Goal: Task Accomplishment & Management: Manage account settings

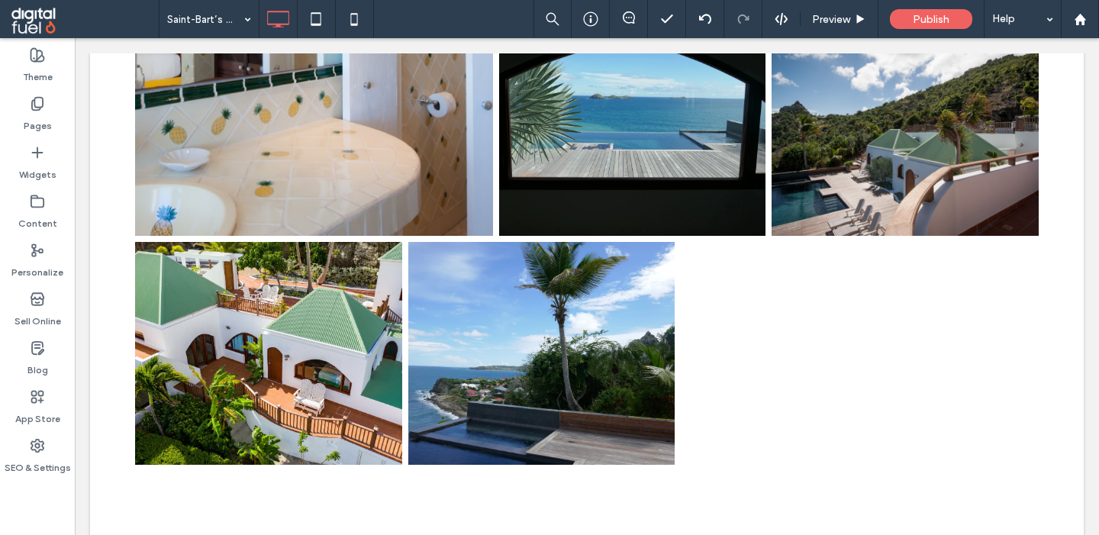
scroll to position [4698, 0]
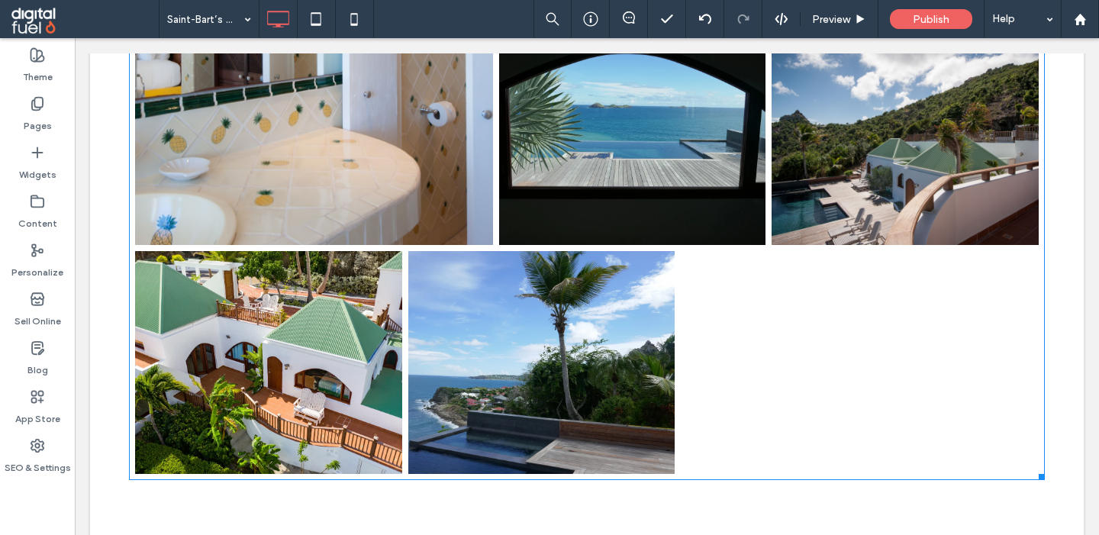
click at [287, 226] on link at bounding box center [314, 19] width 358 height 452
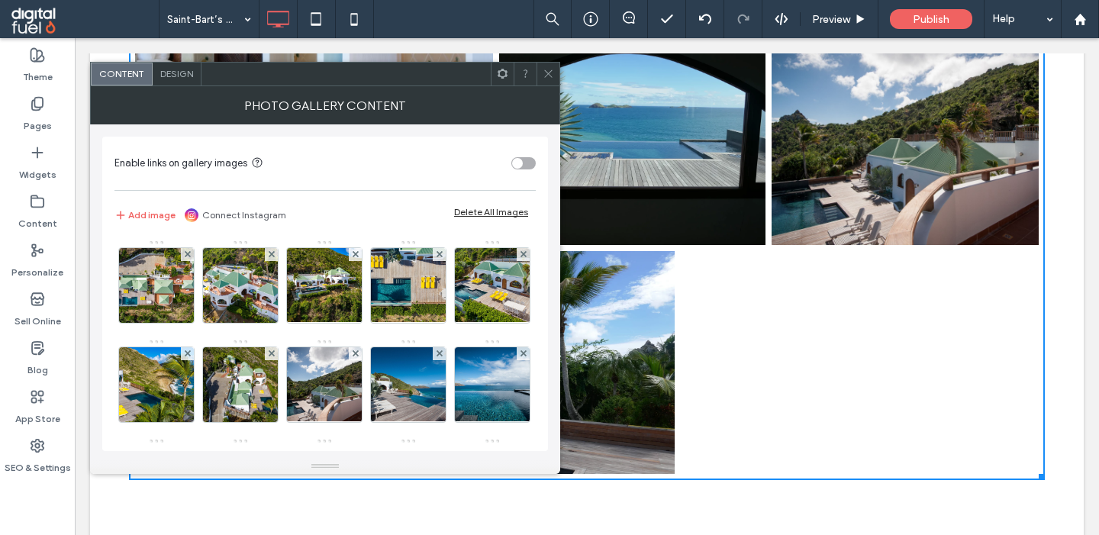
click at [287, 226] on div "Add image Connect Instagram Delete All Images" at bounding box center [324, 215] width 421 height 34
click at [546, 66] on span at bounding box center [548, 74] width 11 height 23
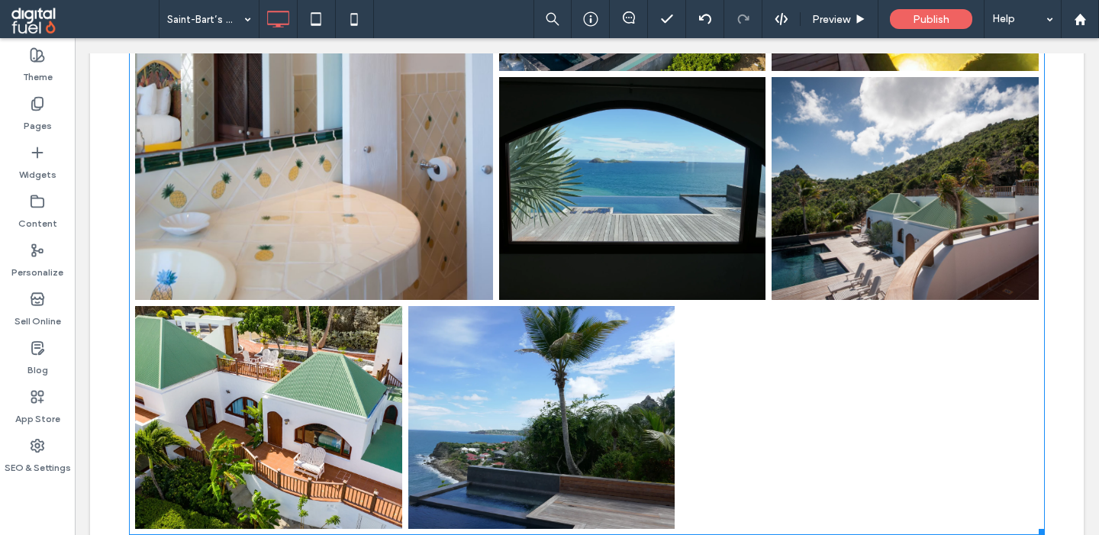
scroll to position [4642, 0]
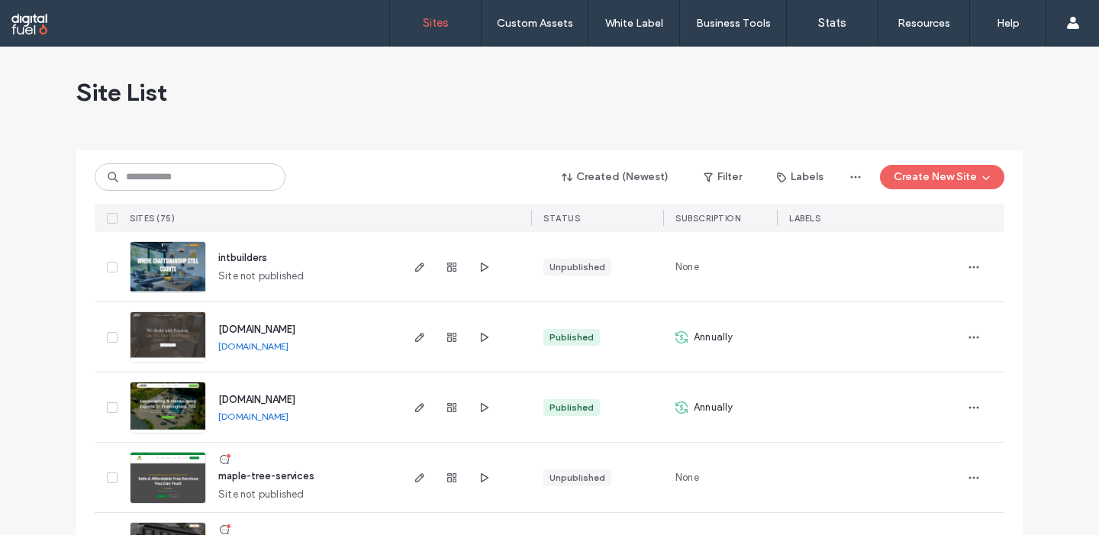
click at [139, 95] on span "Site List" at bounding box center [121, 92] width 91 height 31
click at [167, 98] on span "Site List" at bounding box center [121, 92] width 91 height 31
click at [417, 269] on icon "button" at bounding box center [420, 267] width 12 height 12
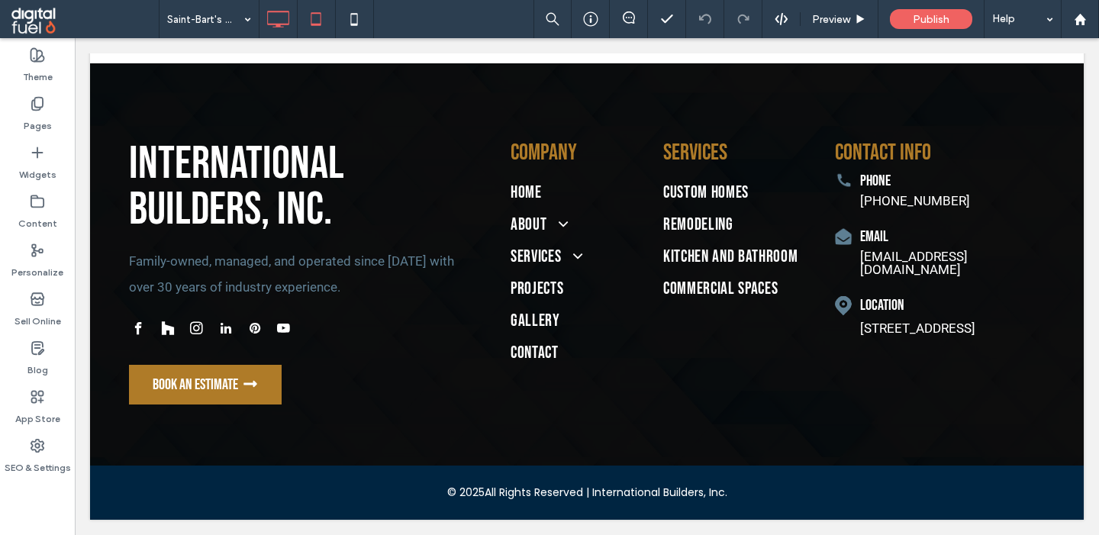
scroll to position [4814, 0]
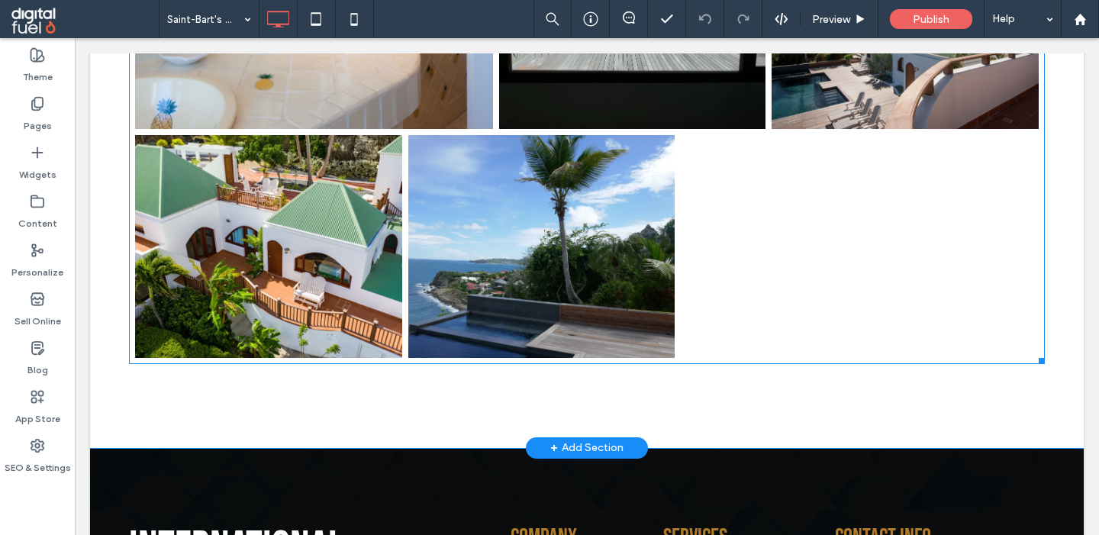
click at [420, 266] on link at bounding box center [541, 246] width 267 height 222
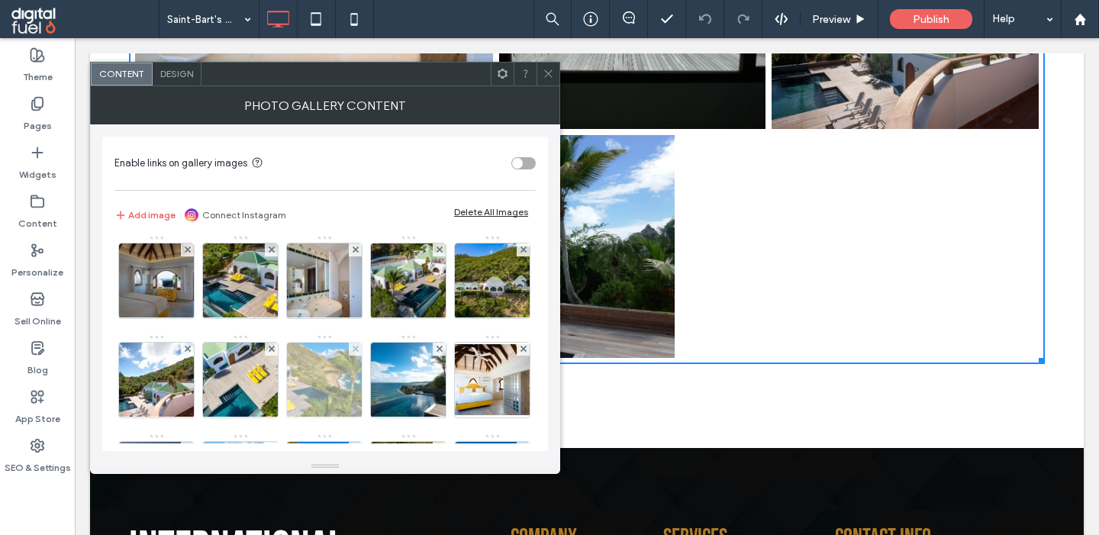
scroll to position [698, 0]
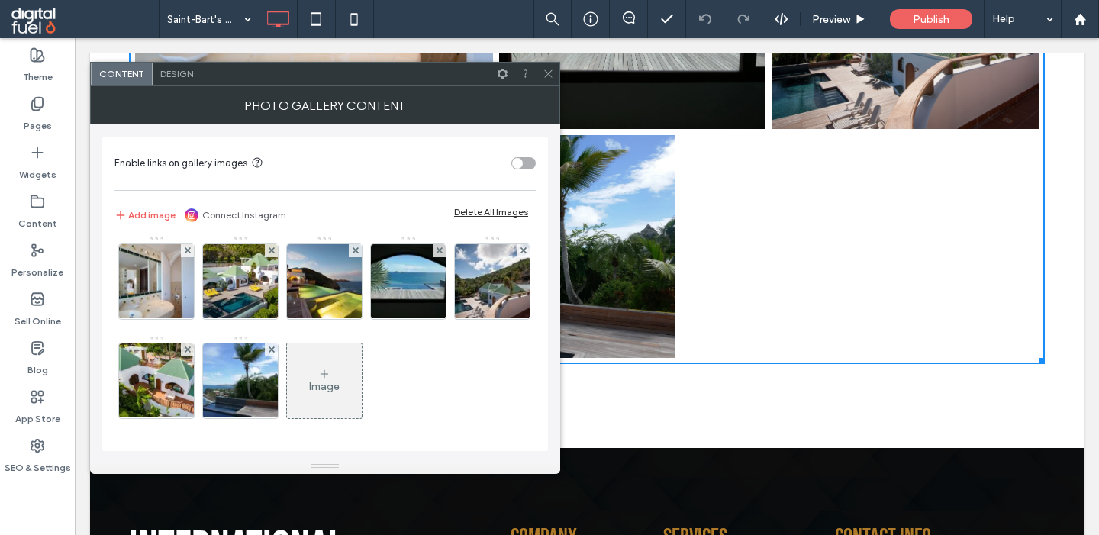
click at [308, 395] on div "Image" at bounding box center [324, 381] width 75 height 72
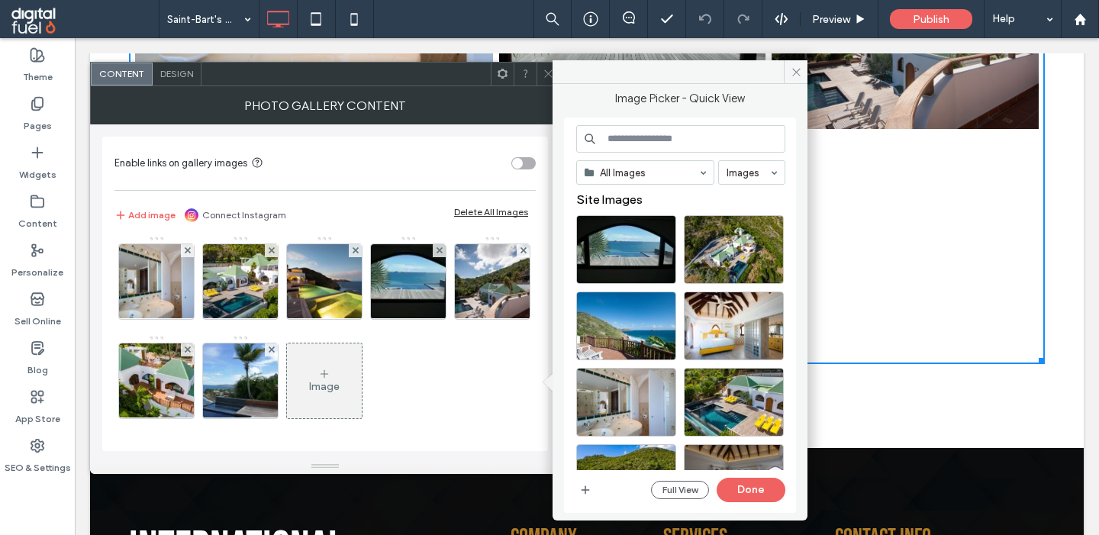
click at [692, 131] on input at bounding box center [680, 138] width 209 height 27
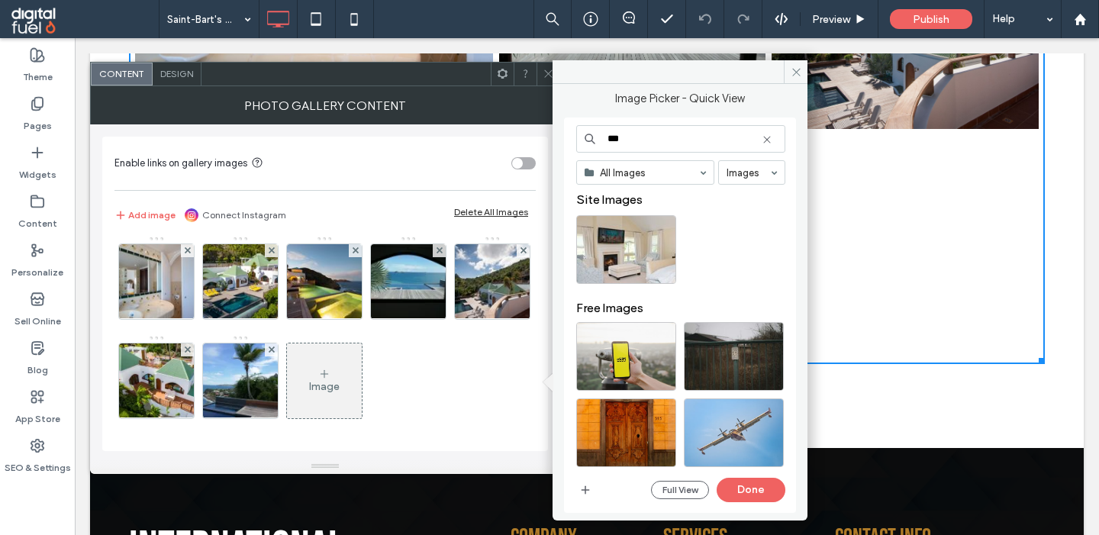
drag, startPoint x: 633, startPoint y: 136, endPoint x: 527, endPoint y: 136, distance: 105.3
click at [576, 136] on input "***" at bounding box center [680, 138] width 209 height 27
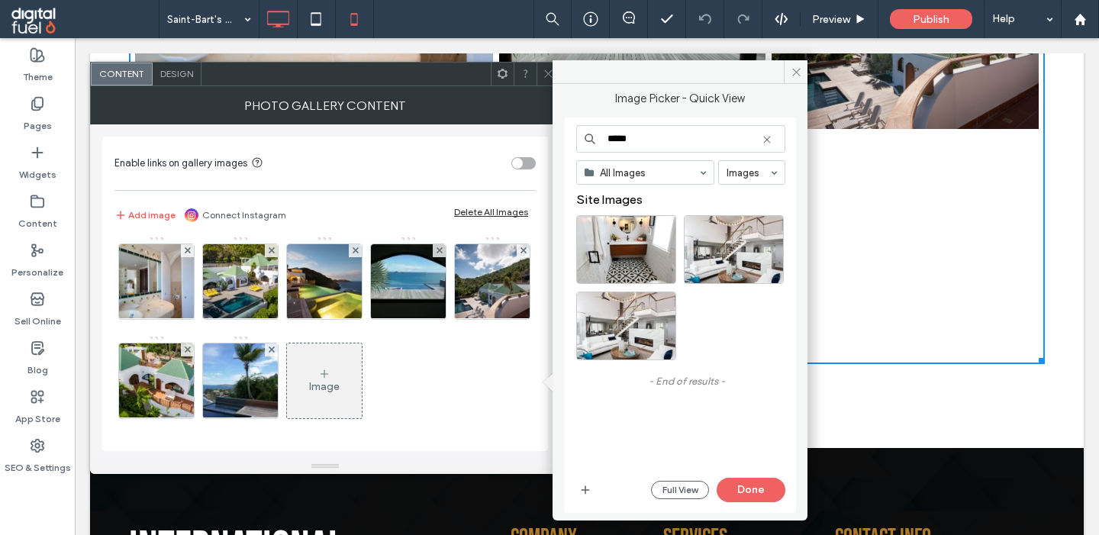
type input "*****"
click at [768, 144] on icon at bounding box center [767, 140] width 12 height 12
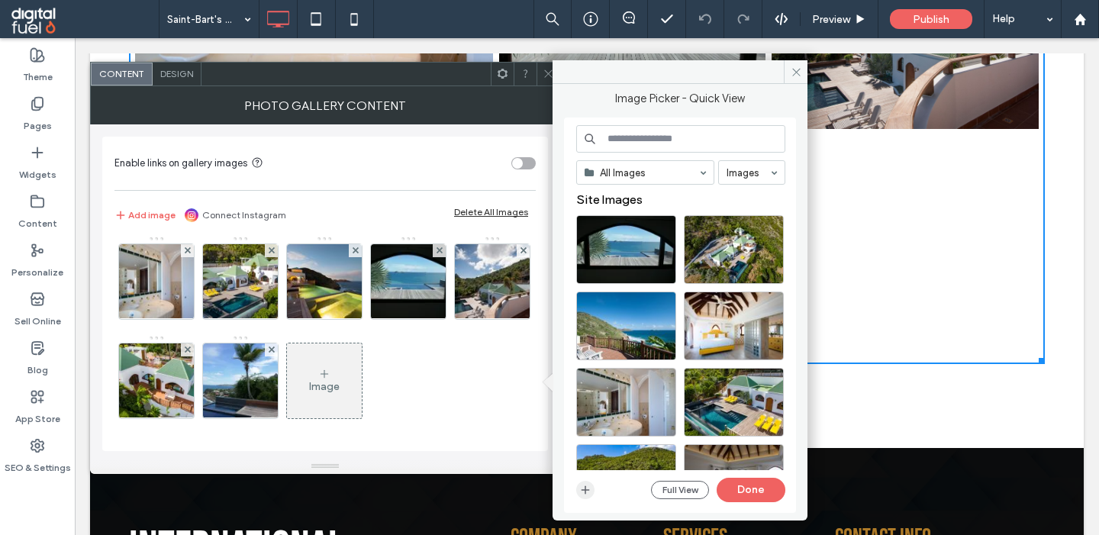
click at [586, 487] on use "button" at bounding box center [586, 490] width 8 height 8
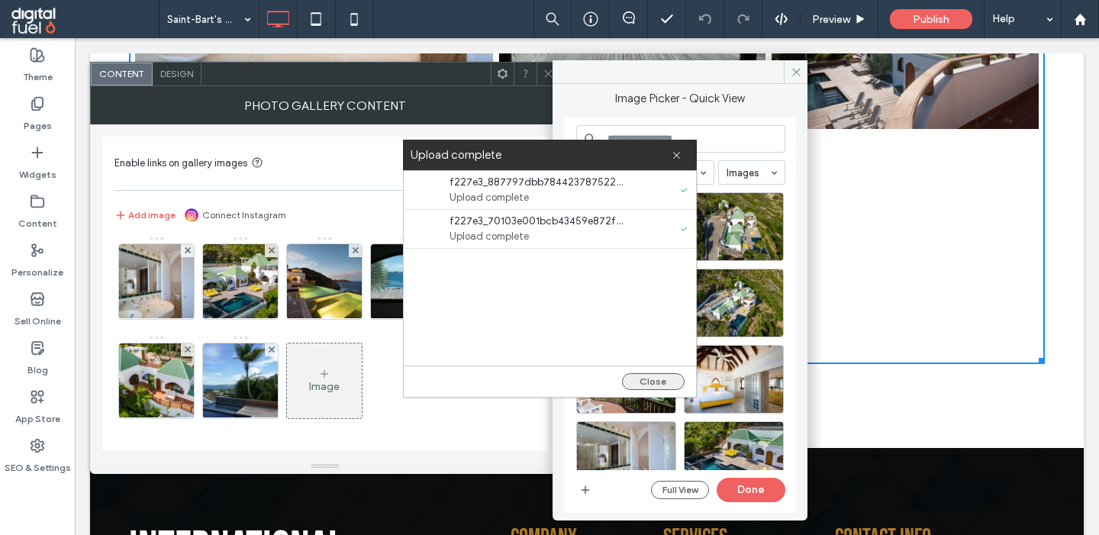
click at [653, 381] on button "Close" at bounding box center [653, 381] width 63 height 17
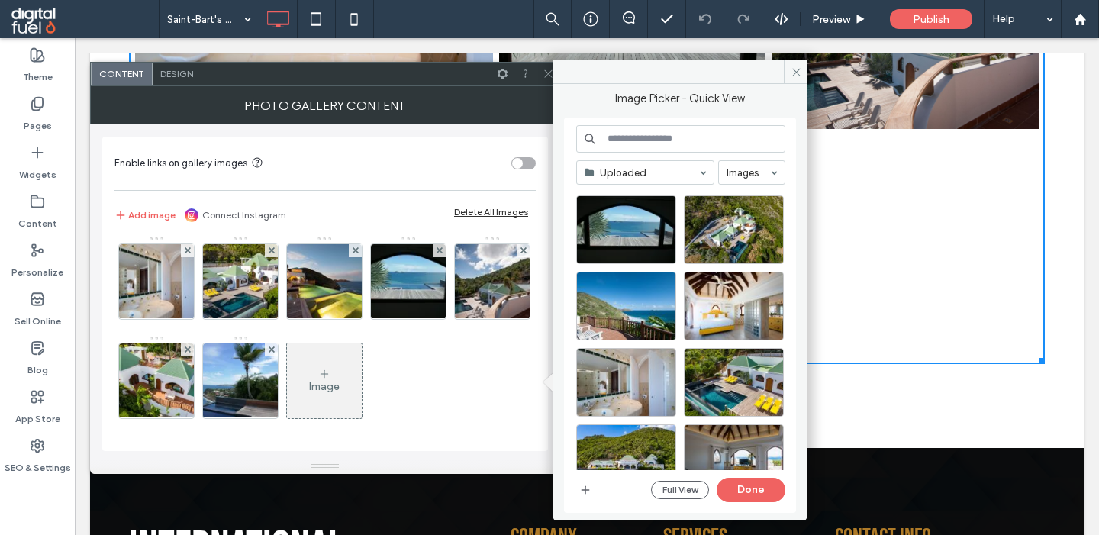
scroll to position [0, 0]
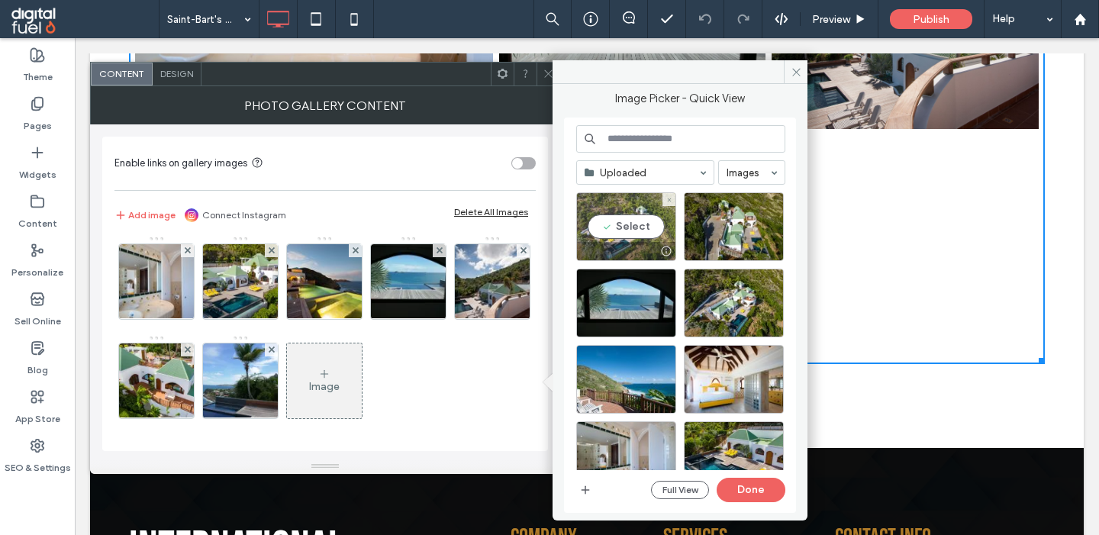
click at [621, 221] on div "Select" at bounding box center [626, 226] width 100 height 69
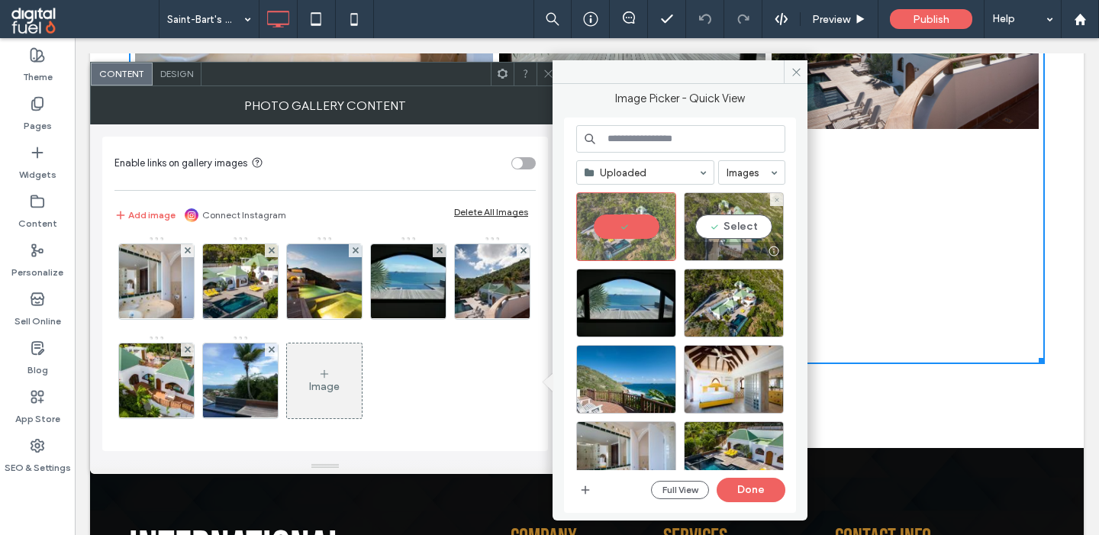
click at [725, 217] on div "Select" at bounding box center [734, 226] width 100 height 69
click at [743, 488] on button "Done" at bounding box center [751, 490] width 69 height 24
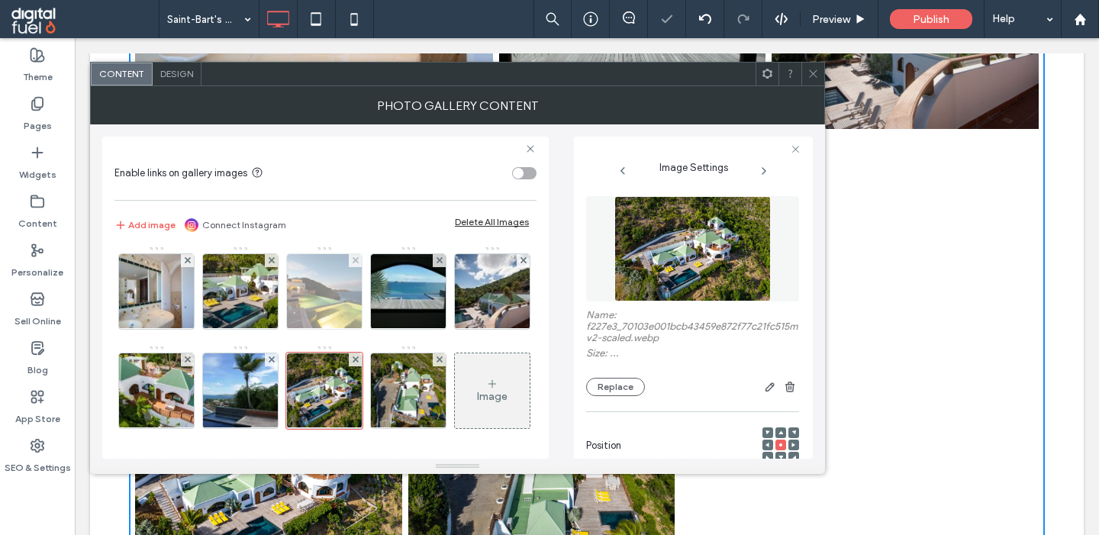
scroll to position [5042, 0]
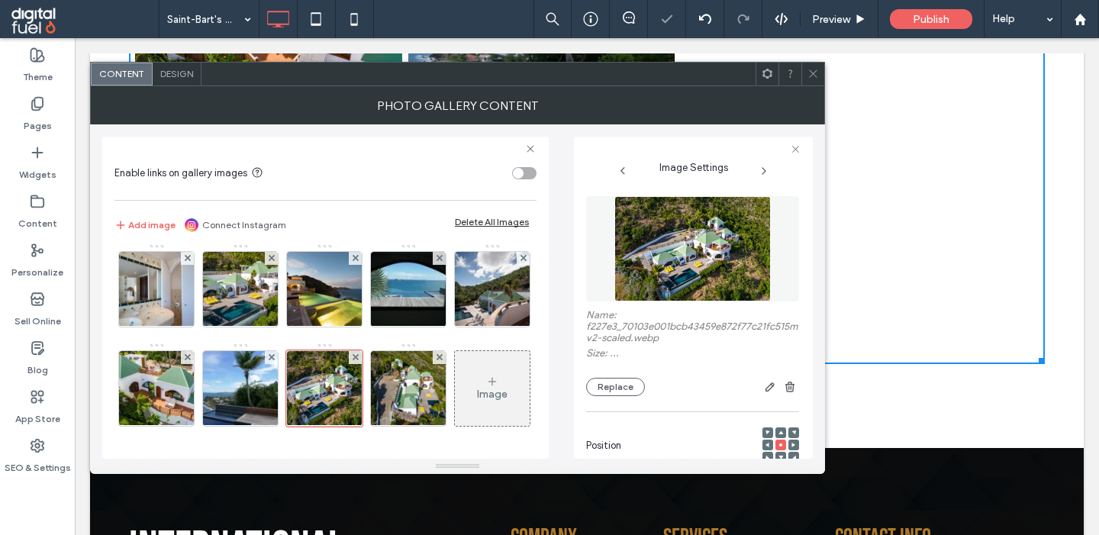
click at [468, 405] on div "Image" at bounding box center [492, 389] width 75 height 72
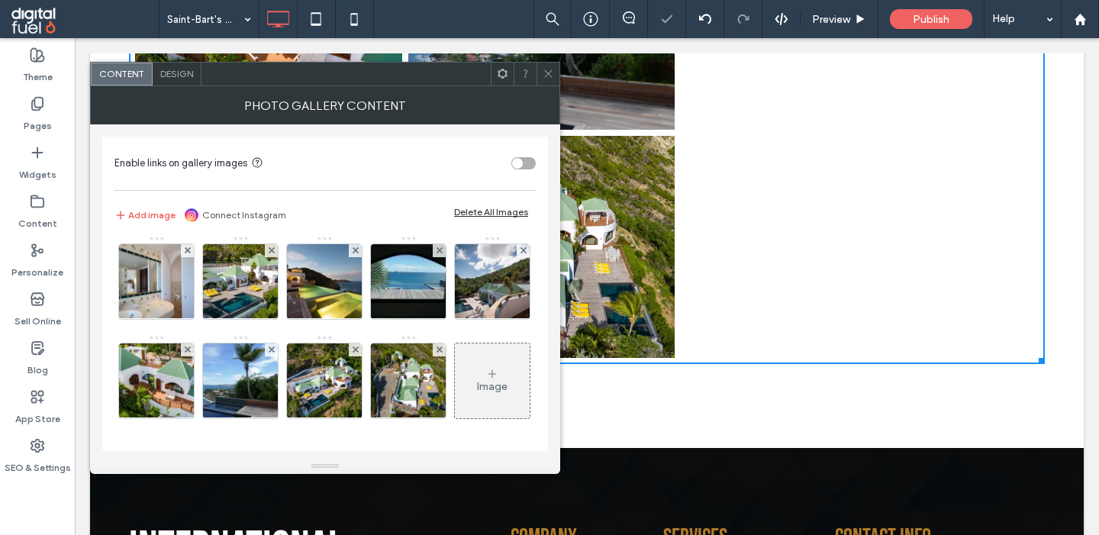
scroll to position [698, 0]
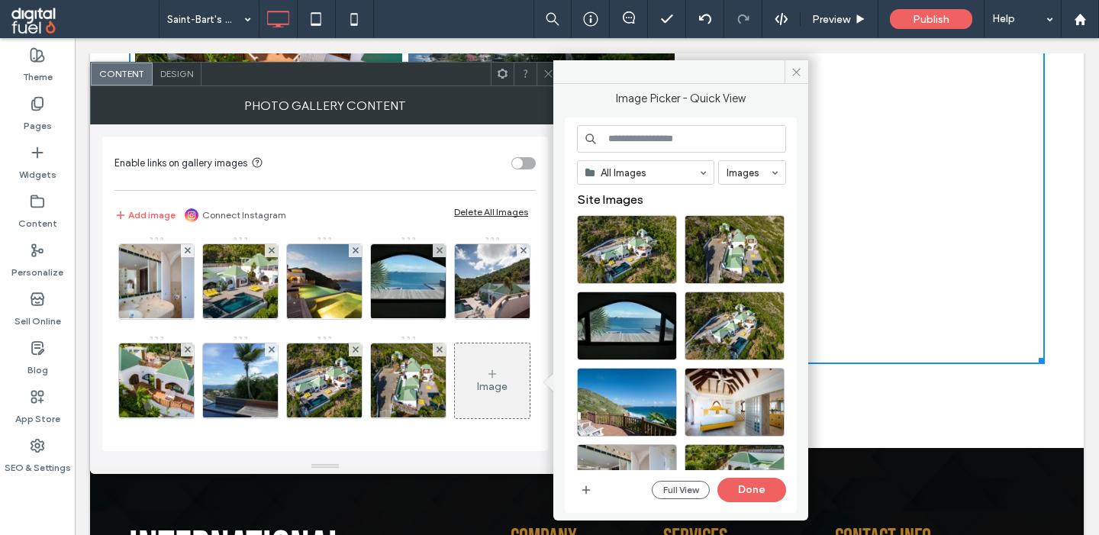
click at [644, 131] on input at bounding box center [681, 138] width 209 height 27
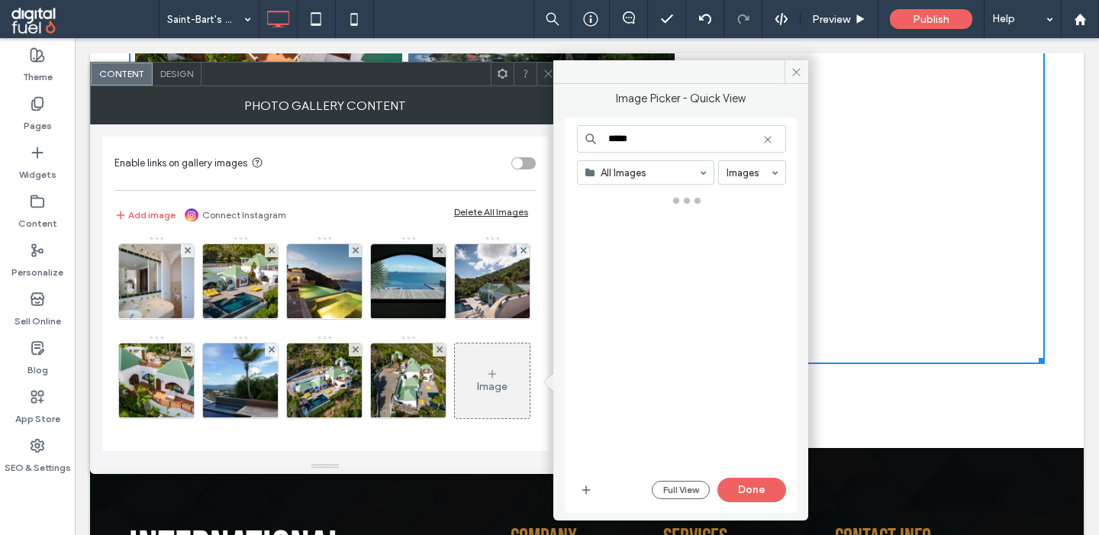
type input "*****"
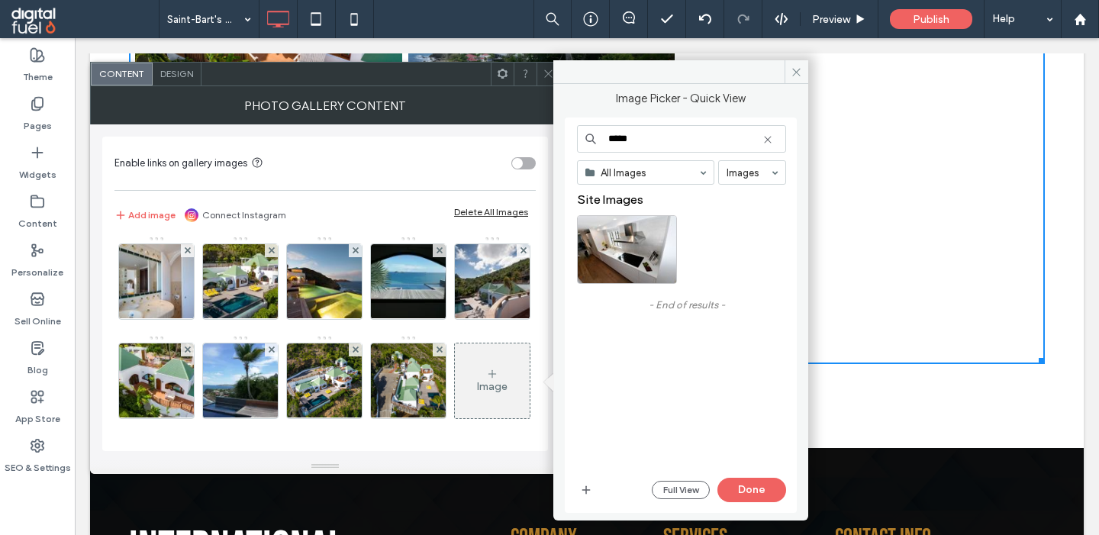
click at [770, 138] on use at bounding box center [767, 139] width 7 height 7
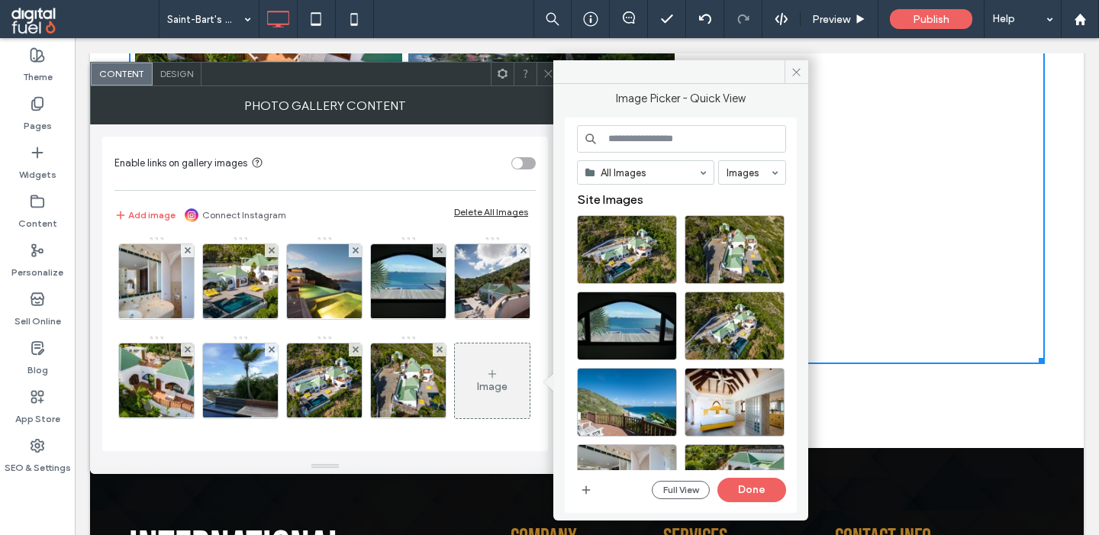
click at [668, 137] on input at bounding box center [681, 138] width 209 height 27
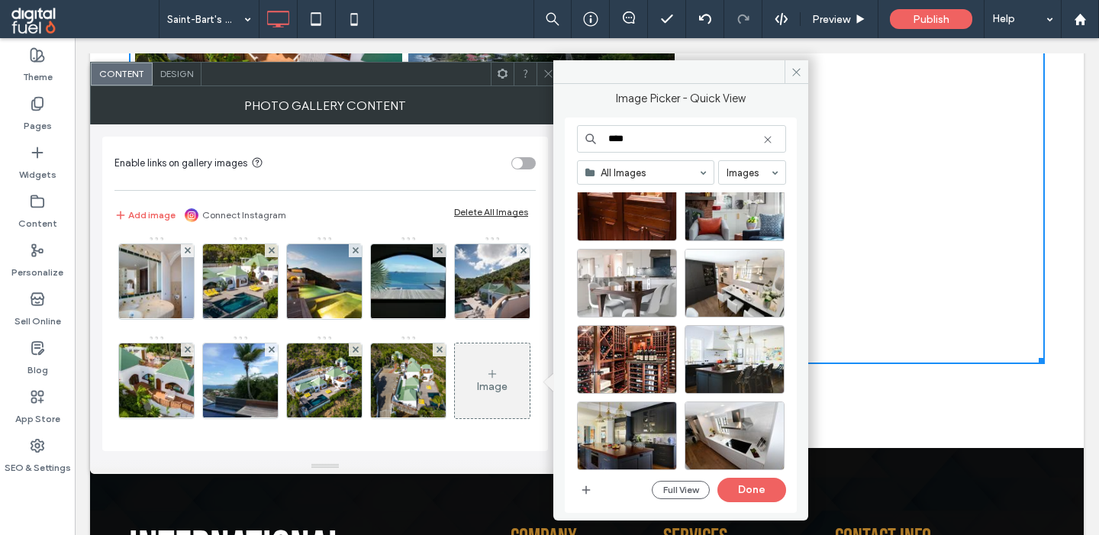
scroll to position [241, 0]
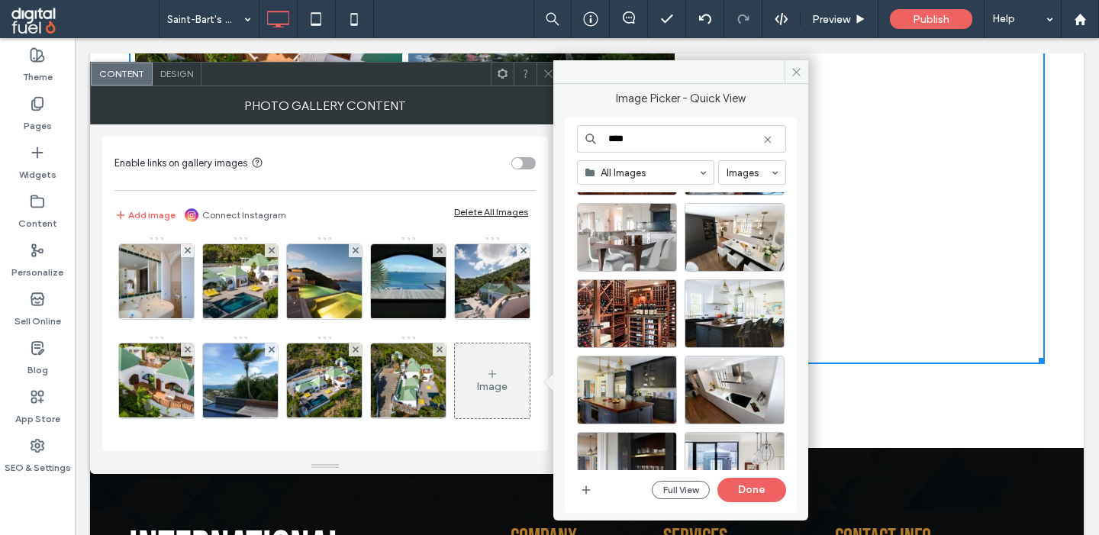
drag, startPoint x: 635, startPoint y: 143, endPoint x: 517, endPoint y: 143, distance: 117.5
click at [577, 143] on input "****" at bounding box center [681, 138] width 209 height 27
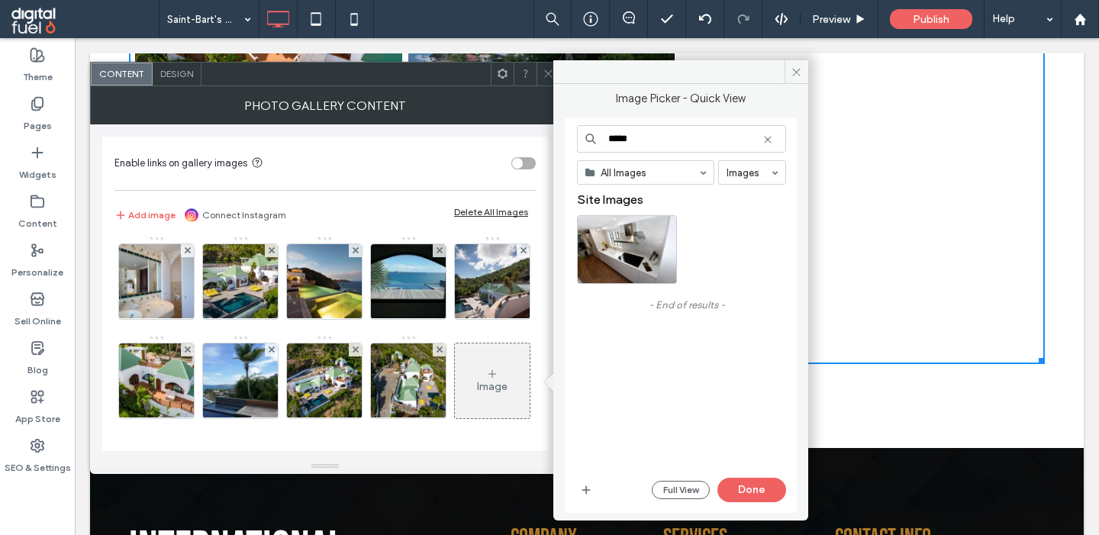
type input "*****"
click at [768, 140] on use at bounding box center [767, 139] width 7 height 7
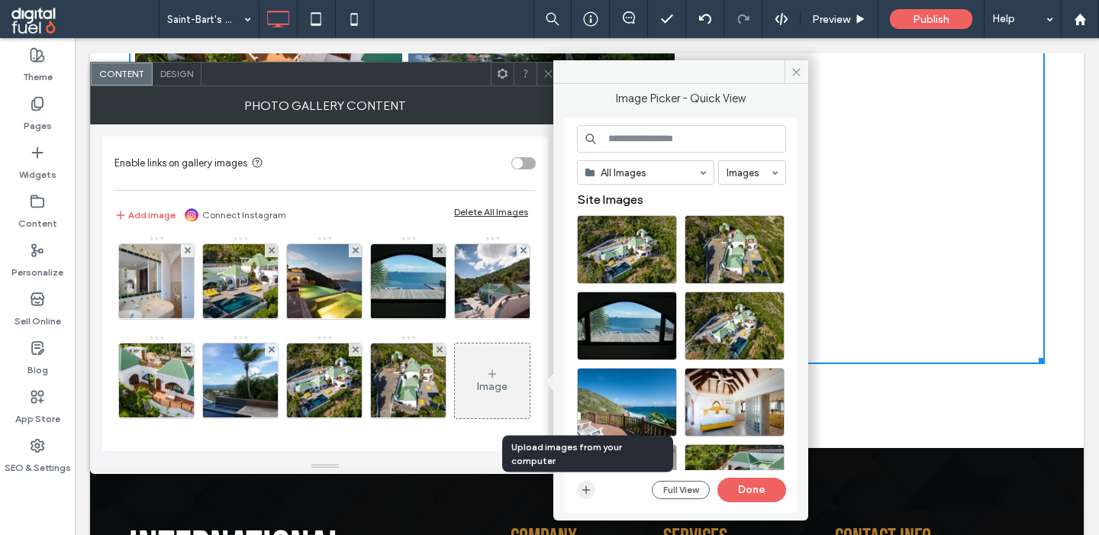
click at [586, 490] on use "button" at bounding box center [586, 490] width 8 height 8
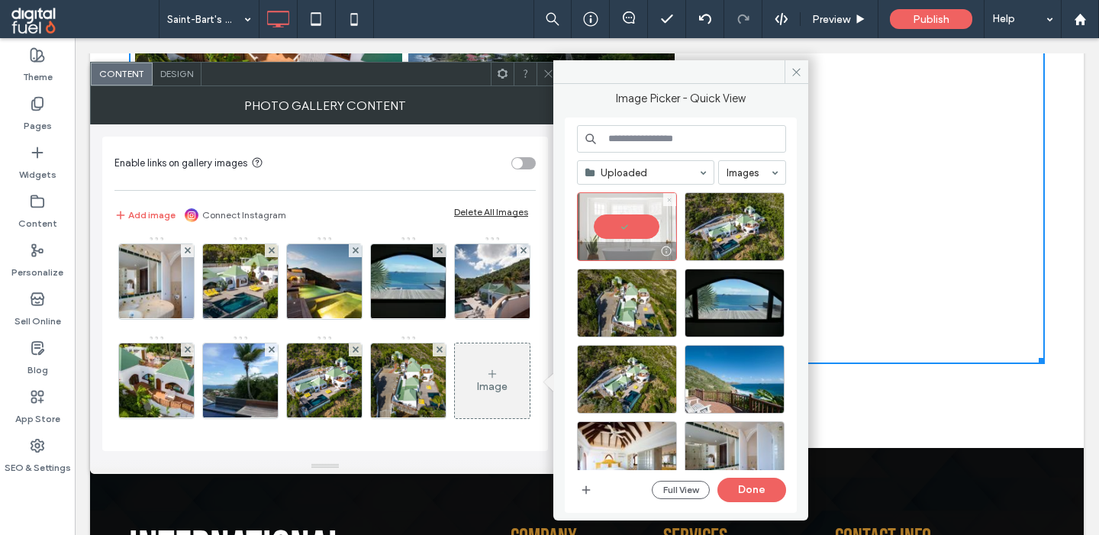
click at [669, 202] on icon at bounding box center [669, 200] width 6 height 6
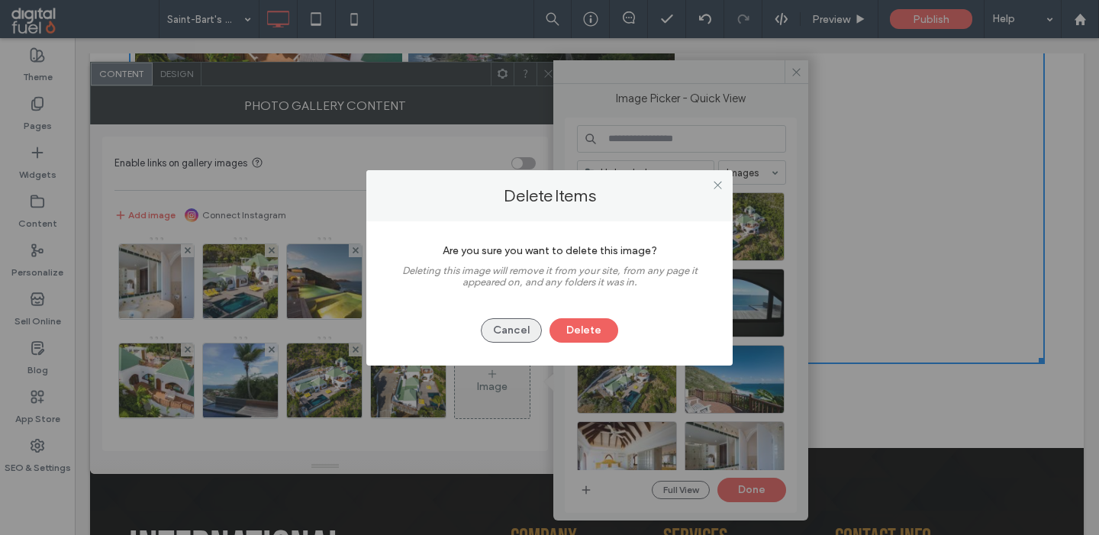
click at [504, 330] on button "Cancel" at bounding box center [511, 330] width 61 height 24
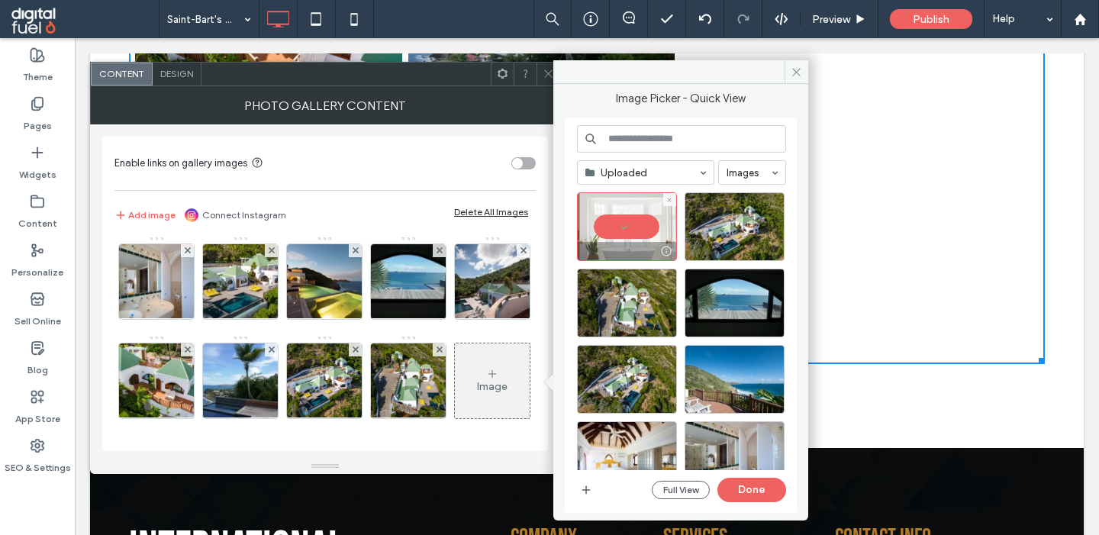
click at [633, 230] on div at bounding box center [627, 226] width 100 height 69
click at [745, 487] on button "Done" at bounding box center [751, 490] width 69 height 24
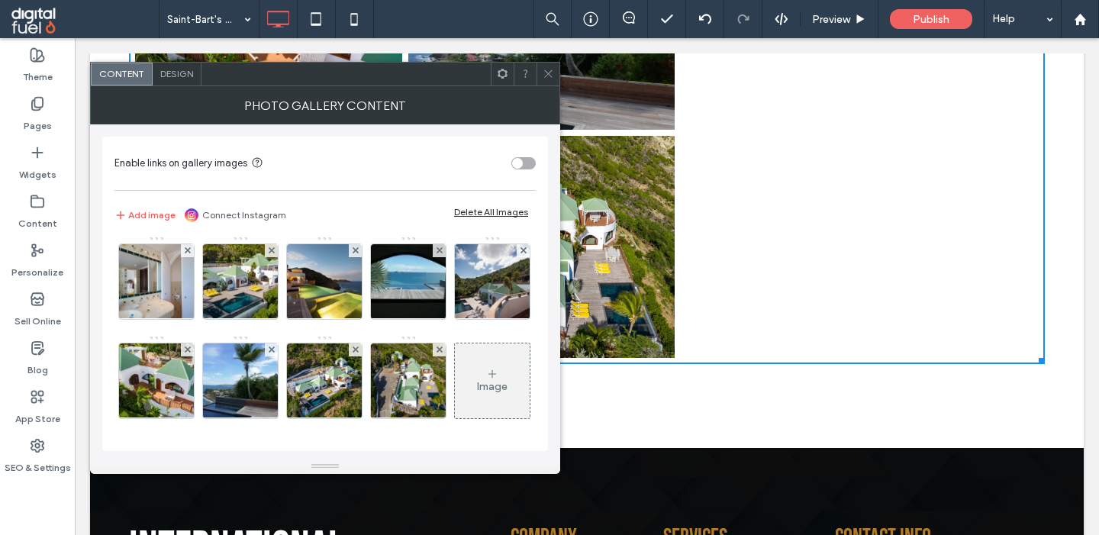
click at [500, 379] on div "Image" at bounding box center [492, 381] width 75 height 72
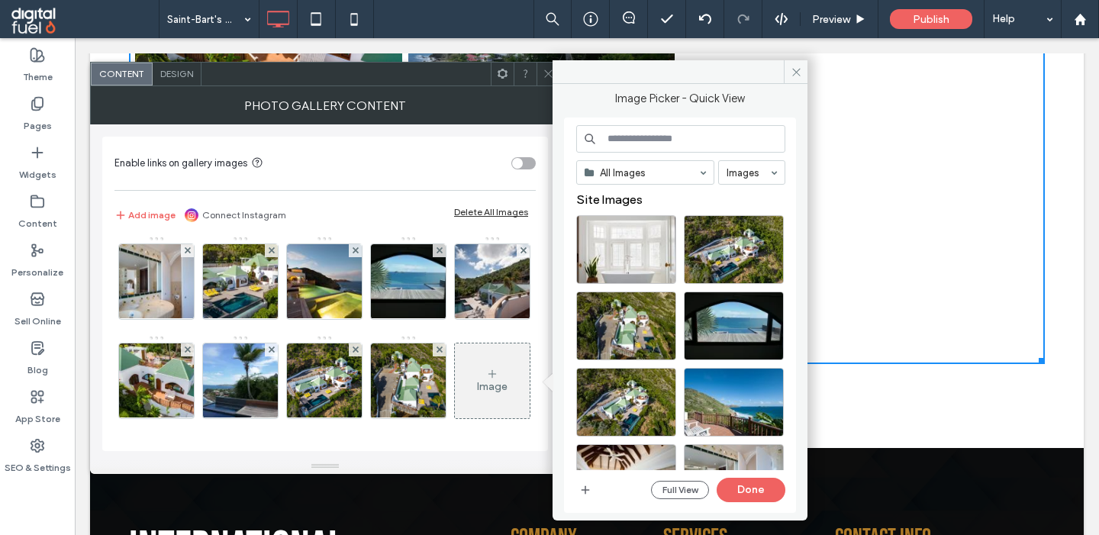
click at [623, 147] on input at bounding box center [680, 138] width 209 height 27
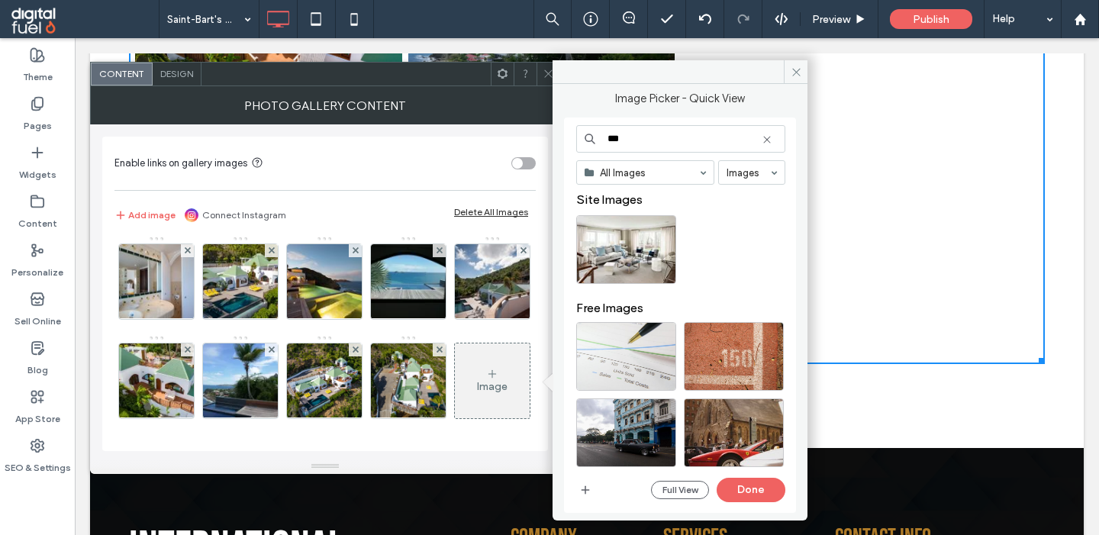
type input "***"
click at [585, 491] on icon "button" at bounding box center [585, 490] width 12 height 12
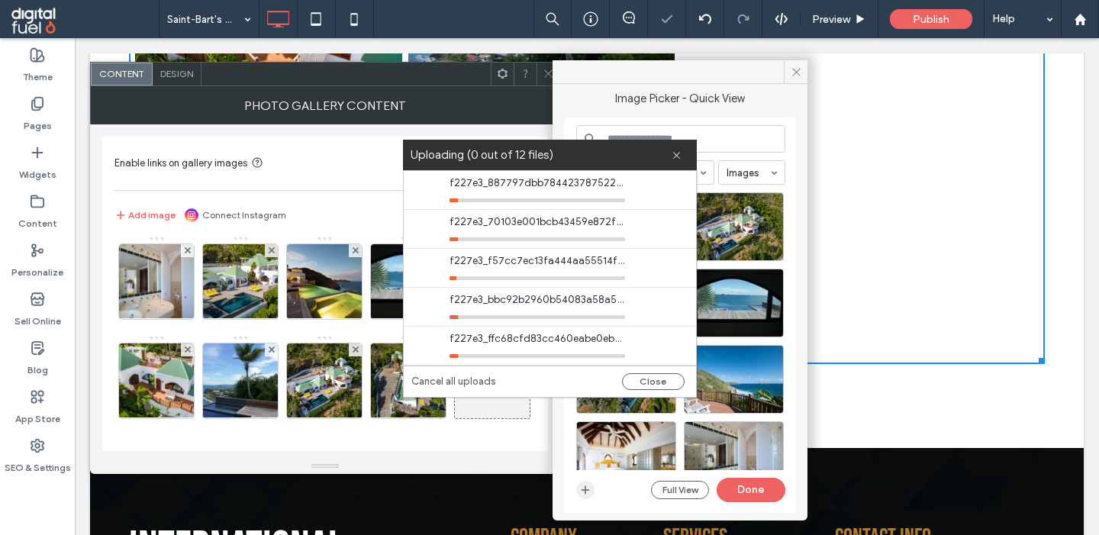
click at [586, 488] on use "button" at bounding box center [586, 490] width 8 height 8
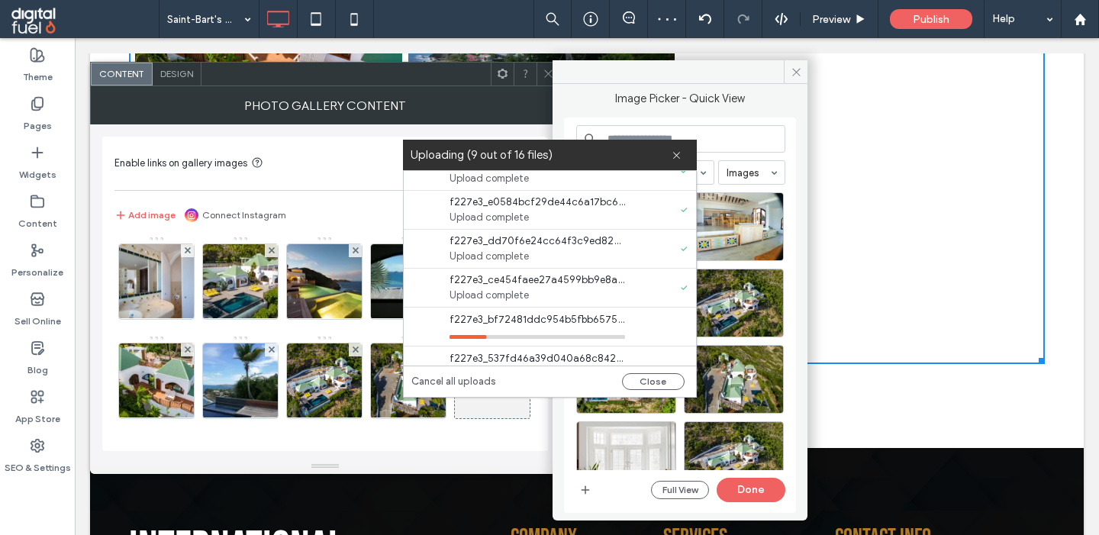
scroll to position [428, 0]
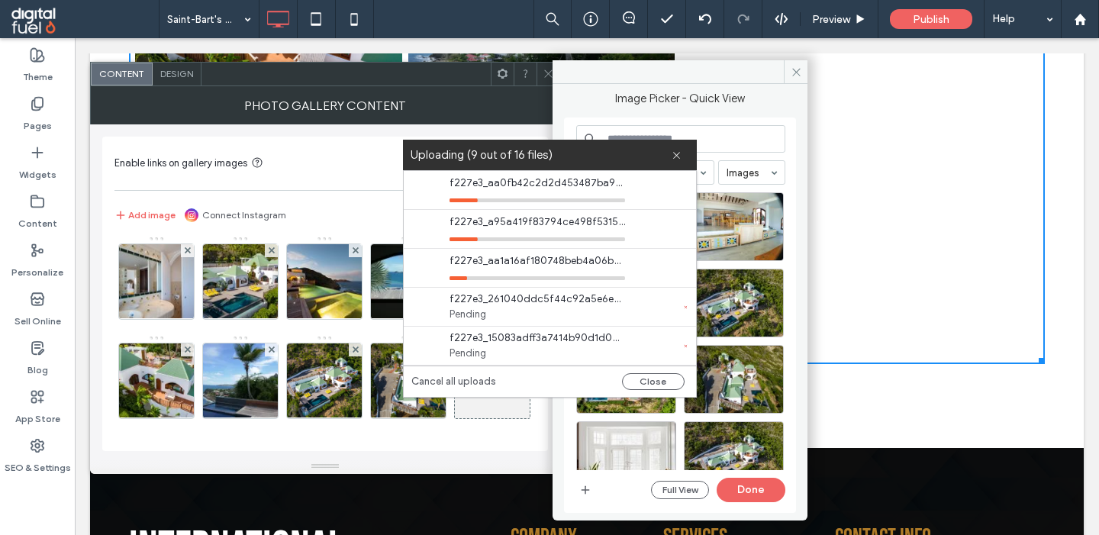
click at [539, 223] on span "f227e3_a95a419f83794ce498f5315cb9a46f5emv2.jpg" at bounding box center [538, 221] width 176 height 15
click at [567, 223] on span "f227e3_a95a419f83794ce498f5315cb9a46f5emv2.jpg" at bounding box center [538, 221] width 176 height 15
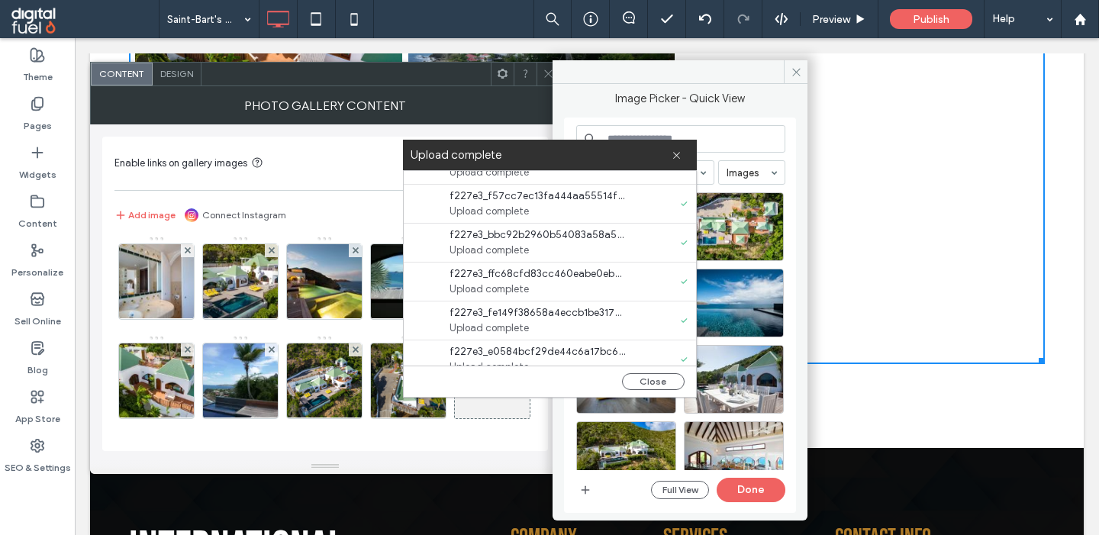
scroll to position [0, 0]
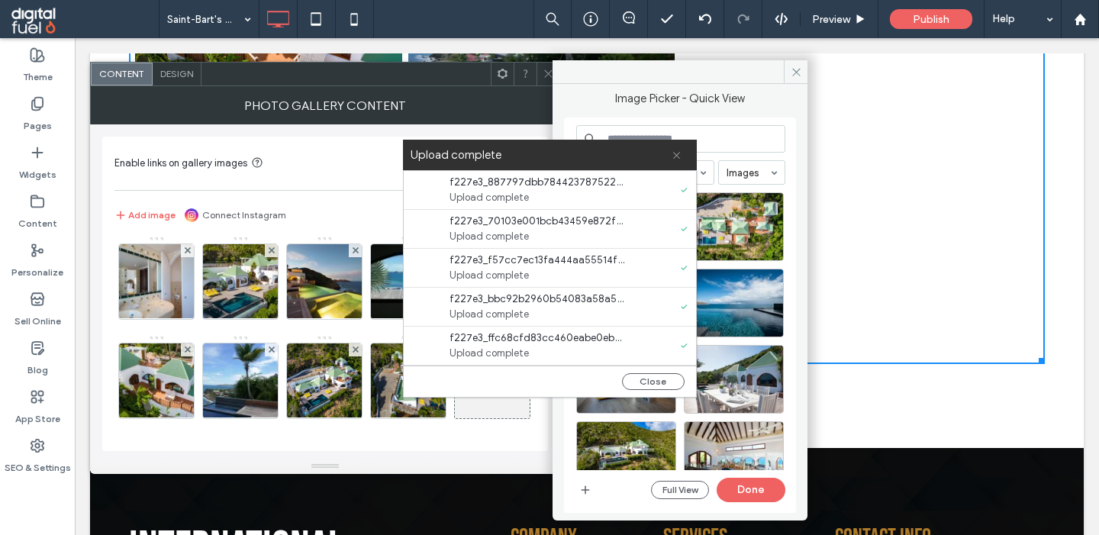
click at [680, 156] on icon at bounding box center [677, 155] width 10 height 10
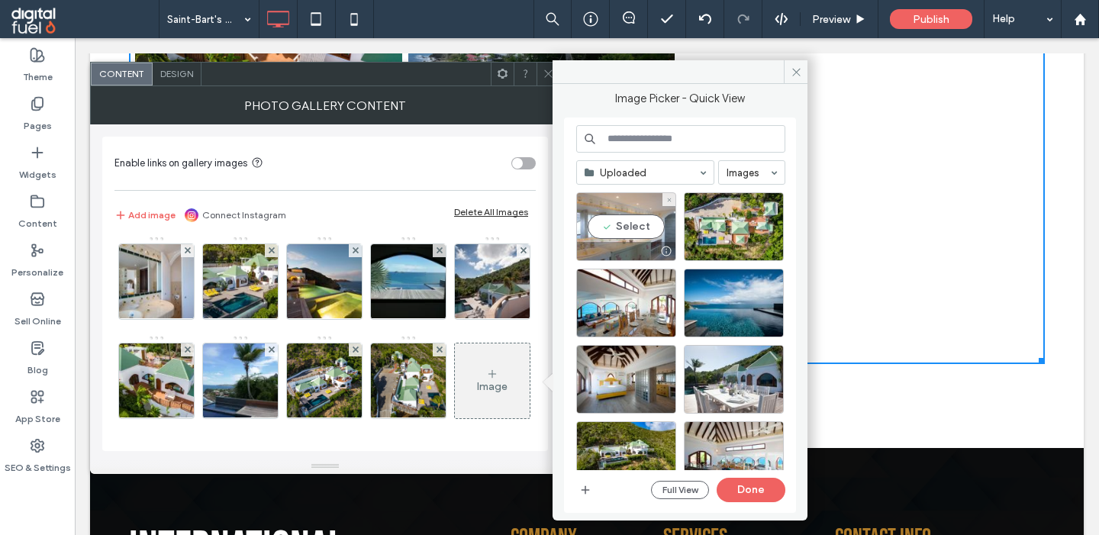
click at [598, 221] on div "Select" at bounding box center [626, 226] width 100 height 69
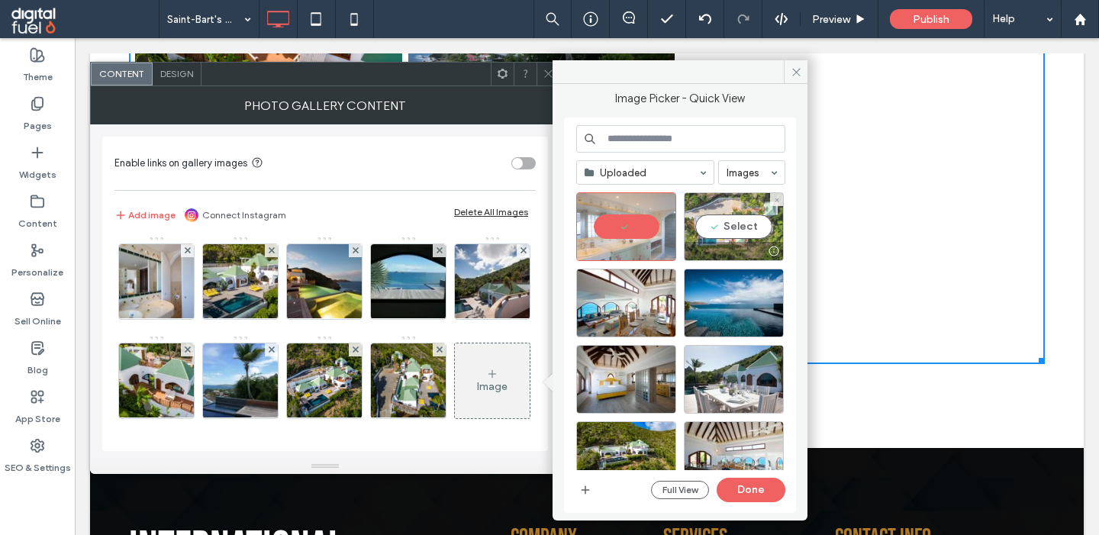
click at [742, 221] on div "Select" at bounding box center [734, 226] width 100 height 69
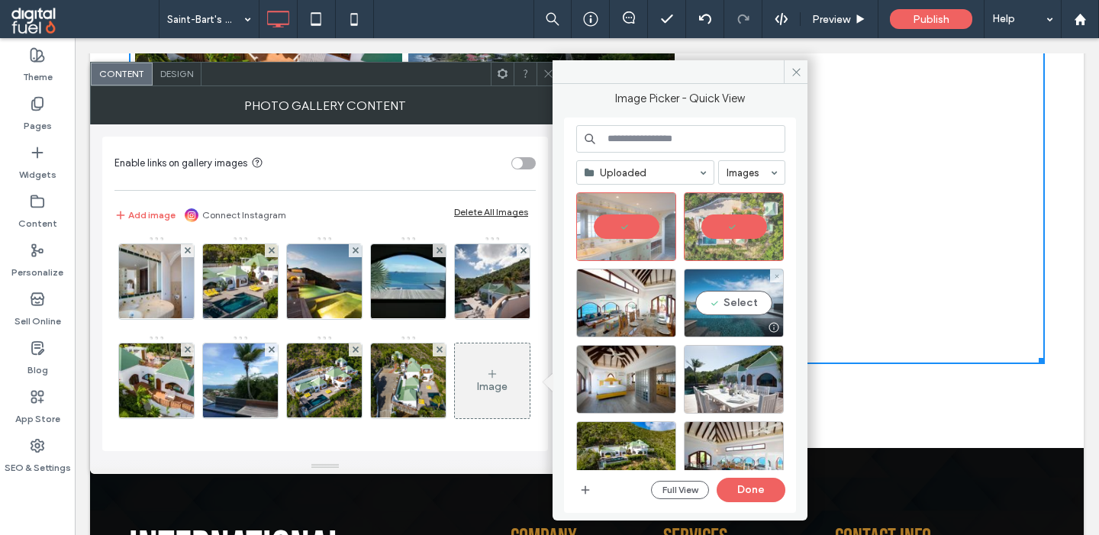
click at [746, 306] on div "Select" at bounding box center [734, 303] width 100 height 69
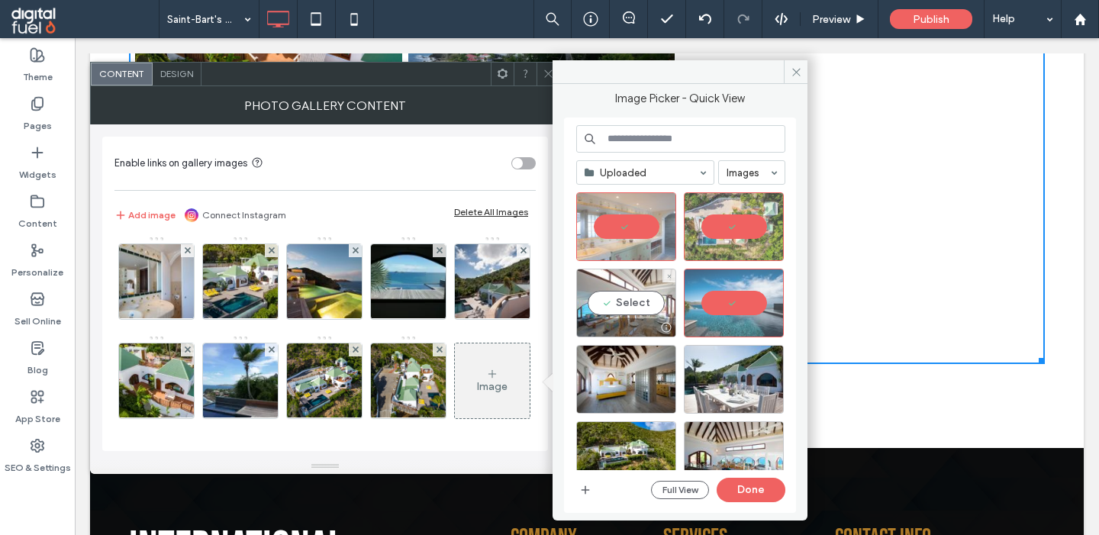
click at [609, 297] on div "Select" at bounding box center [626, 303] width 100 height 69
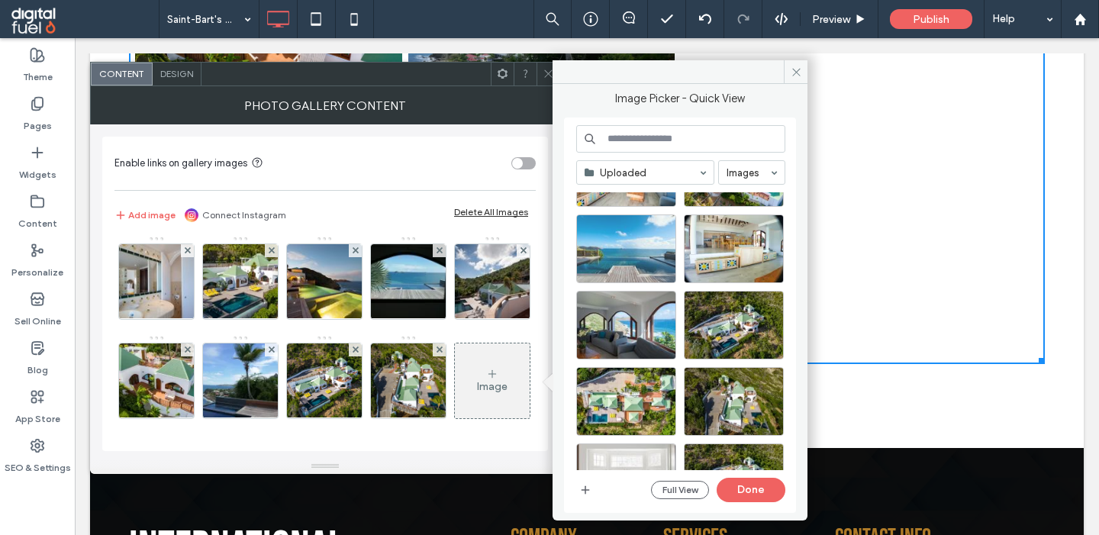
scroll to position [364, 0]
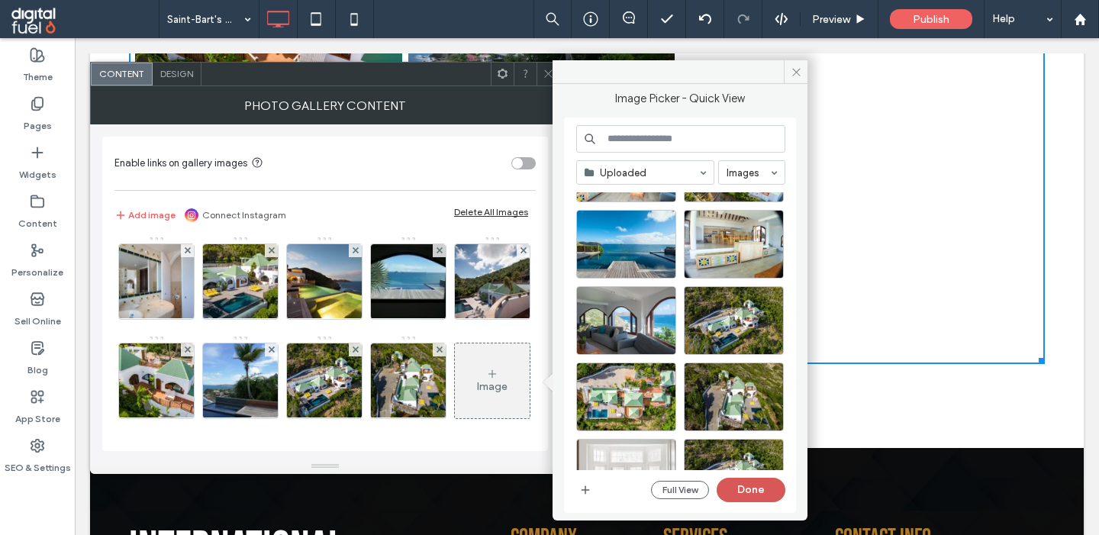
click at [751, 485] on button "Done" at bounding box center [751, 490] width 69 height 24
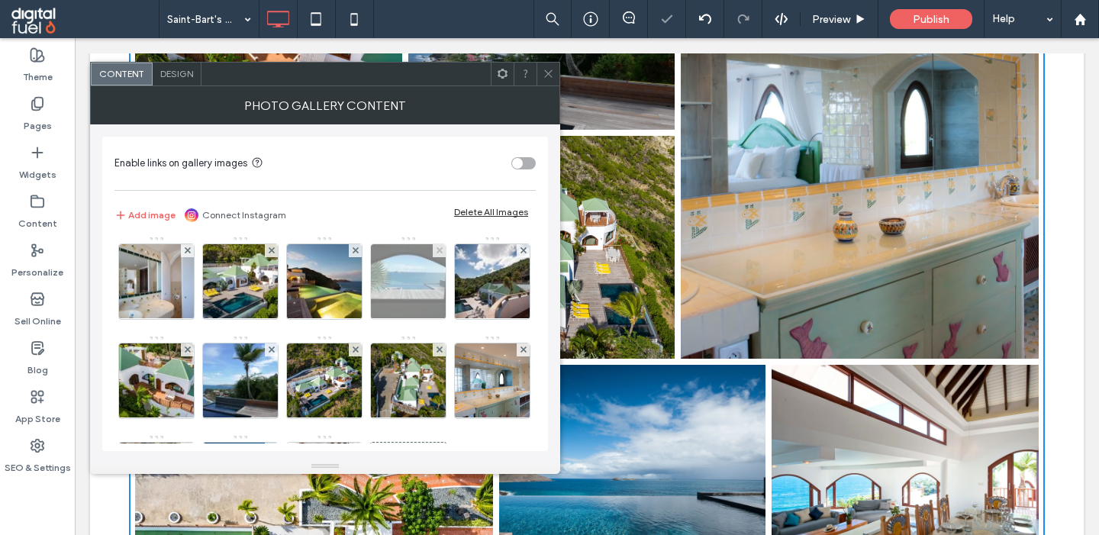
scroll to position [969, 0]
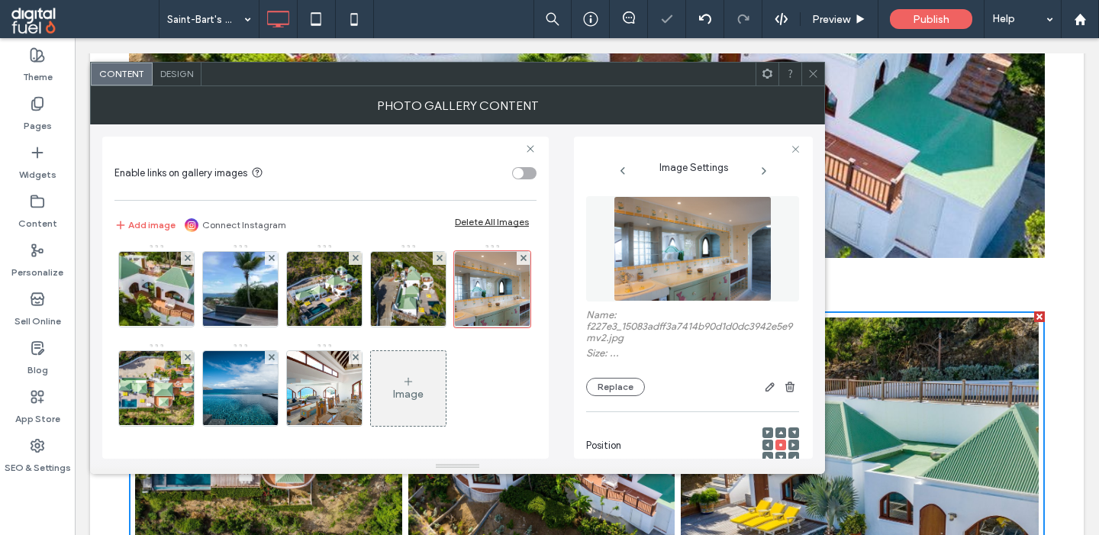
click at [414, 390] on div "Image" at bounding box center [408, 394] width 31 height 13
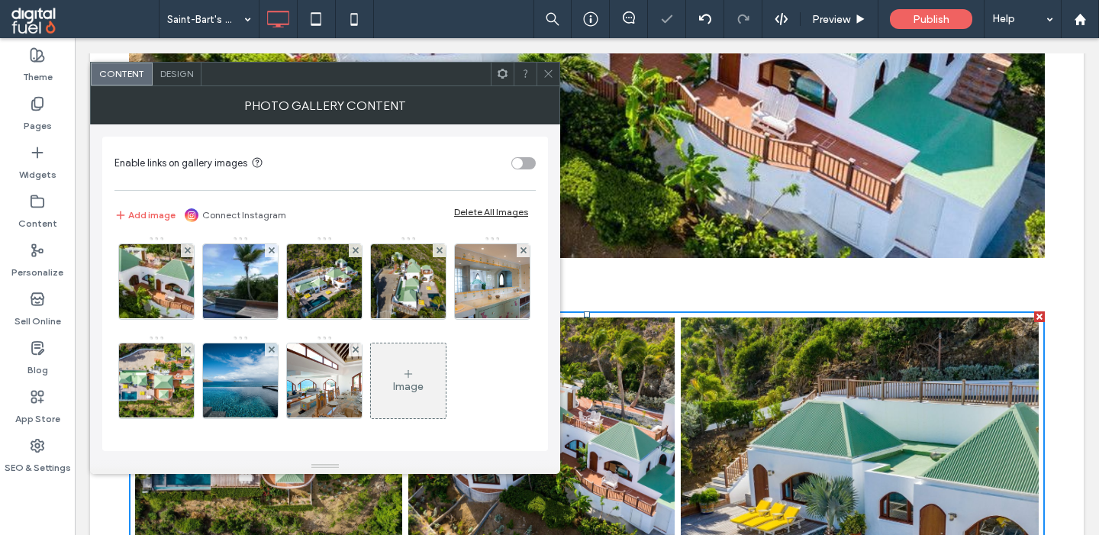
scroll to position [798, 0]
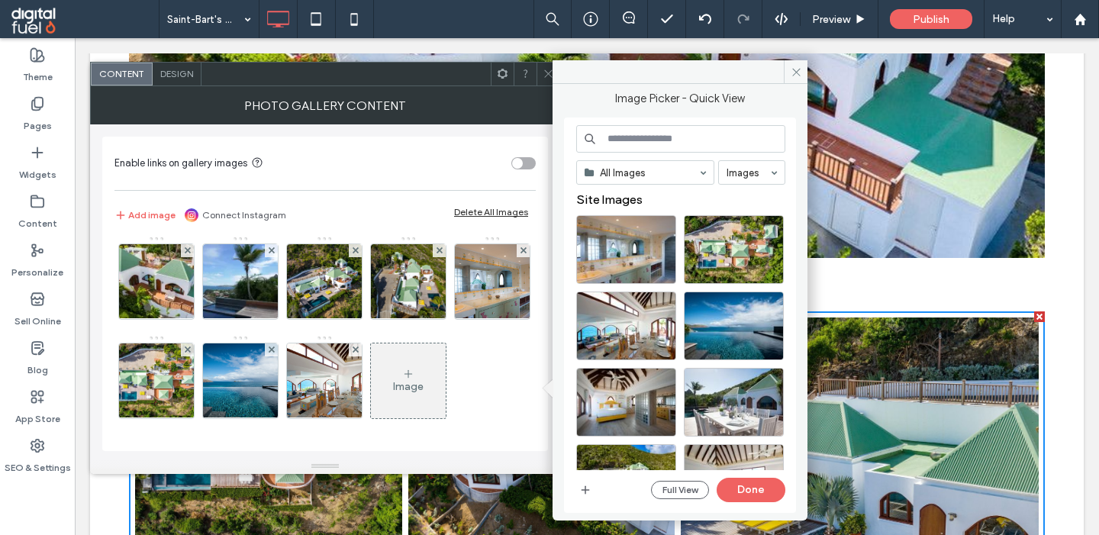
click at [675, 137] on input at bounding box center [680, 138] width 209 height 27
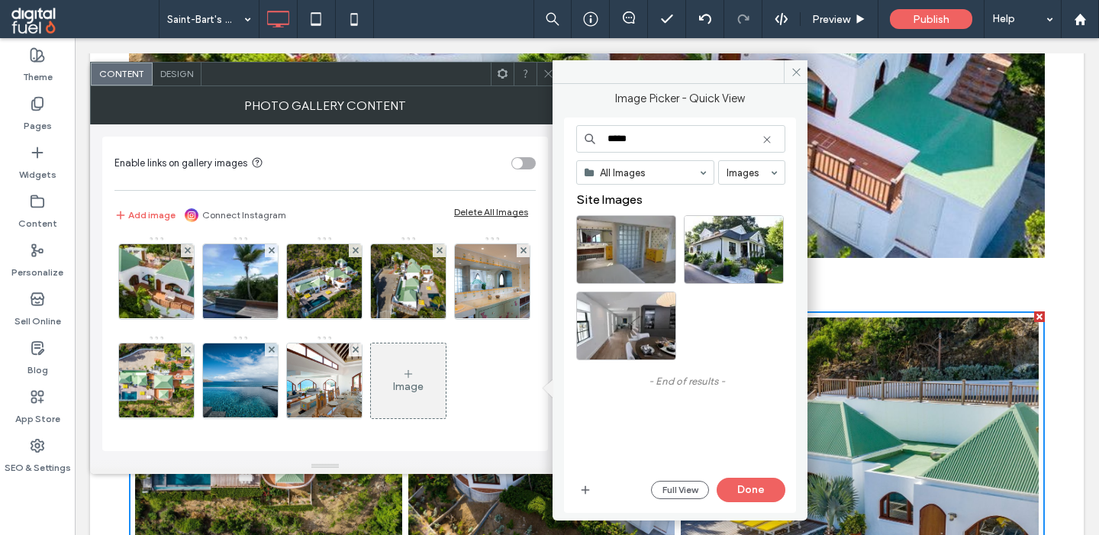
type input "*****"
click at [622, 254] on div "Select" at bounding box center [626, 249] width 100 height 69
click at [766, 482] on button "Done" at bounding box center [751, 490] width 69 height 24
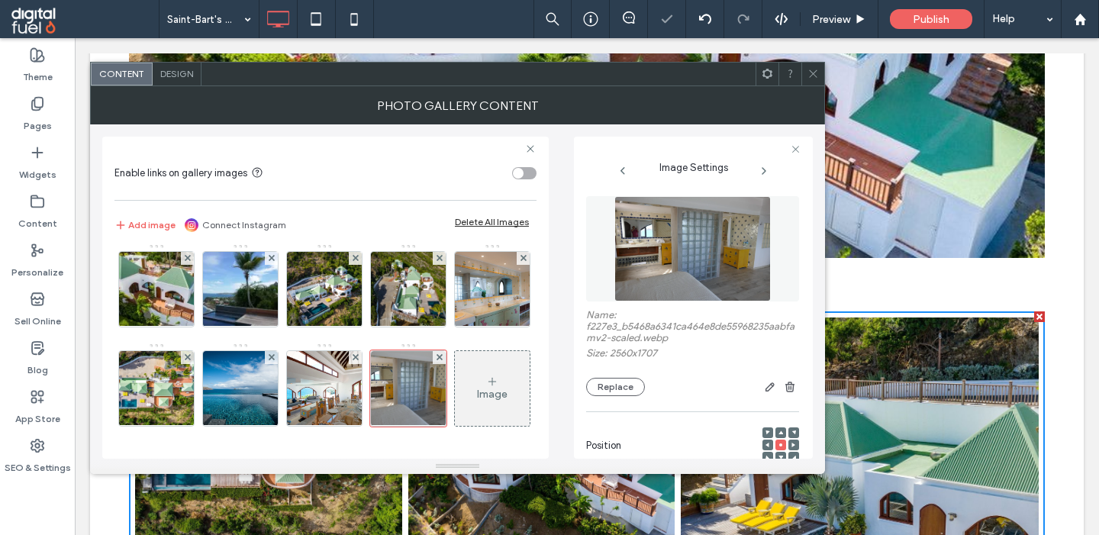
click at [495, 382] on icon at bounding box center [492, 382] width 12 height 12
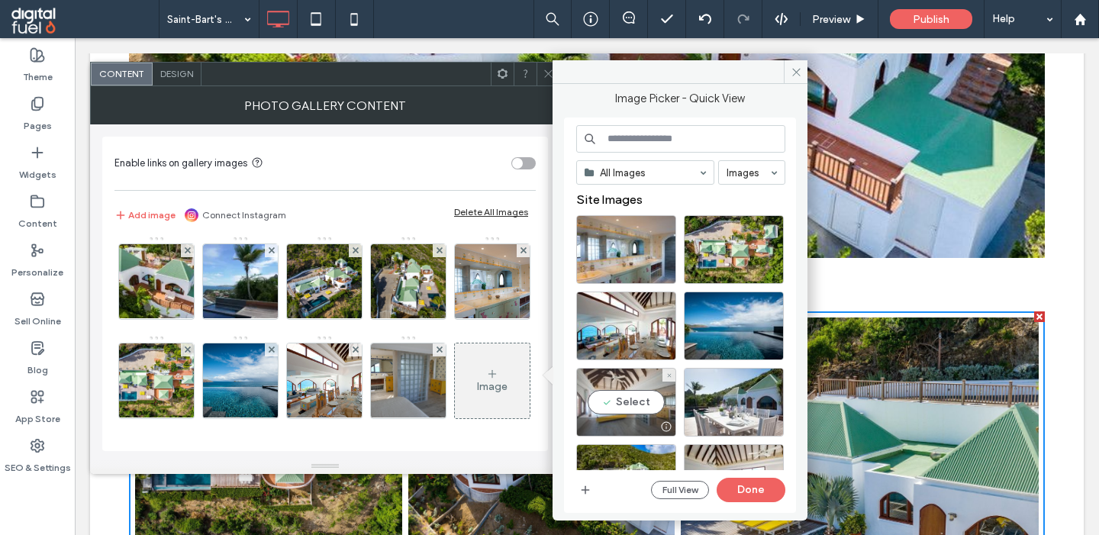
click at [631, 395] on div "Select" at bounding box center [626, 402] width 100 height 69
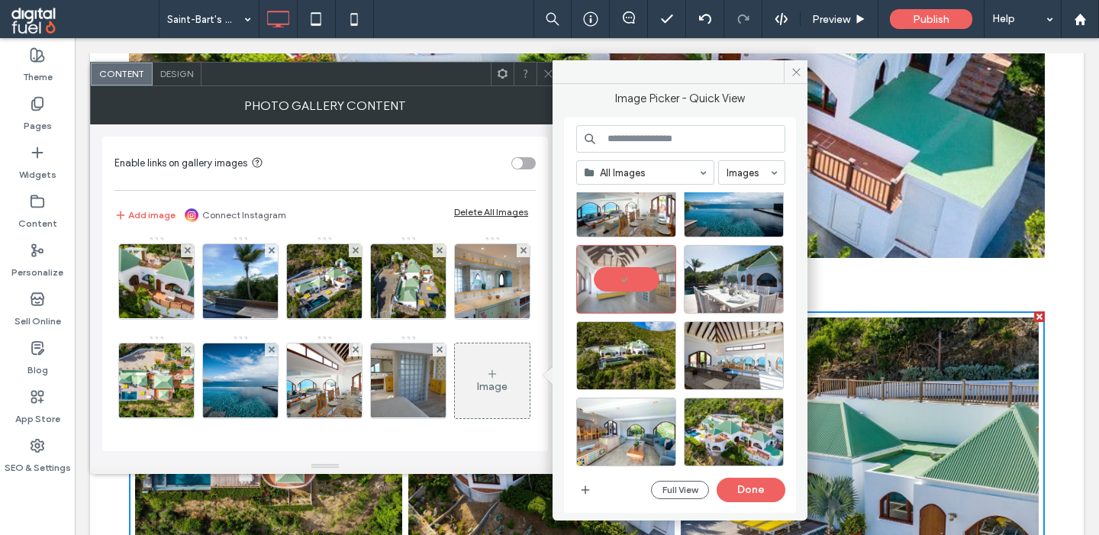
scroll to position [0, 0]
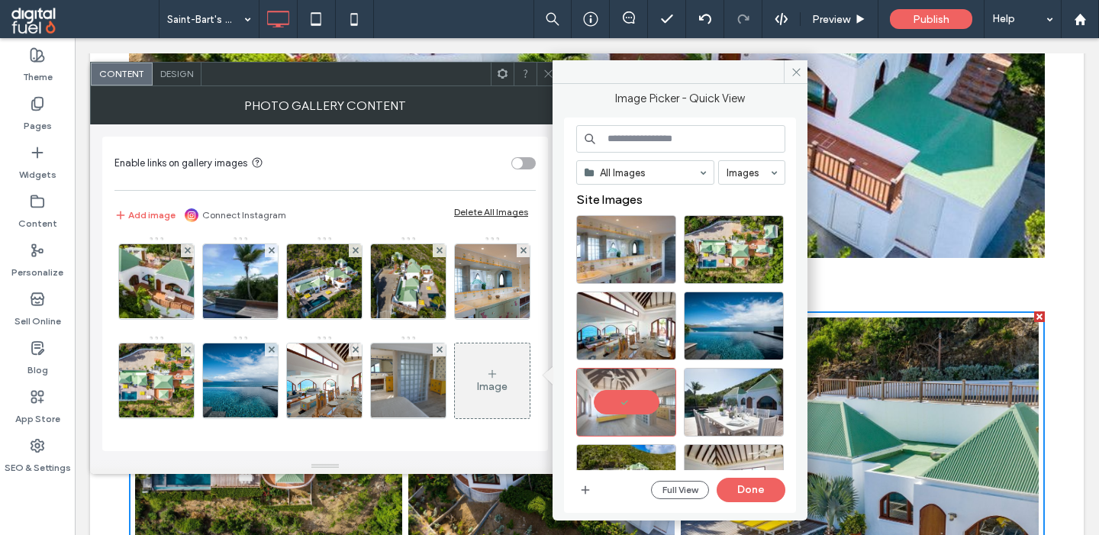
click at [679, 147] on input at bounding box center [680, 138] width 209 height 27
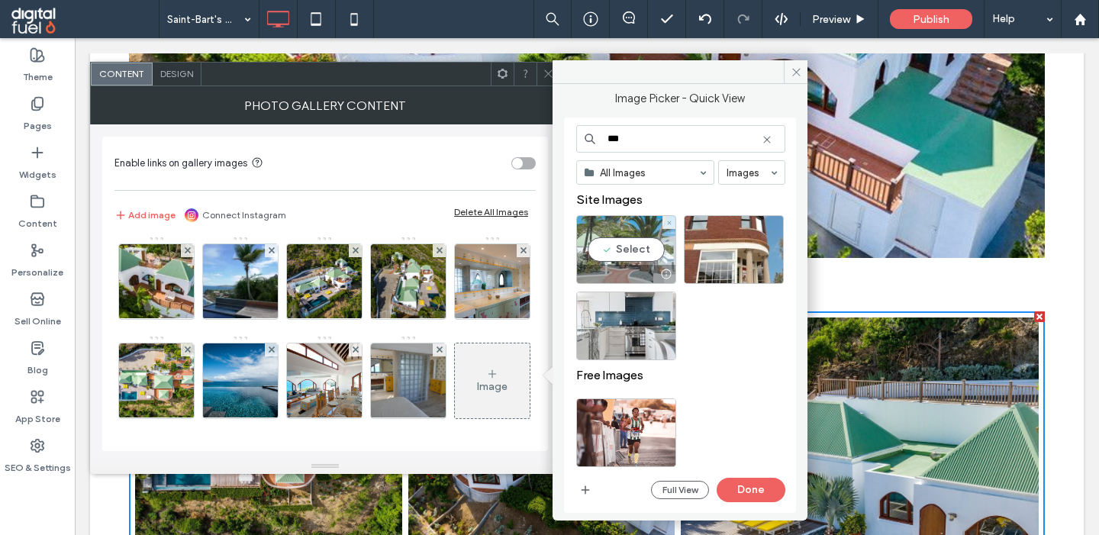
click at [616, 241] on div "Select" at bounding box center [626, 249] width 100 height 69
click at [614, 141] on input "***" at bounding box center [680, 138] width 209 height 27
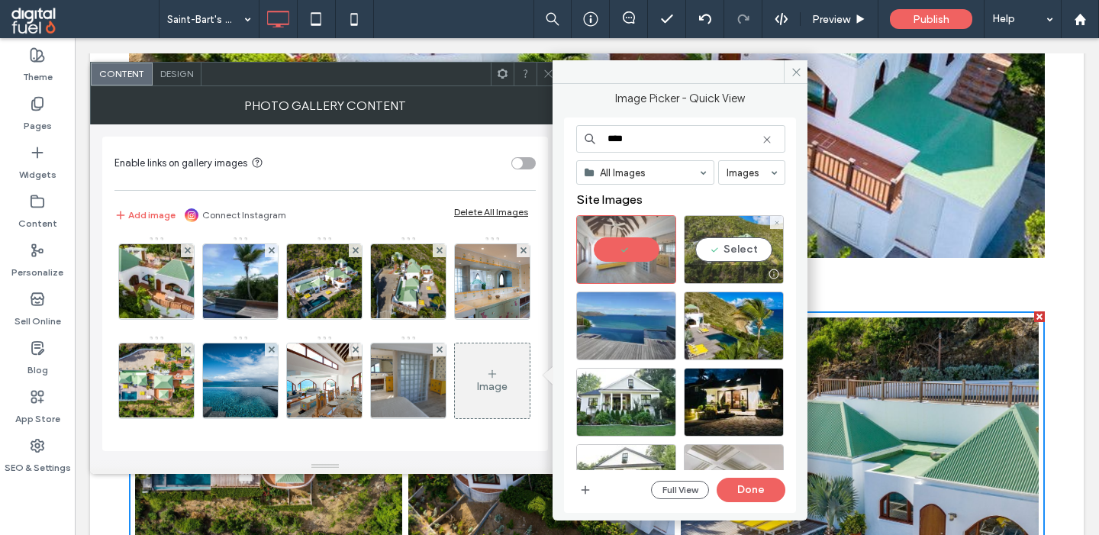
click at [694, 243] on div "Select" at bounding box center [734, 249] width 100 height 69
click at [619, 137] on input "****" at bounding box center [680, 138] width 209 height 27
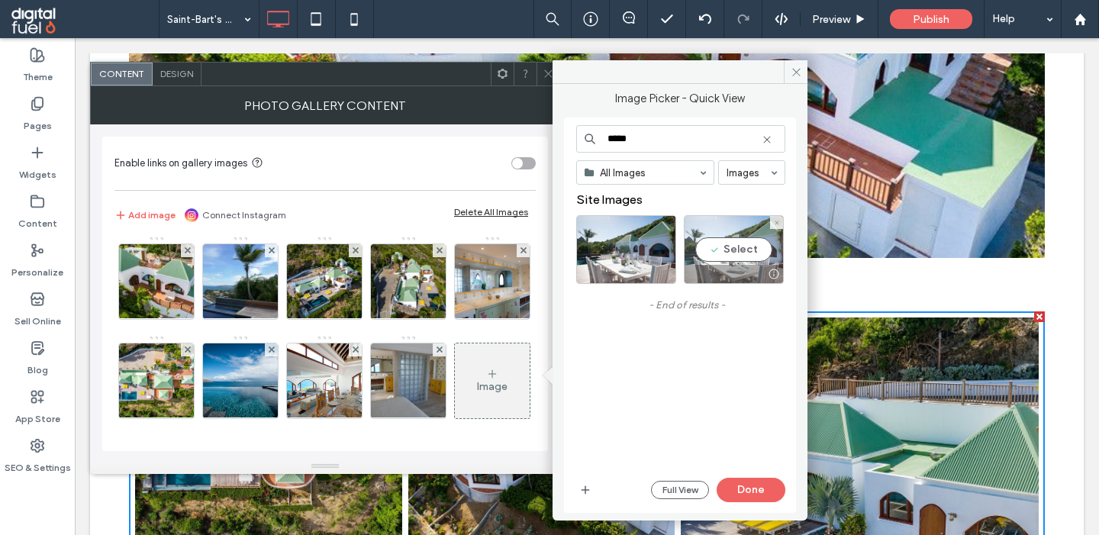
click at [732, 252] on div "Select" at bounding box center [734, 249] width 100 height 69
drag, startPoint x: 616, startPoint y: 137, endPoint x: 593, endPoint y: 137, distance: 22.9
click at [593, 137] on input "*****" at bounding box center [680, 138] width 209 height 27
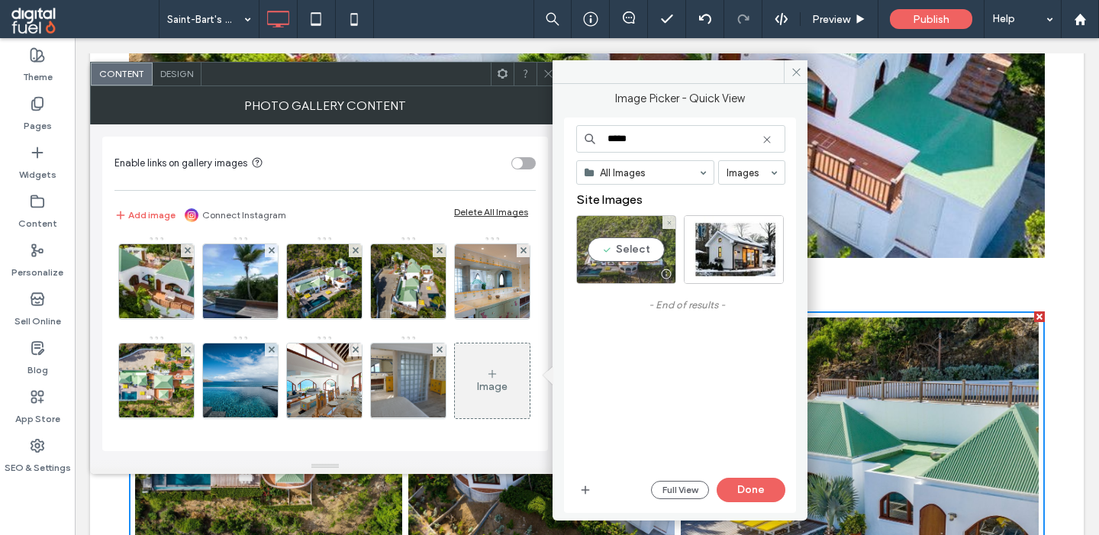
click at [625, 254] on div "Select" at bounding box center [626, 249] width 100 height 69
drag, startPoint x: 619, startPoint y: 140, endPoint x: 556, endPoint y: 140, distance: 63.3
click at [576, 140] on input "*****" at bounding box center [680, 138] width 209 height 27
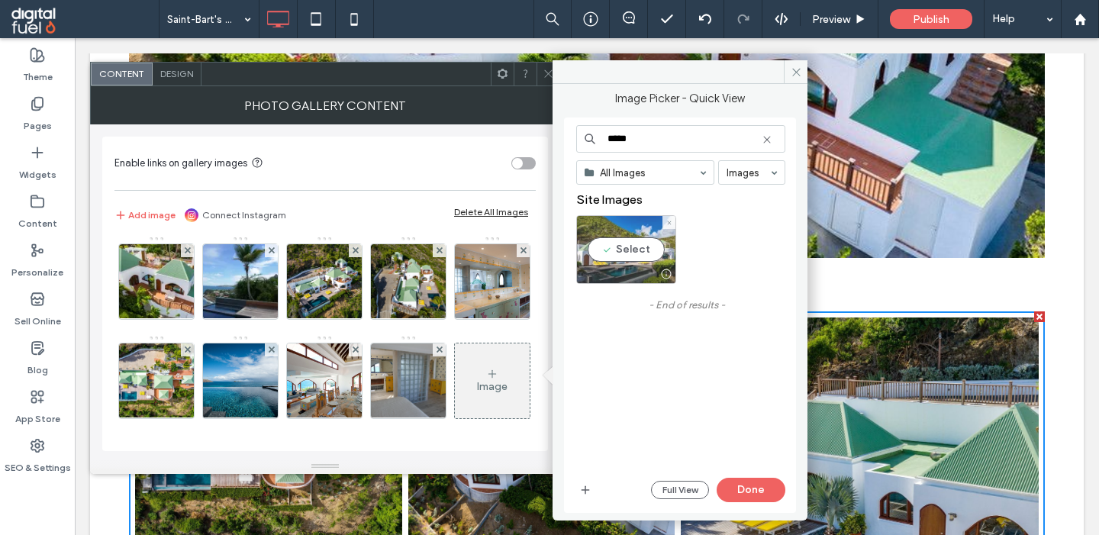
click at [621, 260] on div "Select" at bounding box center [626, 249] width 100 height 69
drag, startPoint x: 617, startPoint y: 143, endPoint x: 588, endPoint y: 143, distance: 29.0
click at [588, 143] on input "*****" at bounding box center [680, 138] width 209 height 27
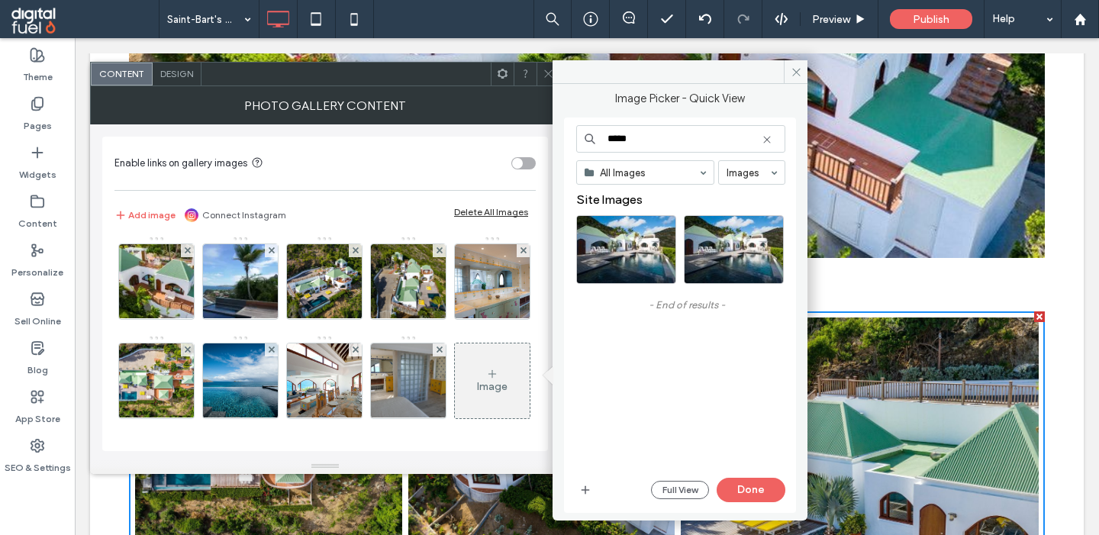
type input "*****"
click at [621, 239] on div "Select" at bounding box center [626, 249] width 100 height 69
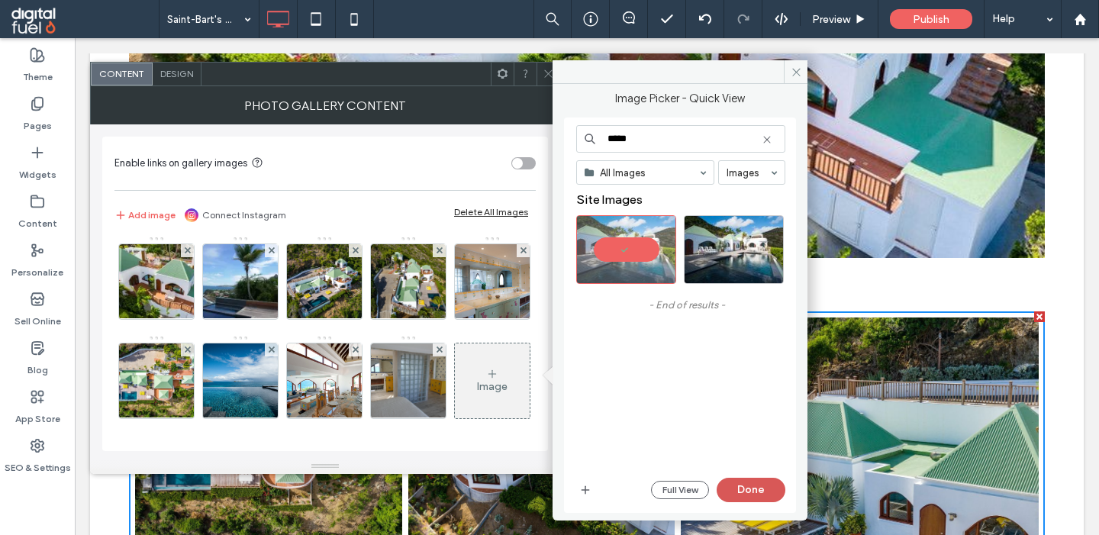
click at [742, 492] on button "Done" at bounding box center [751, 490] width 69 height 24
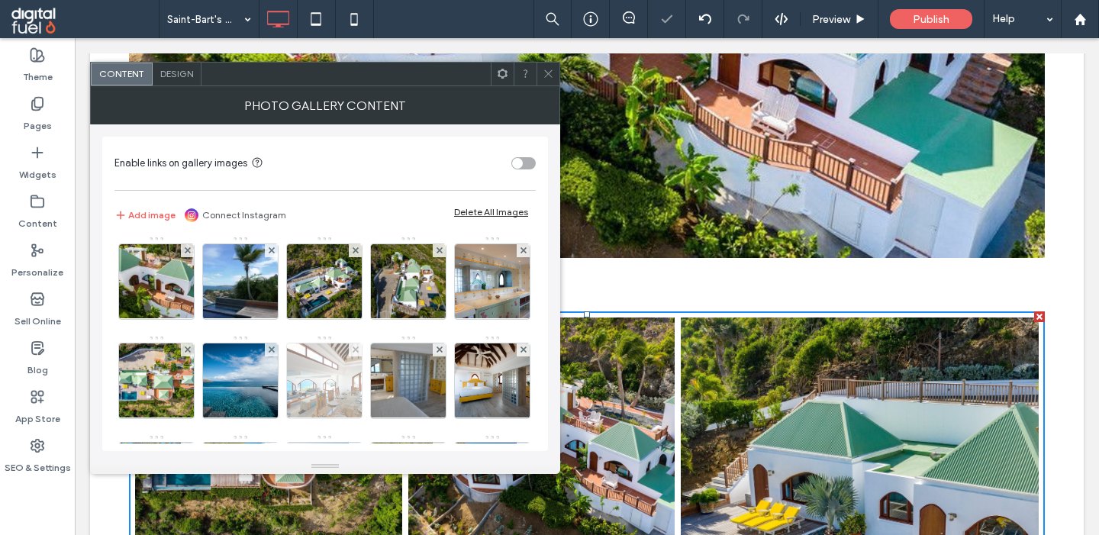
scroll to position [998, 0]
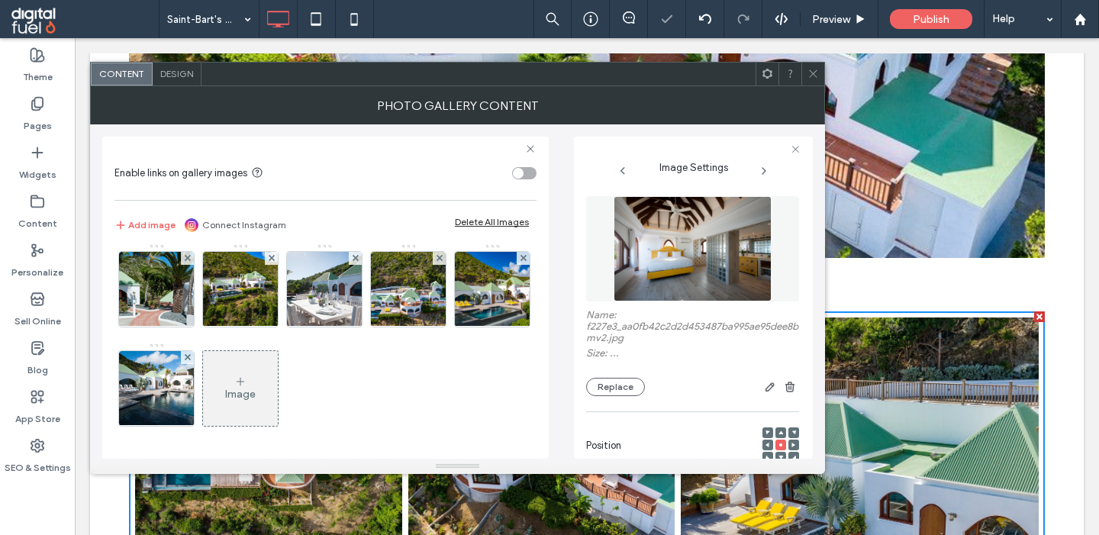
click at [254, 375] on div "Image" at bounding box center [240, 389] width 75 height 72
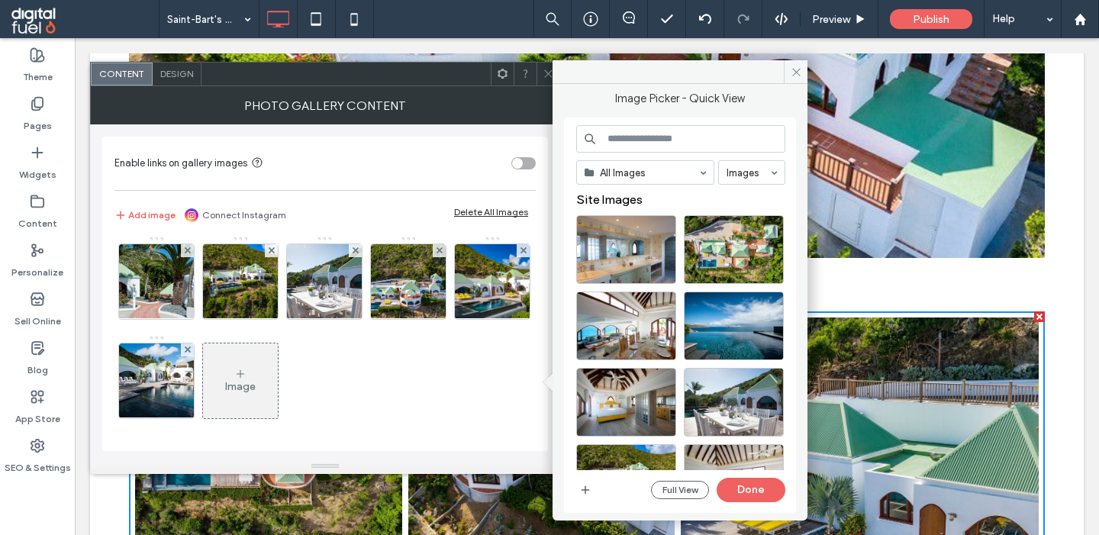
click at [686, 140] on input at bounding box center [680, 138] width 209 height 27
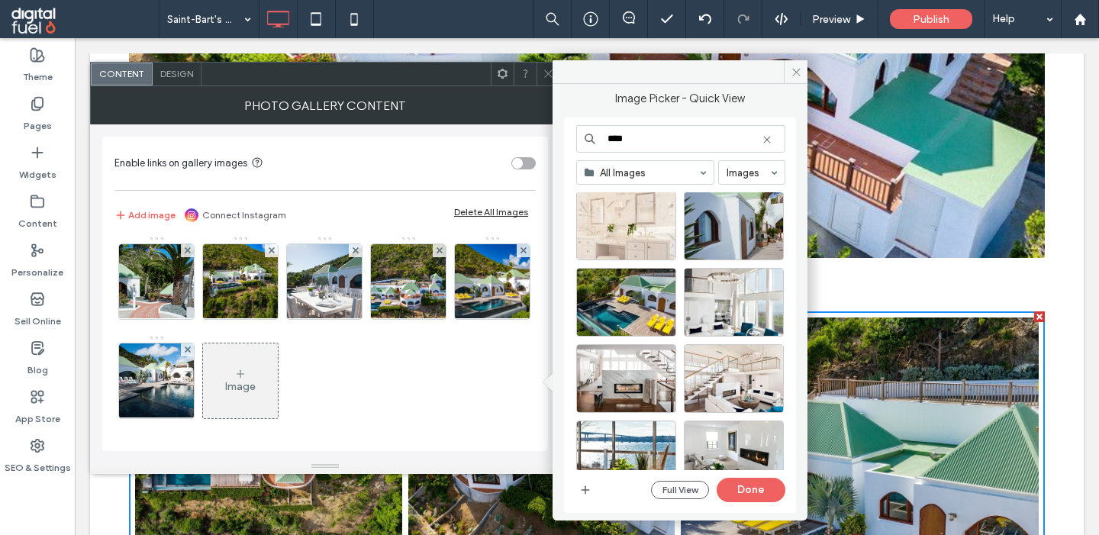
scroll to position [0, 0]
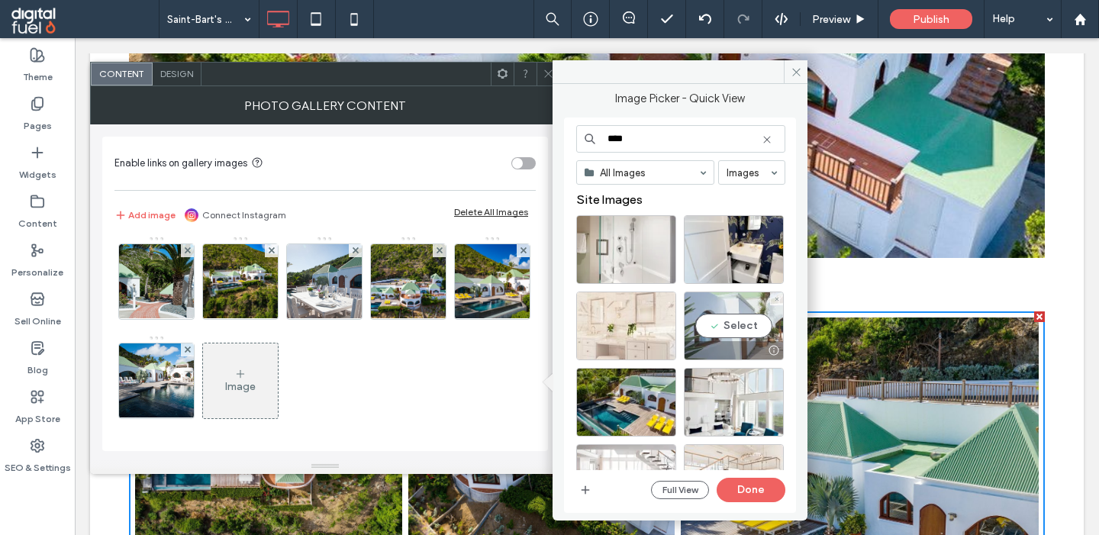
click at [721, 309] on div "Select" at bounding box center [734, 326] width 100 height 69
drag, startPoint x: 612, startPoint y: 143, endPoint x: 552, endPoint y: 143, distance: 60.3
click at [576, 143] on input "****" at bounding box center [680, 138] width 209 height 27
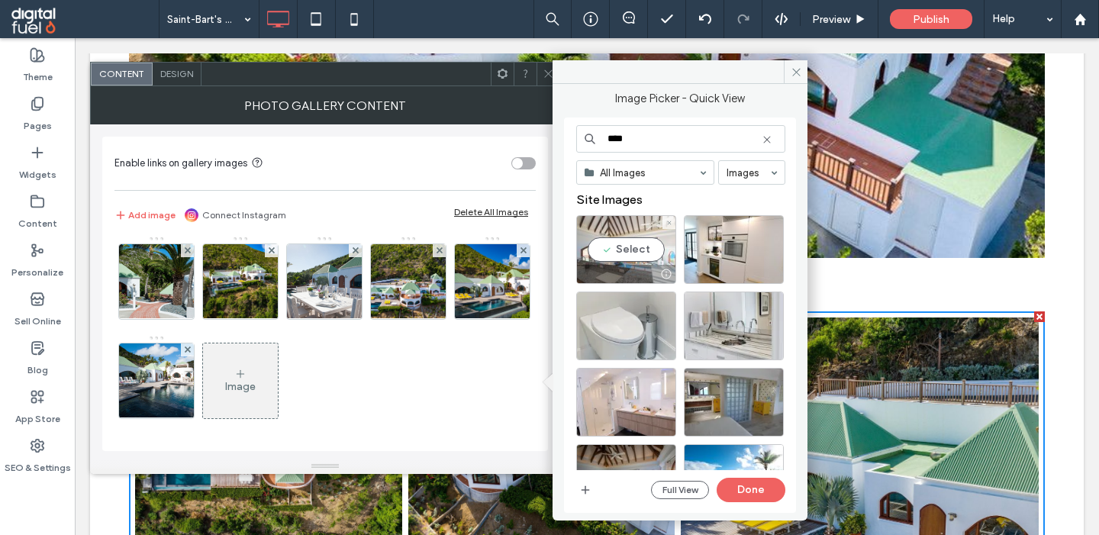
click at [620, 250] on div "Select" at bounding box center [626, 249] width 100 height 69
drag, startPoint x: 614, startPoint y: 141, endPoint x: 561, endPoint y: 141, distance: 52.7
click at [576, 141] on input "****" at bounding box center [680, 138] width 209 height 27
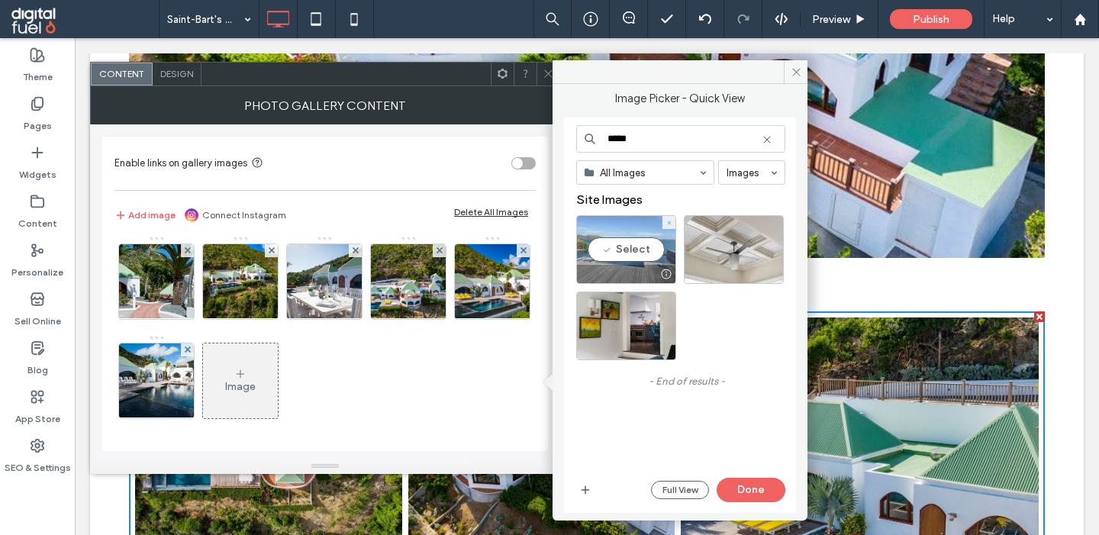
click at [636, 254] on div "Select" at bounding box center [626, 249] width 100 height 69
drag, startPoint x: 619, startPoint y: 146, endPoint x: 550, endPoint y: 146, distance: 69.5
click at [576, 146] on input "*****" at bounding box center [680, 138] width 209 height 27
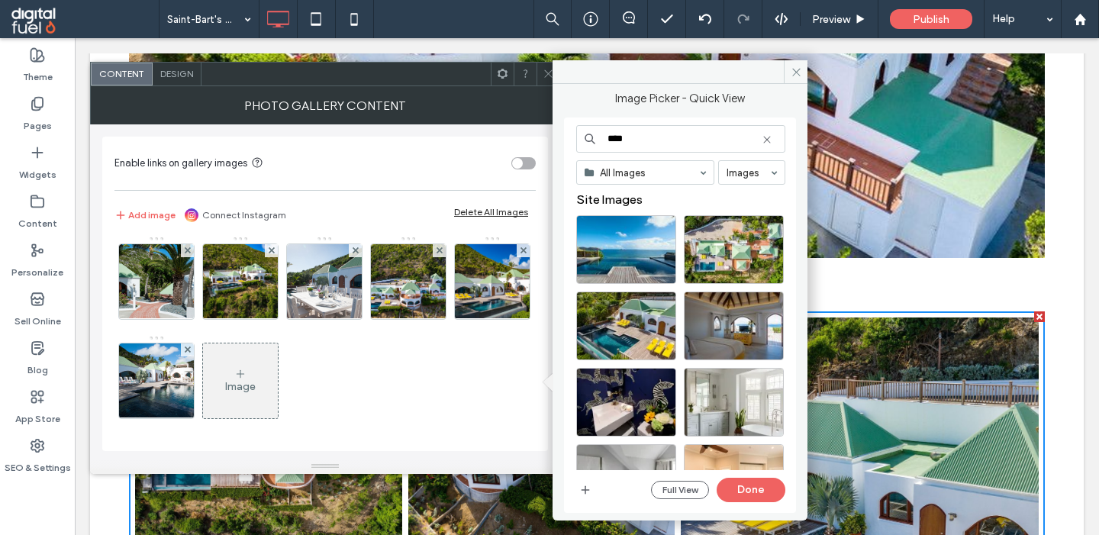
type input "****"
click at [623, 255] on div "Select" at bounding box center [626, 249] width 100 height 69
click at [635, 243] on div at bounding box center [626, 249] width 100 height 69
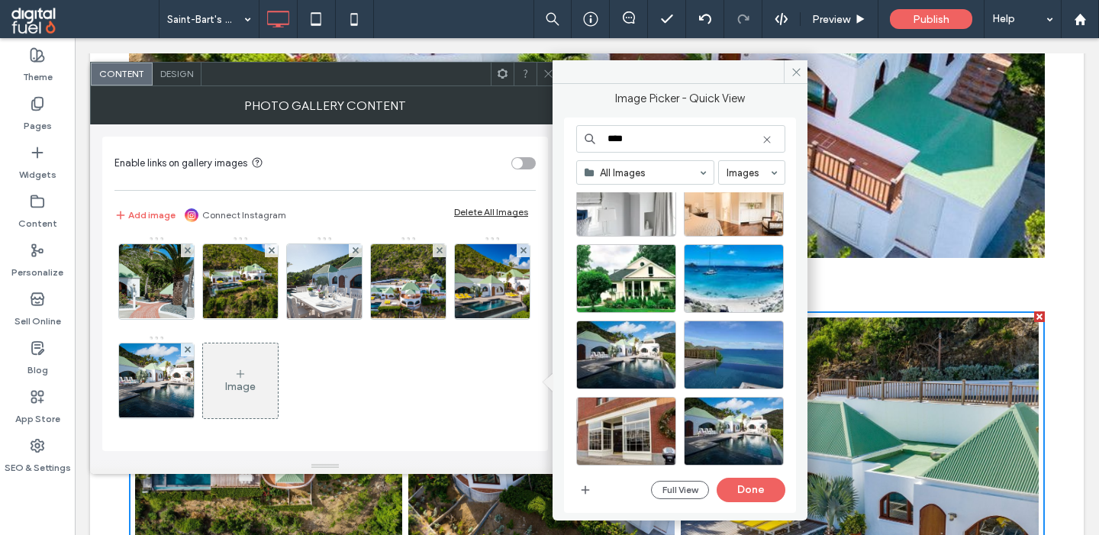
scroll to position [262, 0]
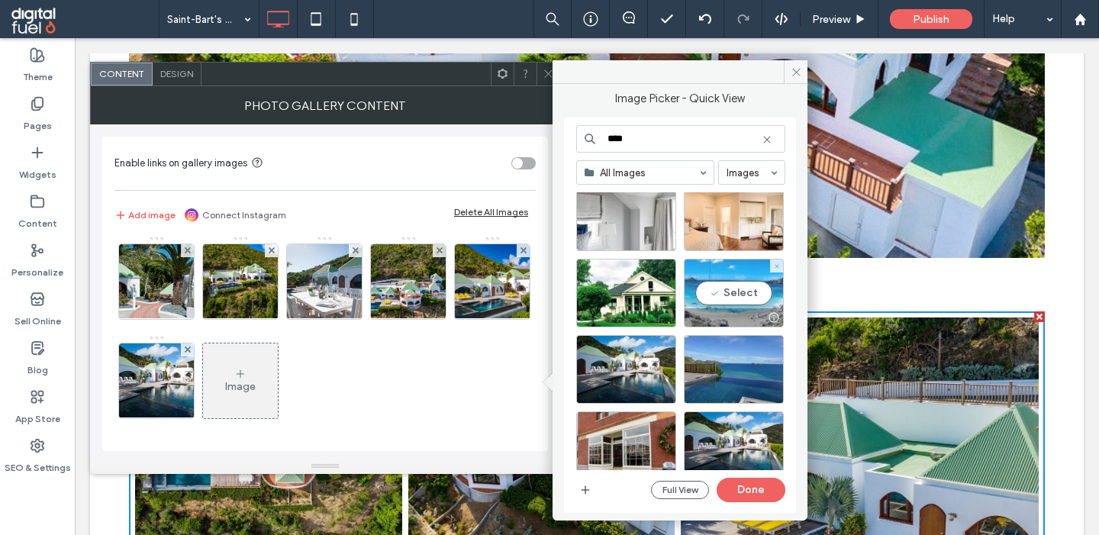
click at [727, 295] on div "Select" at bounding box center [734, 293] width 100 height 69
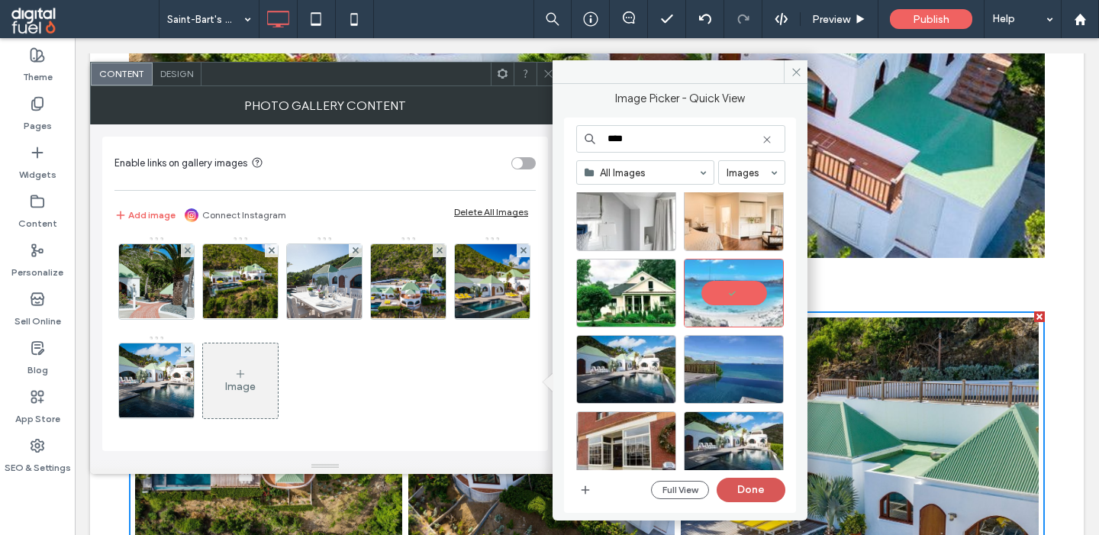
click at [756, 499] on button "Done" at bounding box center [751, 490] width 69 height 24
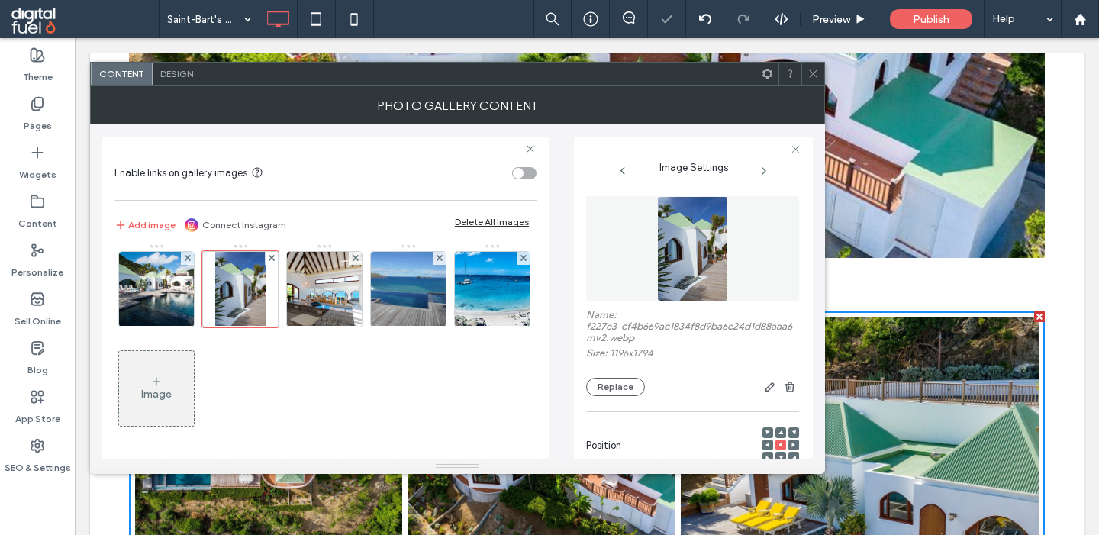
click at [170, 372] on div "Image" at bounding box center [156, 389] width 75 height 72
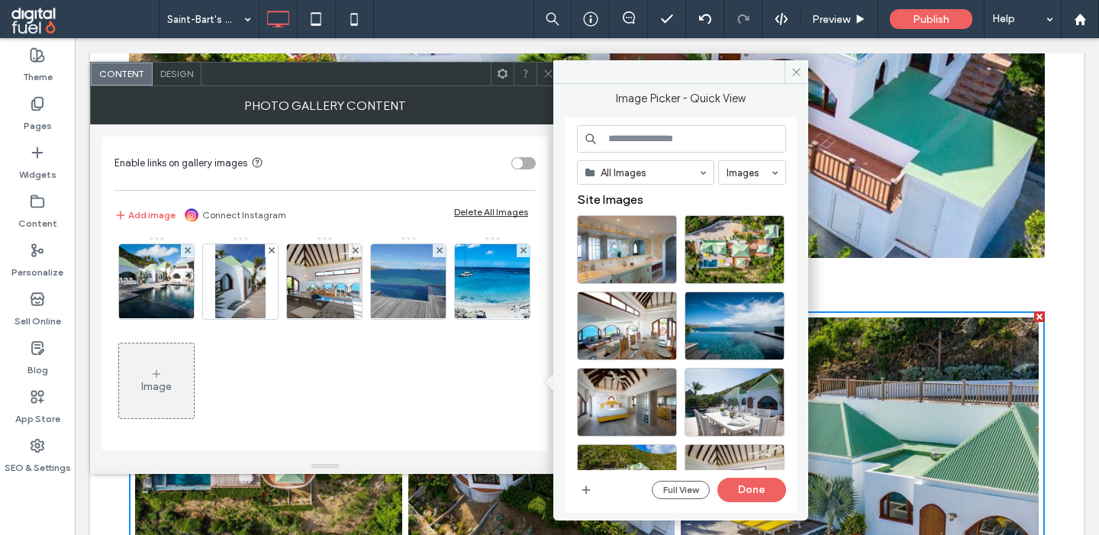
click at [656, 133] on input at bounding box center [681, 138] width 209 height 27
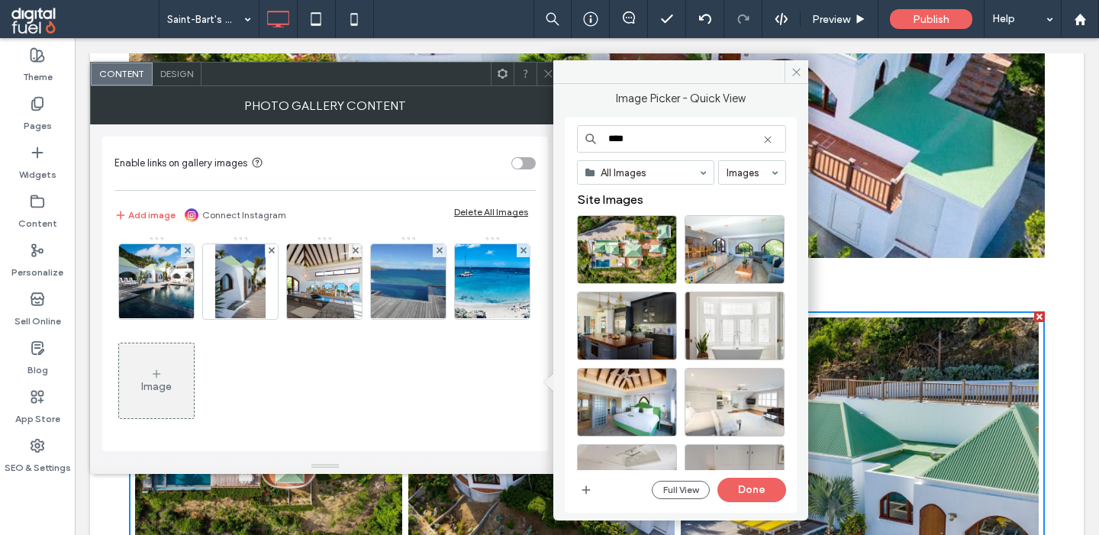
type input "****"
click at [725, 234] on div "Select" at bounding box center [735, 249] width 100 height 69
click at [748, 488] on button "Done" at bounding box center [751, 490] width 69 height 24
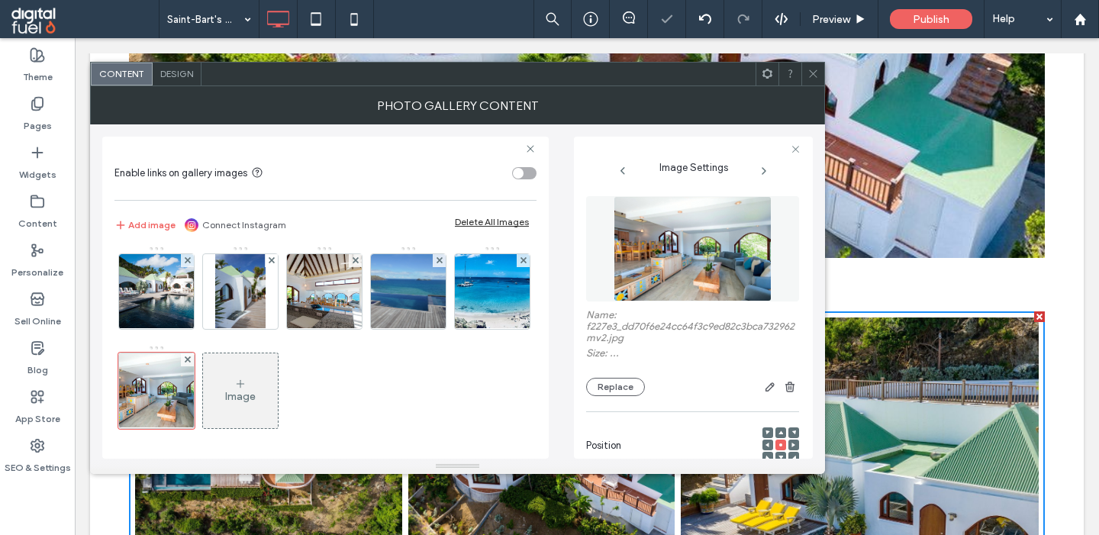
click at [246, 383] on icon at bounding box center [240, 384] width 12 height 12
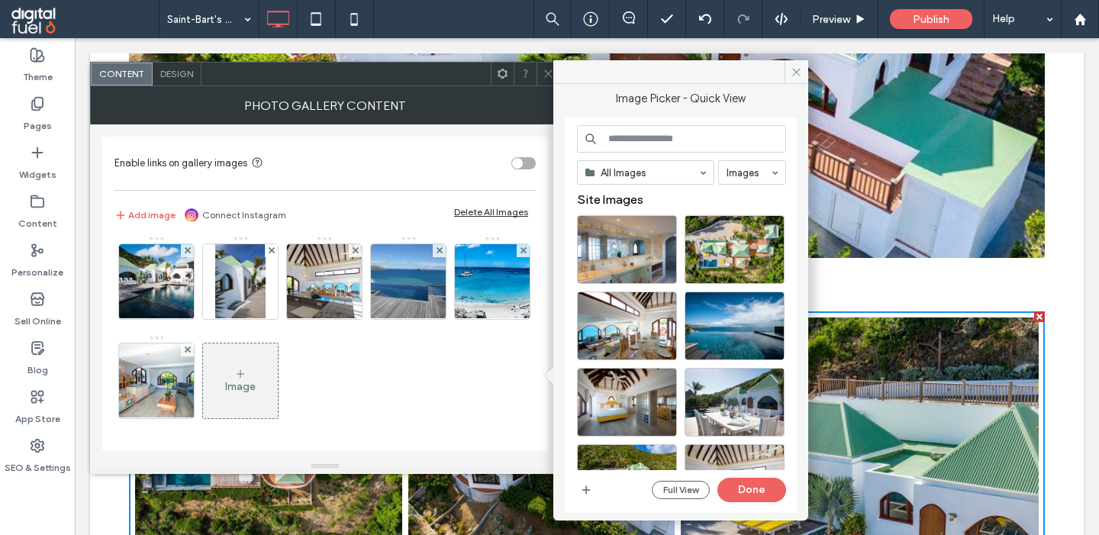
click at [639, 140] on input at bounding box center [681, 138] width 209 height 27
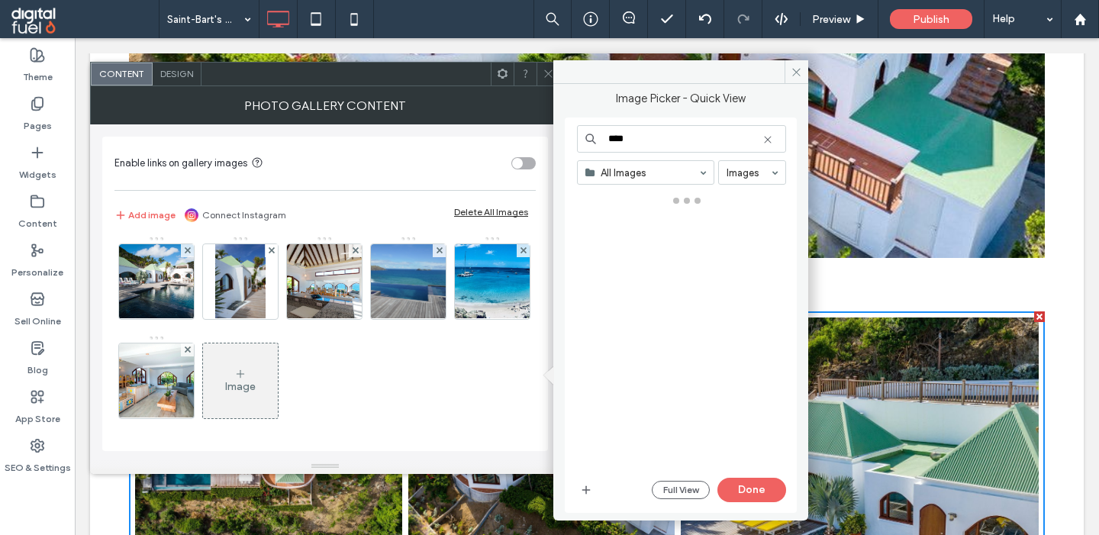
type input "****"
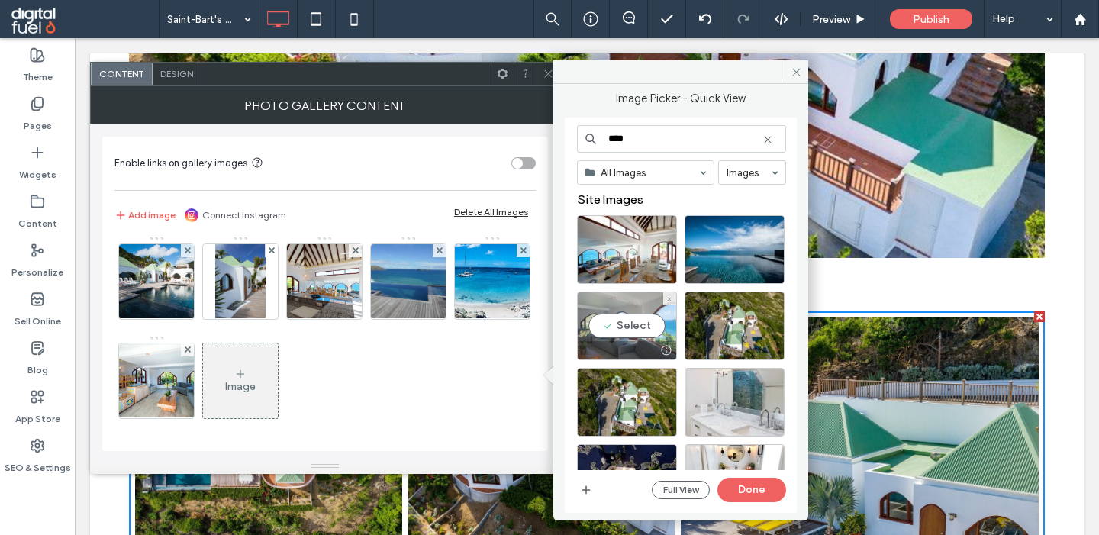
click at [619, 325] on div "Select" at bounding box center [627, 326] width 100 height 69
click at [750, 487] on button "Done" at bounding box center [751, 490] width 69 height 24
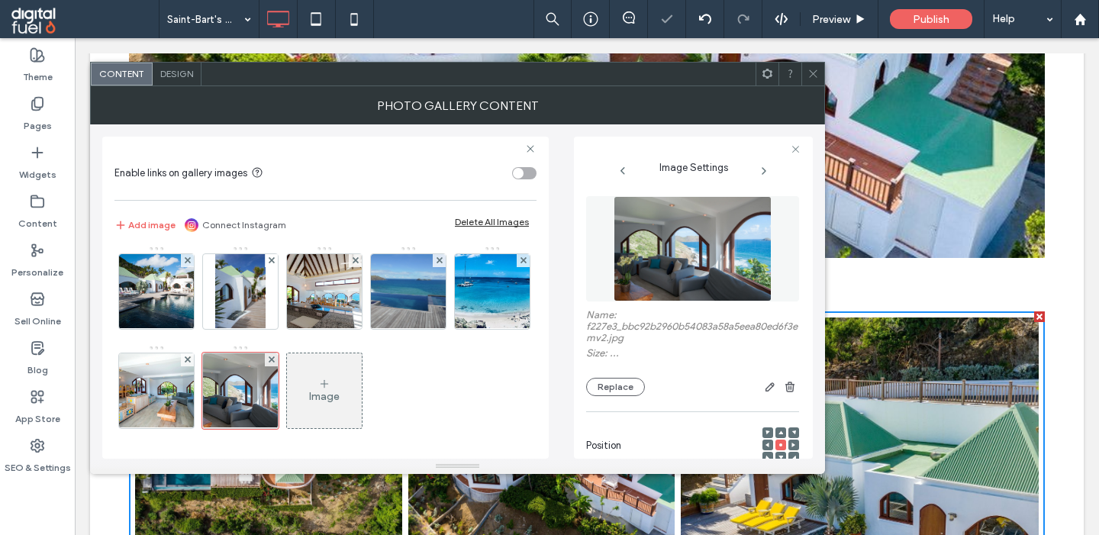
click at [334, 383] on div "Image" at bounding box center [324, 391] width 75 height 72
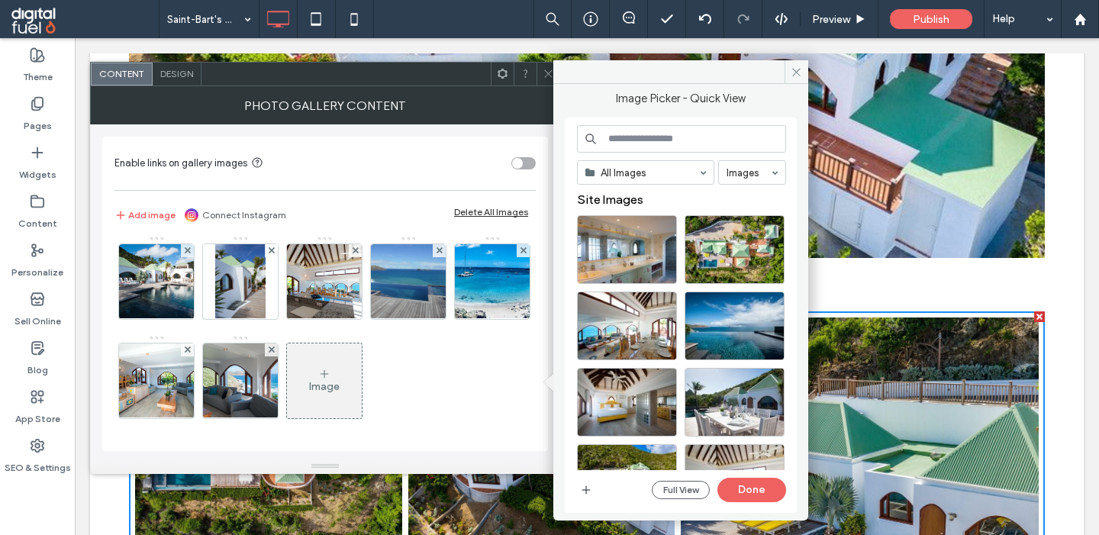
click at [624, 137] on input at bounding box center [681, 138] width 209 height 27
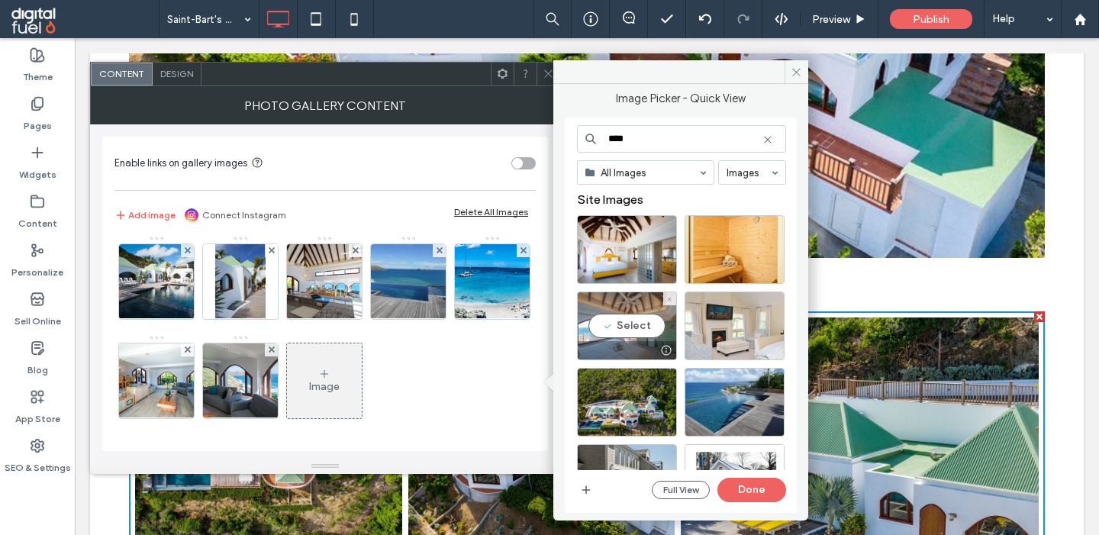
click at [646, 308] on div "Select" at bounding box center [627, 326] width 100 height 69
drag, startPoint x: 615, startPoint y: 143, endPoint x: 534, endPoint y: 143, distance: 80.9
click at [577, 143] on input "****" at bounding box center [681, 138] width 209 height 27
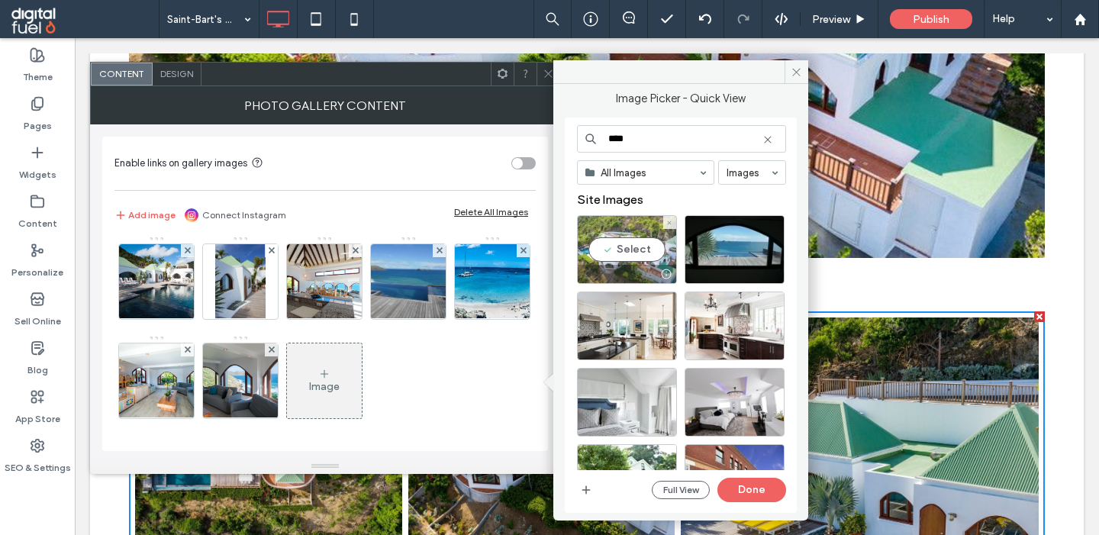
click at [641, 237] on div "Select" at bounding box center [627, 249] width 100 height 69
drag, startPoint x: 636, startPoint y: 136, endPoint x: 572, endPoint y: 136, distance: 63.3
click at [577, 136] on input "****" at bounding box center [681, 138] width 209 height 27
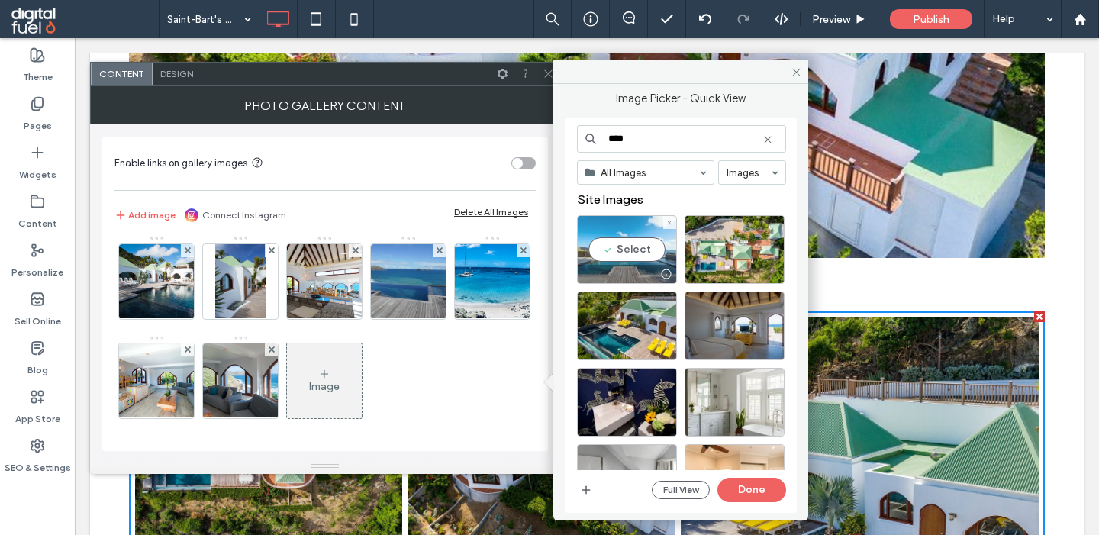
click at [628, 256] on div "Select" at bounding box center [627, 249] width 100 height 69
drag, startPoint x: 614, startPoint y: 142, endPoint x: 546, endPoint y: 142, distance: 68.7
click at [577, 142] on input "****" at bounding box center [681, 138] width 209 height 27
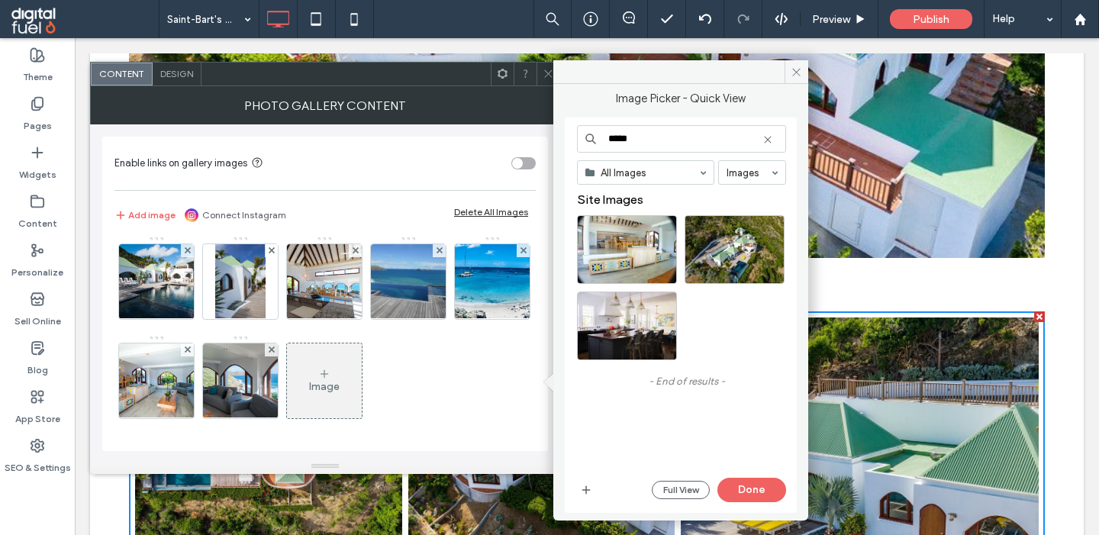
type input "*****"
click at [604, 261] on div "Select" at bounding box center [627, 249] width 100 height 69
click at [743, 484] on button "Done" at bounding box center [751, 490] width 69 height 24
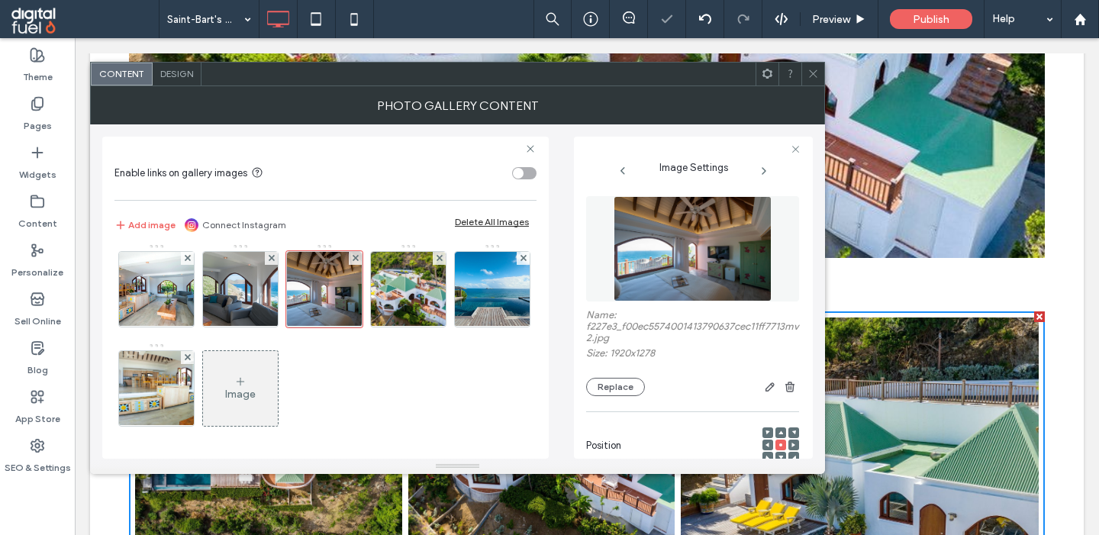
click at [247, 376] on div "Image" at bounding box center [240, 389] width 75 height 72
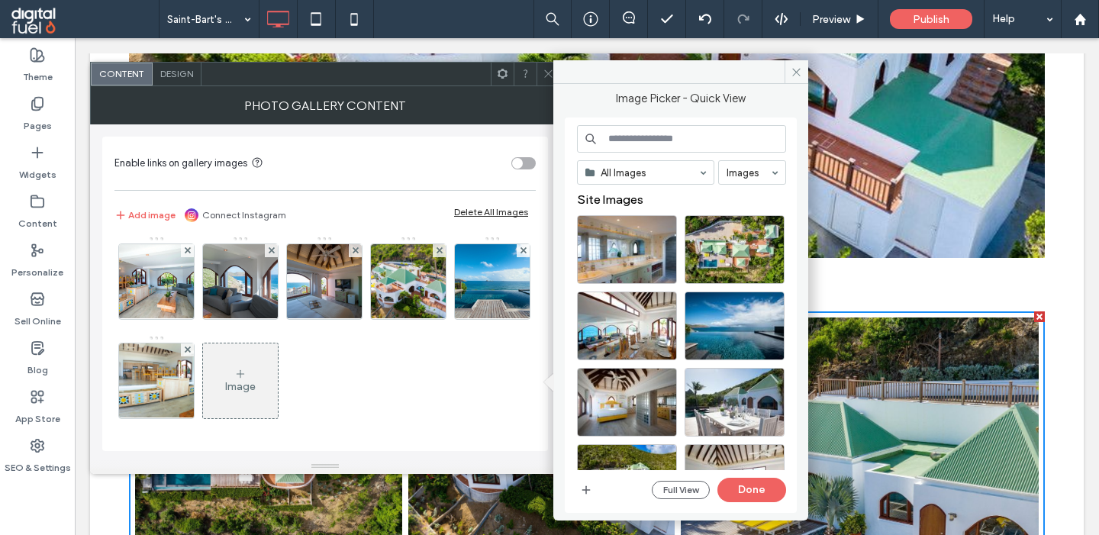
click at [627, 141] on input at bounding box center [681, 138] width 209 height 27
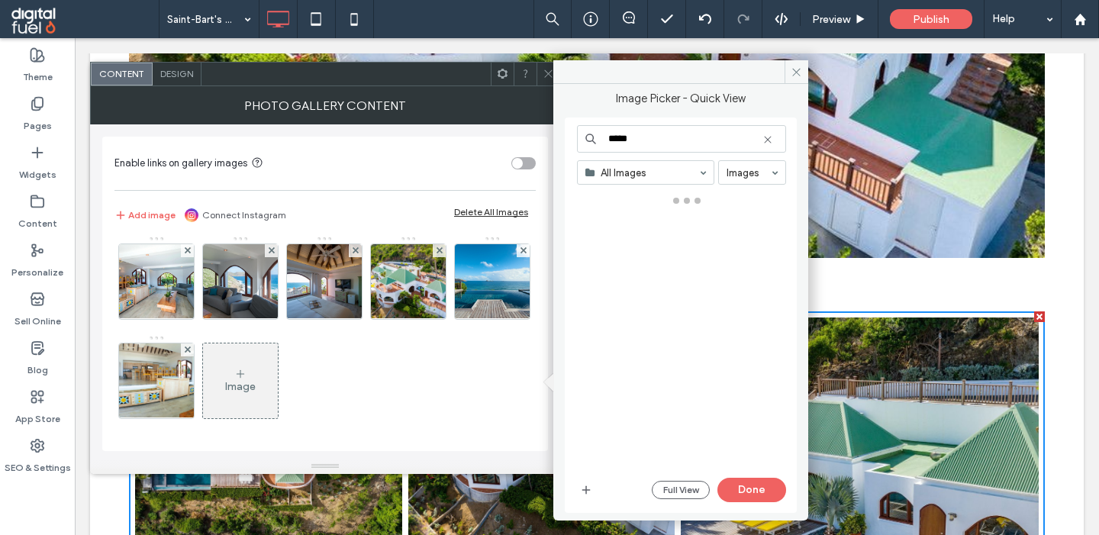
type input "*****"
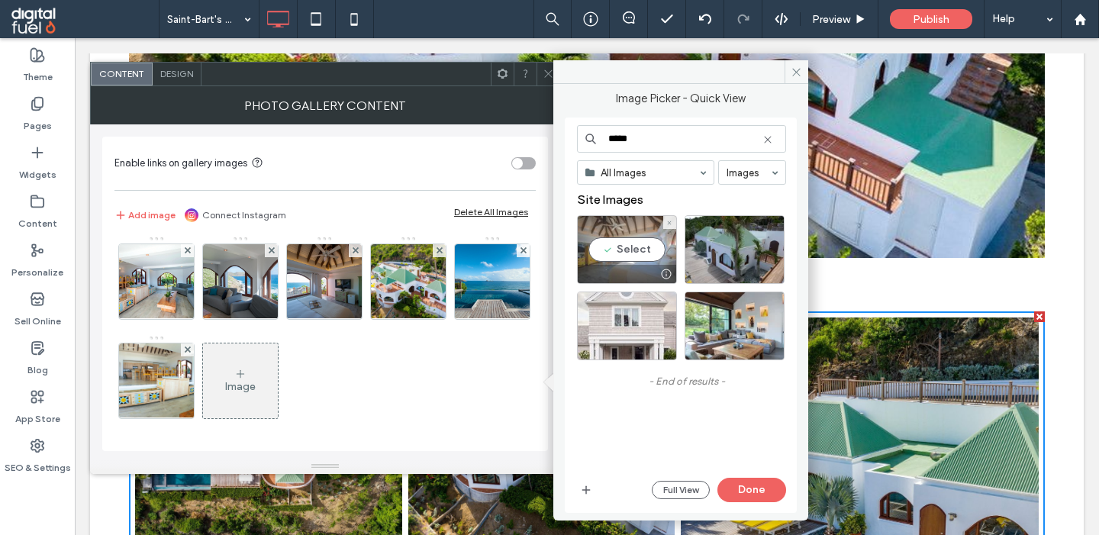
click at [601, 260] on div "Select" at bounding box center [627, 249] width 100 height 69
click at [769, 492] on button "Done" at bounding box center [751, 490] width 69 height 24
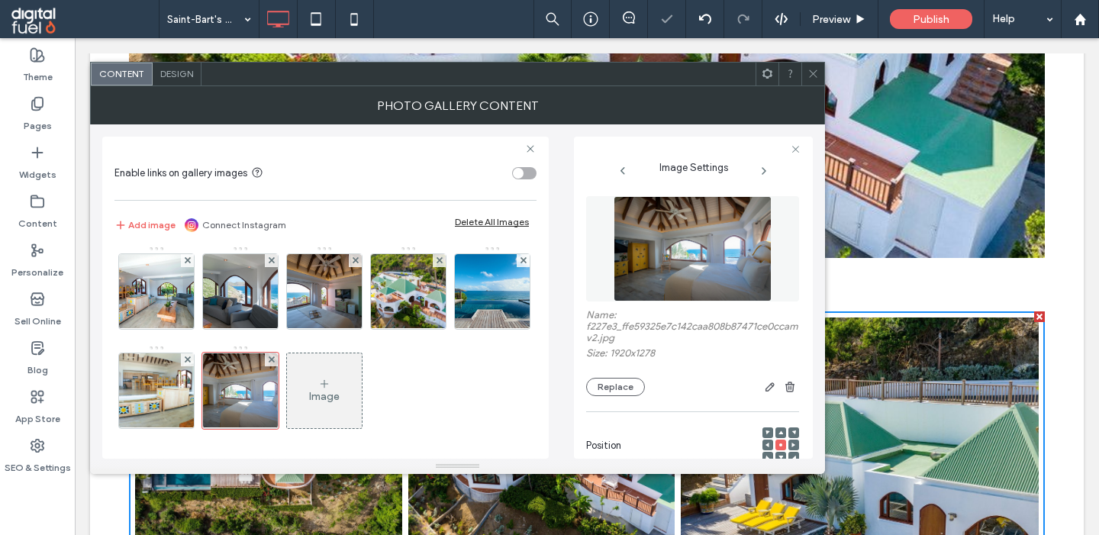
click at [327, 409] on div "Image" at bounding box center [324, 391] width 75 height 72
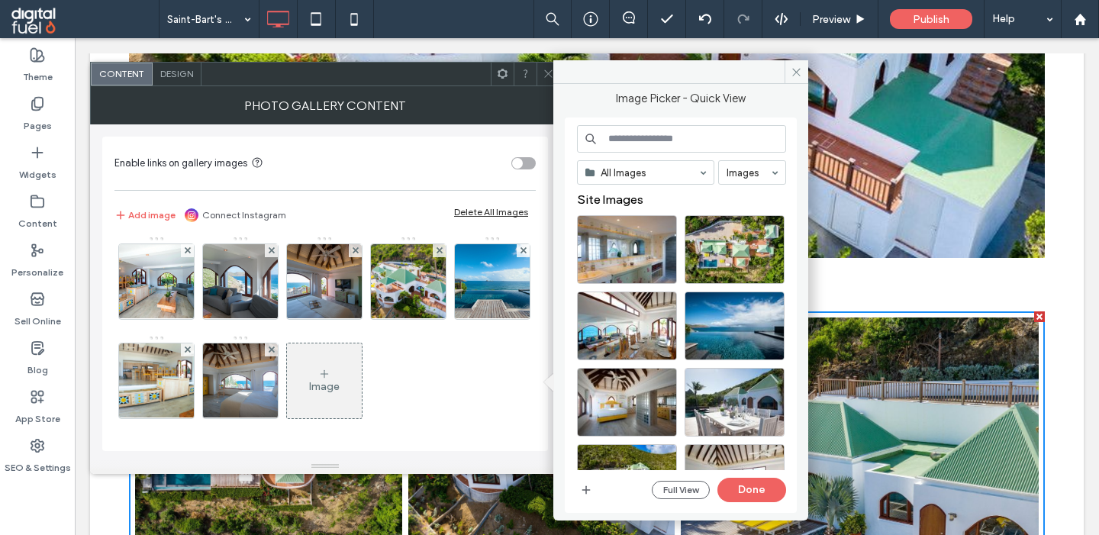
click at [644, 137] on input at bounding box center [681, 138] width 209 height 27
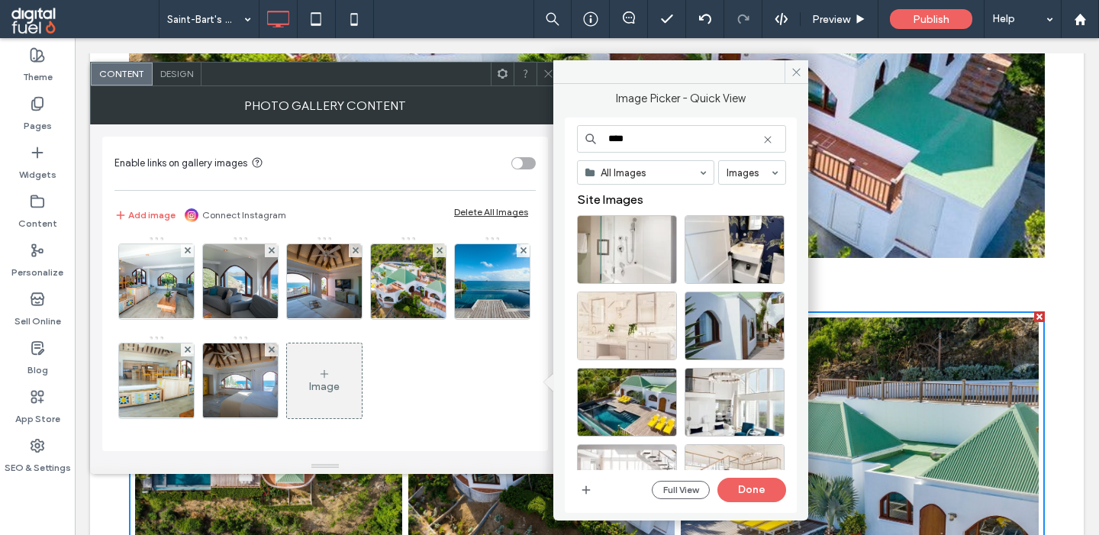
type input "****"
click at [628, 406] on div "Select" at bounding box center [627, 402] width 100 height 69
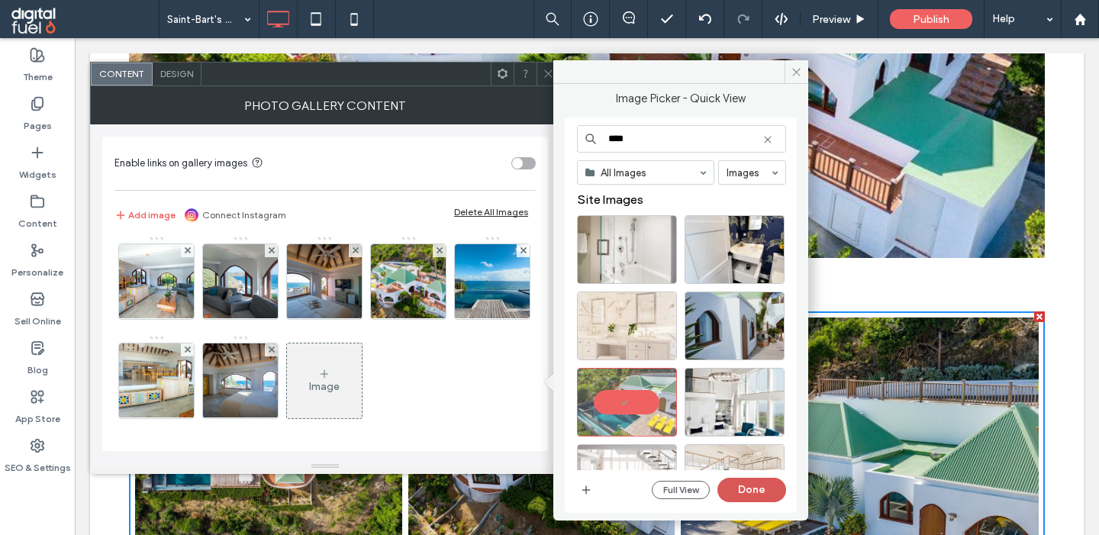
click at [743, 488] on button "Done" at bounding box center [751, 490] width 69 height 24
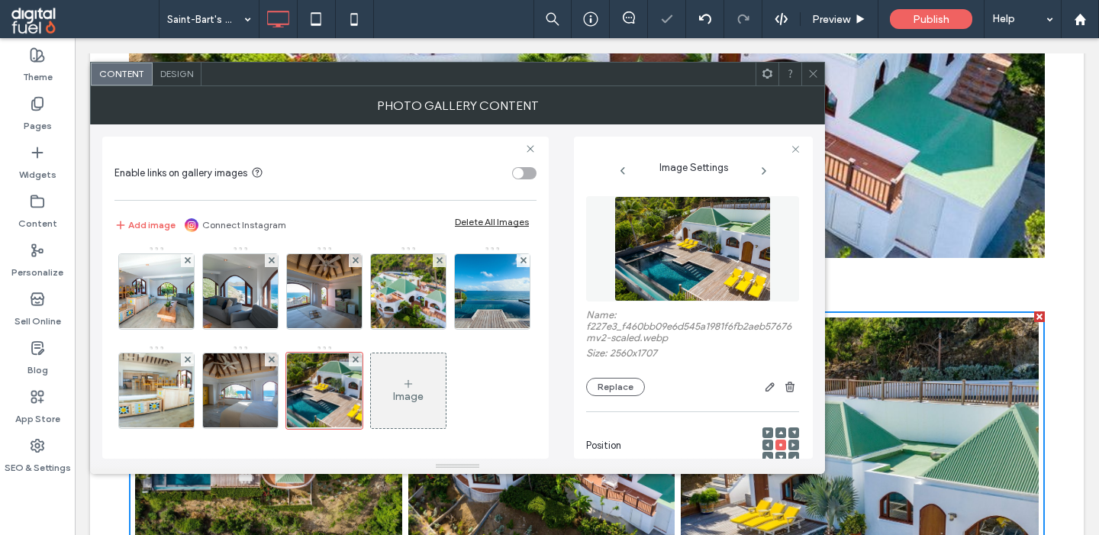
click at [422, 363] on div "Image" at bounding box center [408, 391] width 75 height 72
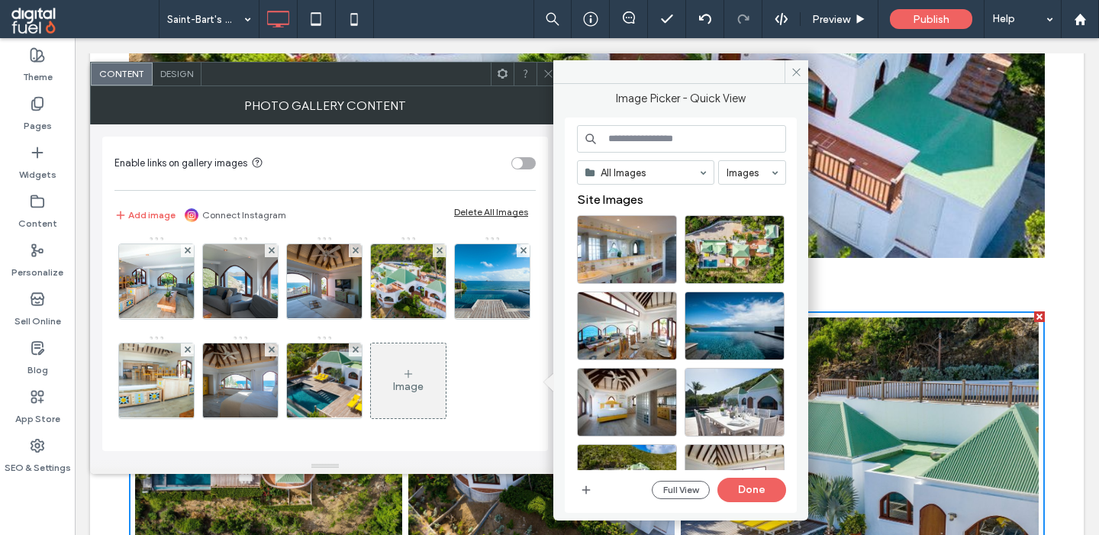
click at [640, 141] on input at bounding box center [681, 138] width 209 height 27
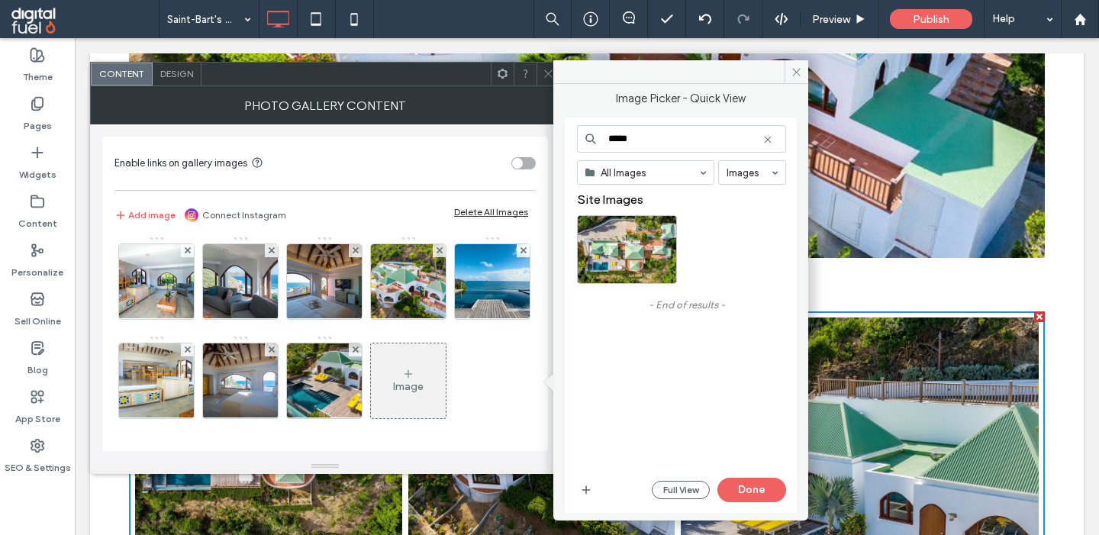
type input "*****"
click at [659, 235] on div "Select" at bounding box center [627, 249] width 100 height 69
click at [750, 489] on button "Done" at bounding box center [751, 490] width 69 height 24
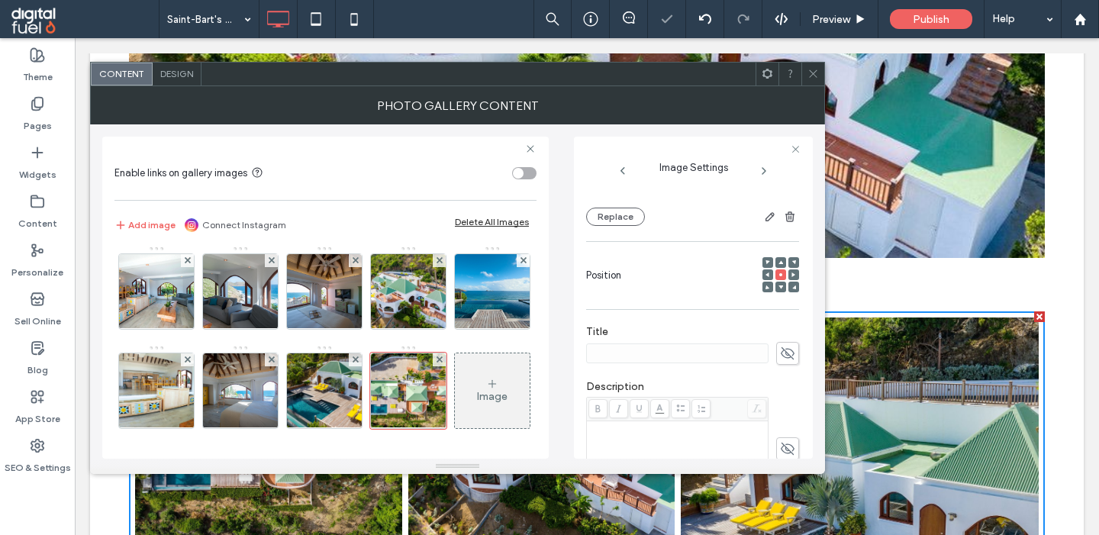
scroll to position [188, 0]
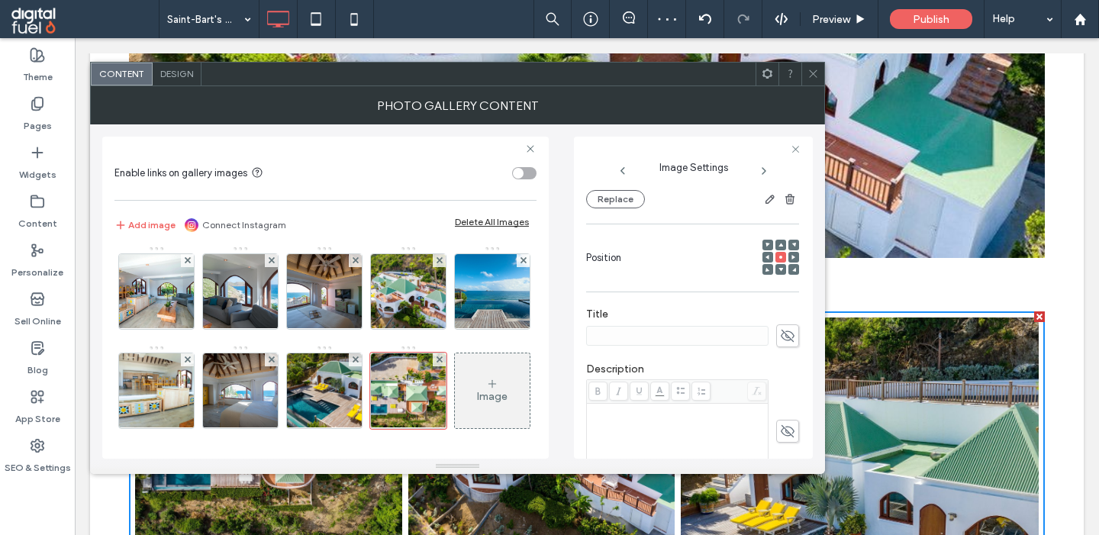
click at [779, 337] on span at bounding box center [787, 335] width 23 height 23
click at [321, 401] on img at bounding box center [325, 390] width 112 height 75
click at [796, 335] on span at bounding box center [787, 335] width 23 height 23
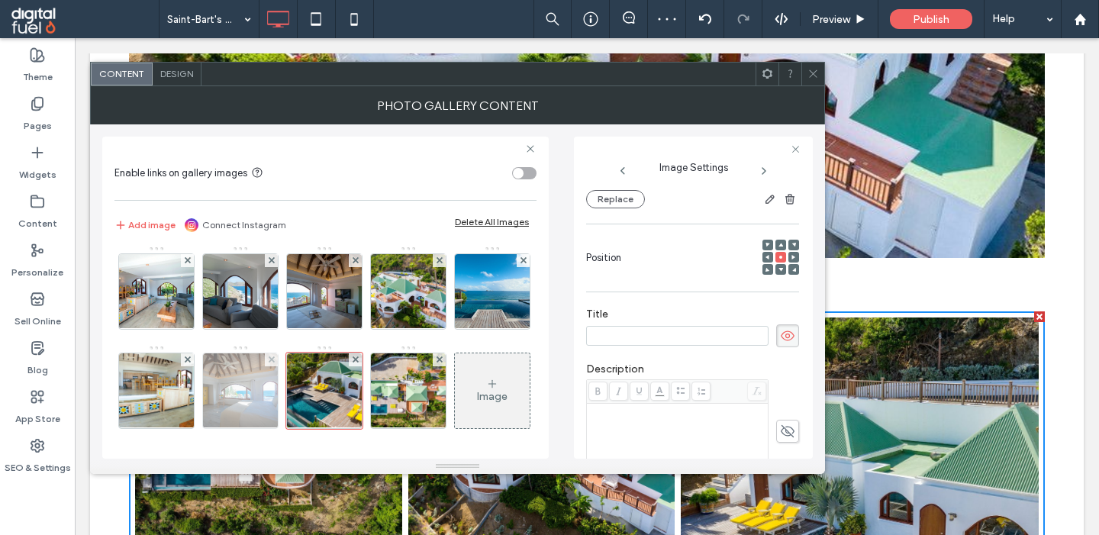
click at [234, 399] on img at bounding box center [240, 390] width 112 height 75
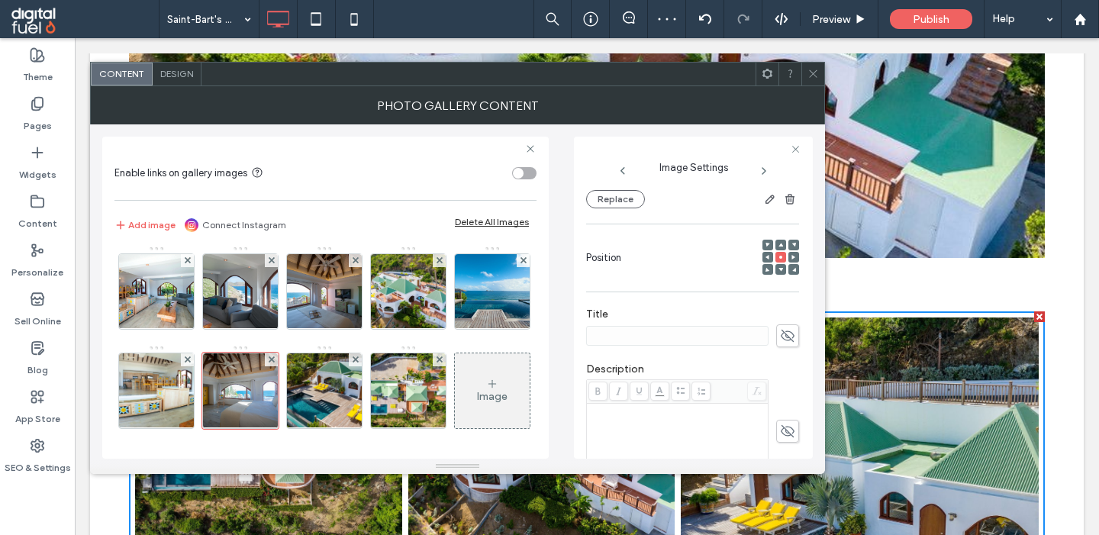
click at [780, 342] on span at bounding box center [787, 335] width 23 height 23
click at [165, 395] on img at bounding box center [157, 390] width 112 height 75
click at [786, 337] on use at bounding box center [788, 336] width 14 height 12
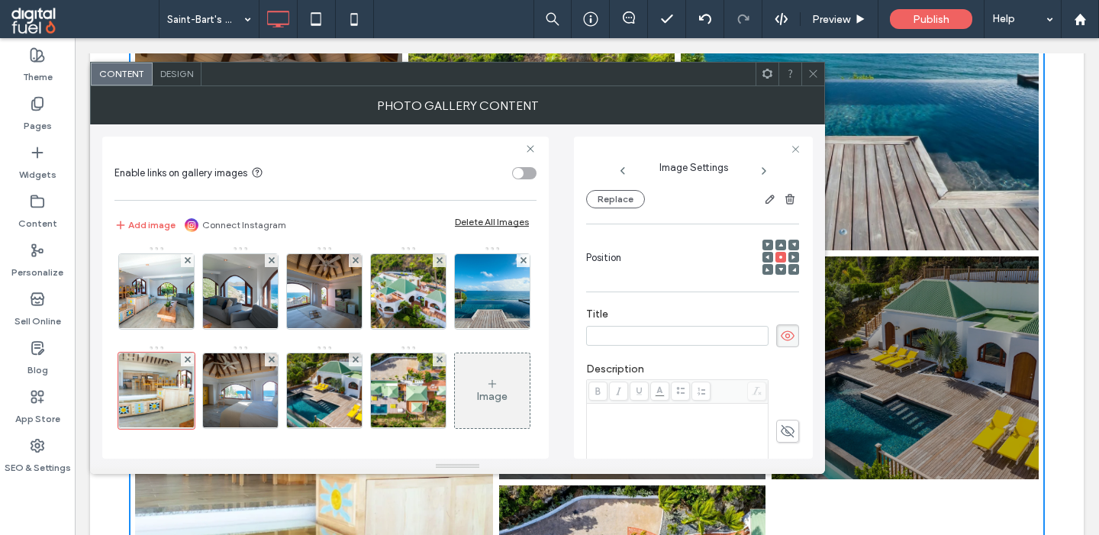
scroll to position [6960, 0]
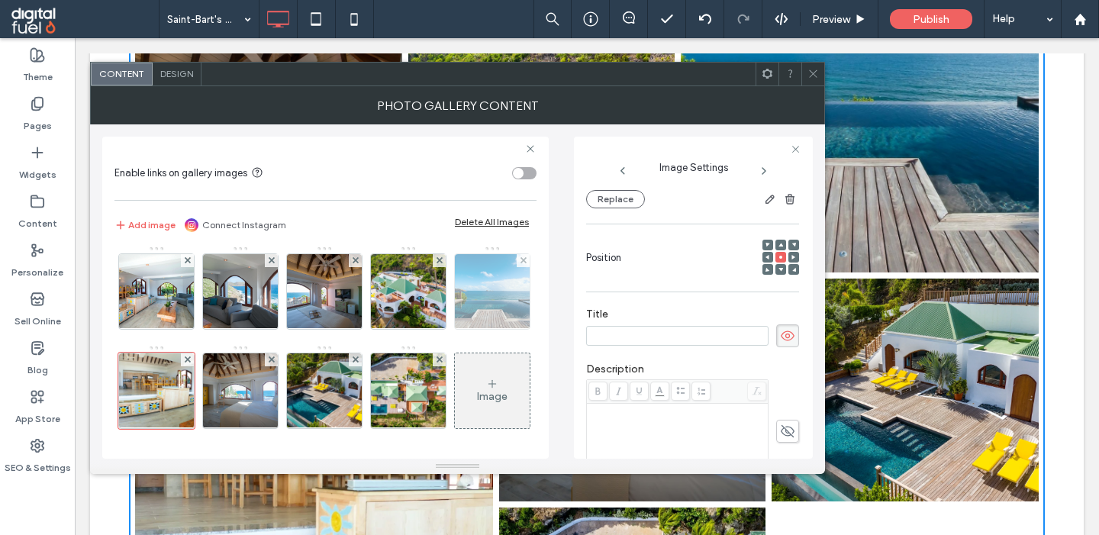
click at [509, 295] on img at bounding box center [492, 291] width 112 height 75
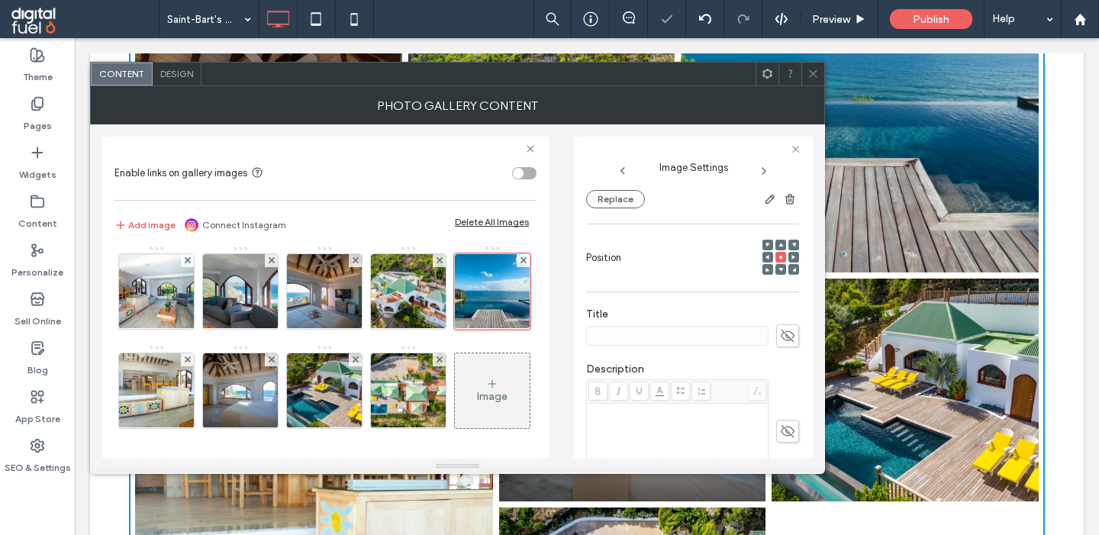
click at [782, 342] on icon at bounding box center [787, 335] width 15 height 17
click at [419, 295] on img at bounding box center [407, 291] width 115 height 75
click at [789, 341] on use at bounding box center [788, 336] width 14 height 12
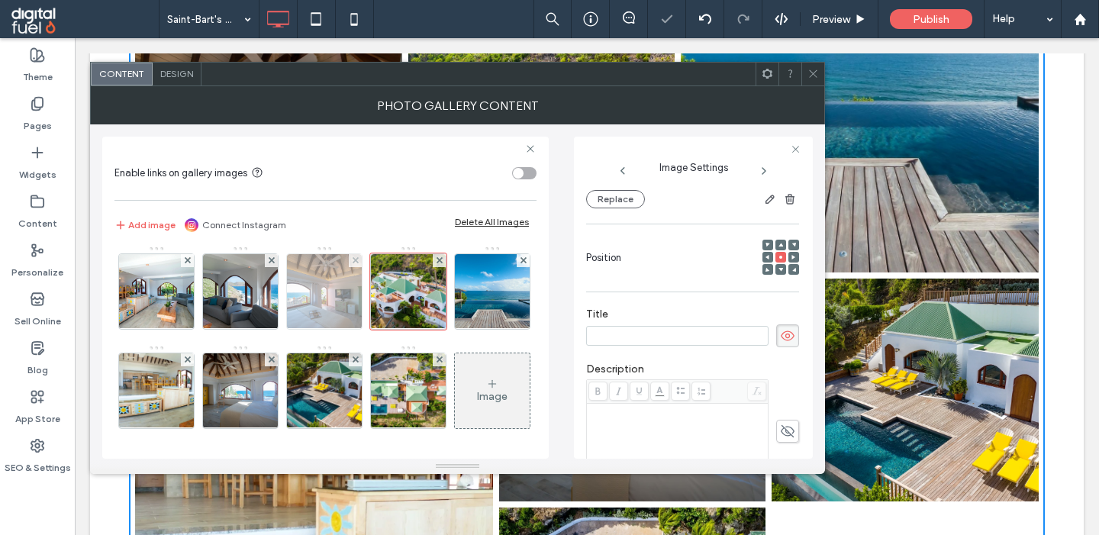
click at [340, 306] on img at bounding box center [324, 291] width 112 height 75
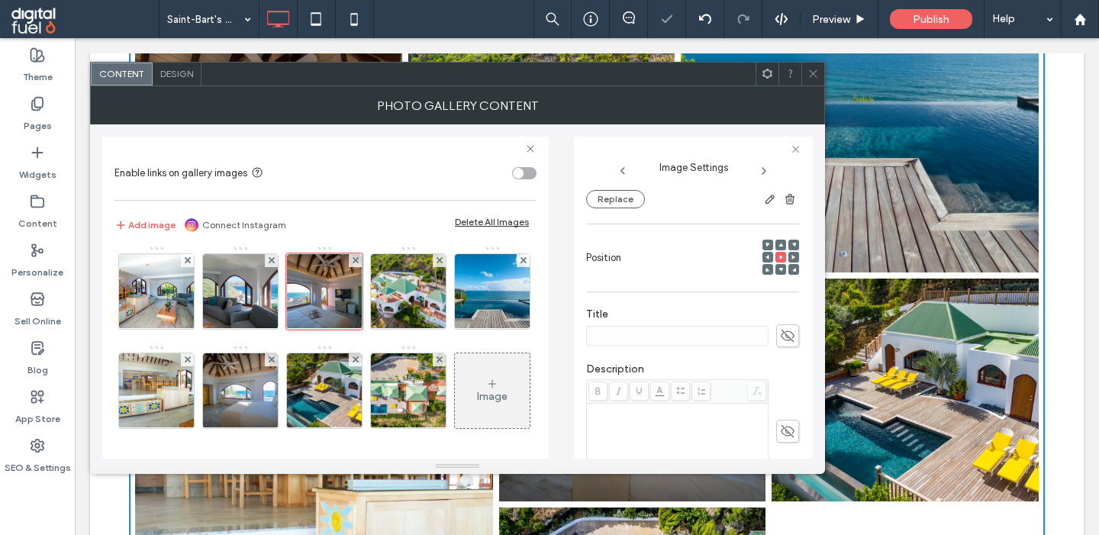
click at [791, 344] on icon at bounding box center [787, 335] width 15 height 17
click at [243, 311] on img at bounding box center [240, 291] width 112 height 75
click at [785, 344] on icon at bounding box center [787, 335] width 15 height 17
click at [156, 309] on img at bounding box center [156, 291] width 112 height 75
click at [784, 337] on use at bounding box center [788, 336] width 14 height 12
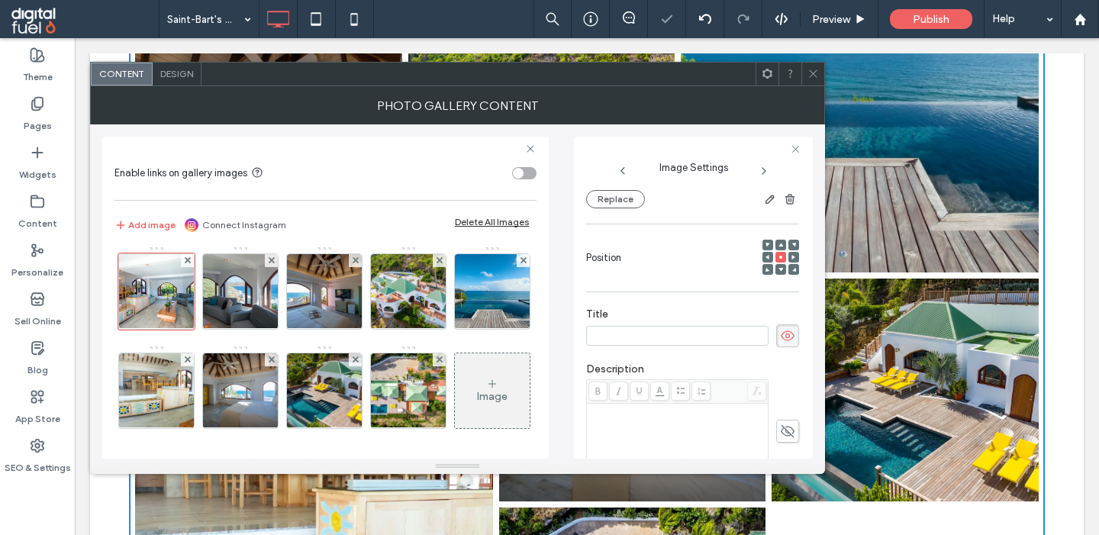
scroll to position [1040, 0]
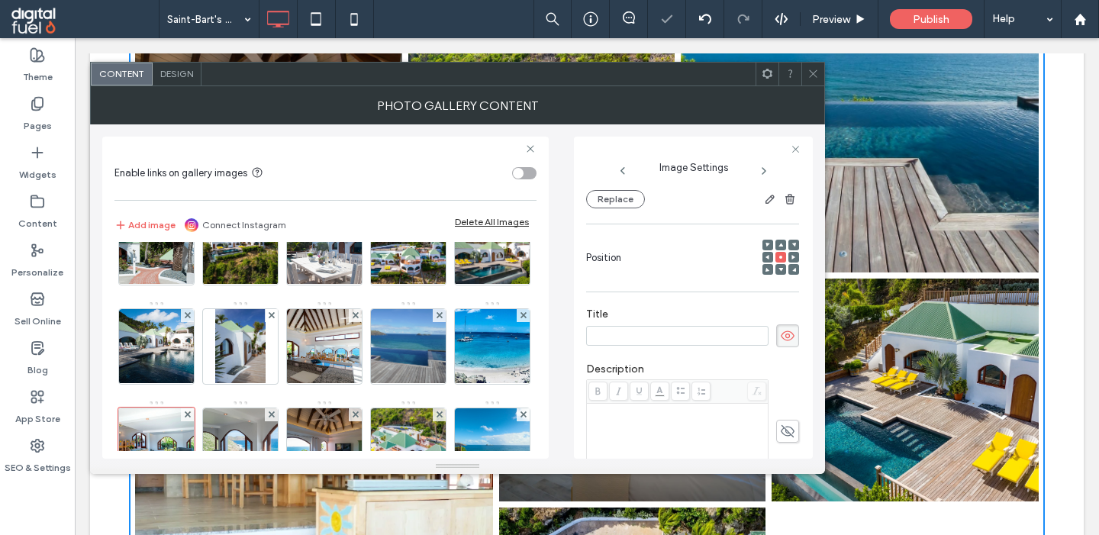
click at [491, 304] on div at bounding box center [492, 303] width 3 height 3
click at [492, 351] on img at bounding box center [492, 346] width 152 height 75
click at [775, 334] on div at bounding box center [692, 335] width 213 height 23
click at [393, 353] on img at bounding box center [409, 346] width 112 height 75
click at [778, 347] on span at bounding box center [787, 335] width 23 height 23
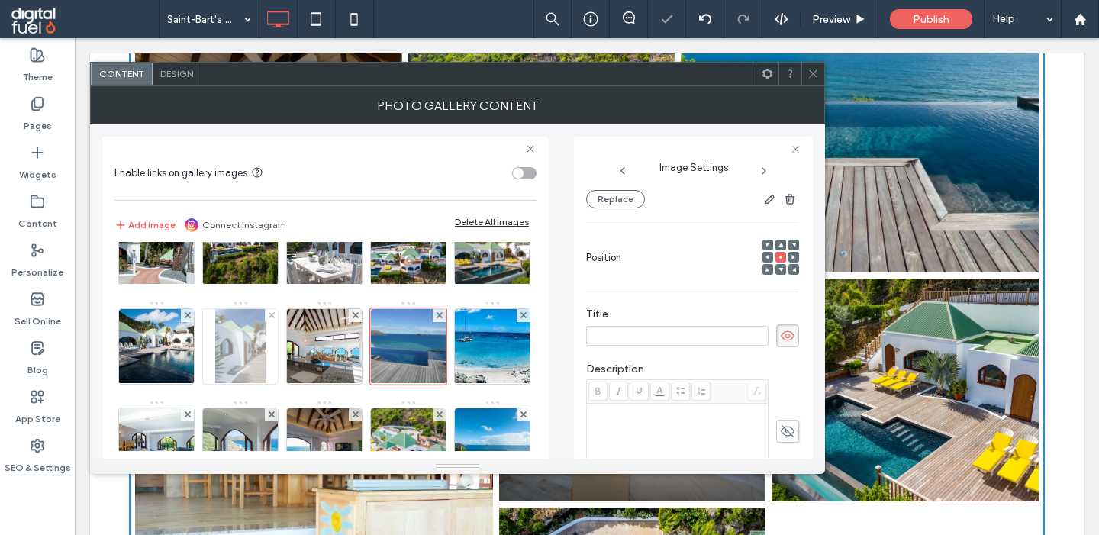
click at [249, 367] on img at bounding box center [240, 346] width 50 height 75
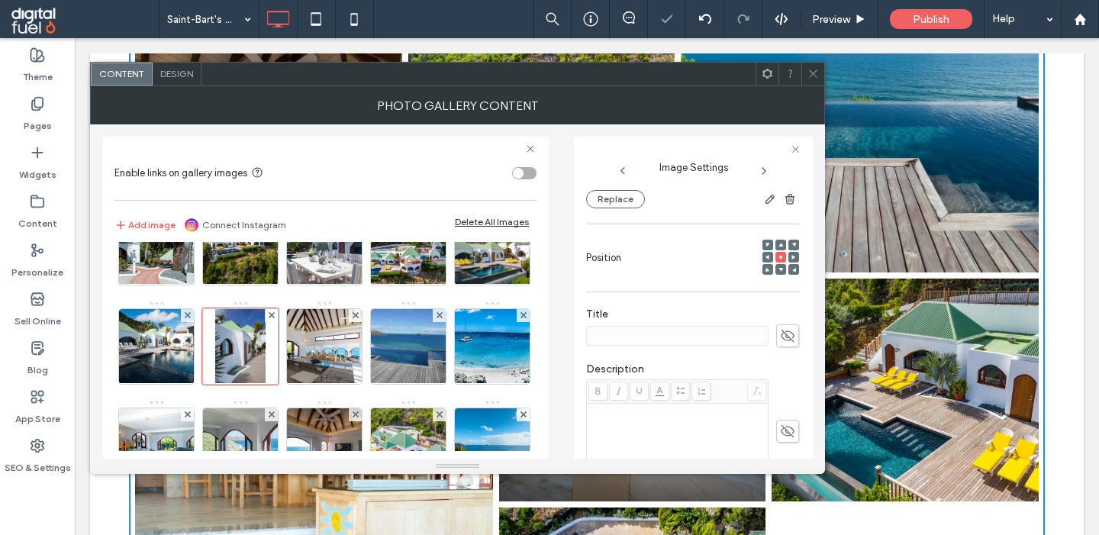
click at [794, 342] on icon at bounding box center [787, 335] width 15 height 17
click at [334, 332] on img at bounding box center [324, 346] width 112 height 75
click at [791, 339] on icon at bounding box center [787, 335] width 15 height 17
click at [142, 337] on img at bounding box center [156, 346] width 112 height 75
click at [790, 341] on use at bounding box center [788, 336] width 14 height 12
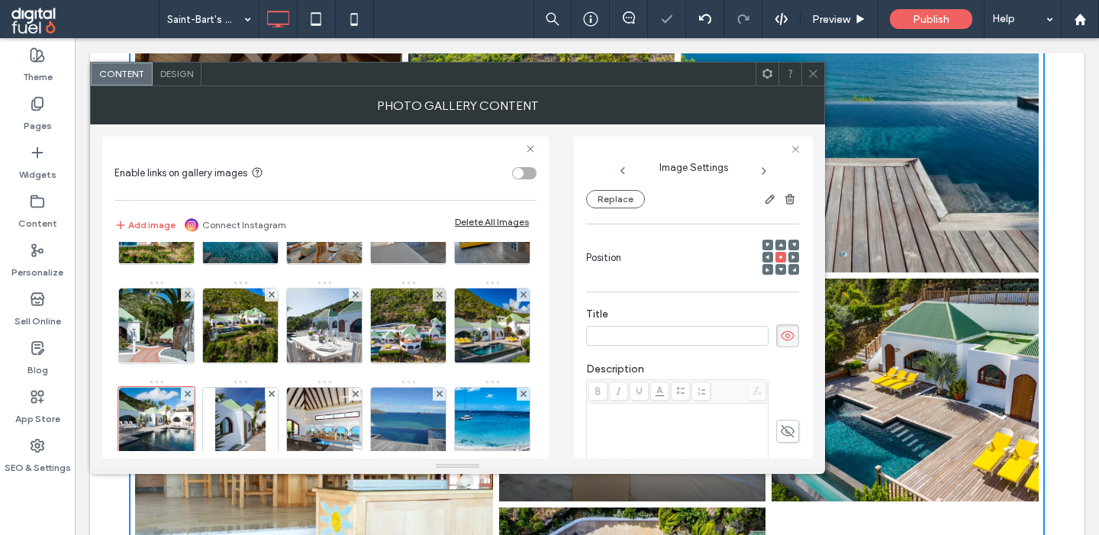
scroll to position [960, 0]
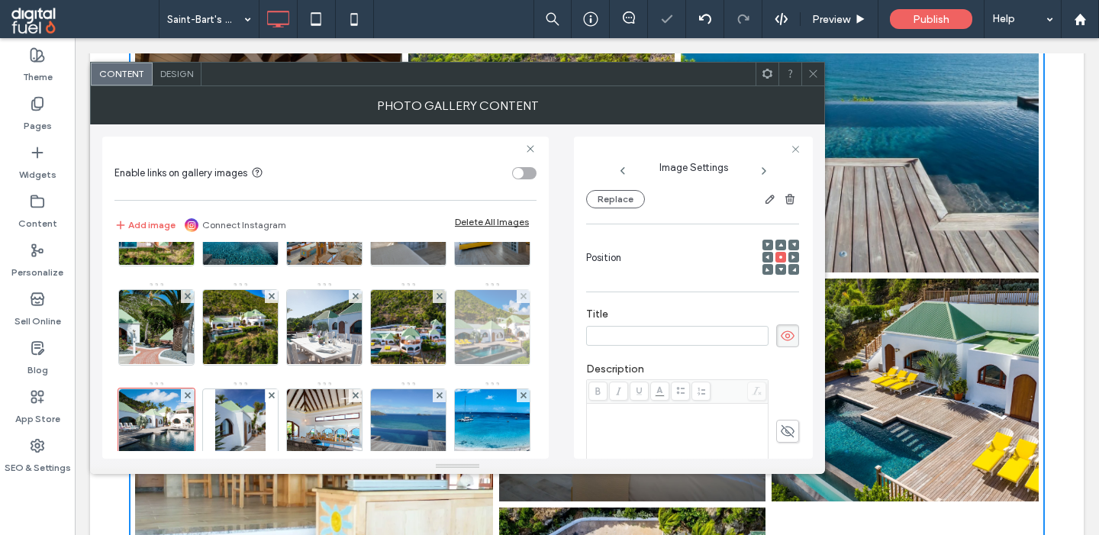
click at [479, 324] on img at bounding box center [492, 327] width 112 height 75
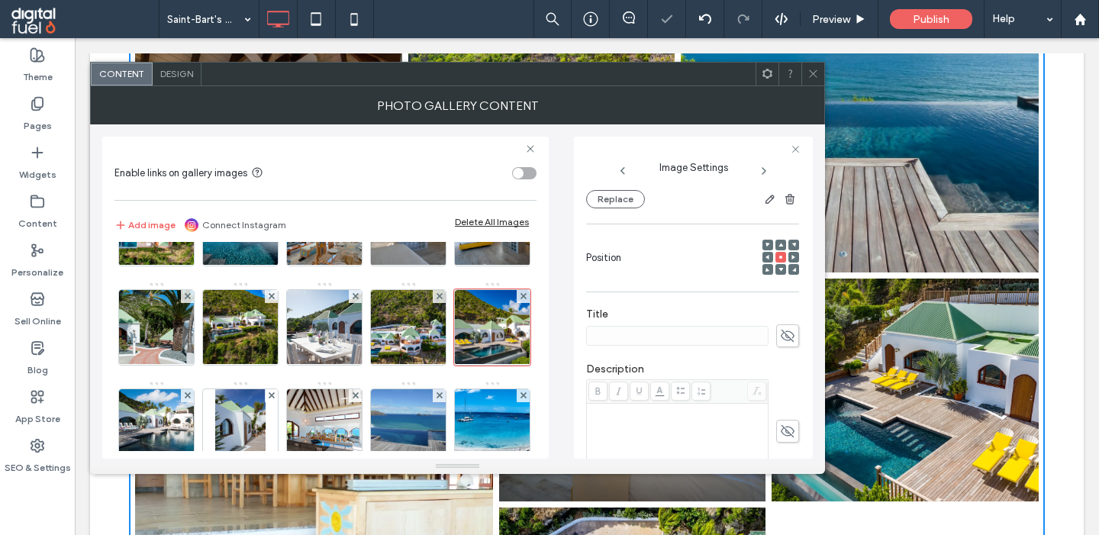
click at [792, 337] on use at bounding box center [788, 336] width 14 height 12
click at [407, 332] on img at bounding box center [408, 327] width 112 height 75
click at [791, 340] on icon at bounding box center [787, 335] width 15 height 17
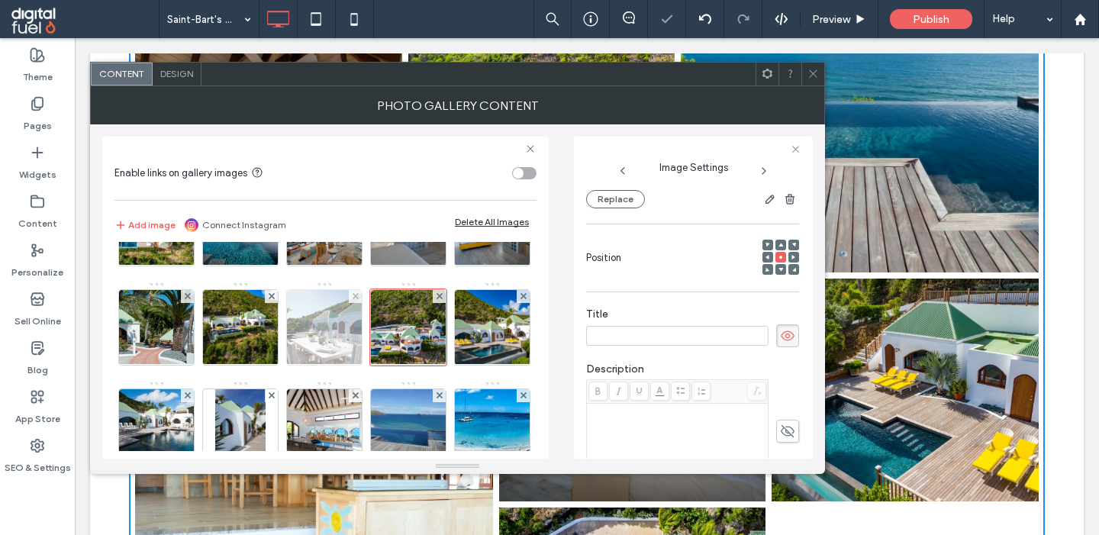
click at [311, 314] on img at bounding box center [324, 327] width 112 height 75
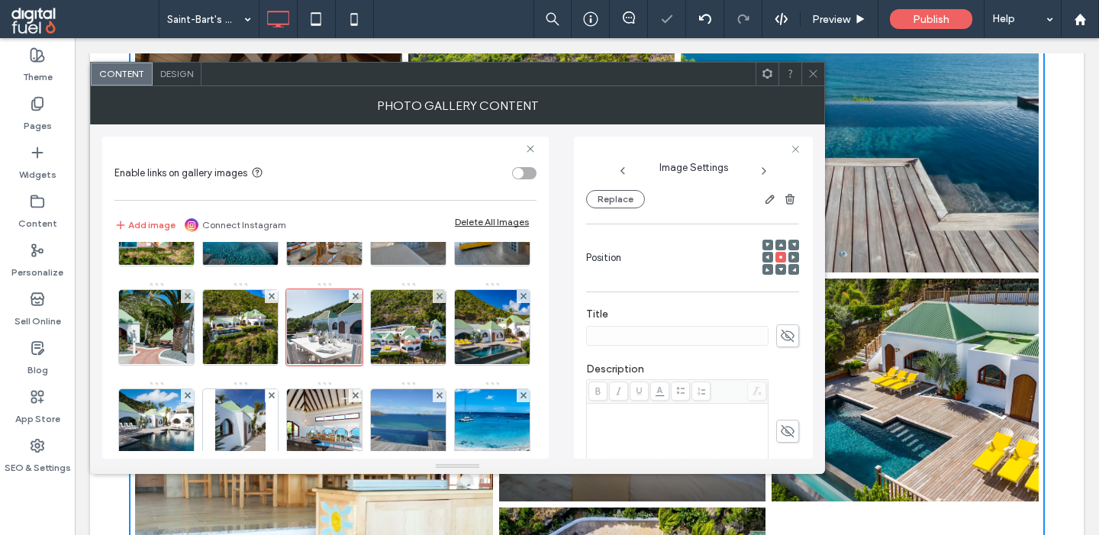
click at [788, 343] on icon at bounding box center [787, 335] width 15 height 17
click at [237, 321] on img at bounding box center [240, 327] width 112 height 75
click at [785, 341] on icon at bounding box center [787, 335] width 15 height 17
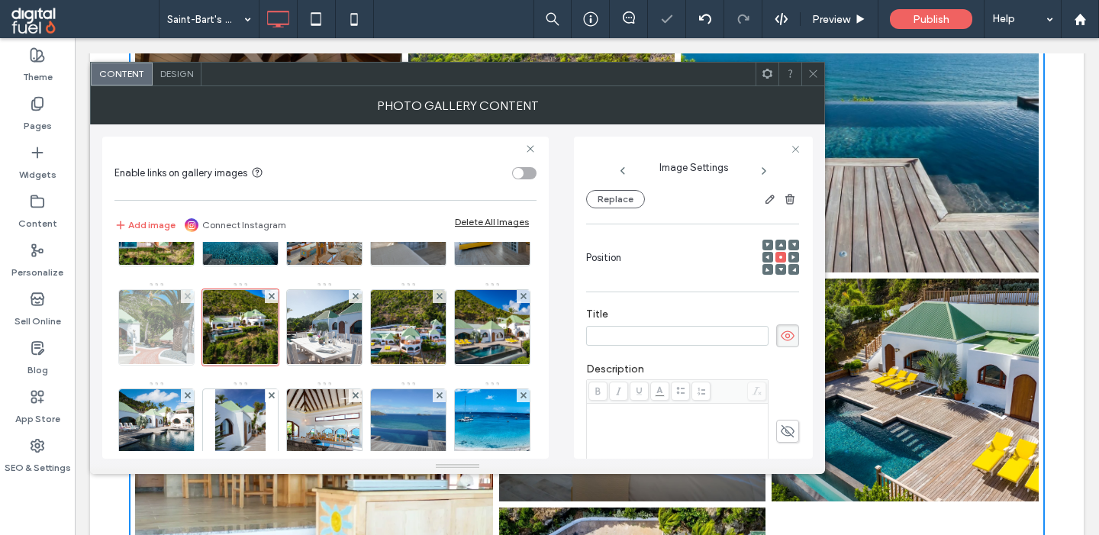
click at [170, 327] on img at bounding box center [156, 327] width 112 height 75
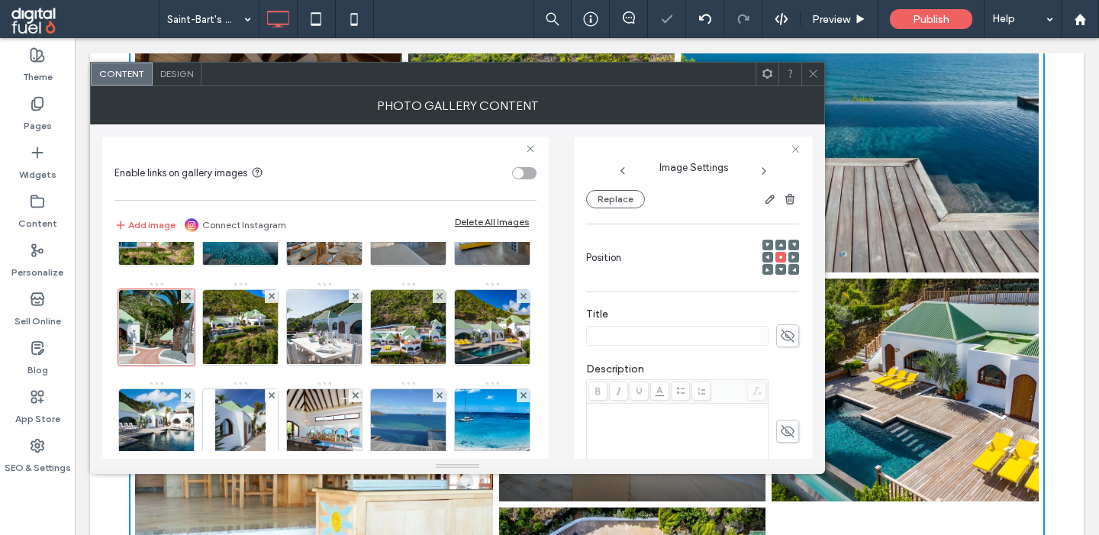
click at [783, 343] on icon at bounding box center [787, 335] width 15 height 17
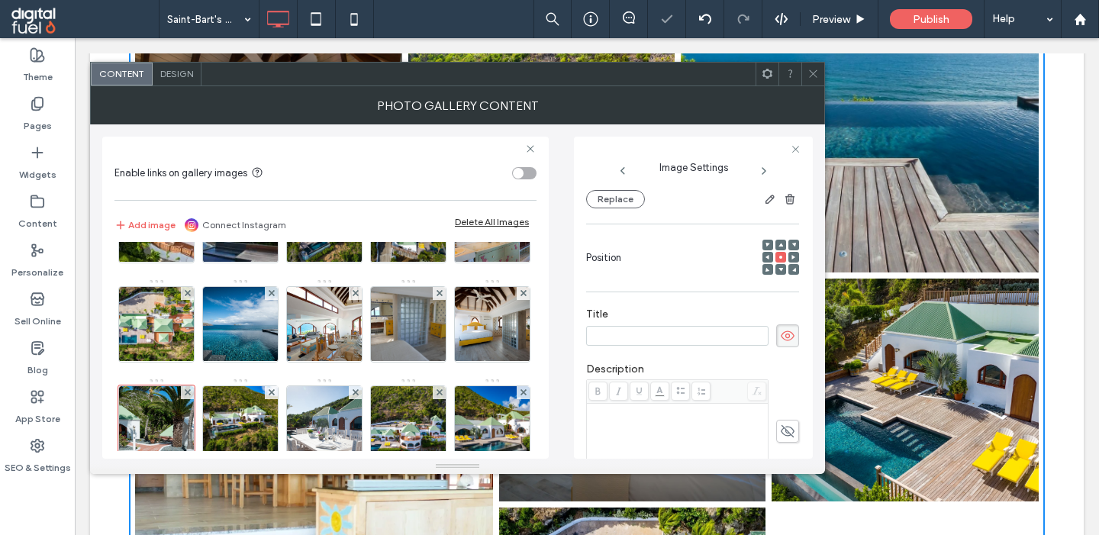
scroll to position [835, 0]
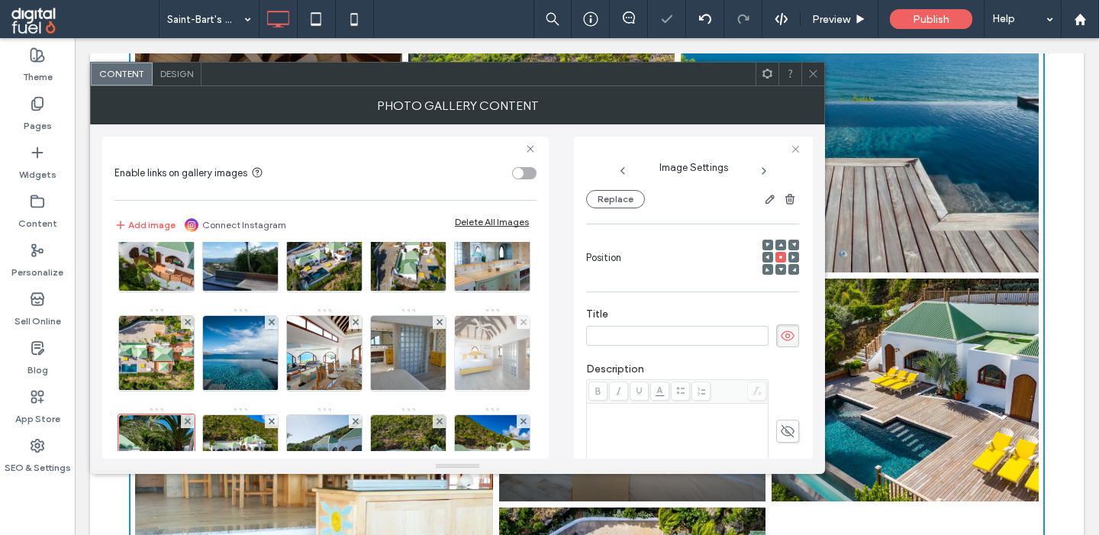
click at [466, 337] on img at bounding box center [492, 353] width 112 height 75
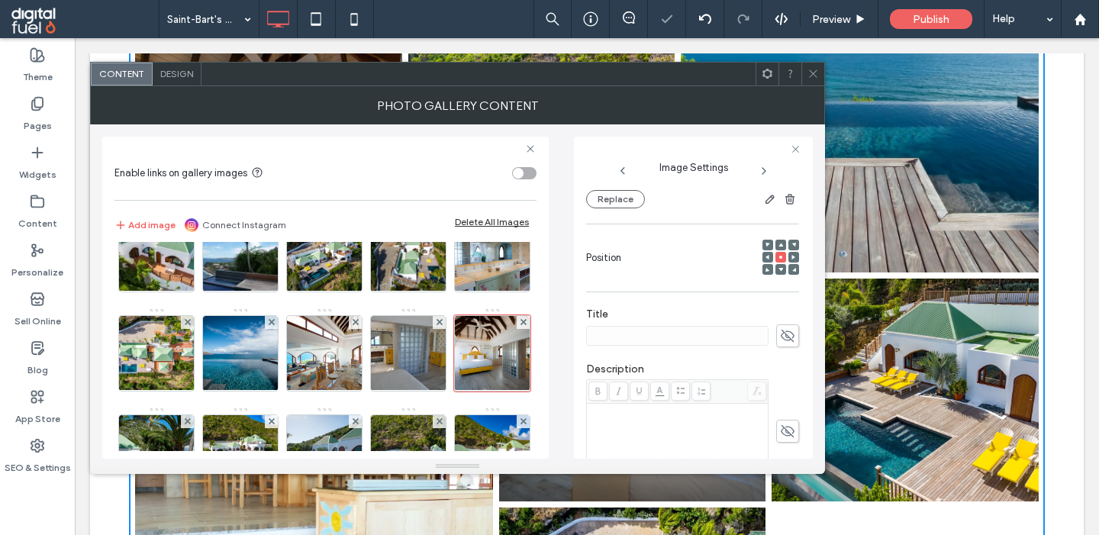
click at [791, 344] on icon at bounding box center [787, 335] width 15 height 17
click at [402, 386] on img at bounding box center [409, 353] width 112 height 75
click at [795, 338] on span at bounding box center [787, 335] width 23 height 23
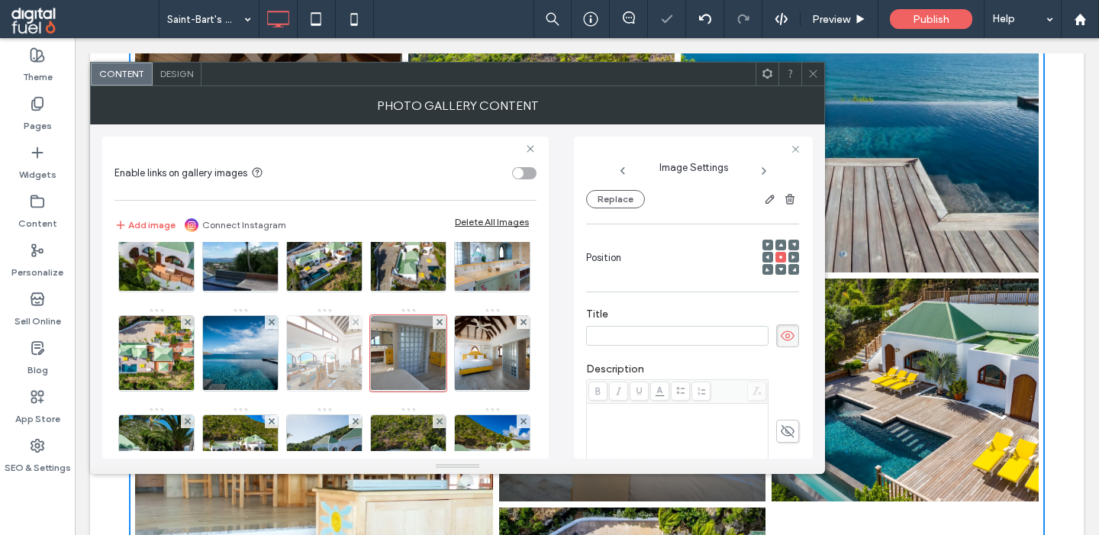
click at [308, 357] on img at bounding box center [324, 353] width 112 height 75
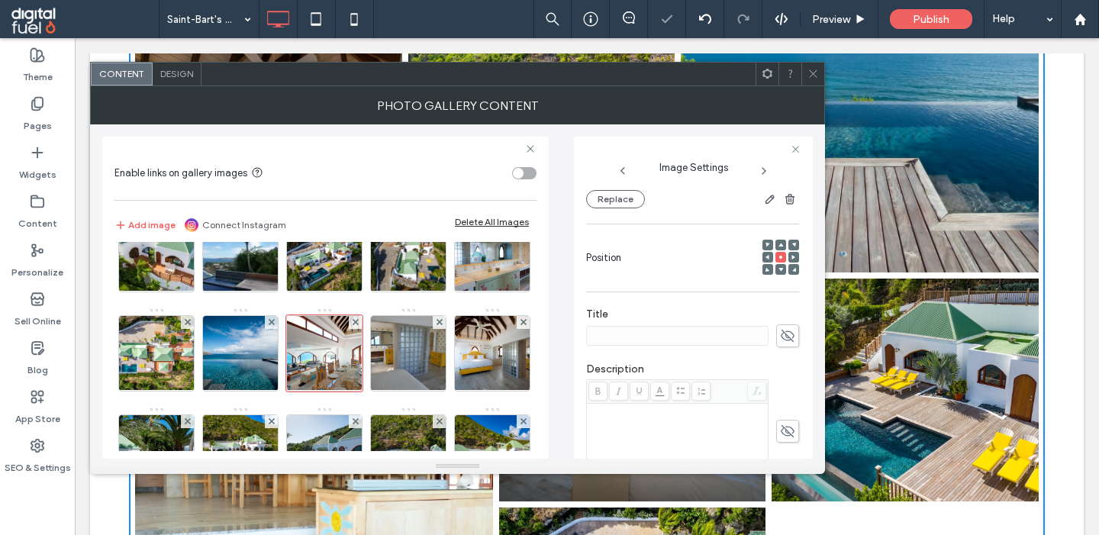
click at [777, 343] on span at bounding box center [787, 335] width 23 height 23
click at [199, 373] on div "Image" at bounding box center [324, 109] width 421 height 1389
click at [242, 365] on img at bounding box center [240, 353] width 112 height 75
click at [782, 340] on use at bounding box center [788, 336] width 14 height 12
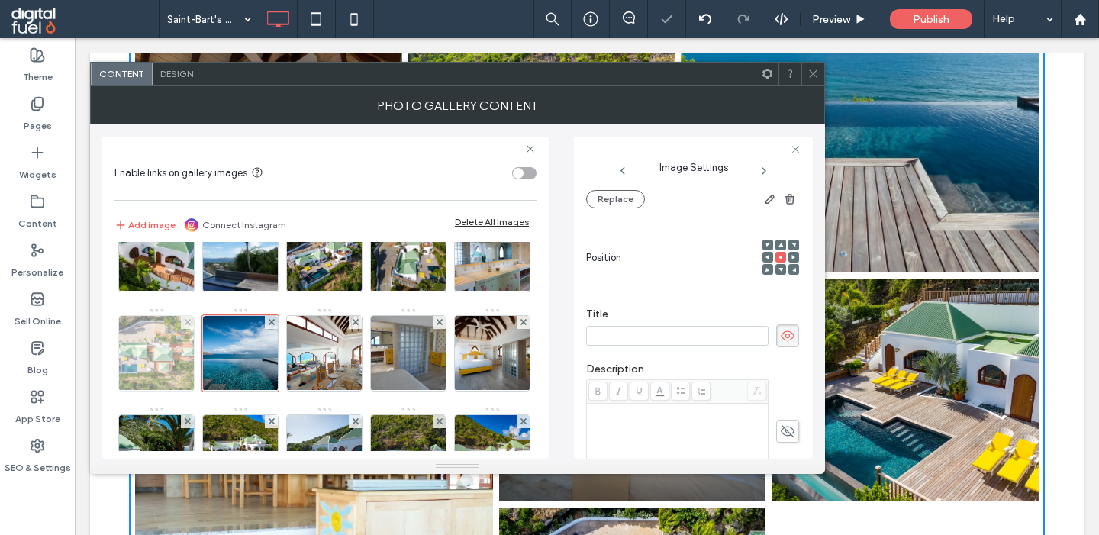
click at [123, 368] on img at bounding box center [156, 353] width 112 height 75
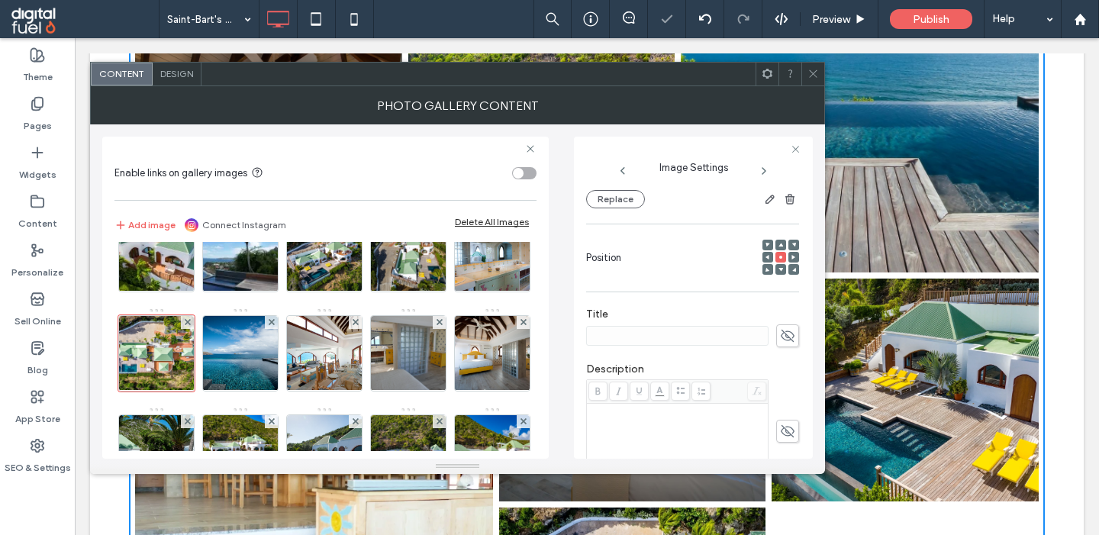
click at [787, 341] on use at bounding box center [788, 336] width 14 height 12
click at [472, 250] on img at bounding box center [492, 254] width 112 height 75
click at [789, 343] on icon at bounding box center [787, 335] width 15 height 17
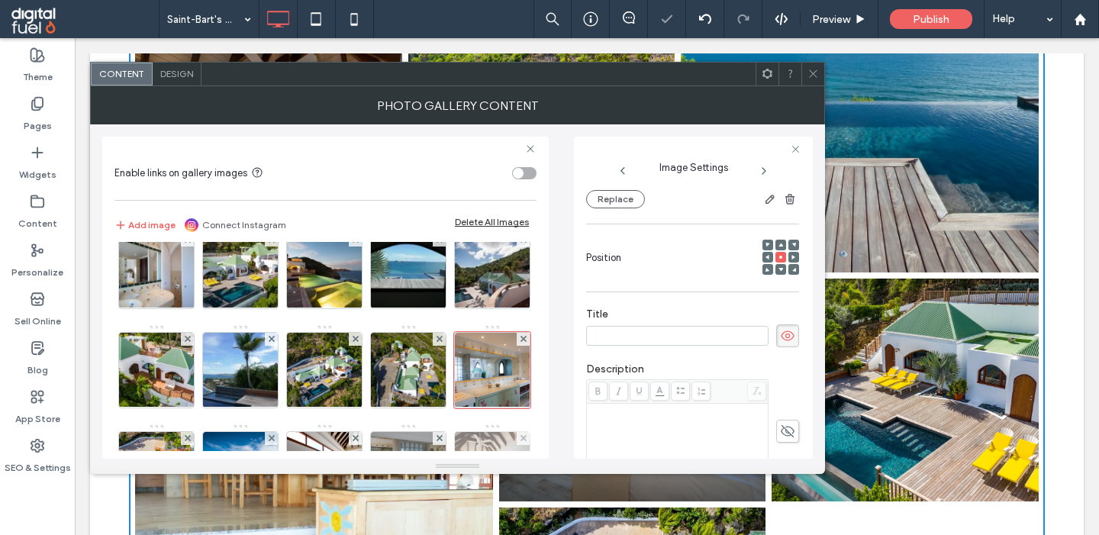
scroll to position [711, 0]
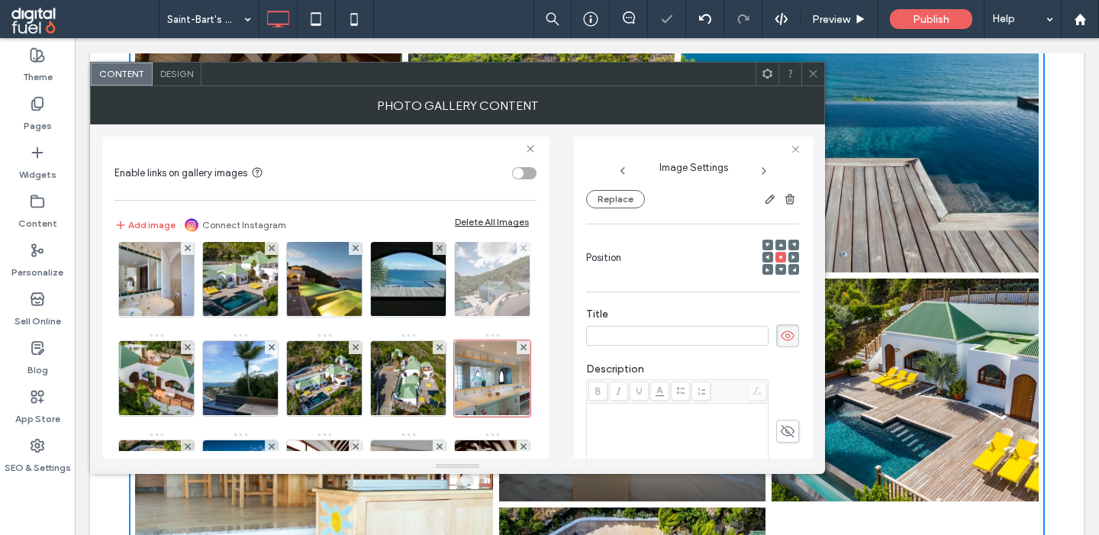
click at [476, 276] on img at bounding box center [492, 279] width 113 height 75
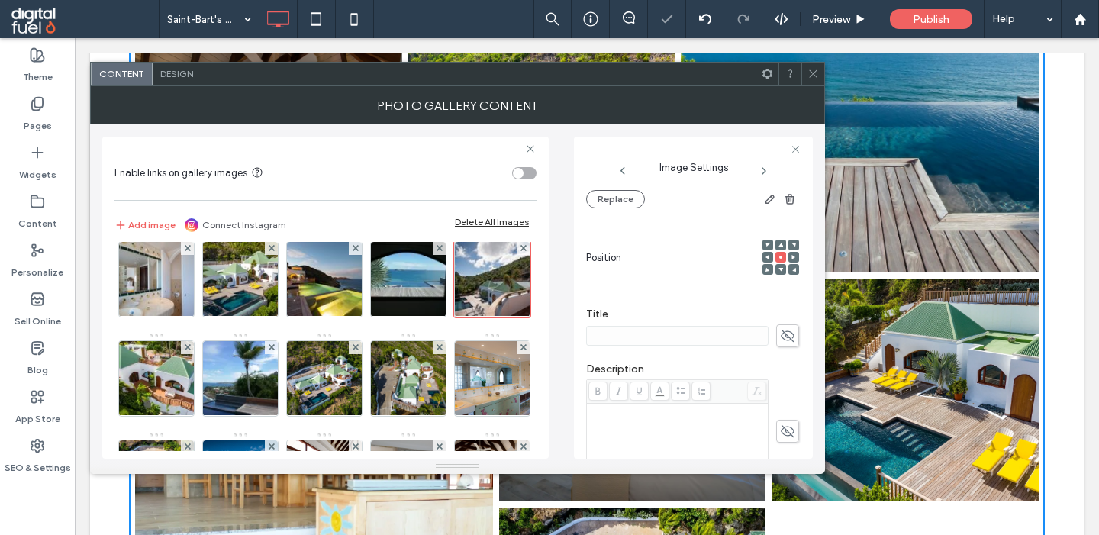
click at [790, 344] on icon at bounding box center [787, 335] width 15 height 17
click at [405, 281] on img at bounding box center [409, 279] width 112 height 75
click at [785, 338] on icon at bounding box center [787, 335] width 15 height 17
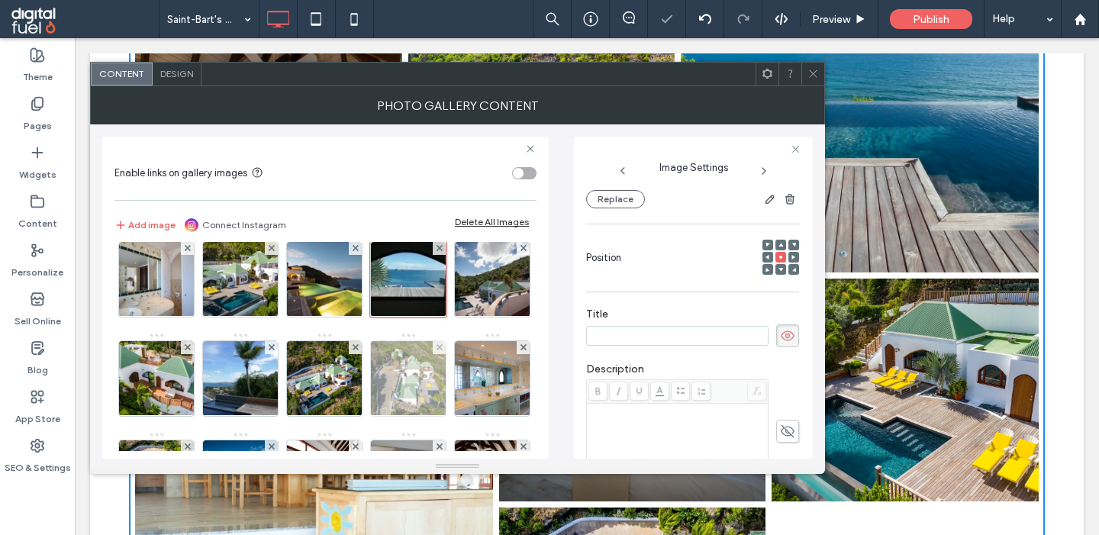
click at [382, 409] on img at bounding box center [409, 378] width 112 height 75
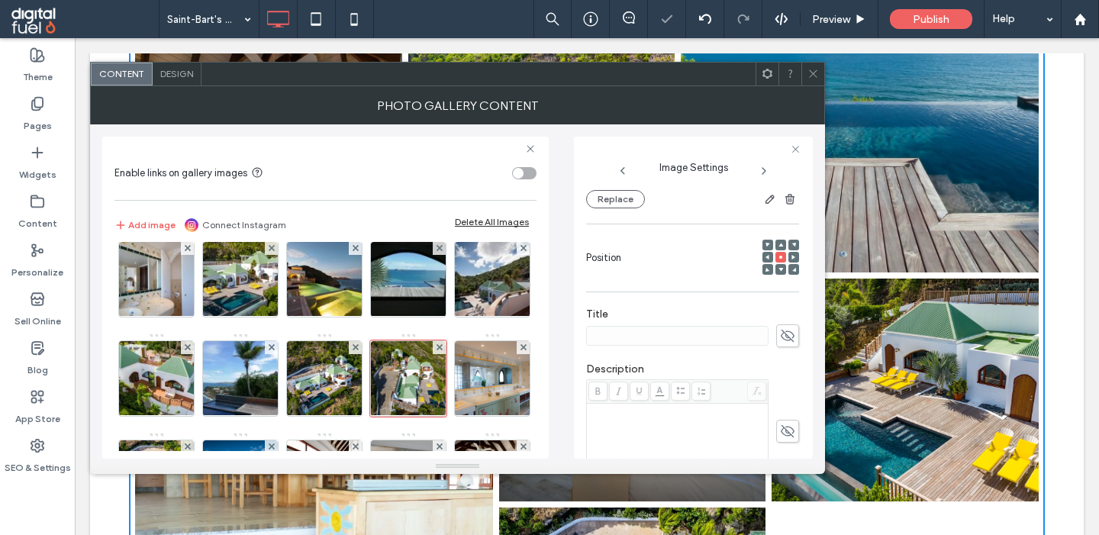
click at [782, 340] on icon at bounding box center [787, 335] width 15 height 17
click at [321, 273] on img at bounding box center [324, 279] width 113 height 75
click at [781, 331] on span at bounding box center [787, 335] width 23 height 23
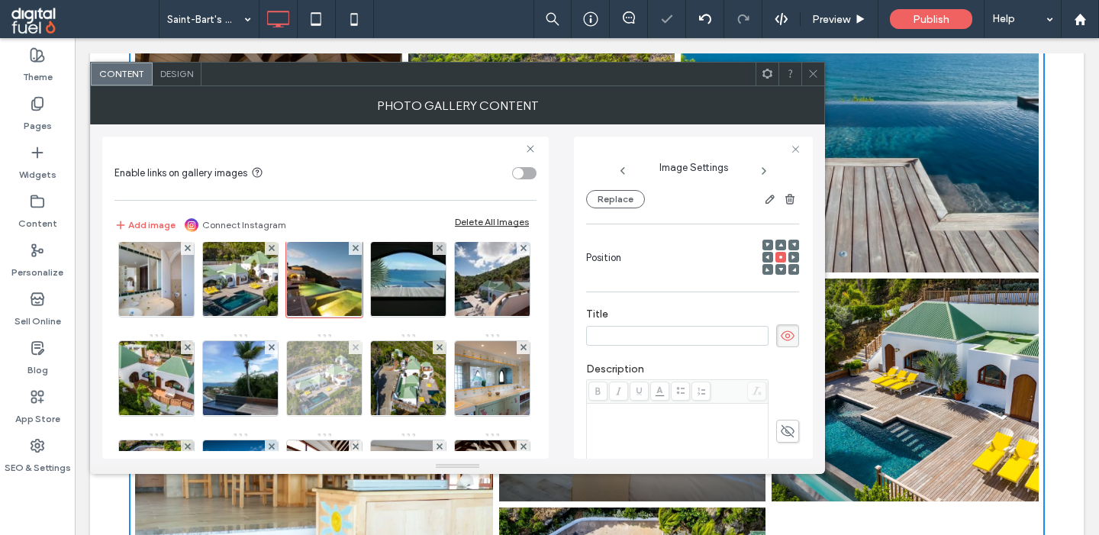
click at [297, 360] on img at bounding box center [325, 378] width 112 height 75
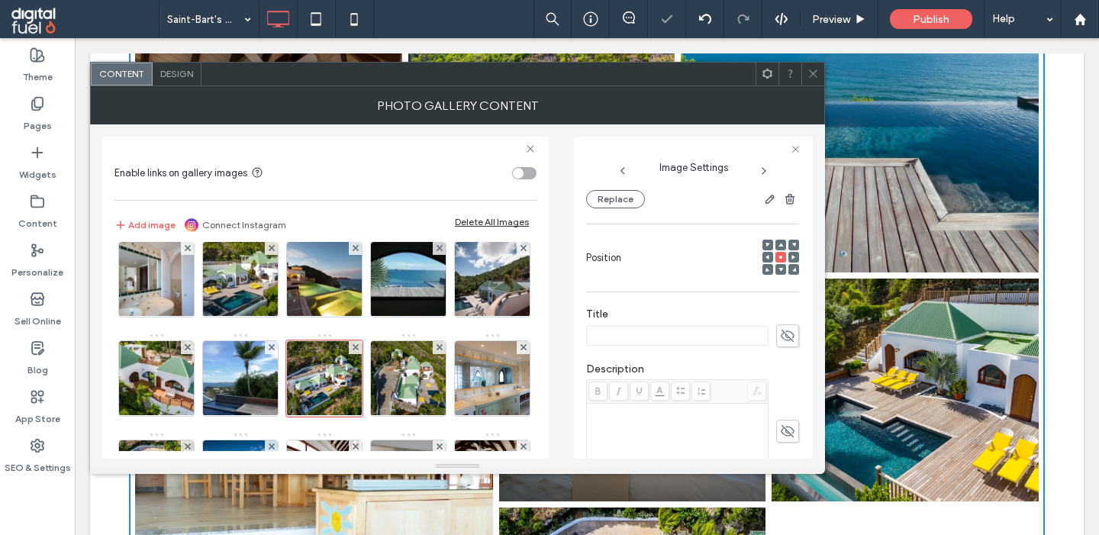
click at [791, 342] on icon at bounding box center [787, 335] width 15 height 17
click at [408, 394] on img at bounding box center [409, 378] width 112 height 75
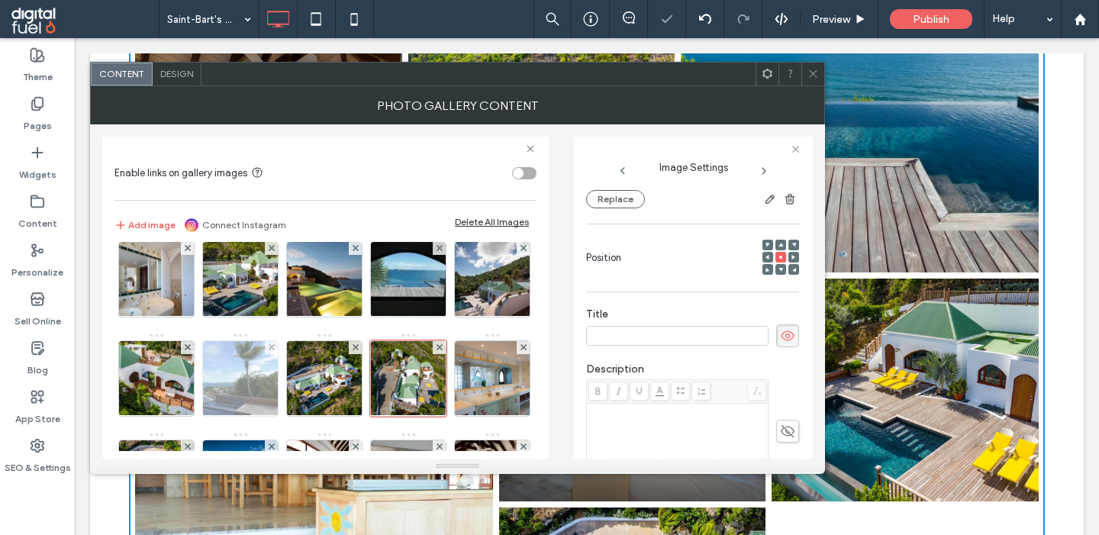
click at [247, 375] on img at bounding box center [241, 378] width 112 height 75
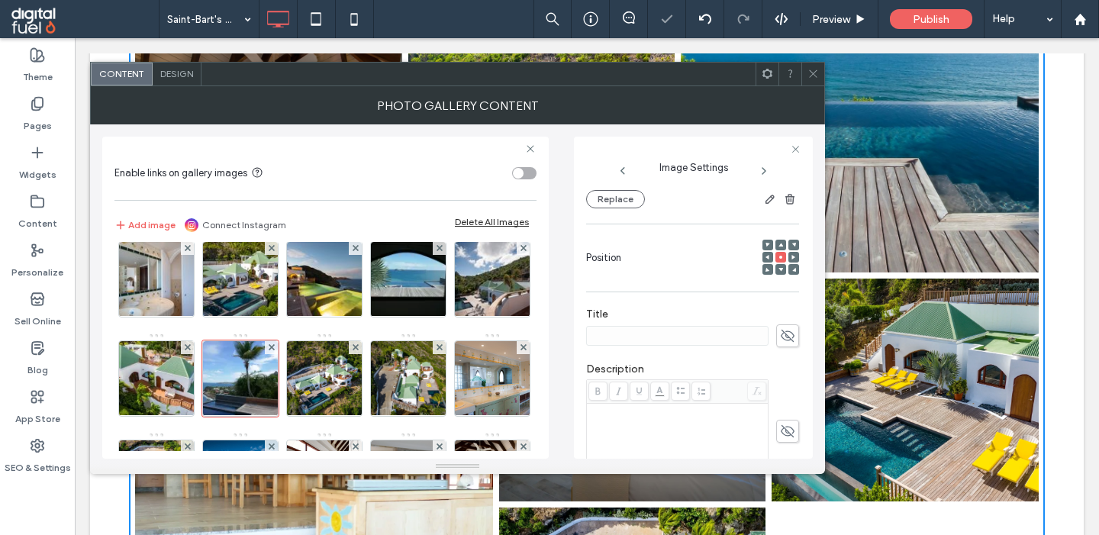
click at [795, 329] on span at bounding box center [787, 335] width 23 height 23
click at [250, 265] on img at bounding box center [241, 279] width 112 height 75
click at [798, 334] on span at bounding box center [787, 335] width 23 height 23
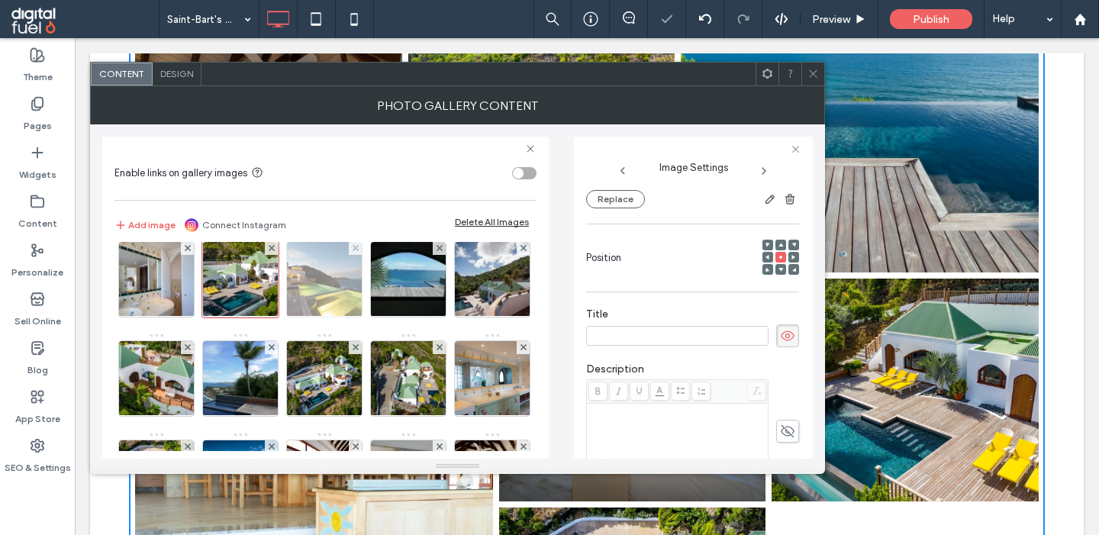
click at [324, 282] on img at bounding box center [324, 279] width 113 height 75
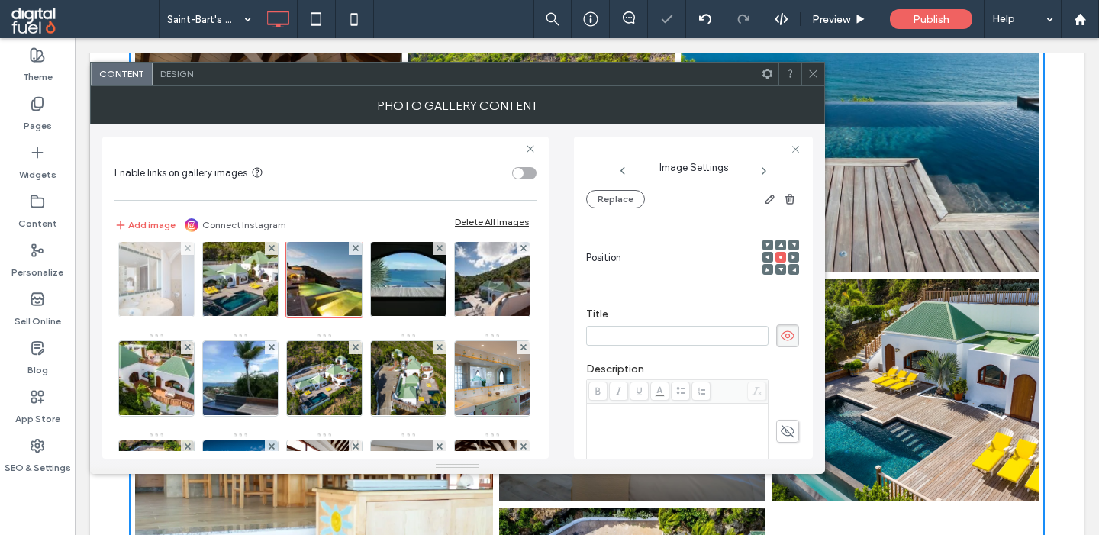
click at [123, 280] on img at bounding box center [156, 279] width 113 height 75
click at [787, 342] on icon at bounding box center [787, 335] width 15 height 17
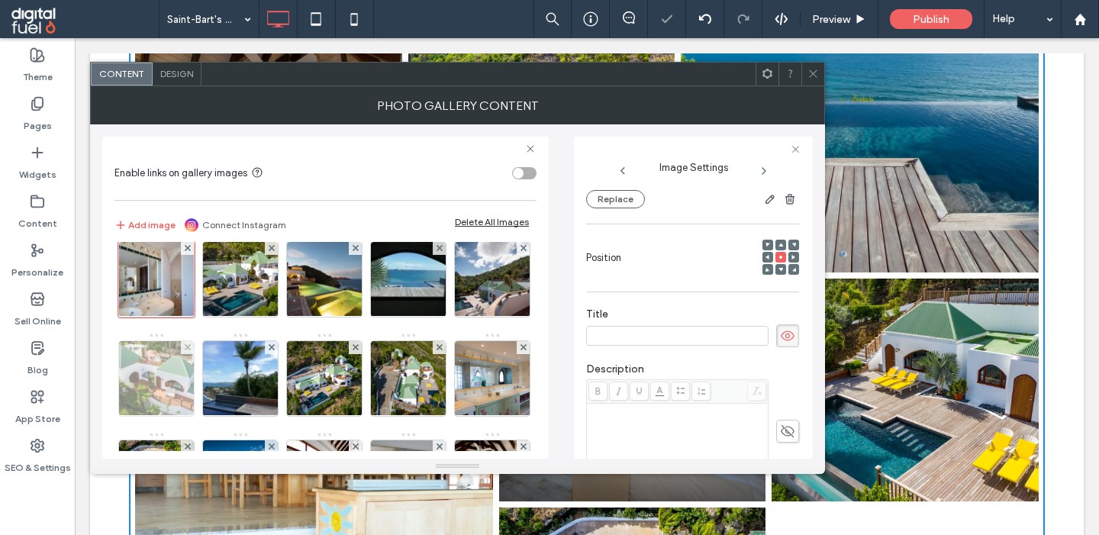
click at [167, 409] on img at bounding box center [157, 378] width 112 height 75
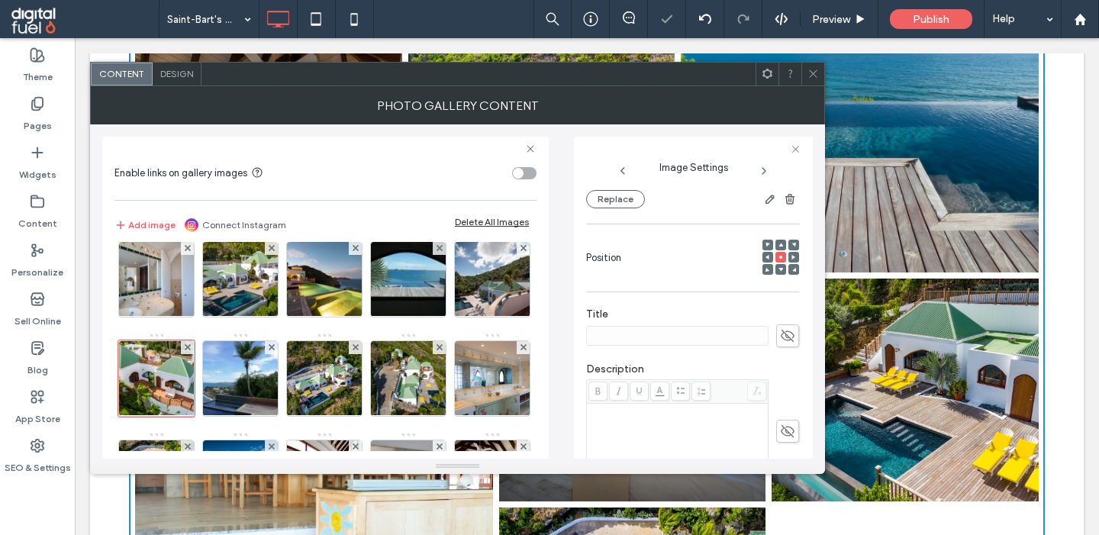
click at [788, 340] on use at bounding box center [788, 336] width 14 height 12
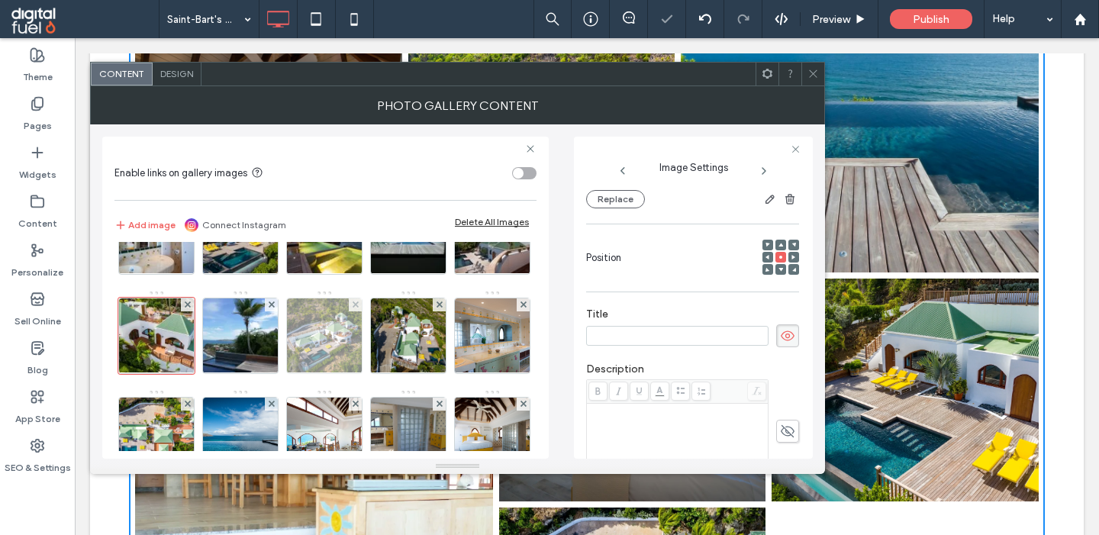
scroll to position [791, 0]
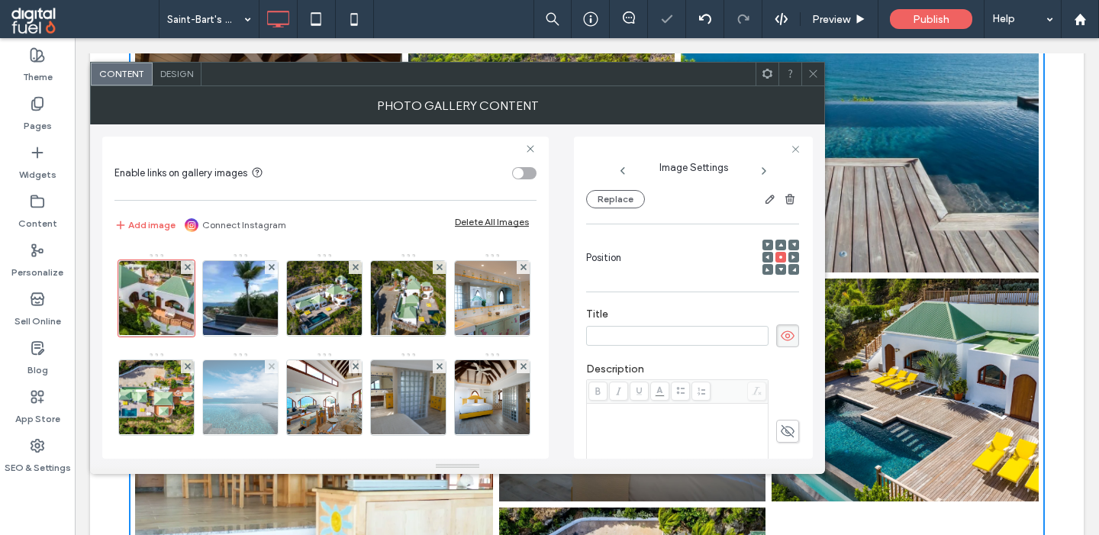
click at [227, 401] on img at bounding box center [240, 397] width 112 height 75
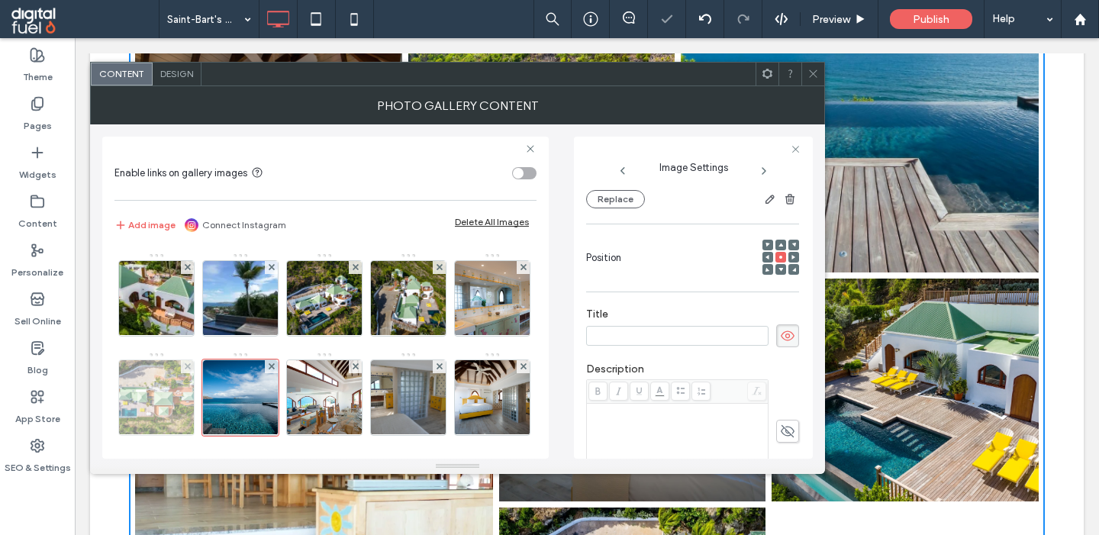
click at [130, 392] on img at bounding box center [156, 397] width 112 height 75
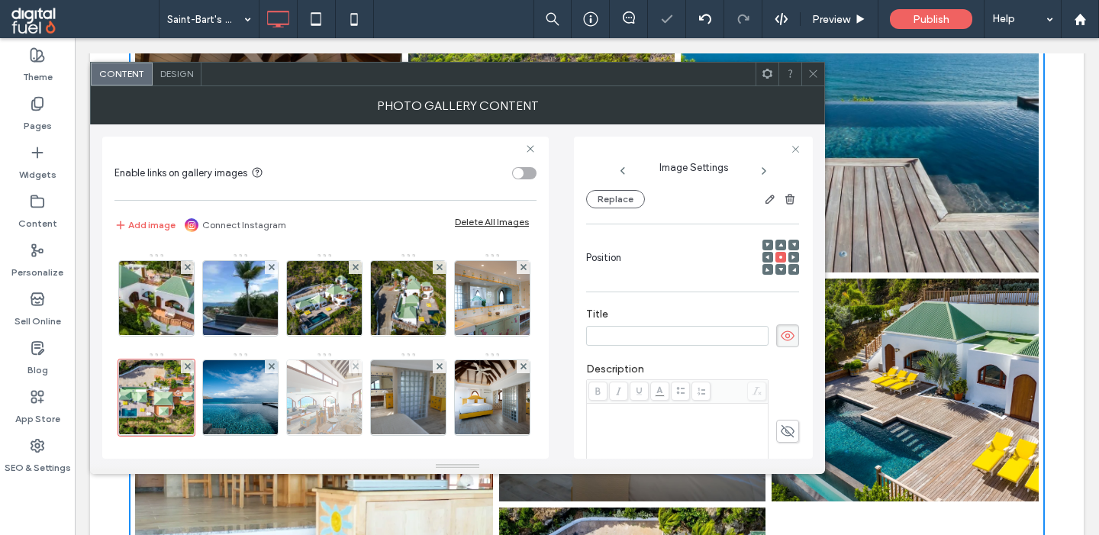
click at [330, 389] on img at bounding box center [324, 397] width 112 height 75
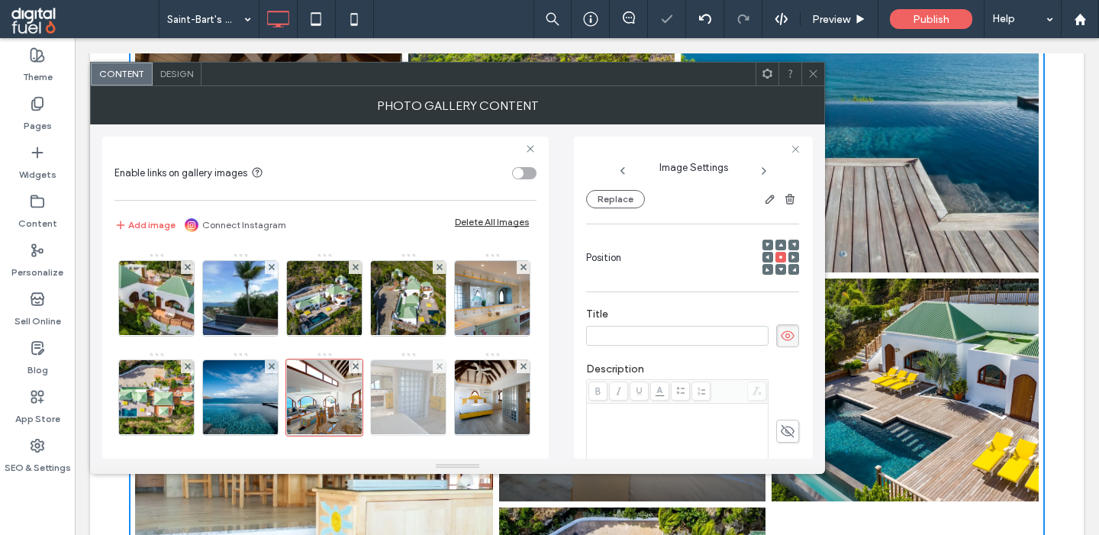
click at [414, 390] on img at bounding box center [409, 397] width 112 height 75
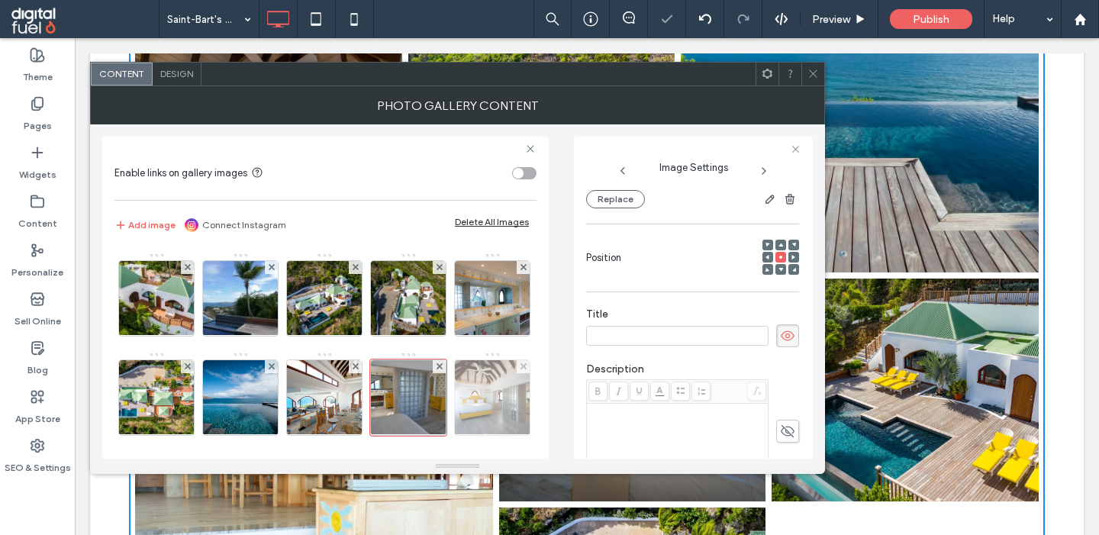
click at [494, 394] on img at bounding box center [492, 397] width 112 height 75
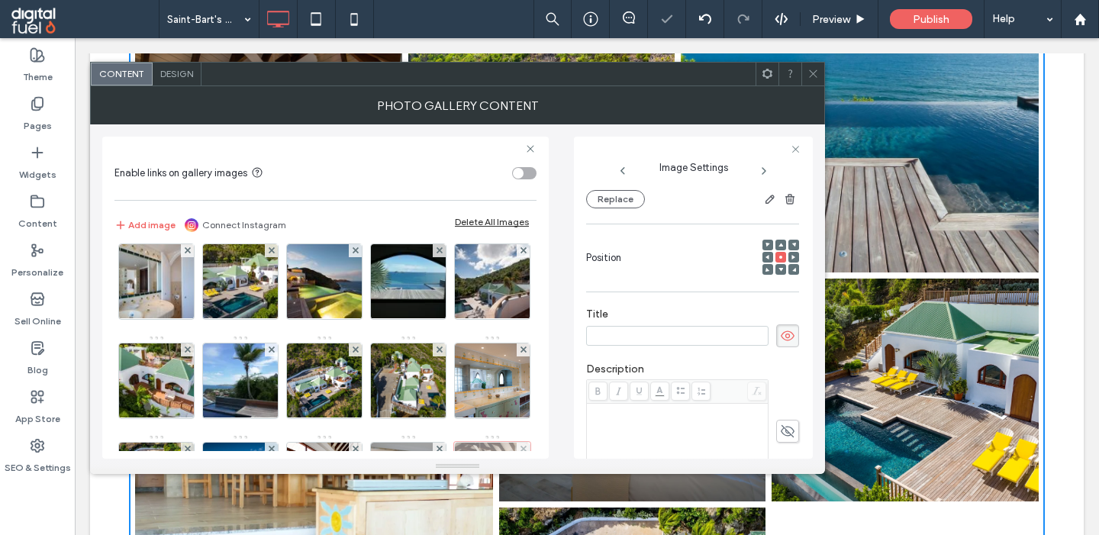
scroll to position [671, 0]
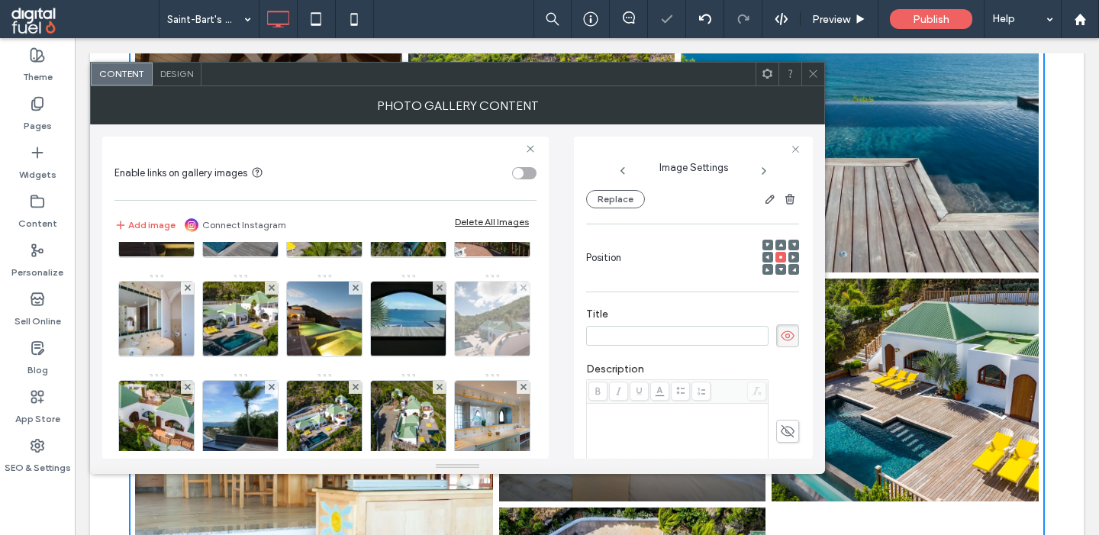
click at [478, 321] on img at bounding box center [492, 319] width 113 height 75
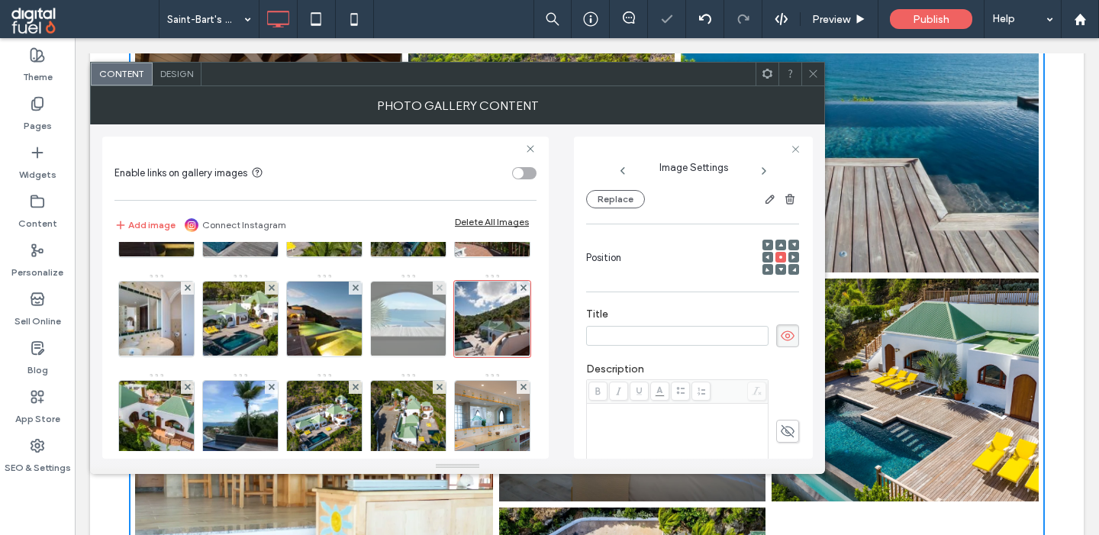
click at [411, 321] on img at bounding box center [409, 319] width 112 height 75
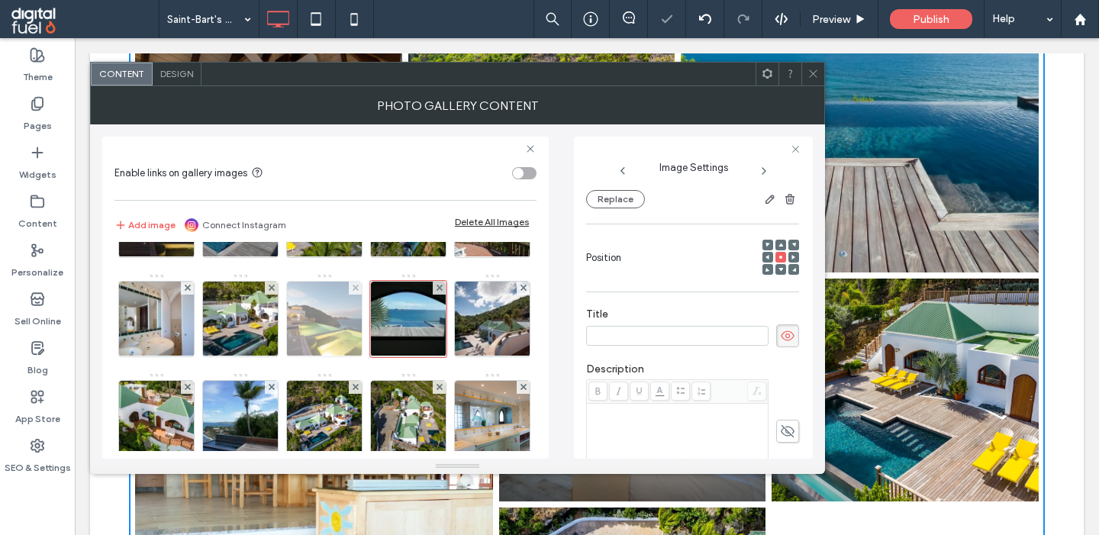
click at [321, 324] on img at bounding box center [324, 319] width 113 height 75
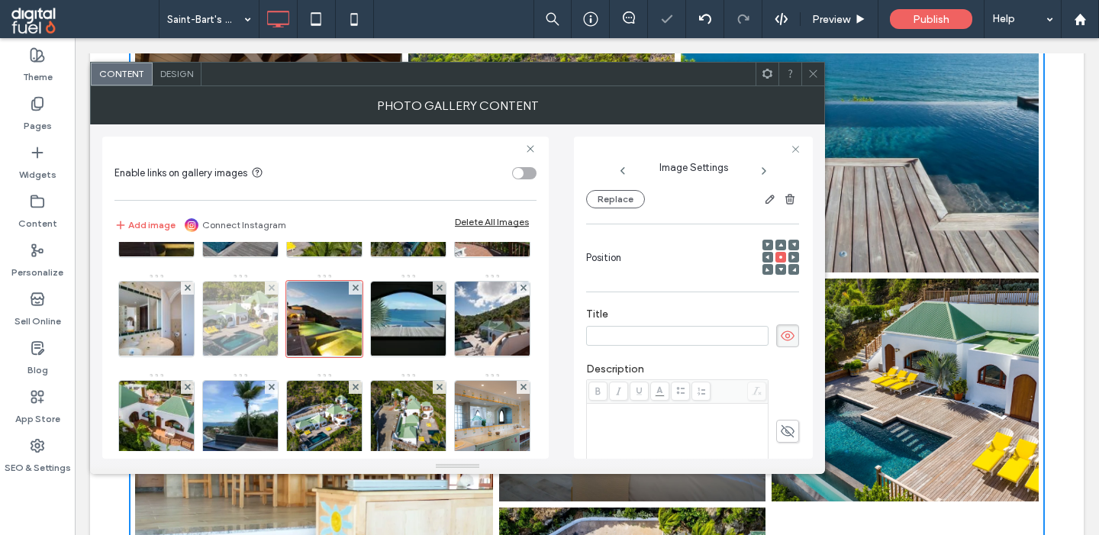
click at [239, 315] on img at bounding box center [241, 319] width 112 height 75
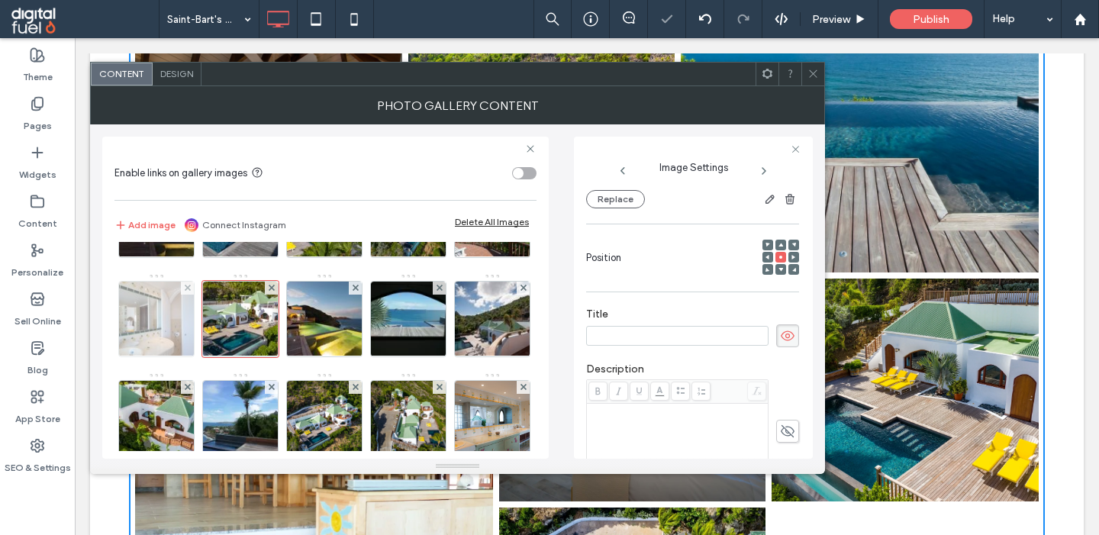
click at [174, 317] on img at bounding box center [156, 319] width 113 height 75
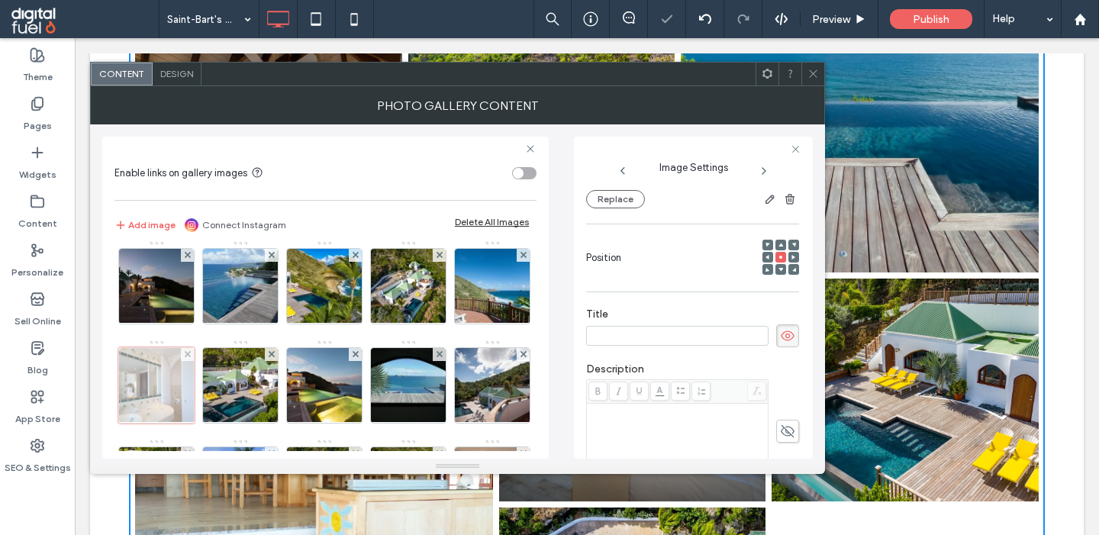
scroll to position [589, 0]
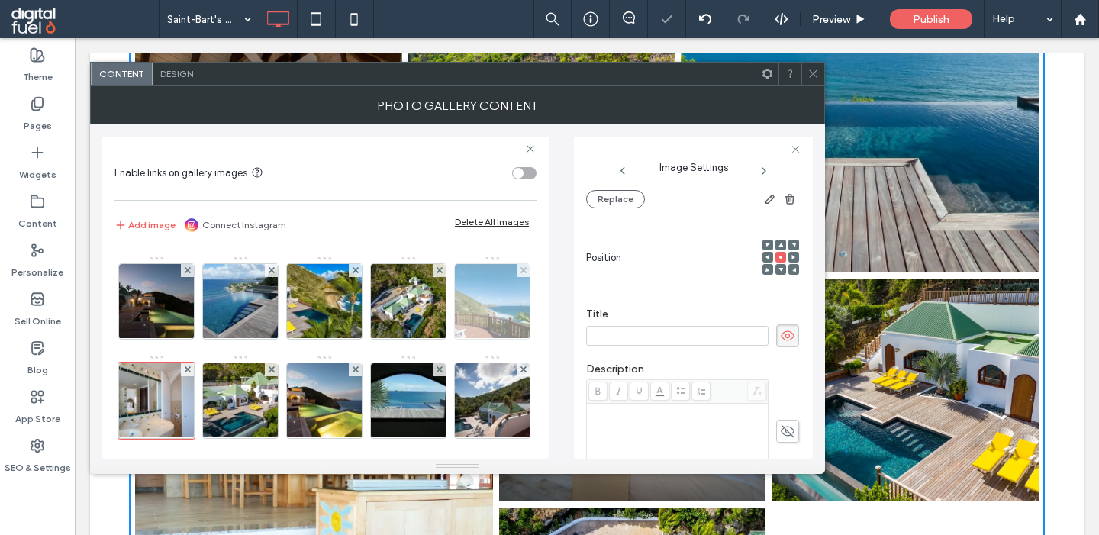
click at [480, 289] on img at bounding box center [492, 301] width 113 height 75
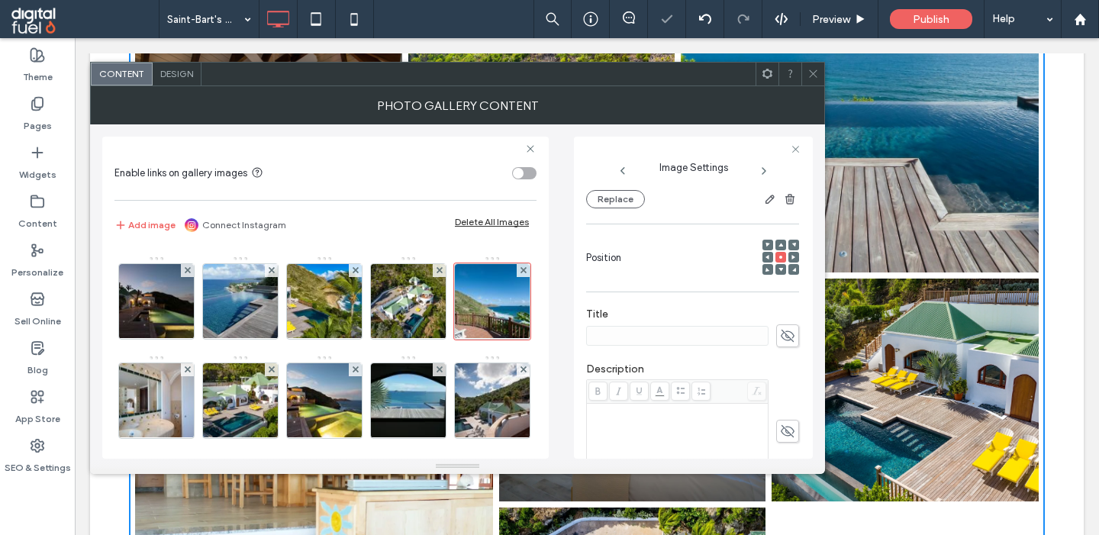
click at [798, 341] on span at bounding box center [787, 335] width 23 height 23
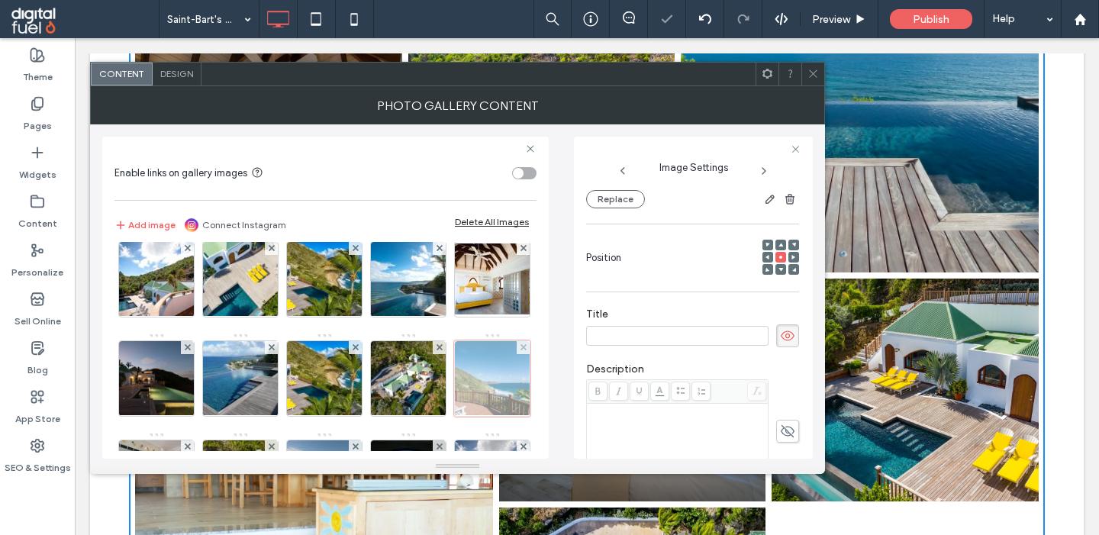
scroll to position [511, 0]
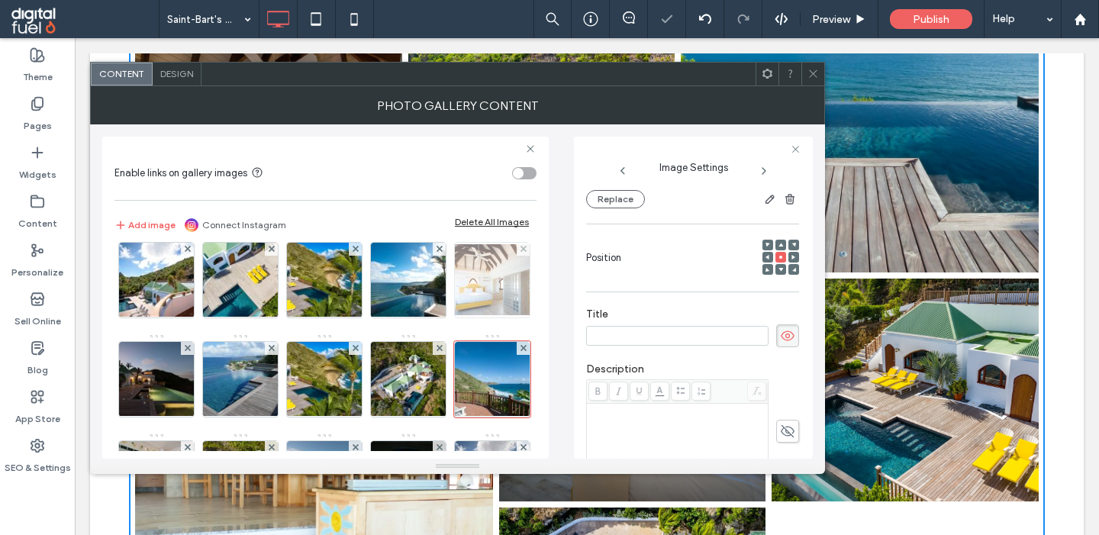
click at [495, 280] on img at bounding box center [492, 279] width 122 height 71
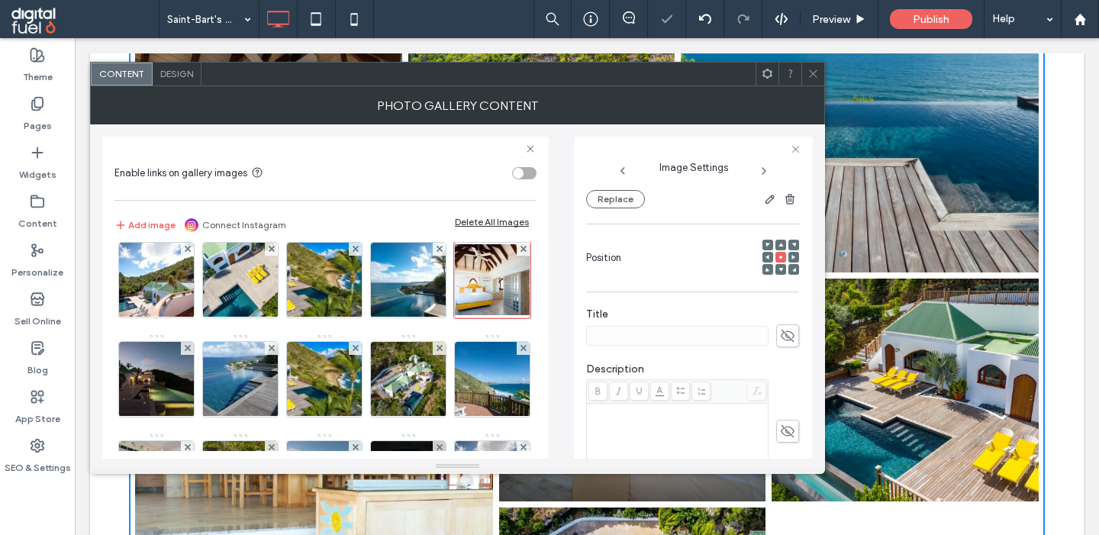
click at [779, 337] on span at bounding box center [787, 335] width 23 height 23
click at [411, 282] on img at bounding box center [408, 280] width 113 height 75
click at [788, 341] on use at bounding box center [788, 336] width 14 height 12
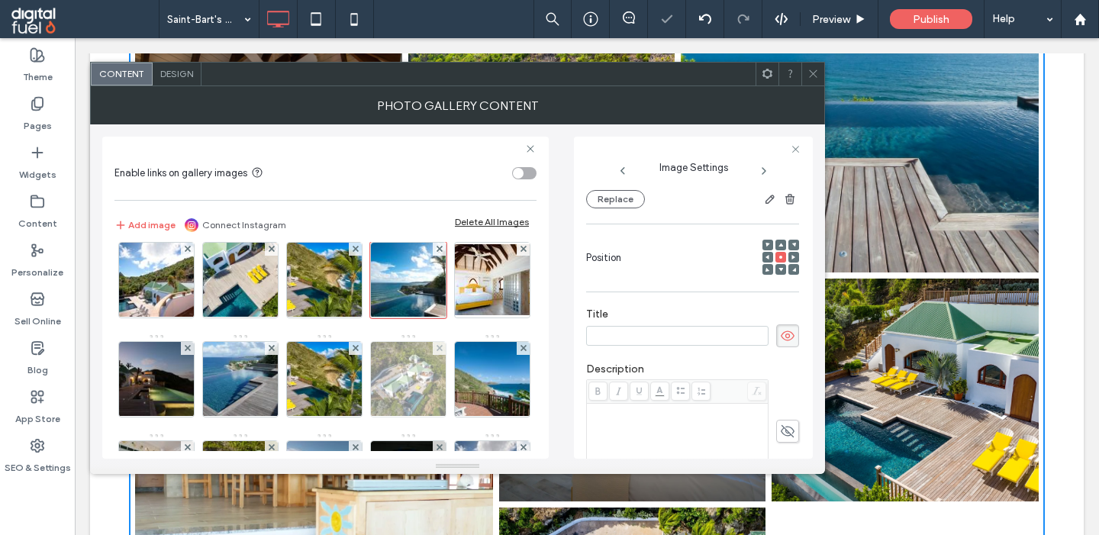
click at [381, 384] on img at bounding box center [409, 379] width 112 height 75
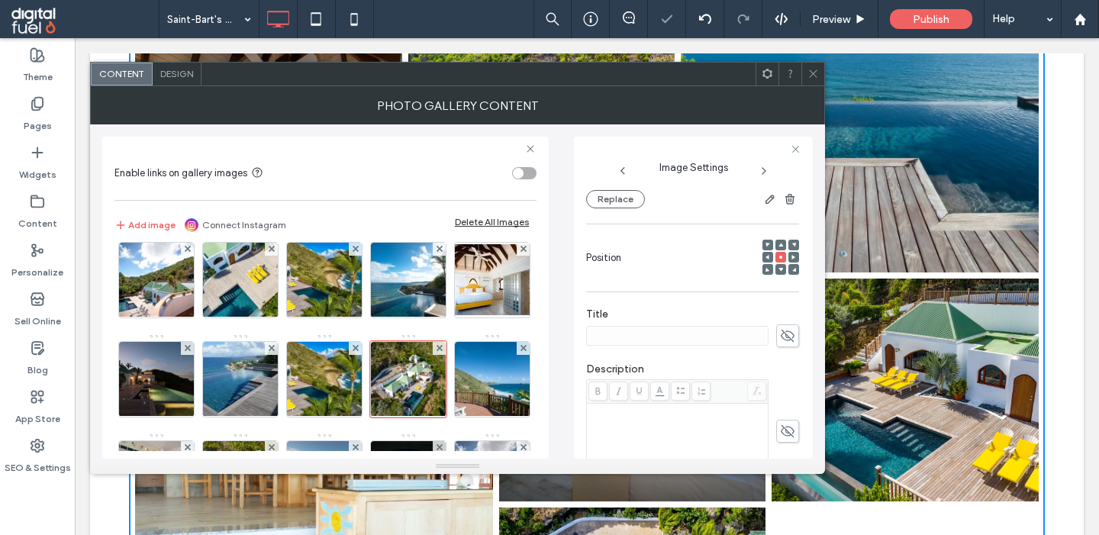
click at [788, 336] on icon at bounding box center [787, 335] width 15 height 17
click at [285, 301] on div "Image" at bounding box center [324, 432] width 421 height 1389
click at [329, 290] on img at bounding box center [325, 280] width 112 height 75
click at [787, 339] on use at bounding box center [788, 336] width 14 height 12
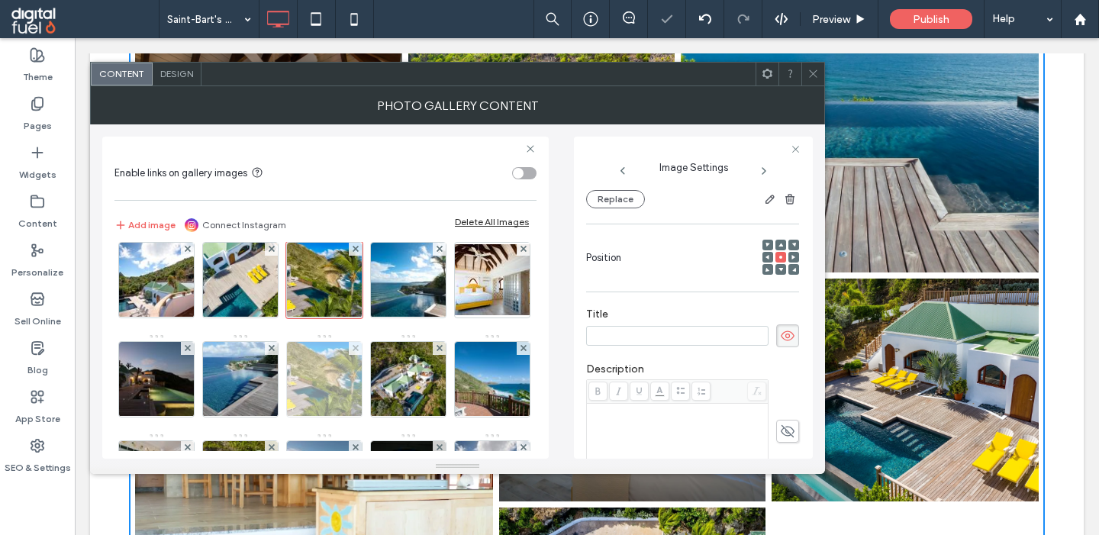
click at [315, 392] on img at bounding box center [325, 379] width 112 height 75
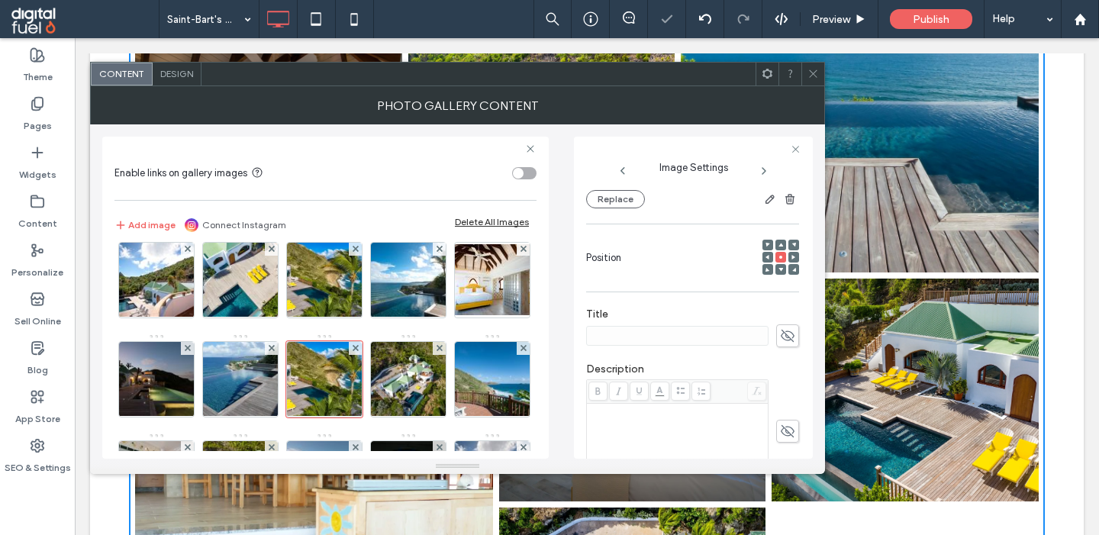
click at [788, 343] on icon at bounding box center [787, 335] width 15 height 17
click at [246, 378] on img at bounding box center [241, 379] width 112 height 75
click at [789, 339] on icon at bounding box center [787, 335] width 15 height 17
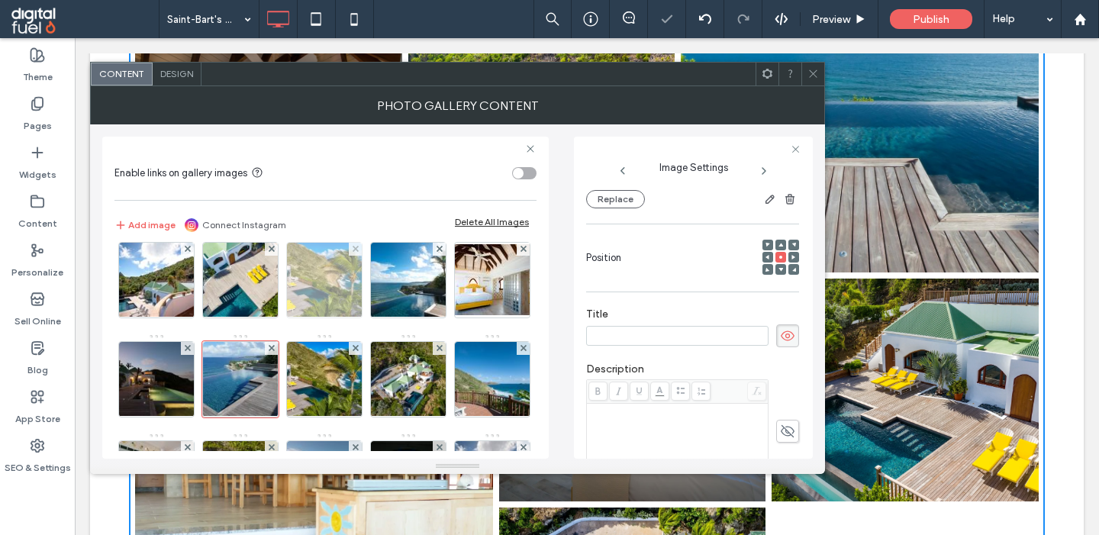
click at [333, 296] on img at bounding box center [325, 280] width 112 height 75
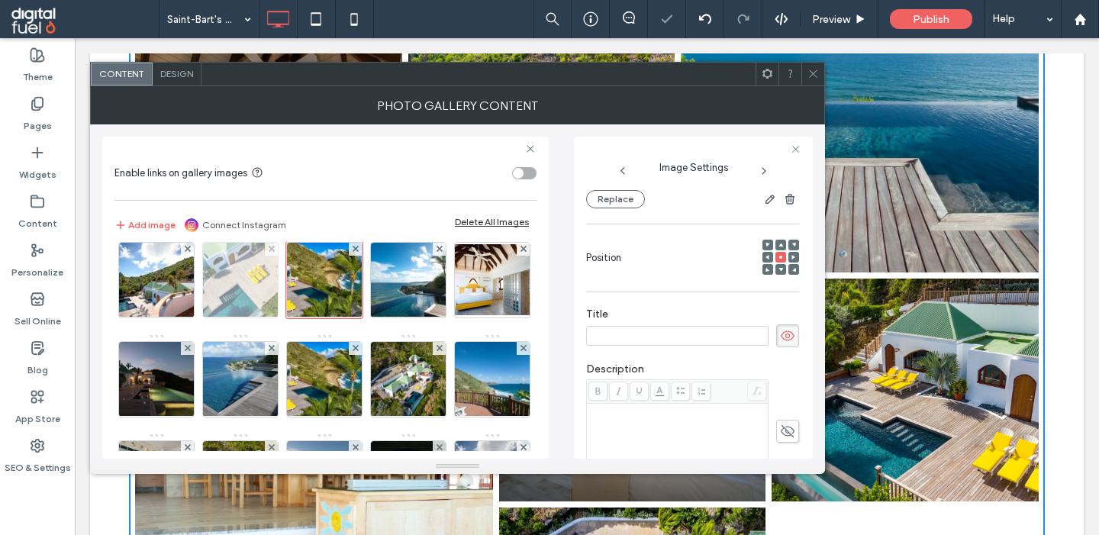
click at [211, 277] on img at bounding box center [241, 280] width 112 height 75
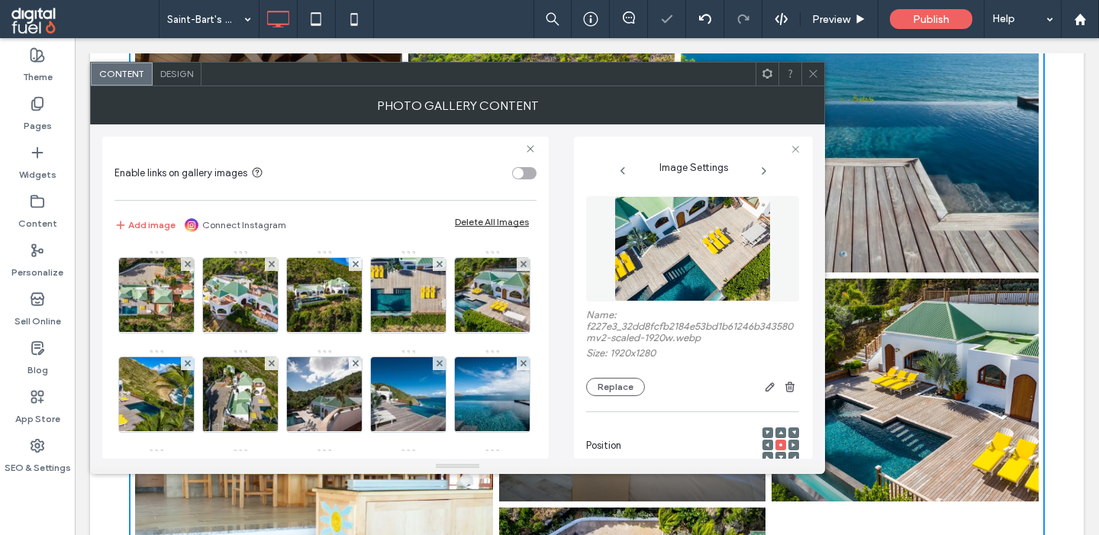
scroll to position [188, 0]
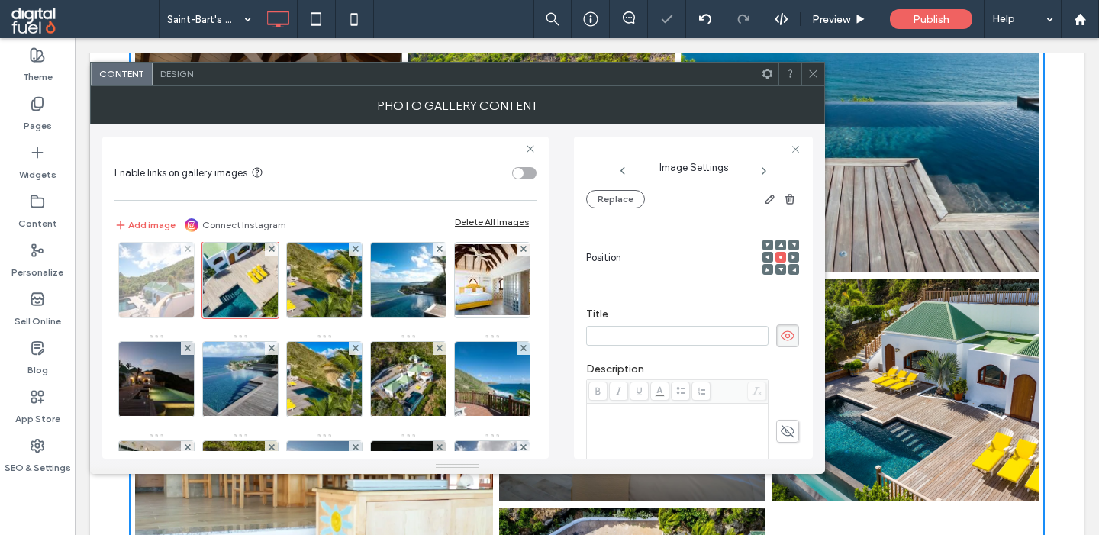
click at [188, 289] on img at bounding box center [156, 280] width 113 height 75
click at [782, 343] on icon at bounding box center [787, 335] width 15 height 17
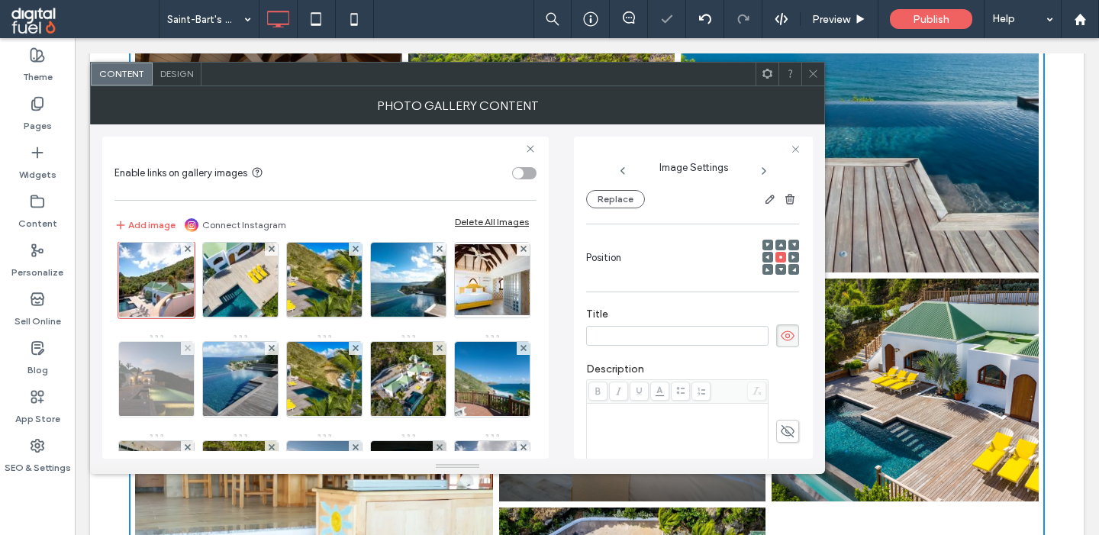
click at [176, 382] on img at bounding box center [156, 379] width 113 height 75
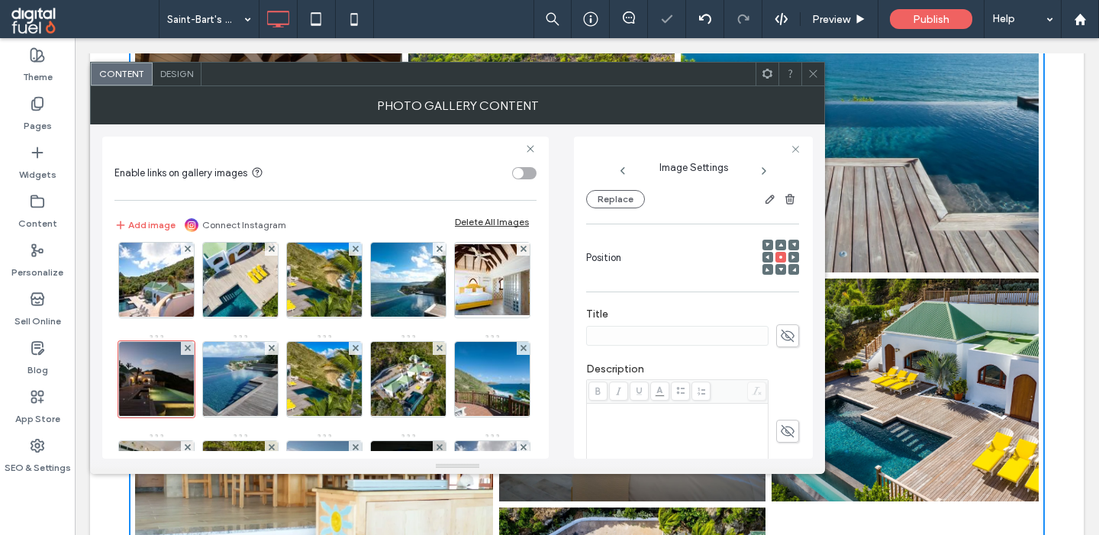
click at [798, 340] on span at bounding box center [787, 335] width 23 height 23
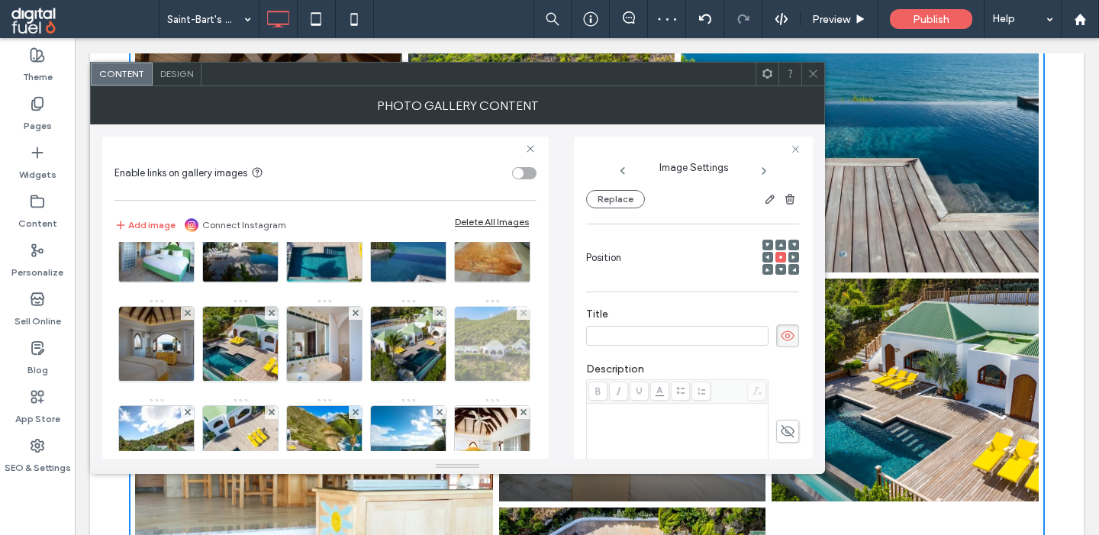
scroll to position [378, 0]
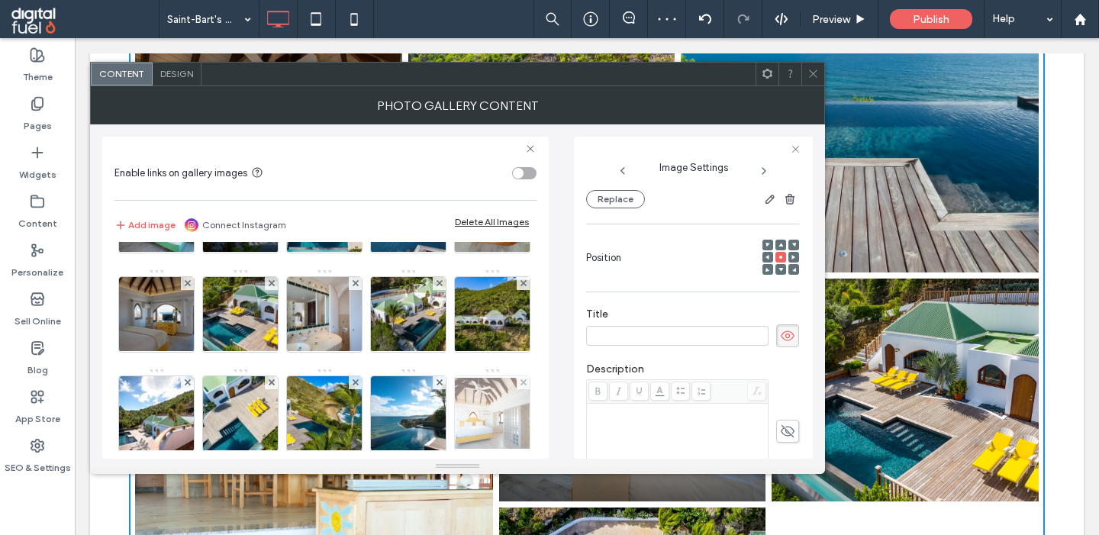
click at [472, 406] on img at bounding box center [492, 413] width 122 height 71
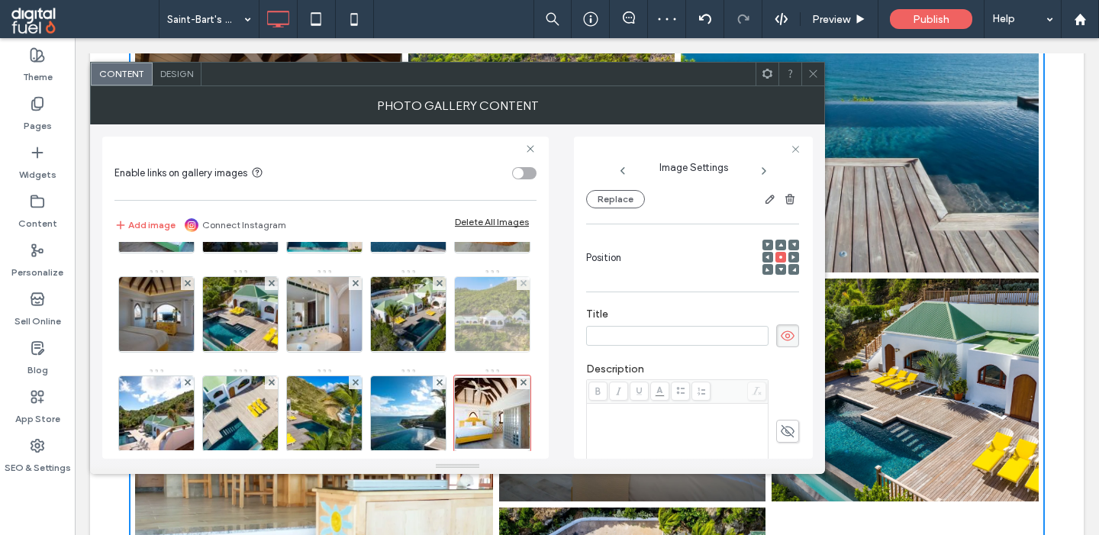
click at [464, 295] on img at bounding box center [493, 314] width 112 height 75
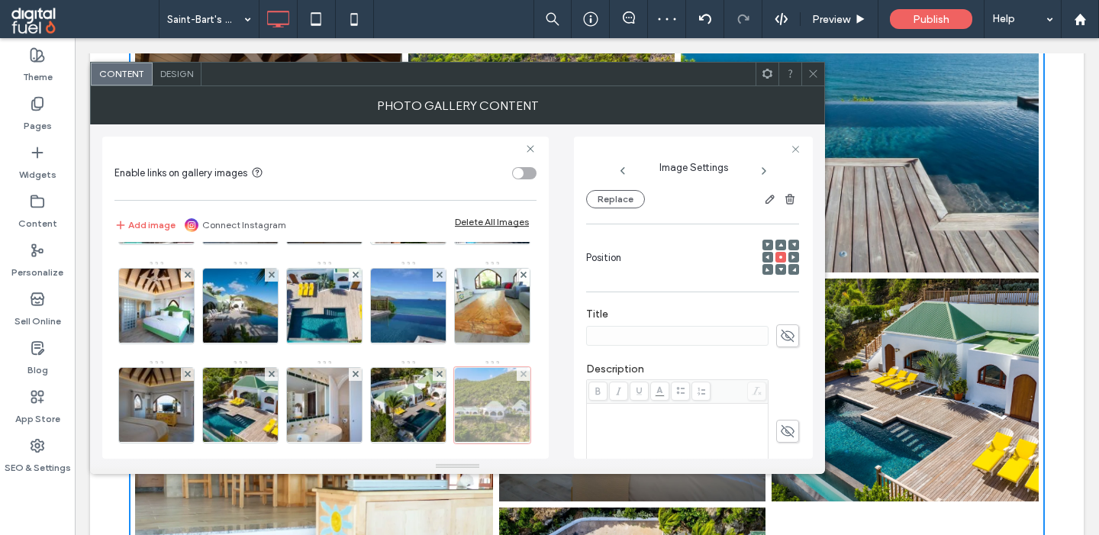
scroll to position [289, 0]
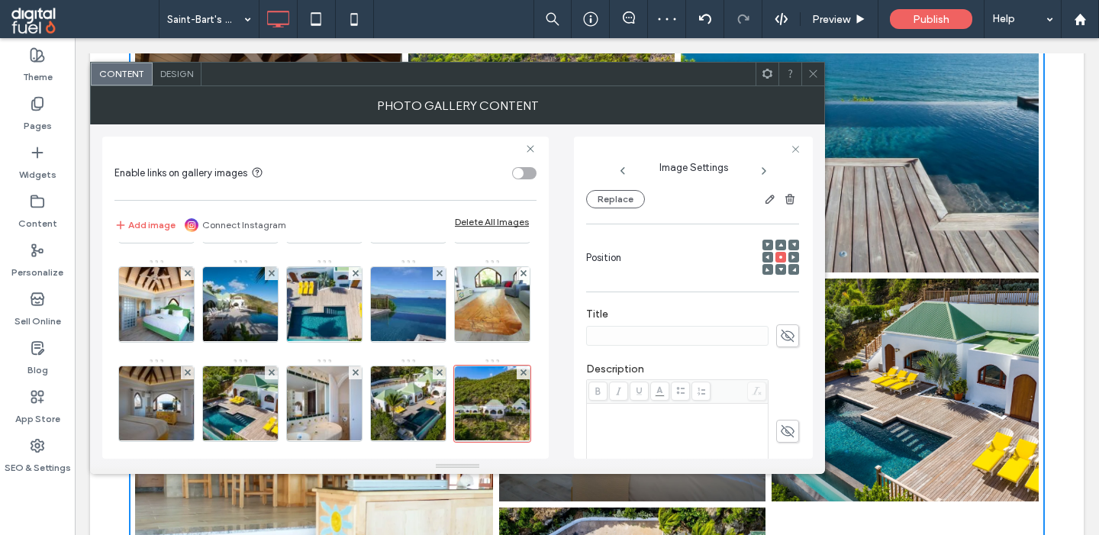
click at [796, 341] on span at bounding box center [787, 335] width 23 height 23
click at [501, 305] on img at bounding box center [493, 304] width 112 height 75
click at [788, 338] on icon at bounding box center [787, 335] width 15 height 17
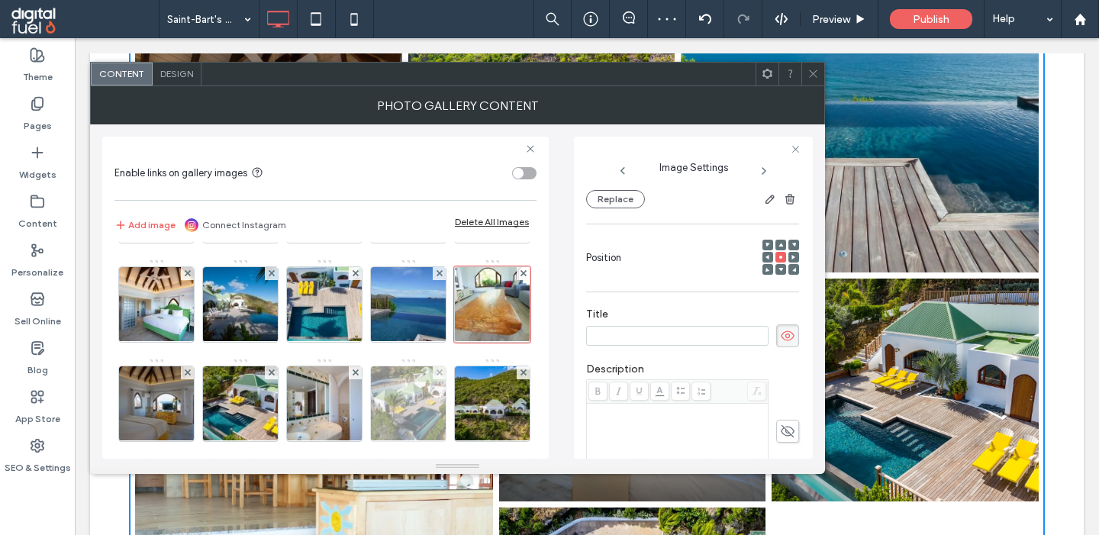
click at [416, 422] on img at bounding box center [409, 403] width 112 height 75
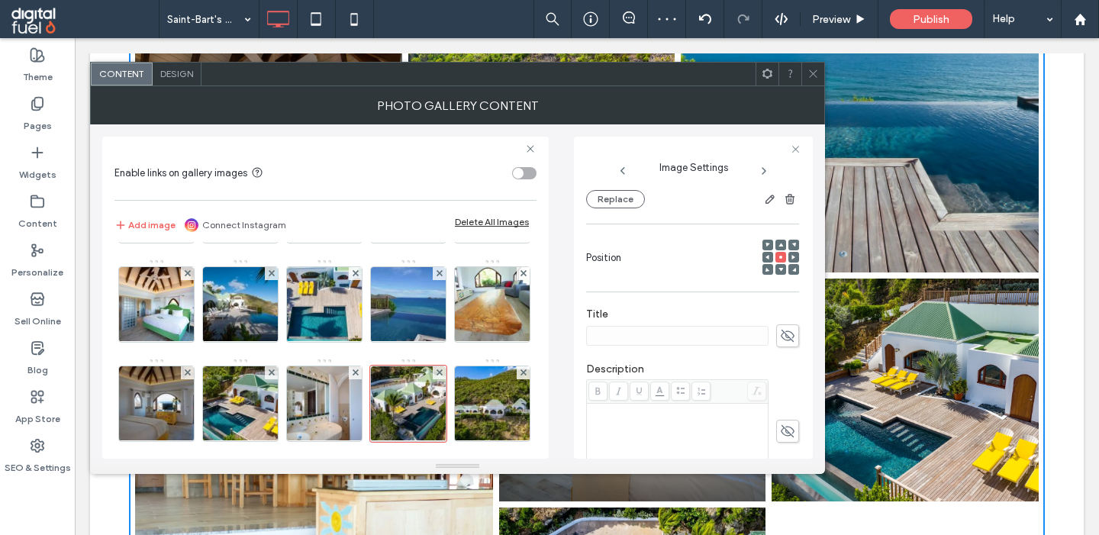
click at [799, 342] on div "Name: f227e3_8bc547a5aad045fdb791851f96e0103emv2-scaled-1920w.webp Size: 1920x1…" at bounding box center [693, 324] width 214 height 270
click at [791, 340] on icon at bounding box center [787, 335] width 15 height 17
click at [230, 414] on img at bounding box center [241, 403] width 112 height 75
click at [785, 344] on icon at bounding box center [787, 335] width 15 height 17
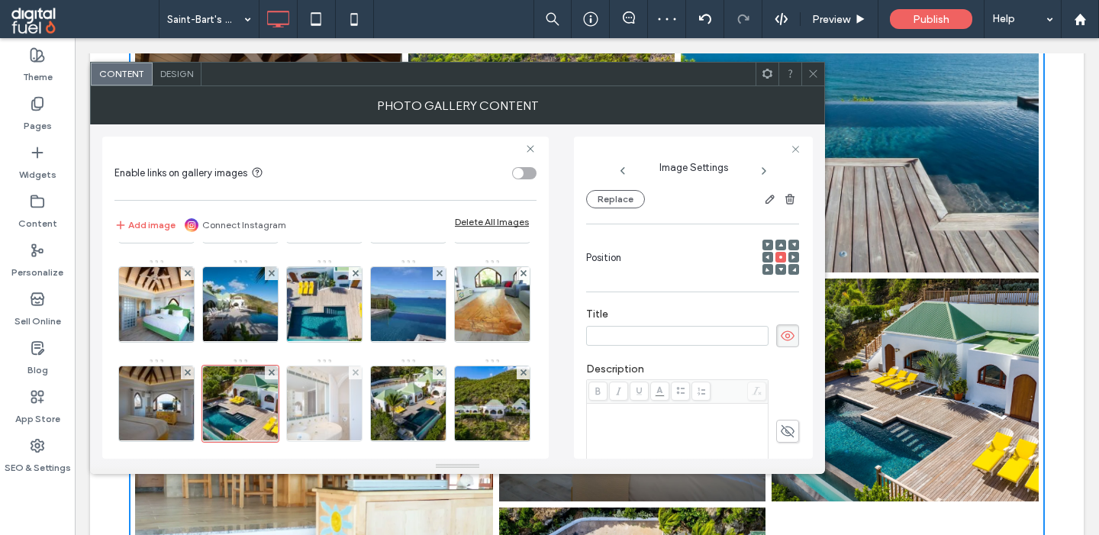
click at [324, 415] on img at bounding box center [324, 403] width 113 height 75
click at [791, 342] on use at bounding box center [788, 336] width 14 height 12
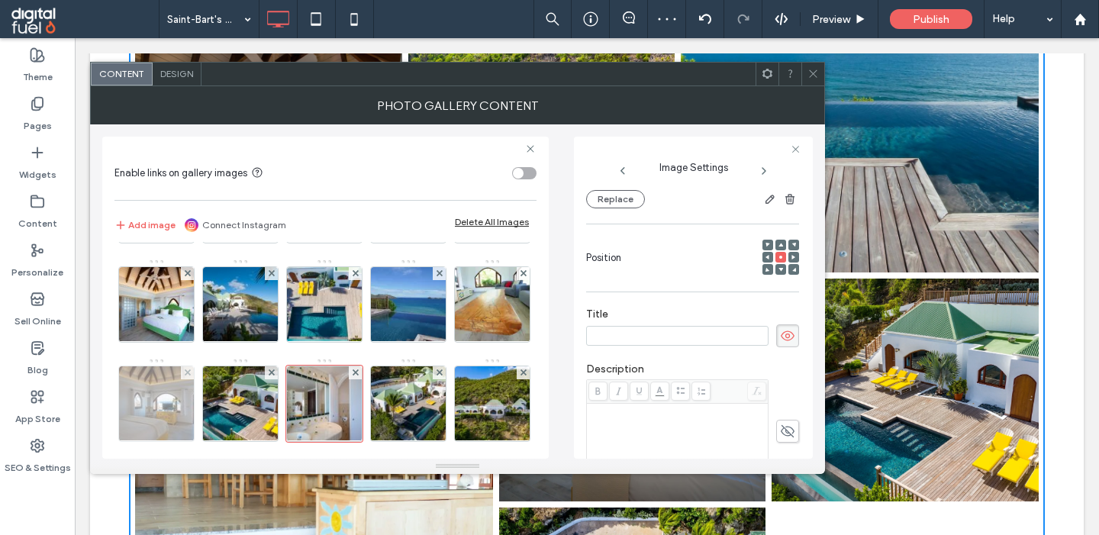
click at [168, 401] on img at bounding box center [156, 403] width 113 height 75
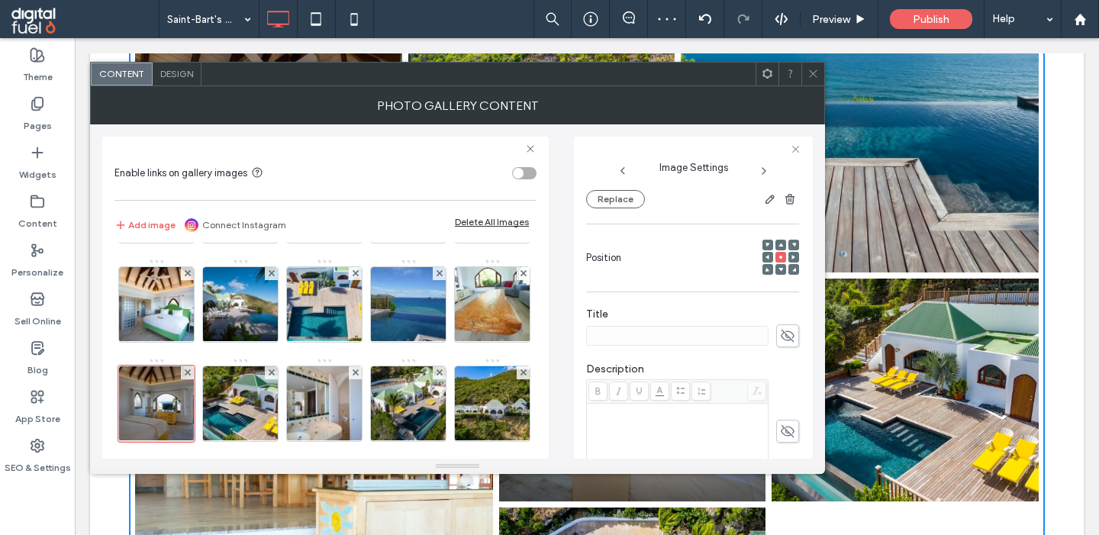
click at [796, 347] on span at bounding box center [787, 335] width 23 height 23
click at [475, 299] on img at bounding box center [493, 304] width 112 height 75
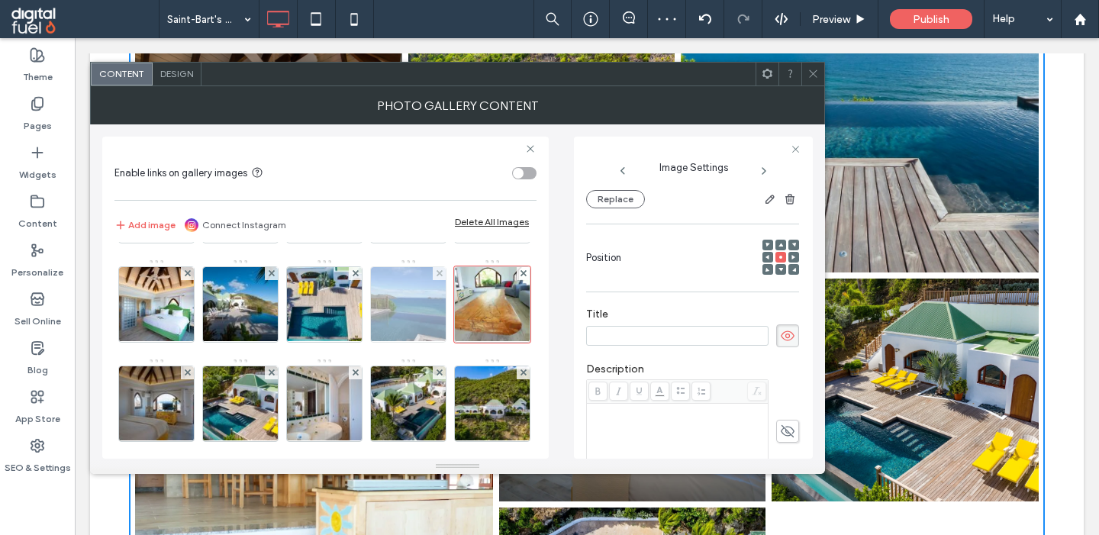
click at [396, 303] on img at bounding box center [409, 304] width 112 height 75
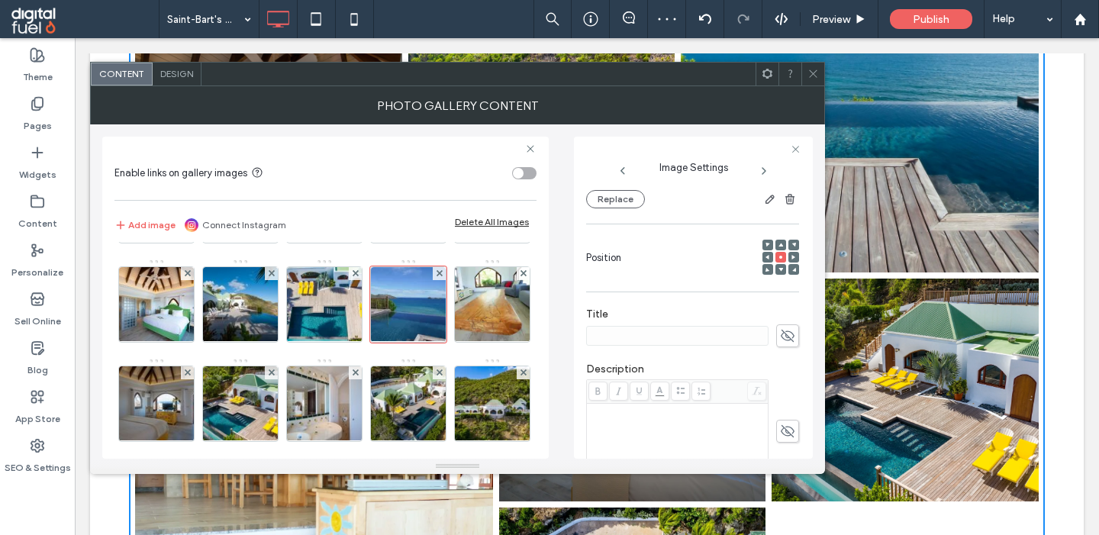
click at [782, 335] on icon at bounding box center [787, 335] width 15 height 17
click at [302, 318] on img at bounding box center [325, 304] width 112 height 75
click at [785, 344] on icon at bounding box center [787, 335] width 15 height 17
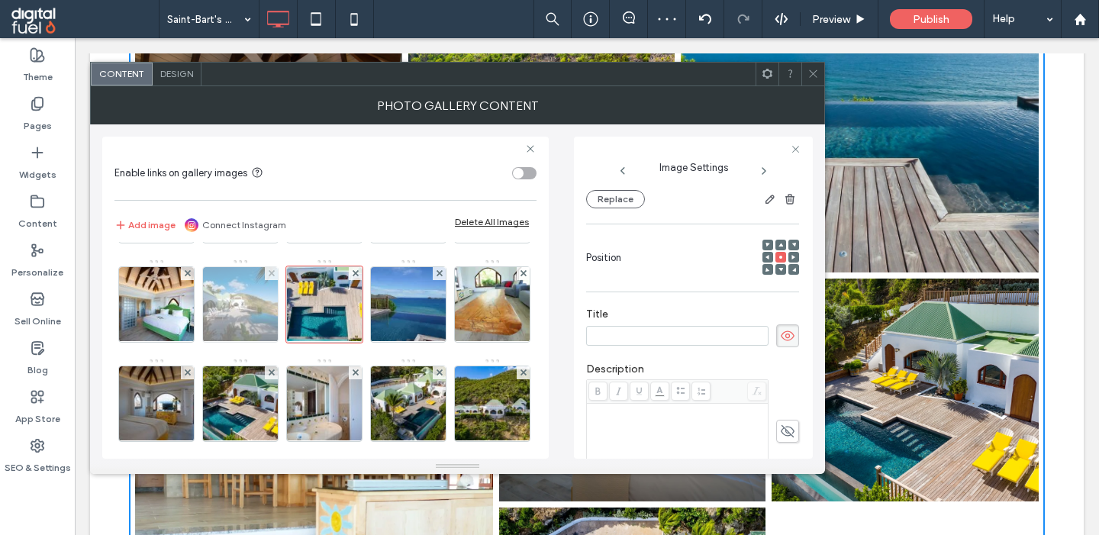
click at [208, 317] on img at bounding box center [240, 304] width 113 height 75
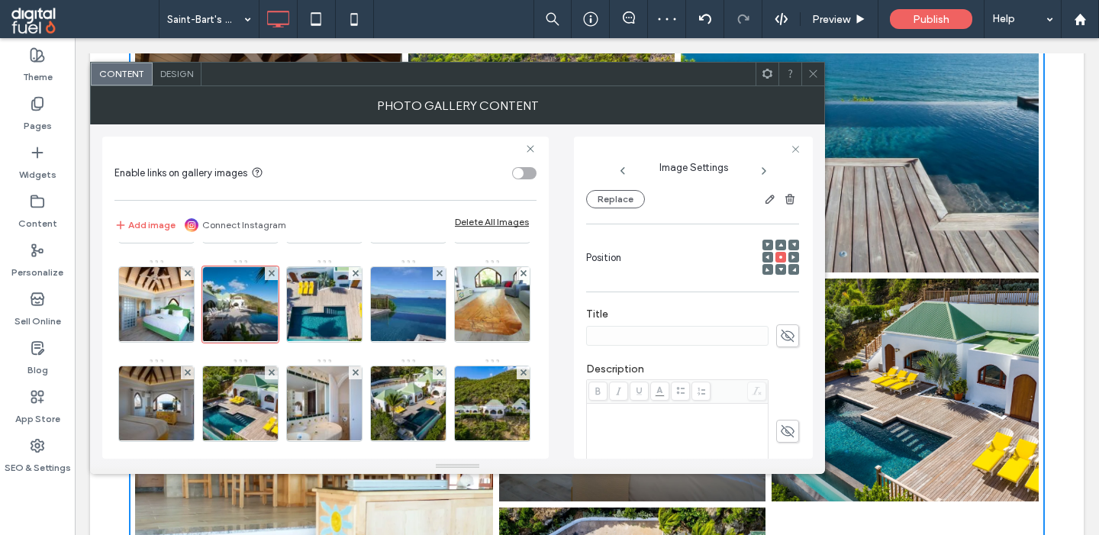
click at [782, 344] on icon at bounding box center [787, 335] width 15 height 17
click at [147, 318] on img at bounding box center [157, 304] width 100 height 75
click at [788, 340] on use at bounding box center [788, 336] width 14 height 12
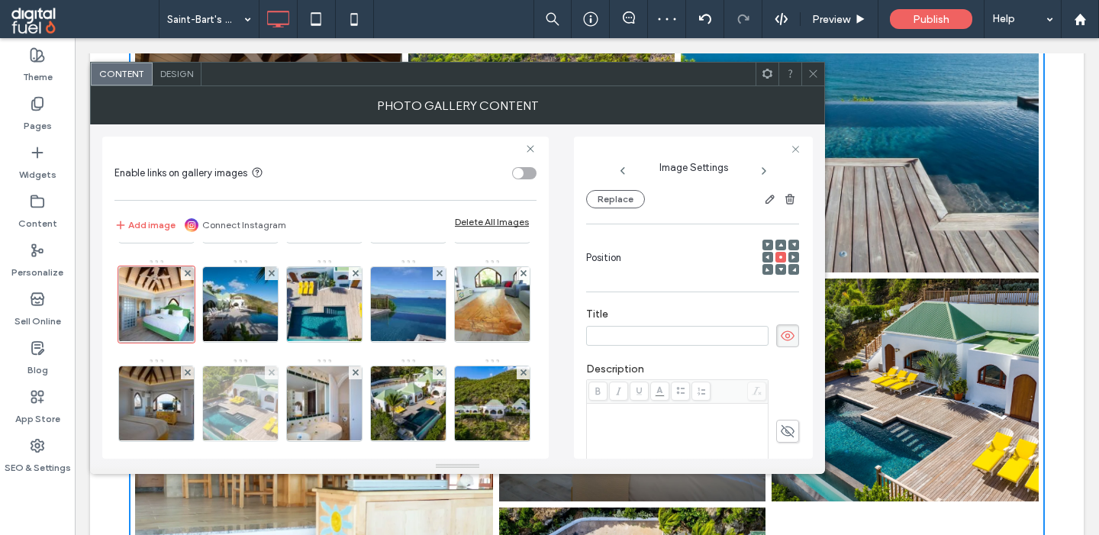
click at [242, 417] on img at bounding box center [241, 403] width 112 height 75
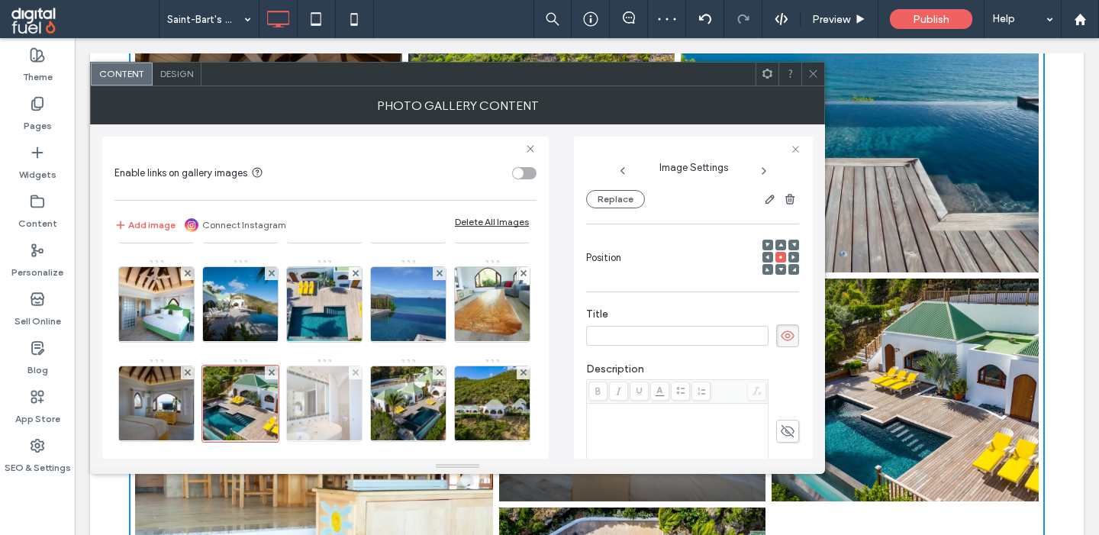
click at [348, 401] on img at bounding box center [324, 403] width 113 height 75
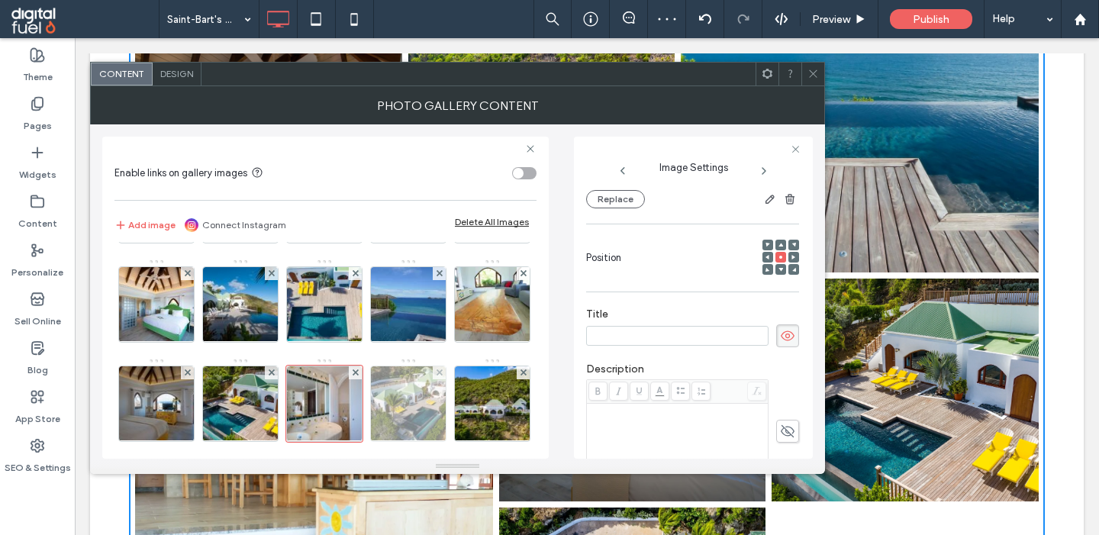
click at [420, 392] on img at bounding box center [409, 403] width 112 height 75
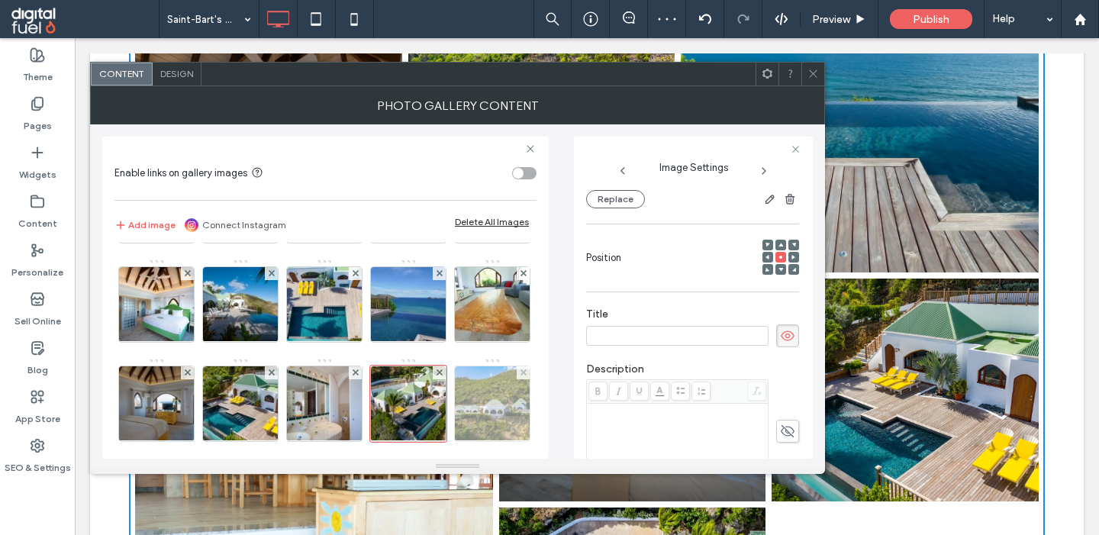
click at [498, 399] on img at bounding box center [493, 403] width 112 height 75
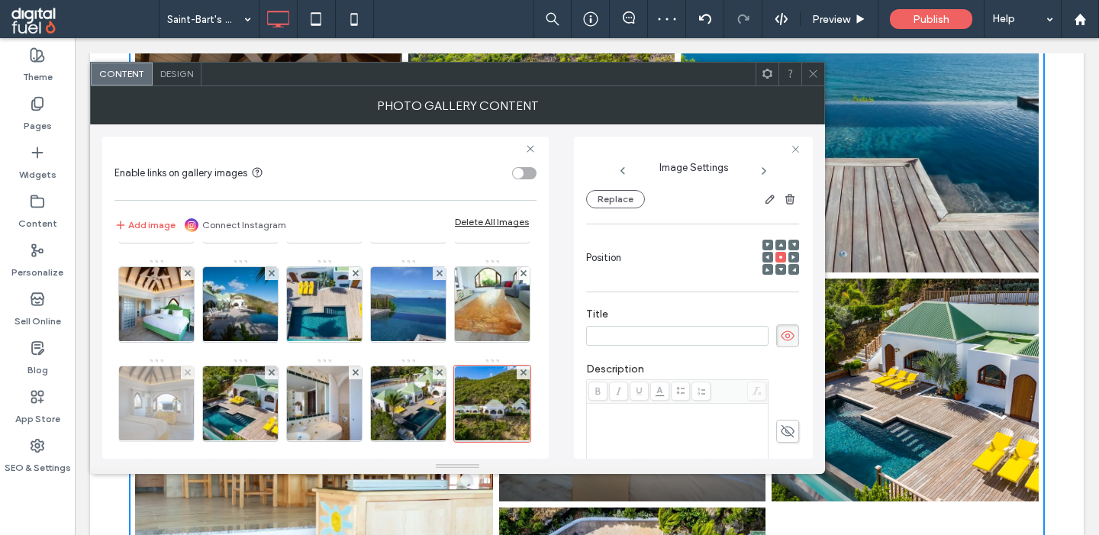
click at [169, 398] on img at bounding box center [156, 403] width 113 height 75
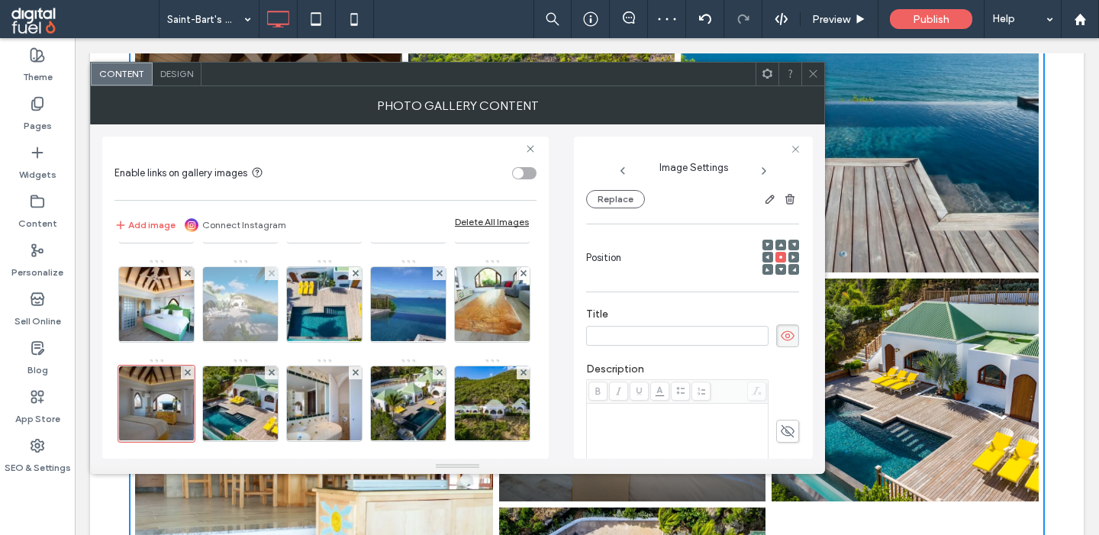
click at [250, 290] on img at bounding box center [240, 304] width 113 height 75
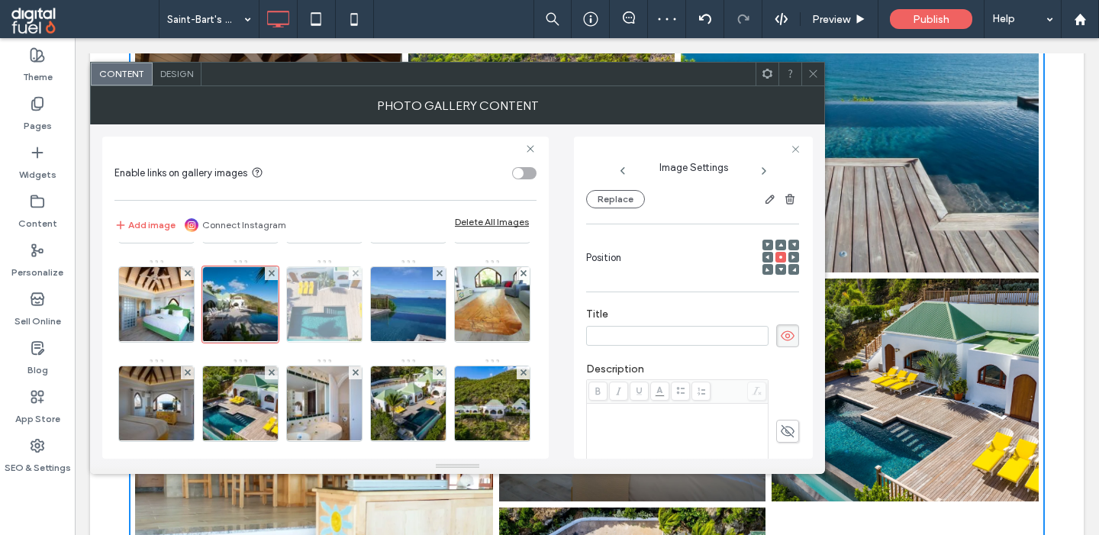
click at [314, 300] on img at bounding box center [325, 304] width 112 height 75
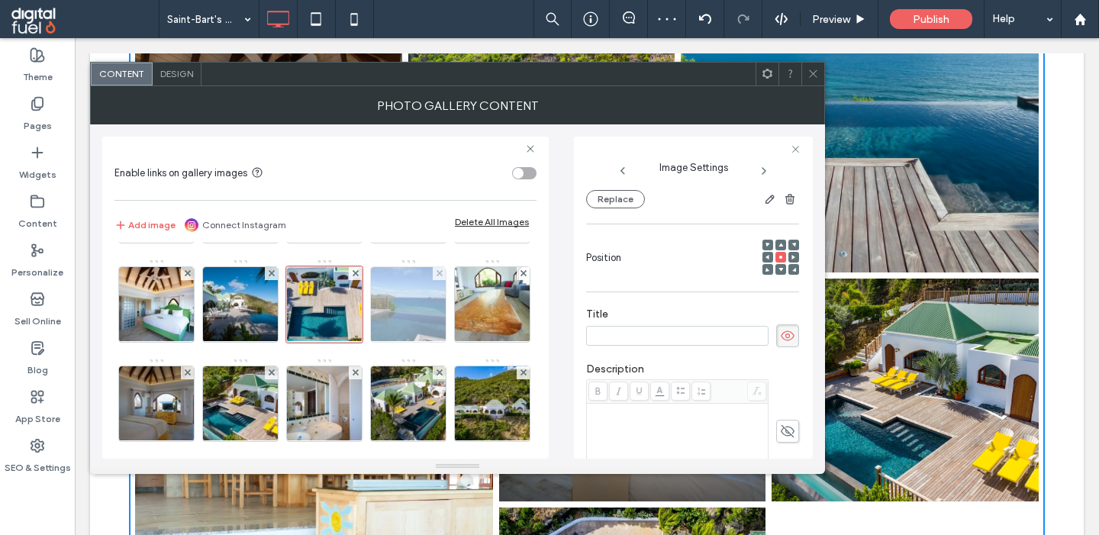
click at [428, 298] on img at bounding box center [409, 304] width 112 height 75
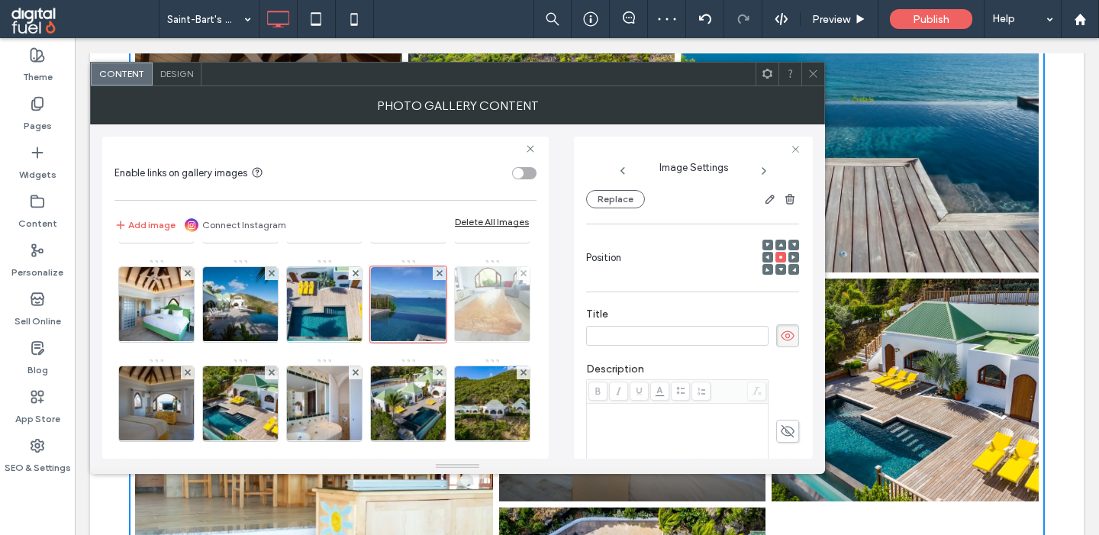
click at [515, 302] on img at bounding box center [493, 304] width 112 height 75
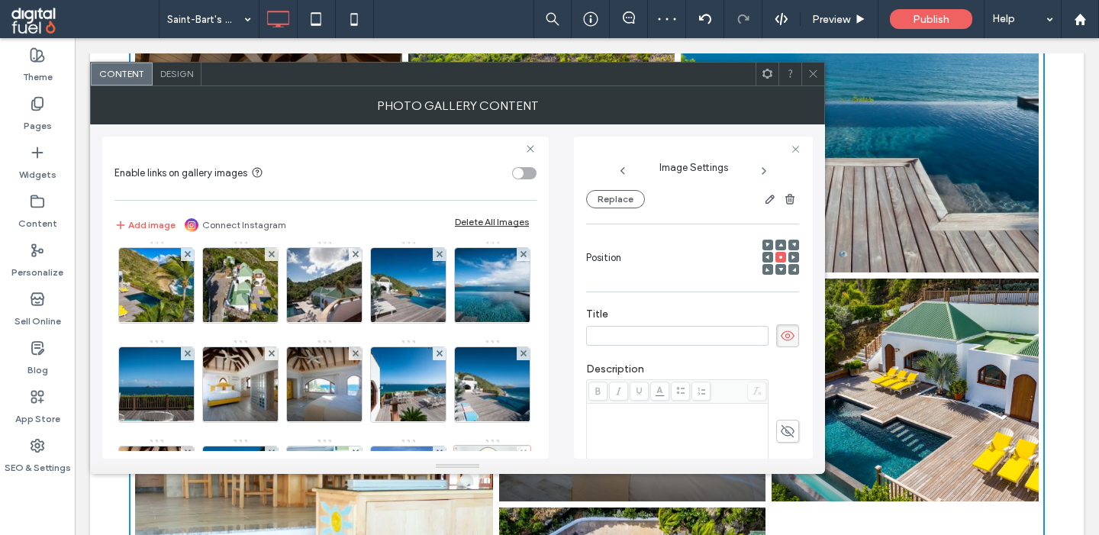
scroll to position [106, 0]
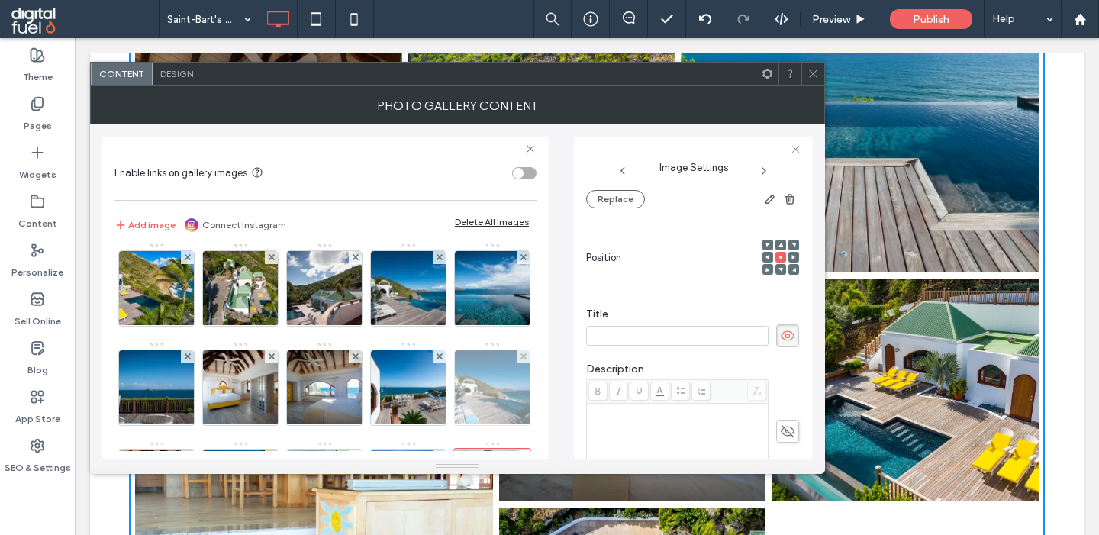
click at [488, 364] on img at bounding box center [492, 387] width 113 height 75
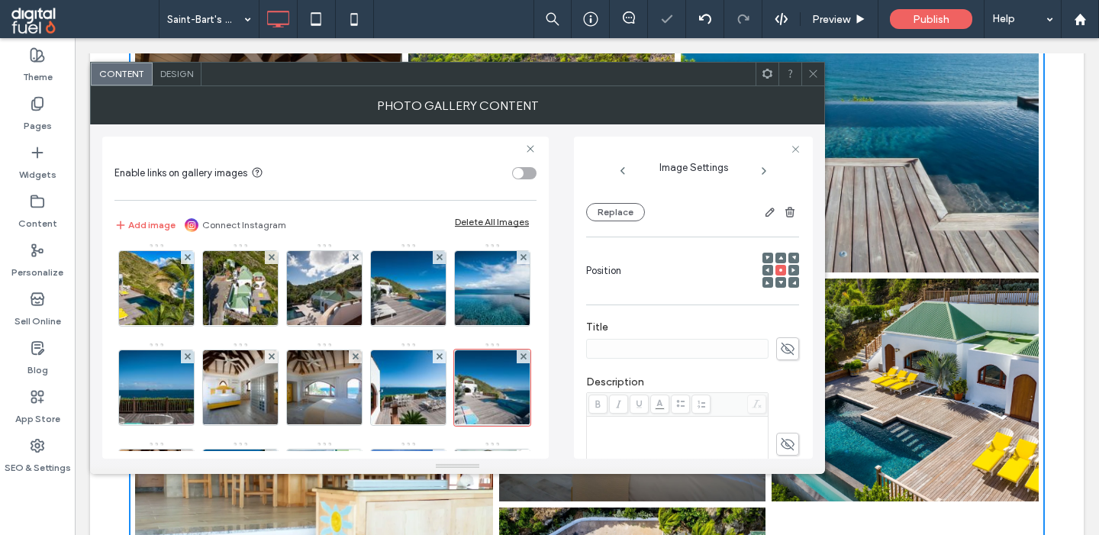
click at [785, 340] on icon at bounding box center [787, 348] width 15 height 17
click at [479, 301] on img at bounding box center [492, 288] width 113 height 75
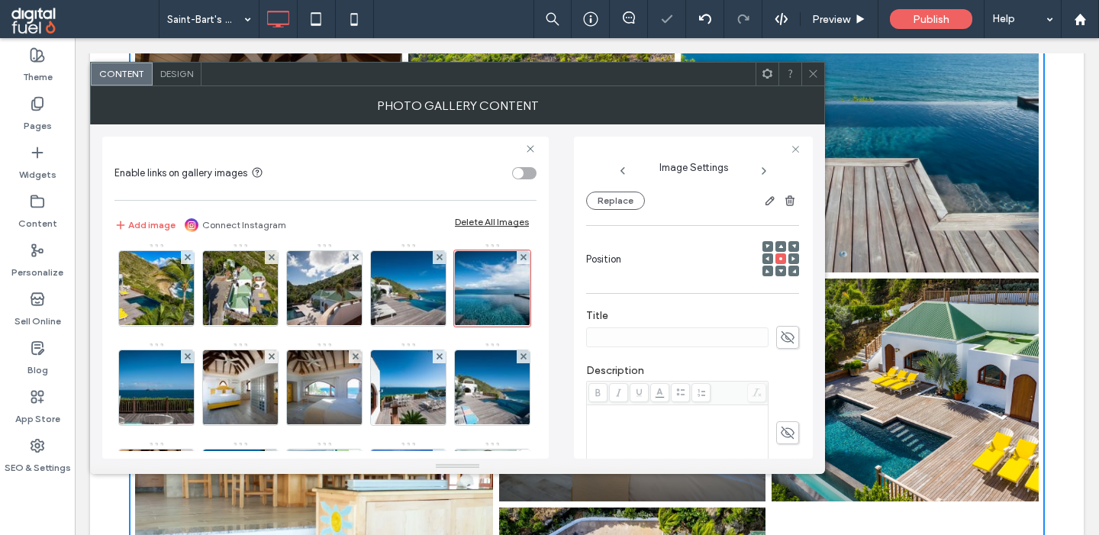
click at [785, 342] on icon at bounding box center [787, 337] width 15 height 17
click at [410, 382] on img at bounding box center [408, 387] width 113 height 75
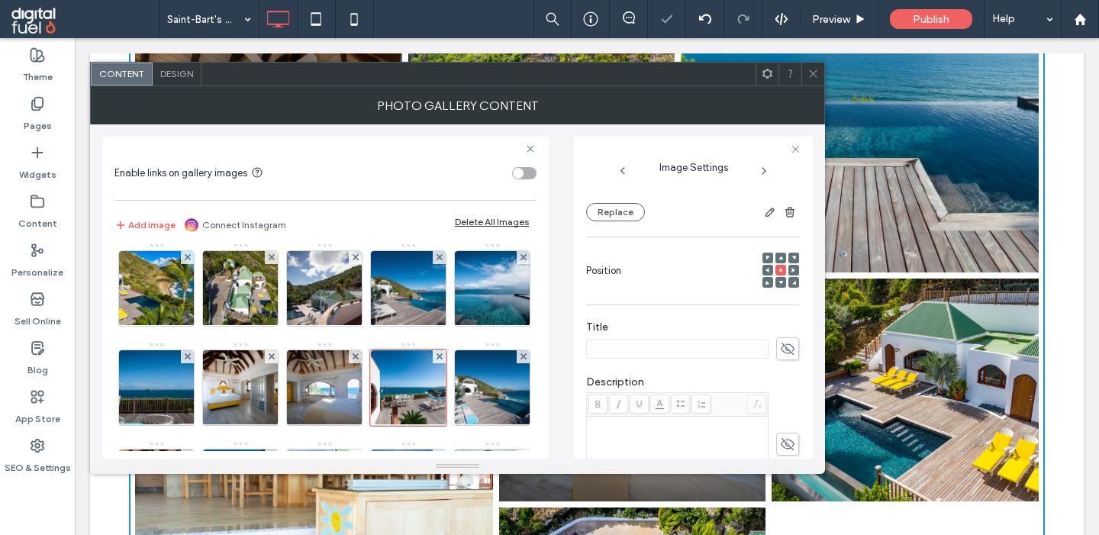
click at [788, 340] on icon at bounding box center [787, 348] width 15 height 17
click at [392, 285] on img at bounding box center [408, 288] width 113 height 75
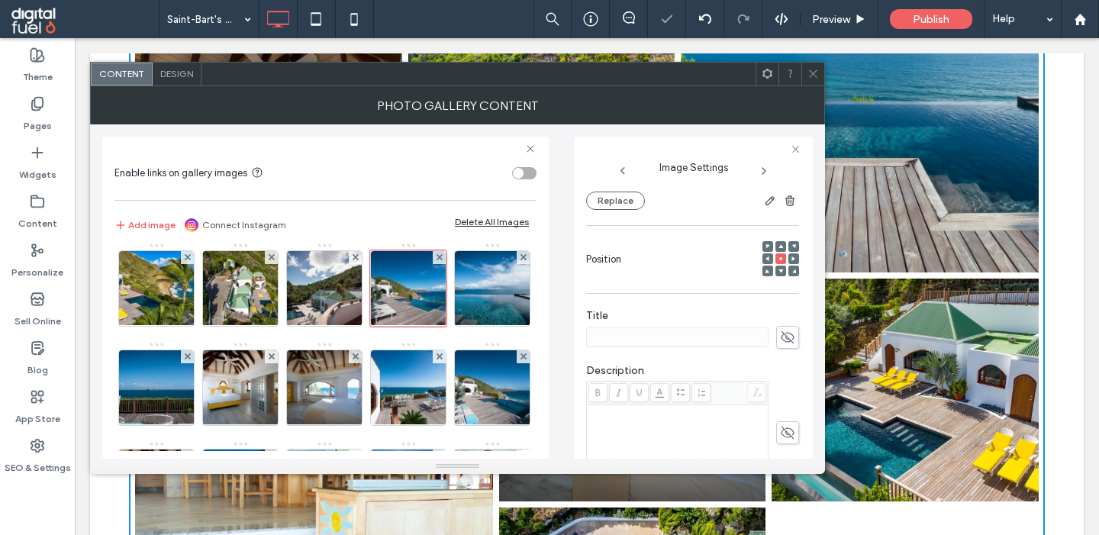
click at [782, 341] on icon at bounding box center [787, 337] width 15 height 17
click at [346, 294] on img at bounding box center [324, 288] width 113 height 75
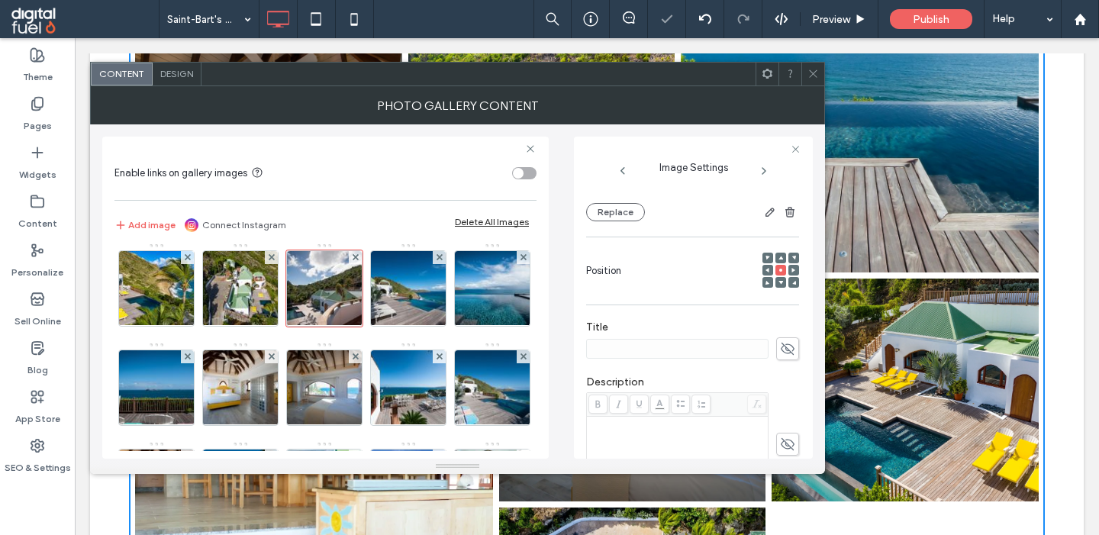
click at [795, 343] on span at bounding box center [787, 348] width 23 height 23
click at [327, 393] on img at bounding box center [324, 387] width 113 height 75
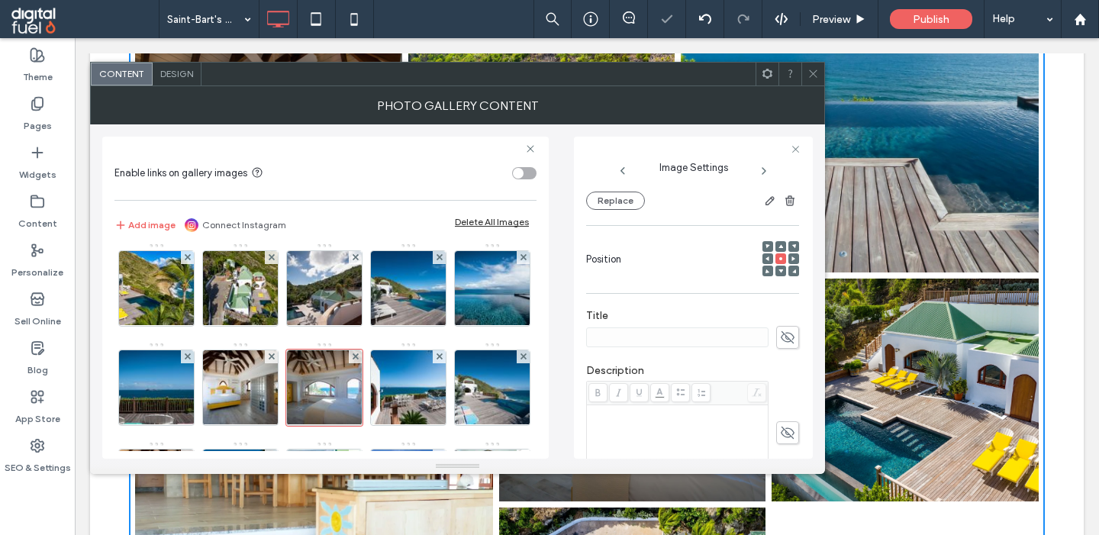
click at [791, 346] on icon at bounding box center [787, 337] width 15 height 17
click at [236, 378] on img at bounding box center [240, 387] width 113 height 75
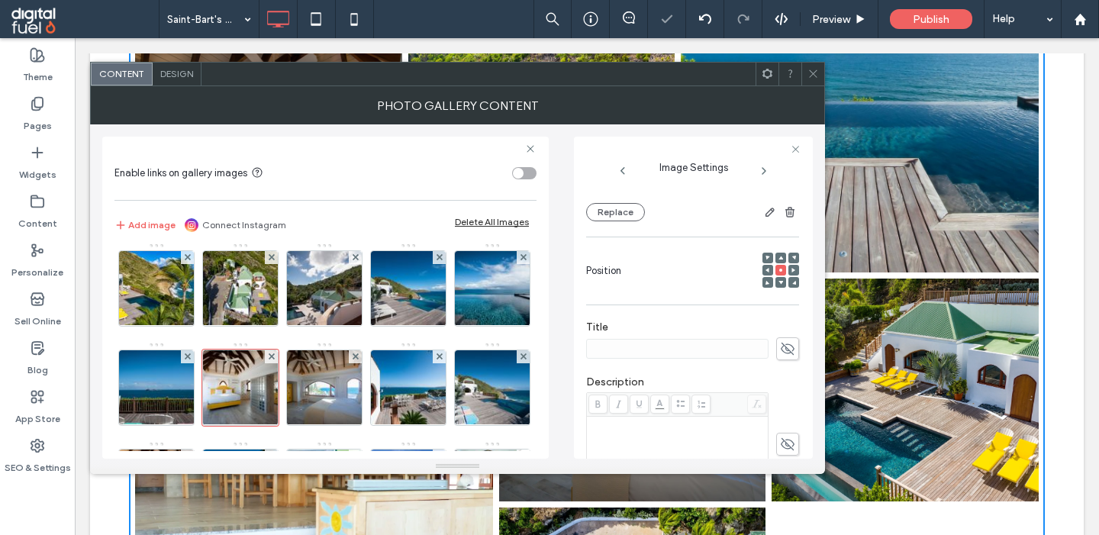
click at [775, 338] on div at bounding box center [692, 348] width 213 height 23
click at [173, 395] on img at bounding box center [156, 387] width 113 height 75
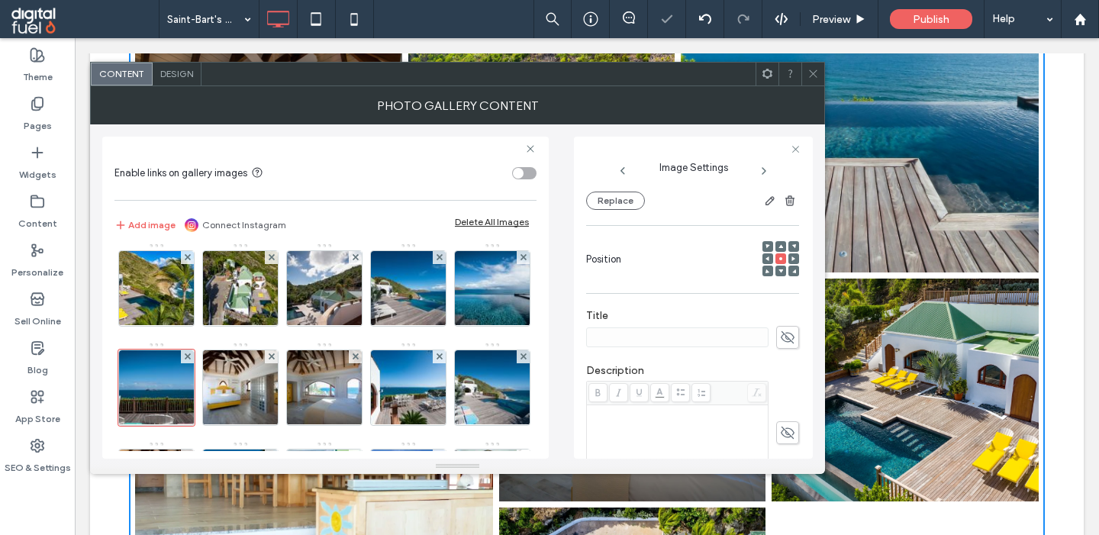
click at [788, 340] on use at bounding box center [788, 337] width 14 height 12
click at [237, 385] on img at bounding box center [240, 387] width 113 height 75
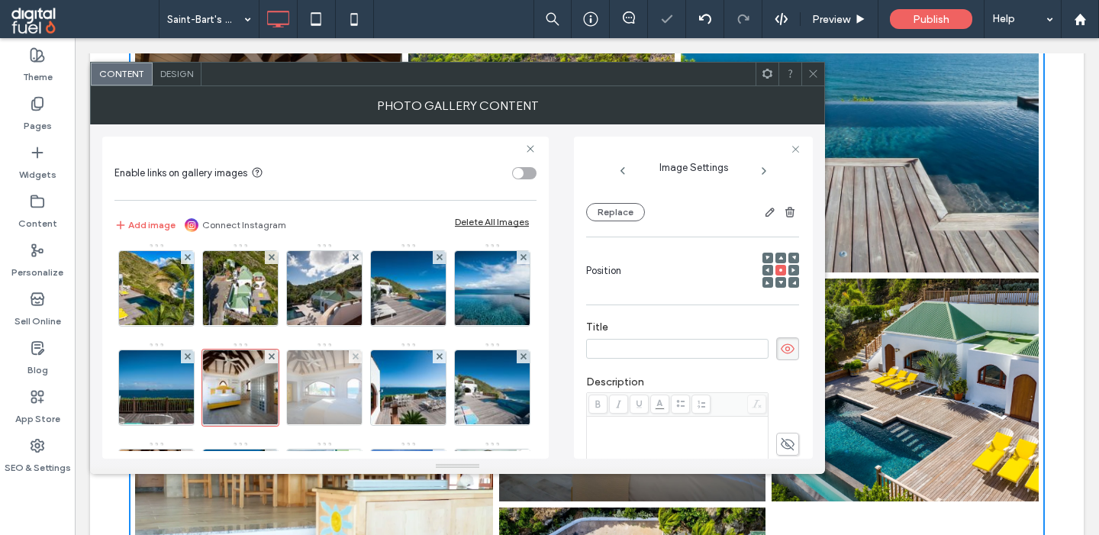
click at [328, 386] on img at bounding box center [324, 387] width 113 height 75
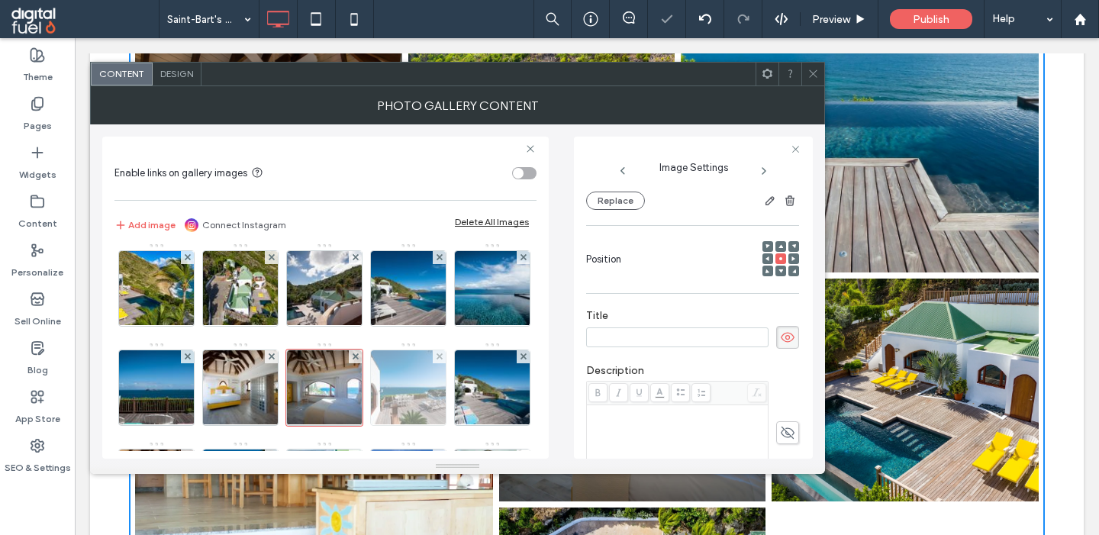
click at [435, 383] on img at bounding box center [408, 387] width 113 height 75
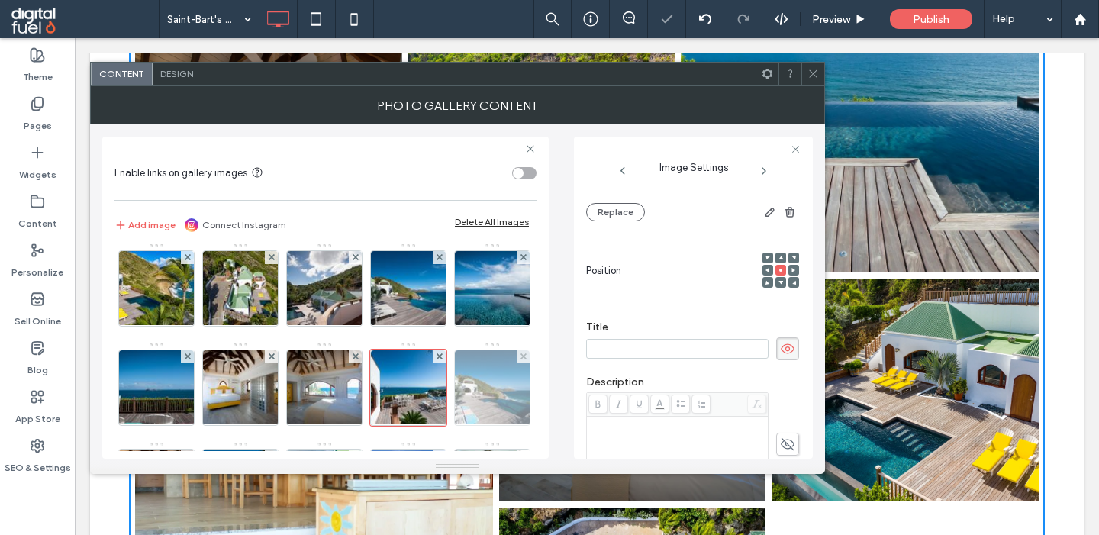
click at [496, 388] on img at bounding box center [492, 387] width 113 height 75
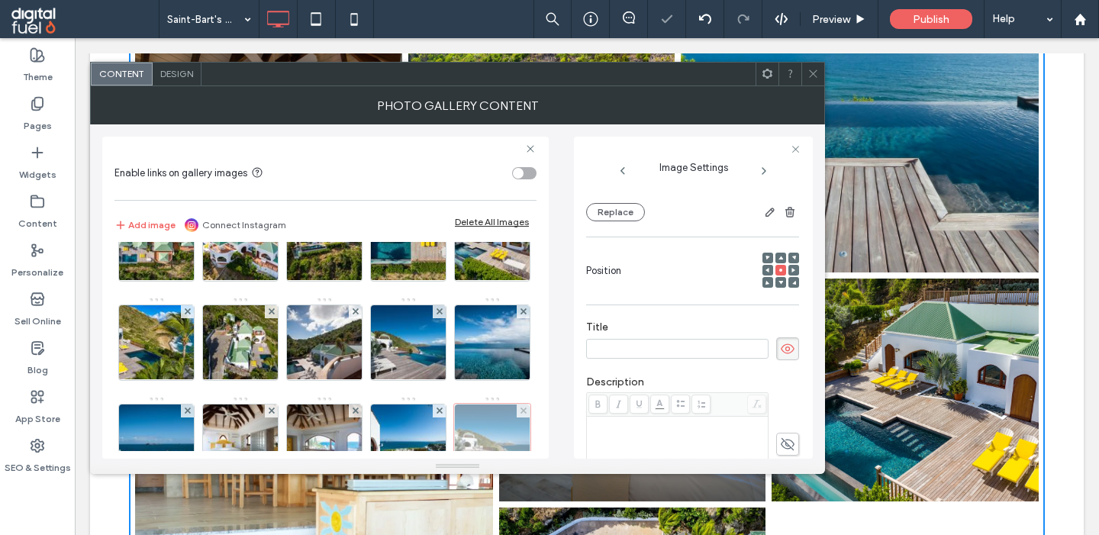
scroll to position [39, 0]
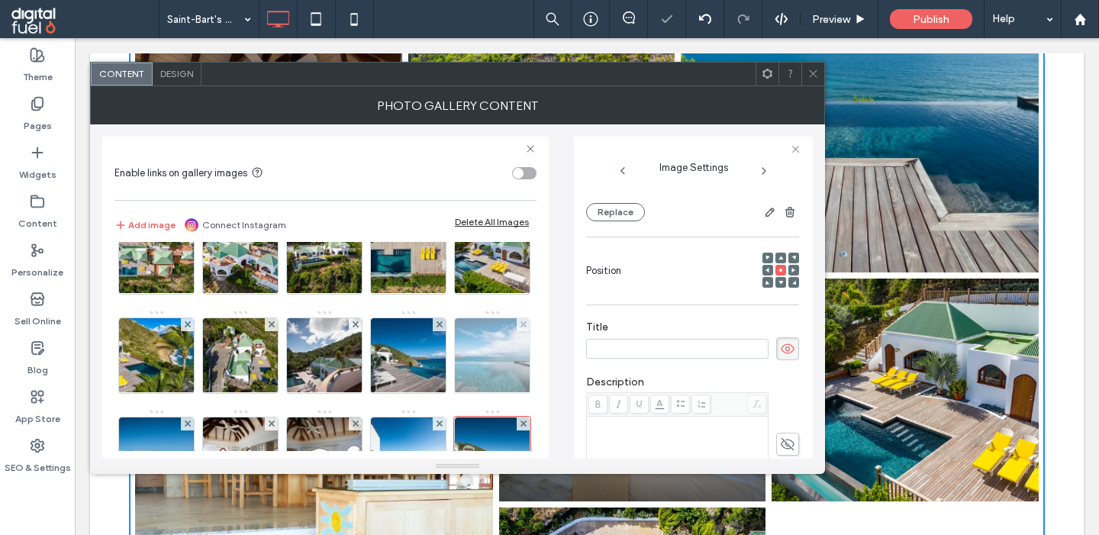
click at [492, 353] on img at bounding box center [492, 355] width 113 height 75
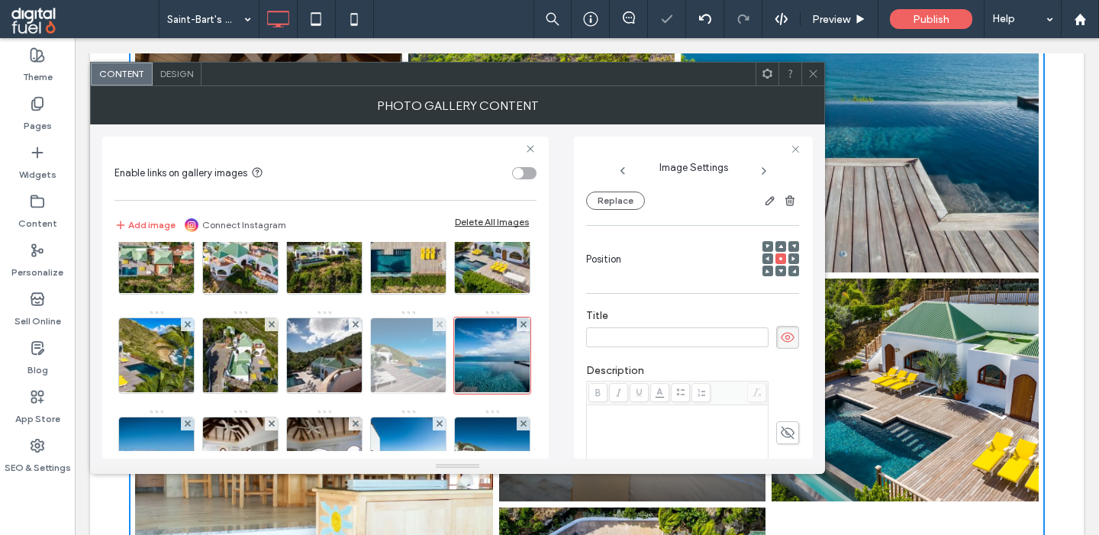
click at [388, 351] on img at bounding box center [408, 355] width 113 height 75
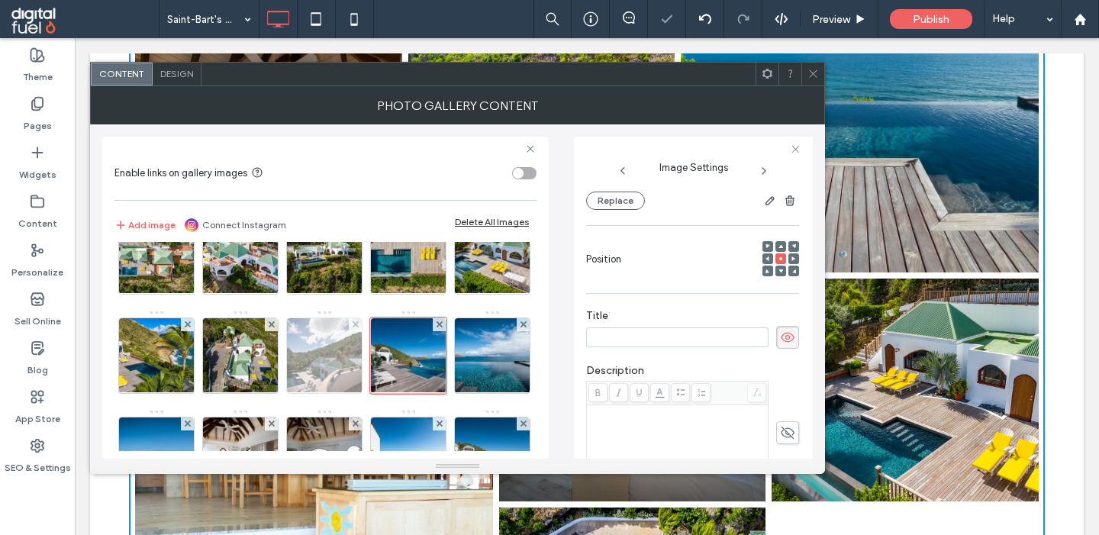
click at [320, 357] on img at bounding box center [324, 355] width 113 height 75
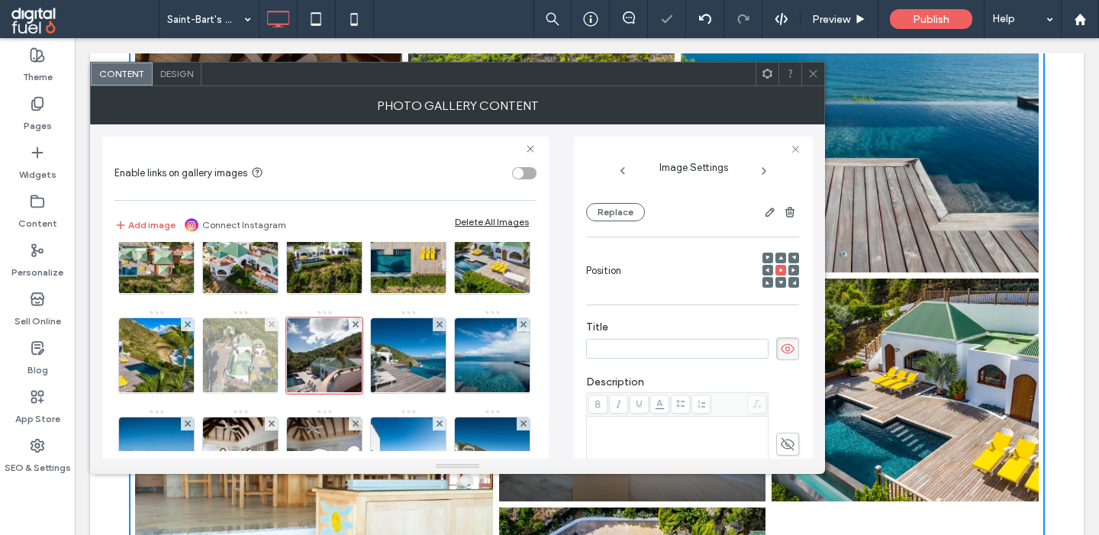
click at [241, 376] on img at bounding box center [241, 355] width 112 height 75
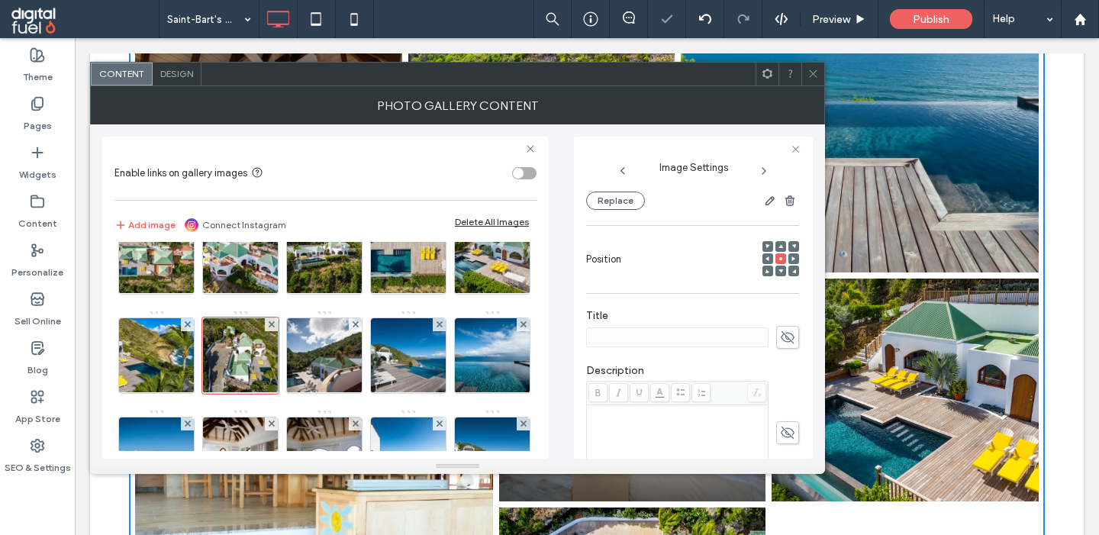
click at [795, 341] on icon at bounding box center [787, 337] width 15 height 17
click at [140, 356] on img at bounding box center [157, 355] width 112 height 75
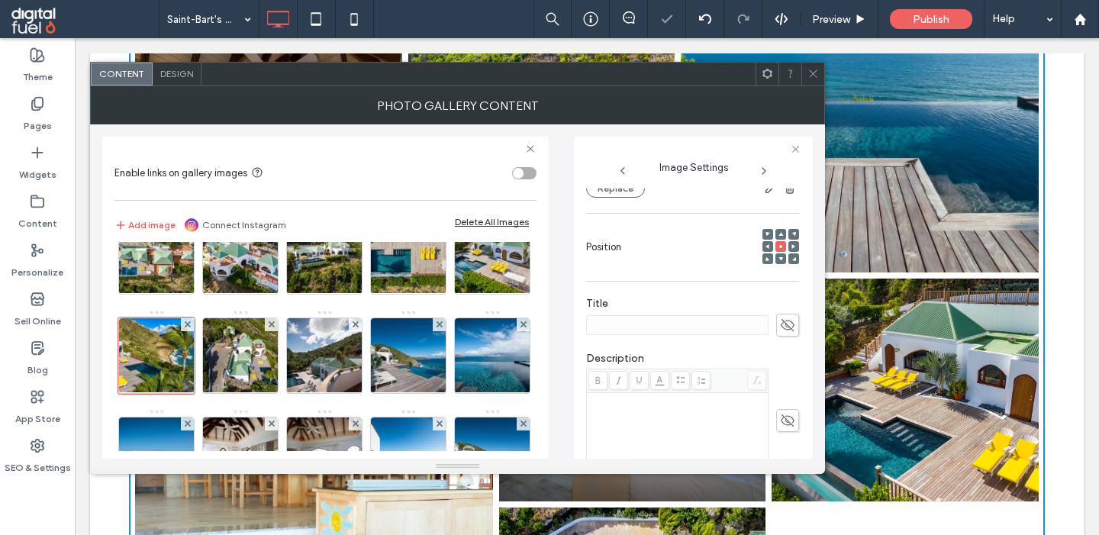
click at [779, 337] on span at bounding box center [787, 325] width 23 height 23
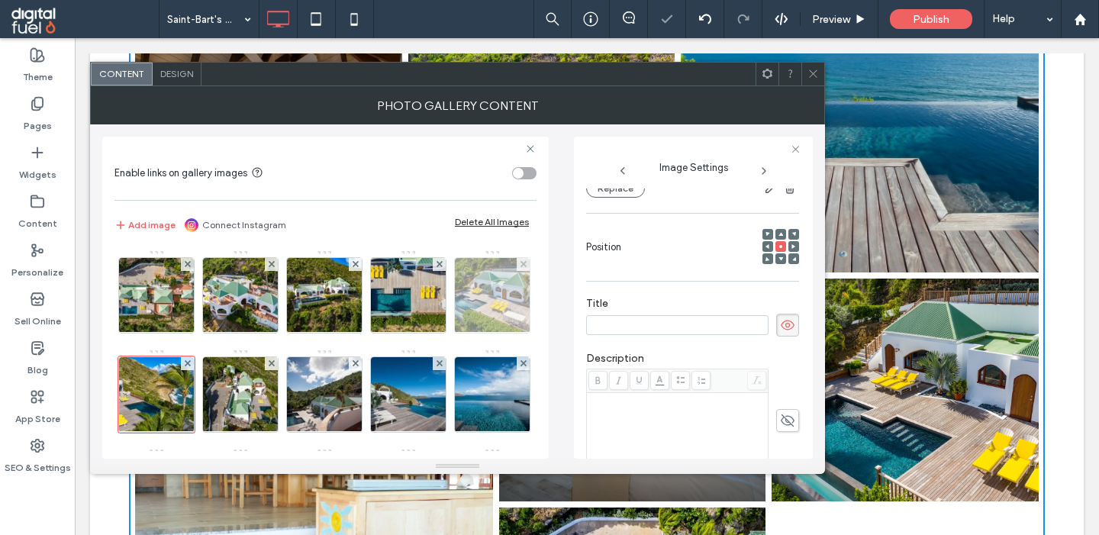
click at [510, 307] on img at bounding box center [492, 295] width 113 height 75
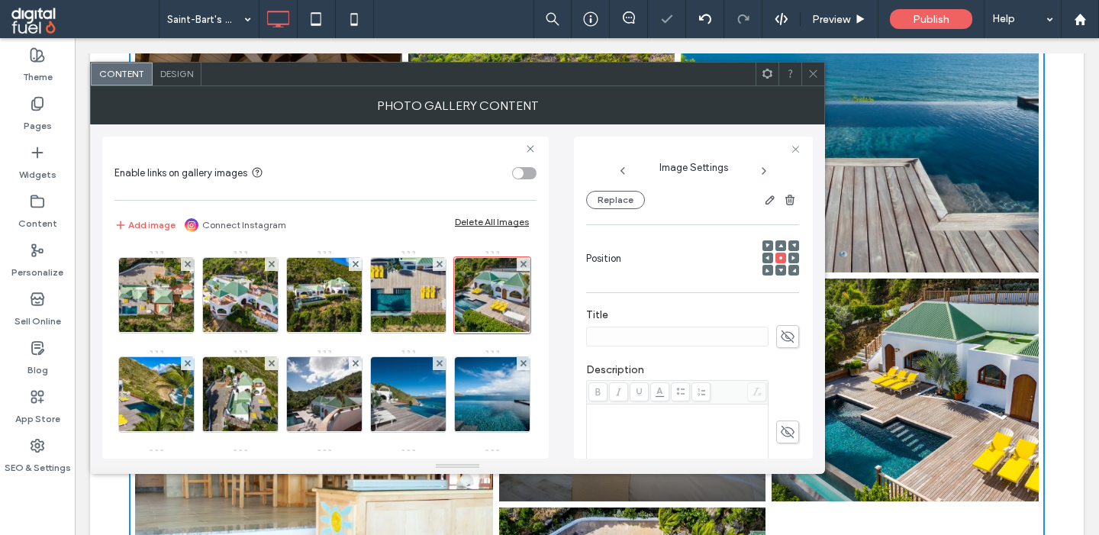
click at [794, 345] on icon at bounding box center [787, 336] width 15 height 17
click at [401, 308] on img at bounding box center [408, 295] width 115 height 75
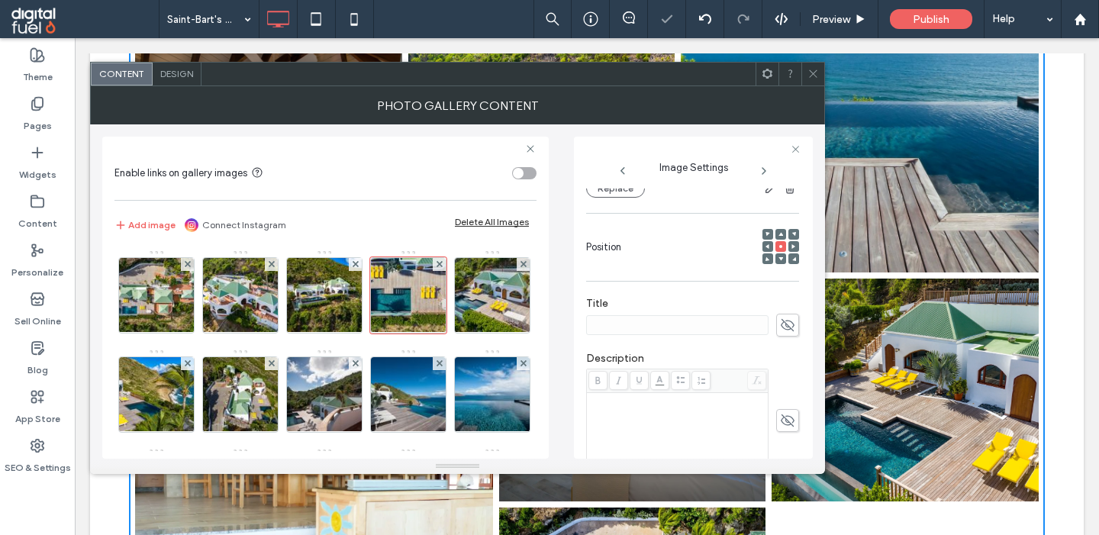
click at [789, 334] on icon at bounding box center [787, 325] width 15 height 17
click at [343, 305] on img at bounding box center [324, 295] width 113 height 75
click at [785, 331] on use at bounding box center [788, 325] width 14 height 12
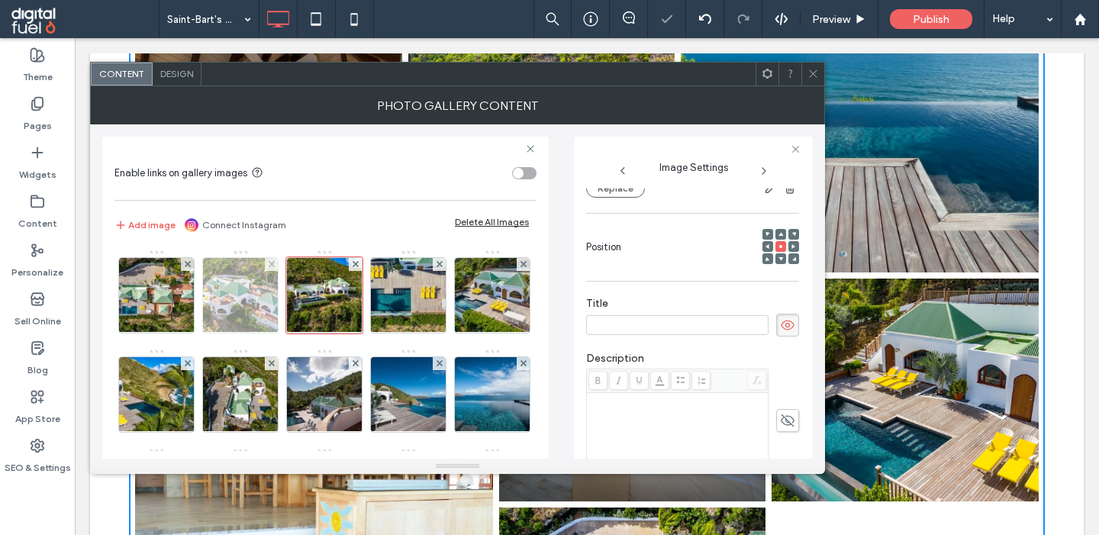
click at [242, 305] on img at bounding box center [241, 295] width 112 height 75
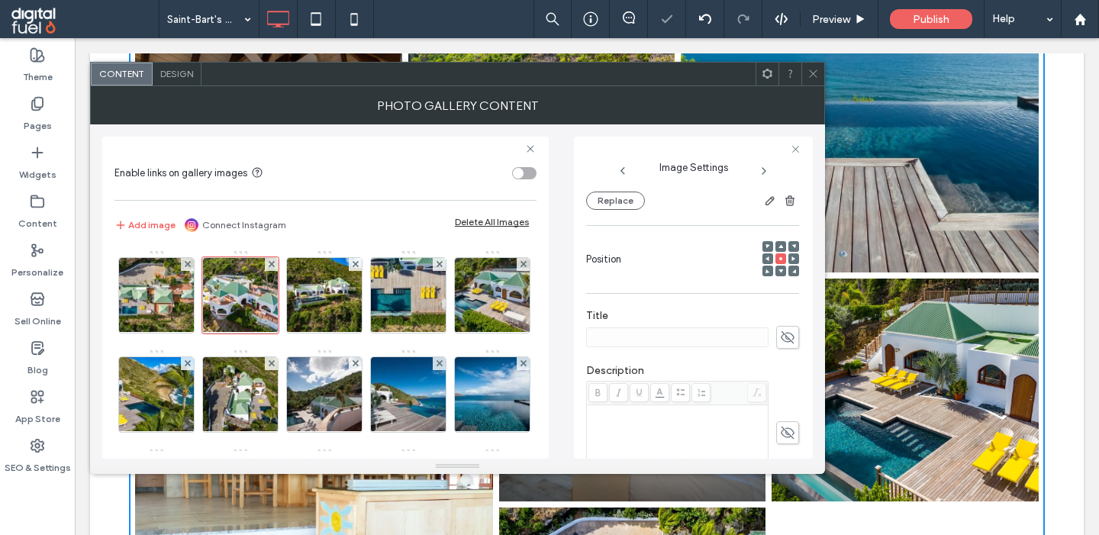
click at [782, 341] on icon at bounding box center [787, 337] width 15 height 17
click at [169, 299] on img at bounding box center [157, 295] width 112 height 75
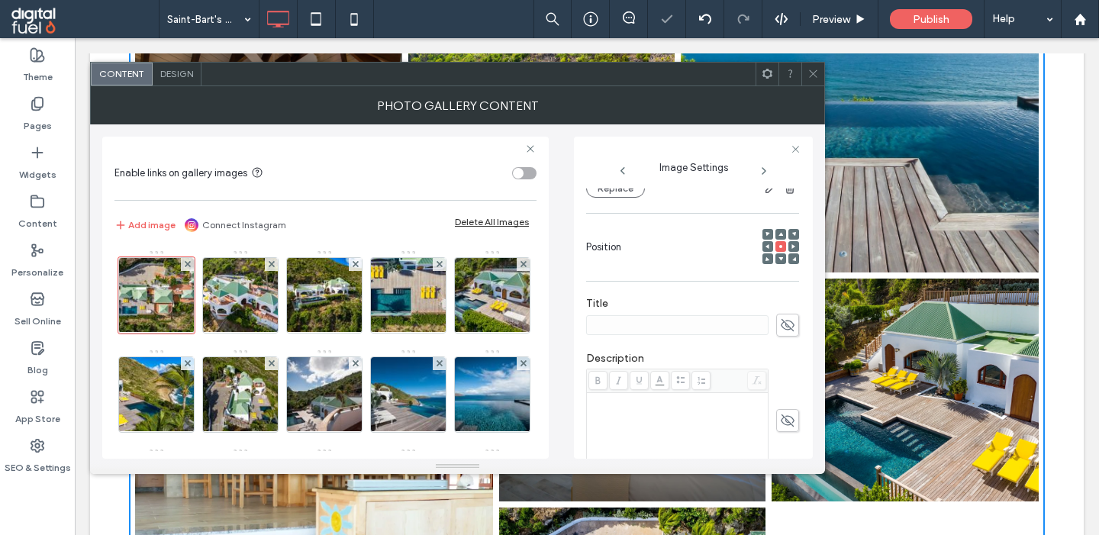
click at [782, 334] on icon at bounding box center [787, 325] width 15 height 17
click at [808, 80] on div at bounding box center [812, 74] width 23 height 23
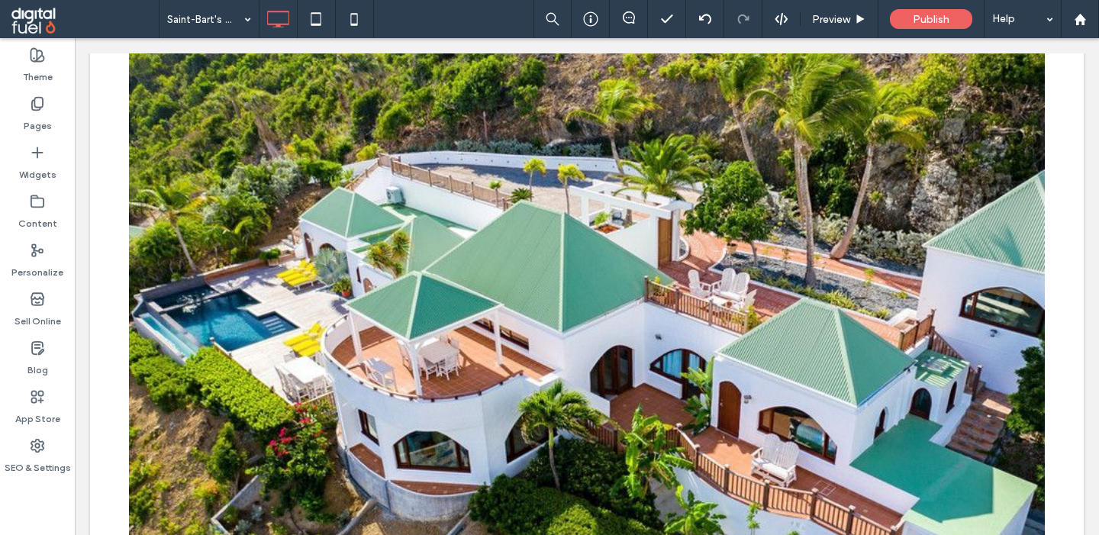
scroll to position [455, 0]
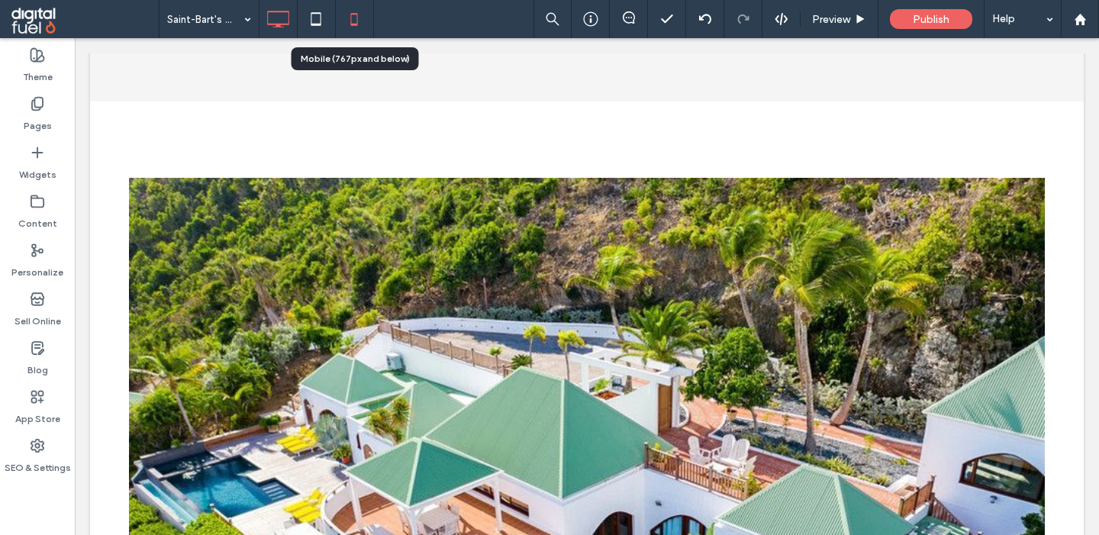
click at [363, 28] on icon at bounding box center [354, 19] width 31 height 31
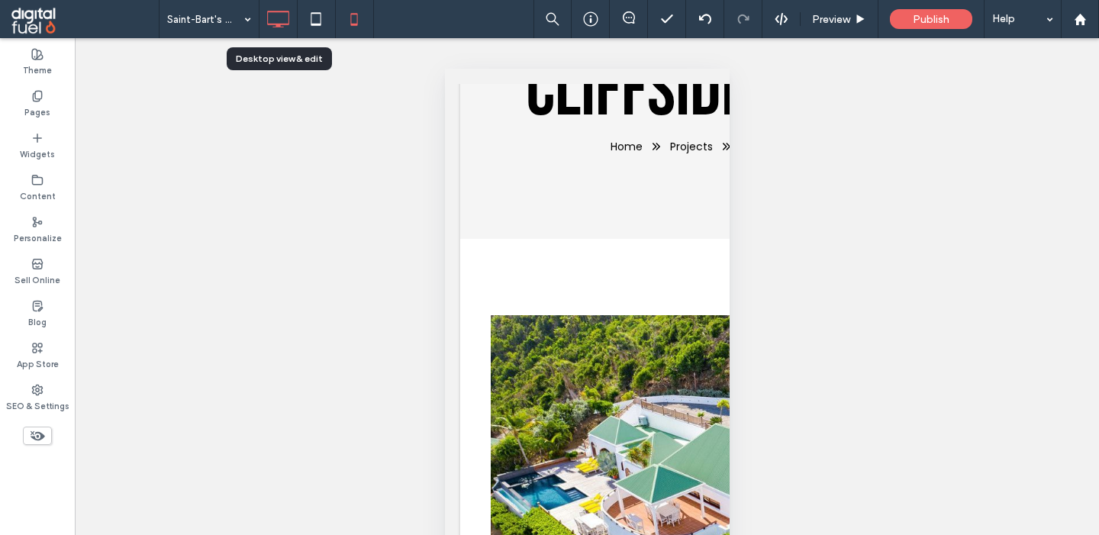
click at [274, 29] on icon at bounding box center [278, 19] width 31 height 31
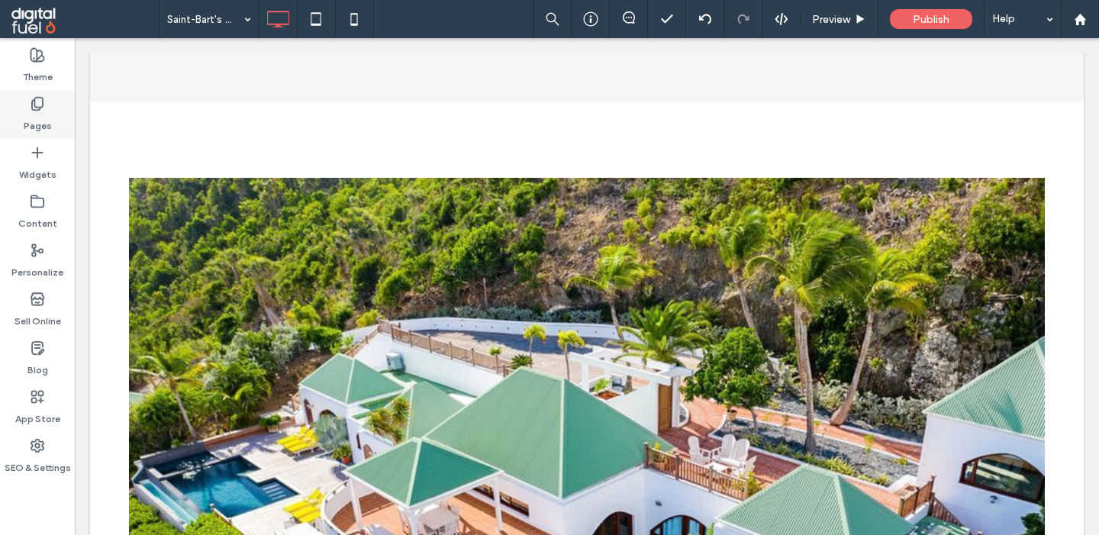
click at [47, 108] on div "Pages" at bounding box center [37, 114] width 75 height 49
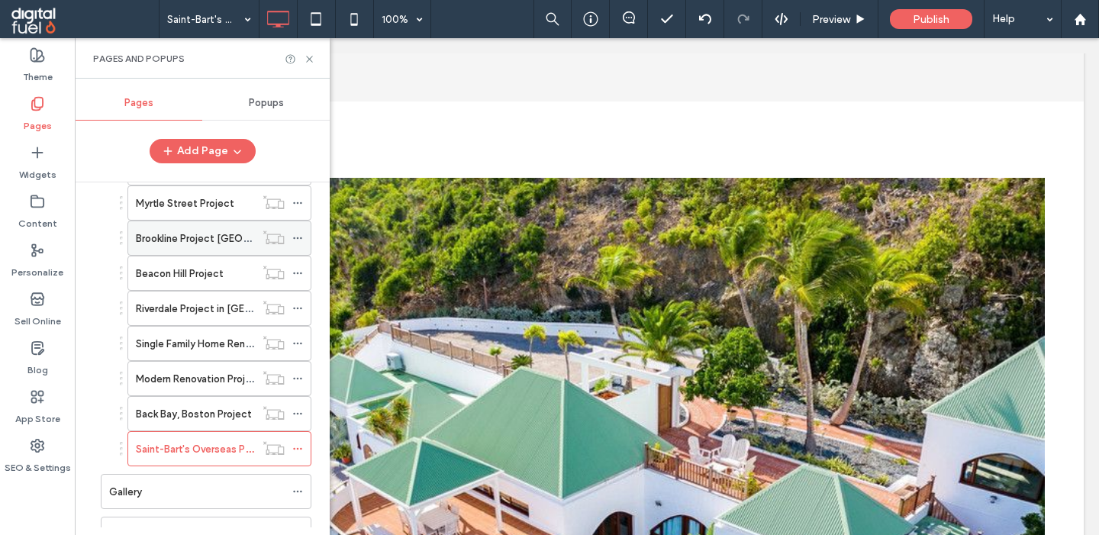
scroll to position [222, 0]
click at [303, 447] on icon at bounding box center [297, 448] width 11 height 11
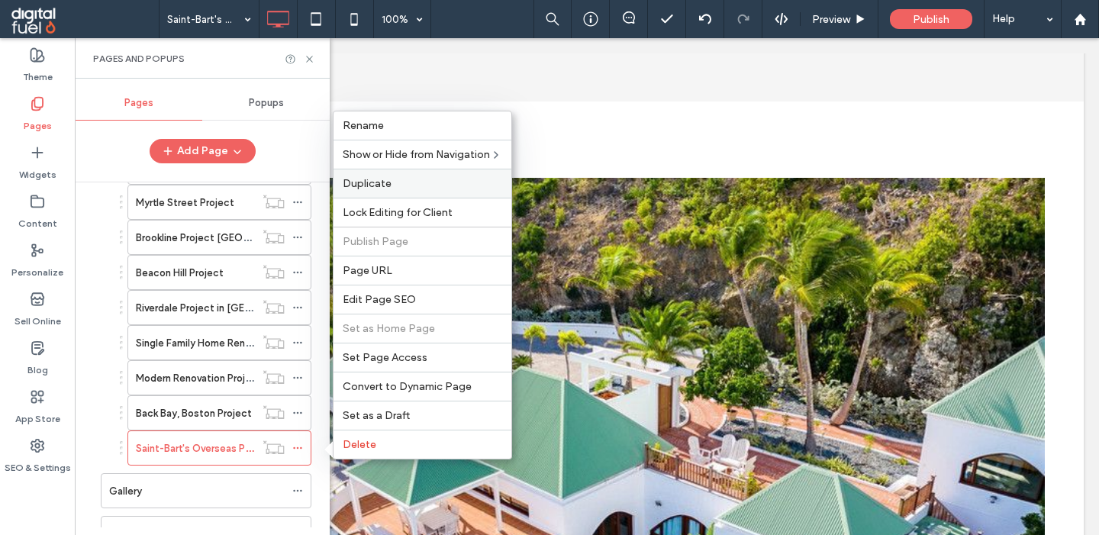
click at [388, 180] on span "Duplicate" at bounding box center [367, 183] width 49 height 13
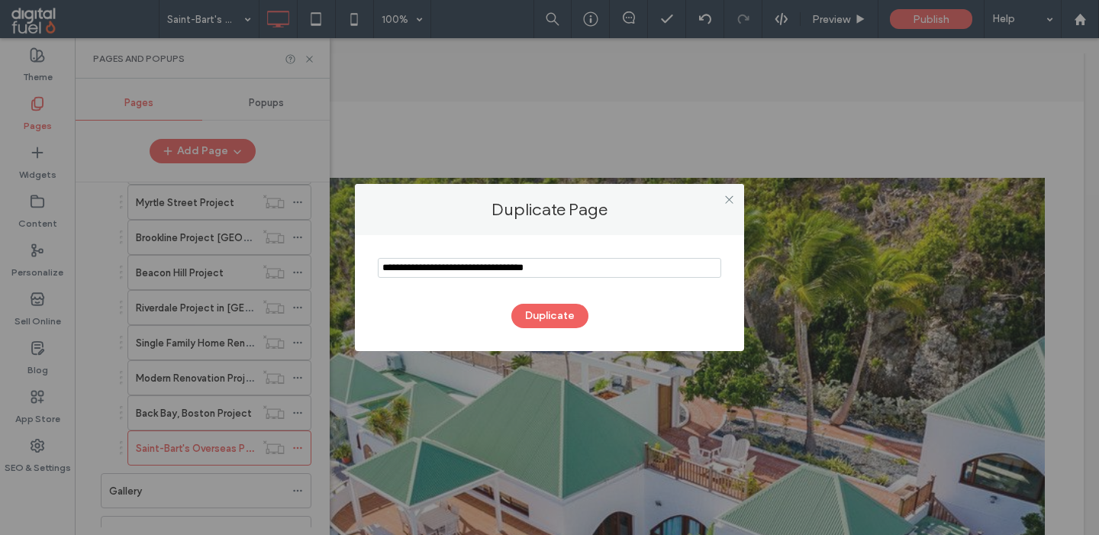
click at [460, 266] on input "notEmpty" at bounding box center [549, 268] width 343 height 20
paste input "**********"
click at [538, 319] on button "Duplicate" at bounding box center [549, 316] width 77 height 24
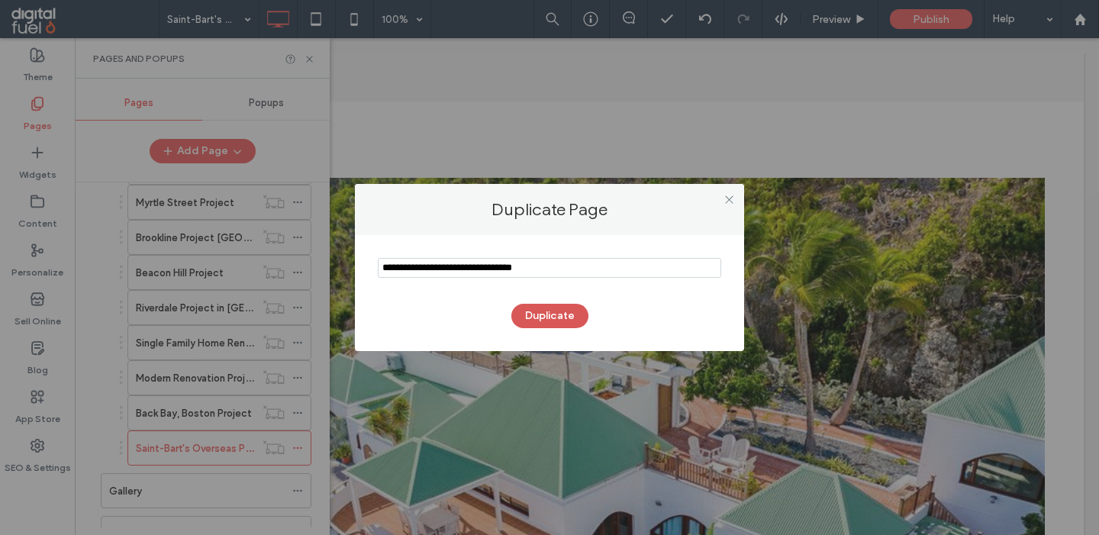
type input "**********"
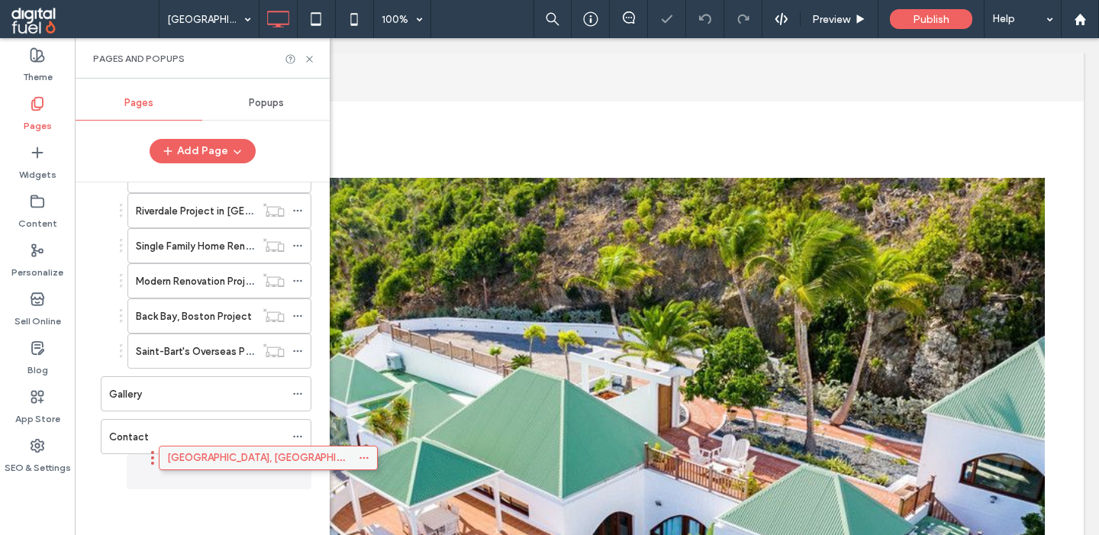
scroll to position [292, 0]
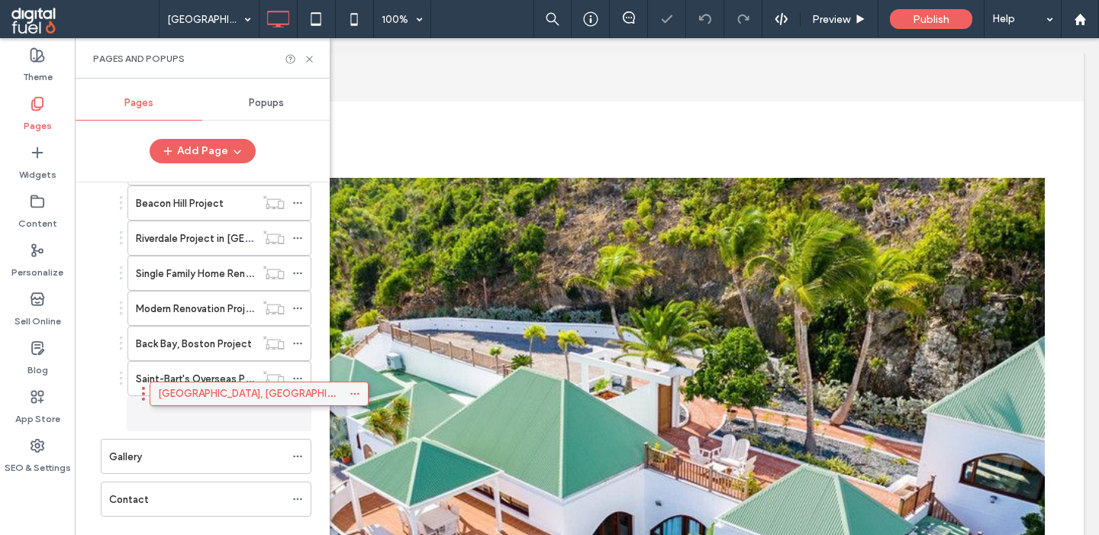
drag, startPoint x: 227, startPoint y: 475, endPoint x: 250, endPoint y: 401, distance: 76.5
click at [250, 401] on div "Home About Affiliations And Awards Testimonials Magazines Services Custom Homes…" at bounding box center [211, 354] width 237 height 345
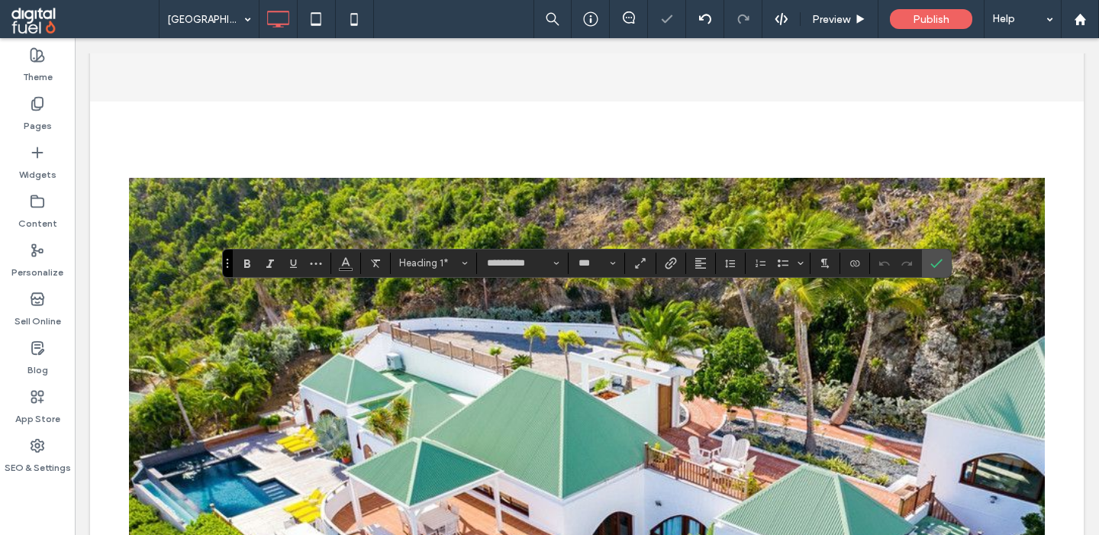
type input "*******"
type input "**"
type input "**********"
type input "***"
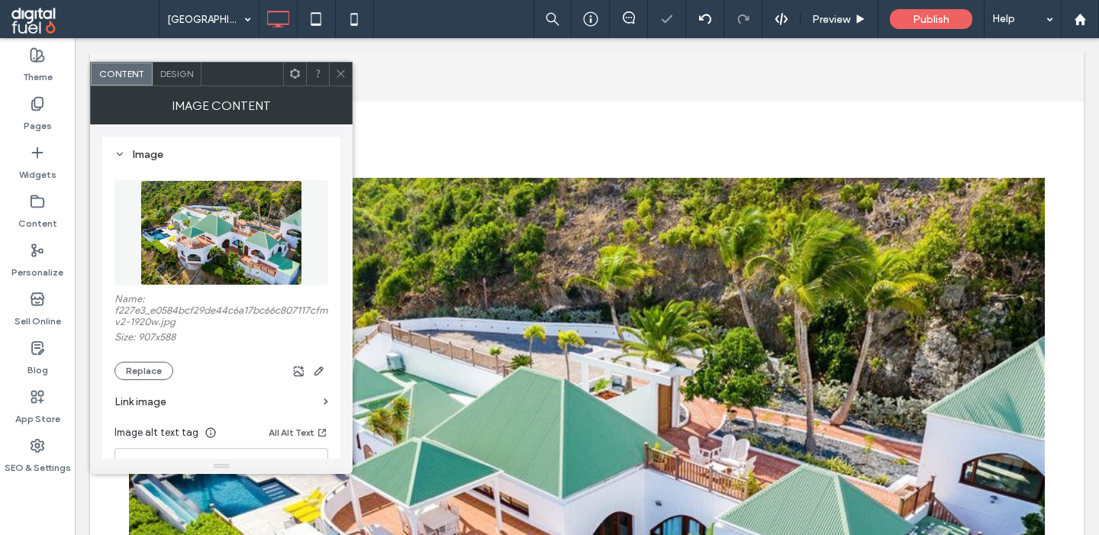
click at [186, 254] on img at bounding box center [221, 232] width 162 height 105
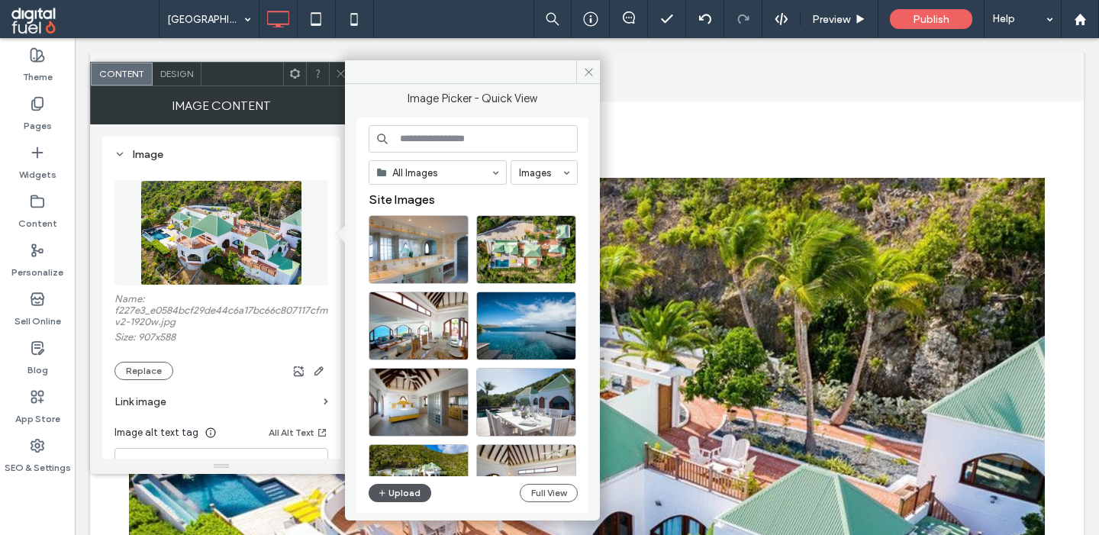
click at [401, 492] on button "Upload" at bounding box center [400, 493] width 63 height 18
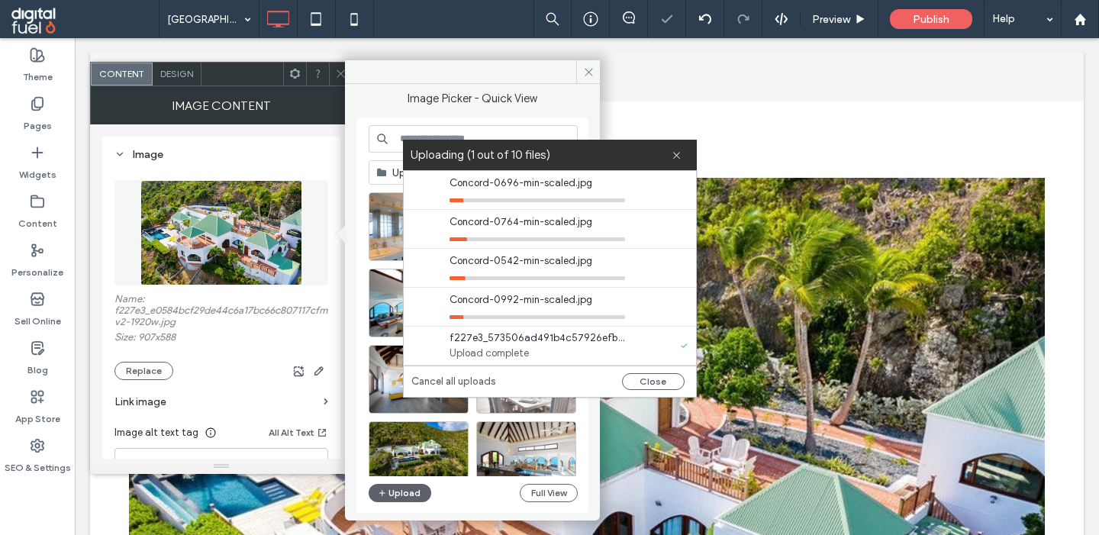
scroll to position [195, 0]
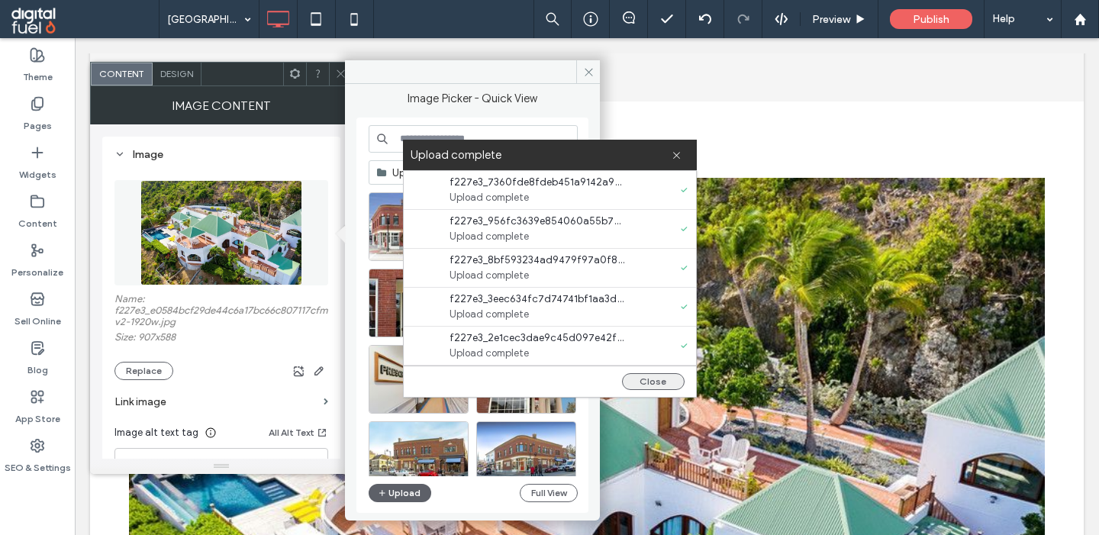
click at [664, 376] on button "Close" at bounding box center [653, 381] width 63 height 17
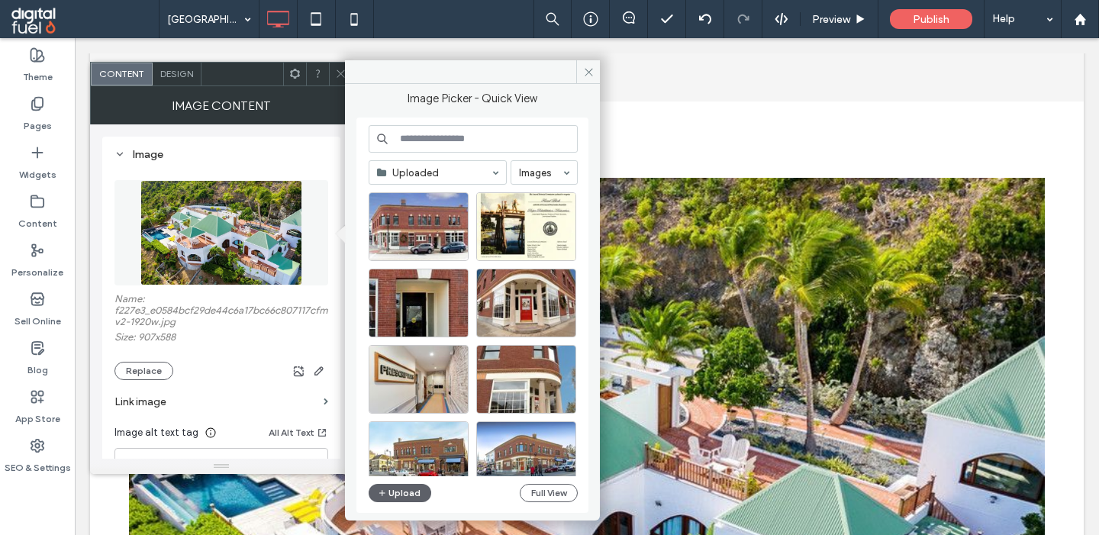
scroll to position [0, 0]
click at [475, 142] on input at bounding box center [473, 138] width 209 height 27
paste input "**********"
type input "**********"
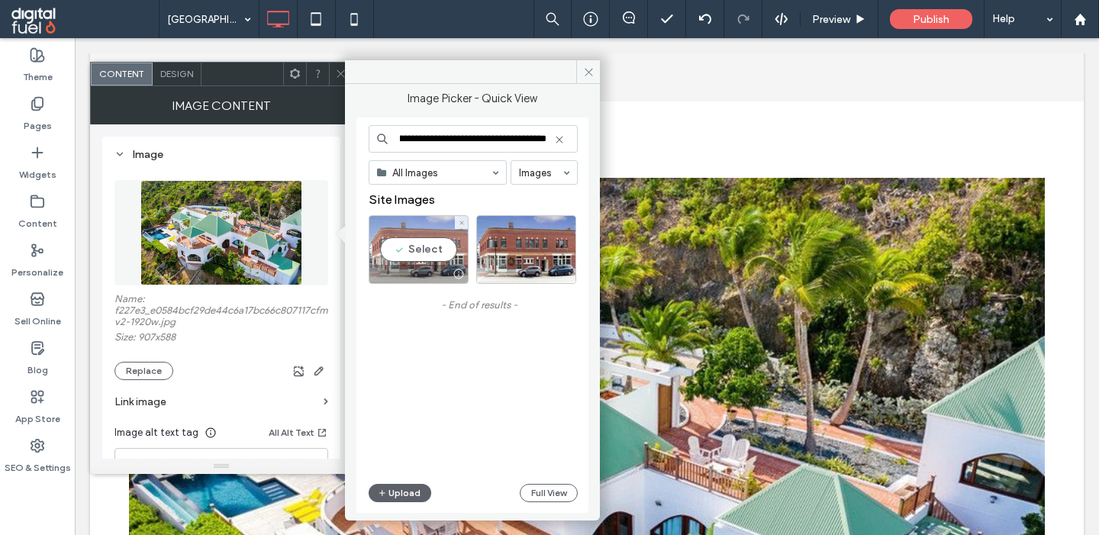
click at [417, 250] on div "Select" at bounding box center [419, 249] width 100 height 69
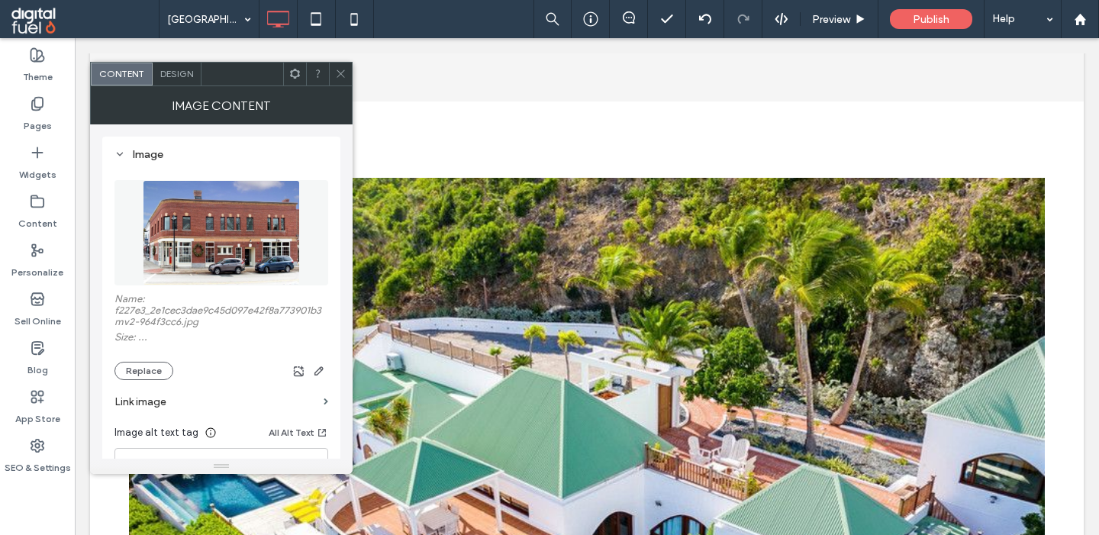
click at [225, 237] on img at bounding box center [221, 232] width 157 height 105
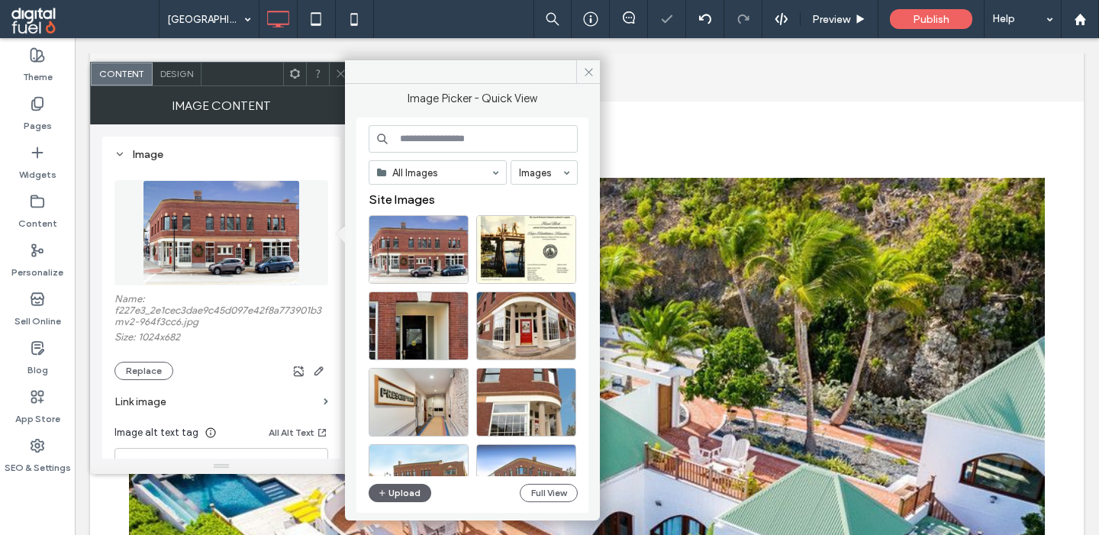
click at [494, 141] on input at bounding box center [473, 138] width 209 height 27
paste input "**********"
type input "**********"
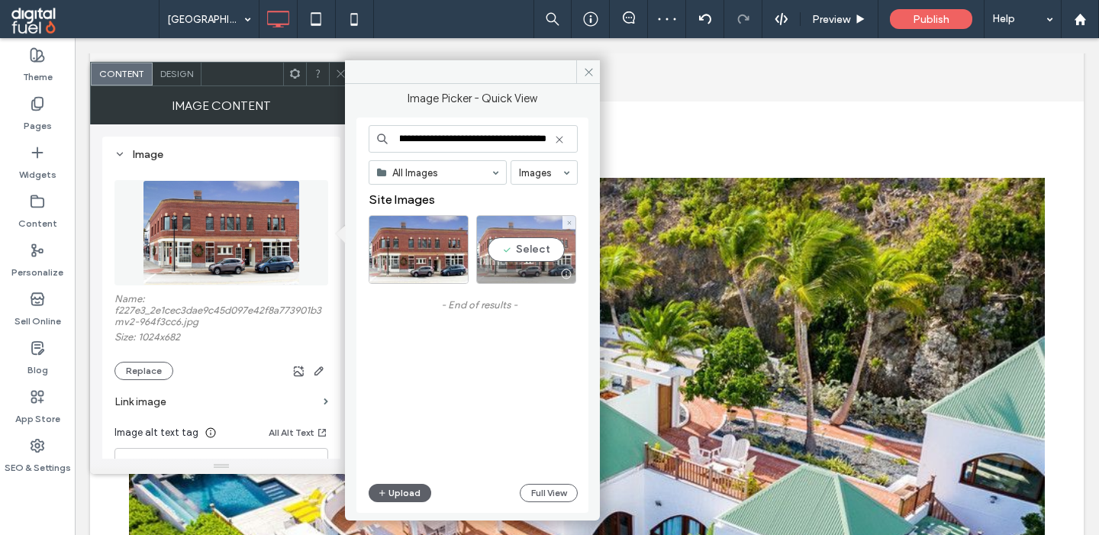
click at [512, 237] on div "Select" at bounding box center [526, 249] width 100 height 69
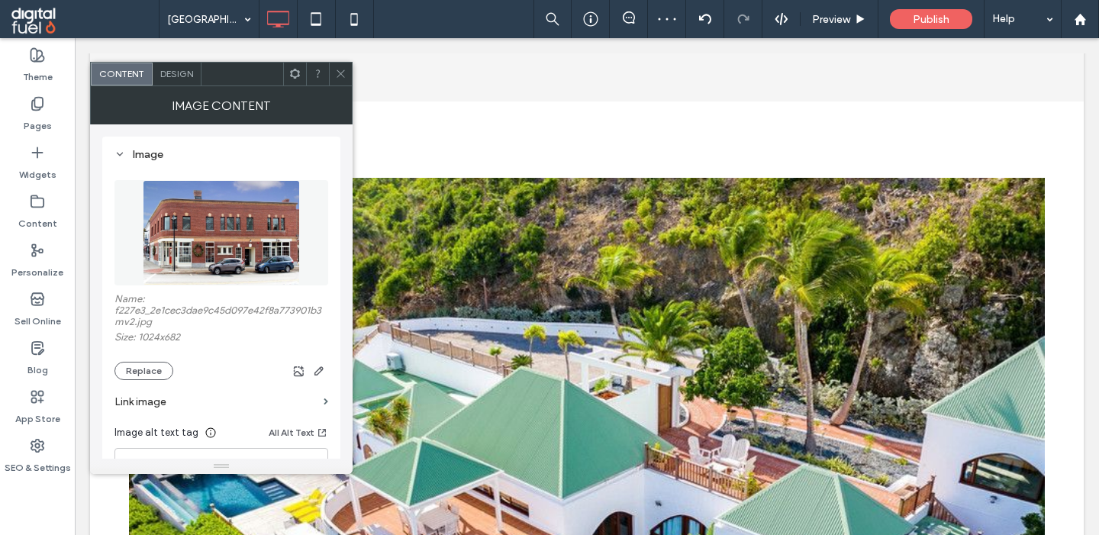
click at [343, 69] on icon at bounding box center [340, 73] width 11 height 11
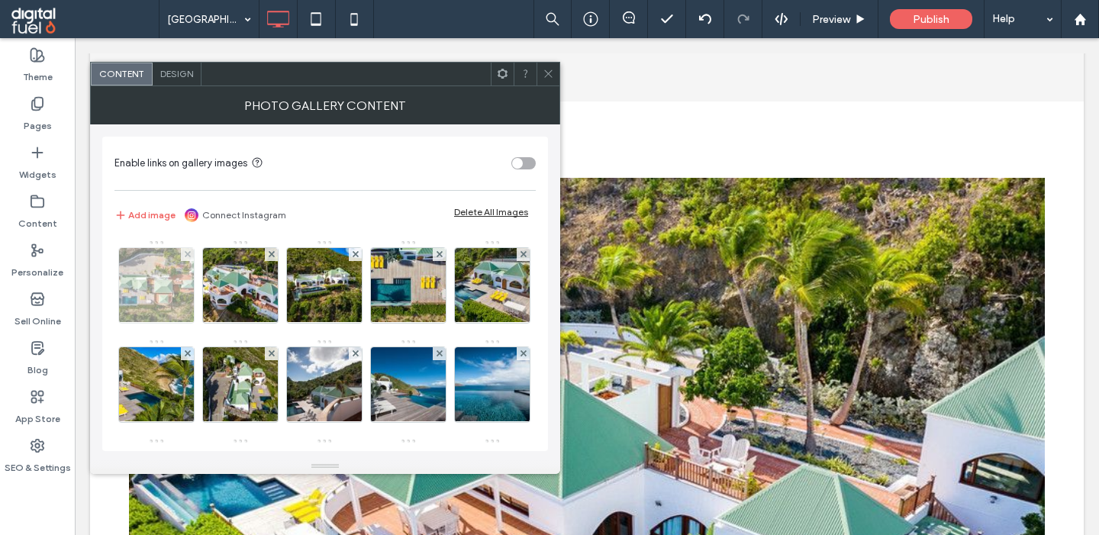
click at [168, 282] on img at bounding box center [157, 285] width 112 height 75
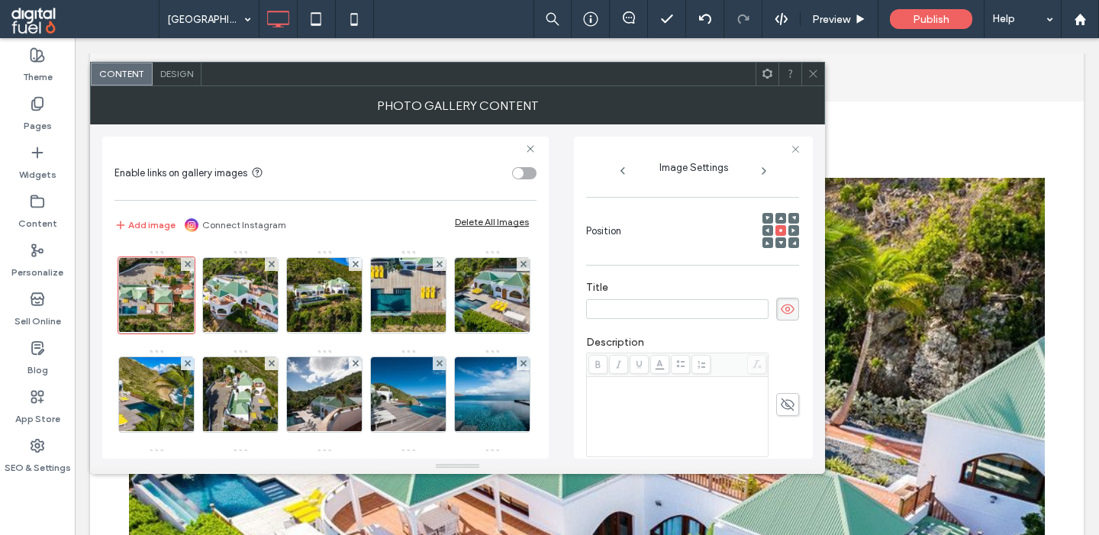
scroll to position [0, 0]
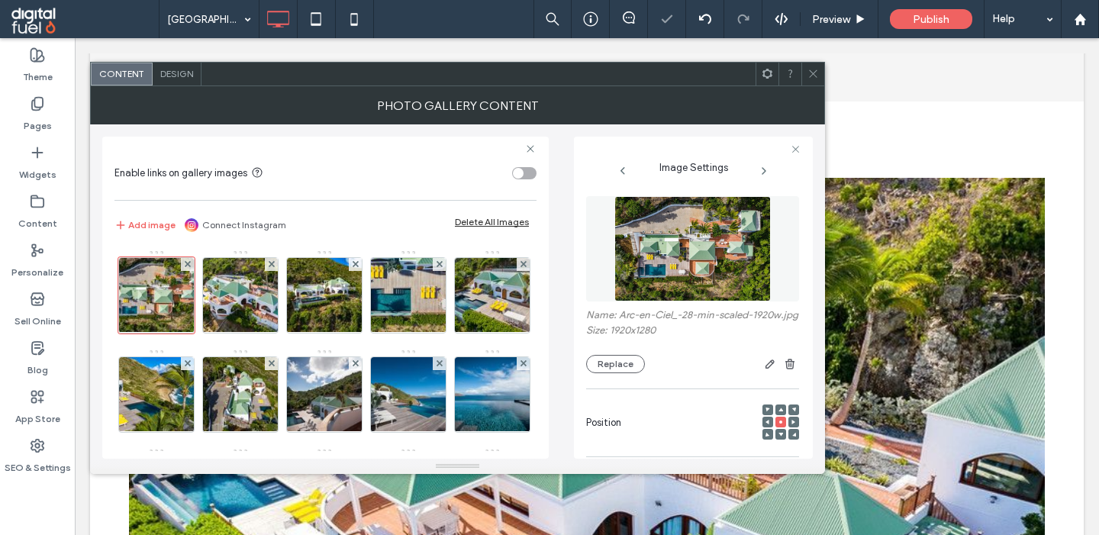
click at [700, 261] on img at bounding box center [692, 248] width 157 height 105
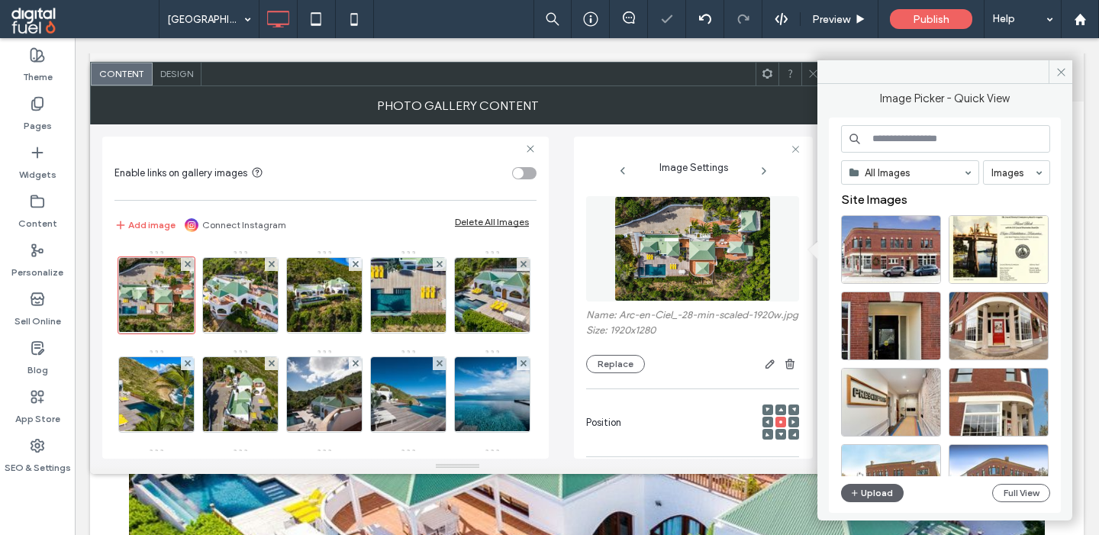
click at [892, 141] on input at bounding box center [945, 138] width 209 height 27
paste input "**********"
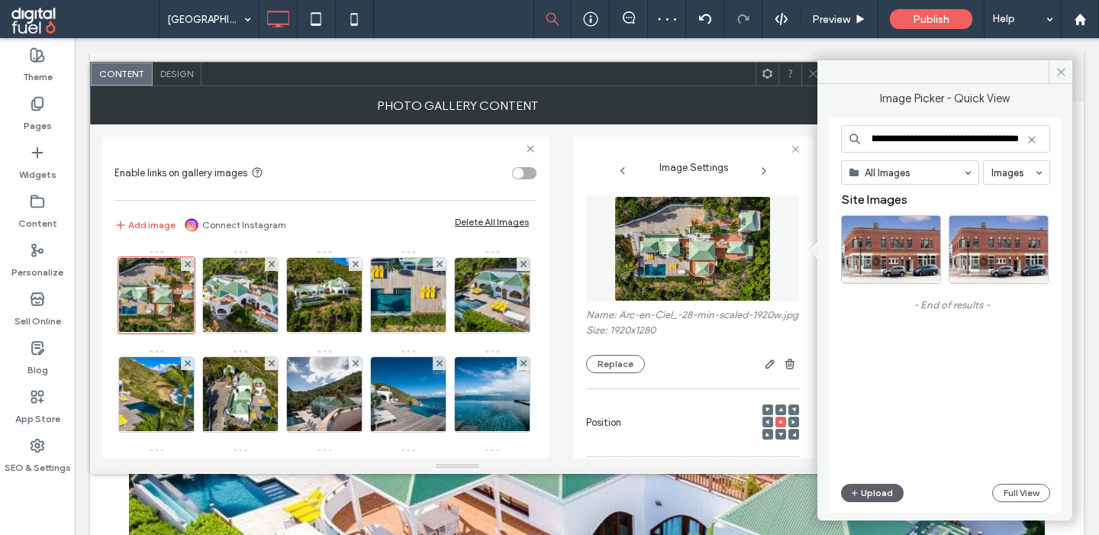
type input "**********"
click at [955, 251] on div "Select" at bounding box center [999, 249] width 100 height 69
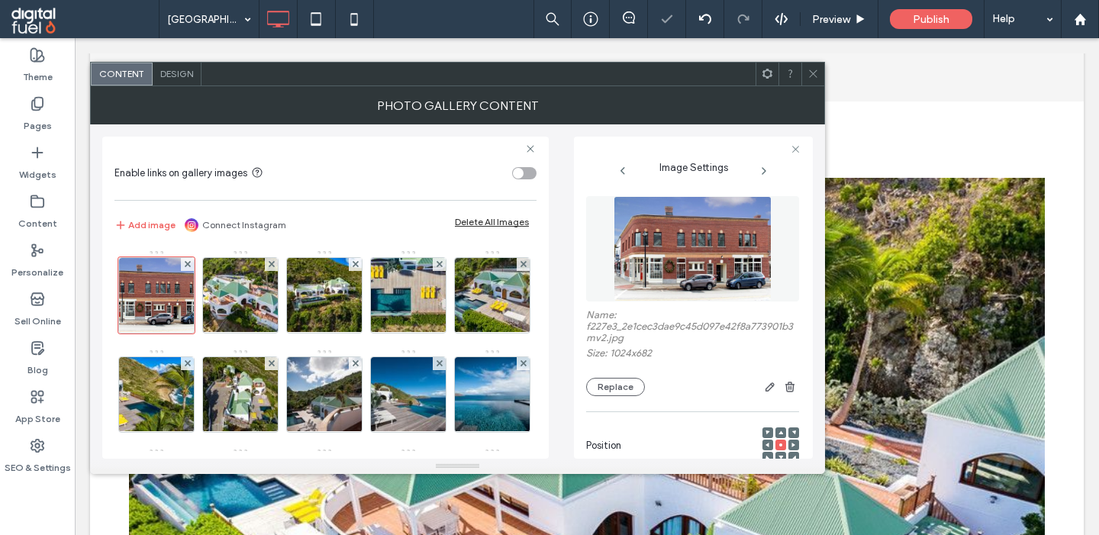
click at [696, 252] on img at bounding box center [692, 248] width 157 height 105
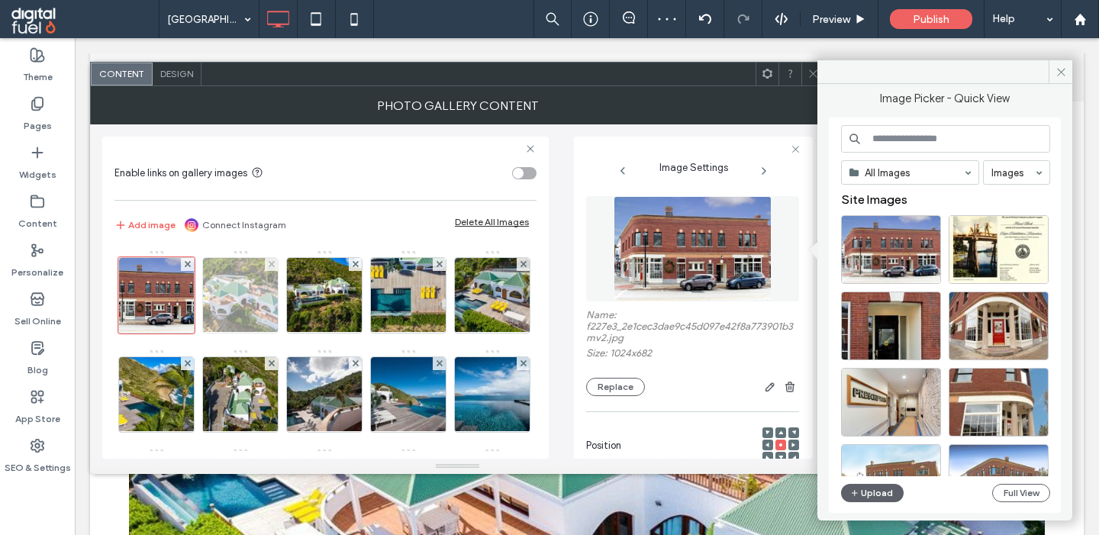
click at [213, 311] on img at bounding box center [241, 295] width 112 height 75
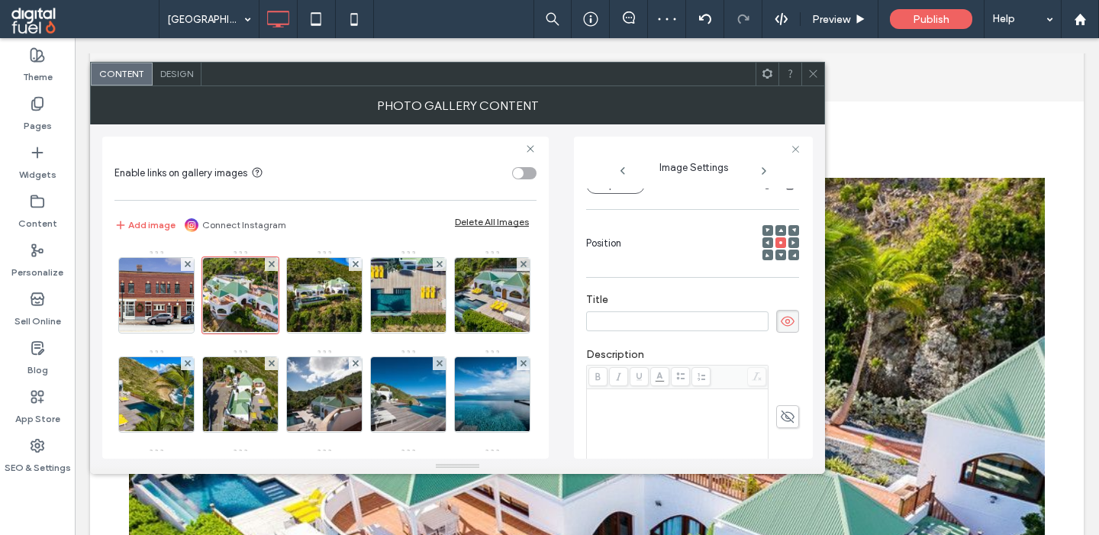
scroll to position [0, 0]
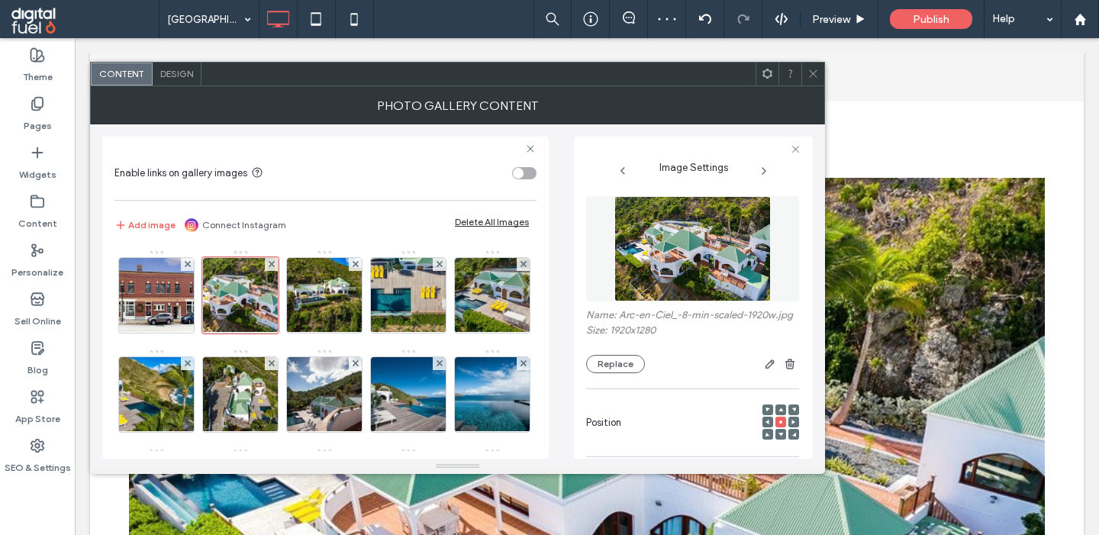
click at [718, 272] on img at bounding box center [692, 248] width 157 height 105
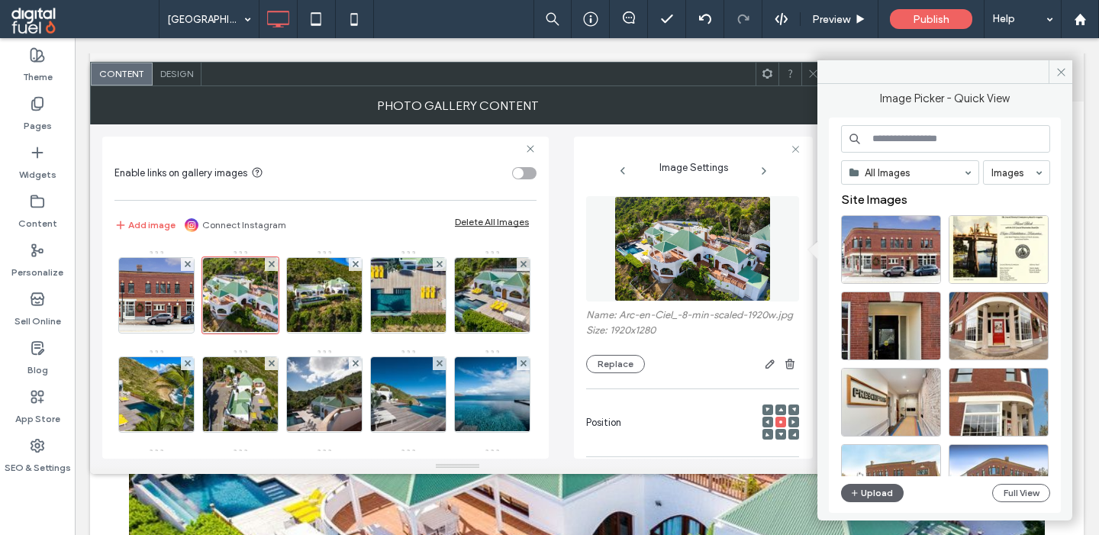
click at [880, 136] on input at bounding box center [945, 138] width 209 height 27
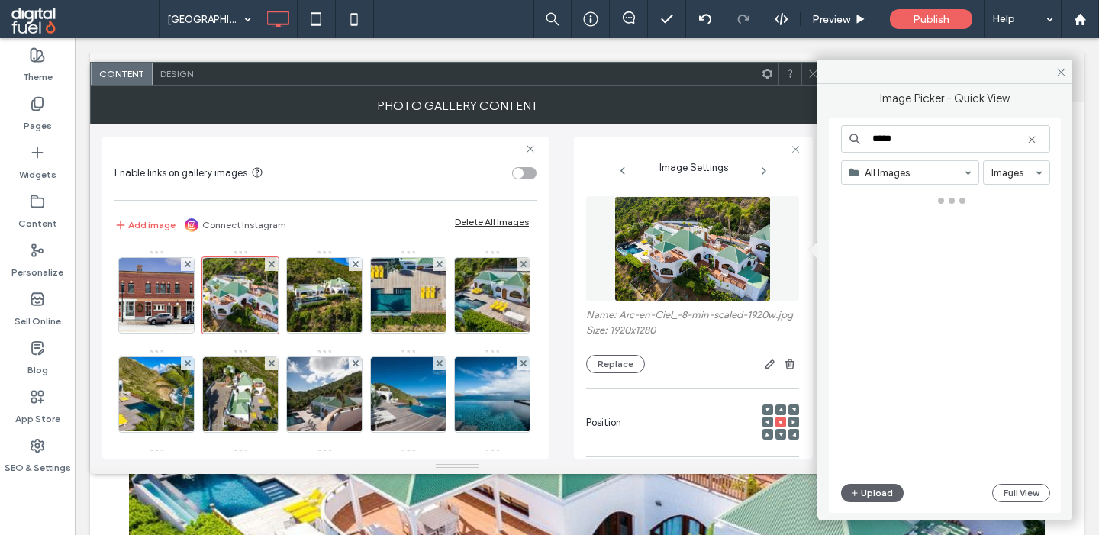
type input "*****"
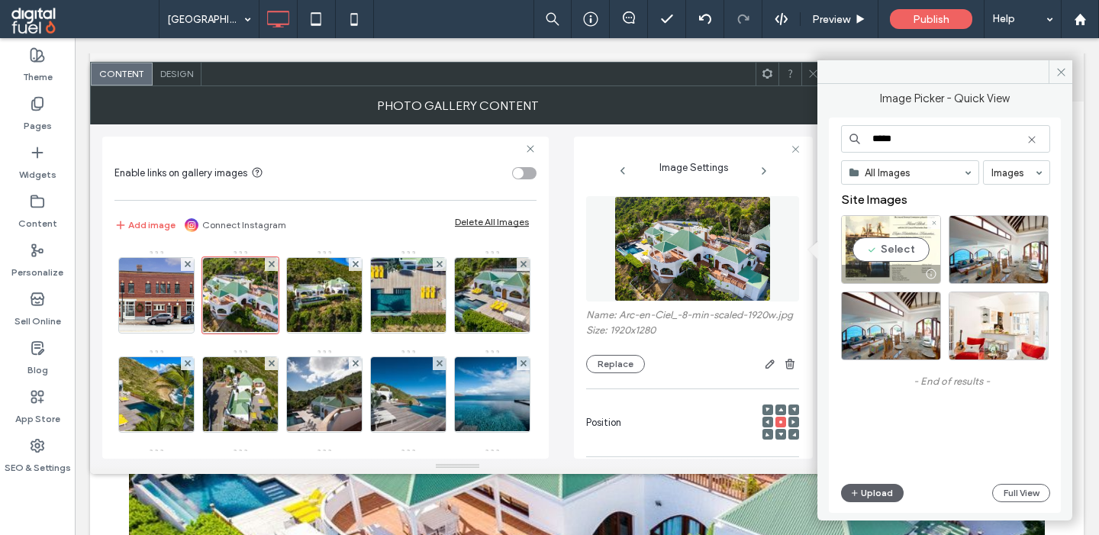
click at [876, 265] on div "Select" at bounding box center [891, 249] width 100 height 69
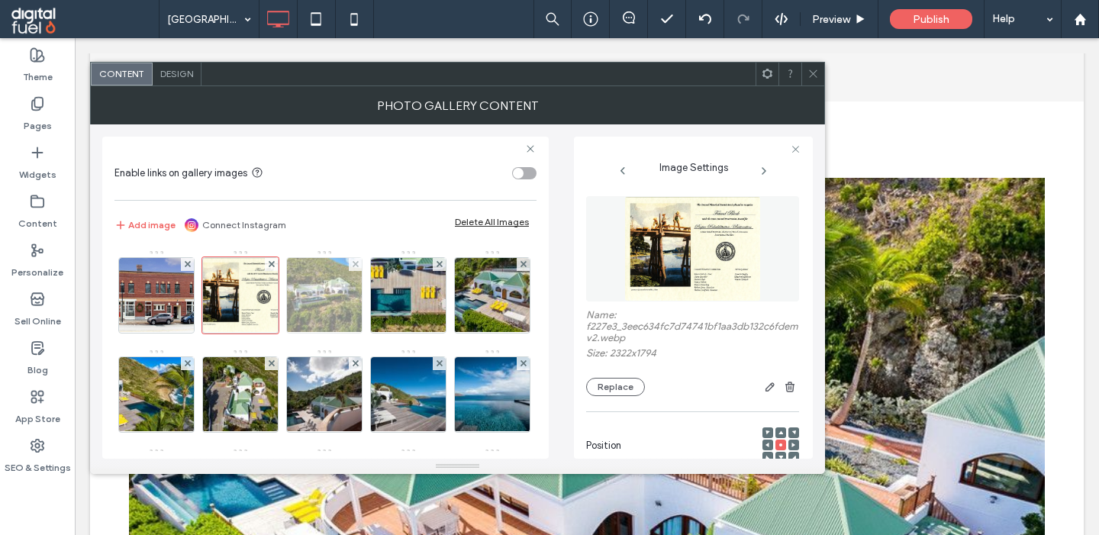
click at [305, 296] on img at bounding box center [324, 295] width 113 height 75
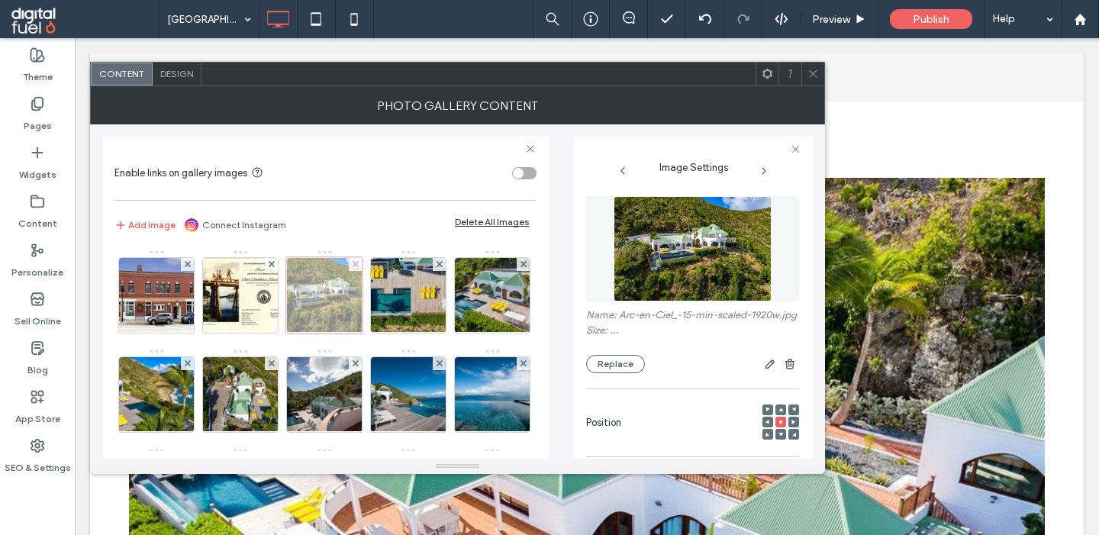
scroll to position [192, 0]
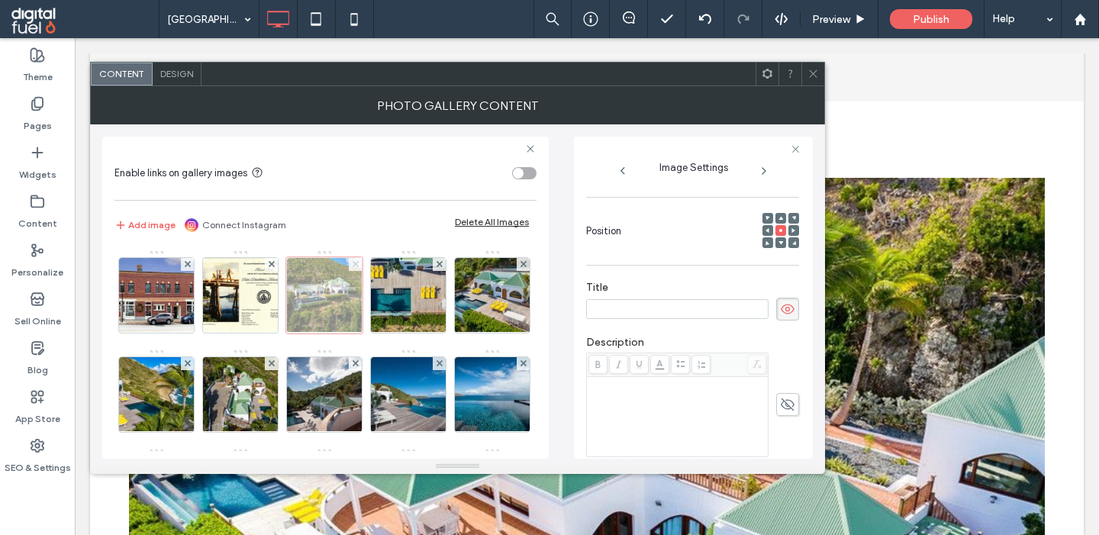
click at [356, 262] on icon at bounding box center [356, 264] width 6 height 6
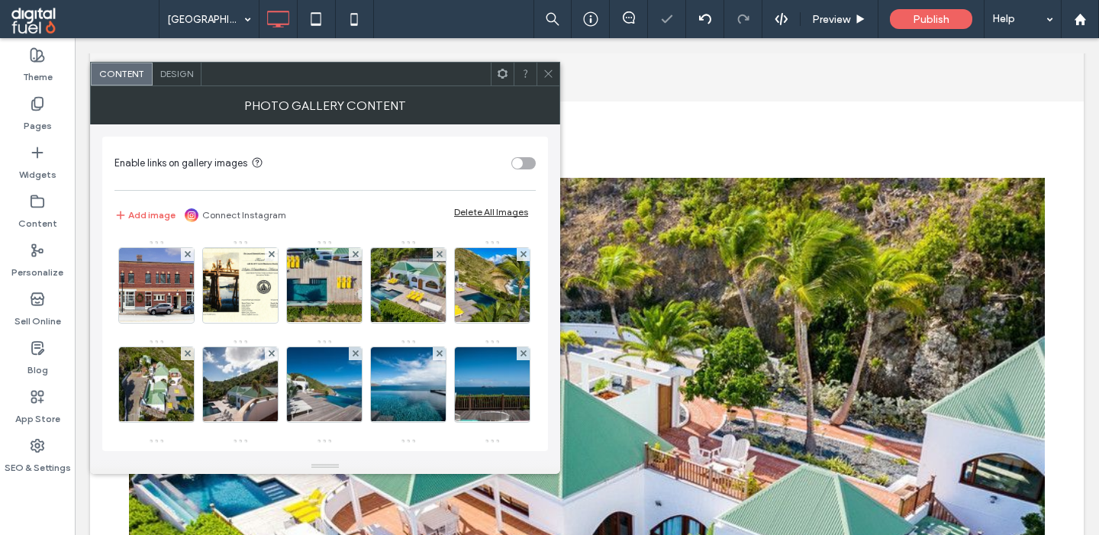
click at [356, 262] on img at bounding box center [324, 285] width 115 height 75
click at [356, 257] on icon at bounding box center [356, 254] width 6 height 6
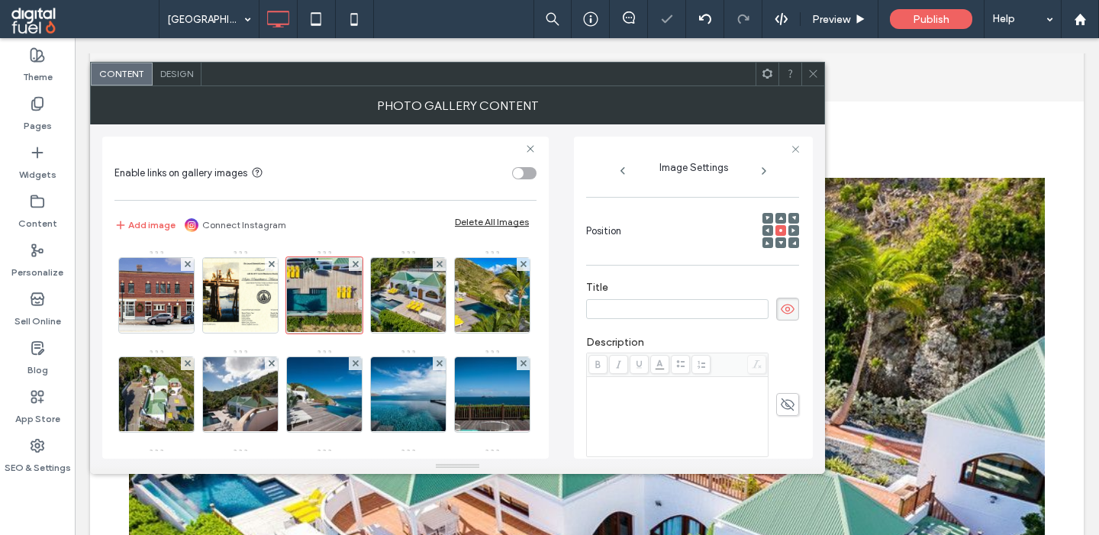
click at [356, 262] on icon at bounding box center [356, 264] width 6 height 6
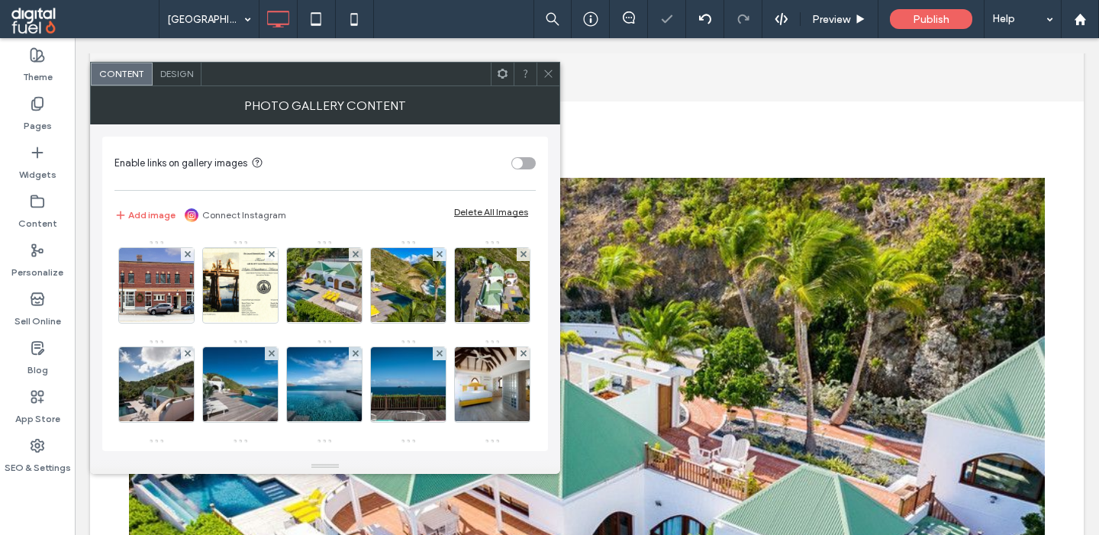
click at [356, 262] on img at bounding box center [324, 285] width 113 height 75
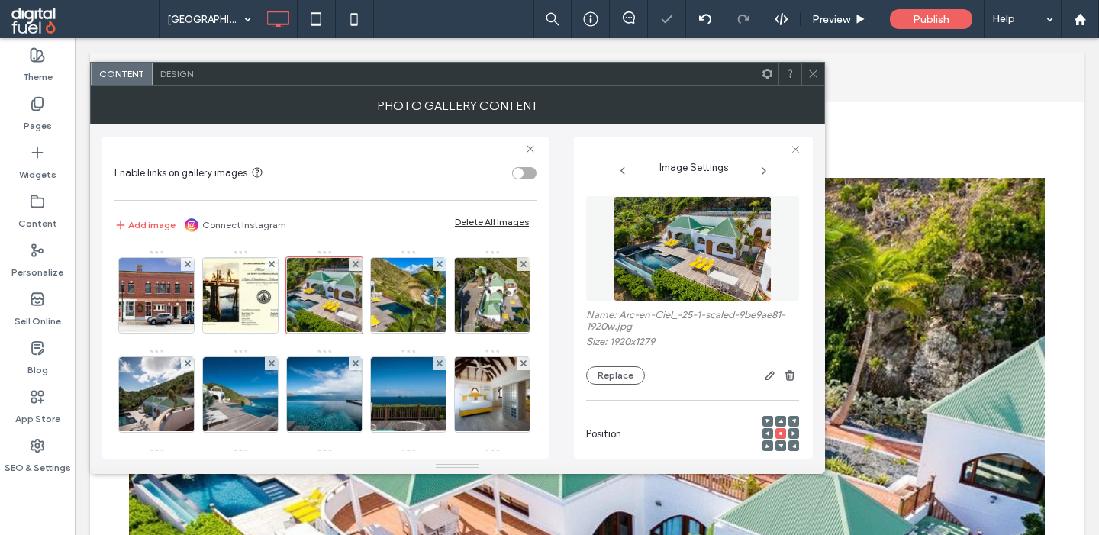
click at [356, 262] on icon at bounding box center [356, 264] width 6 height 6
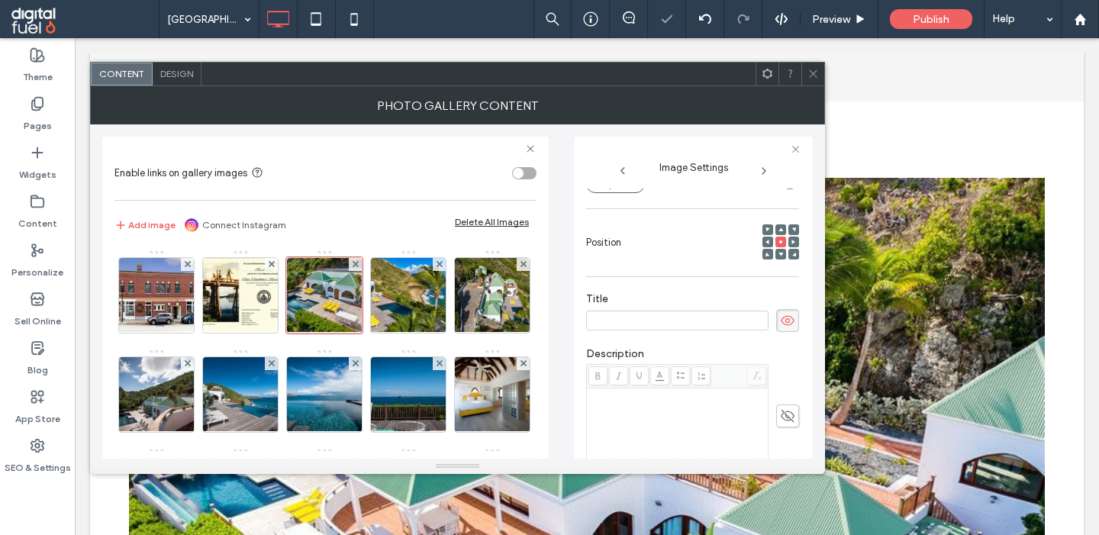
click at [356, 262] on icon at bounding box center [356, 264] width 6 height 6
click at [356, 262] on img at bounding box center [409, 295] width 112 height 75
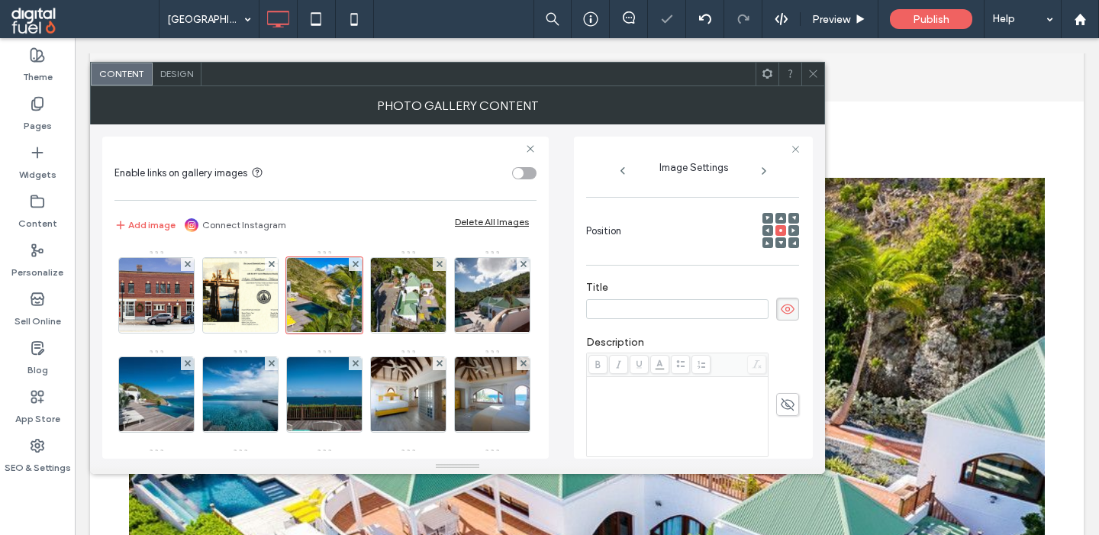
click at [356, 262] on icon at bounding box center [356, 264] width 6 height 6
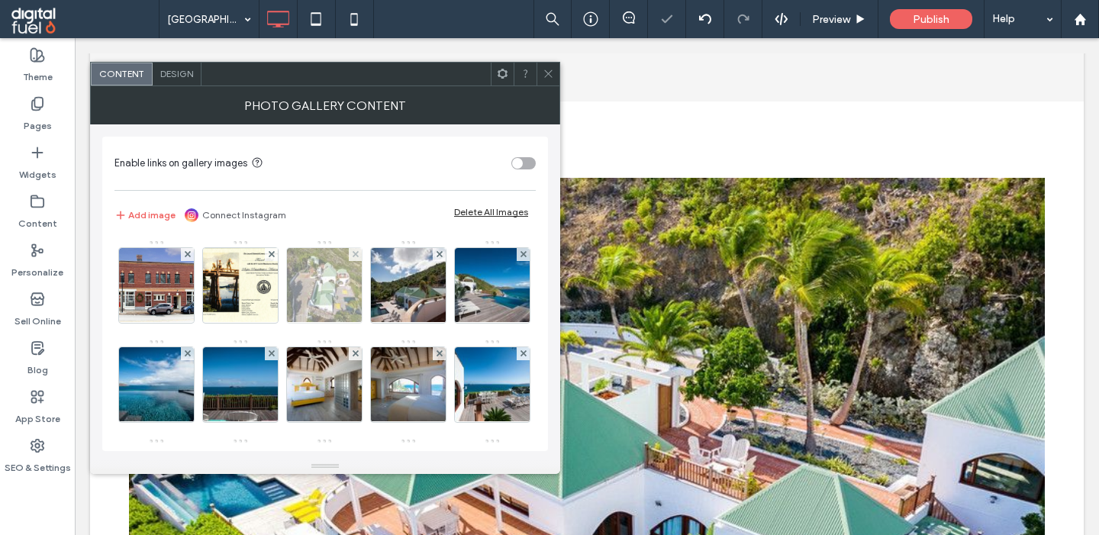
click at [352, 253] on div at bounding box center [355, 254] width 13 height 13
click at [433, 253] on div at bounding box center [439, 254] width 13 height 13
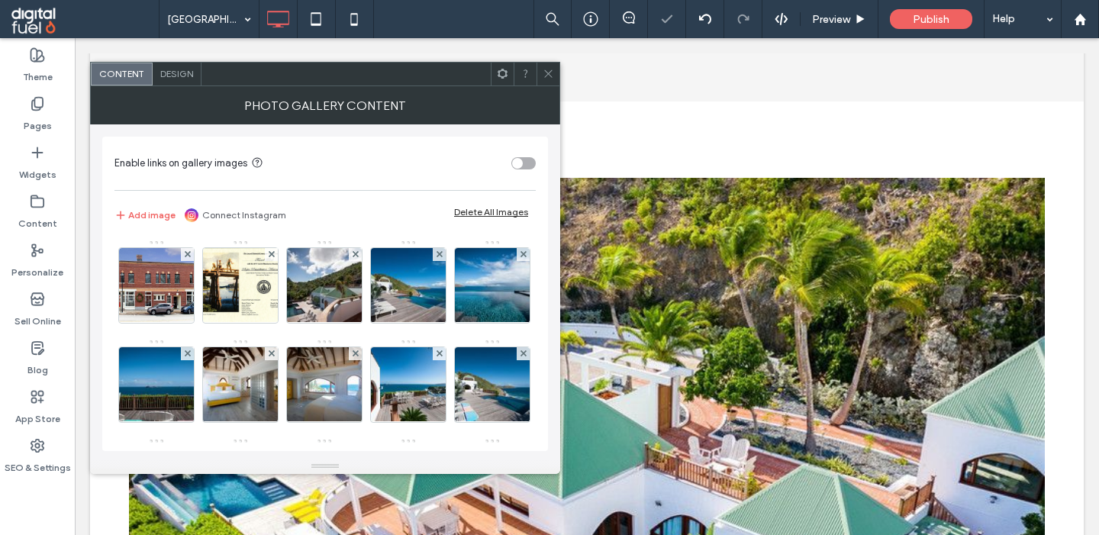
click at [352, 253] on div at bounding box center [355, 254] width 13 height 13
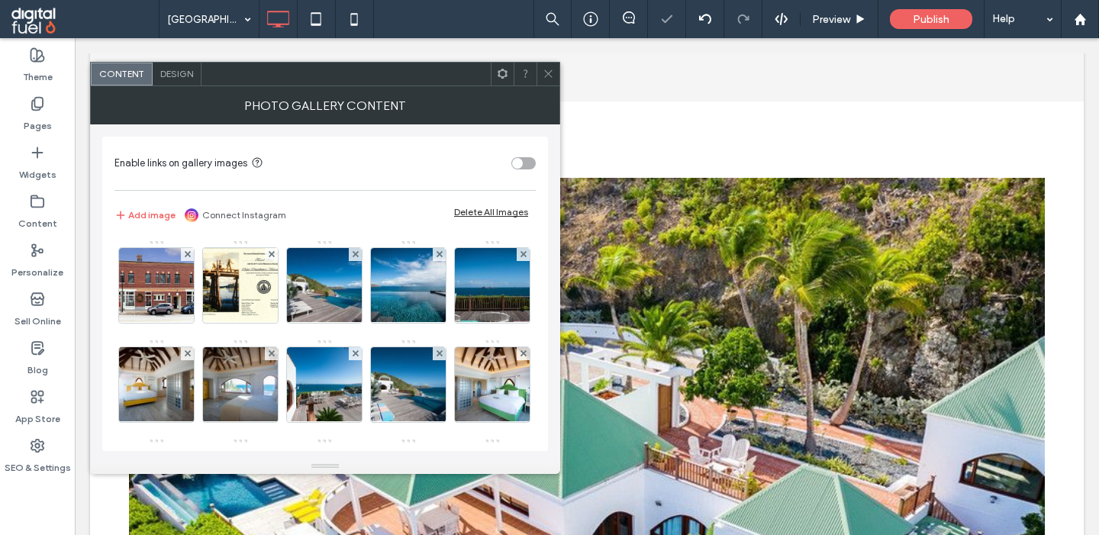
click at [352, 253] on div at bounding box center [355, 254] width 13 height 13
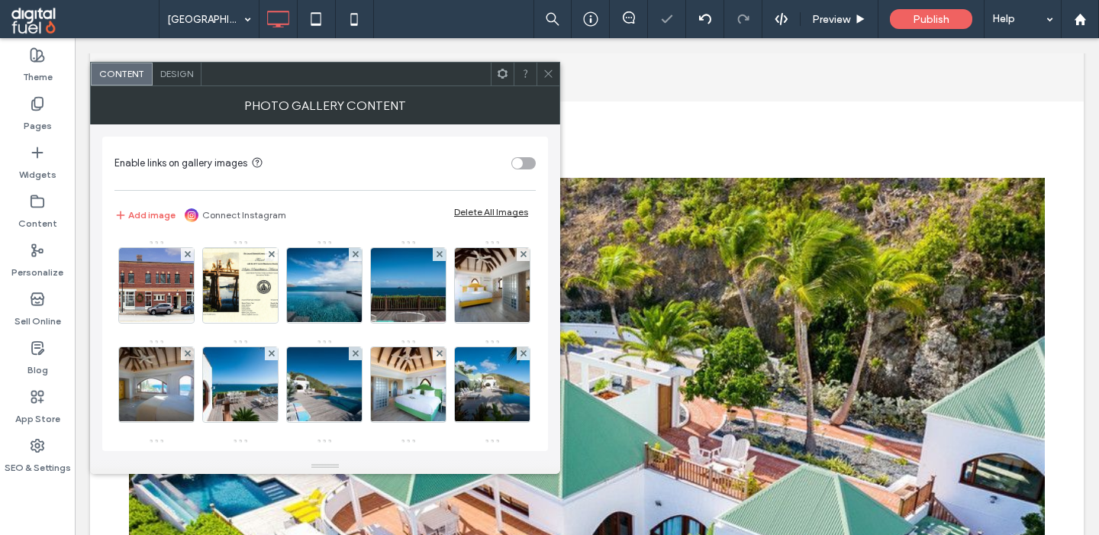
click at [352, 253] on div at bounding box center [355, 254] width 13 height 13
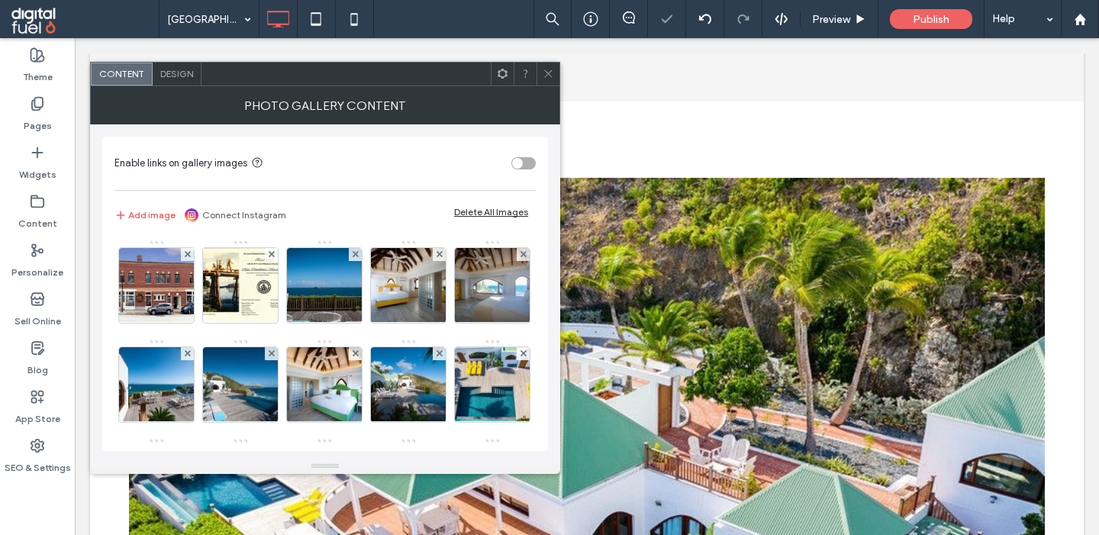
click at [352, 253] on div at bounding box center [355, 254] width 13 height 13
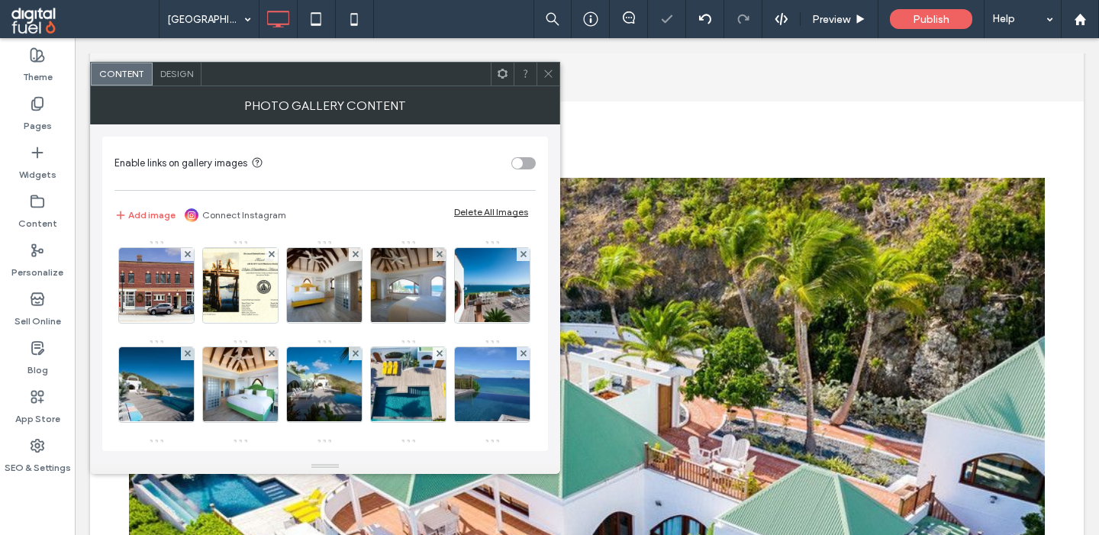
click at [352, 253] on div at bounding box center [355, 254] width 13 height 13
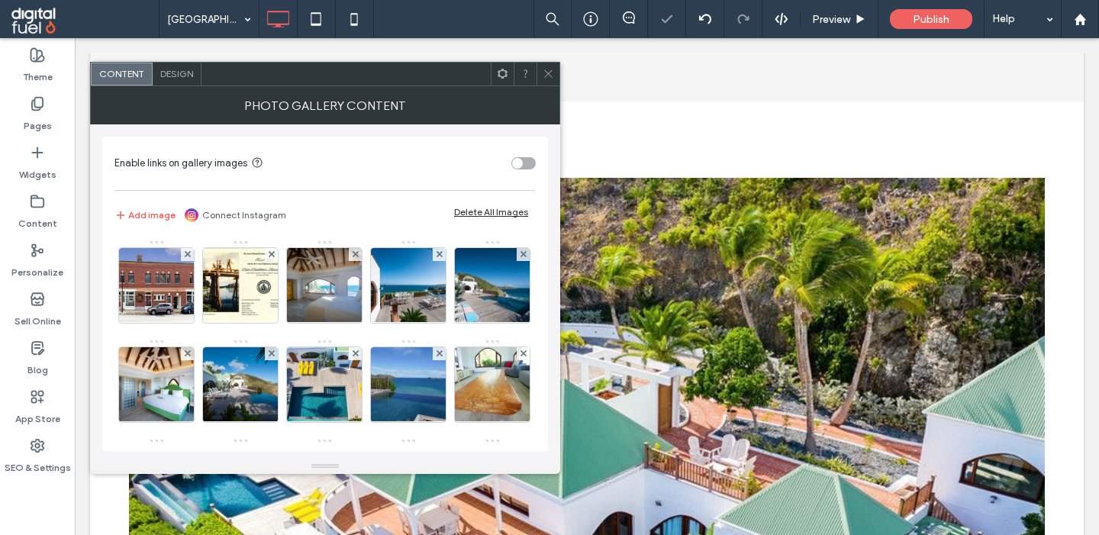
click at [352, 253] on div at bounding box center [355, 254] width 13 height 13
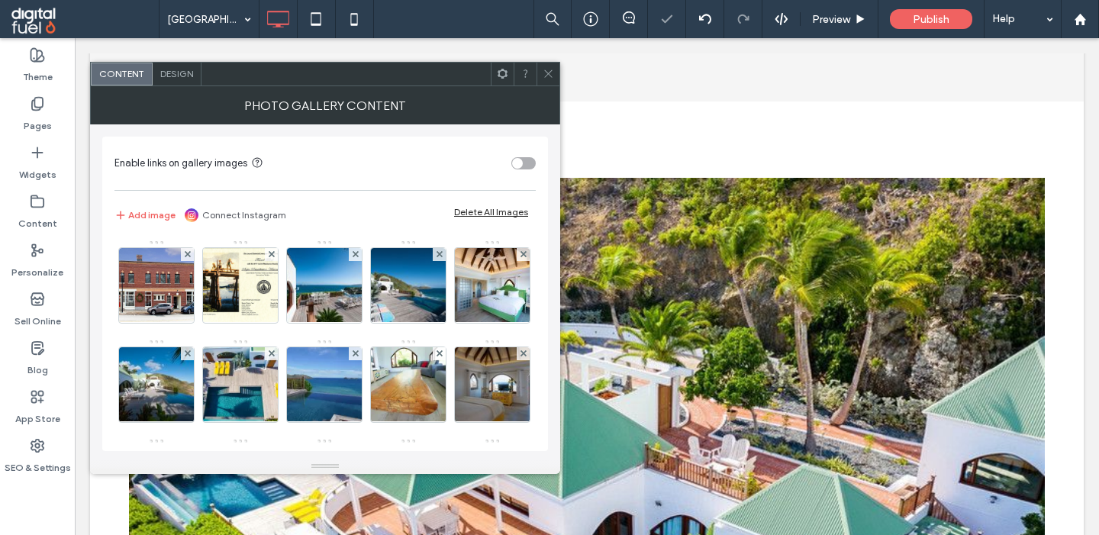
click at [352, 253] on div at bounding box center [355, 254] width 13 height 13
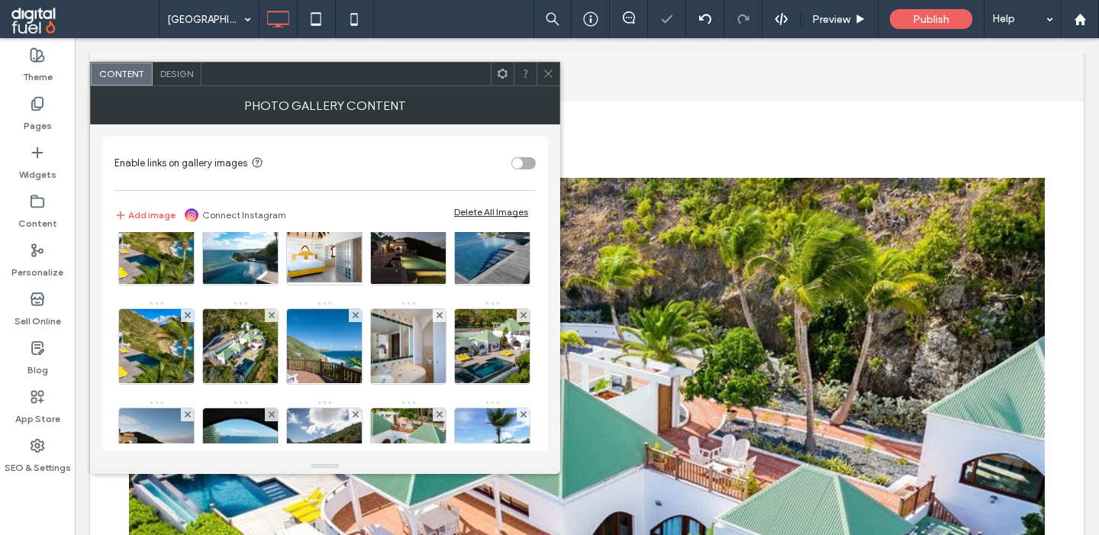
scroll to position [0, 0]
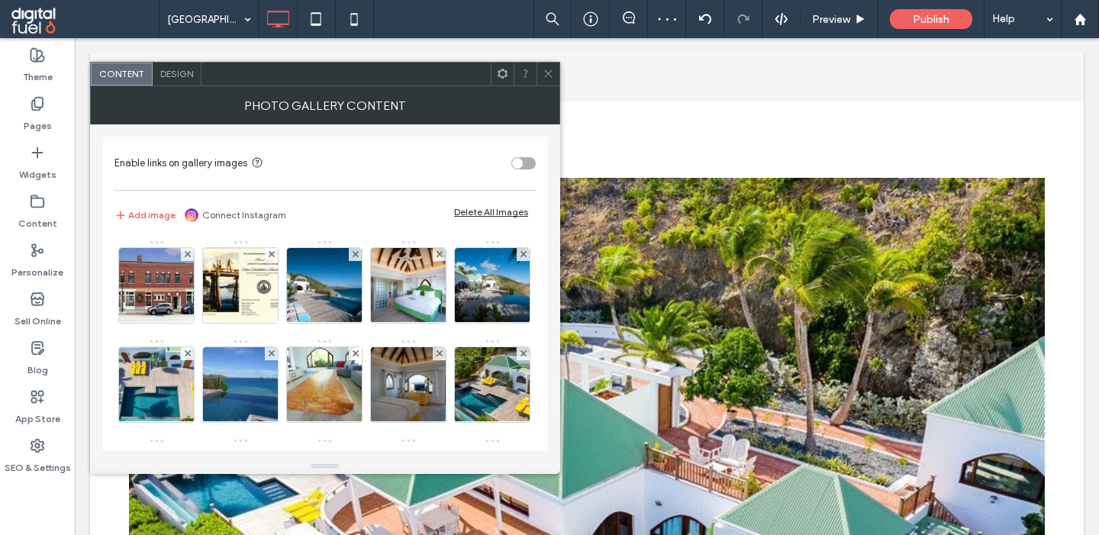
click at [495, 208] on div "Delete All Images" at bounding box center [491, 211] width 74 height 11
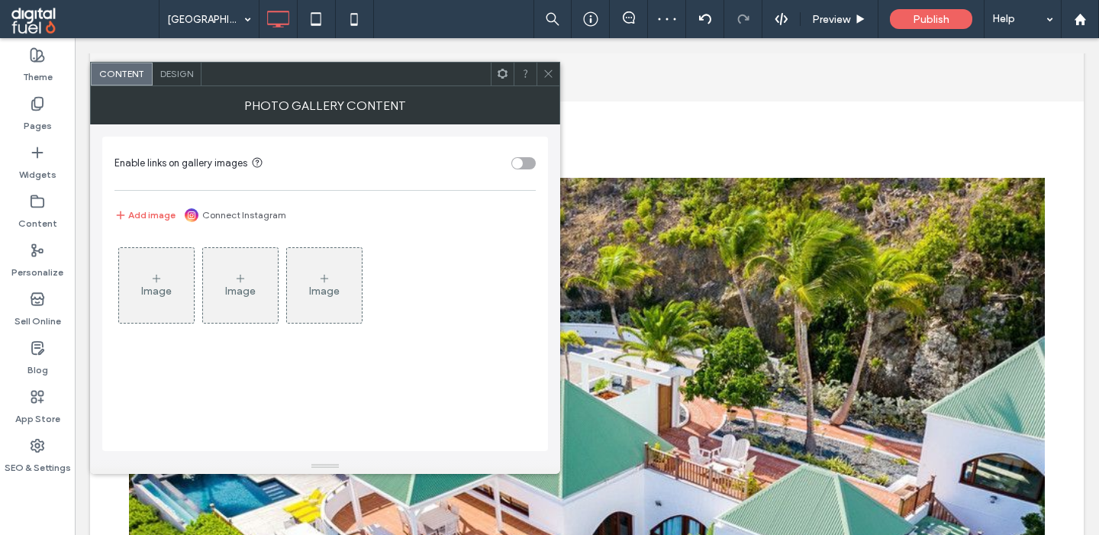
click at [147, 288] on div "Image" at bounding box center [156, 291] width 31 height 13
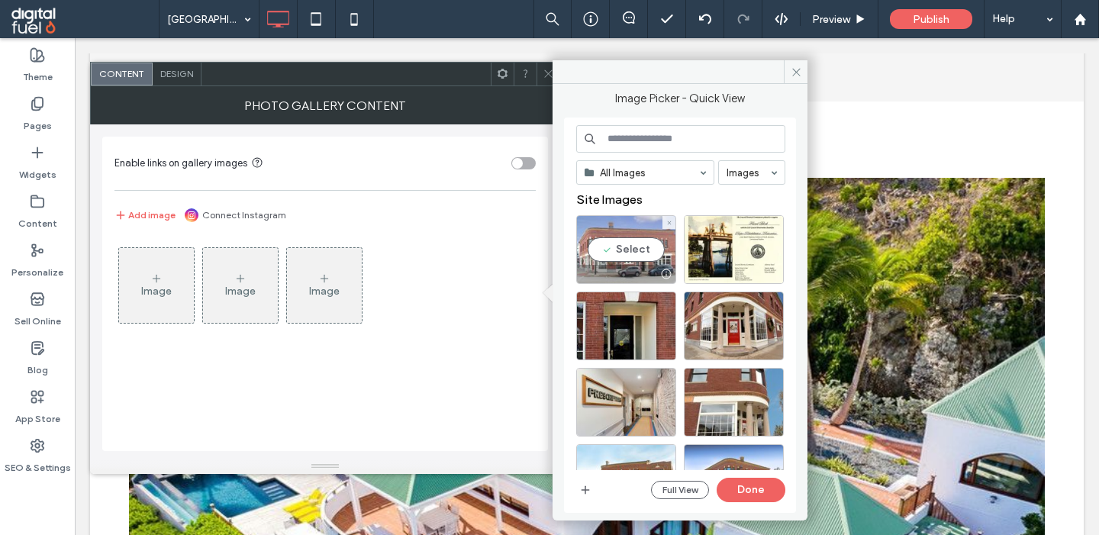
click at [624, 237] on div "Select" at bounding box center [626, 249] width 100 height 69
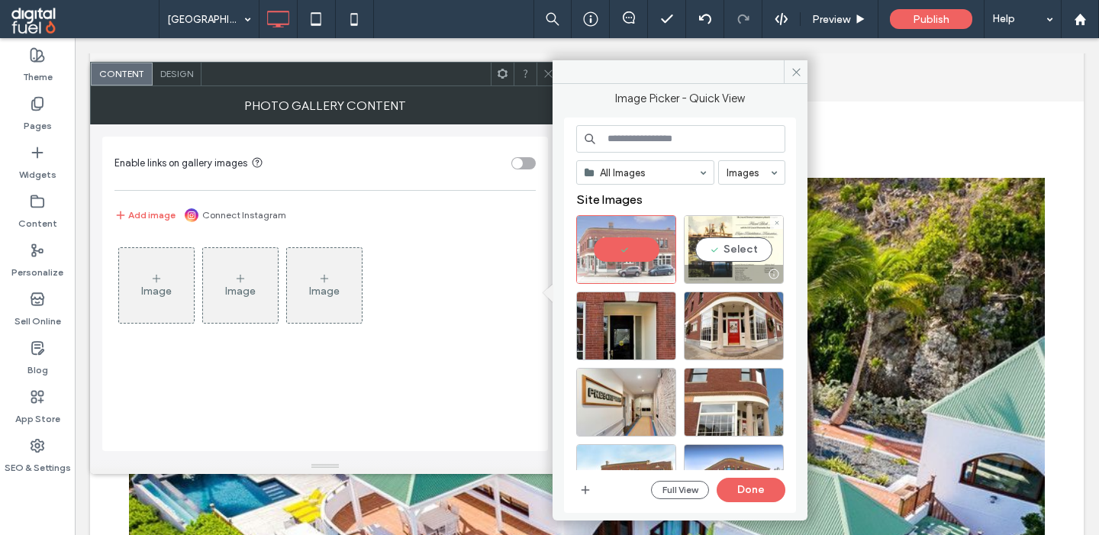
click at [704, 241] on div "Select" at bounding box center [734, 249] width 100 height 69
click at [688, 137] on input at bounding box center [680, 138] width 209 height 27
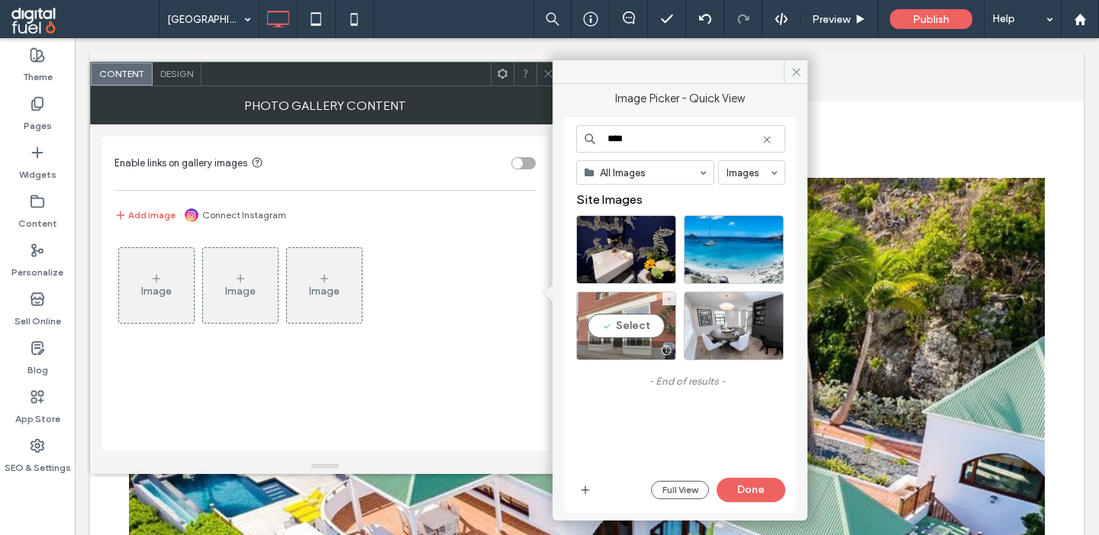
click at [631, 326] on div "Select" at bounding box center [626, 326] width 100 height 69
drag, startPoint x: 585, startPoint y: 138, endPoint x: 542, endPoint y: 138, distance: 43.5
click at [576, 138] on input "****" at bounding box center [680, 138] width 209 height 27
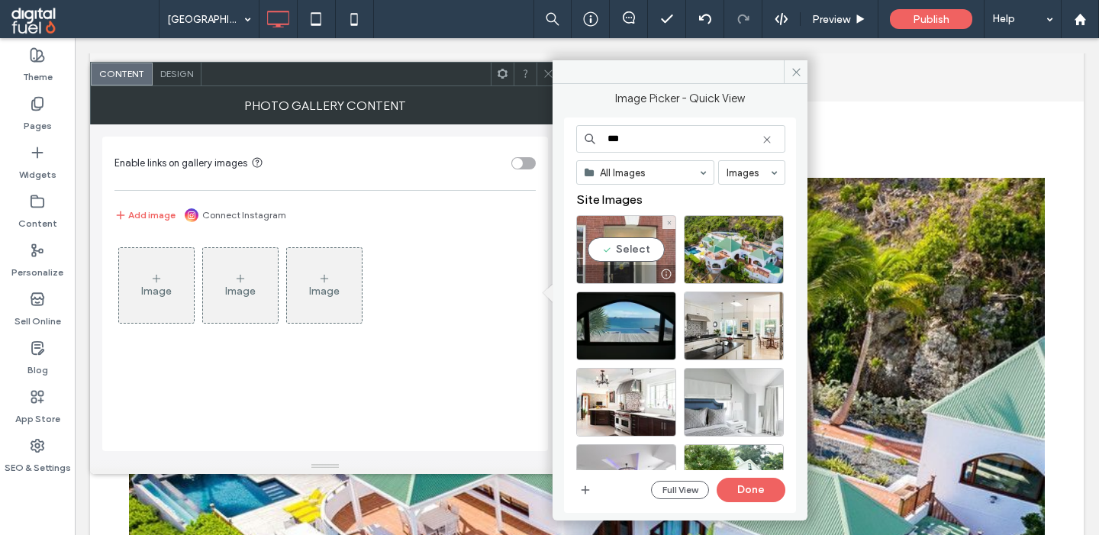
click at [627, 221] on div "Select" at bounding box center [626, 249] width 100 height 69
drag, startPoint x: 613, startPoint y: 140, endPoint x: 572, endPoint y: 140, distance: 40.5
click at [576, 140] on input "***" at bounding box center [680, 138] width 209 height 27
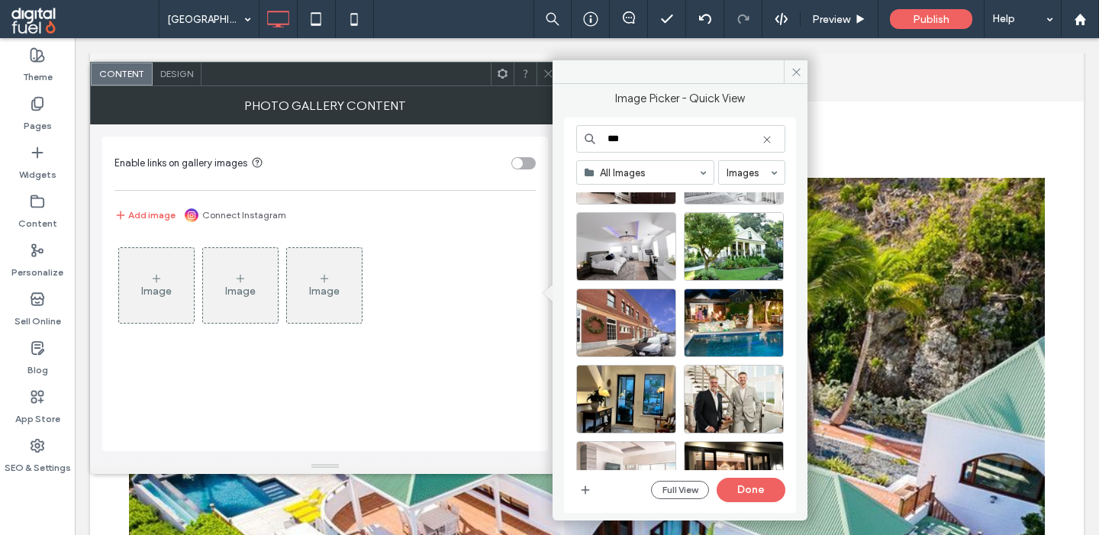
scroll to position [240, 0]
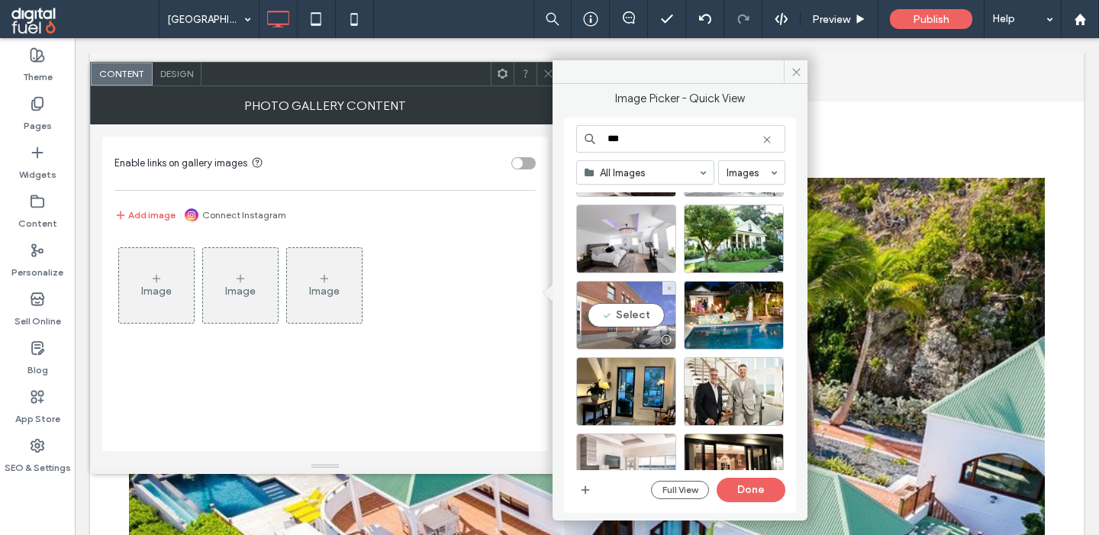
click at [611, 318] on div "Select" at bounding box center [626, 315] width 100 height 69
drag, startPoint x: 635, startPoint y: 137, endPoint x: 502, endPoint y: 137, distance: 132.8
click at [576, 137] on input "***" at bounding box center [680, 138] width 209 height 27
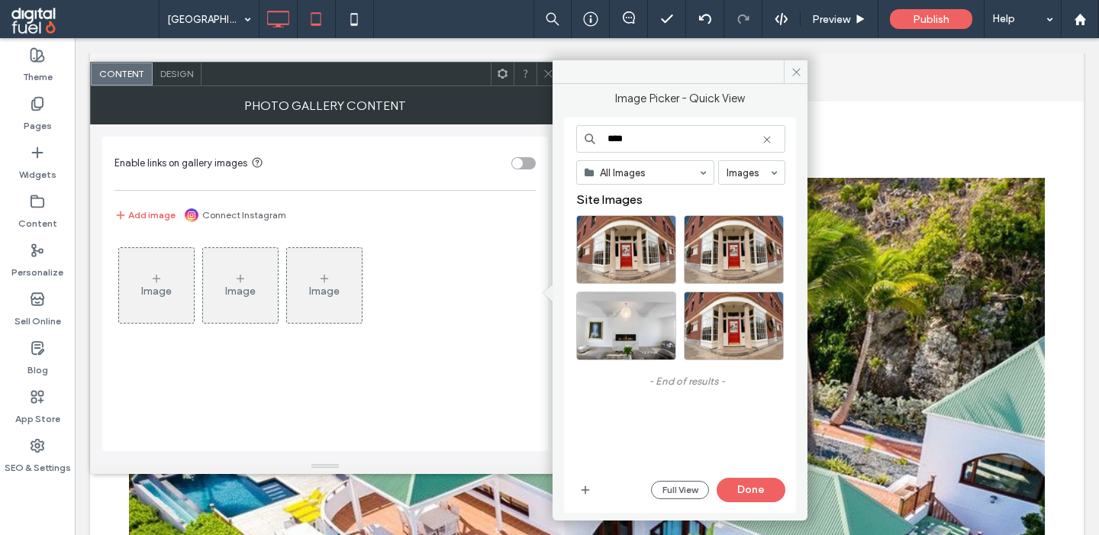
type input "****"
click at [632, 248] on div "Select" at bounding box center [626, 249] width 100 height 69
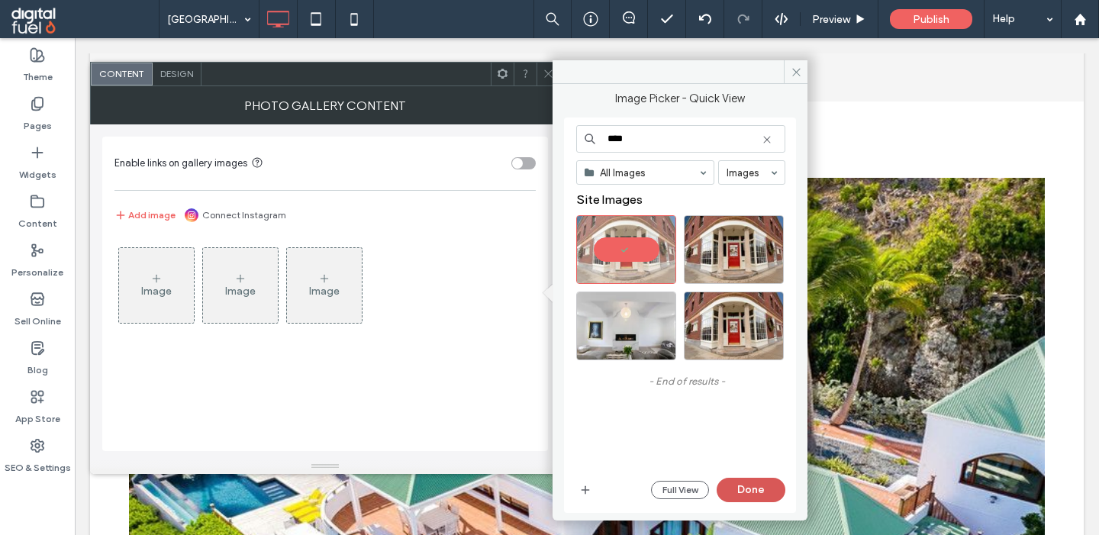
click at [736, 490] on button "Done" at bounding box center [751, 490] width 69 height 24
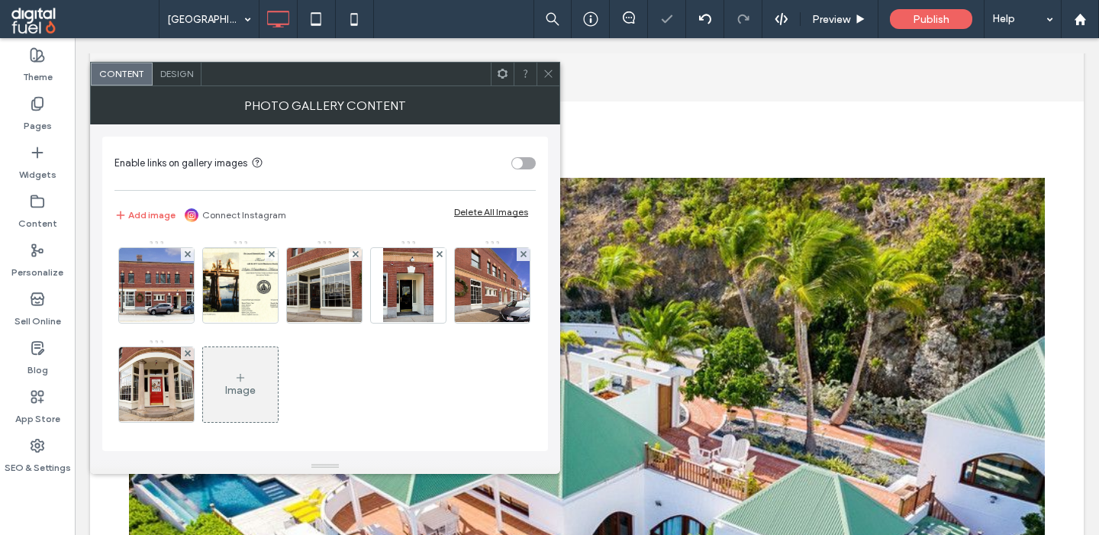
scroll to position [6, 0]
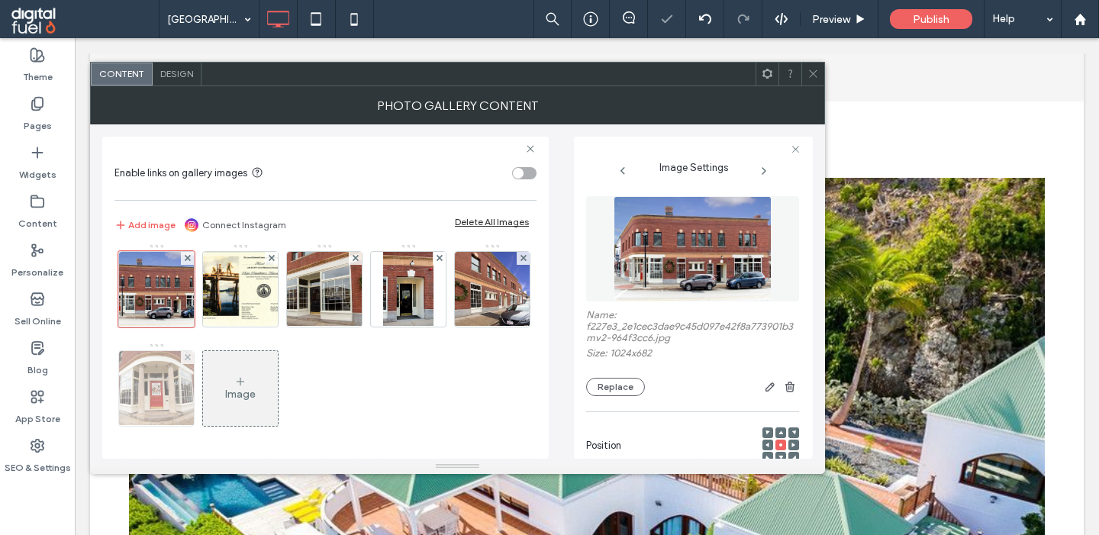
click at [164, 388] on img at bounding box center [156, 388] width 112 height 75
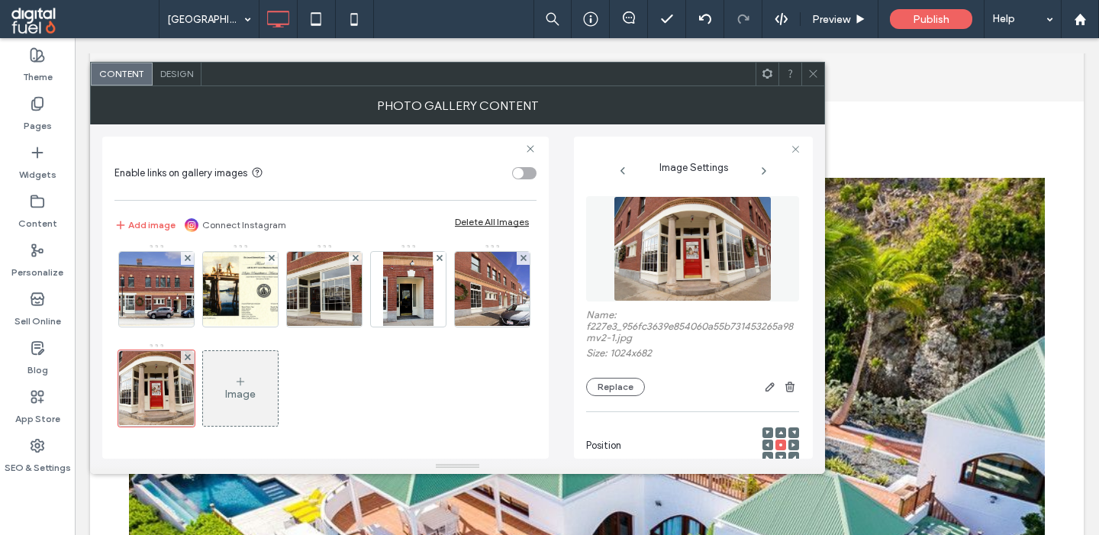
click at [237, 375] on div "Image" at bounding box center [240, 389] width 75 height 72
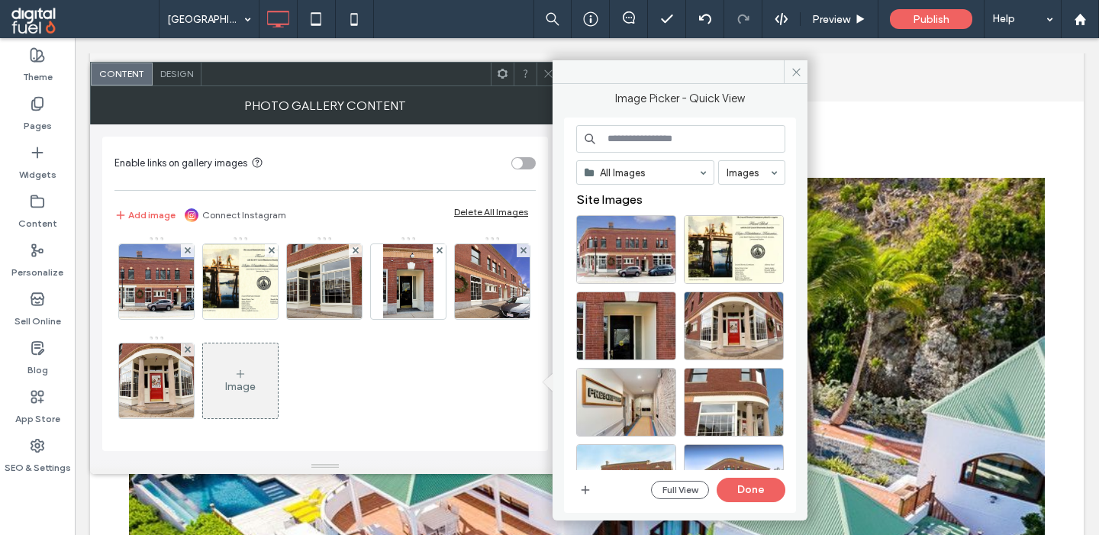
click at [672, 140] on input at bounding box center [680, 138] width 209 height 27
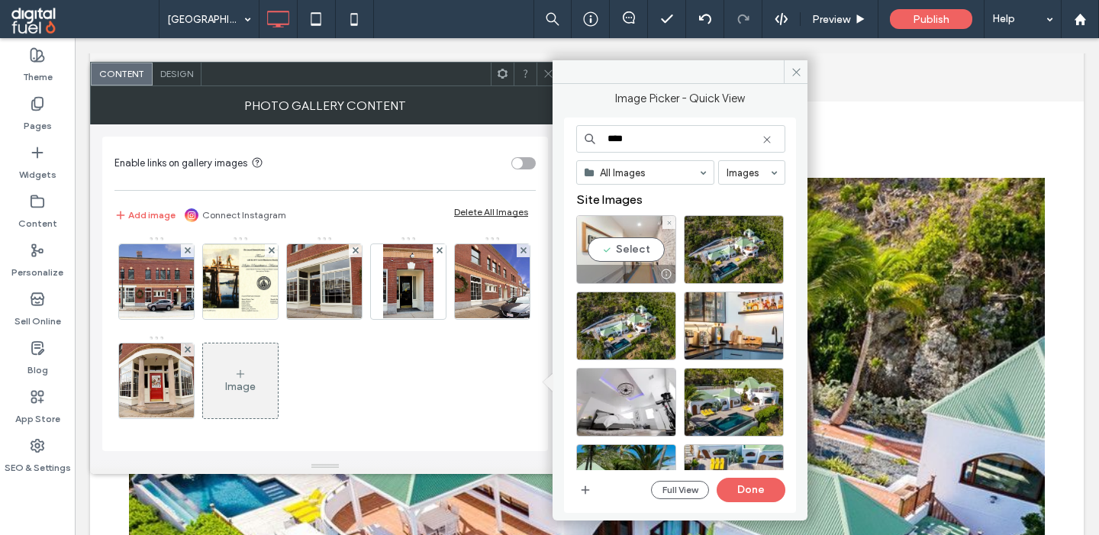
click at [606, 248] on div "Select" at bounding box center [626, 249] width 100 height 69
drag, startPoint x: 637, startPoint y: 143, endPoint x: 537, endPoint y: 143, distance: 100.0
click at [576, 143] on input "****" at bounding box center [680, 138] width 209 height 27
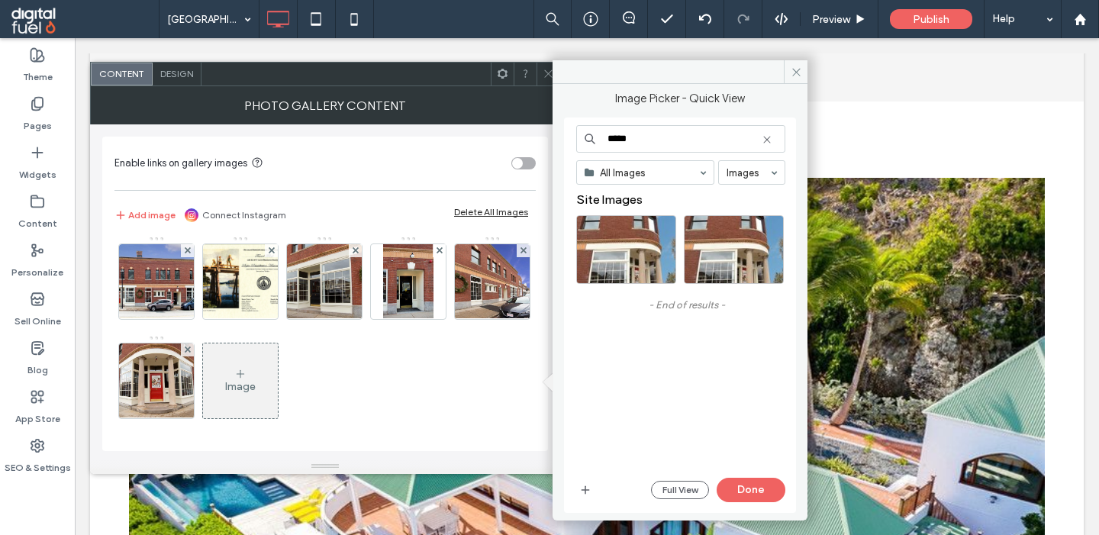
type input "*****"
click at [622, 253] on div "Select" at bounding box center [626, 249] width 100 height 69
click at [747, 483] on button "Done" at bounding box center [751, 490] width 69 height 24
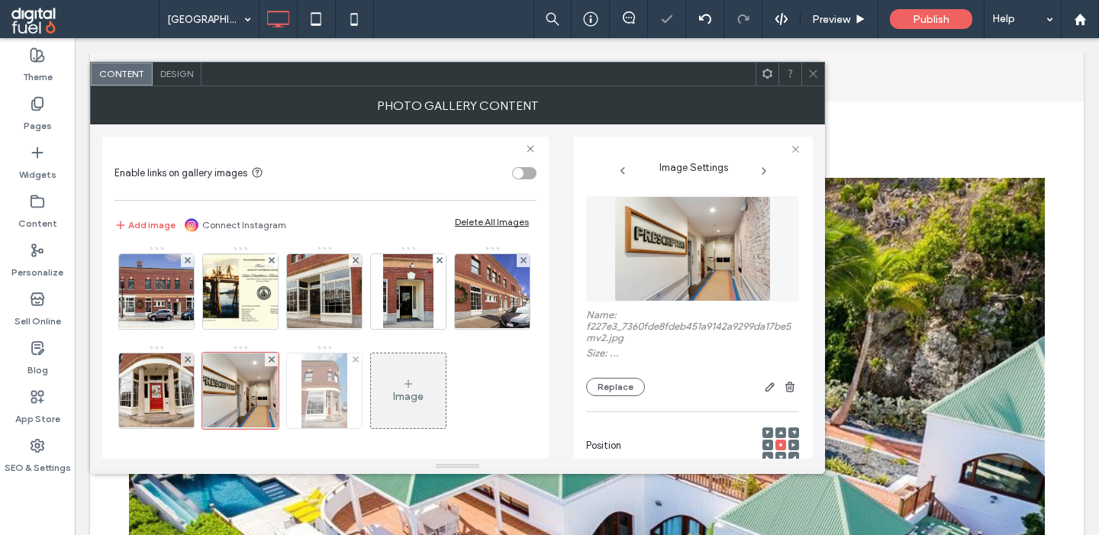
click at [323, 388] on div at bounding box center [324, 390] width 75 height 75
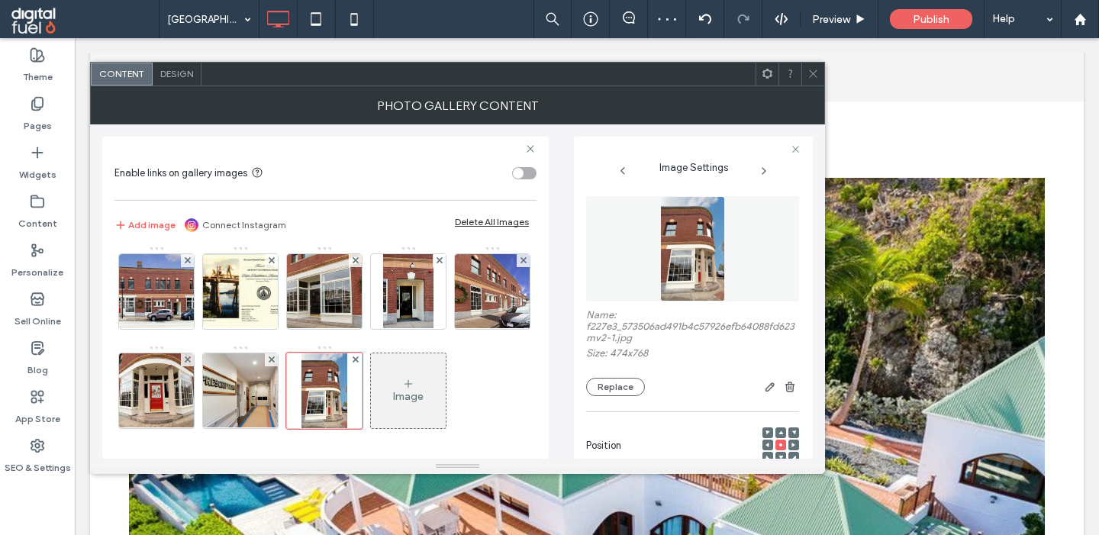
click at [419, 401] on div "Image" at bounding box center [408, 396] width 31 height 13
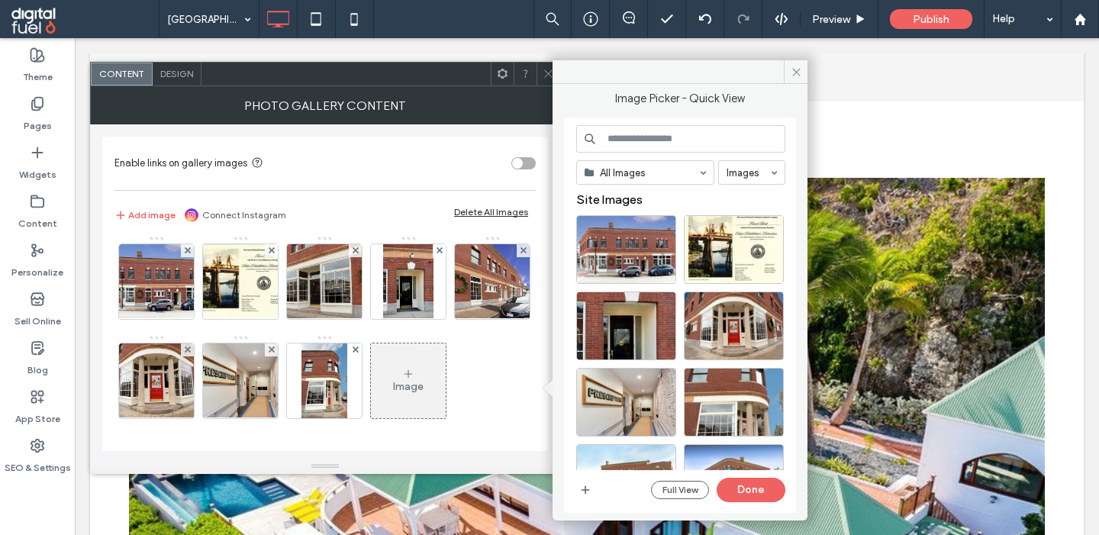
click at [629, 138] on input at bounding box center [680, 138] width 209 height 27
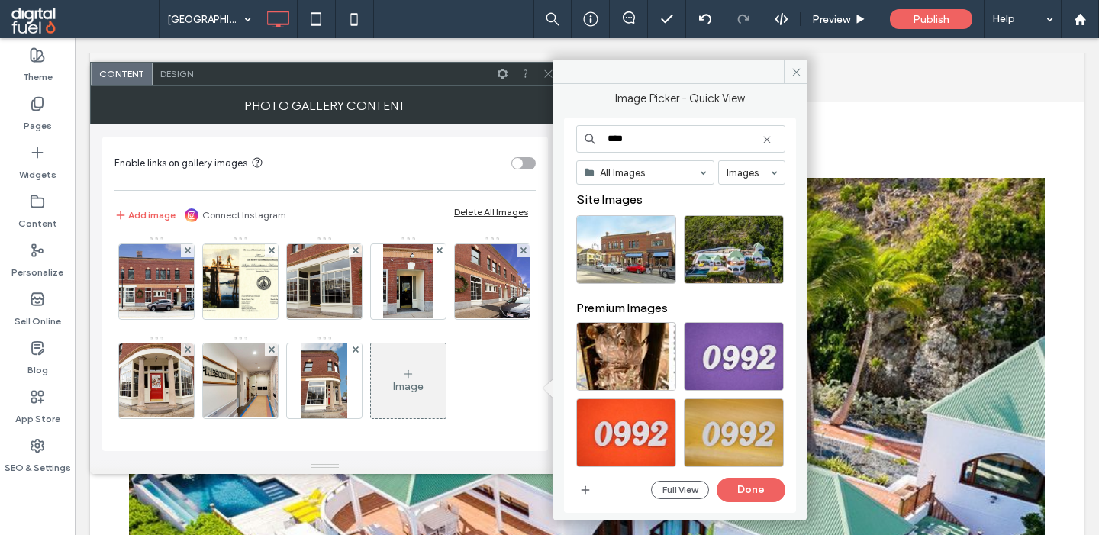
type input "****"
click at [611, 256] on div "Select" at bounding box center [626, 249] width 100 height 69
click at [757, 488] on button "Done" at bounding box center [751, 490] width 69 height 24
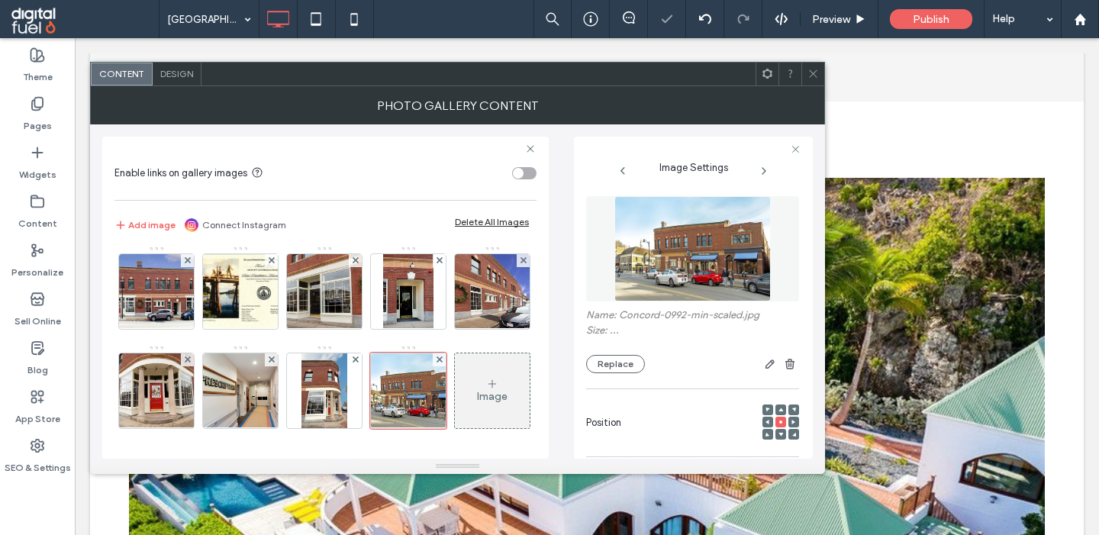
click at [483, 400] on div "Image" at bounding box center [492, 396] width 31 height 13
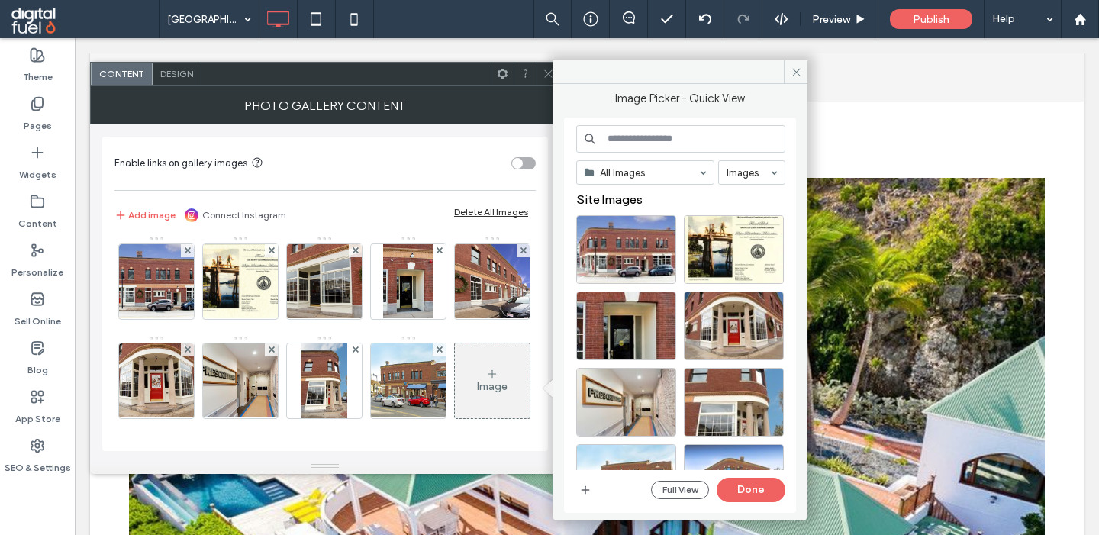
click at [646, 138] on input at bounding box center [680, 138] width 209 height 27
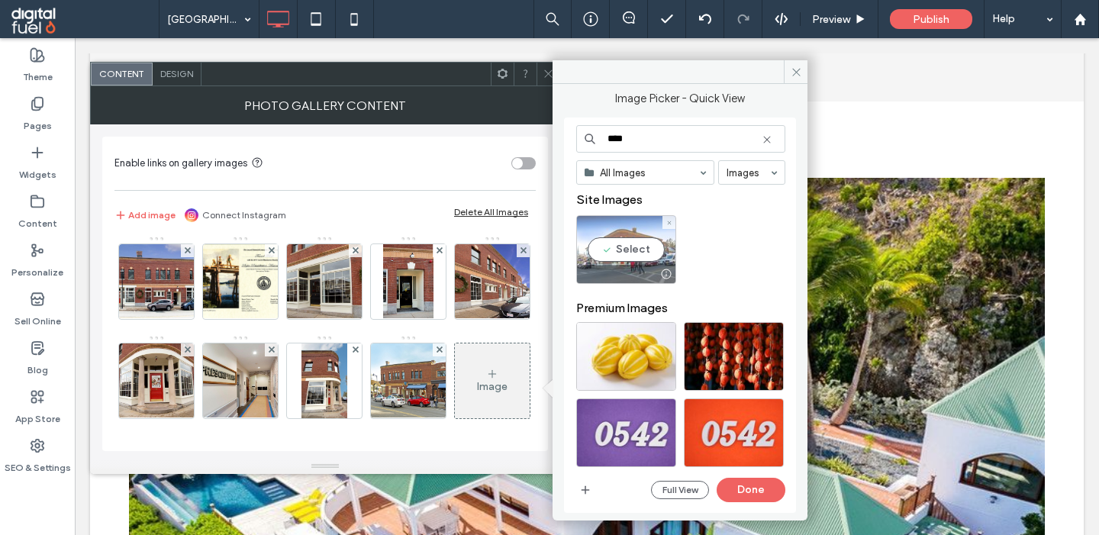
click at [627, 247] on div "Select" at bounding box center [626, 249] width 100 height 69
click at [639, 143] on input "****" at bounding box center [680, 138] width 209 height 27
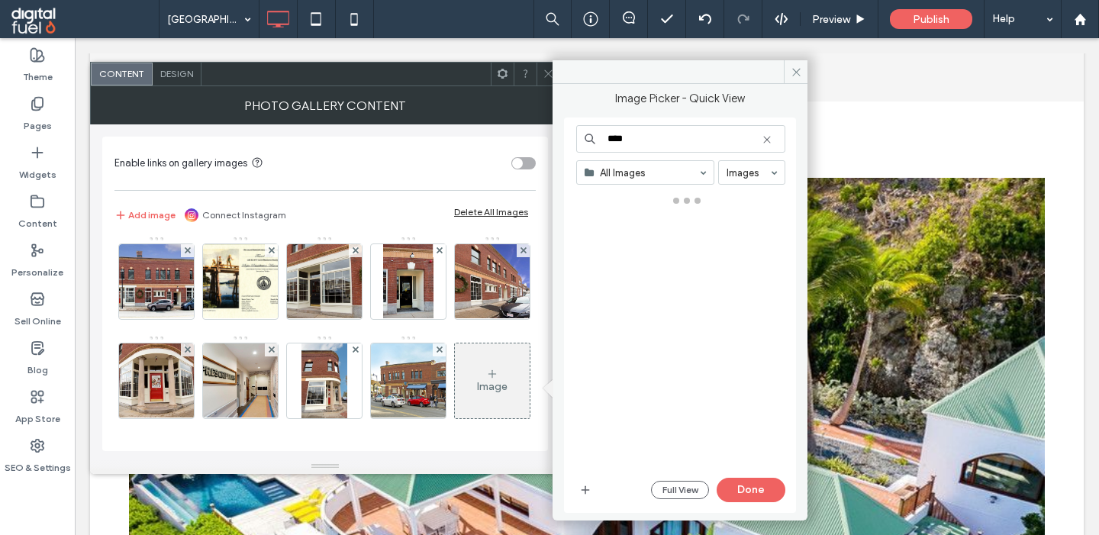
type input "****"
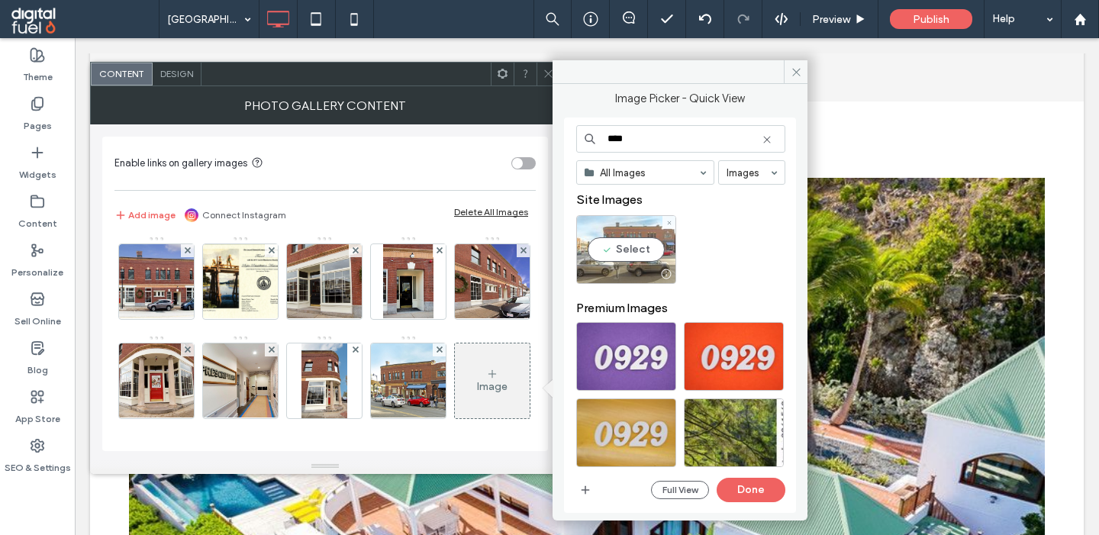
click at [653, 248] on div "Select" at bounding box center [626, 249] width 100 height 69
click at [752, 485] on button "Done" at bounding box center [751, 490] width 69 height 24
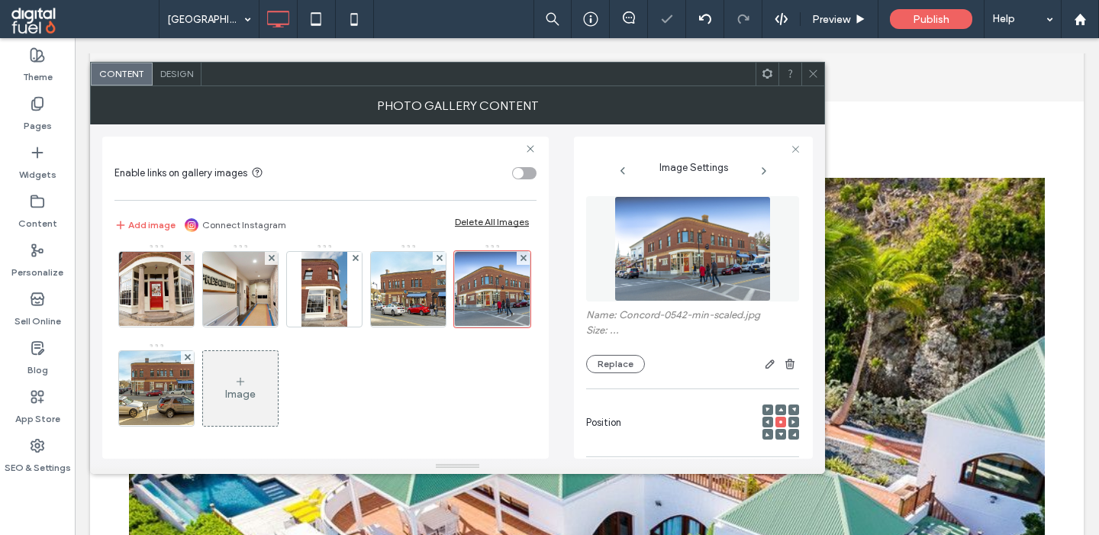
click at [249, 368] on div "Image" at bounding box center [240, 389] width 75 height 72
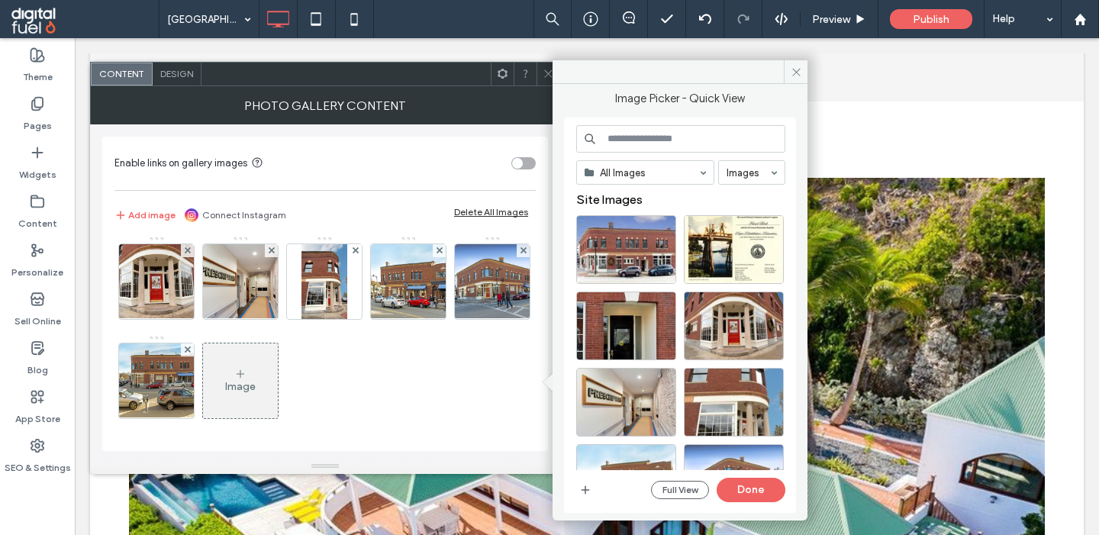
click at [639, 144] on input at bounding box center [680, 138] width 209 height 27
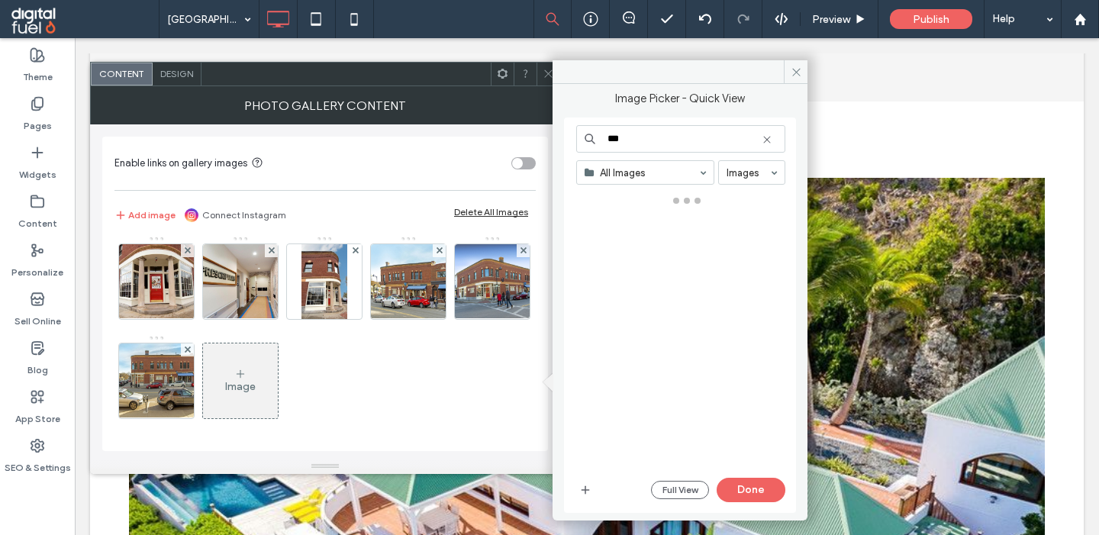
type input "***"
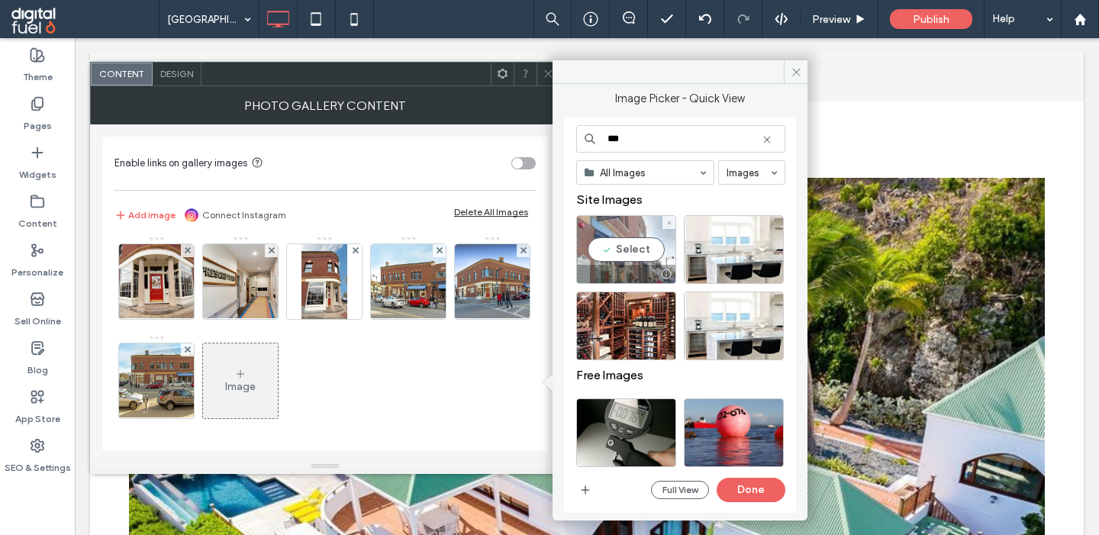
click at [607, 248] on div "Select" at bounding box center [626, 249] width 100 height 69
click at [750, 492] on button "Done" at bounding box center [751, 490] width 69 height 24
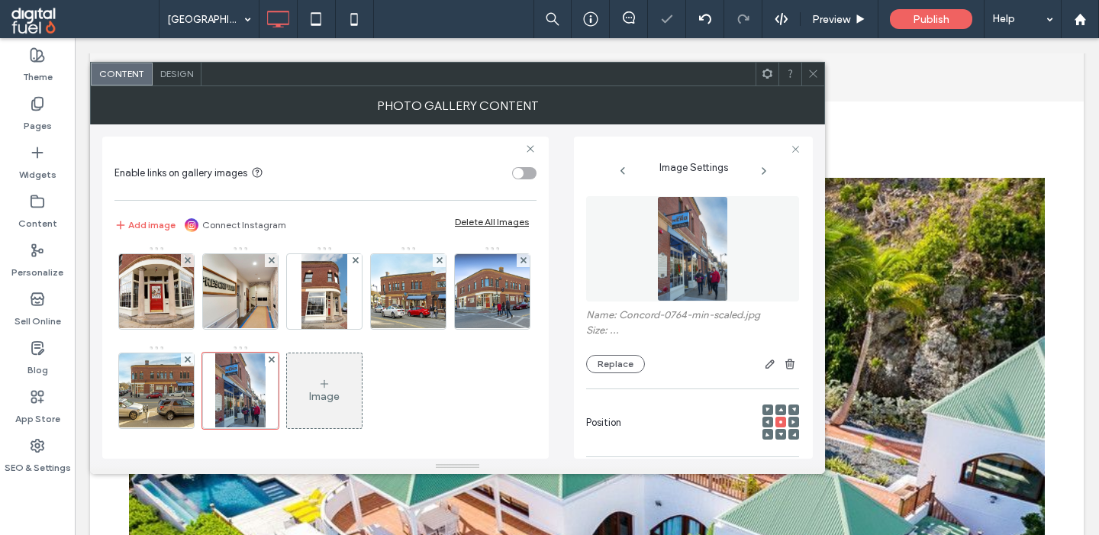
scroll to position [105, 0]
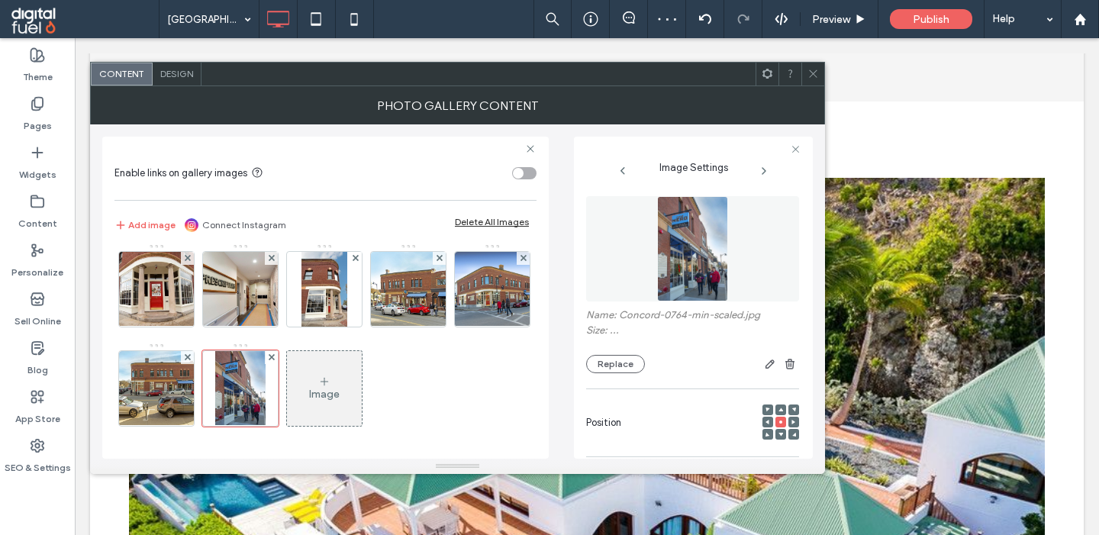
click at [327, 392] on div "Image" at bounding box center [324, 394] width 31 height 13
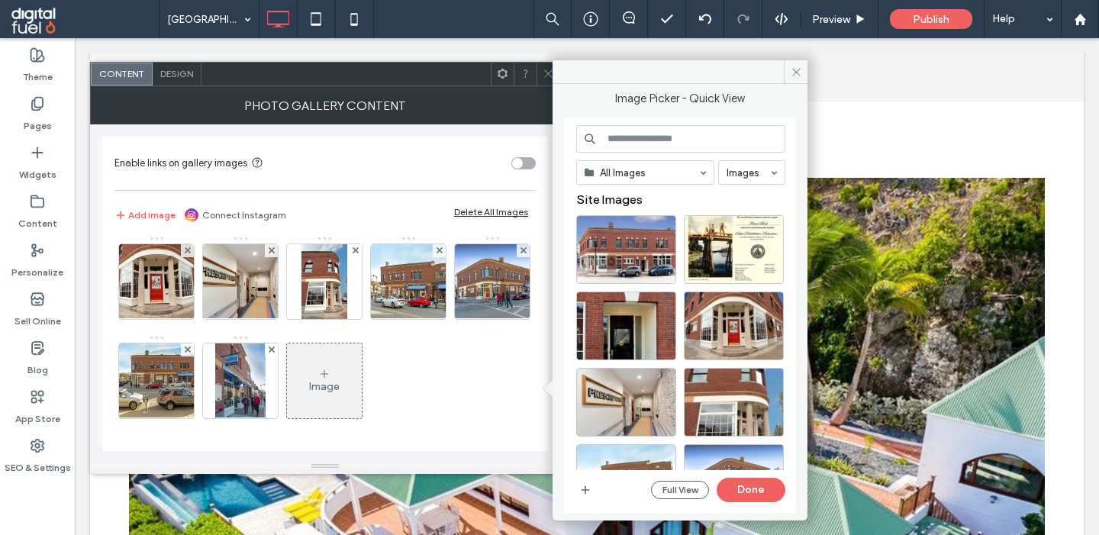
click at [659, 143] on input at bounding box center [680, 138] width 209 height 27
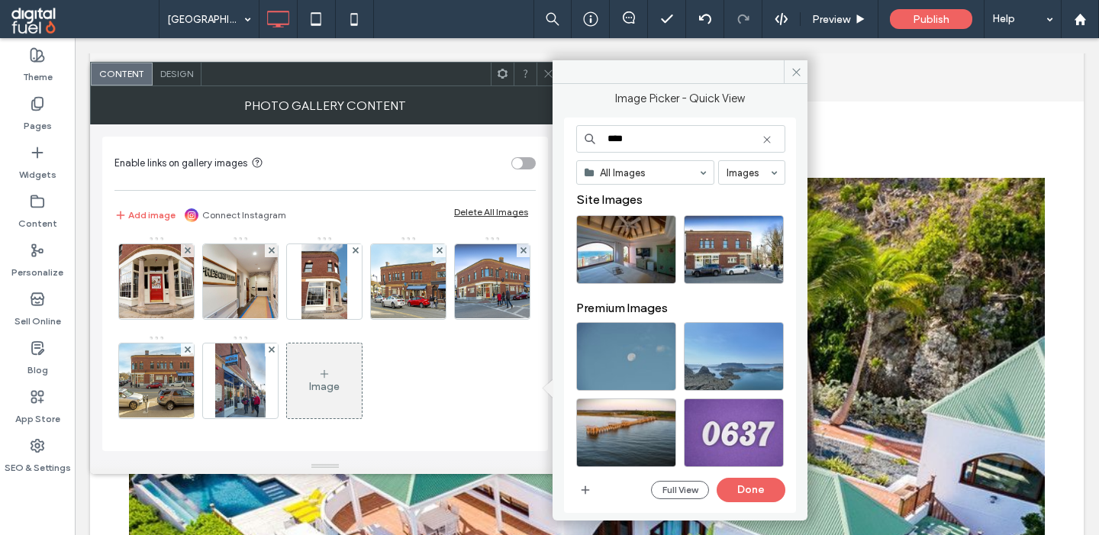
type input "****"
click at [721, 238] on div "Select" at bounding box center [734, 249] width 100 height 69
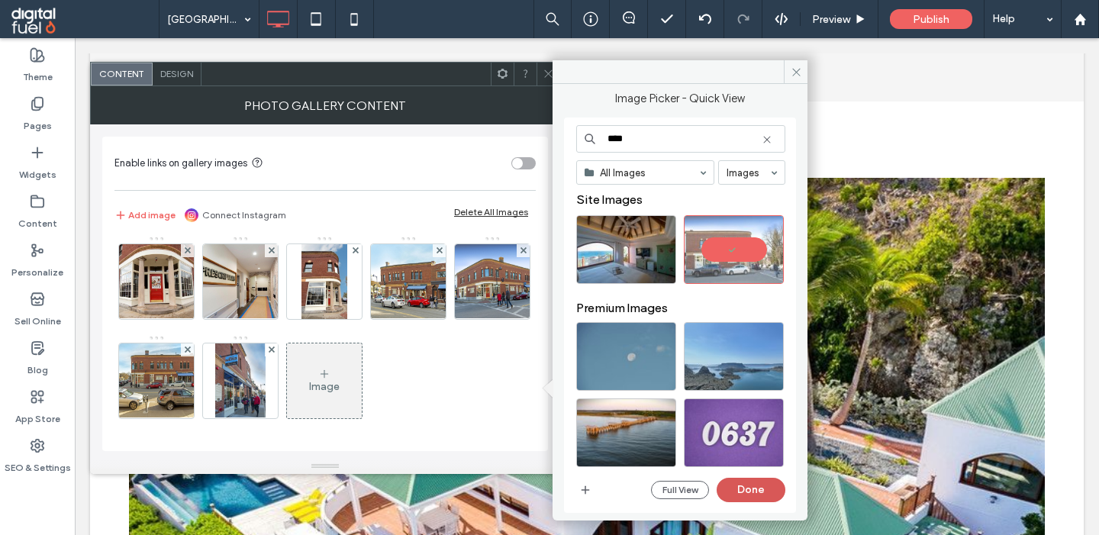
click at [736, 487] on button "Done" at bounding box center [751, 490] width 69 height 24
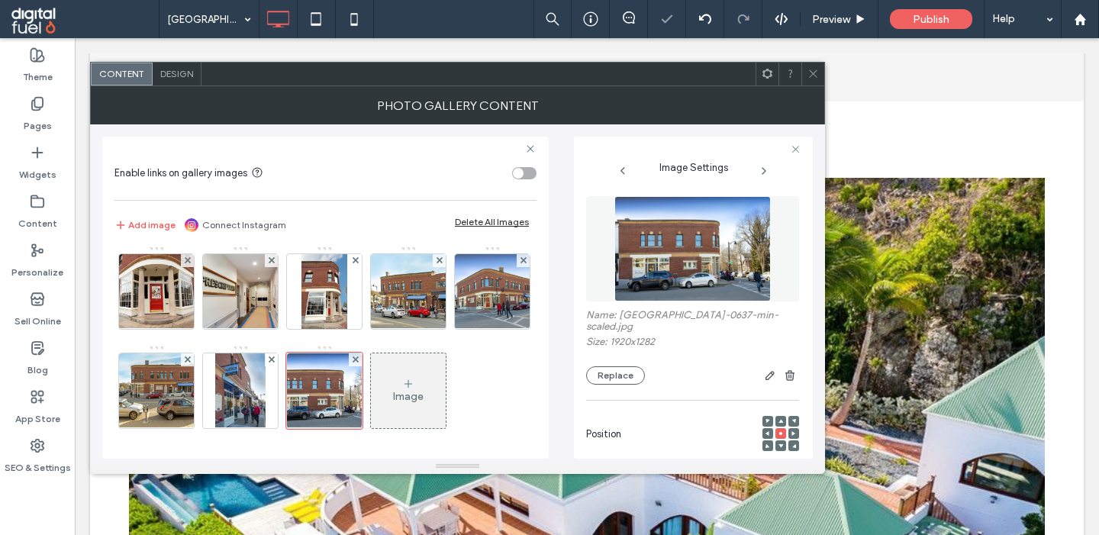
click at [410, 380] on icon at bounding box center [408, 384] width 12 height 12
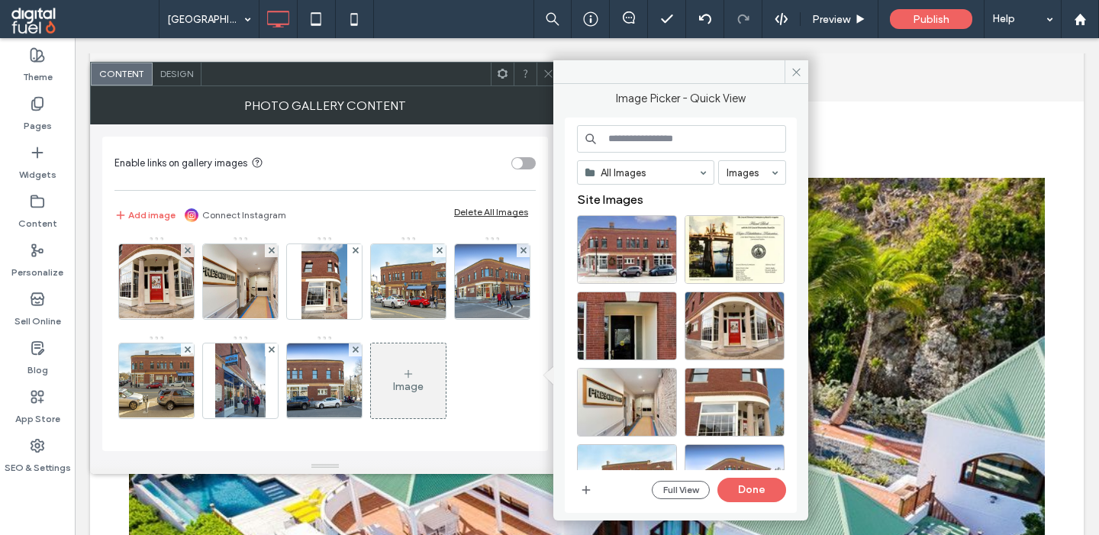
click at [635, 138] on input at bounding box center [681, 138] width 209 height 27
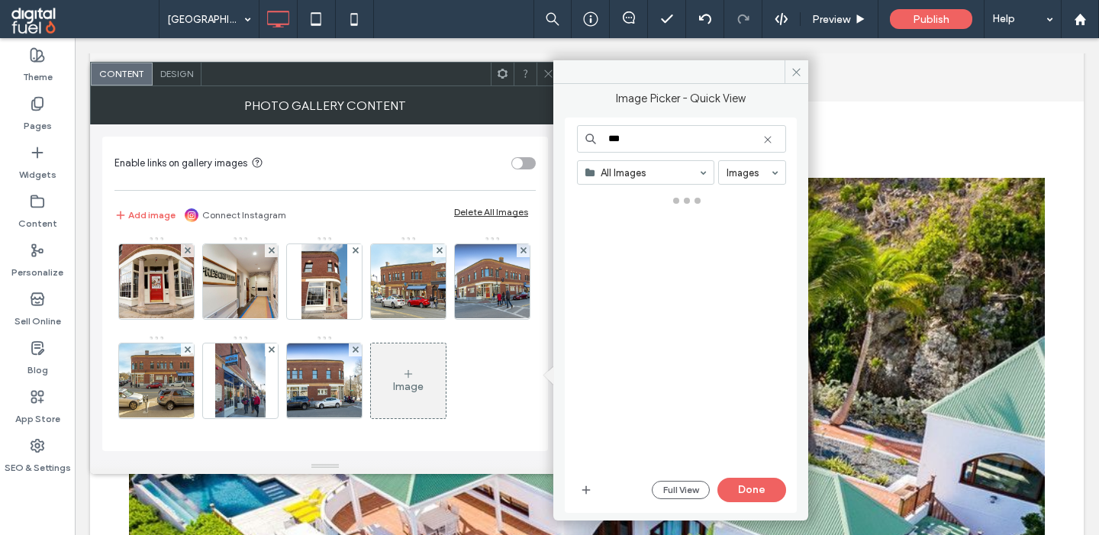
type input "***"
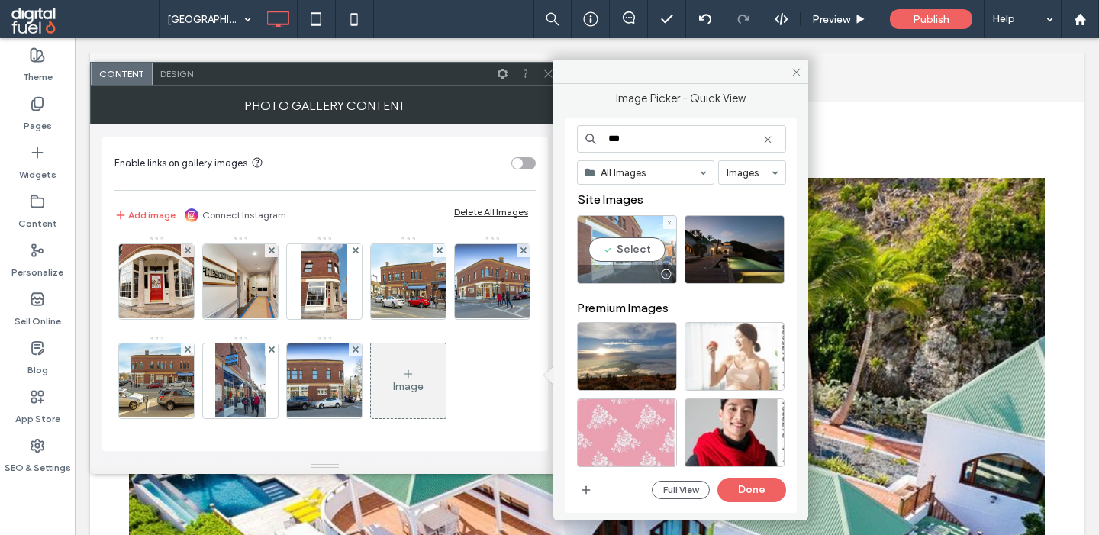
click at [630, 258] on div "Select" at bounding box center [627, 249] width 100 height 69
click at [740, 492] on button "Done" at bounding box center [751, 490] width 69 height 24
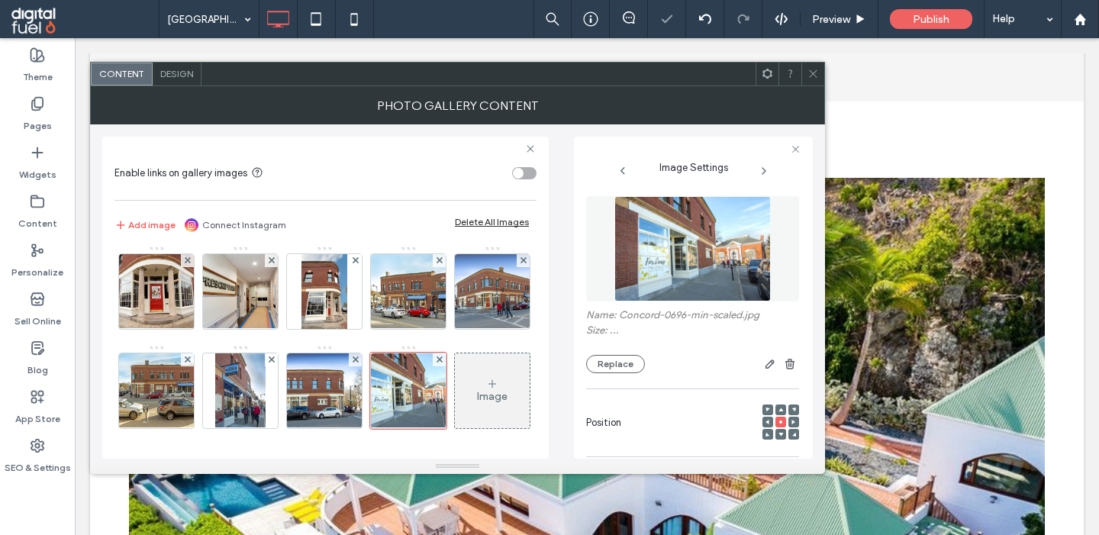
click at [476, 395] on div "Image" at bounding box center [492, 391] width 75 height 72
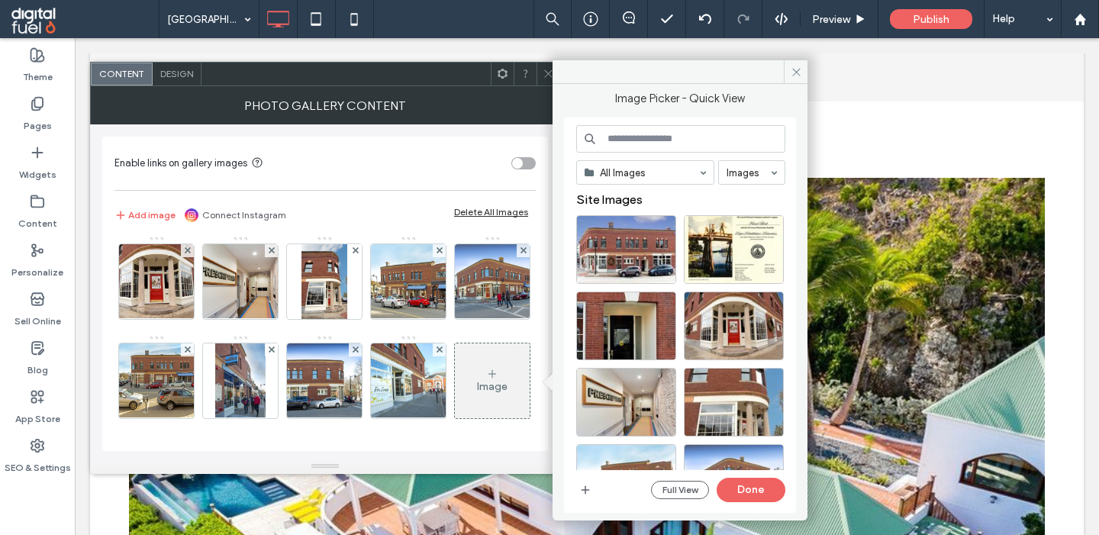
click at [643, 143] on input at bounding box center [680, 138] width 209 height 27
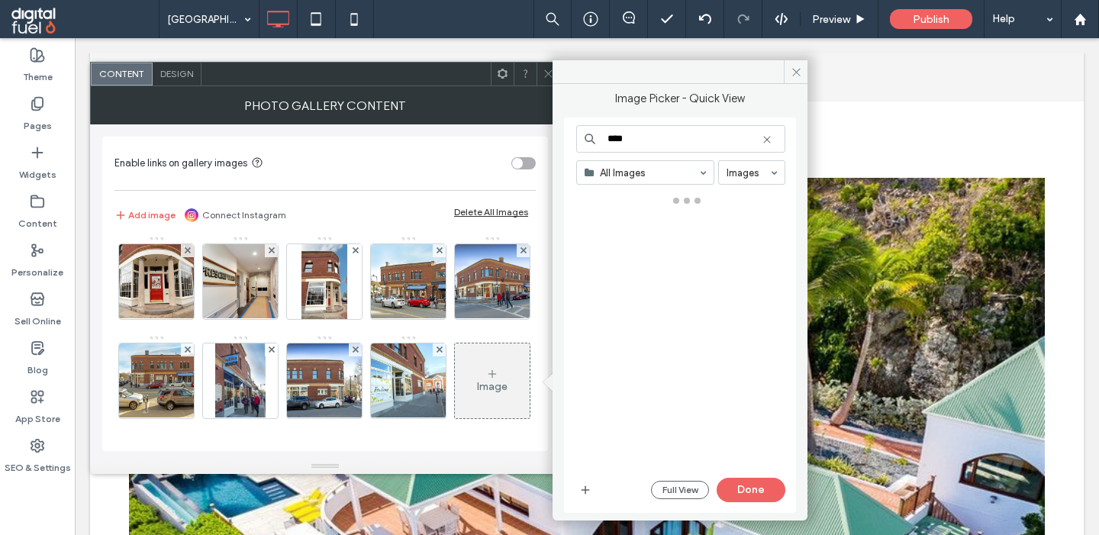
type input "****"
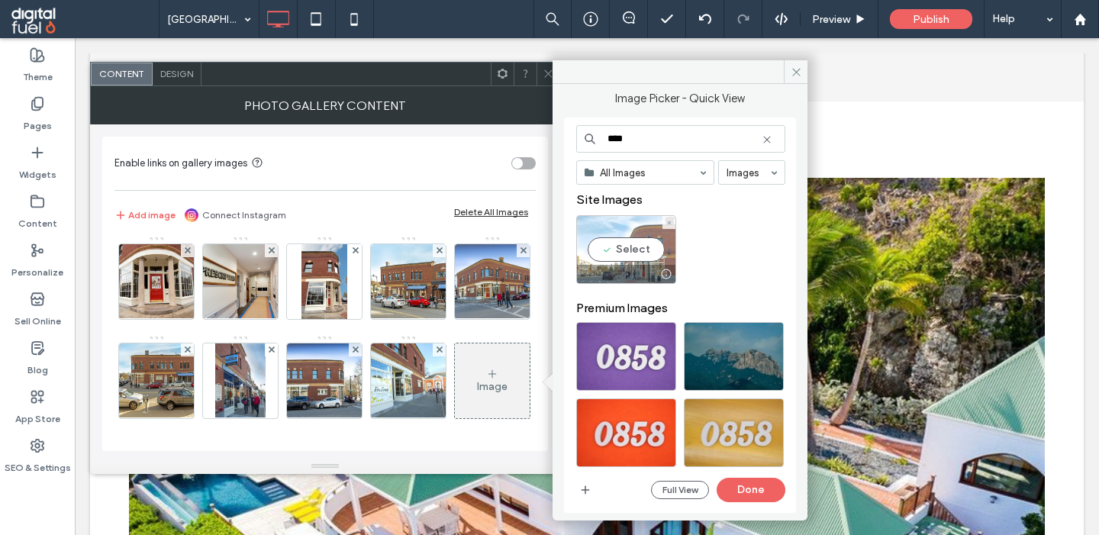
click at [635, 248] on div "Select" at bounding box center [626, 249] width 100 height 69
click at [748, 495] on button "Done" at bounding box center [751, 490] width 69 height 24
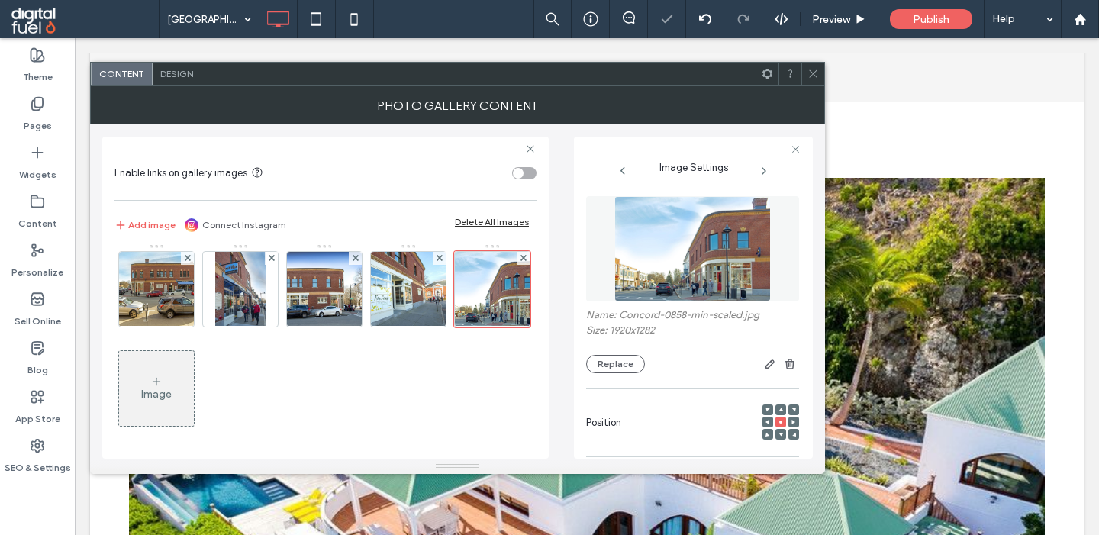
click at [170, 385] on div "Image" at bounding box center [156, 389] width 75 height 72
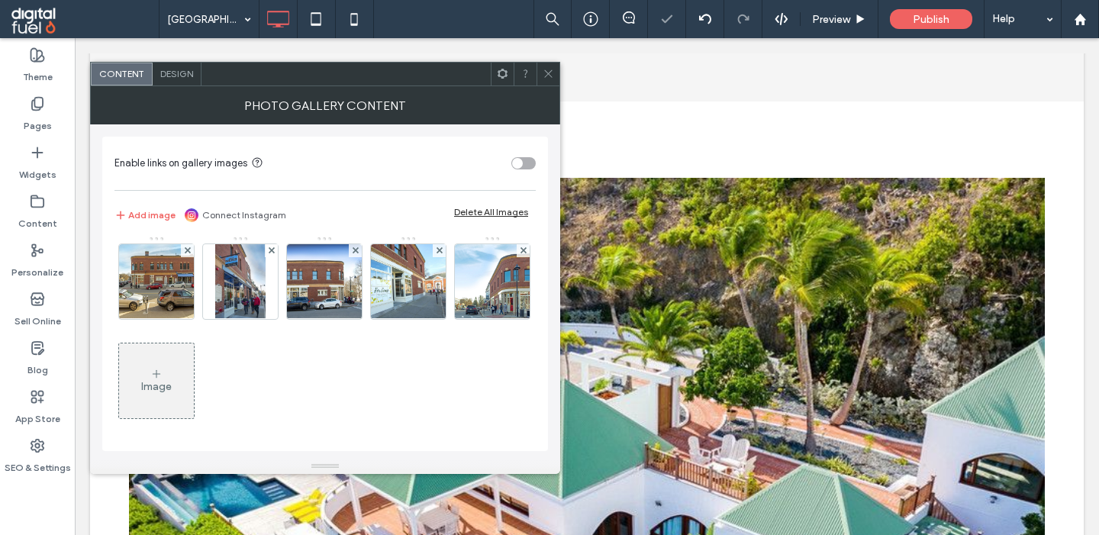
scroll to position [202, 0]
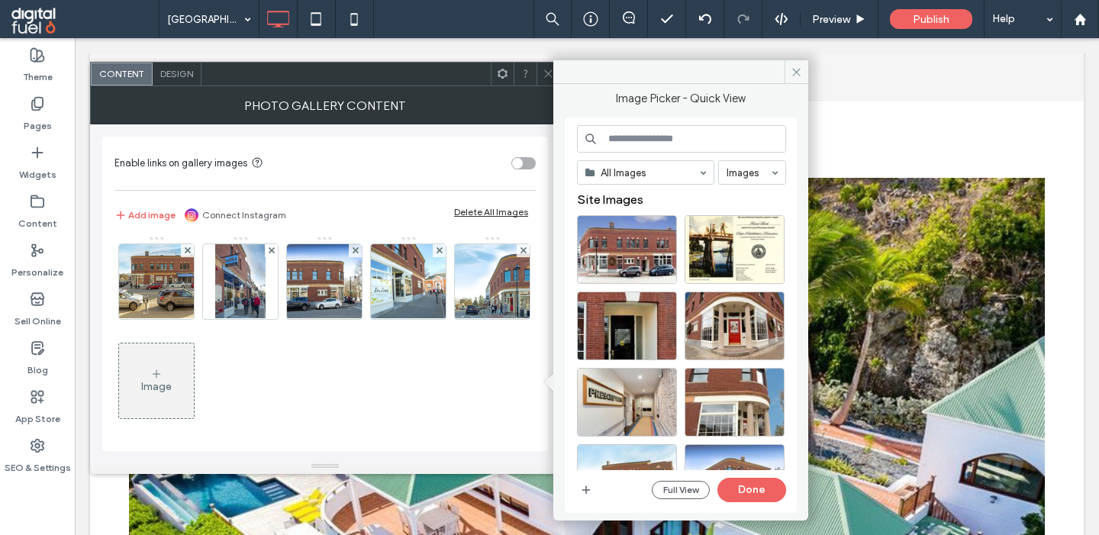
click at [625, 140] on input at bounding box center [681, 138] width 209 height 27
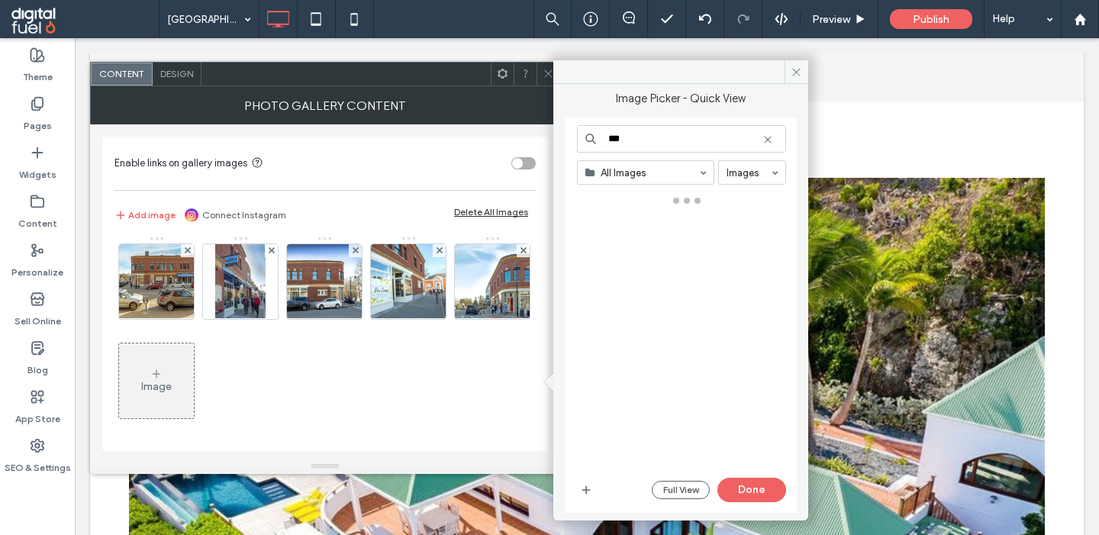
type input "***"
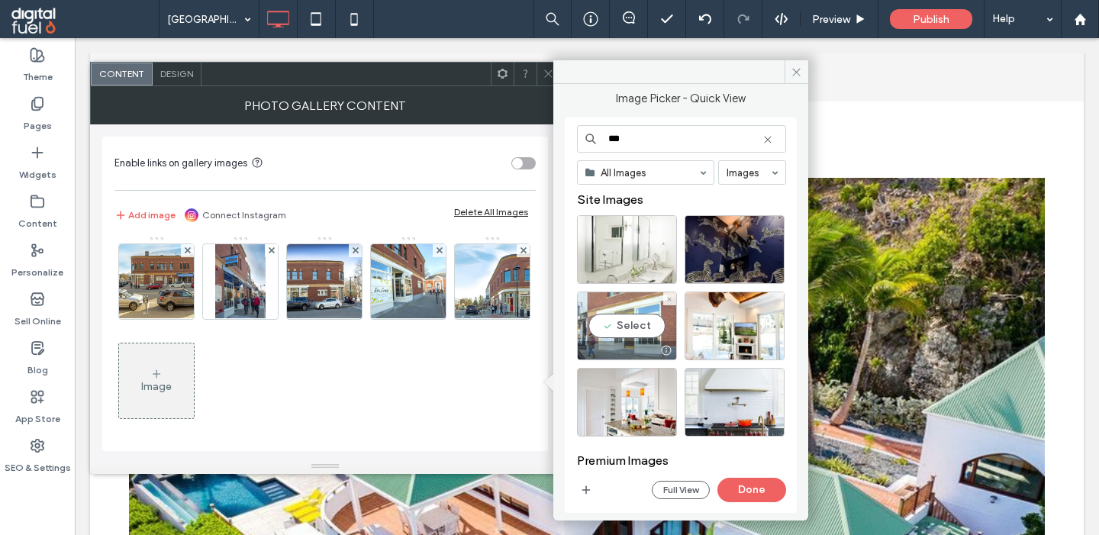
click at [618, 332] on div "Select" at bounding box center [627, 326] width 100 height 69
click at [759, 490] on button "Done" at bounding box center [751, 490] width 69 height 24
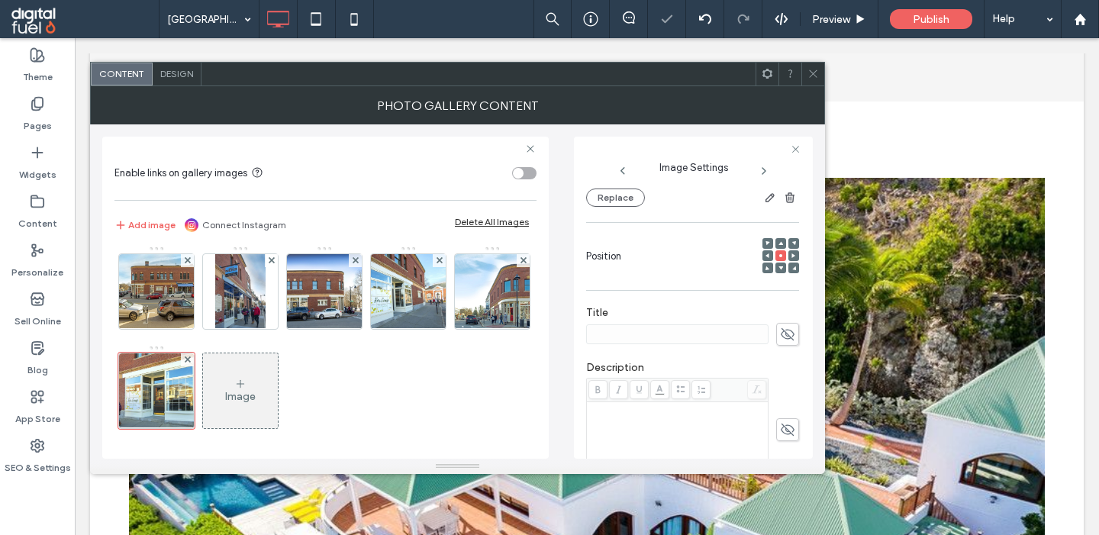
scroll to position [184, 0]
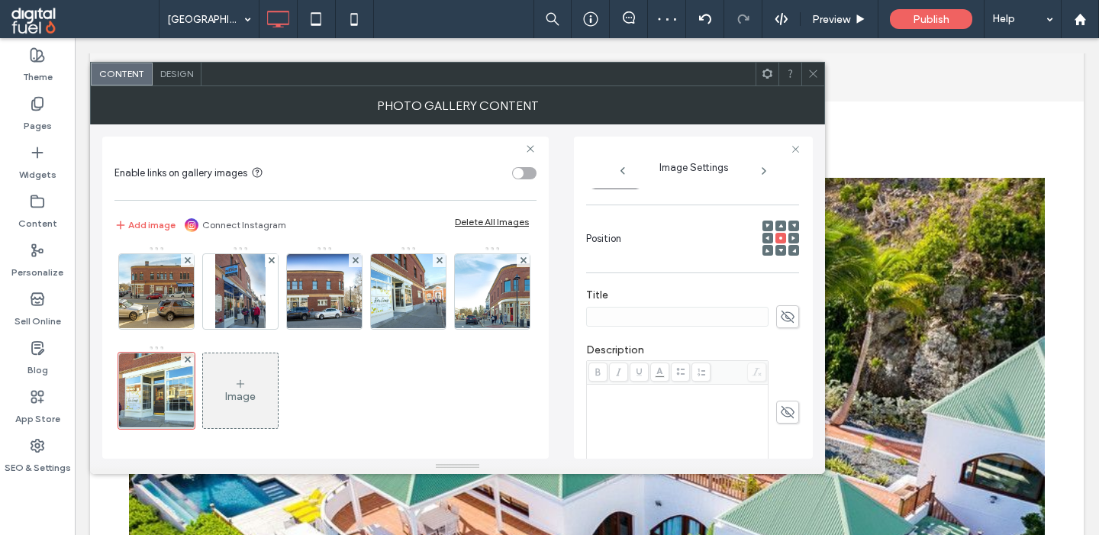
click at [785, 322] on use at bounding box center [788, 317] width 14 height 12
click at [497, 300] on img at bounding box center [493, 291] width 112 height 75
click at [785, 323] on icon at bounding box center [787, 316] width 15 height 17
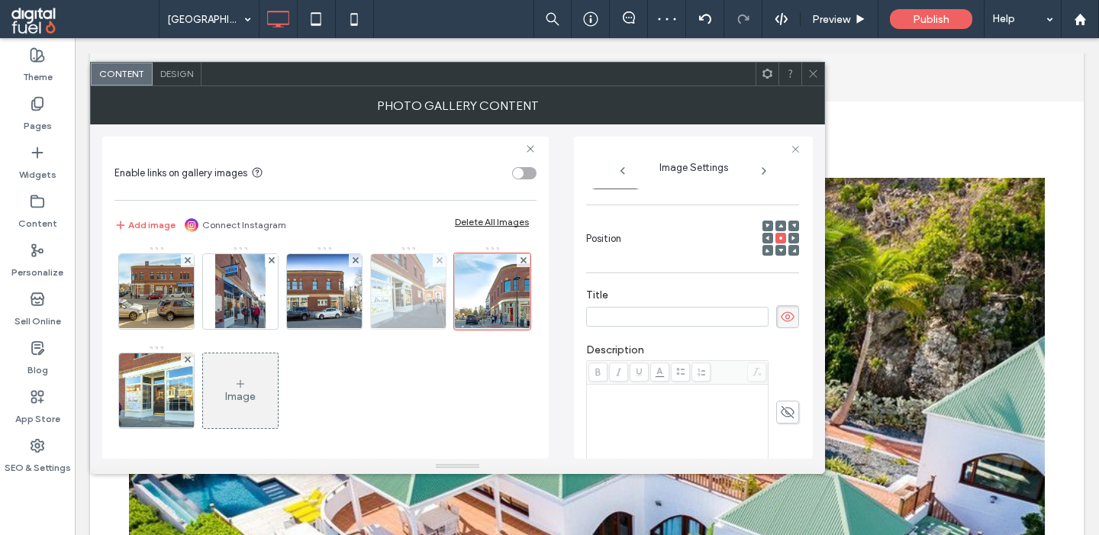
click at [410, 286] on img at bounding box center [409, 291] width 112 height 75
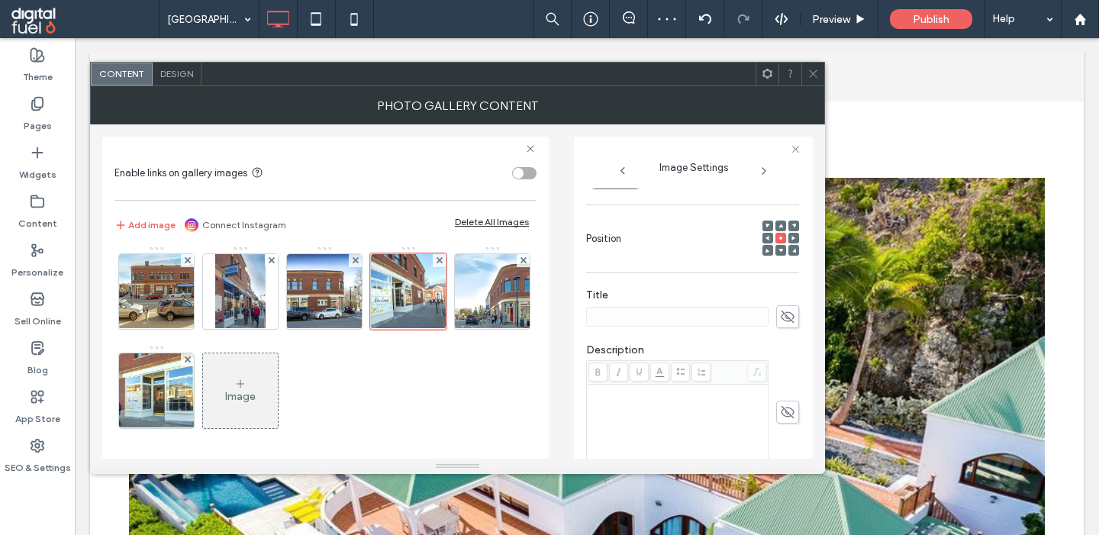
click at [791, 315] on use at bounding box center [788, 317] width 14 height 12
click at [312, 279] on img at bounding box center [325, 291] width 112 height 75
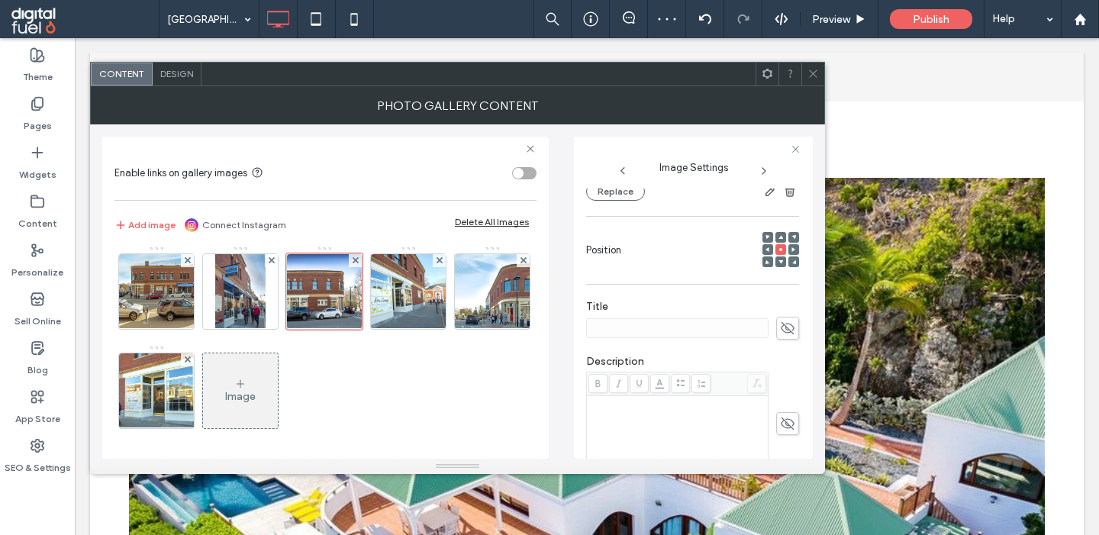
click at [785, 324] on icon at bounding box center [787, 328] width 15 height 17
click at [237, 301] on img at bounding box center [240, 291] width 50 height 75
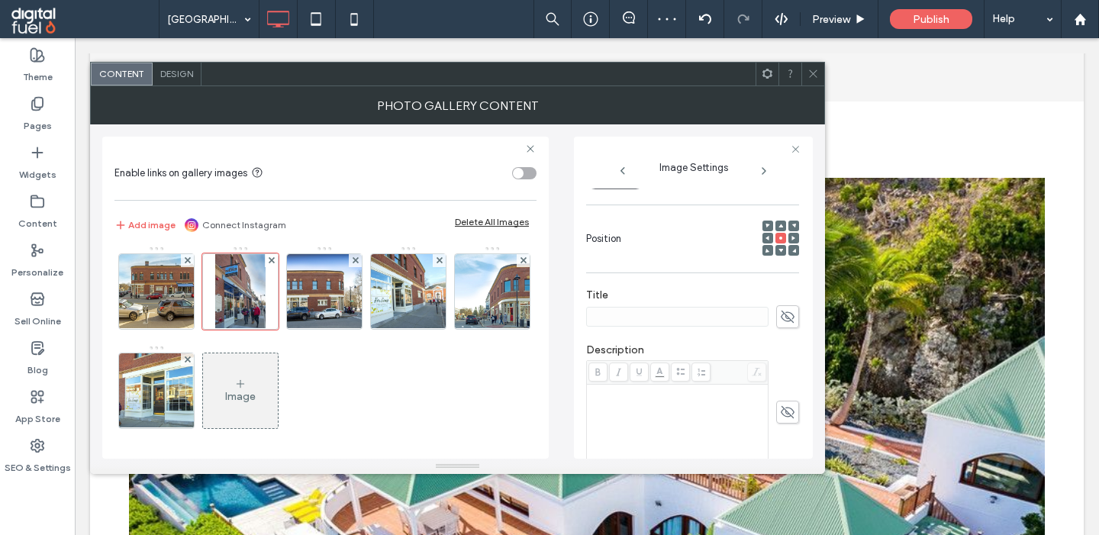
click at [776, 318] on span at bounding box center [787, 316] width 23 height 23
click at [164, 291] on img at bounding box center [157, 291] width 112 height 75
click at [788, 320] on use at bounding box center [788, 317] width 14 height 12
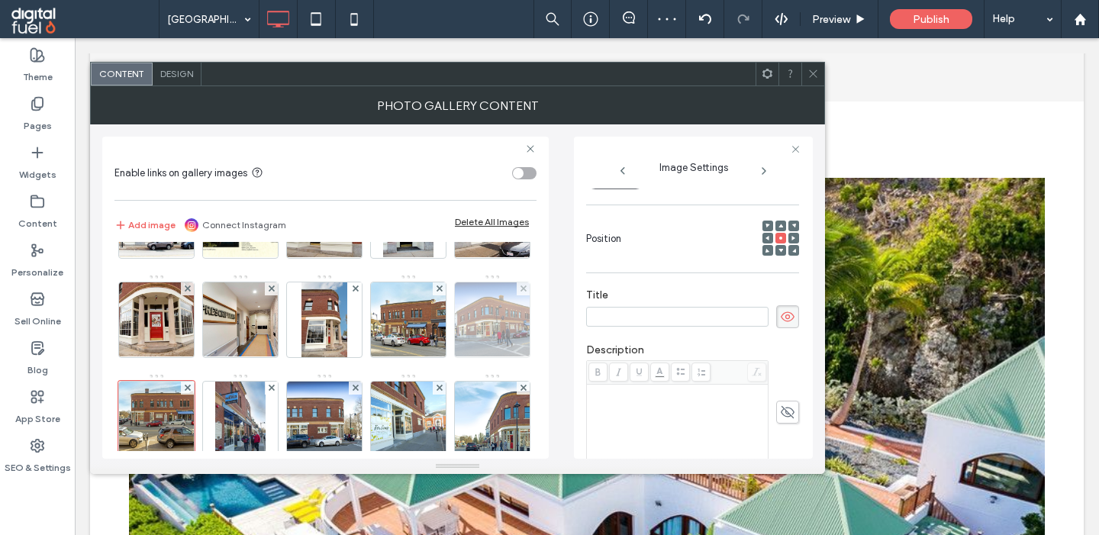
click at [488, 307] on img at bounding box center [493, 319] width 112 height 75
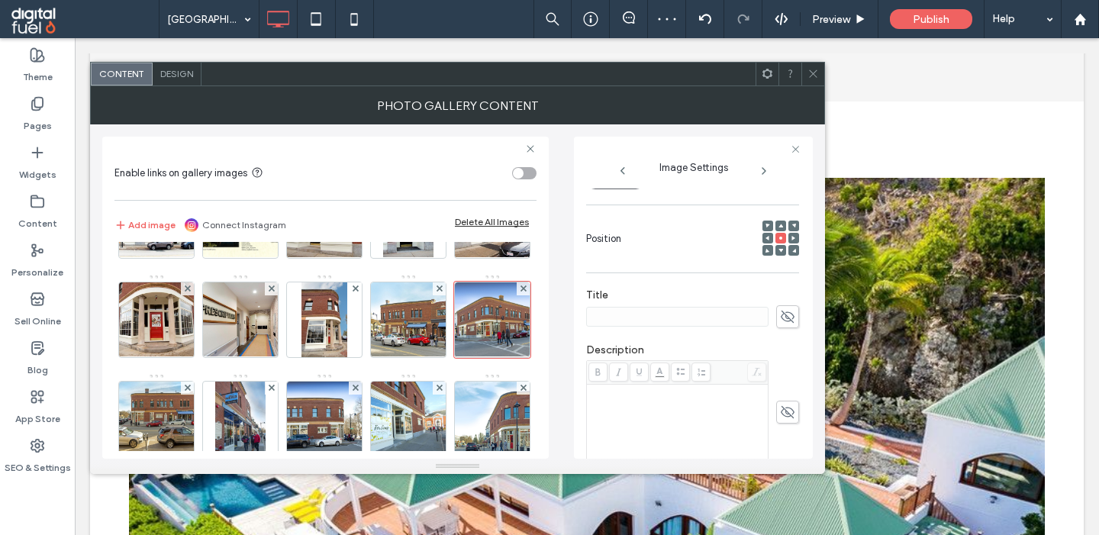
click at [791, 314] on icon at bounding box center [787, 316] width 15 height 17
click at [395, 331] on img at bounding box center [409, 319] width 112 height 75
click at [785, 325] on icon at bounding box center [787, 316] width 15 height 17
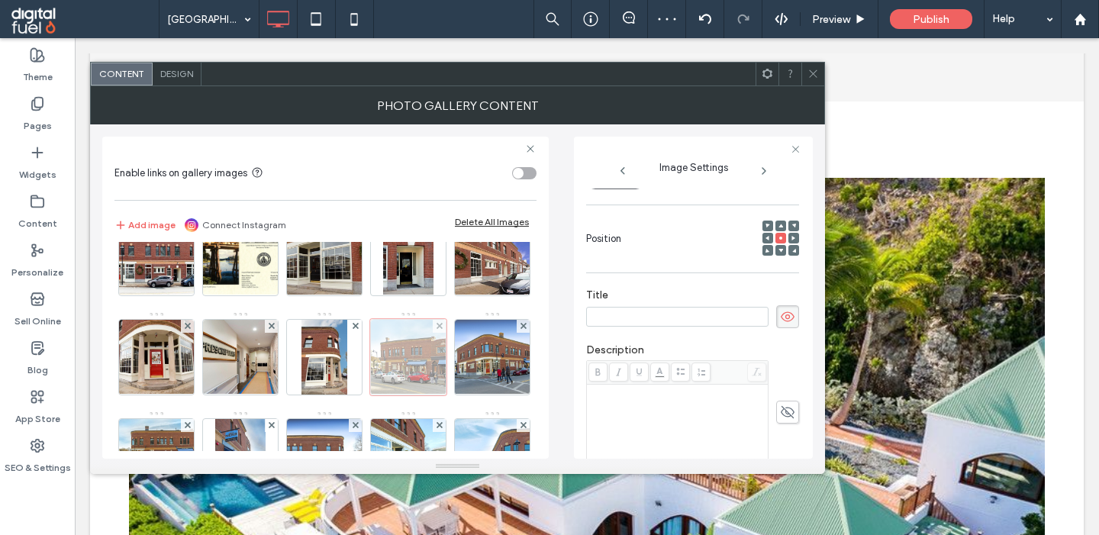
scroll to position [25, 0]
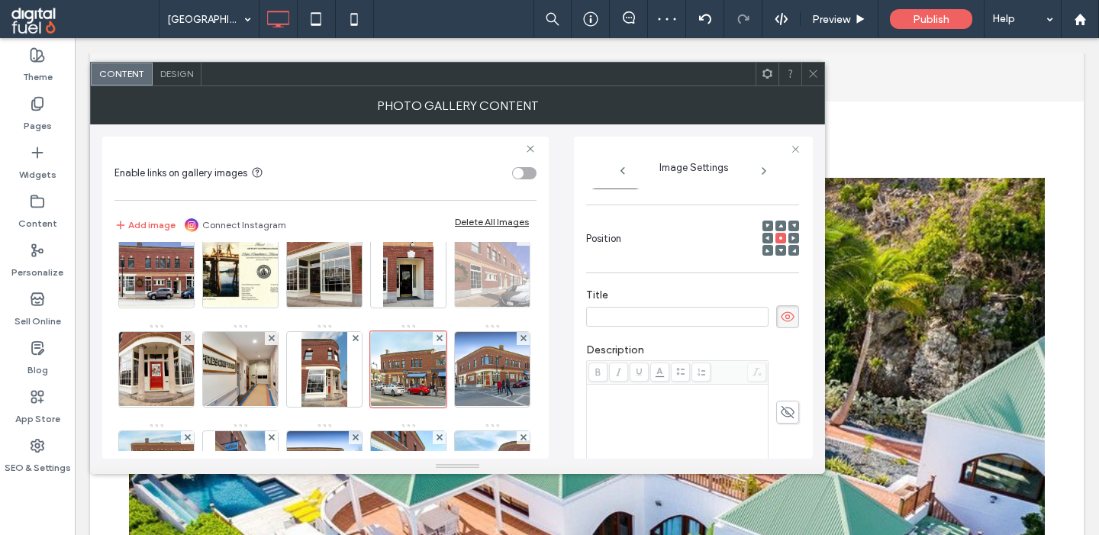
click at [469, 282] on img at bounding box center [492, 270] width 112 height 75
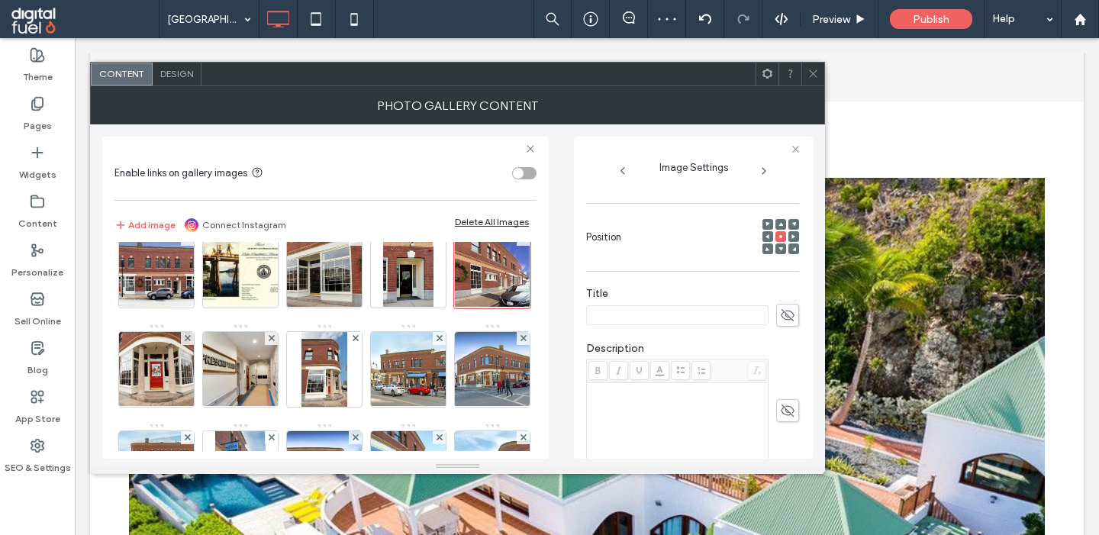
click at [785, 315] on use at bounding box center [788, 315] width 14 height 12
click at [411, 266] on img at bounding box center [408, 270] width 50 height 75
click at [783, 318] on icon at bounding box center [787, 315] width 15 height 17
click at [343, 282] on img at bounding box center [325, 270] width 112 height 75
click at [786, 318] on use at bounding box center [788, 315] width 14 height 12
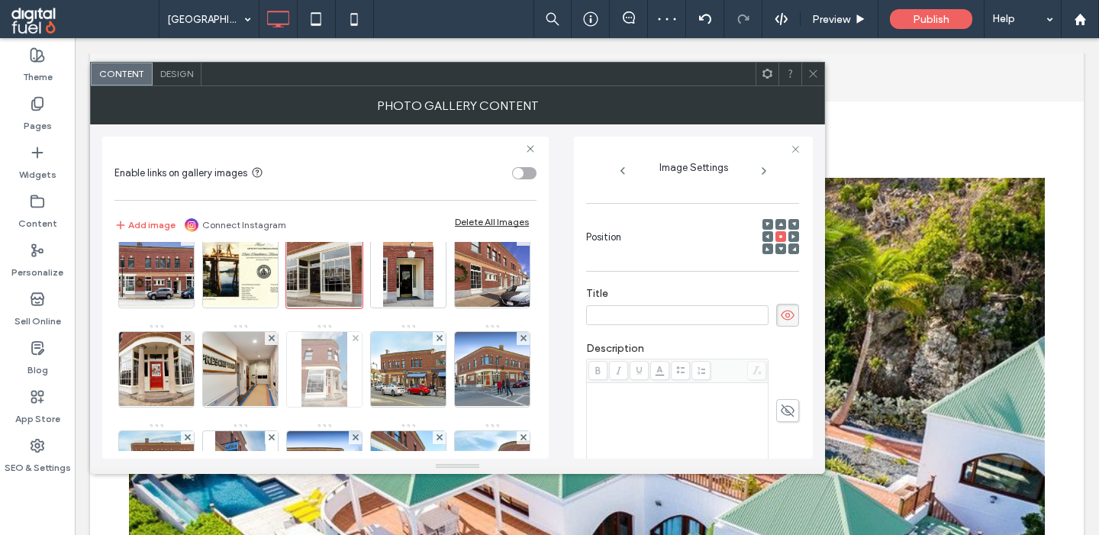
click at [341, 379] on img at bounding box center [324, 369] width 46 height 75
click at [787, 324] on icon at bounding box center [787, 315] width 15 height 17
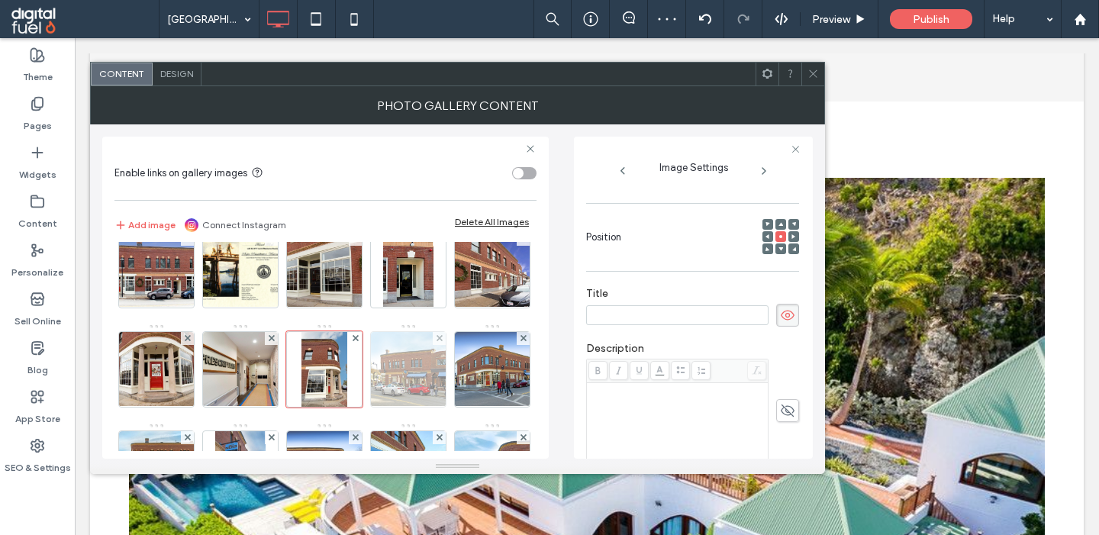
click at [410, 371] on img at bounding box center [409, 369] width 112 height 75
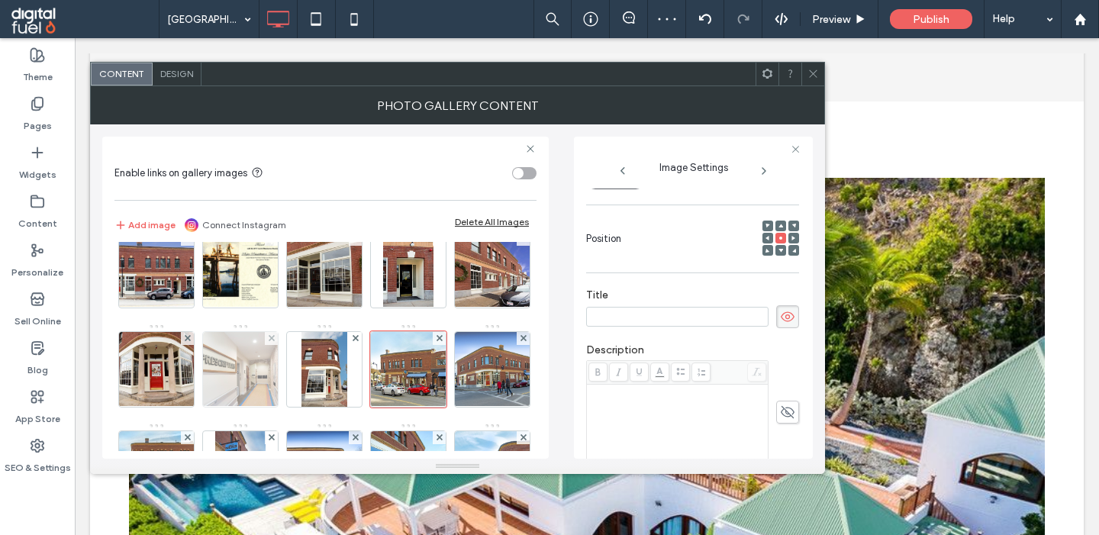
click at [227, 349] on img at bounding box center [241, 369] width 112 height 75
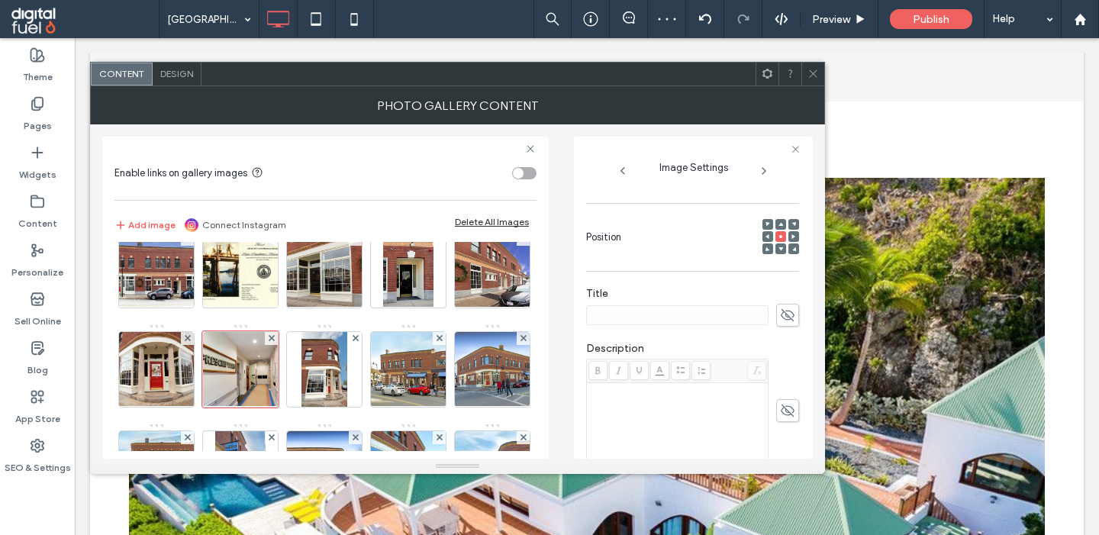
click at [779, 312] on span at bounding box center [787, 315] width 23 height 23
click at [159, 372] on img at bounding box center [156, 369] width 112 height 75
click at [791, 313] on icon at bounding box center [787, 315] width 15 height 17
click at [304, 363] on img at bounding box center [324, 369] width 46 height 75
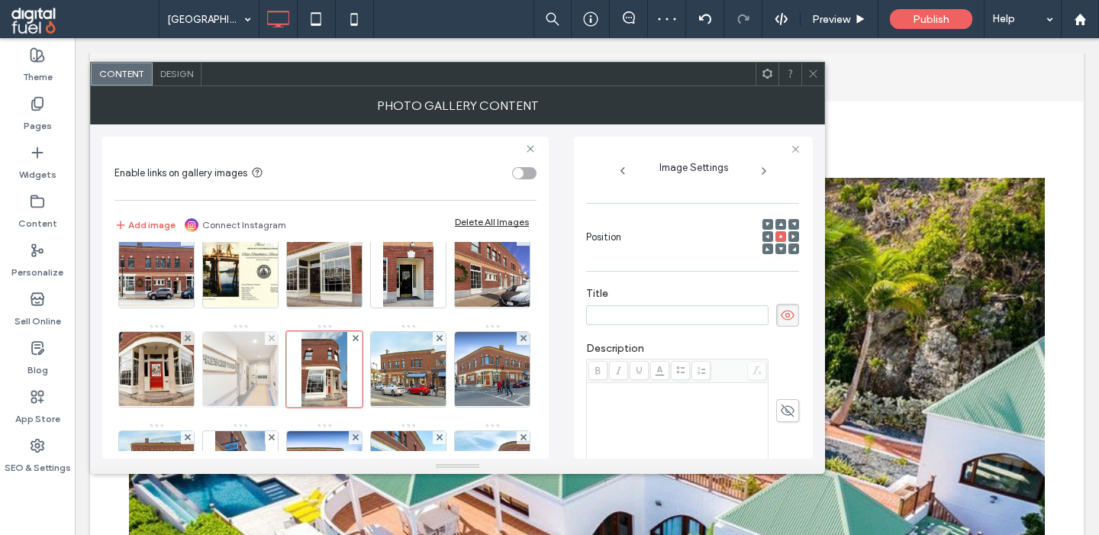
click at [250, 349] on img at bounding box center [241, 369] width 112 height 75
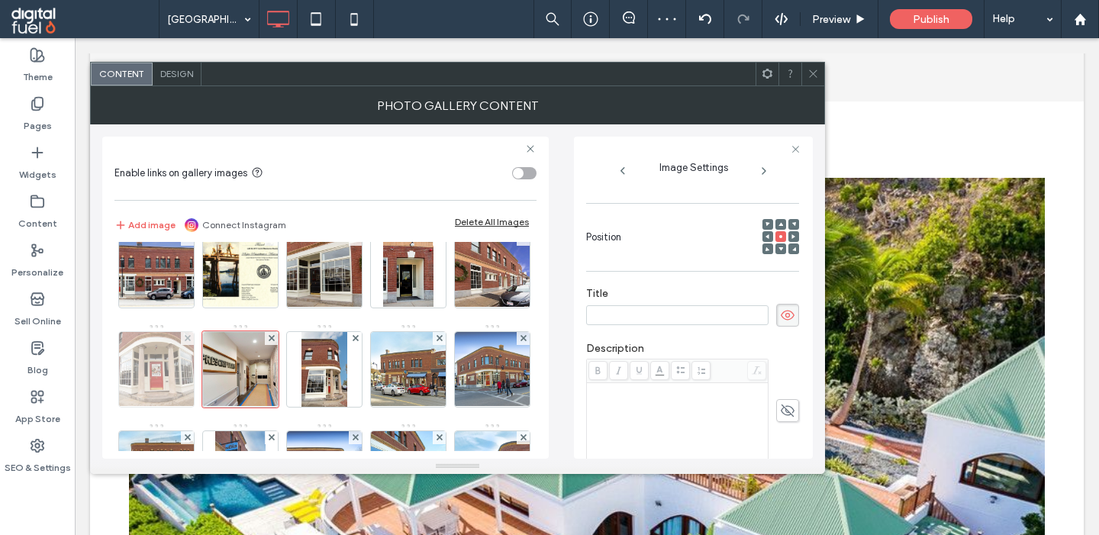
click at [160, 363] on img at bounding box center [156, 369] width 112 height 75
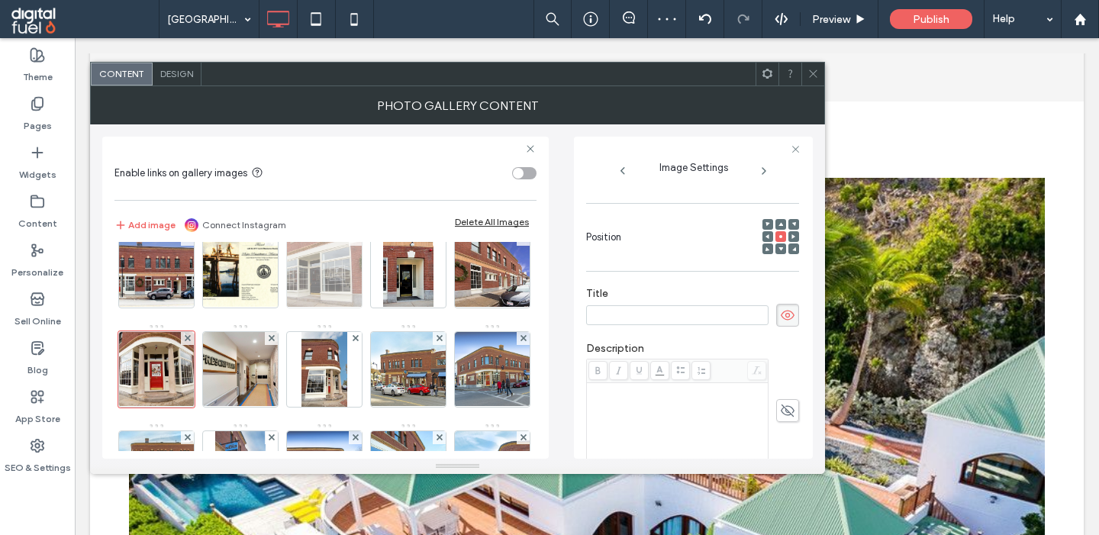
click at [330, 268] on img at bounding box center [325, 270] width 112 height 75
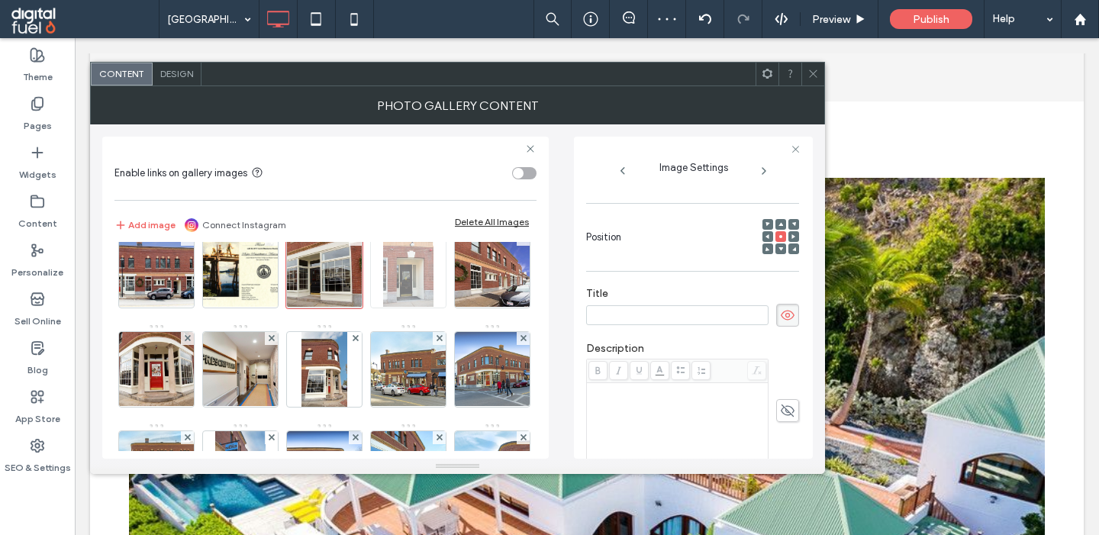
click at [426, 275] on img at bounding box center [408, 270] width 50 height 75
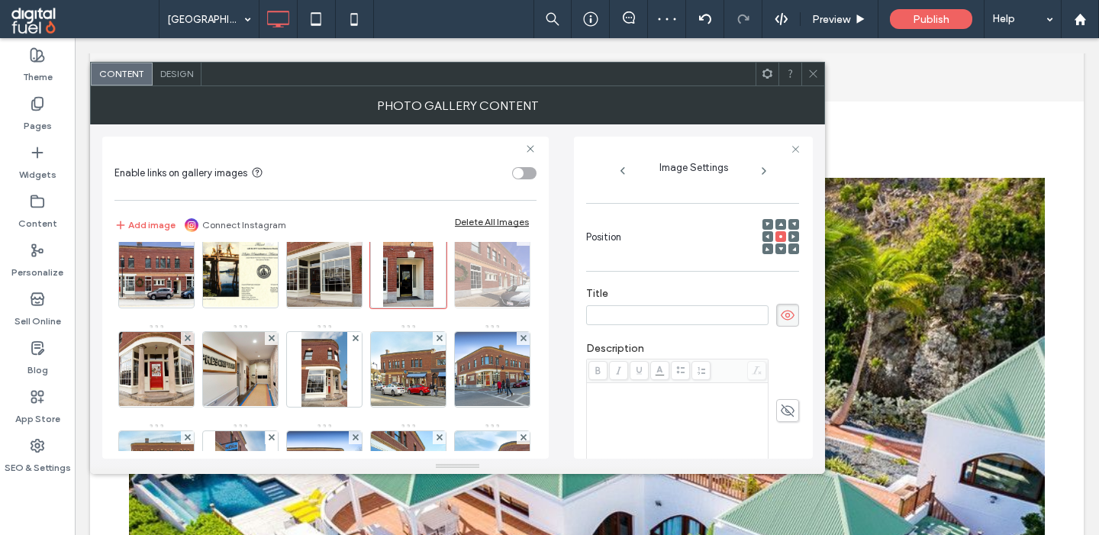
click at [487, 279] on img at bounding box center [492, 270] width 112 height 75
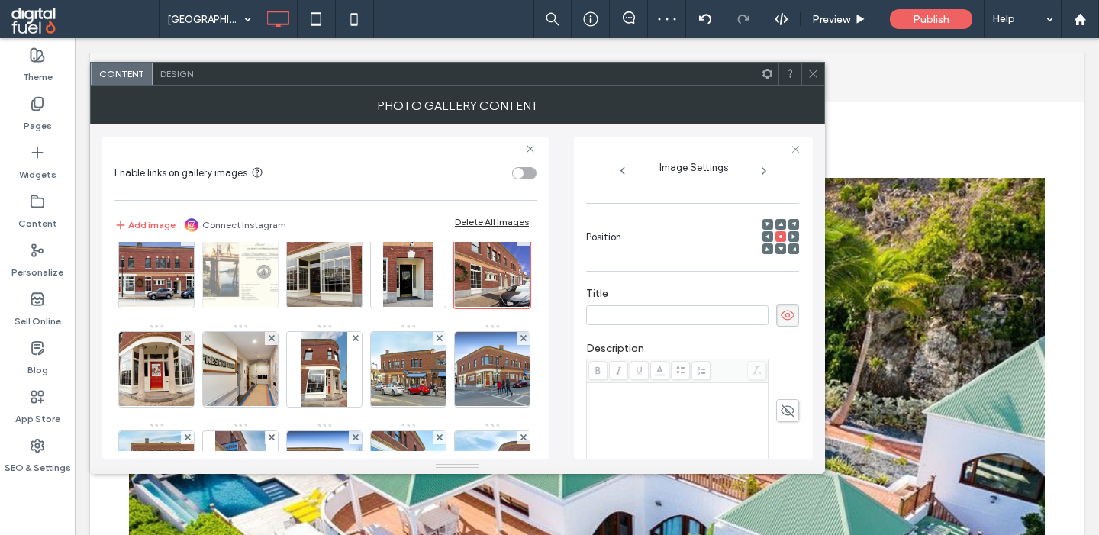
click at [256, 277] on img at bounding box center [240, 270] width 97 height 75
click at [795, 319] on span at bounding box center [787, 315] width 23 height 23
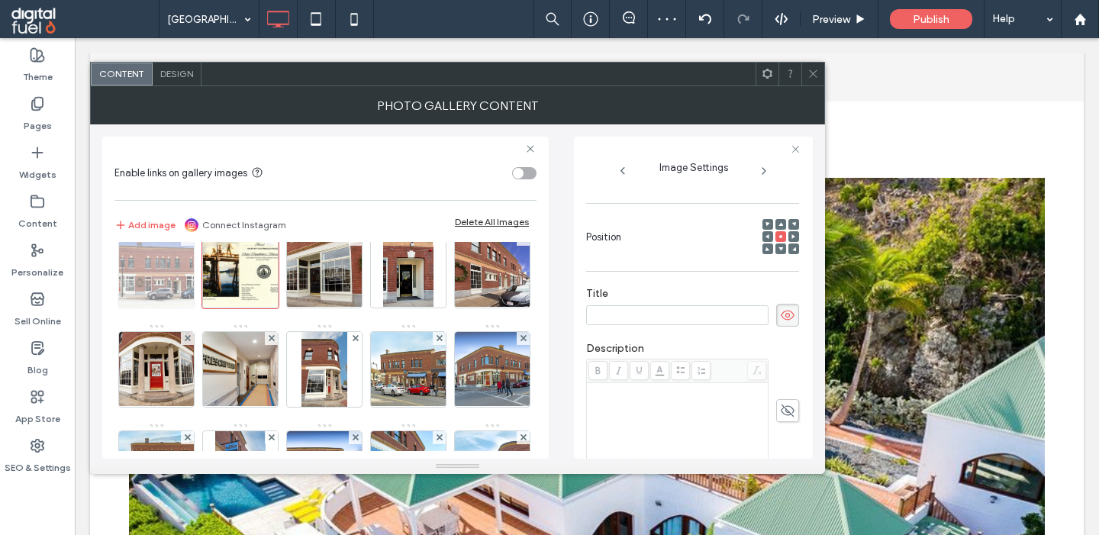
click at [131, 279] on img at bounding box center [156, 270] width 112 height 75
click at [783, 316] on use at bounding box center [788, 315] width 14 height 12
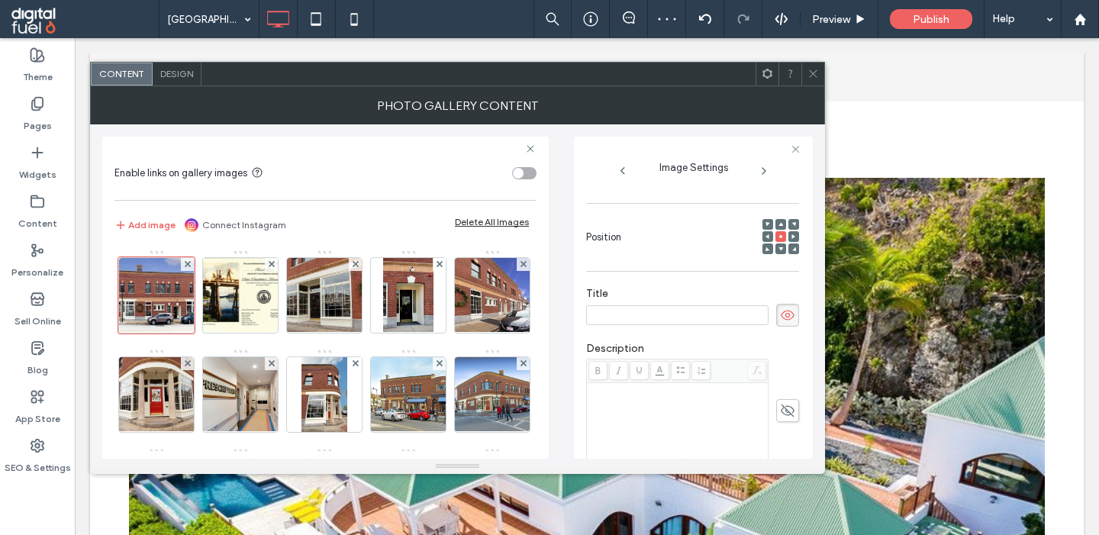
click at [811, 79] on icon at bounding box center [813, 73] width 11 height 11
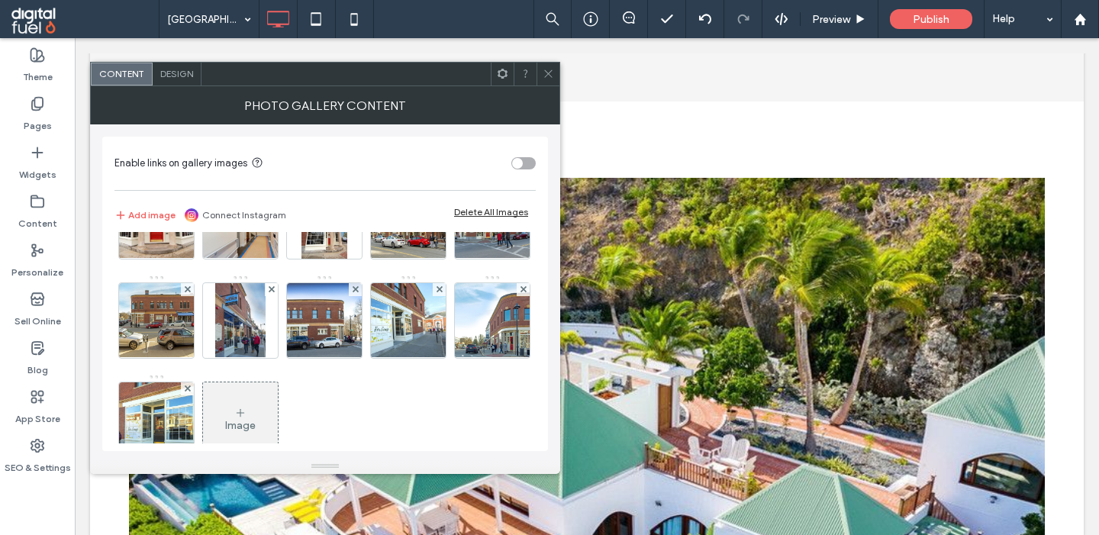
scroll to position [202, 0]
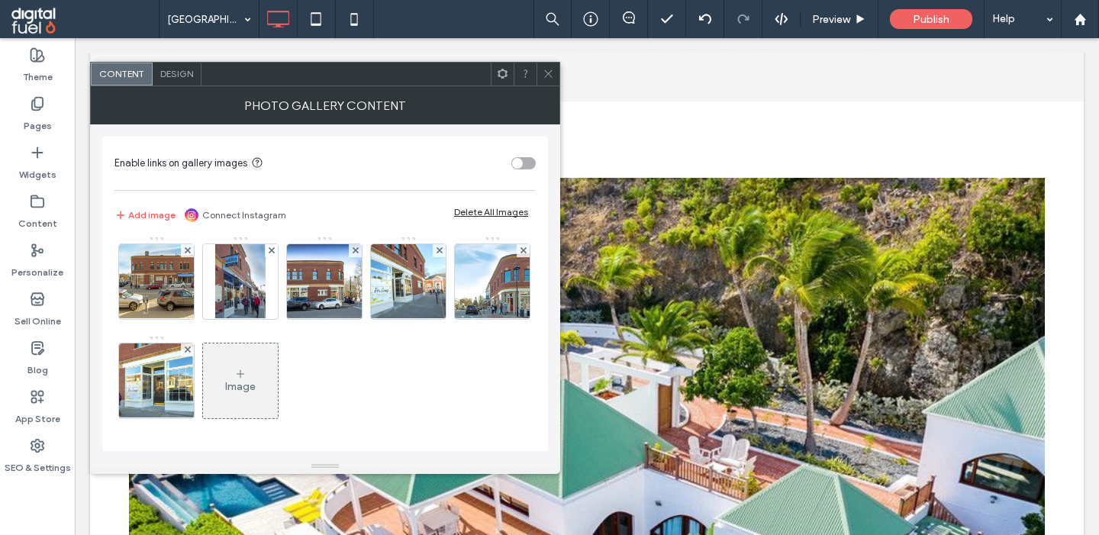
click at [548, 74] on use at bounding box center [548, 74] width 8 height 8
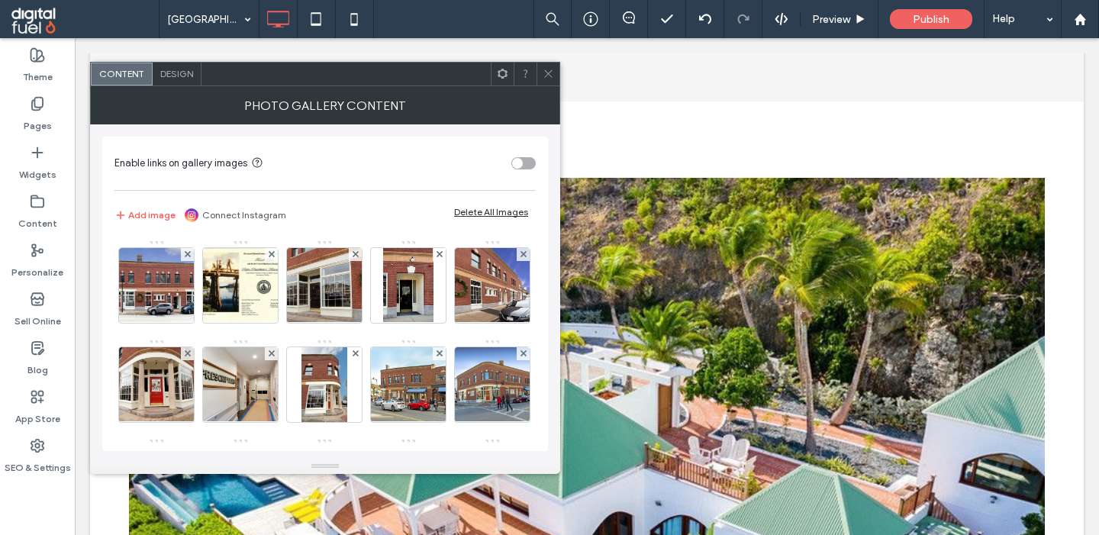
click at [169, 67] on div "Design" at bounding box center [177, 74] width 49 height 23
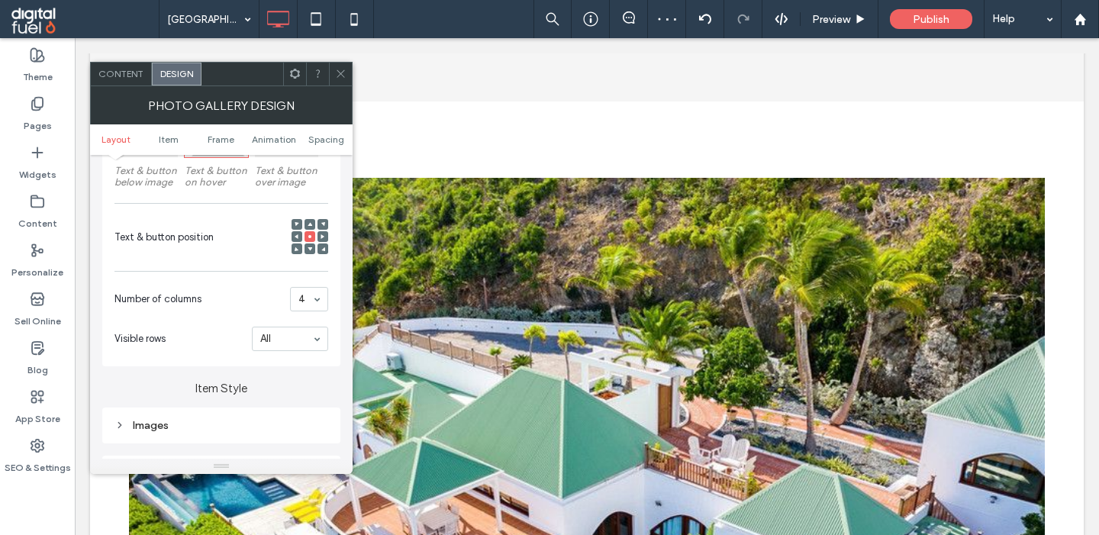
scroll to position [323, 0]
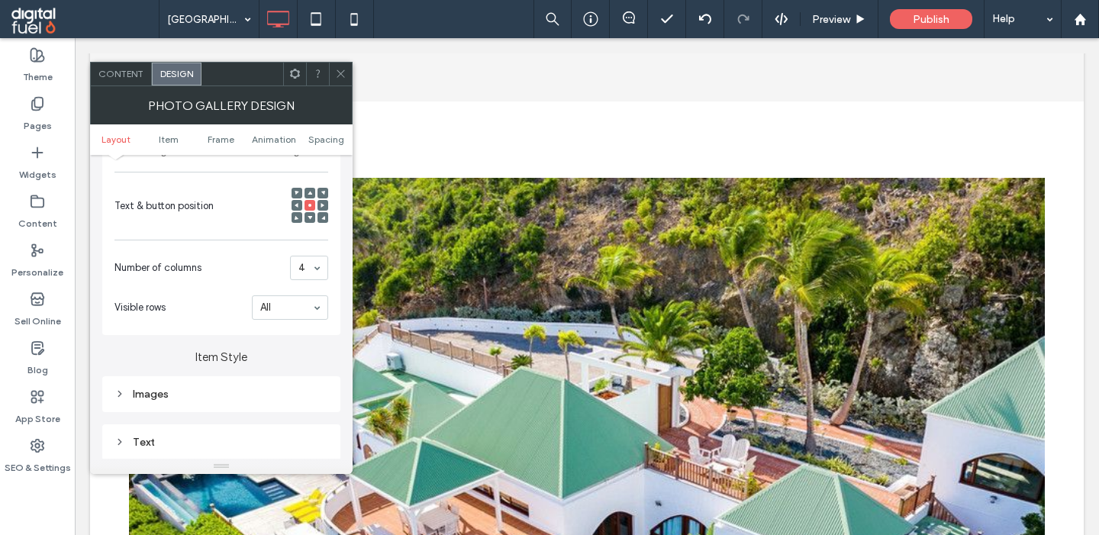
click at [315, 269] on div "4" at bounding box center [309, 268] width 38 height 24
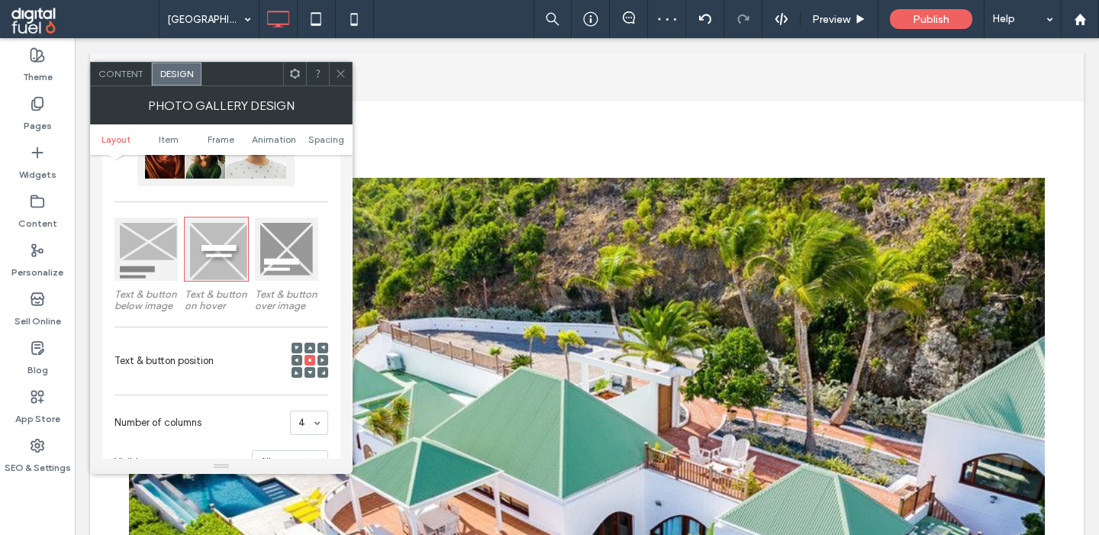
scroll to position [29, 0]
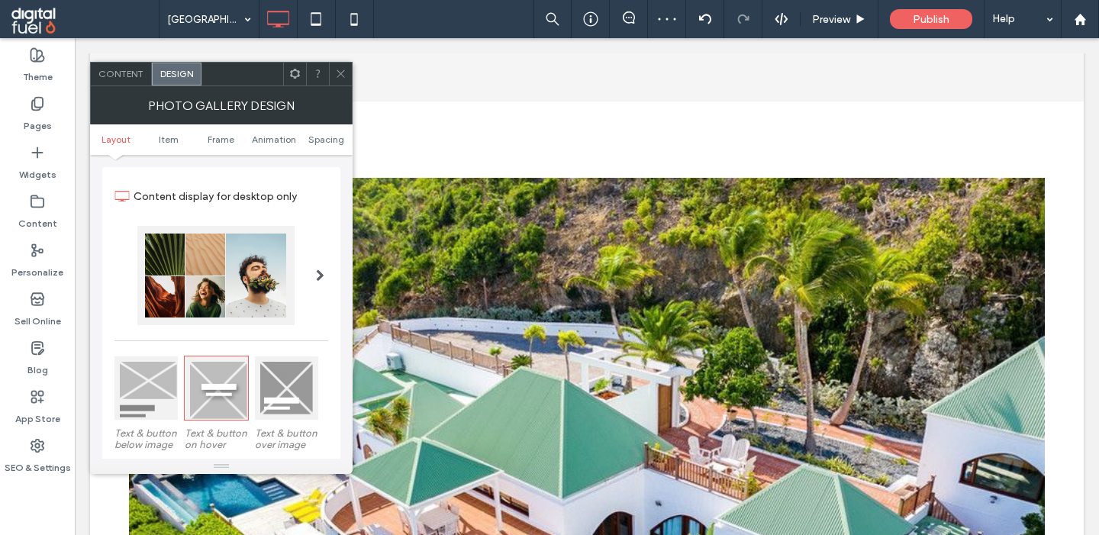
click at [299, 229] on div at bounding box center [221, 275] width 214 height 99
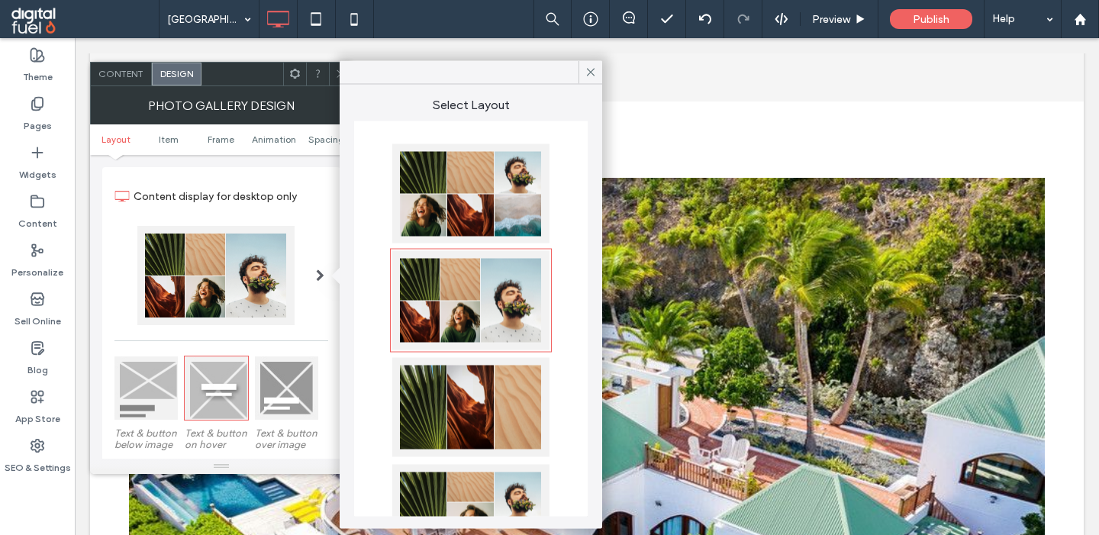
click at [498, 201] on div at bounding box center [470, 193] width 157 height 99
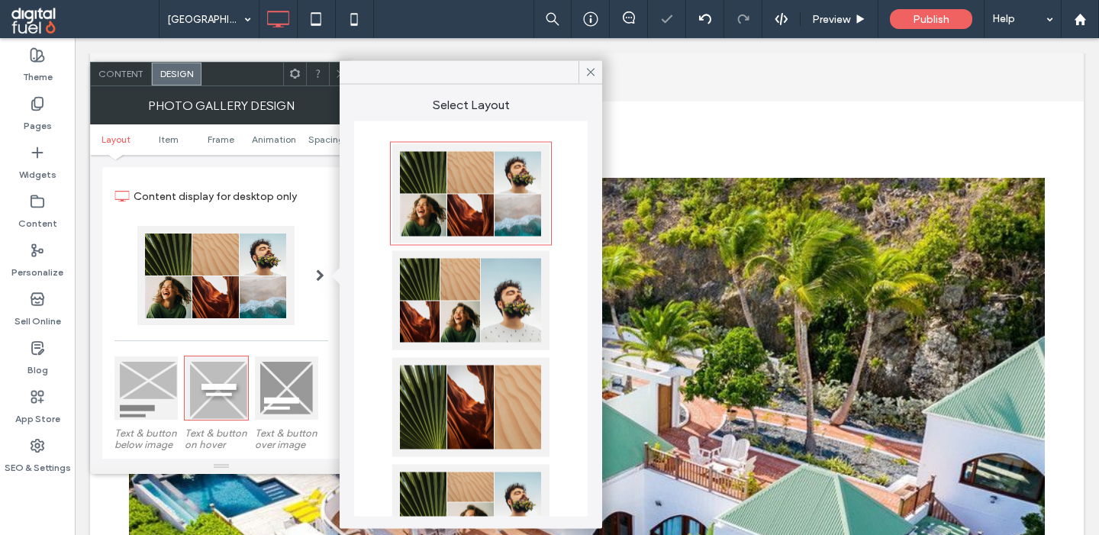
click at [340, 77] on div at bounding box center [471, 73] width 263 height 24
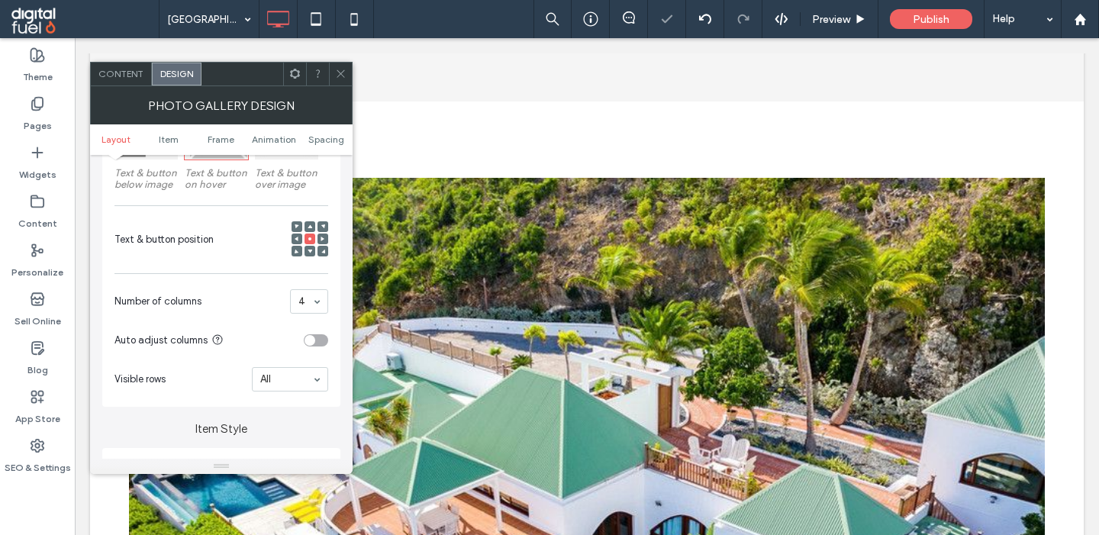
scroll to position [478, 0]
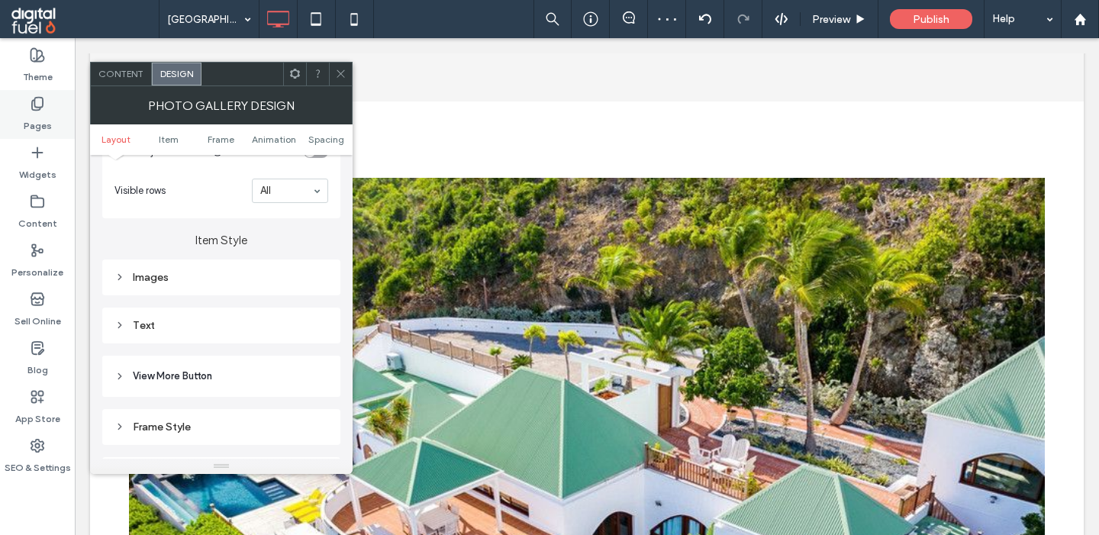
click at [20, 111] on div "Pages" at bounding box center [37, 114] width 75 height 49
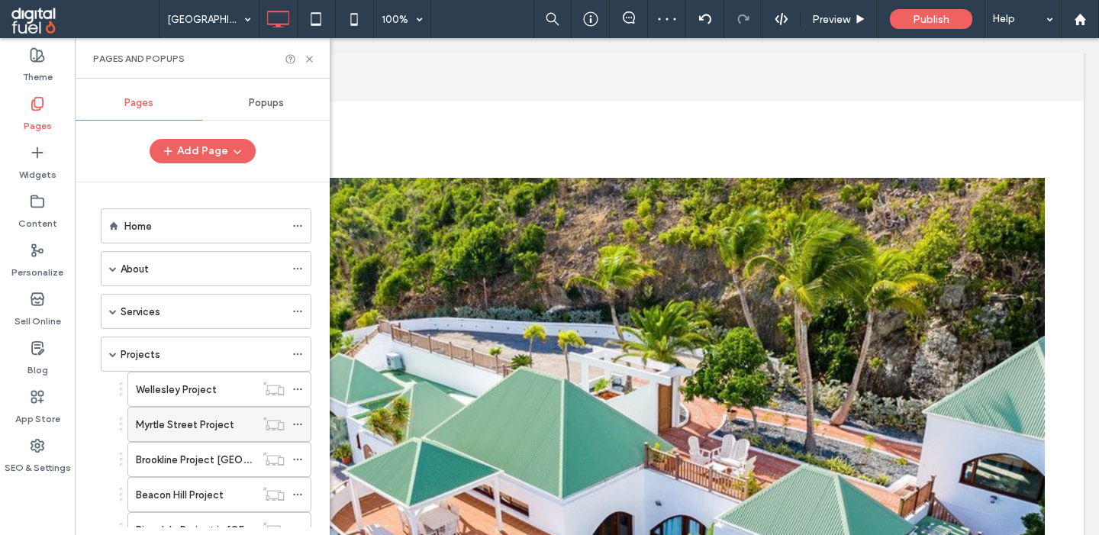
click at [205, 420] on label "Myrtle Street Project" at bounding box center [185, 424] width 98 height 27
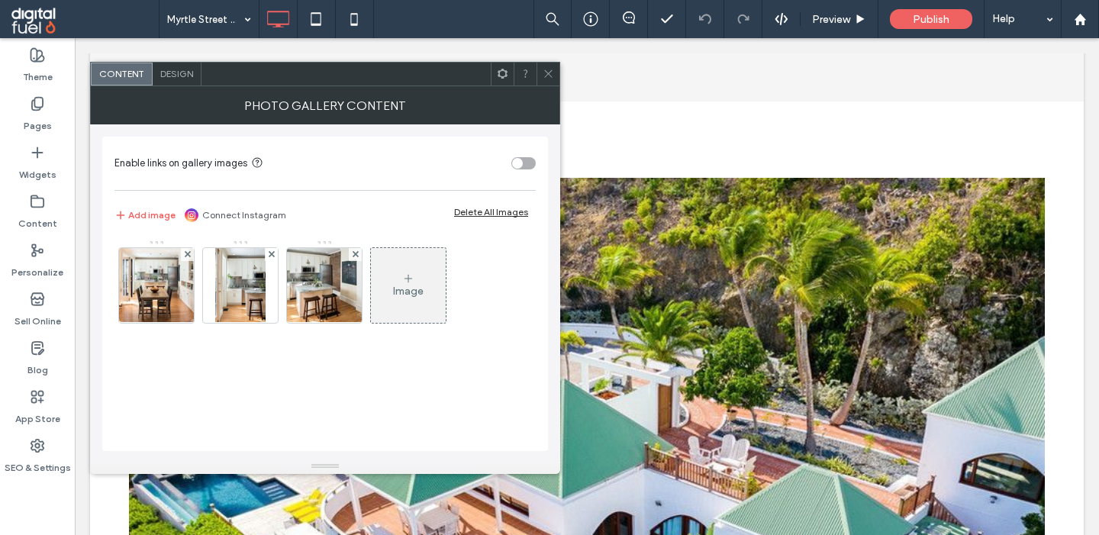
click at [544, 70] on icon at bounding box center [548, 73] width 11 height 11
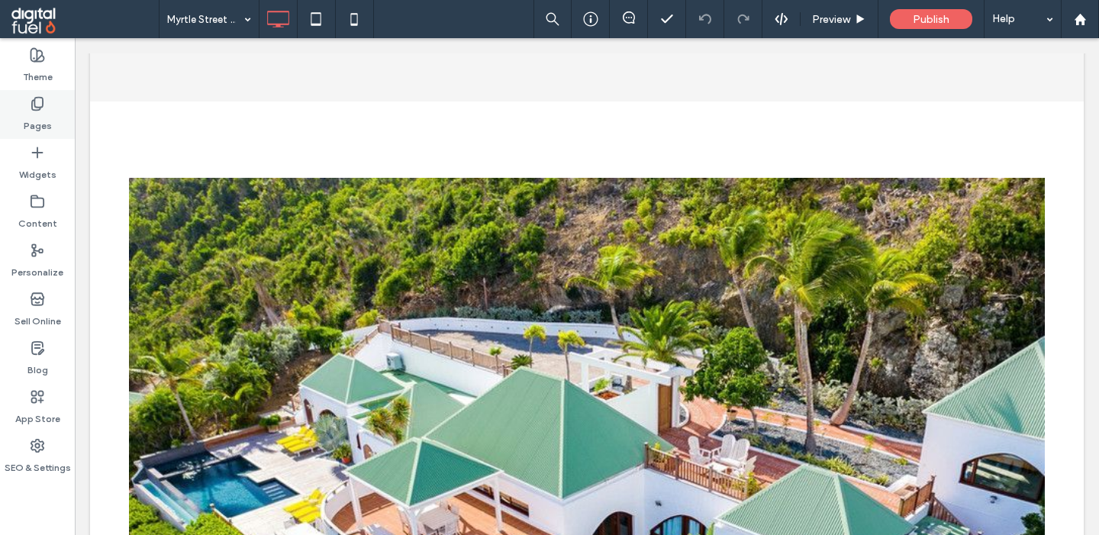
click at [42, 109] on icon at bounding box center [37, 103] width 15 height 15
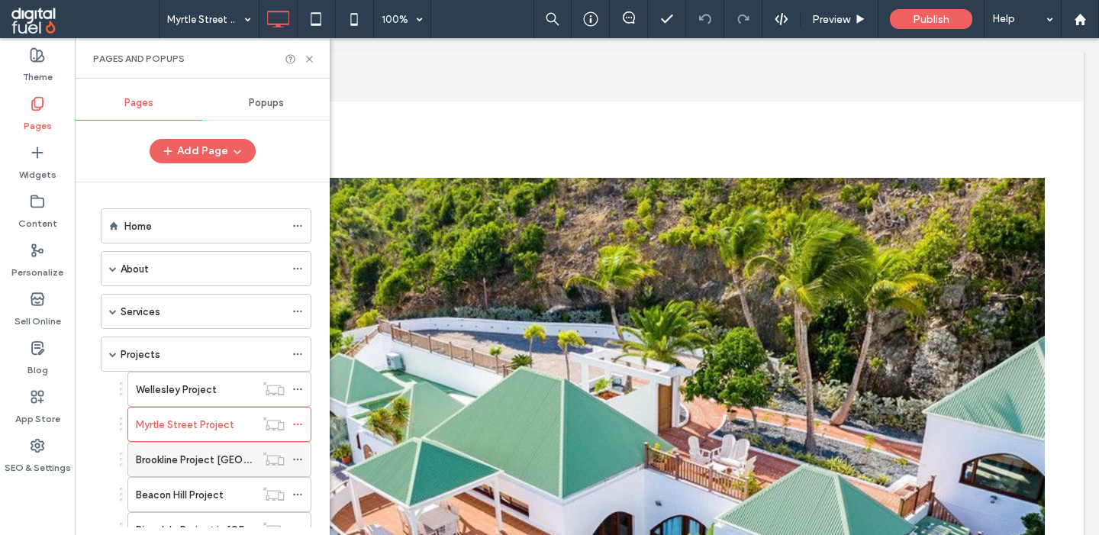
click at [208, 455] on label "Brookline Project Modern House" at bounding box center [227, 459] width 183 height 27
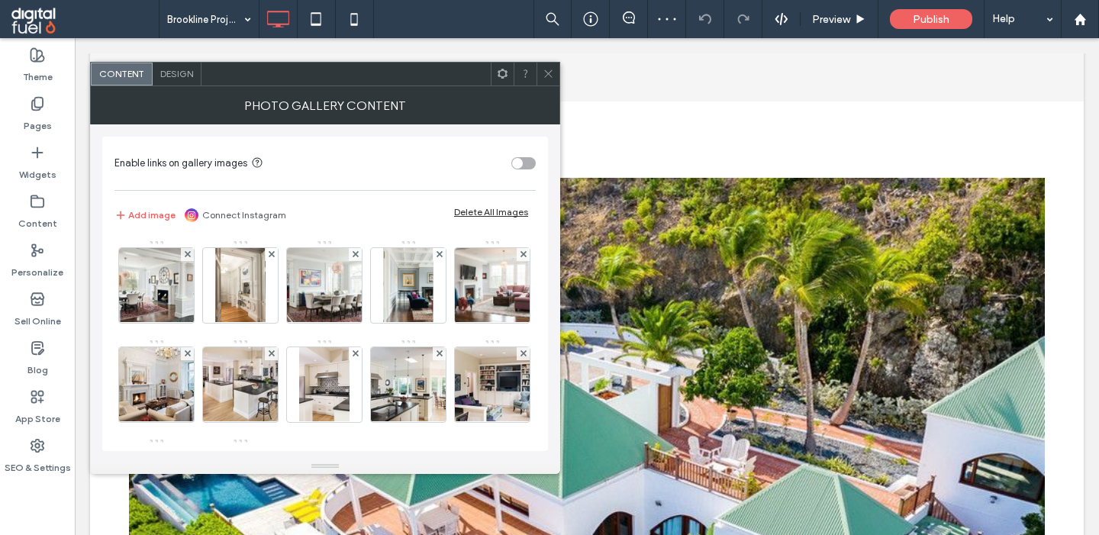
click at [180, 85] on div "Content Design" at bounding box center [325, 74] width 470 height 24
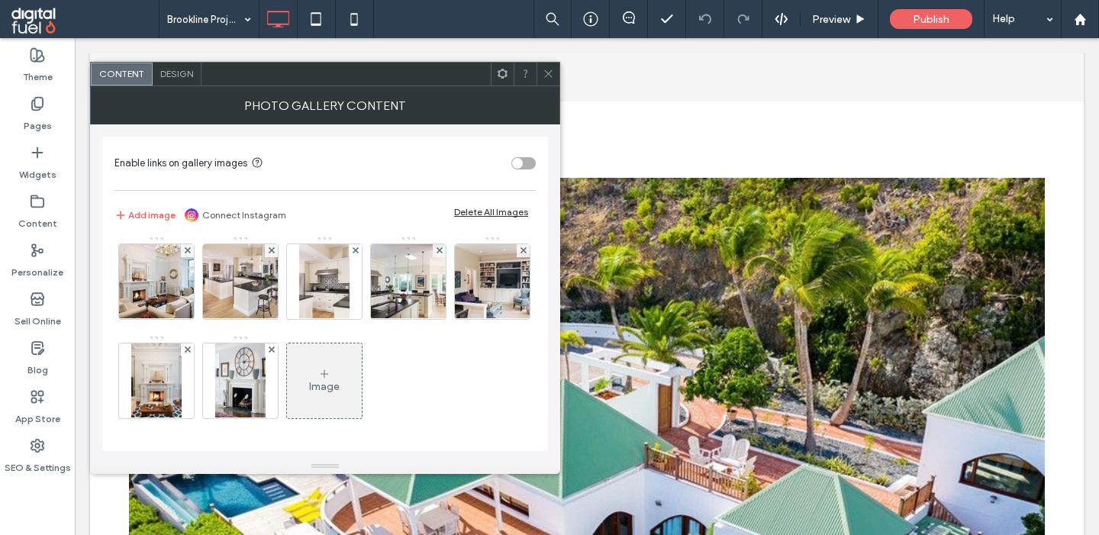
click at [165, 76] on span "Design" at bounding box center [176, 73] width 33 height 11
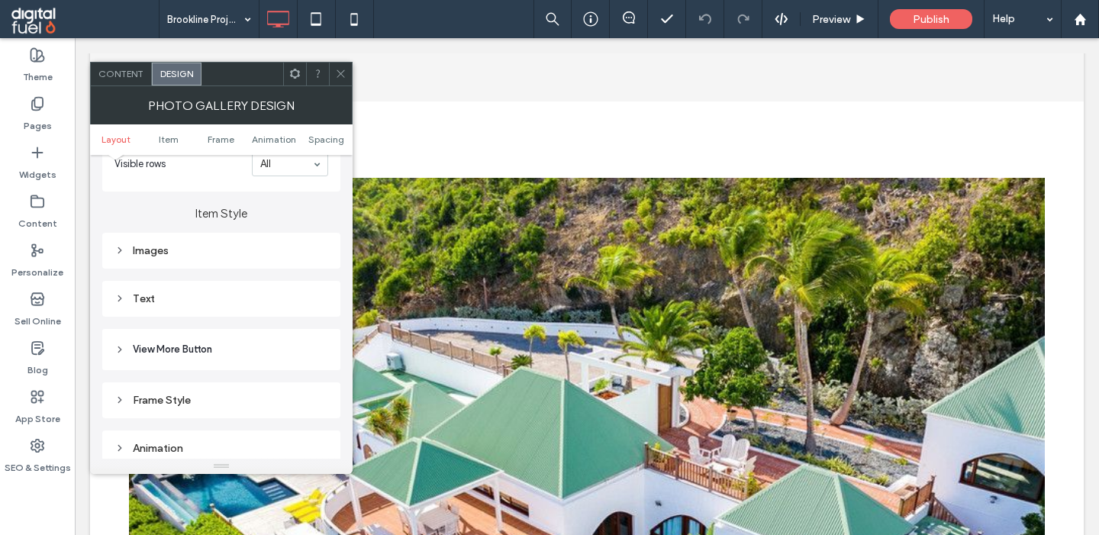
scroll to position [562, 0]
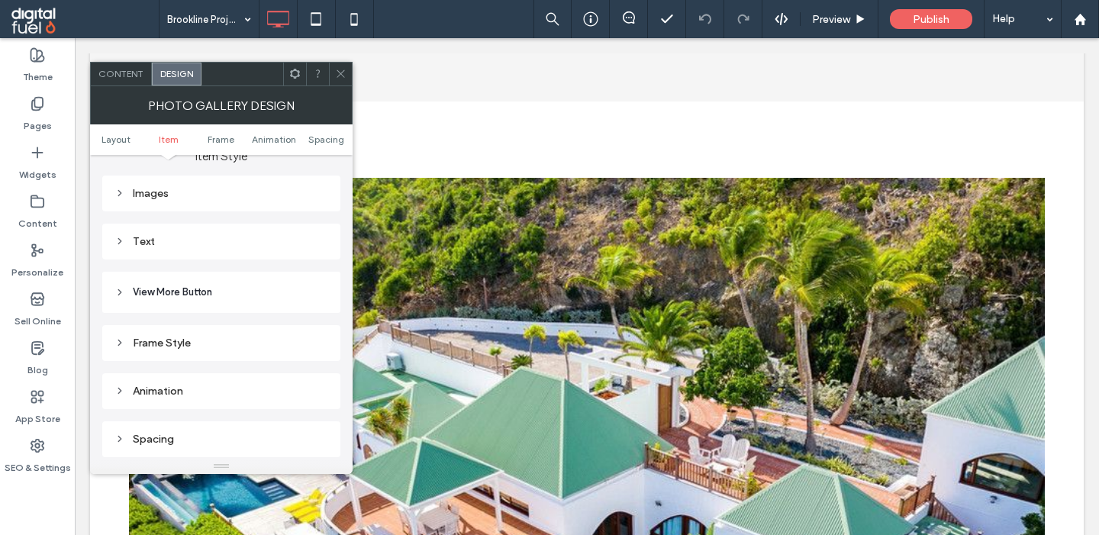
click at [156, 195] on div "Images" at bounding box center [221, 193] width 214 height 13
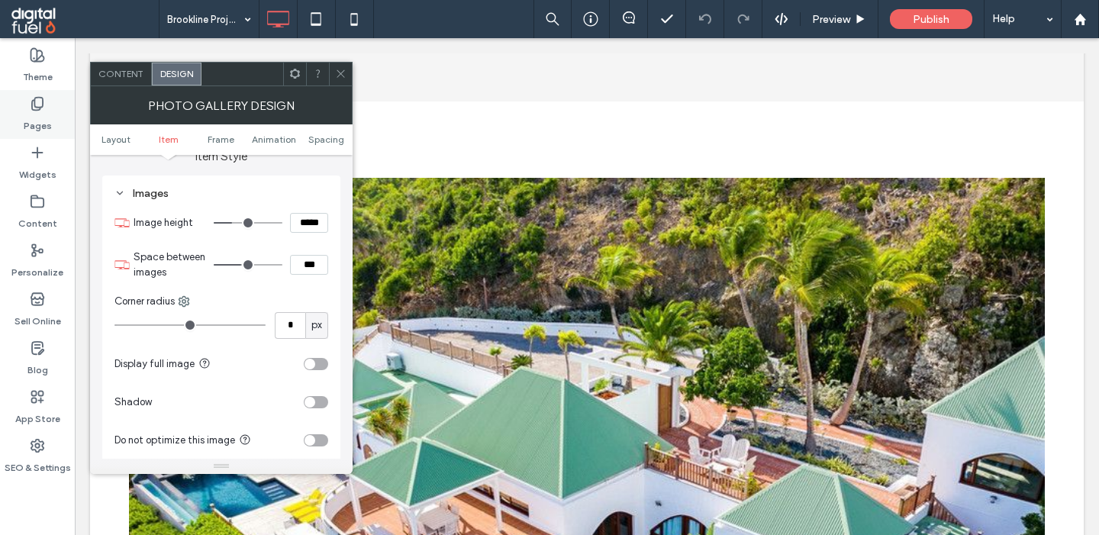
click at [46, 115] on label "Pages" at bounding box center [38, 121] width 28 height 21
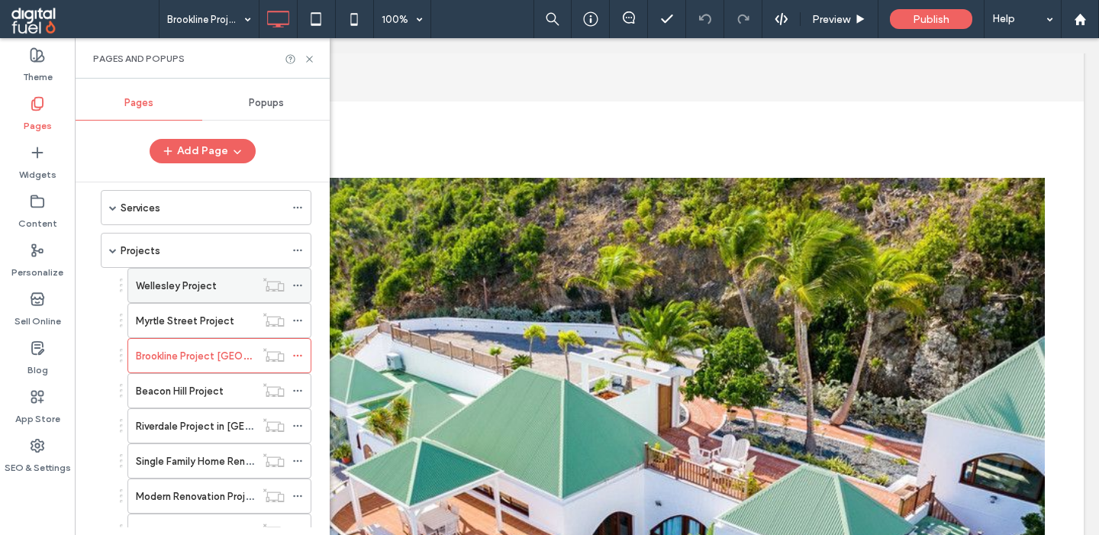
scroll to position [278, 0]
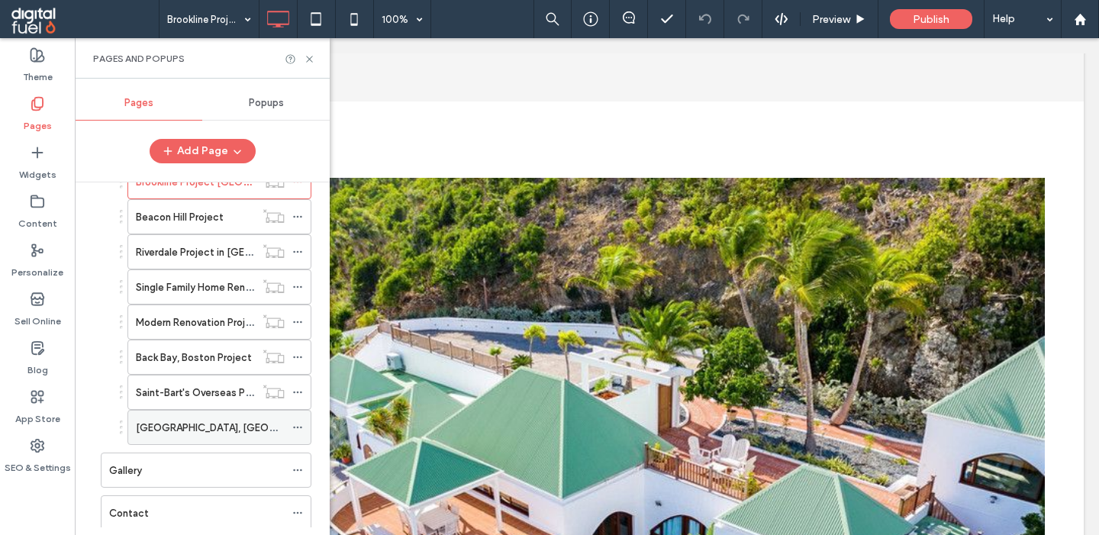
click at [207, 424] on label "Concord, MA – Historic Renovation" at bounding box center [291, 427] width 311 height 27
click at [303, 426] on icon at bounding box center [297, 427] width 11 height 11
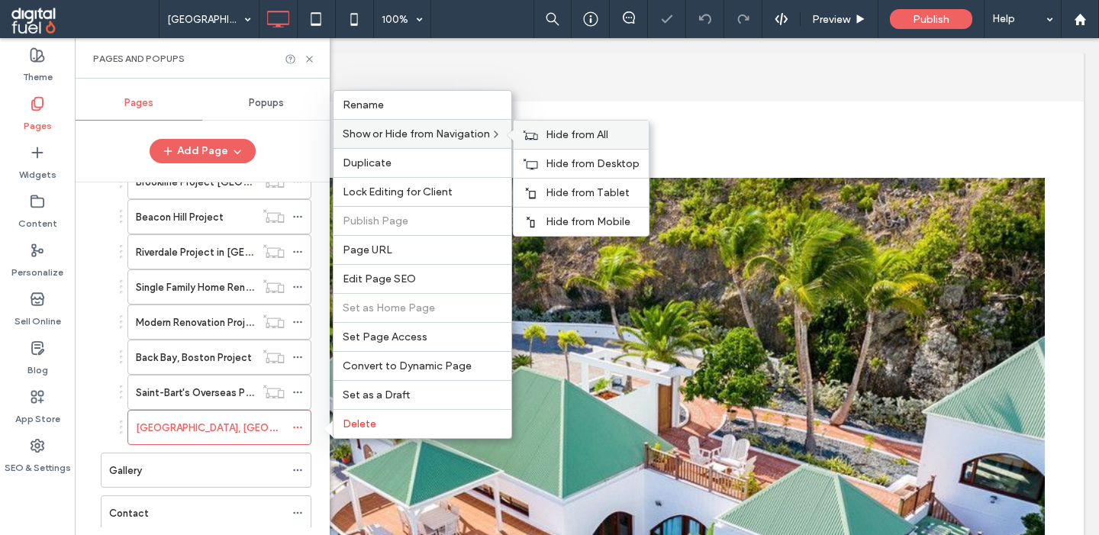
click at [558, 135] on span "Hide from All" at bounding box center [577, 134] width 63 height 13
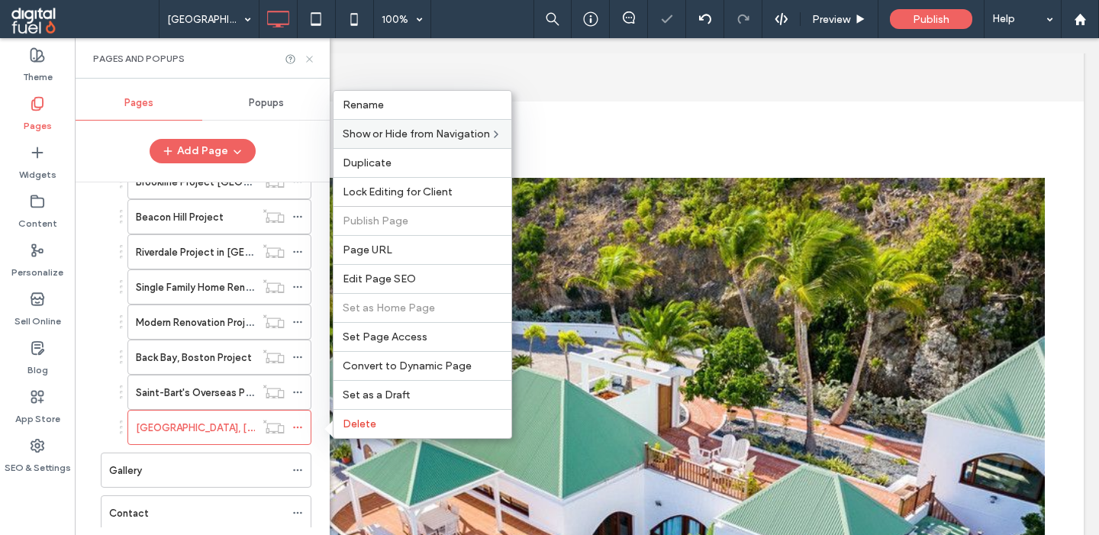
click at [308, 60] on icon at bounding box center [309, 58] width 11 height 11
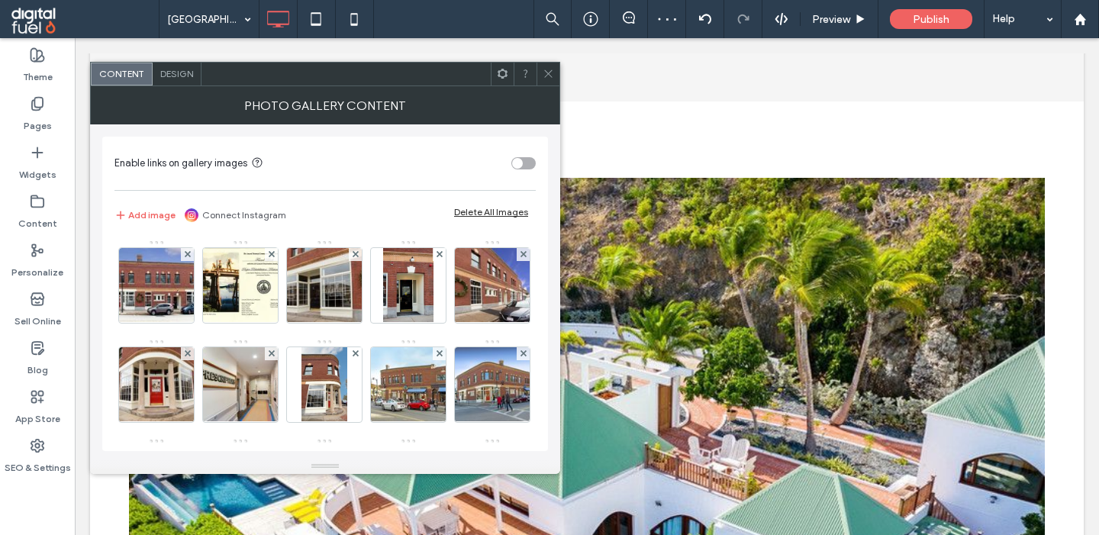
click at [174, 73] on span "Design" at bounding box center [176, 73] width 33 height 11
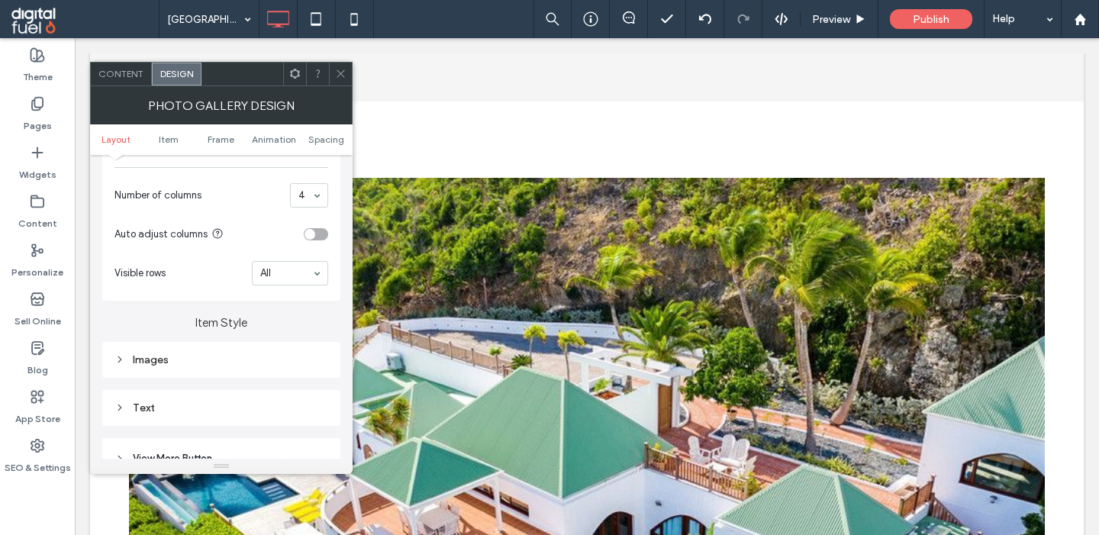
click at [167, 363] on div "Images" at bounding box center [221, 359] width 214 height 13
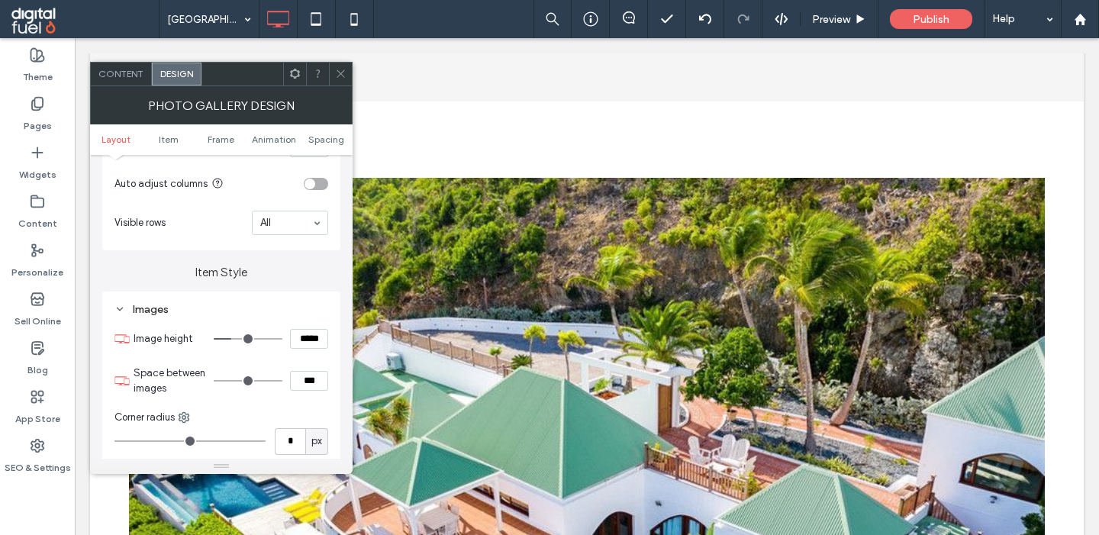
scroll to position [518, 0]
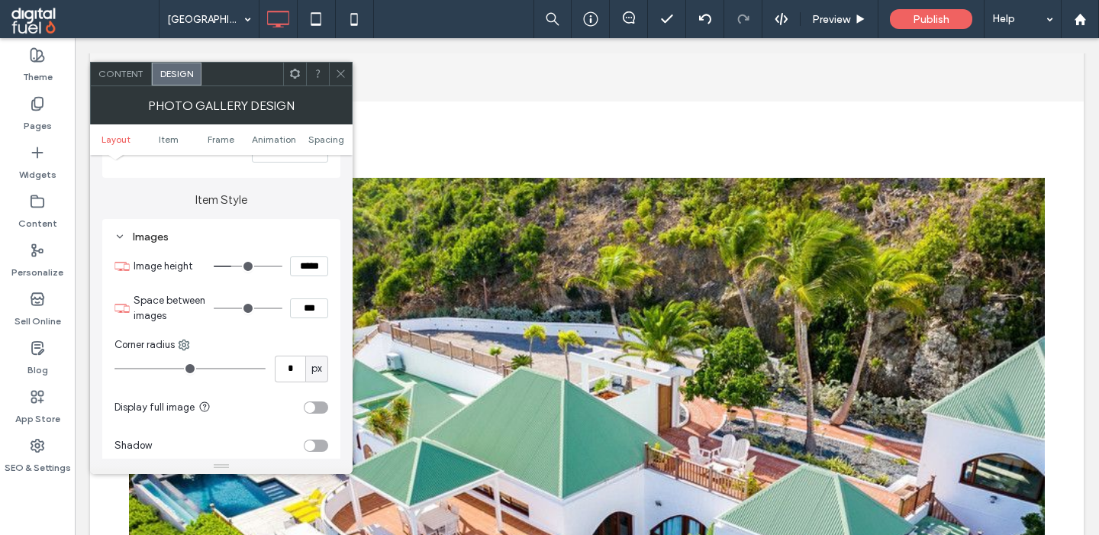
click at [311, 310] on input "***" at bounding box center [309, 308] width 38 height 20
type input "***"
type input "*"
click at [340, 70] on icon at bounding box center [340, 73] width 11 height 11
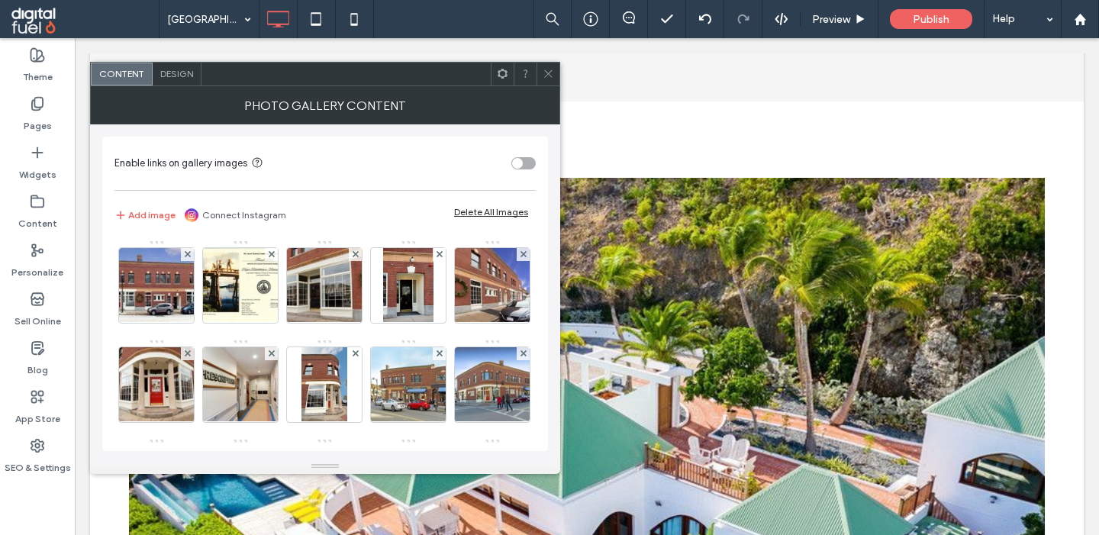
click at [162, 66] on div "Design" at bounding box center [177, 74] width 49 height 23
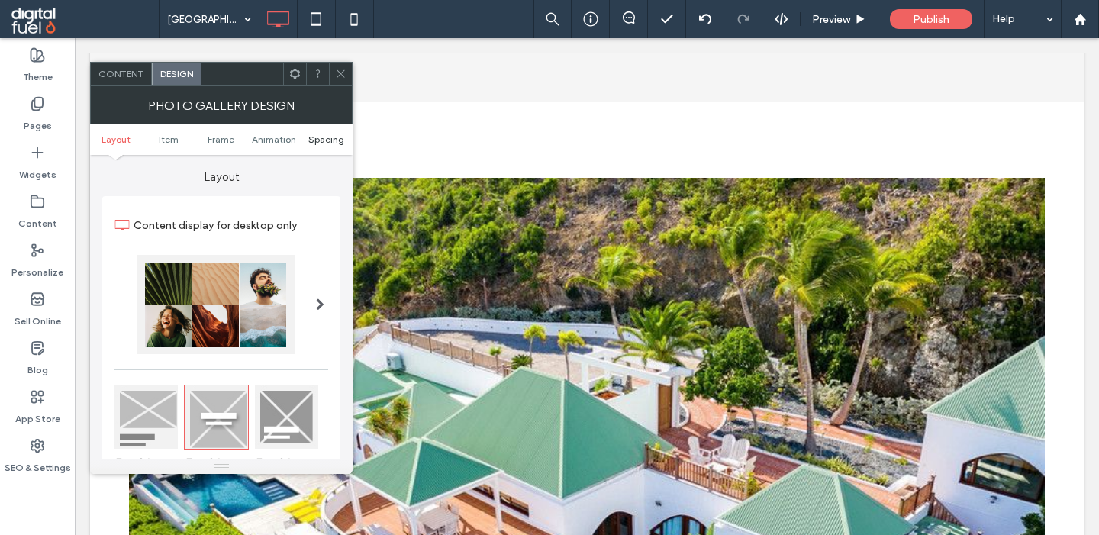
click at [324, 142] on span "Spacing" at bounding box center [326, 139] width 36 height 11
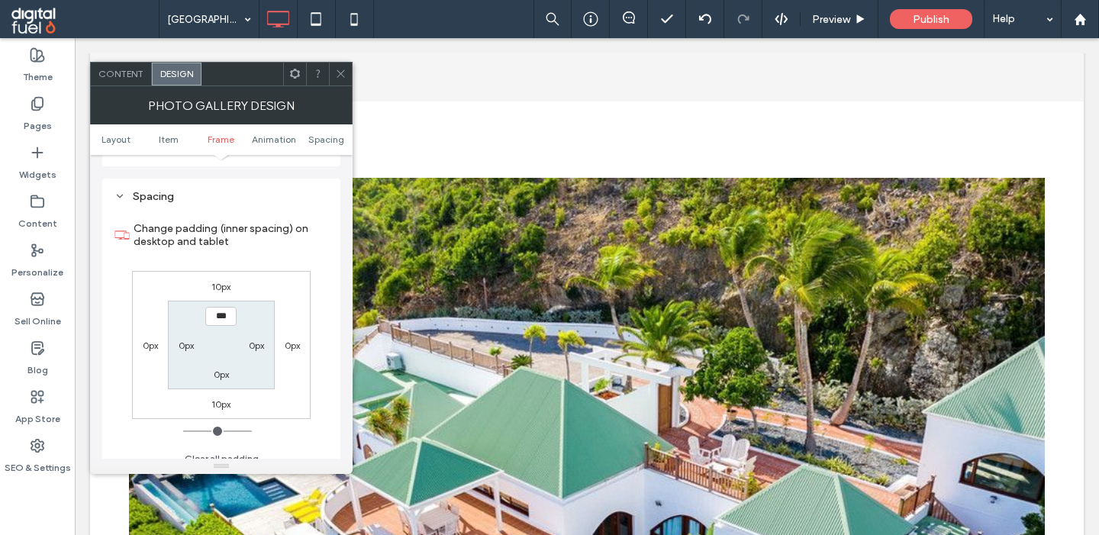
scroll to position [820, 0]
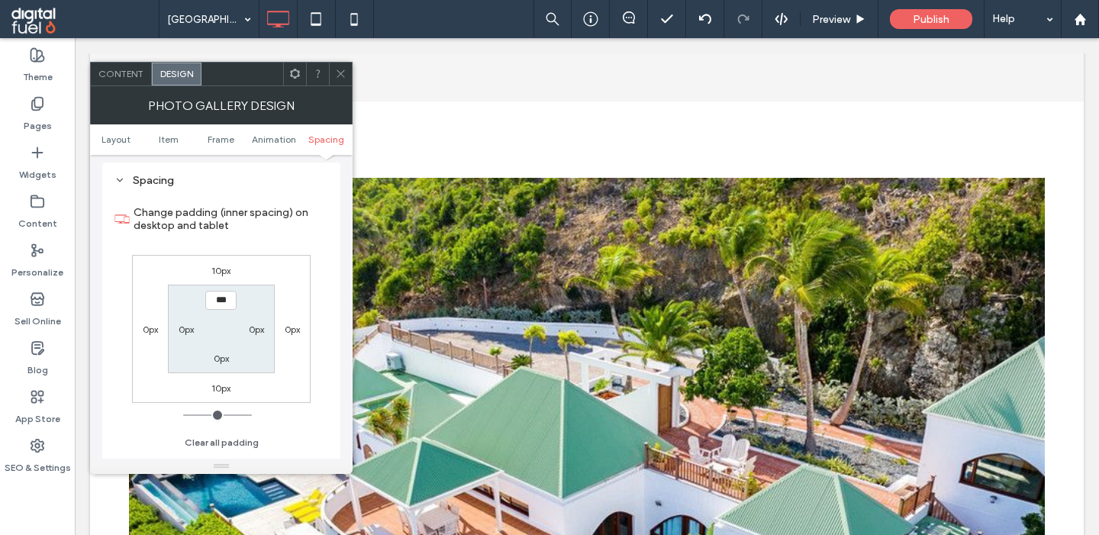
click at [220, 276] on label "10px" at bounding box center [220, 270] width 19 height 11
type input "**"
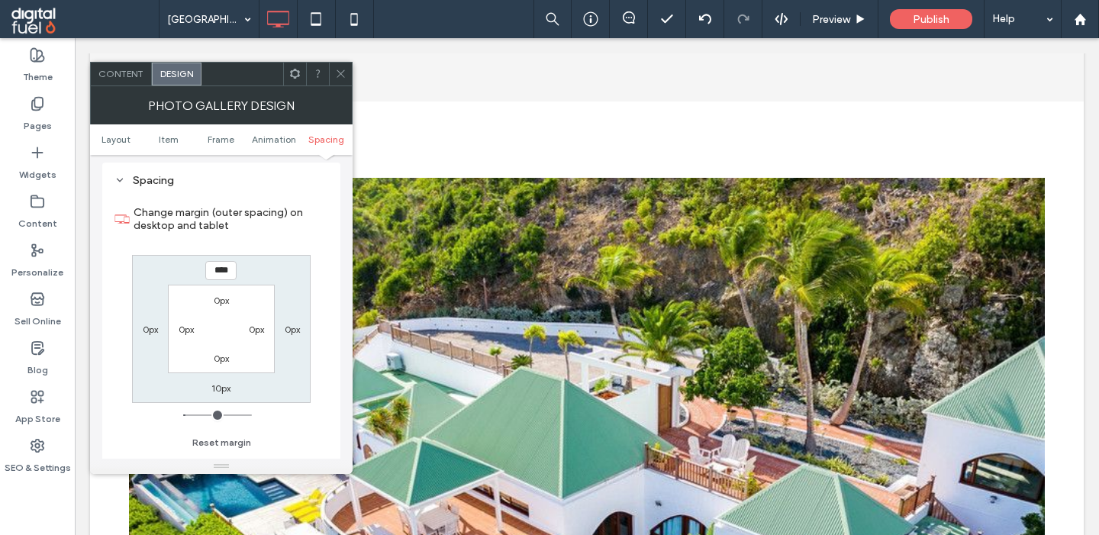
type input "*"
type input "**"
type input "*"
type input "***"
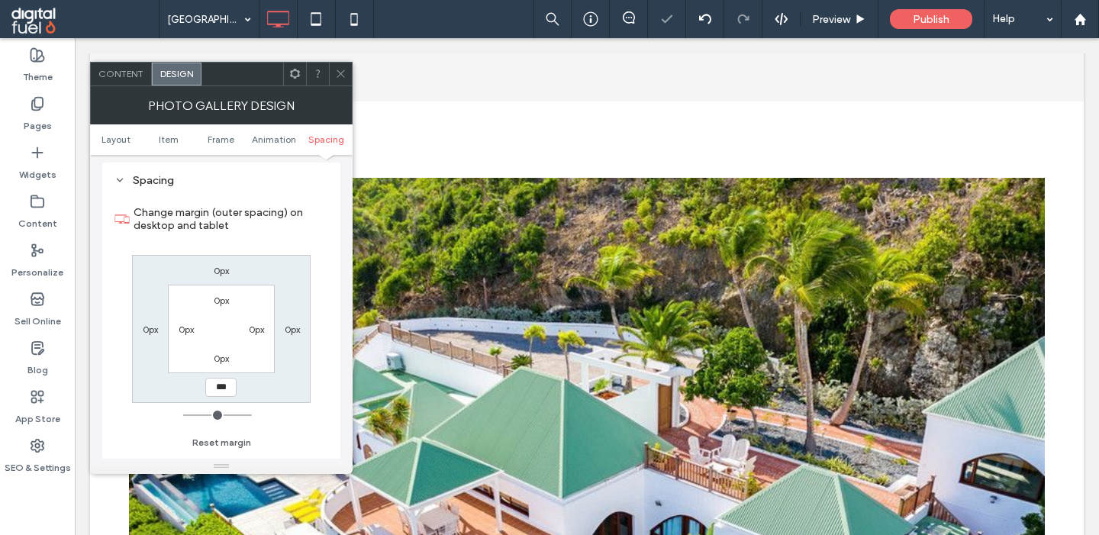
click at [339, 73] on icon at bounding box center [340, 73] width 11 height 11
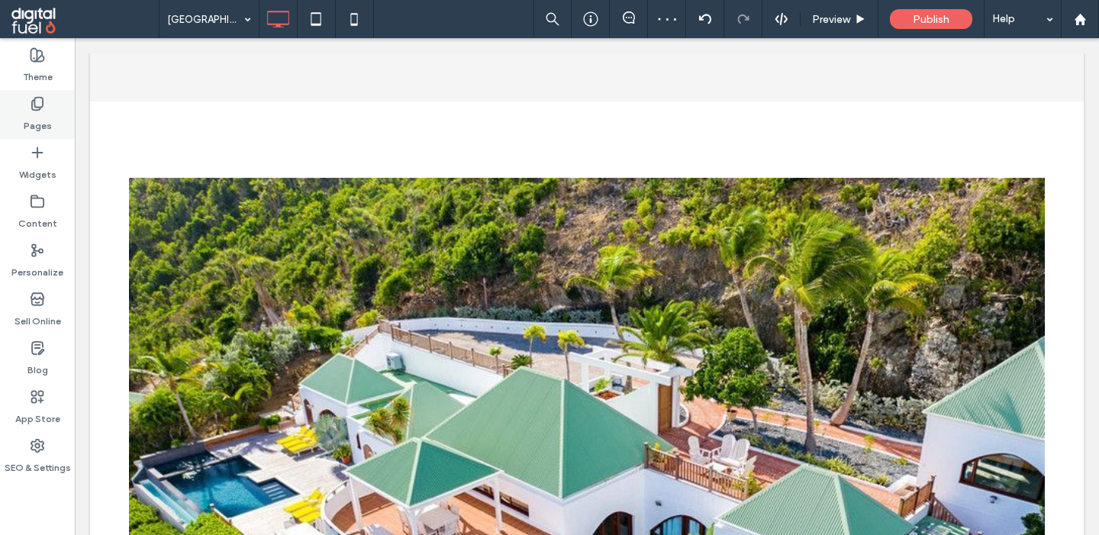
click at [43, 101] on use at bounding box center [37, 104] width 11 height 13
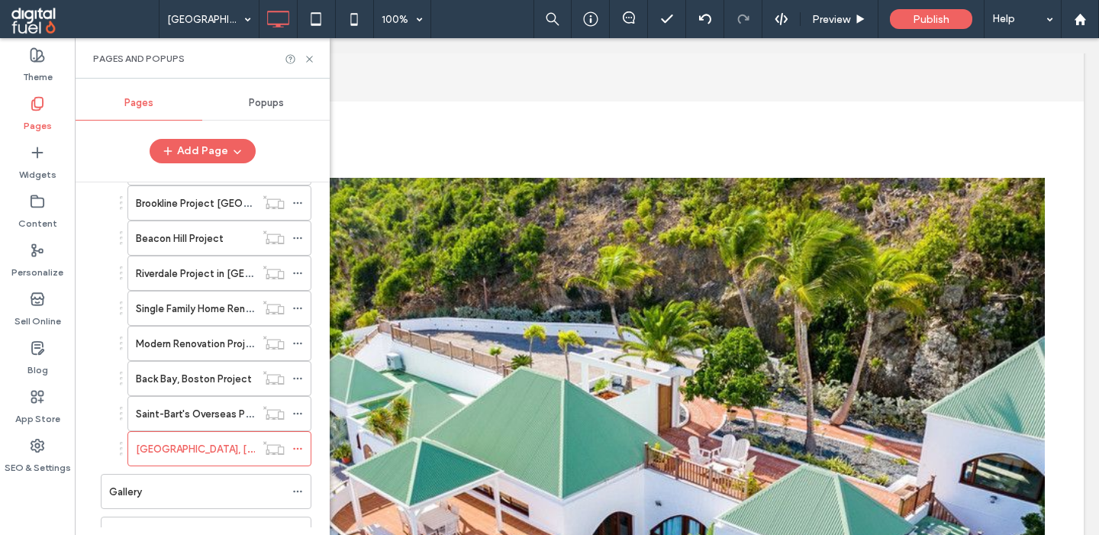
scroll to position [312, 0]
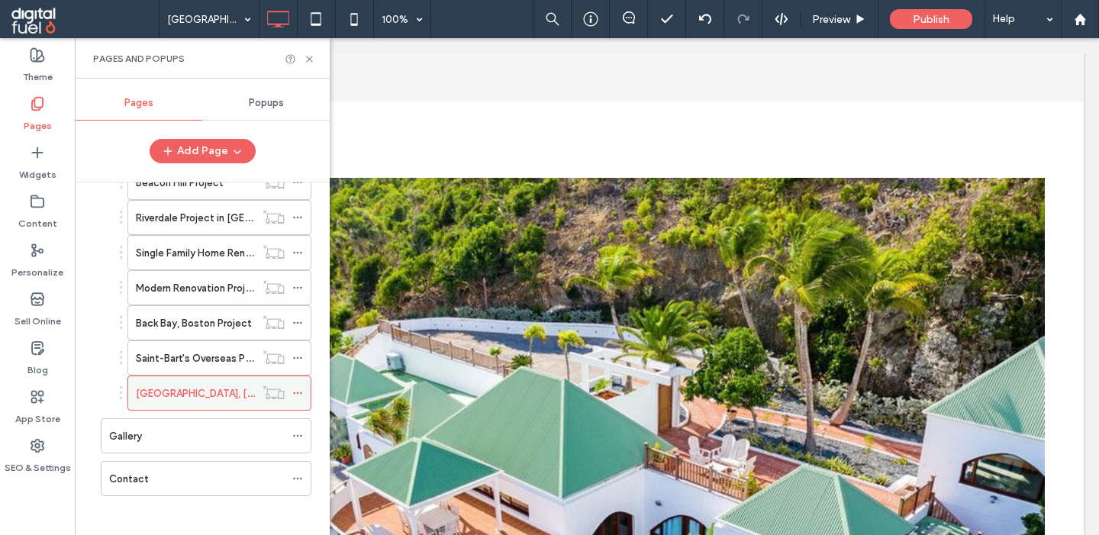
click at [303, 392] on icon at bounding box center [297, 393] width 11 height 11
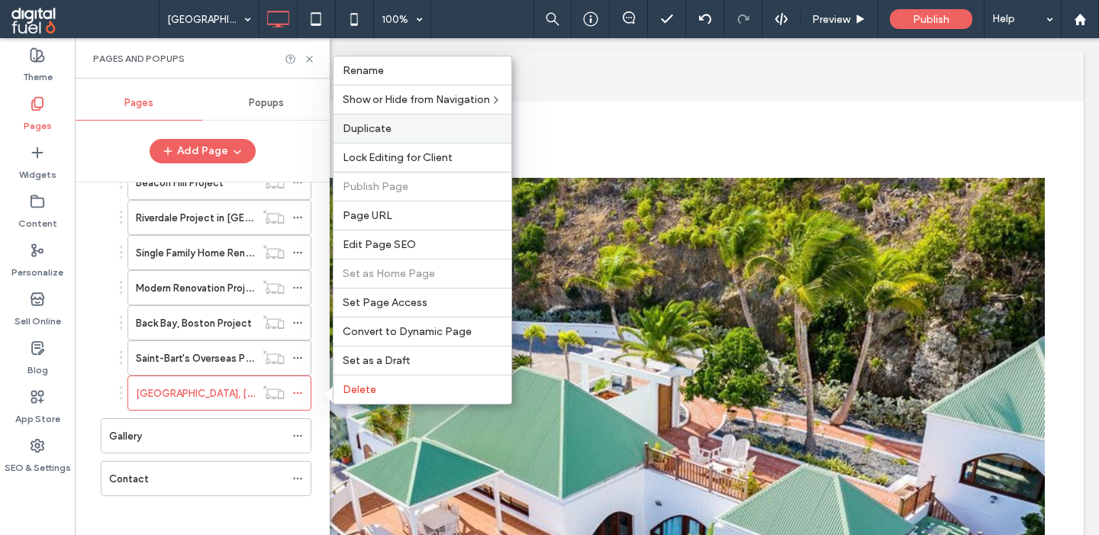
click at [372, 124] on span "Duplicate" at bounding box center [367, 128] width 49 height 13
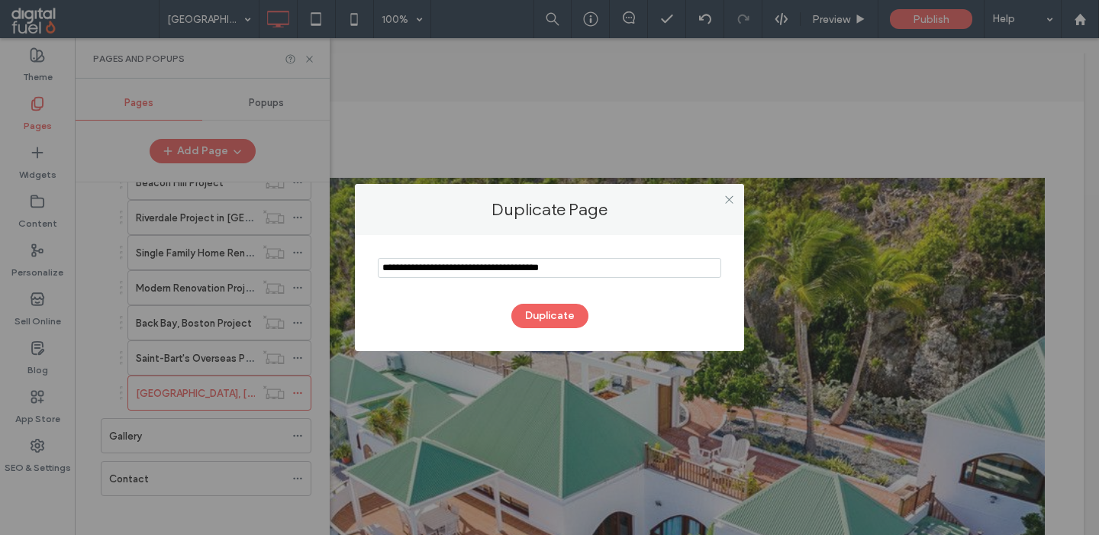
click at [463, 276] on input "notEmpty" at bounding box center [549, 268] width 343 height 20
type input "**********"
click at [541, 316] on button "Duplicate" at bounding box center [549, 316] width 77 height 24
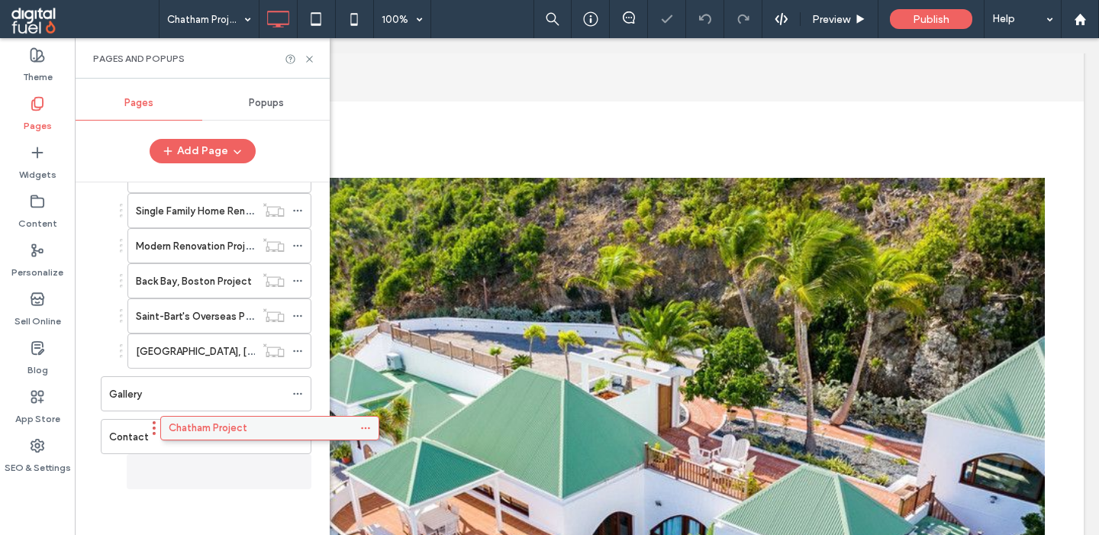
scroll to position [327, 0]
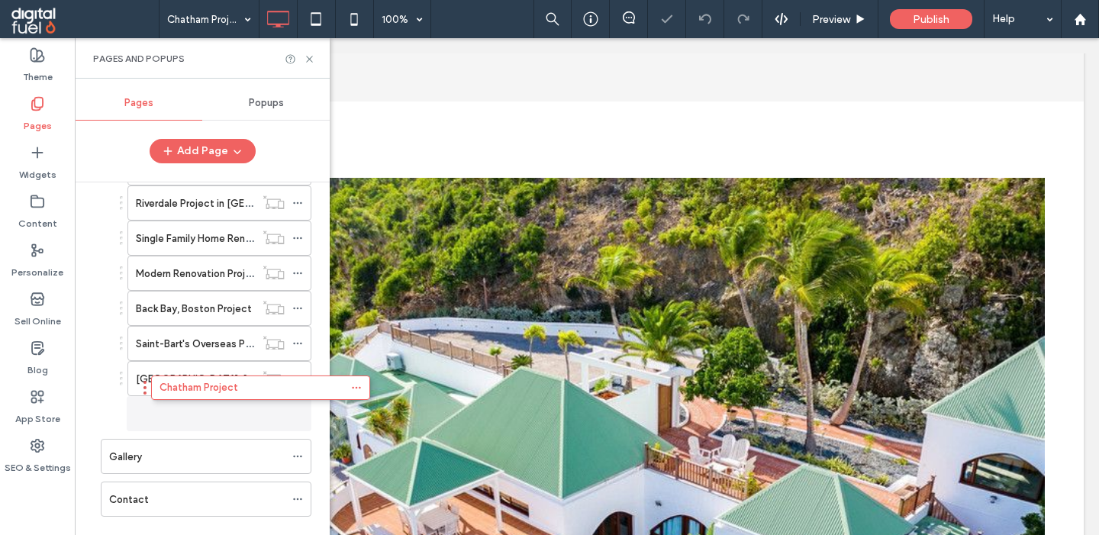
drag, startPoint x: 166, startPoint y: 479, endPoint x: 217, endPoint y: 400, distance: 93.4
click at [217, 400] on div "Home About Affiliations And Awards Testimonials Magazines Services Custom Homes…" at bounding box center [211, 354] width 237 height 345
click at [303, 410] on icon at bounding box center [297, 413] width 11 height 11
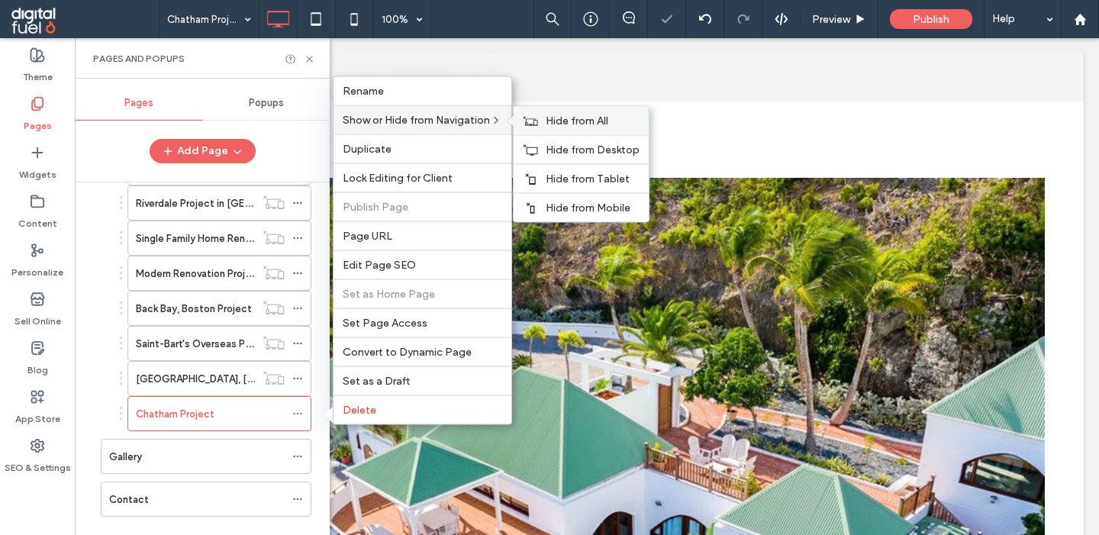
click at [550, 115] on span "Hide from All" at bounding box center [577, 120] width 63 height 13
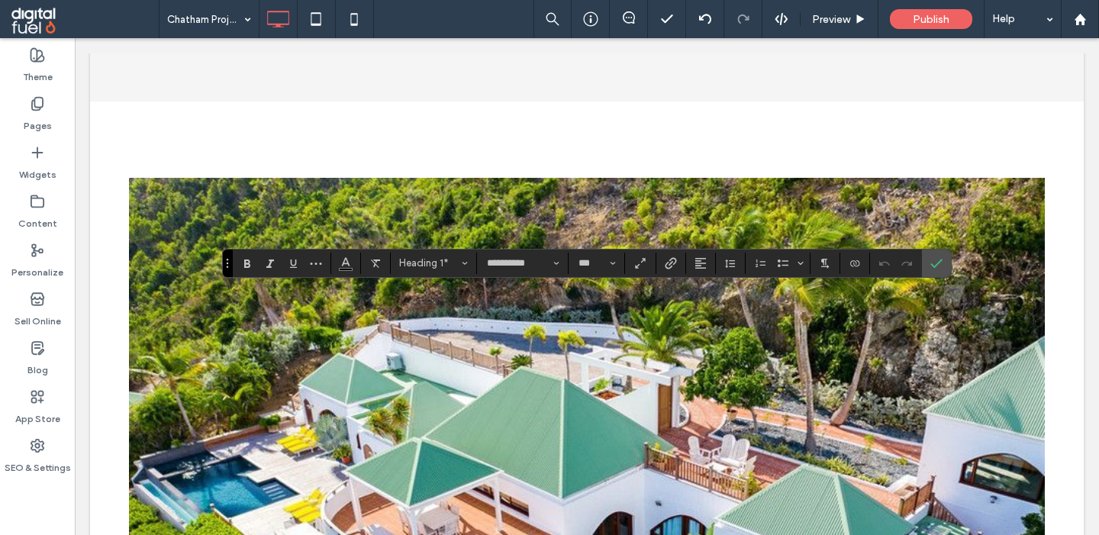
type input "*******"
type input "**"
type input "**********"
type input "***"
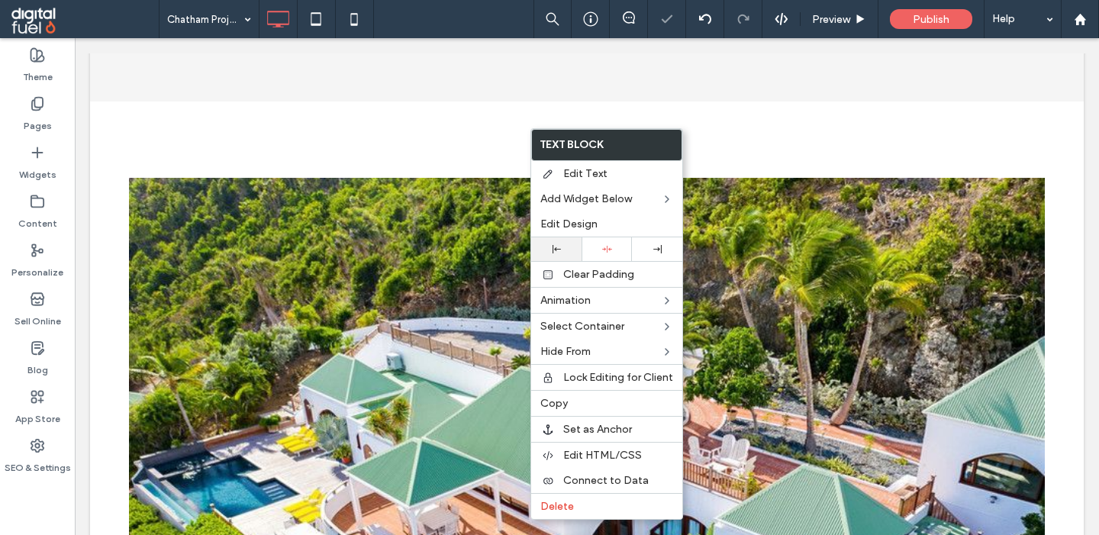
click at [559, 248] on icon at bounding box center [557, 249] width 8 height 8
click at [41, 109] on icon at bounding box center [37, 103] width 15 height 15
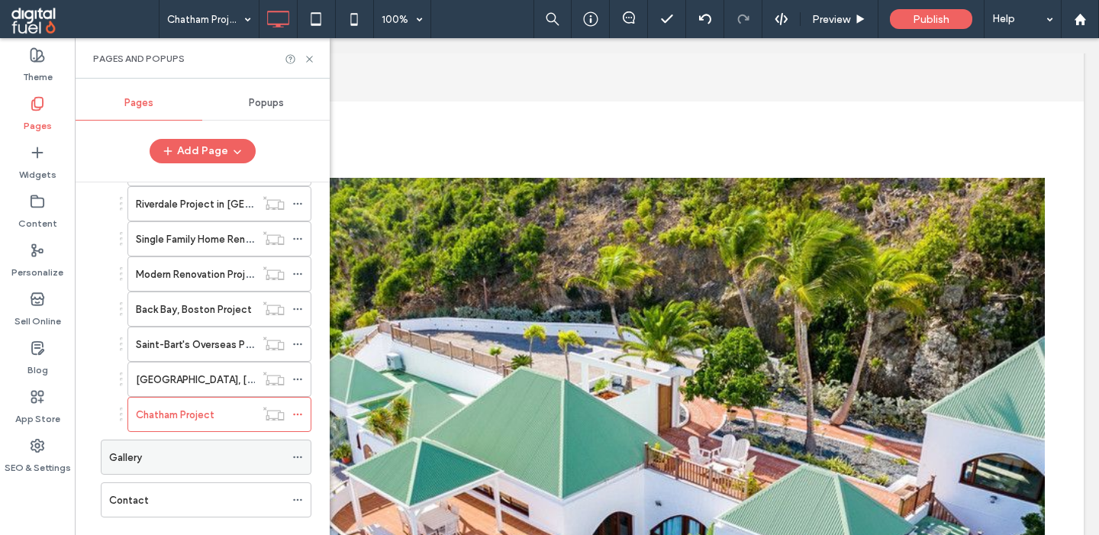
scroll to position [332, 0]
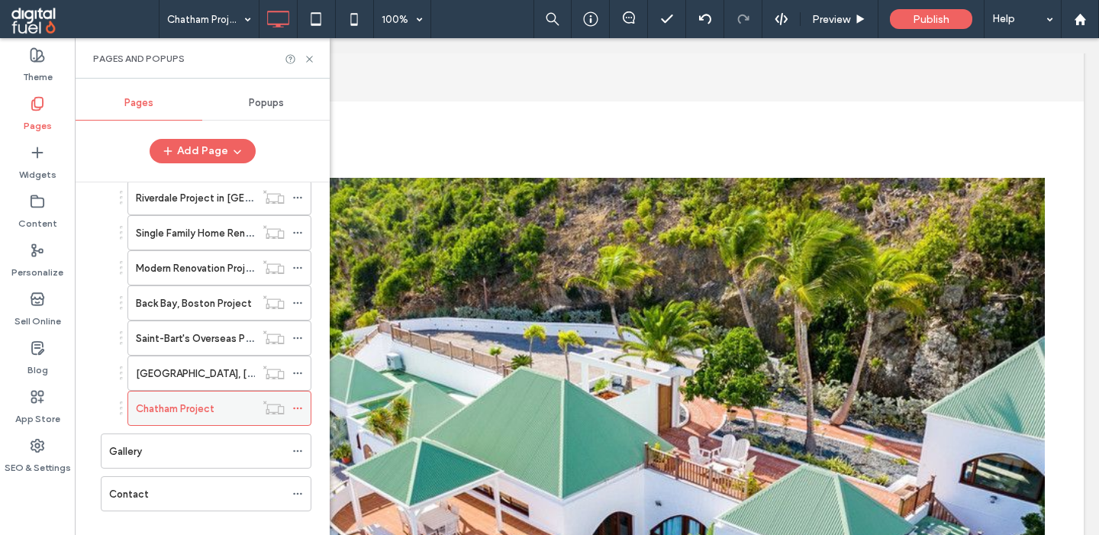
click at [301, 408] on use at bounding box center [297, 409] width 8 height 2
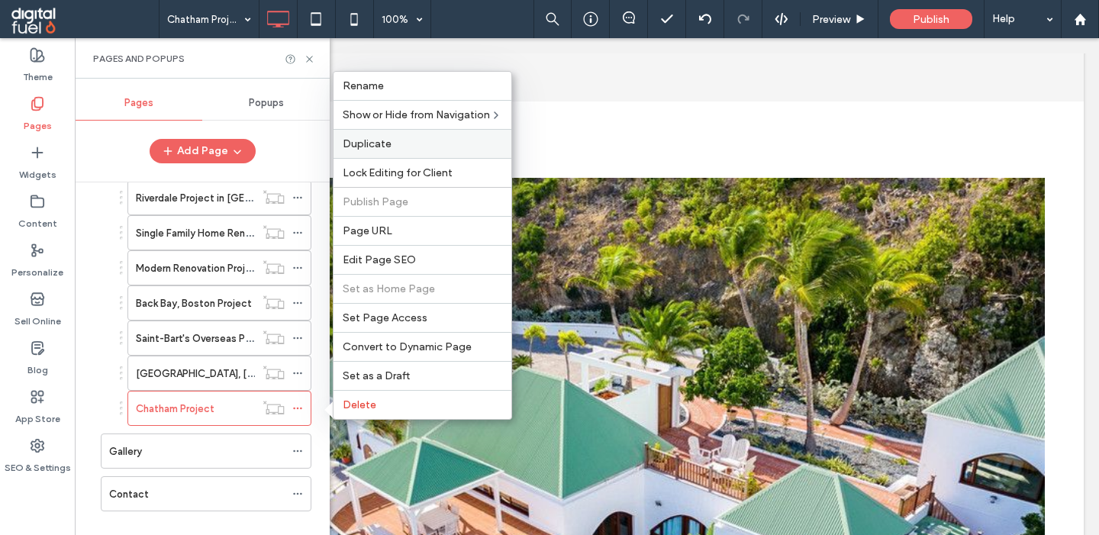
click at [396, 137] on label "Duplicate" at bounding box center [423, 143] width 160 height 13
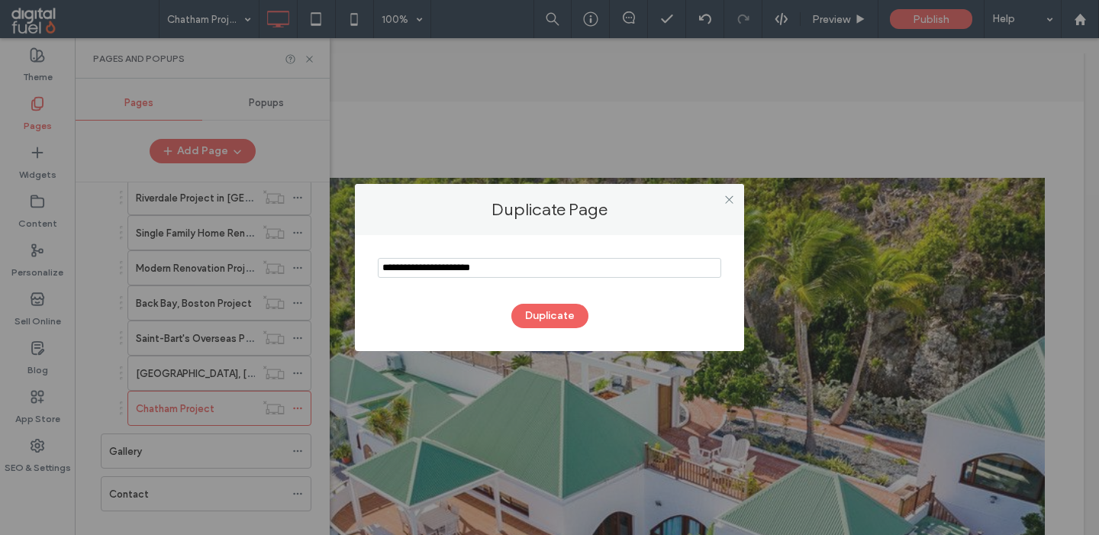
click at [464, 272] on input "notEmpty" at bounding box center [549, 268] width 343 height 20
type input "**********"
click at [532, 310] on button "Duplicate" at bounding box center [549, 316] width 77 height 24
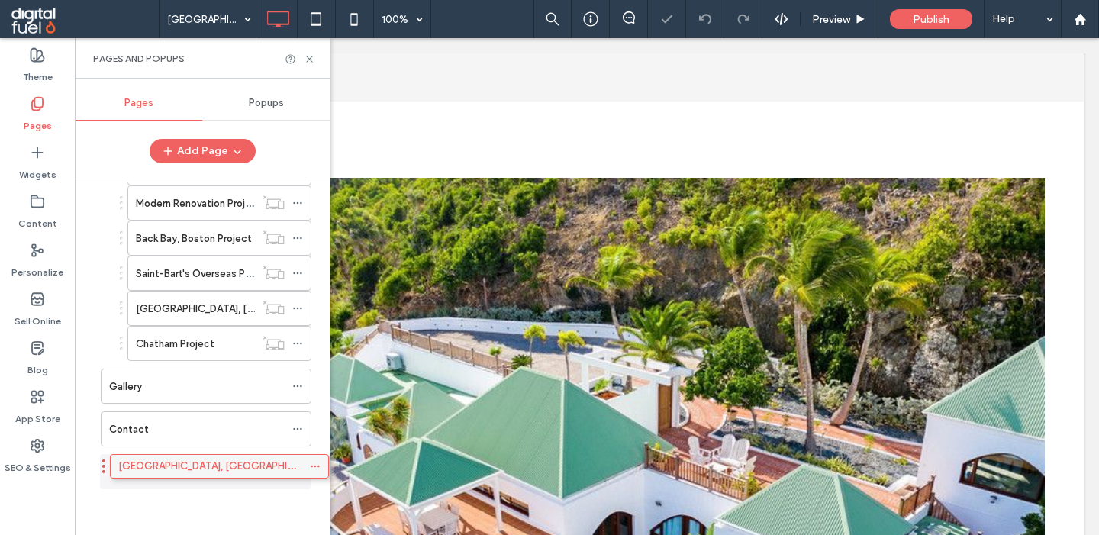
scroll to position [362, 0]
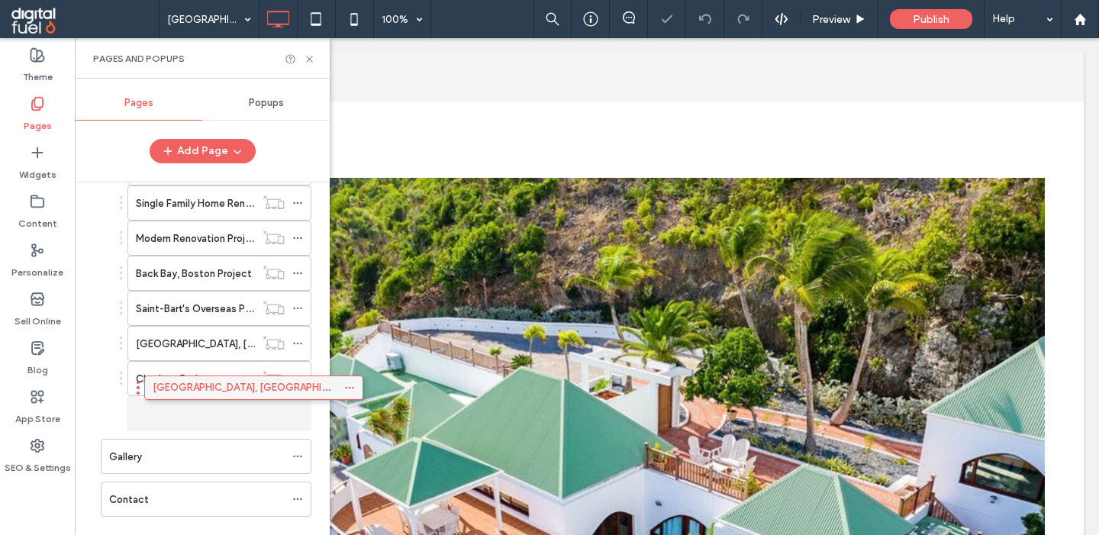
drag, startPoint x: 227, startPoint y: 472, endPoint x: 271, endPoint y: 393, distance: 89.8
click at [271, 393] on div "Home About Affiliations And Awards Testimonials Magazines Services Custom Homes…" at bounding box center [211, 354] width 237 height 345
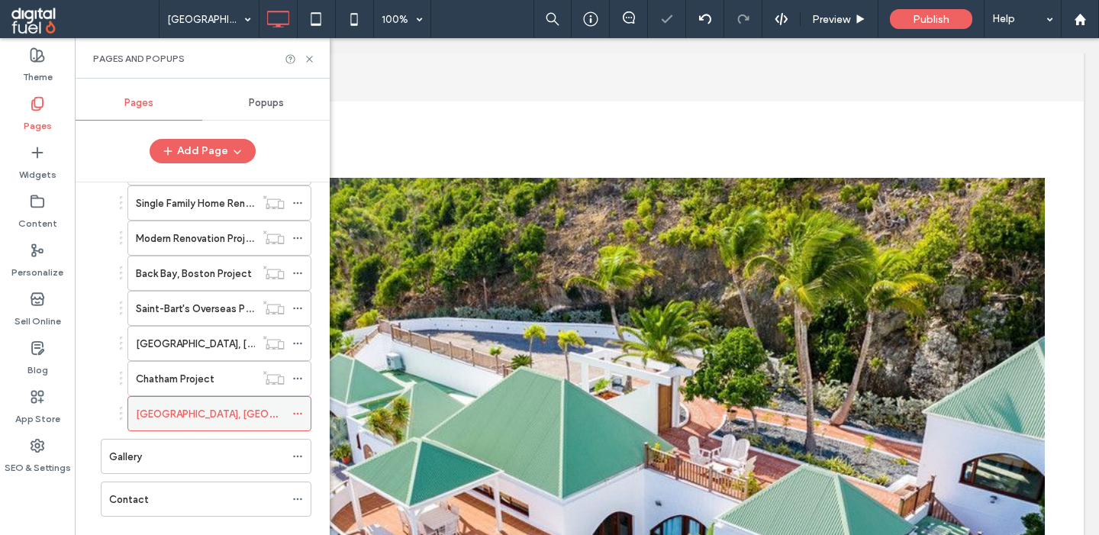
click at [303, 415] on icon at bounding box center [297, 413] width 11 height 11
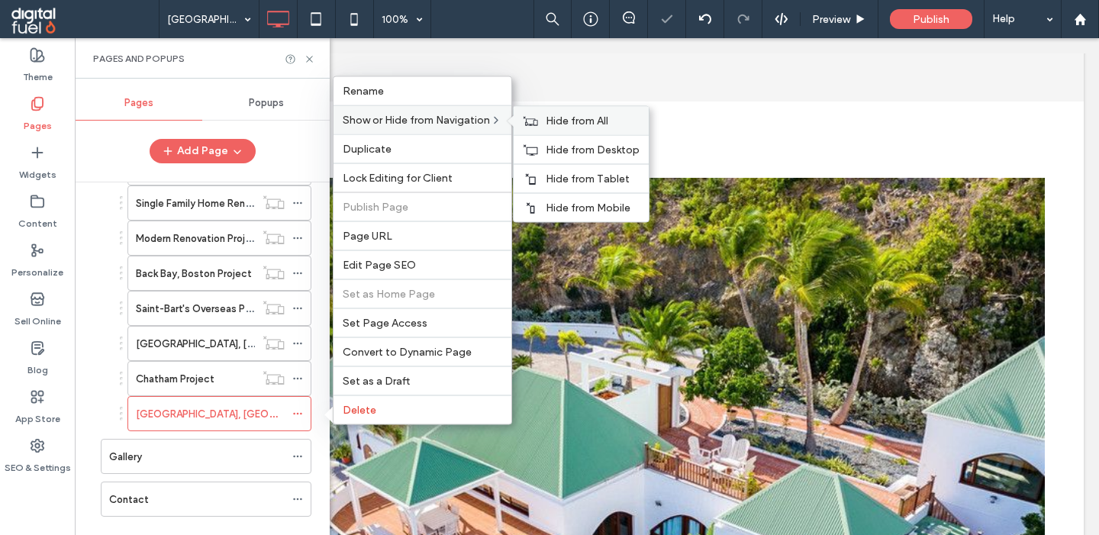
click at [542, 122] on div "Hide from All" at bounding box center [581, 121] width 135 height 28
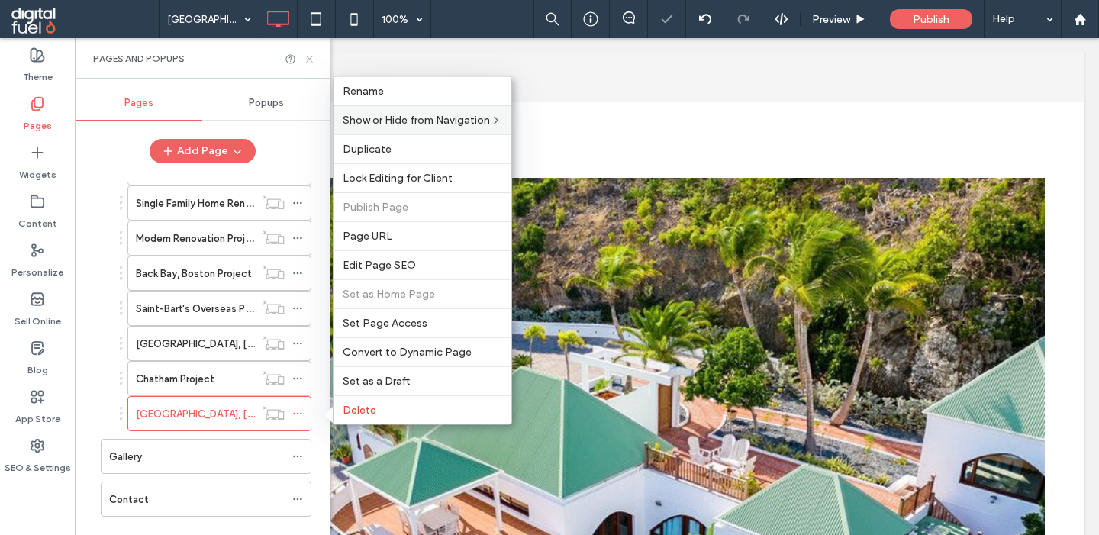
click at [312, 60] on icon at bounding box center [309, 58] width 11 height 11
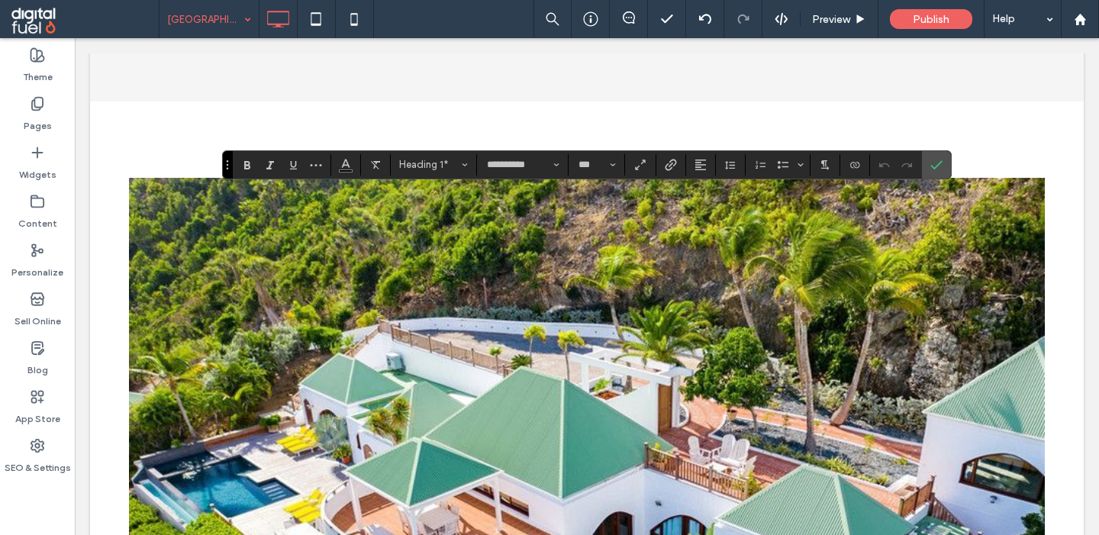
type input "*******"
type input "**"
type input "**********"
type input "***"
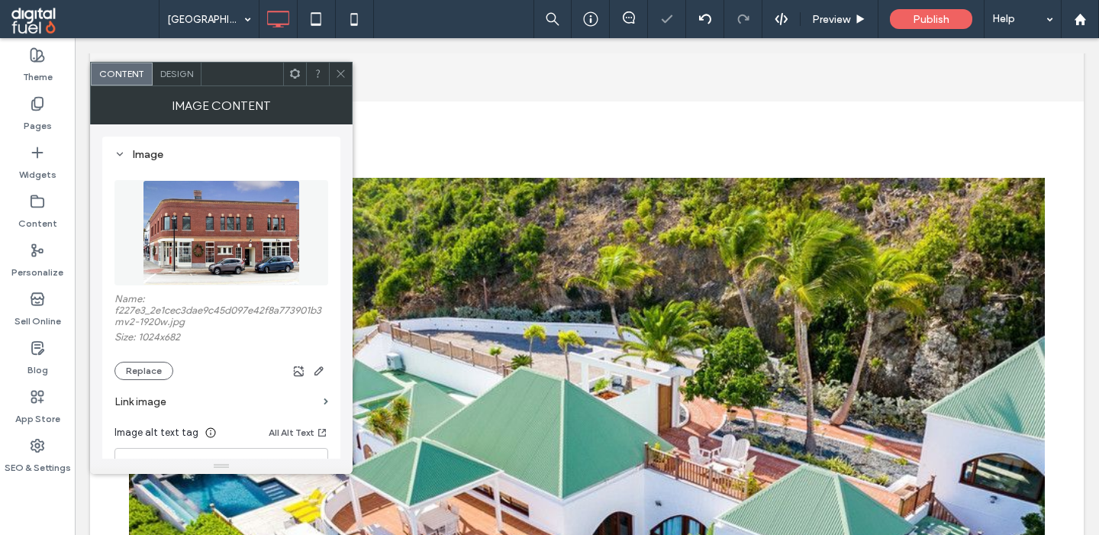
click at [240, 232] on img at bounding box center [221, 232] width 157 height 105
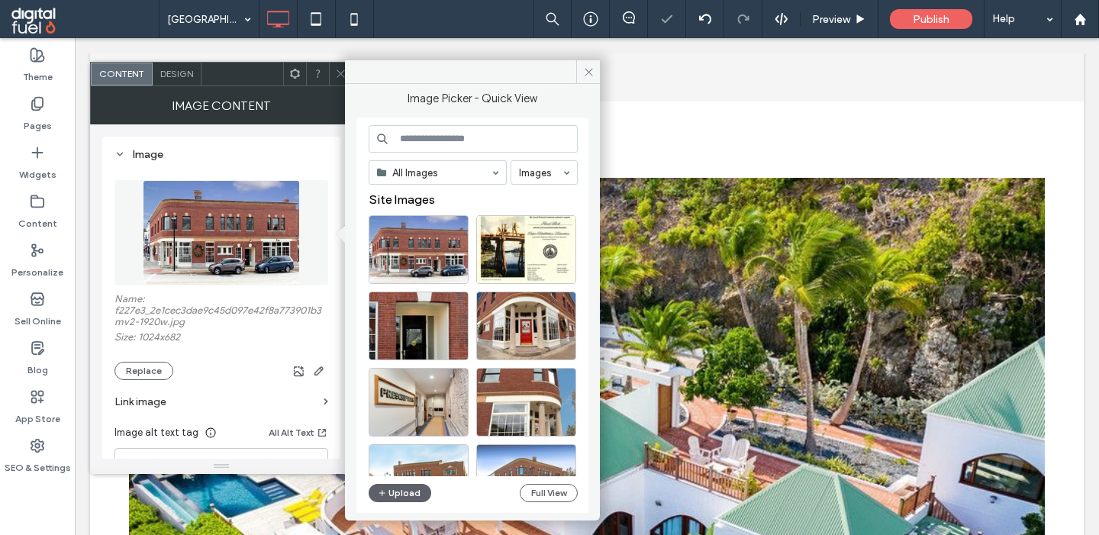
click at [505, 131] on input at bounding box center [473, 138] width 209 height 27
paste input "**********"
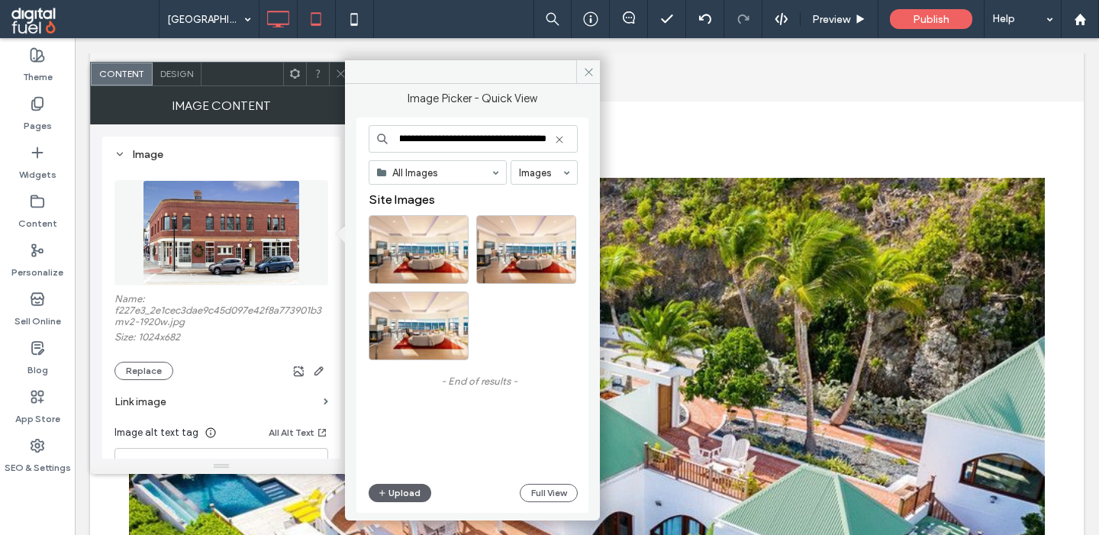
type input "**********"
click at [405, 245] on div "Select" at bounding box center [419, 249] width 100 height 69
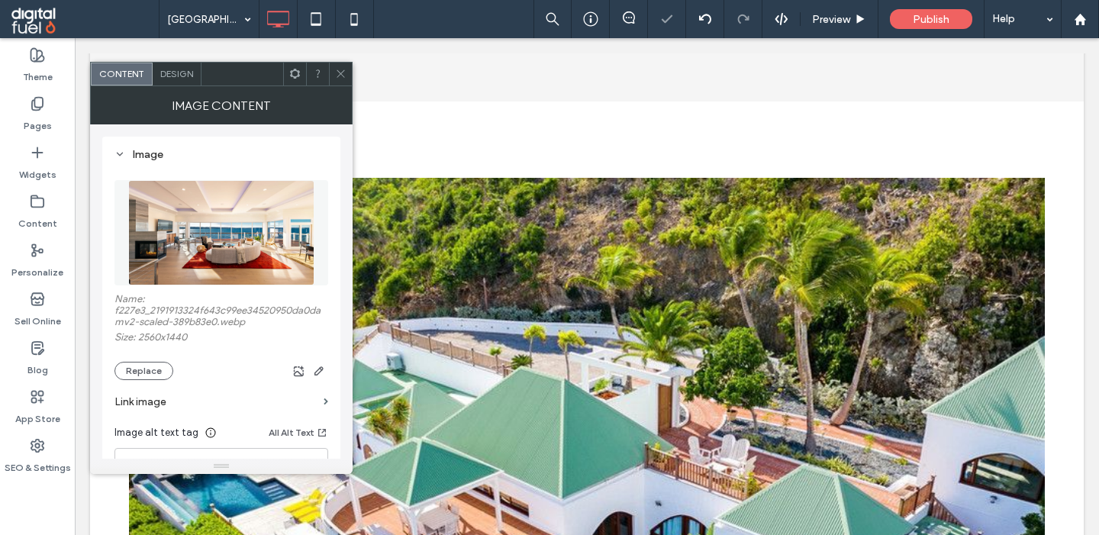
click at [346, 68] on icon at bounding box center [340, 73] width 11 height 11
click at [217, 250] on img at bounding box center [221, 232] width 186 height 105
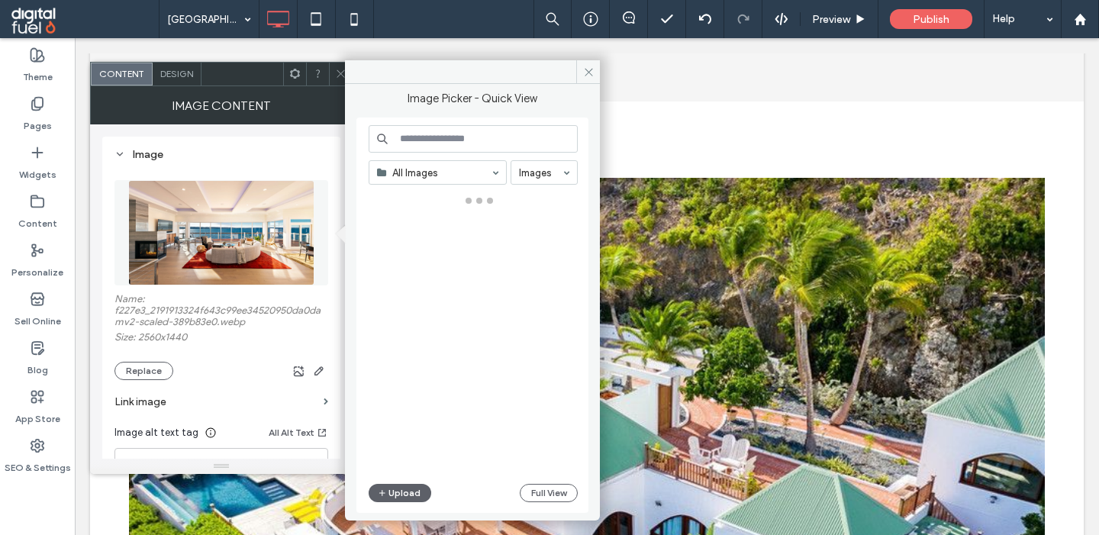
click at [462, 139] on input at bounding box center [473, 138] width 209 height 27
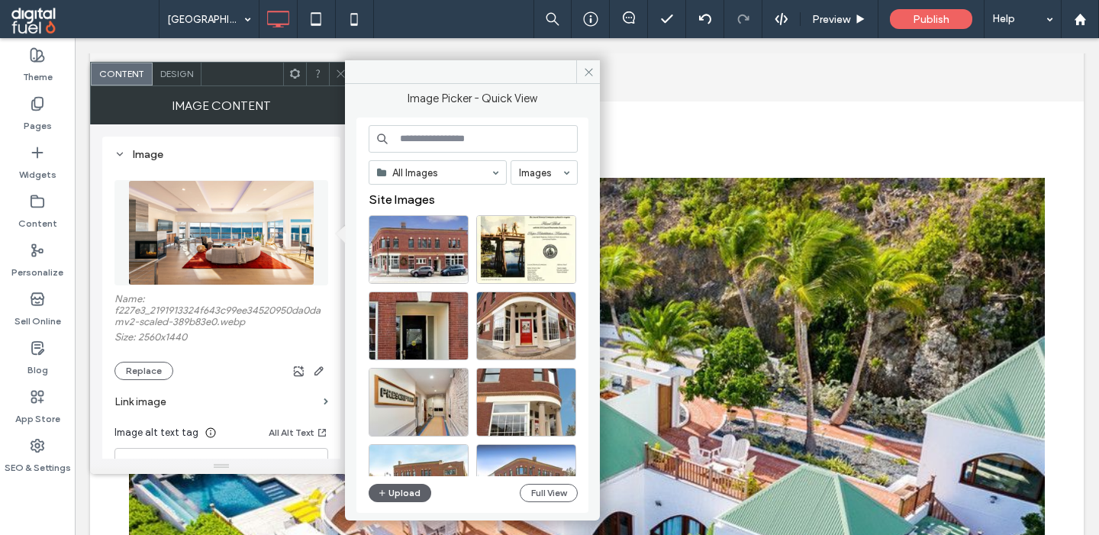
paste input "**********"
type input "**********"
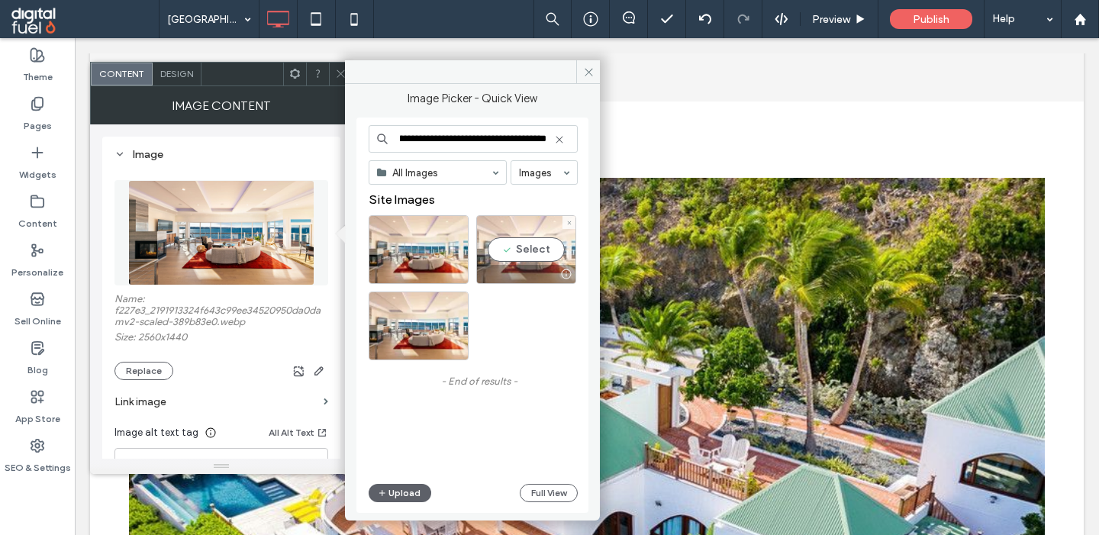
click at [542, 251] on div "Select" at bounding box center [526, 249] width 100 height 69
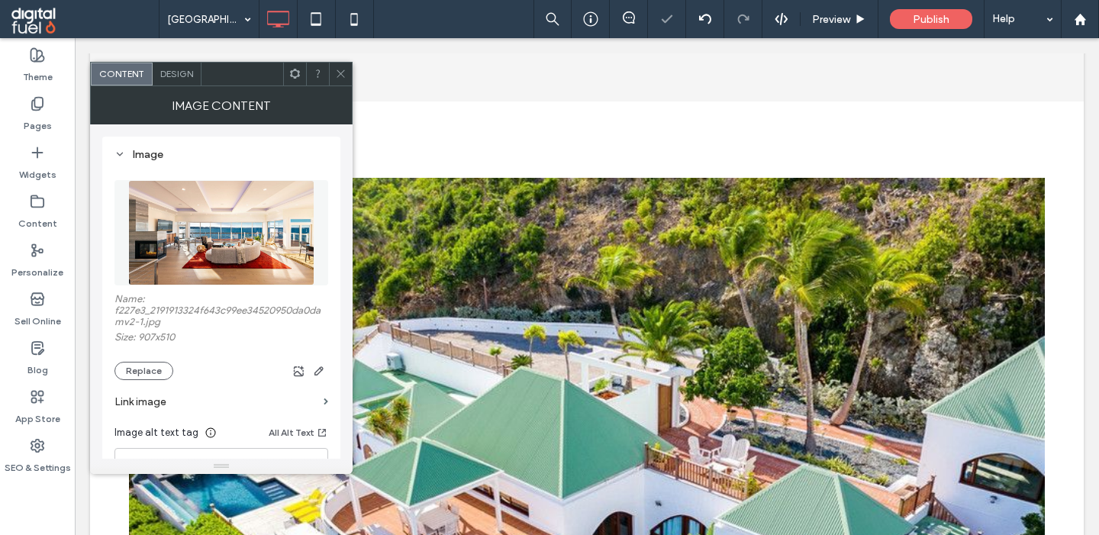
click at [344, 73] on icon at bounding box center [340, 73] width 11 height 11
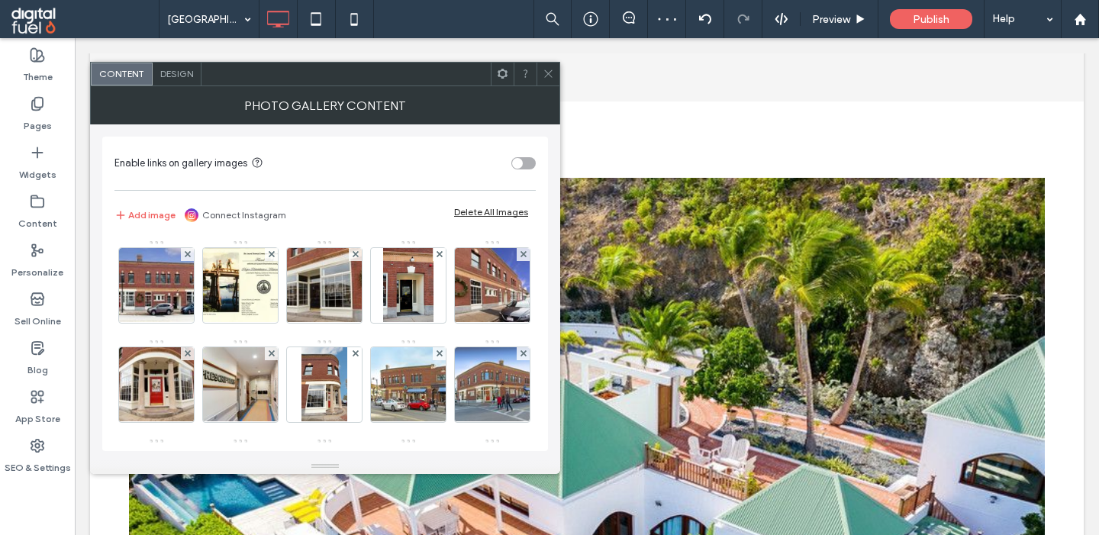
click at [469, 208] on div "Delete All Images" at bounding box center [491, 211] width 74 height 11
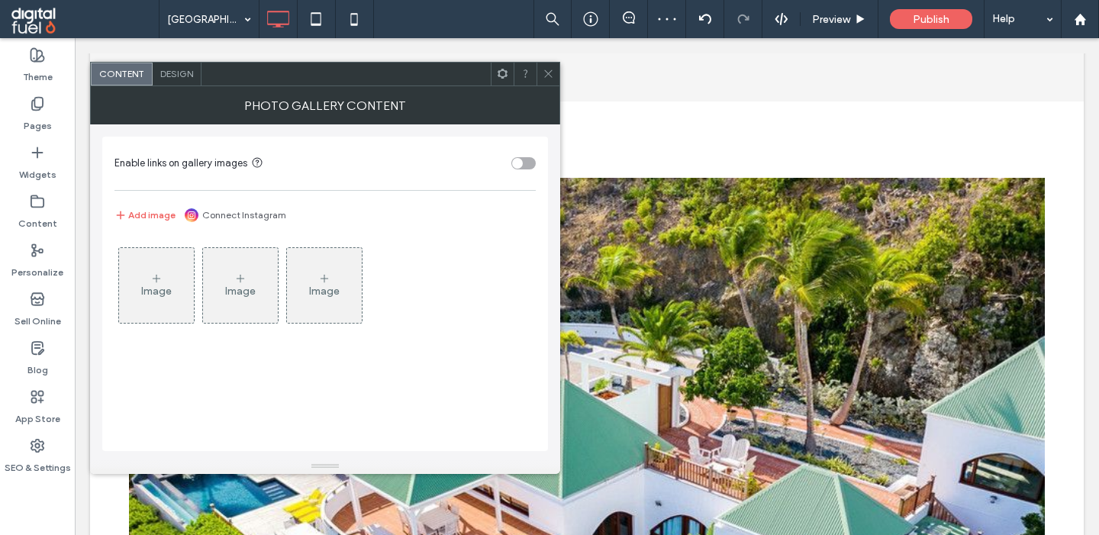
click at [175, 282] on div "Image" at bounding box center [156, 286] width 75 height 72
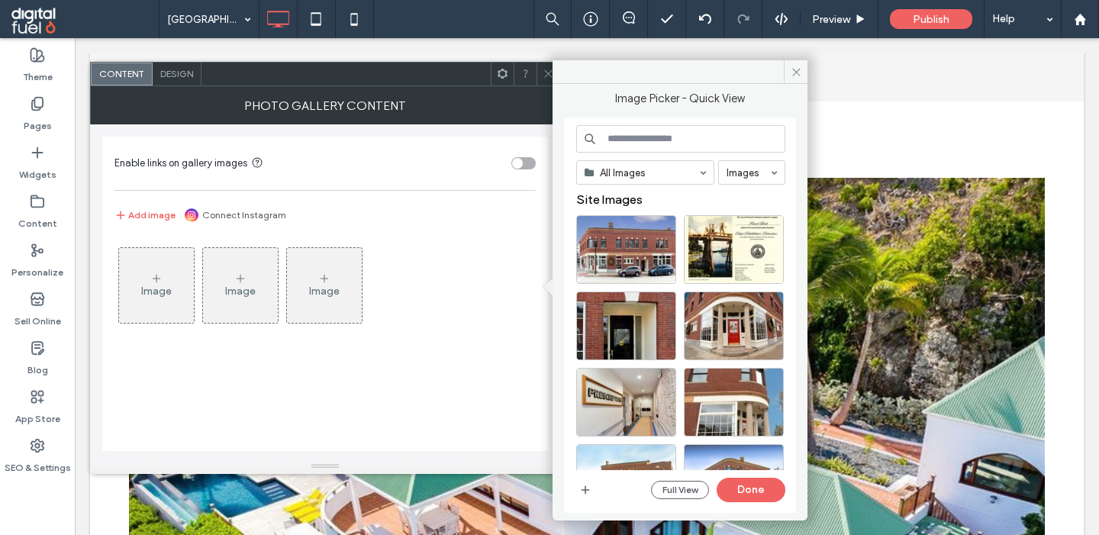
click at [646, 144] on input at bounding box center [680, 138] width 209 height 27
paste input "**********"
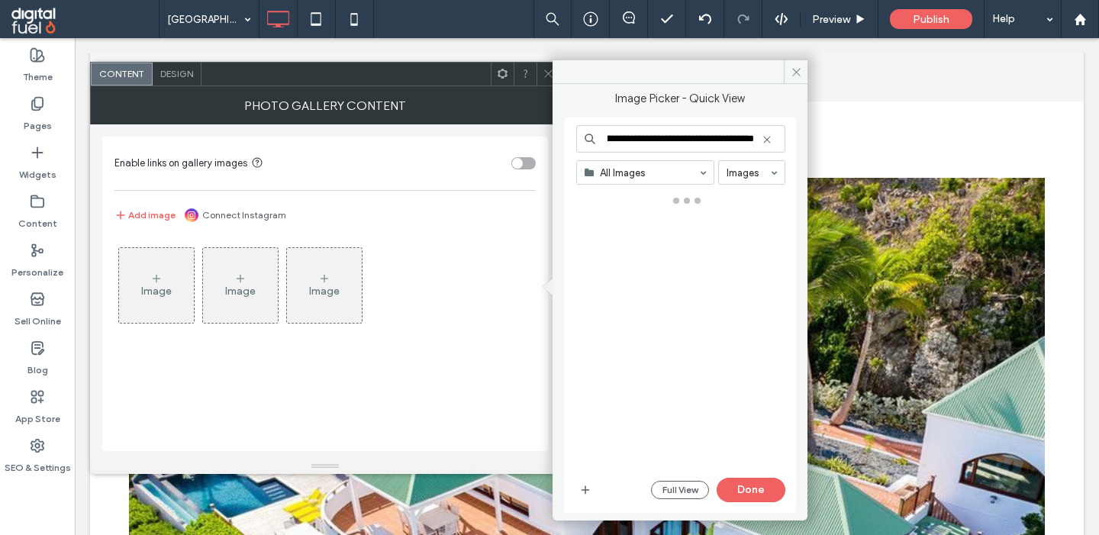
type input "**********"
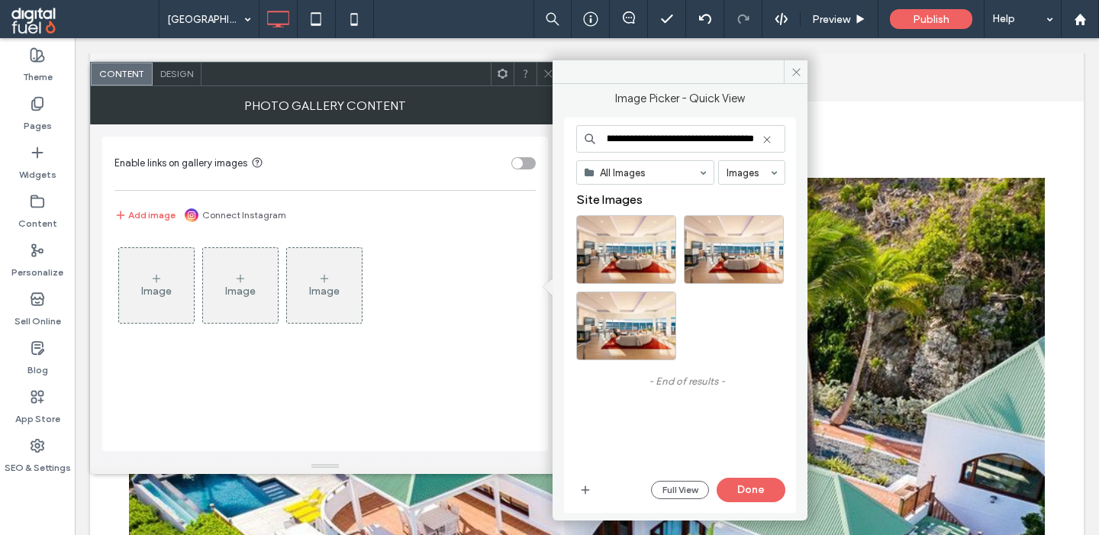
click at [764, 140] on icon at bounding box center [767, 140] width 12 height 12
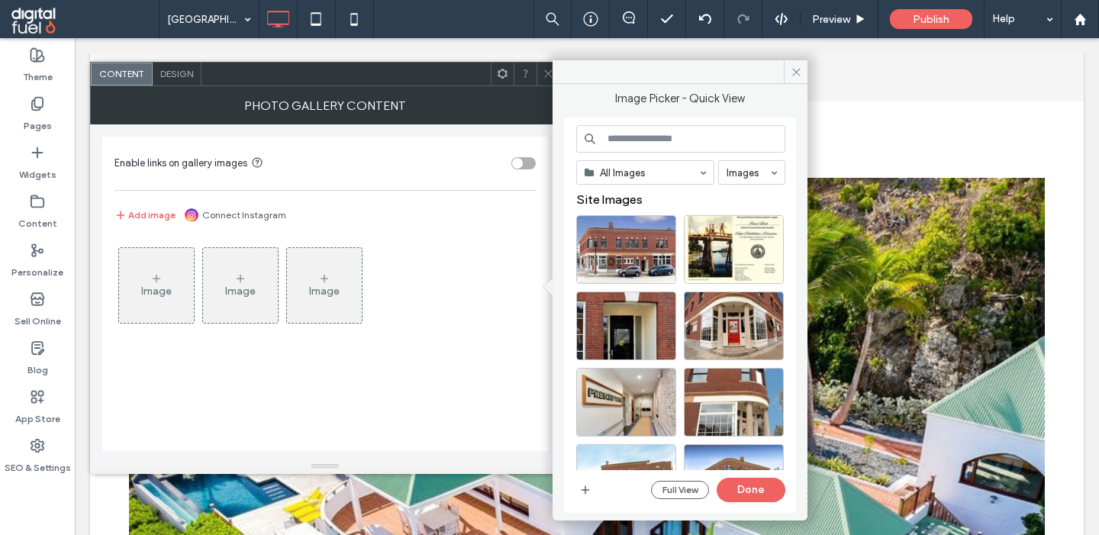
scroll to position [0, 0]
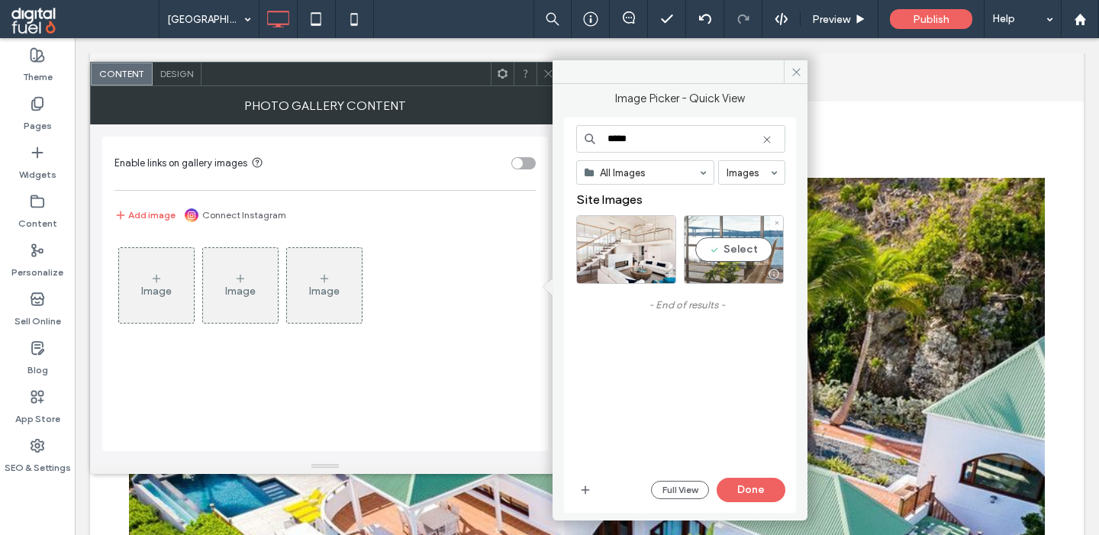
click at [716, 241] on div "Select" at bounding box center [734, 249] width 100 height 69
drag, startPoint x: 617, startPoint y: 143, endPoint x: 561, endPoint y: 143, distance: 55.7
click at [576, 143] on input "*****" at bounding box center [680, 138] width 209 height 27
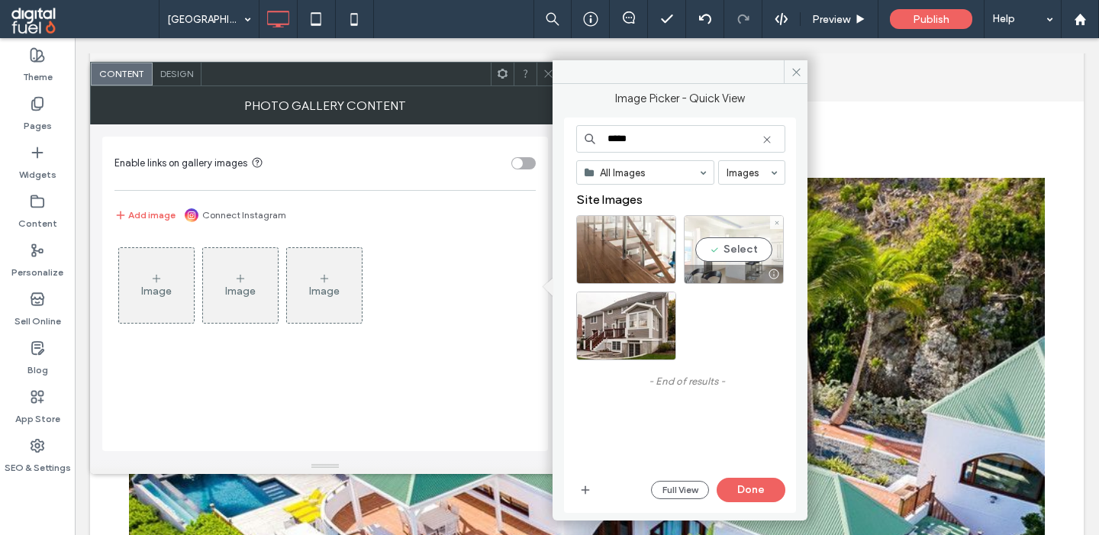
click at [720, 251] on div "Select" at bounding box center [734, 249] width 100 height 69
drag, startPoint x: 617, startPoint y: 142, endPoint x: 527, endPoint y: 142, distance: 89.3
click at [576, 142] on input "*****" at bounding box center [680, 138] width 209 height 27
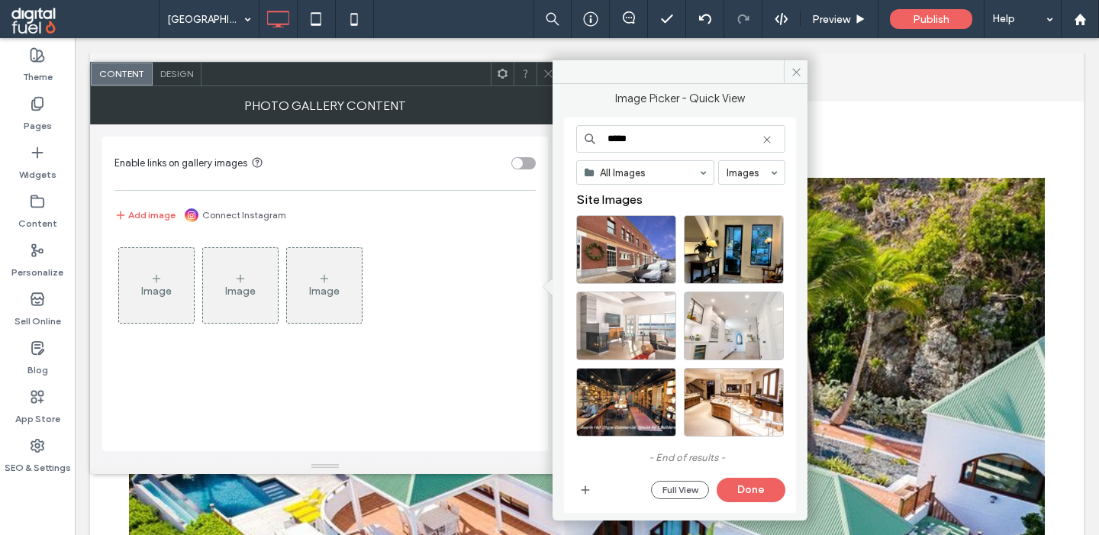
scroll to position [2, 0]
click at [622, 310] on div "Select" at bounding box center [626, 325] width 100 height 69
click at [622, 131] on input "*****" at bounding box center [680, 138] width 209 height 27
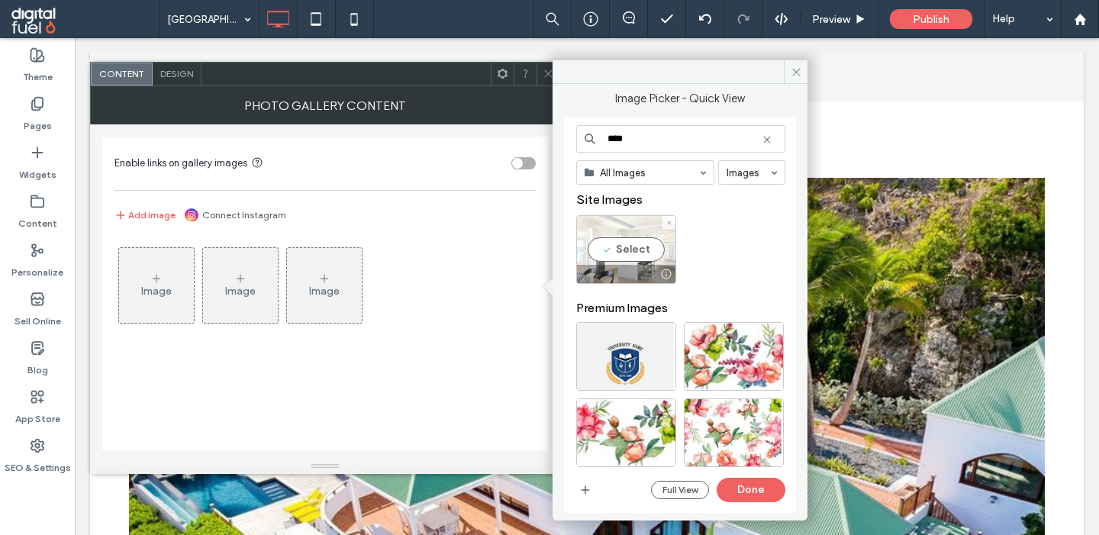
click at [628, 265] on div "Select" at bounding box center [626, 249] width 100 height 69
drag, startPoint x: 640, startPoint y: 143, endPoint x: 457, endPoint y: 143, distance: 183.2
click at [576, 143] on input "****" at bounding box center [680, 138] width 209 height 27
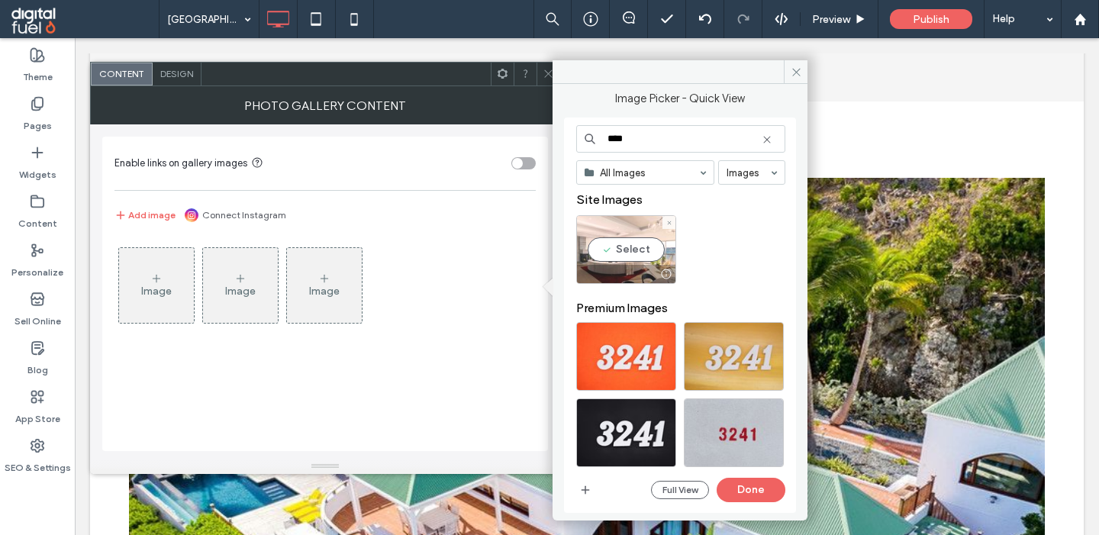
click at [605, 243] on div "Select" at bounding box center [626, 249] width 100 height 69
drag, startPoint x: 621, startPoint y: 137, endPoint x: 699, endPoint y: 136, distance: 78.6
click at [699, 136] on input "****" at bounding box center [680, 138] width 209 height 27
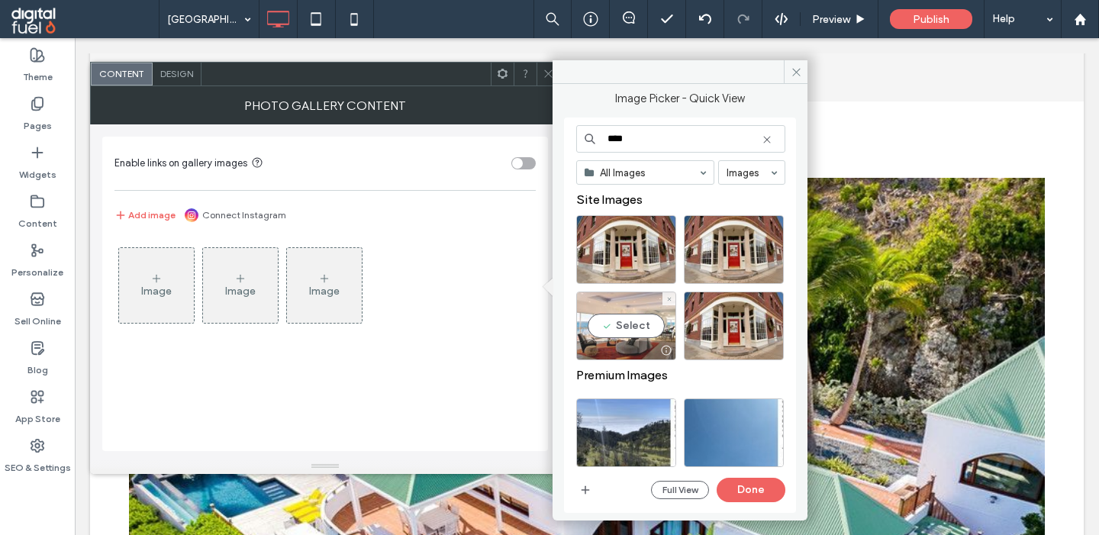
click at [605, 309] on div "Select" at bounding box center [626, 326] width 100 height 69
drag, startPoint x: 621, startPoint y: 141, endPoint x: 664, endPoint y: 141, distance: 43.5
click at [664, 141] on input "****" at bounding box center [680, 138] width 209 height 27
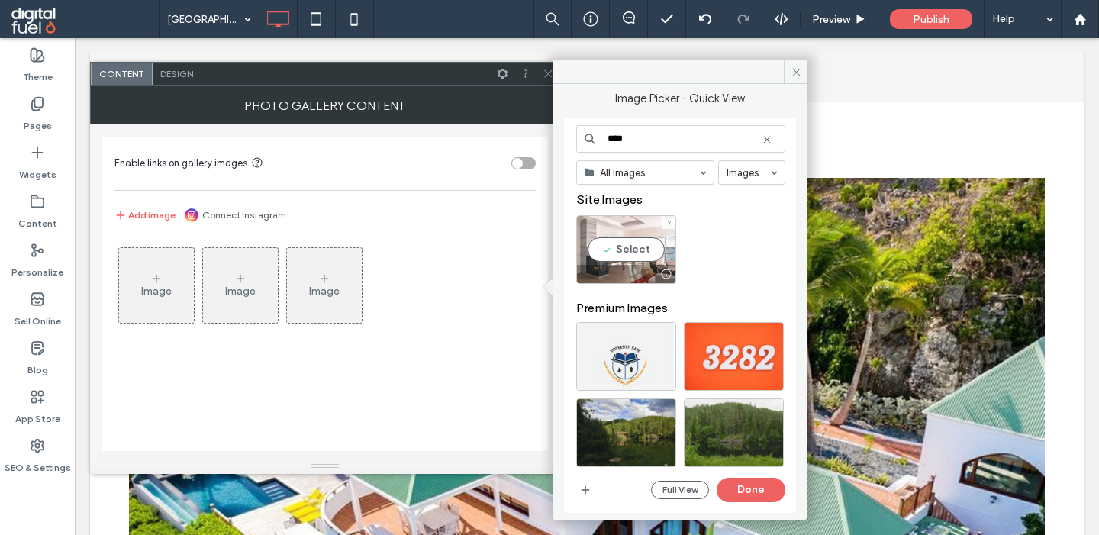
click at [633, 248] on div "Select" at bounding box center [626, 249] width 100 height 69
click at [646, 138] on input "****" at bounding box center [680, 138] width 209 height 27
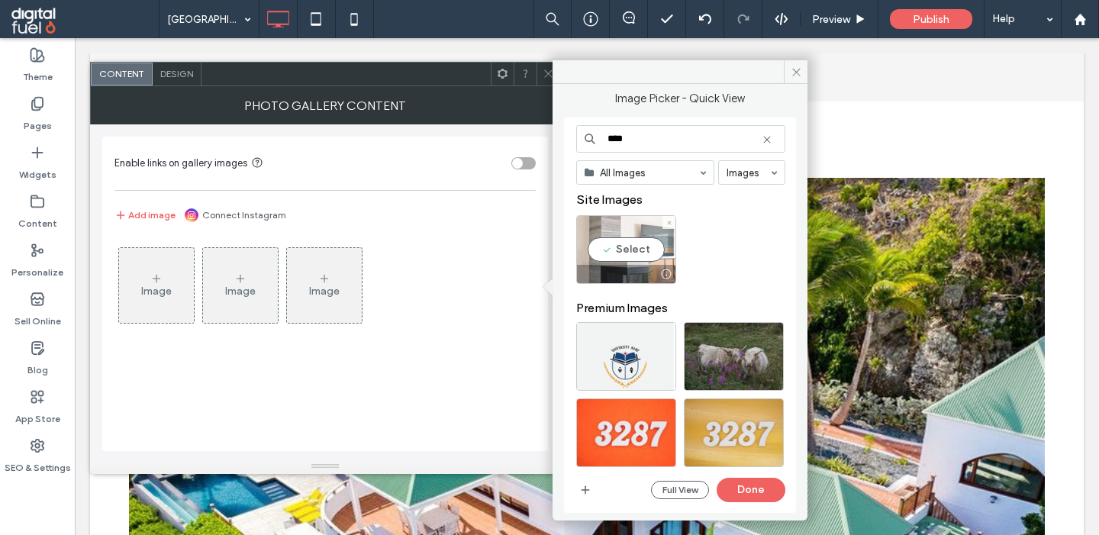
click at [618, 241] on div "Select" at bounding box center [626, 249] width 100 height 69
click at [637, 139] on input "****" at bounding box center [680, 138] width 209 height 27
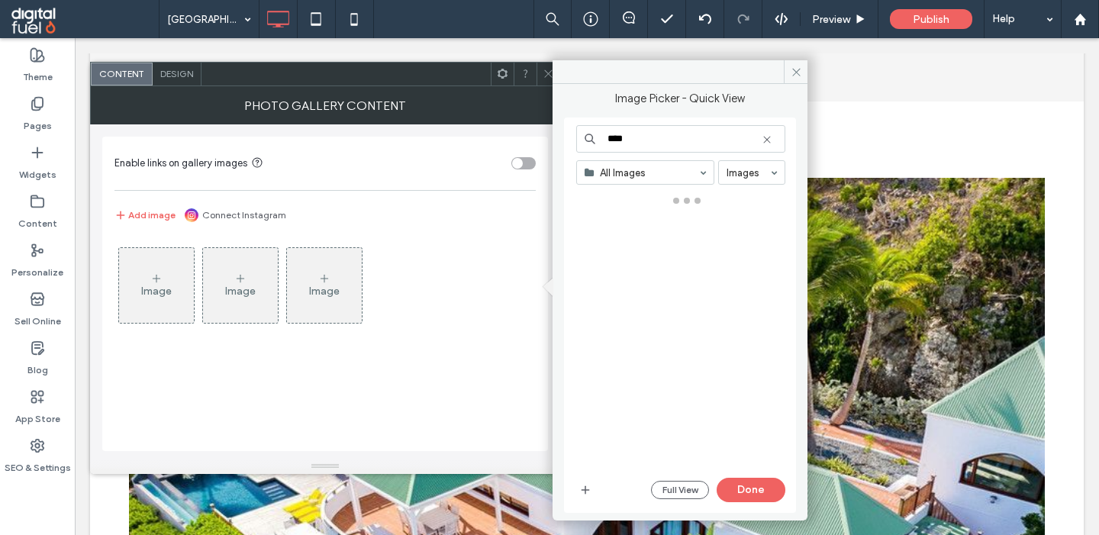
type input "****"
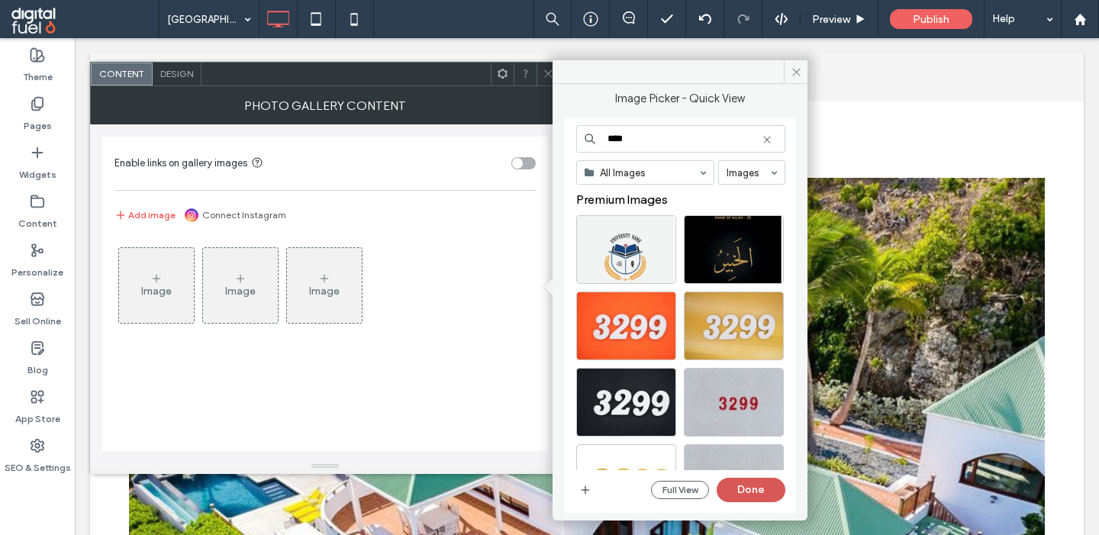
click at [727, 489] on button "Done" at bounding box center [751, 490] width 69 height 24
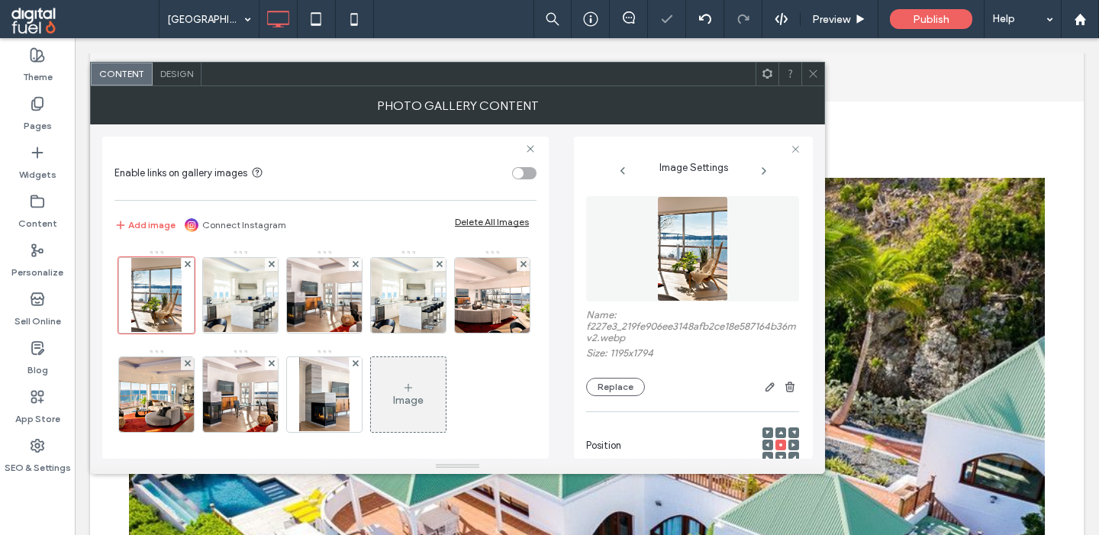
click at [410, 381] on div "Image" at bounding box center [408, 395] width 75 height 72
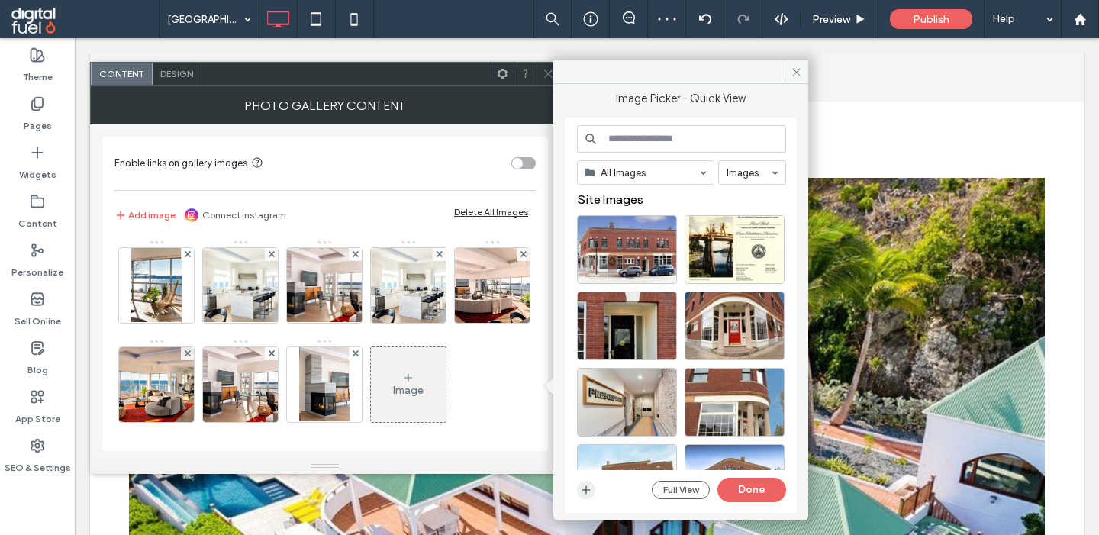
click at [582, 488] on icon "button" at bounding box center [586, 490] width 12 height 12
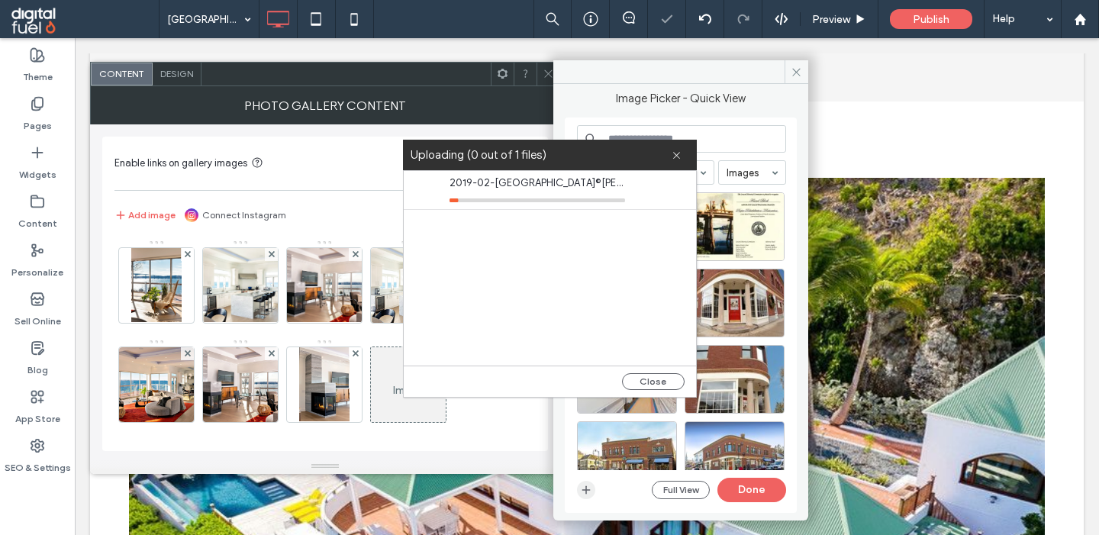
click at [591, 490] on icon "button" at bounding box center [586, 490] width 12 height 12
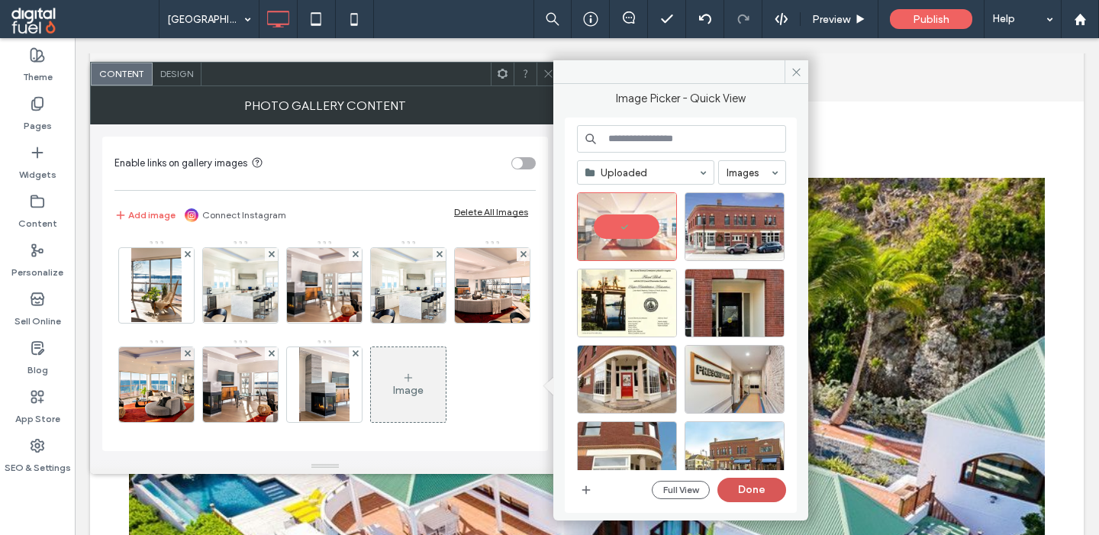
click at [747, 494] on button "Done" at bounding box center [751, 490] width 69 height 24
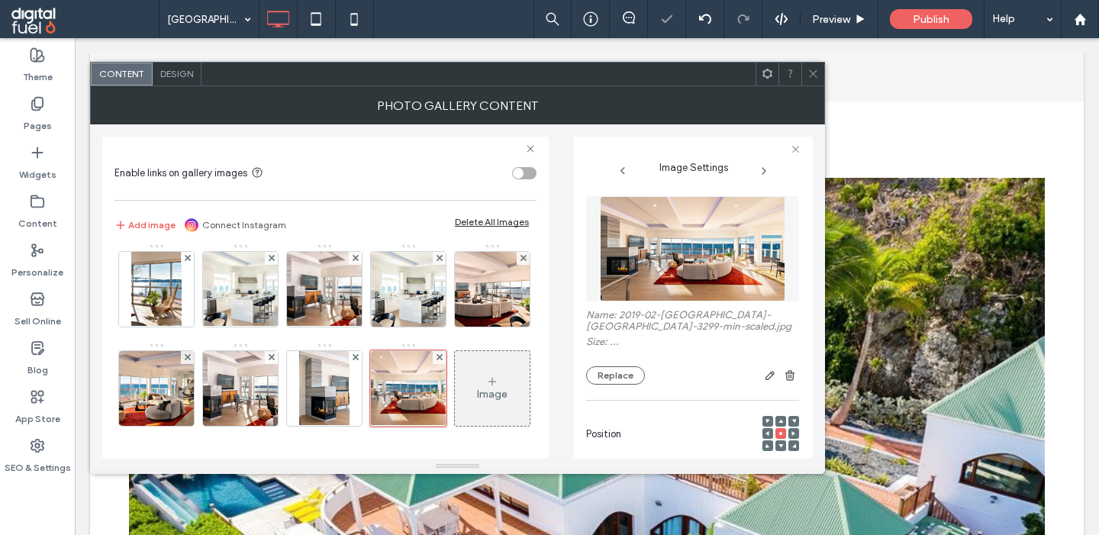
click at [490, 372] on div "Image" at bounding box center [492, 389] width 75 height 72
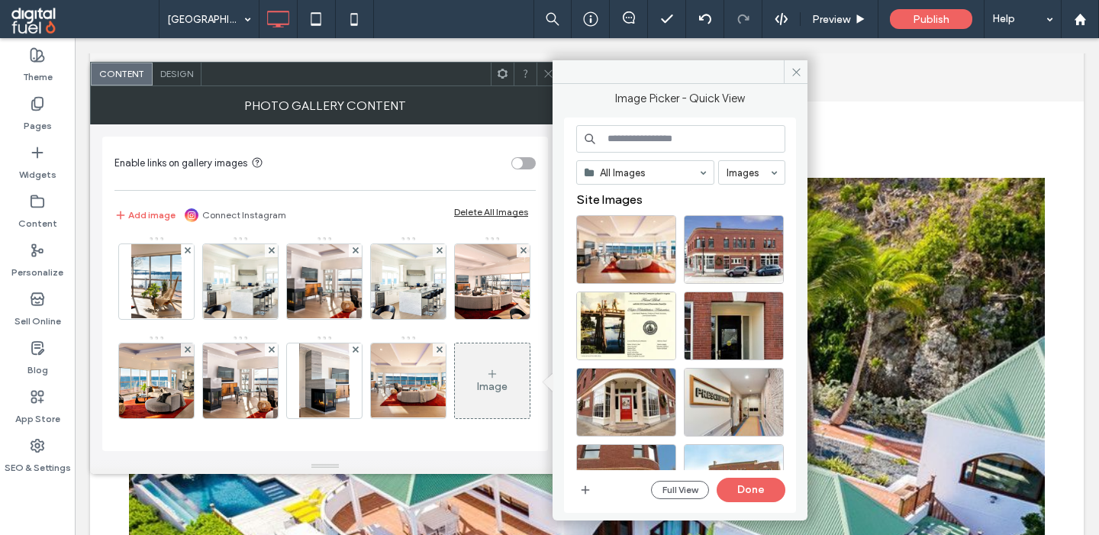
click at [640, 148] on input at bounding box center [680, 138] width 209 height 27
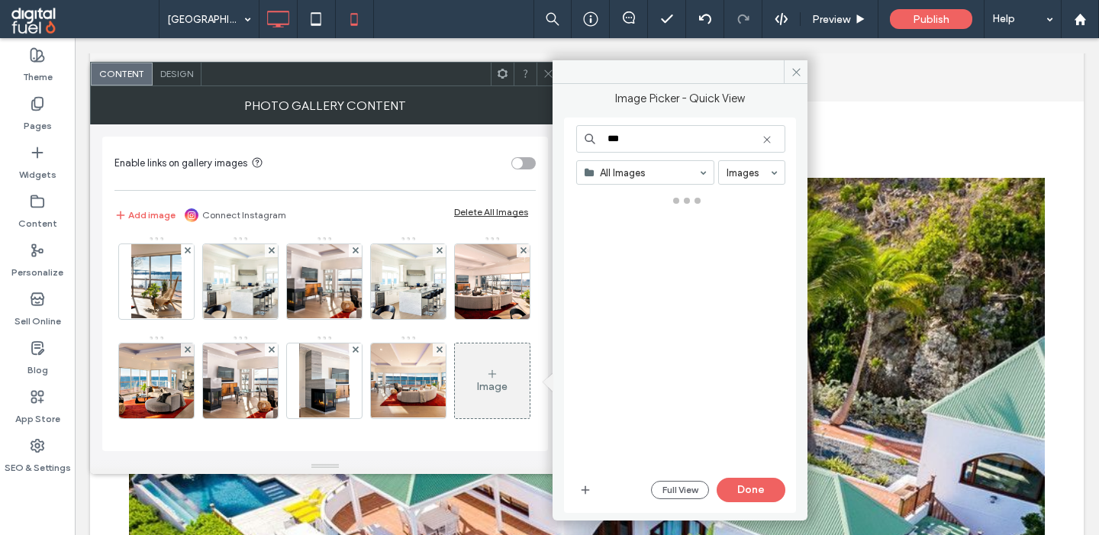
type input "***"
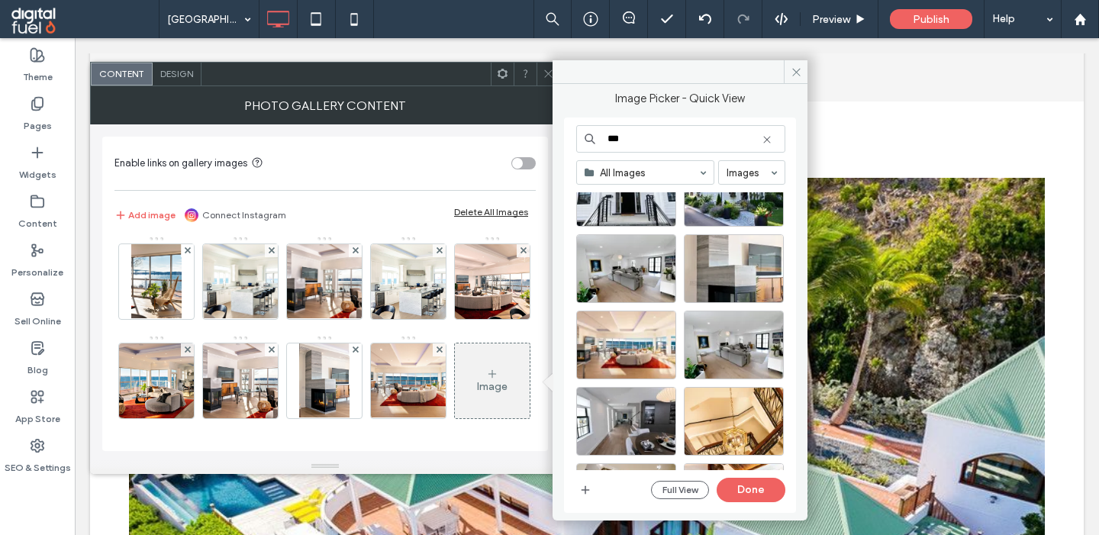
scroll to position [458, 0]
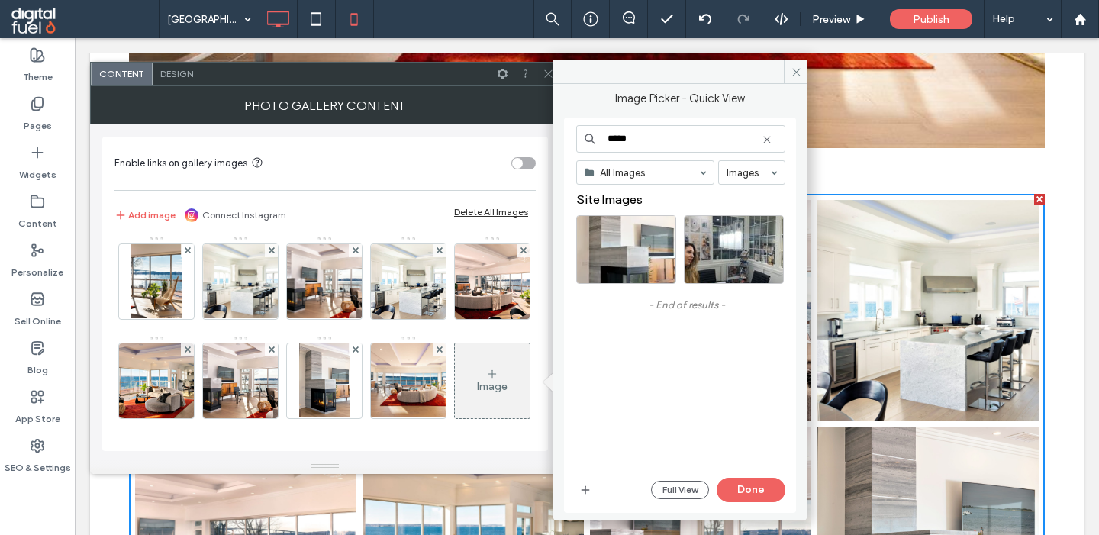
type input "*****"
click at [624, 257] on div "Select" at bounding box center [626, 249] width 100 height 69
click at [740, 488] on button "Done" at bounding box center [751, 490] width 69 height 24
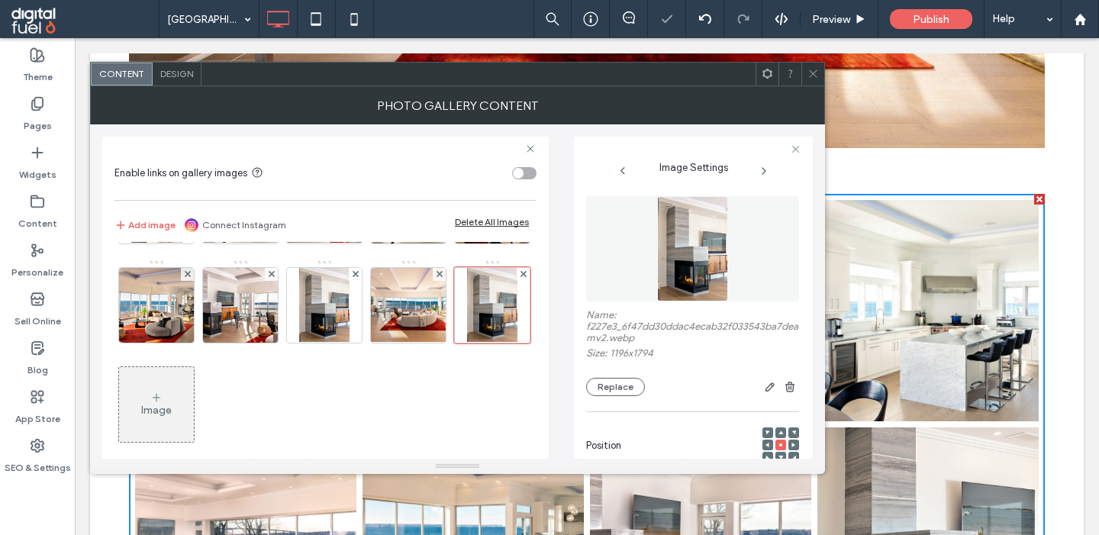
scroll to position [105, 0]
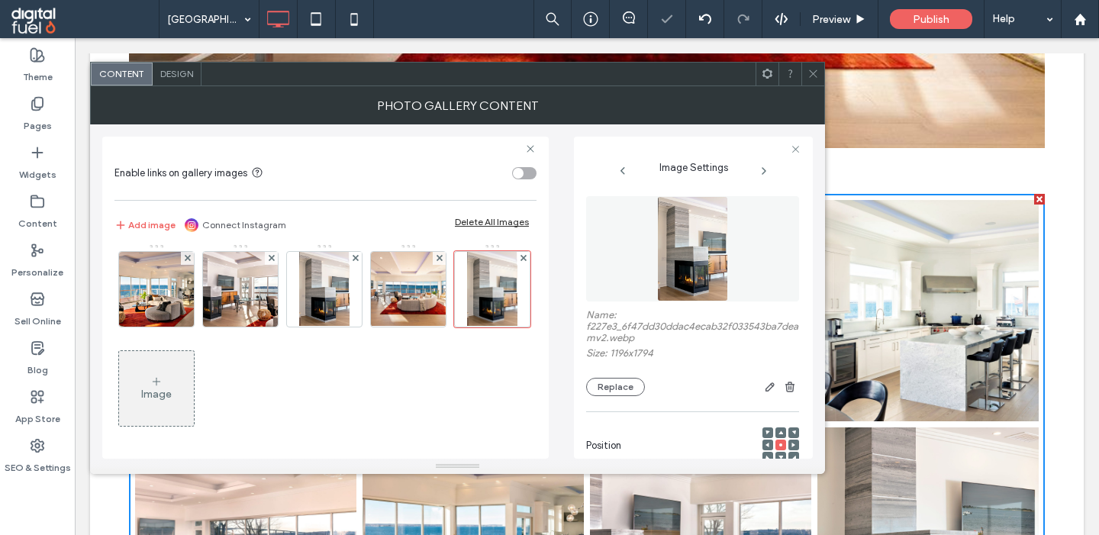
click at [163, 385] on div "Image" at bounding box center [156, 389] width 75 height 72
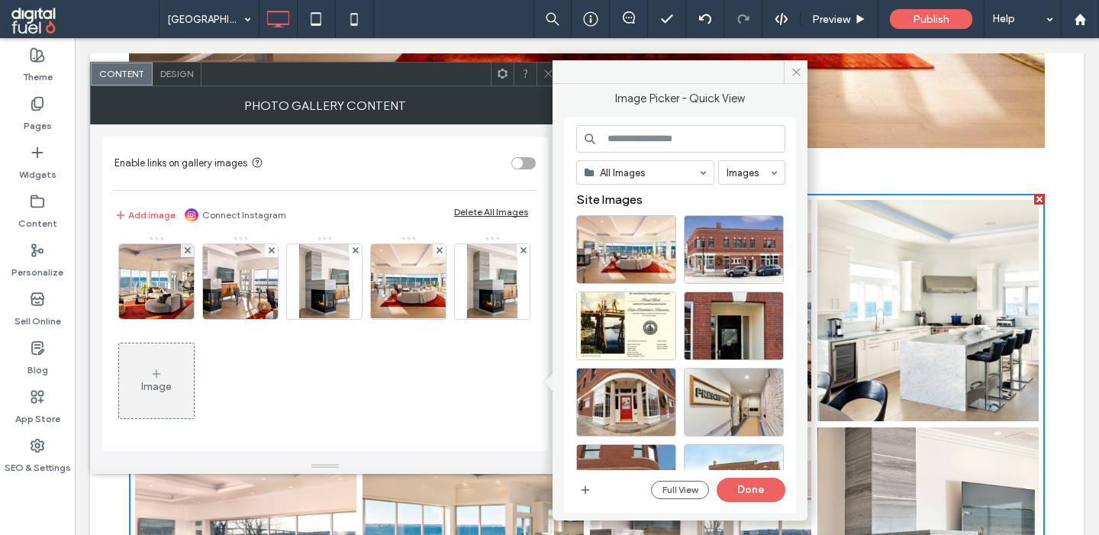
click at [646, 142] on input at bounding box center [680, 138] width 209 height 27
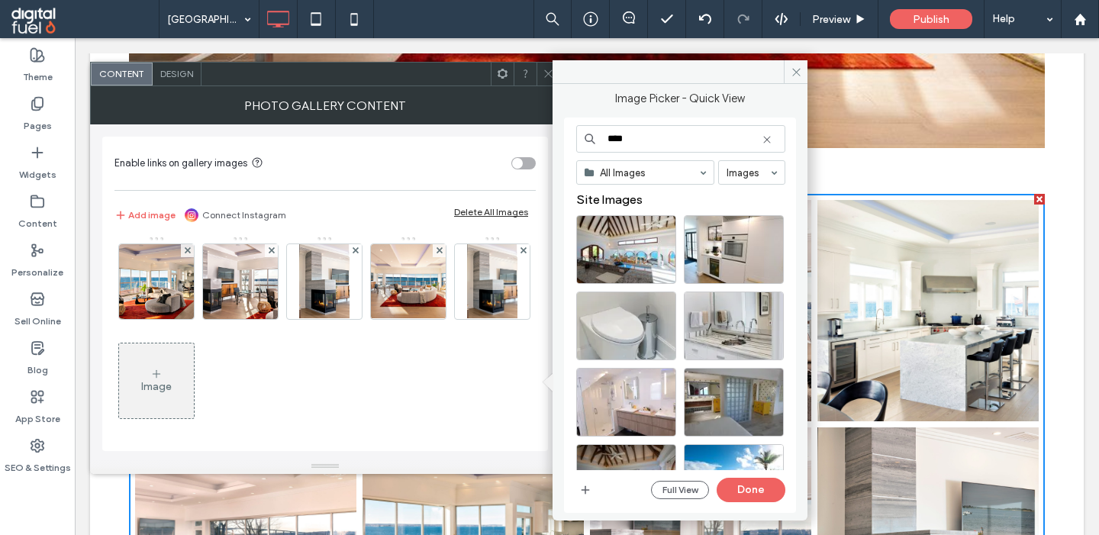
type input "****"
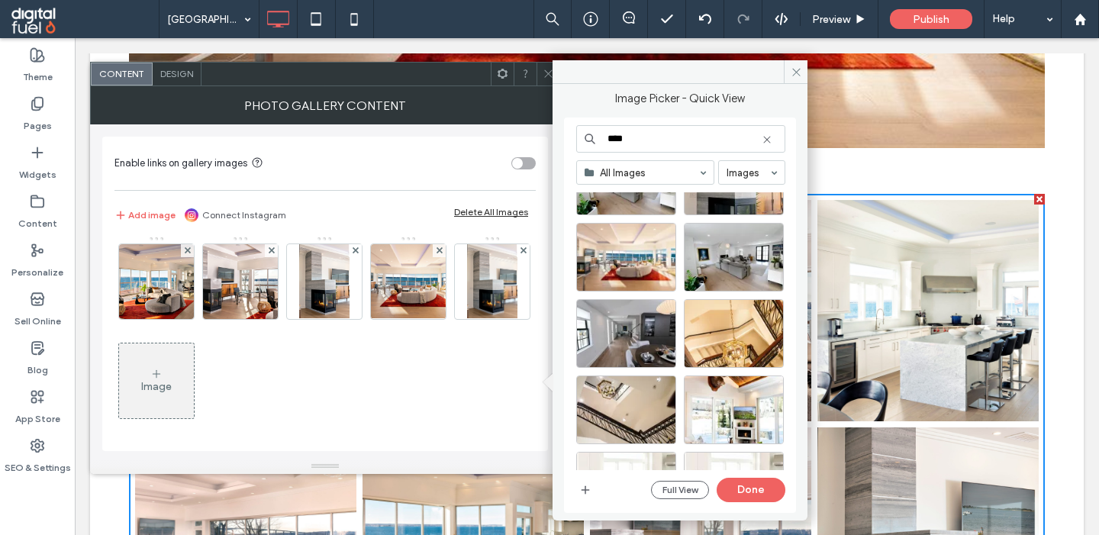
scroll to position [528, 0]
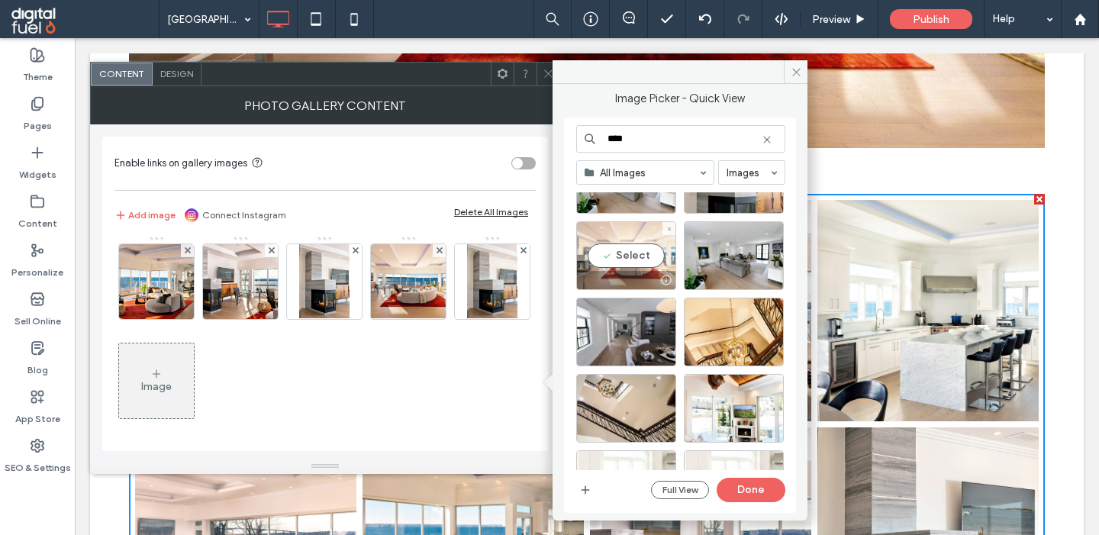
click at [608, 242] on div "Select" at bounding box center [626, 255] width 100 height 69
click at [743, 485] on button "Done" at bounding box center [751, 490] width 69 height 24
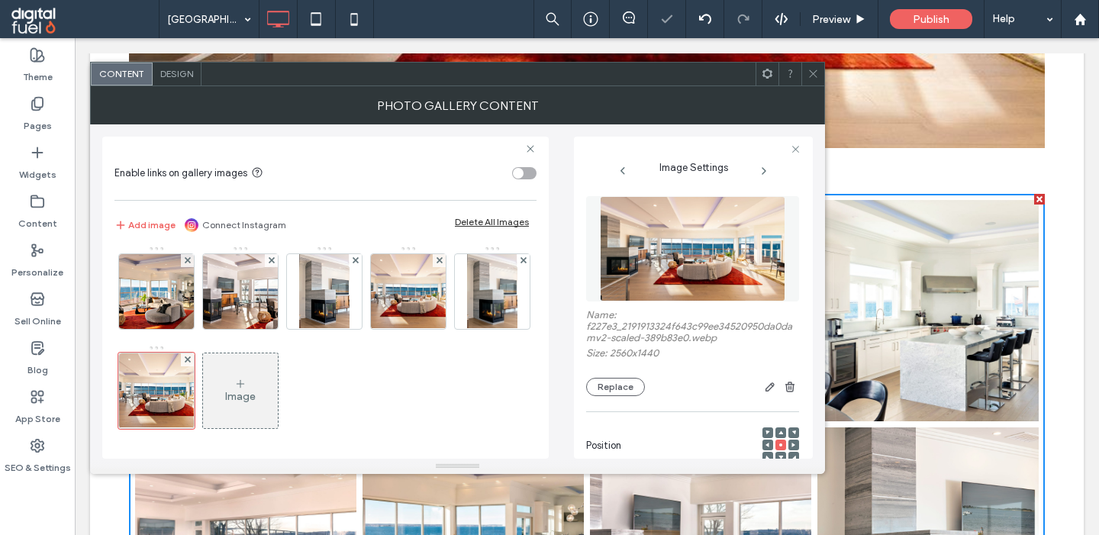
click at [224, 393] on div "Image" at bounding box center [240, 391] width 75 height 72
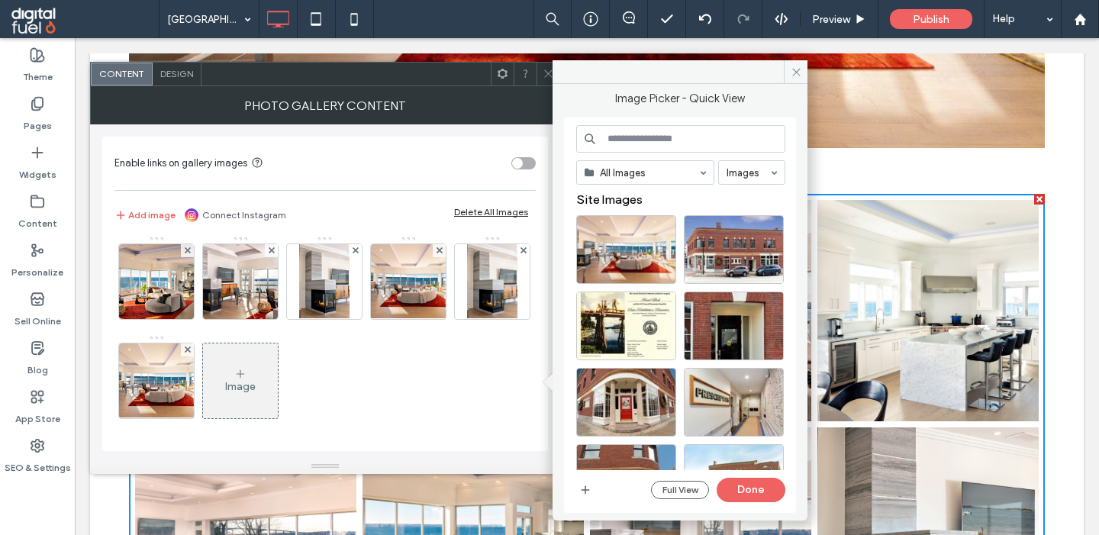
click at [662, 137] on input at bounding box center [680, 138] width 209 height 27
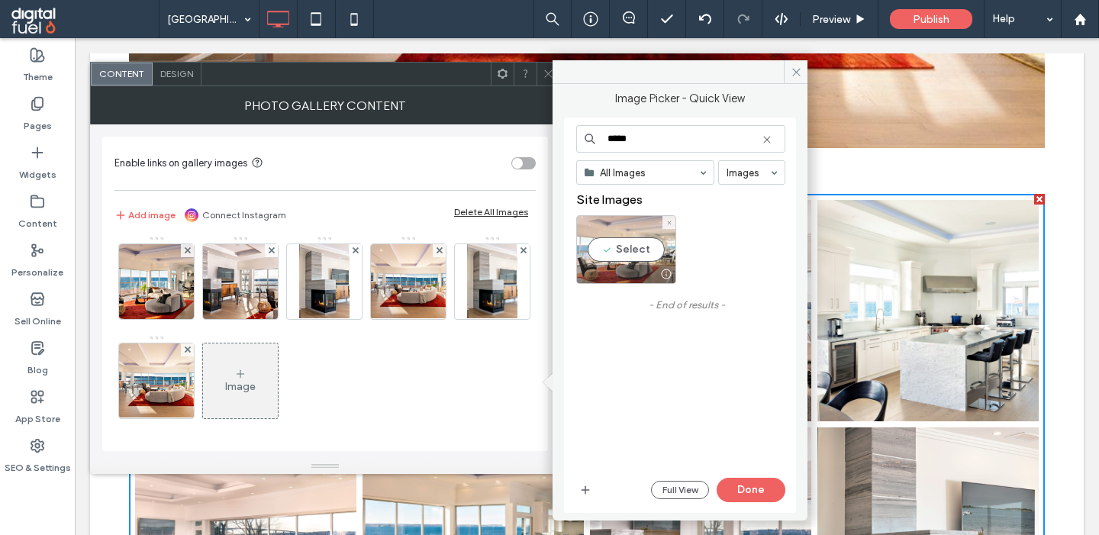
click at [606, 255] on div "Select" at bounding box center [626, 249] width 100 height 69
drag, startPoint x: 619, startPoint y: 136, endPoint x: 537, endPoint y: 136, distance: 81.7
click at [576, 136] on input "*****" at bounding box center [680, 138] width 209 height 27
click at [609, 258] on div "Select" at bounding box center [626, 249] width 100 height 69
drag, startPoint x: 619, startPoint y: 139, endPoint x: 556, endPoint y: 140, distance: 62.6
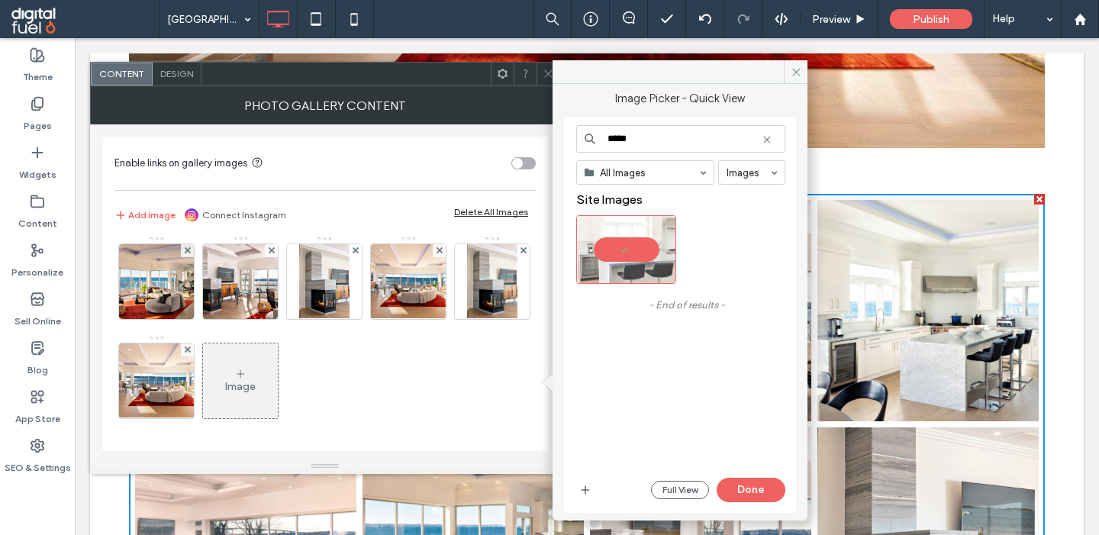
click at [576, 140] on input "*****" at bounding box center [680, 138] width 209 height 27
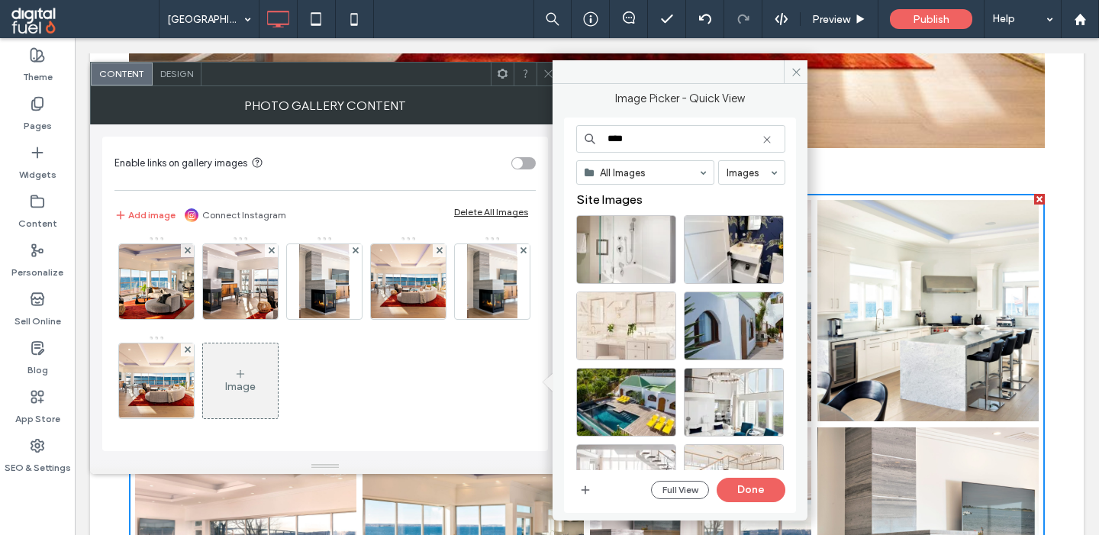
drag, startPoint x: 614, startPoint y: 140, endPoint x: 586, endPoint y: 140, distance: 27.5
click at [586, 140] on input "****" at bounding box center [680, 138] width 209 height 27
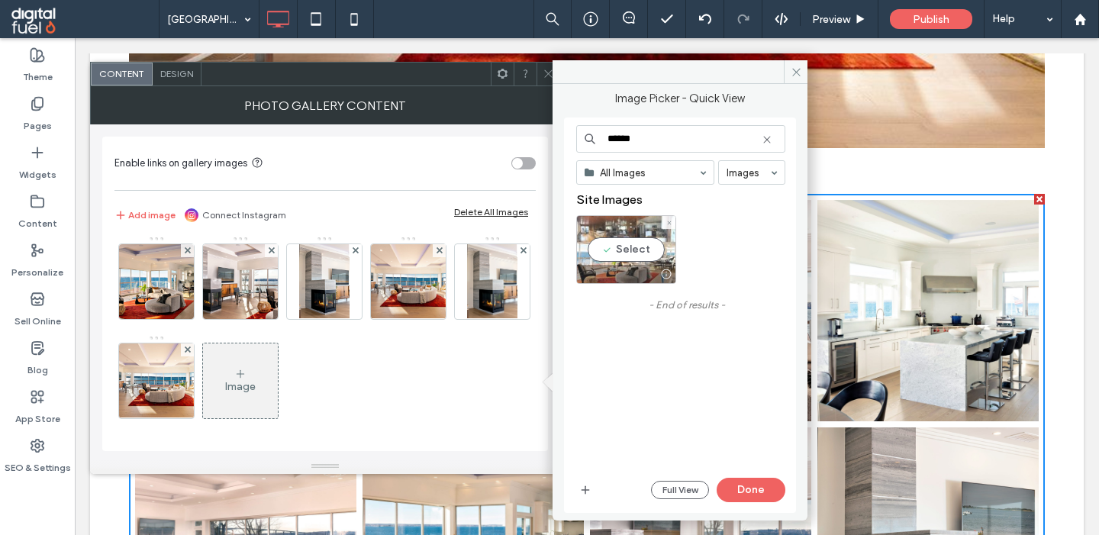
click at [633, 251] on div "Select" at bounding box center [626, 249] width 100 height 69
drag, startPoint x: 624, startPoint y: 140, endPoint x: 556, endPoint y: 140, distance: 67.9
click at [576, 140] on input "******" at bounding box center [680, 138] width 209 height 27
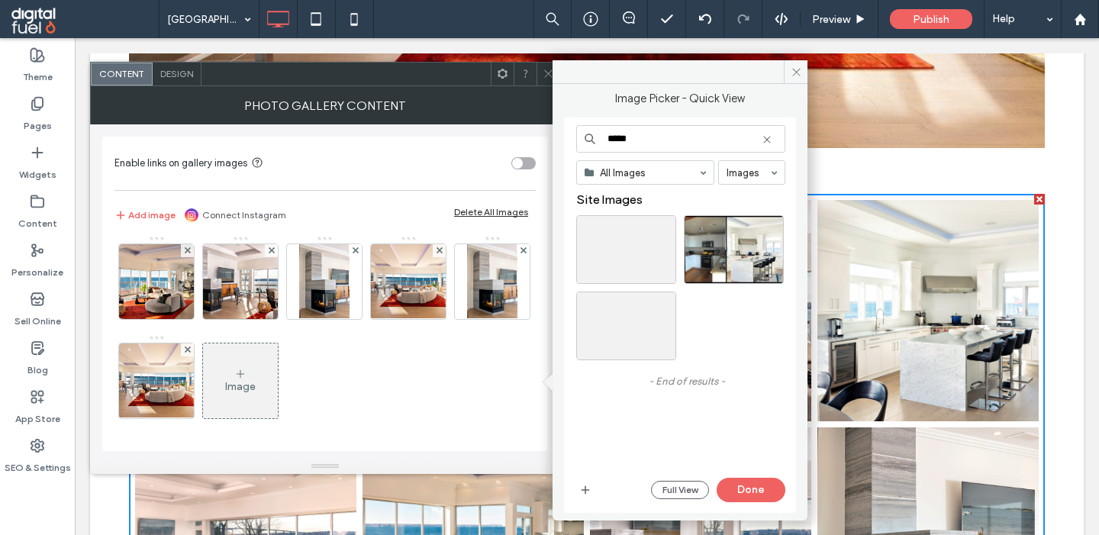
type input "*****"
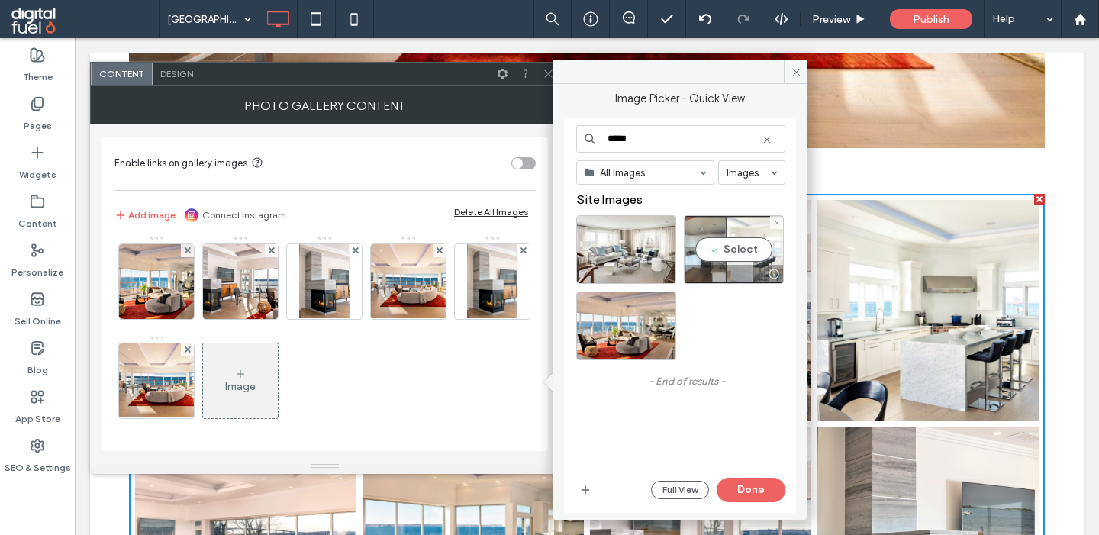
click at [729, 248] on div "Select" at bounding box center [734, 249] width 100 height 69
click at [749, 477] on div "***** All Images Images Site Images - End of results - Full View Done" at bounding box center [680, 315] width 209 height 381
click at [761, 492] on button "Done" at bounding box center [751, 490] width 69 height 24
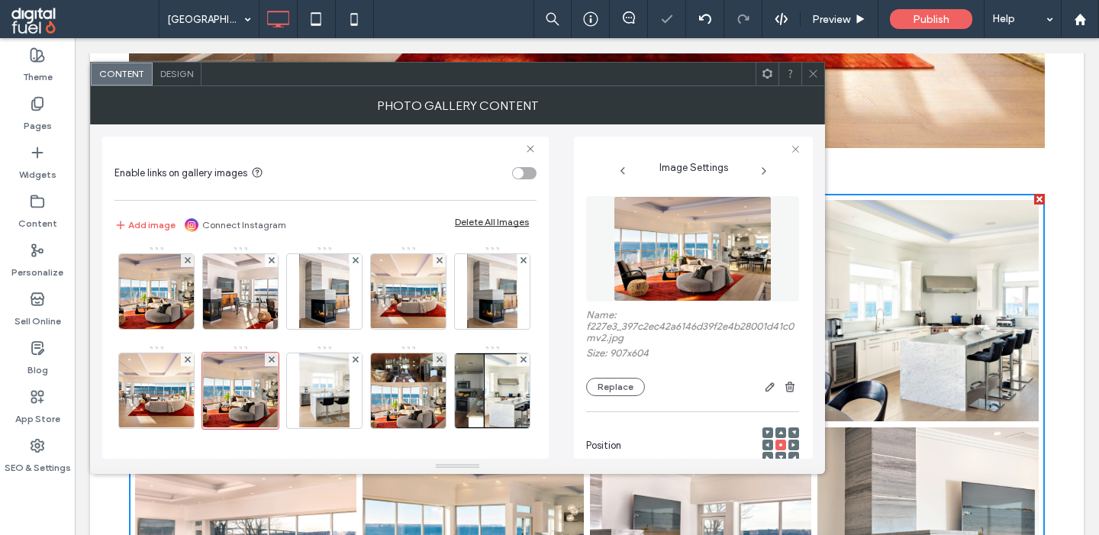
click at [813, 73] on icon at bounding box center [813, 73] width 11 height 11
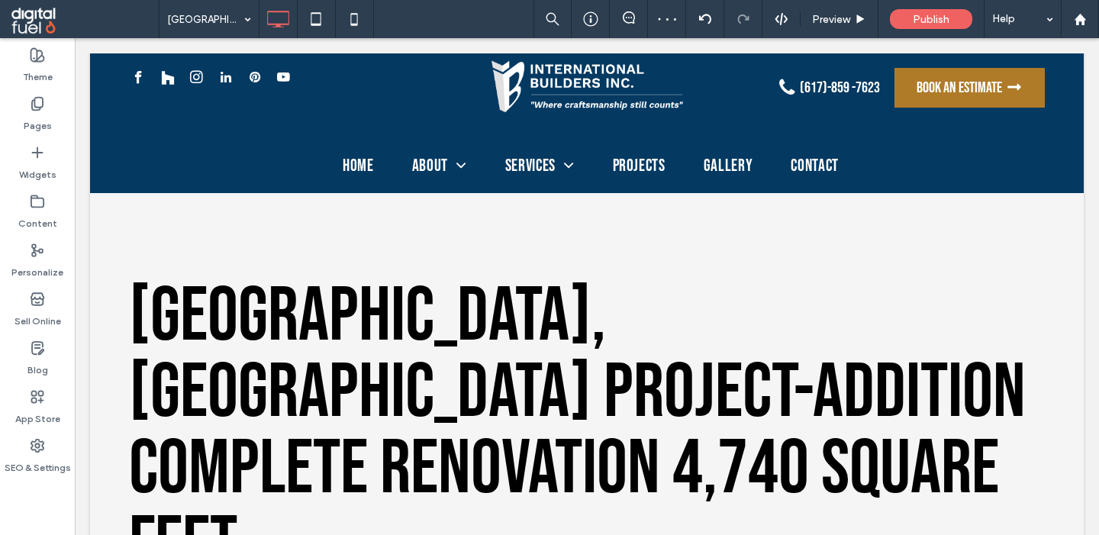
scroll to position [0, 0]
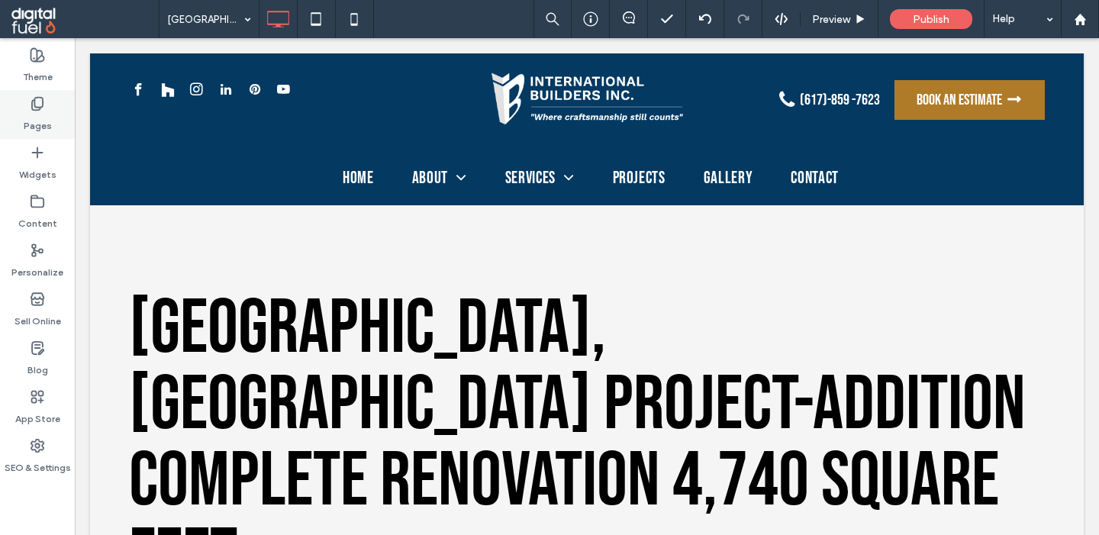
click at [41, 113] on label "Pages" at bounding box center [38, 121] width 28 height 21
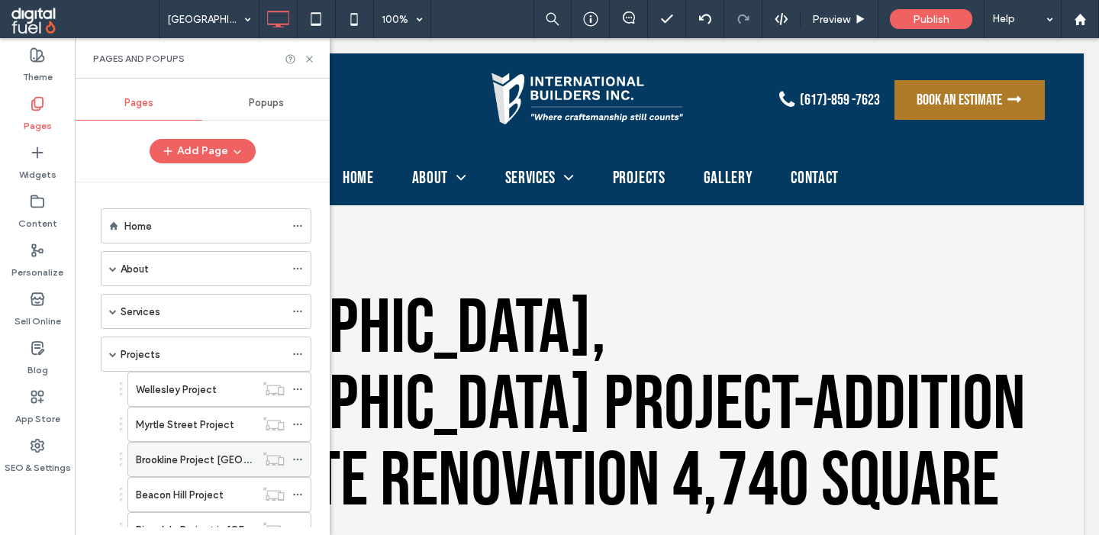
scroll to position [327, 0]
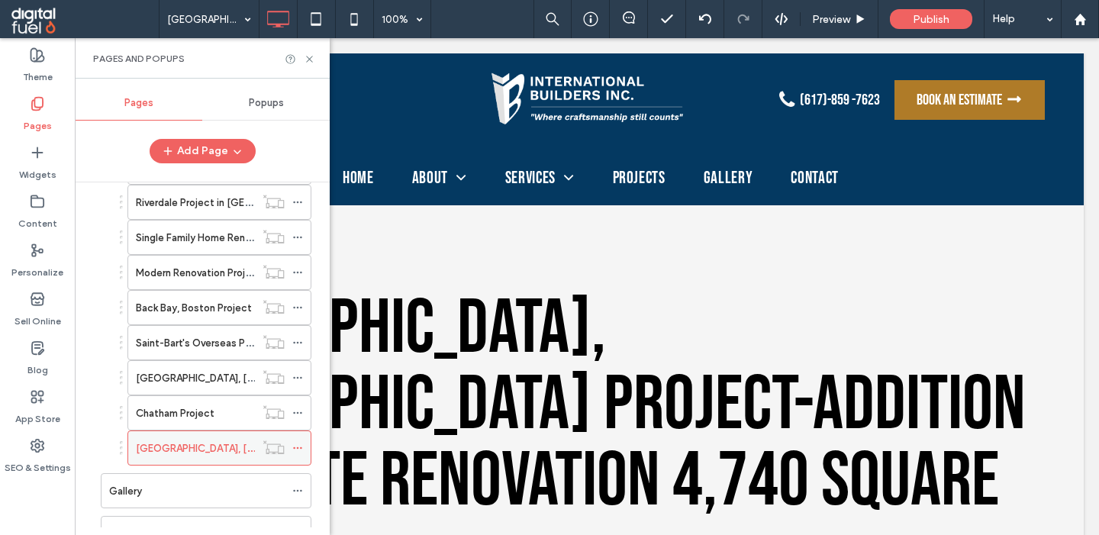
click at [303, 448] on icon at bounding box center [297, 448] width 11 height 11
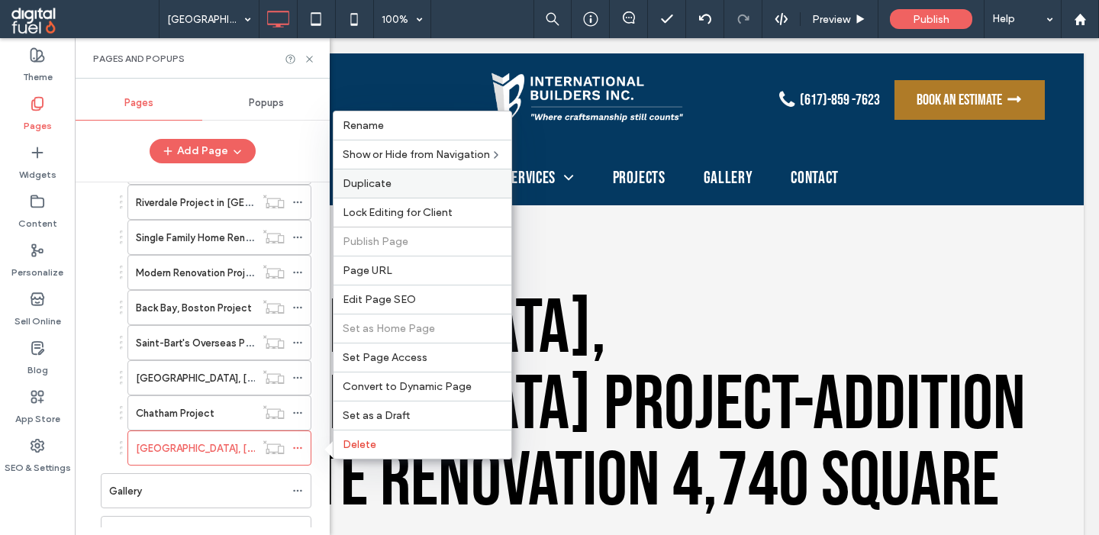
click at [394, 183] on label "Duplicate" at bounding box center [423, 183] width 160 height 13
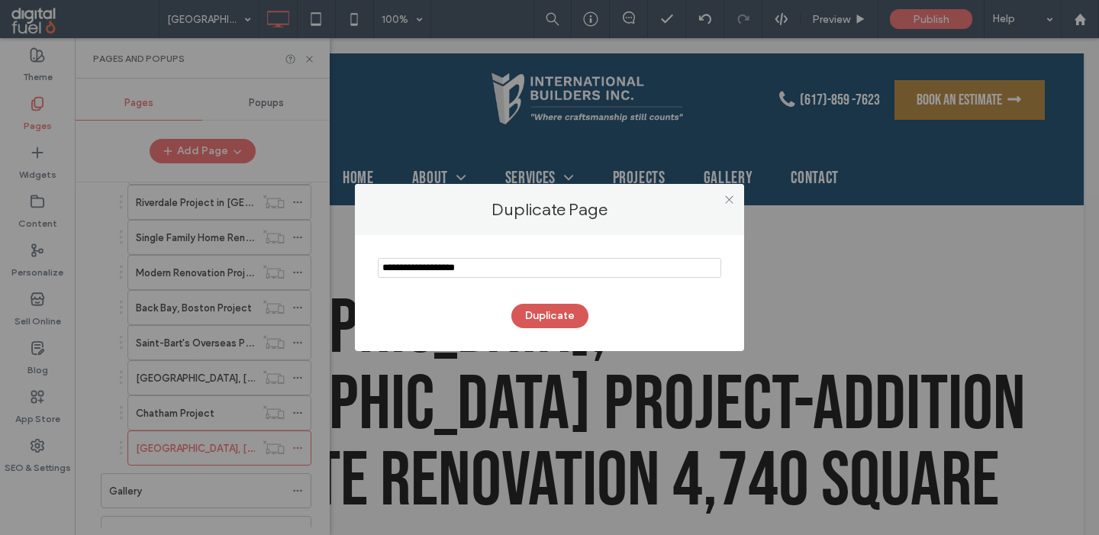
type input "**********"
click at [547, 314] on button "Duplicate" at bounding box center [549, 316] width 77 height 24
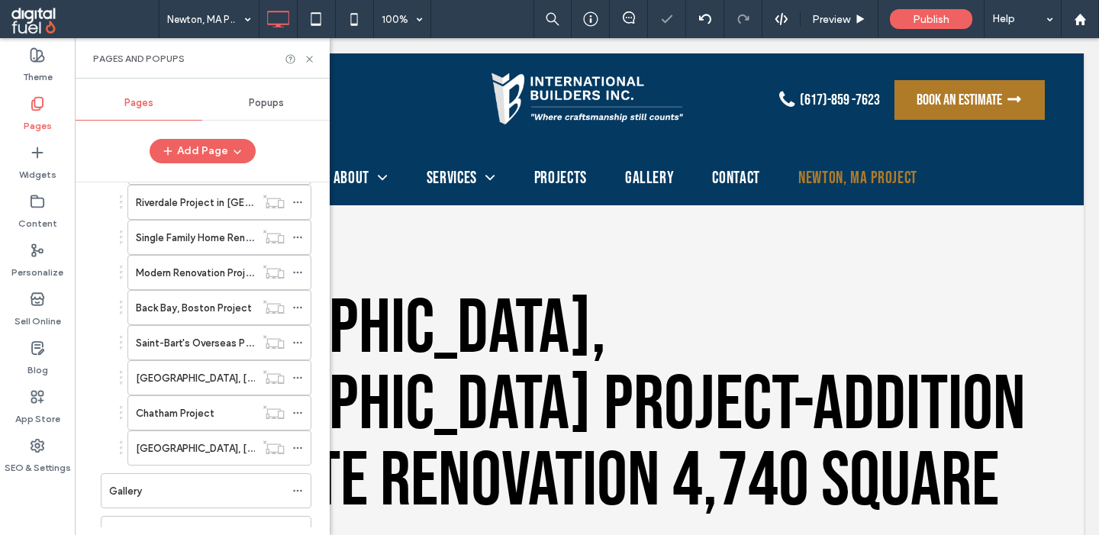
scroll to position [0, 0]
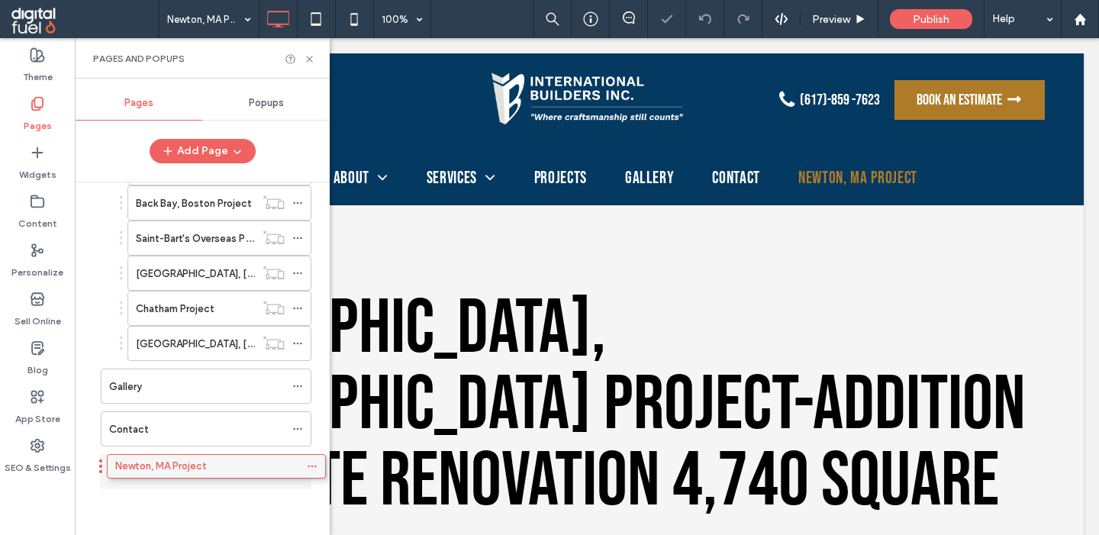
scroll to position [397, 0]
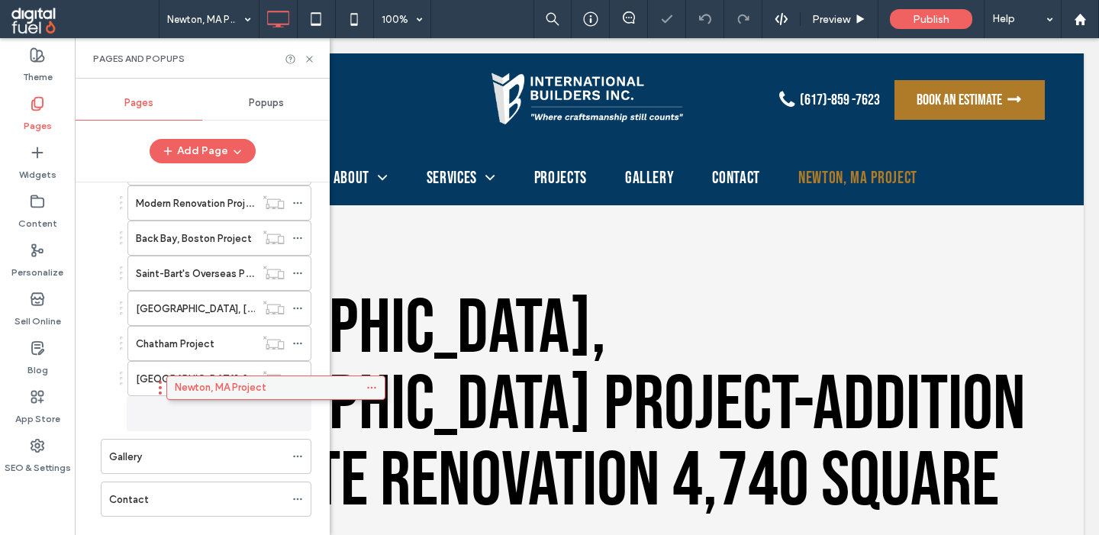
drag, startPoint x: 169, startPoint y: 476, endPoint x: 235, endPoint y: 397, distance: 102.4
click at [235, 397] on div "Home About Affiliations And Awards Testimonials Magazines Services Custom Homes…" at bounding box center [211, 354] width 237 height 345
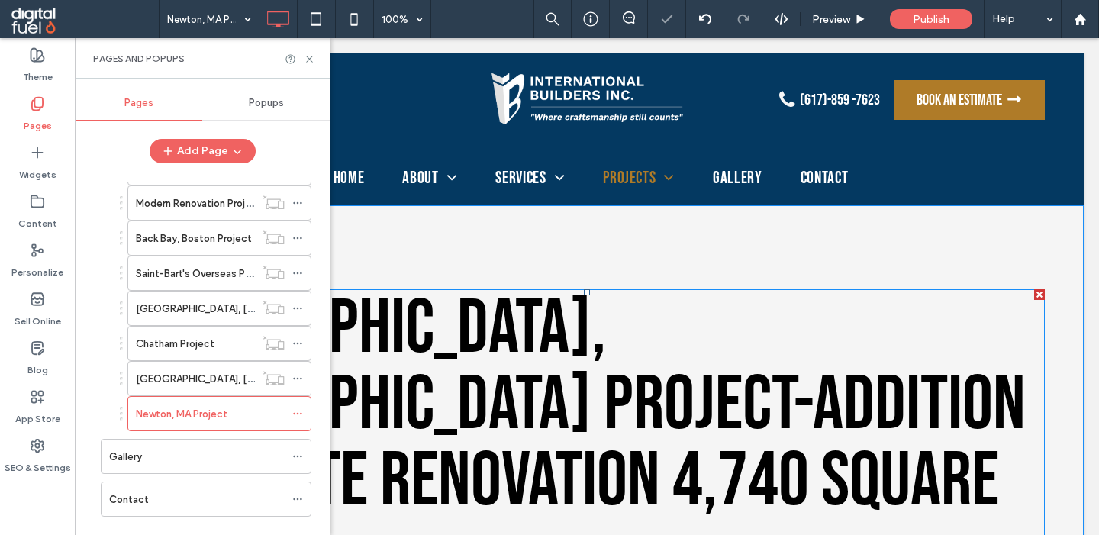
click at [416, 327] on span "Jamestown, RI Project-Addition Complete Renovation 4,740 square feet" at bounding box center [577, 443] width 897 height 321
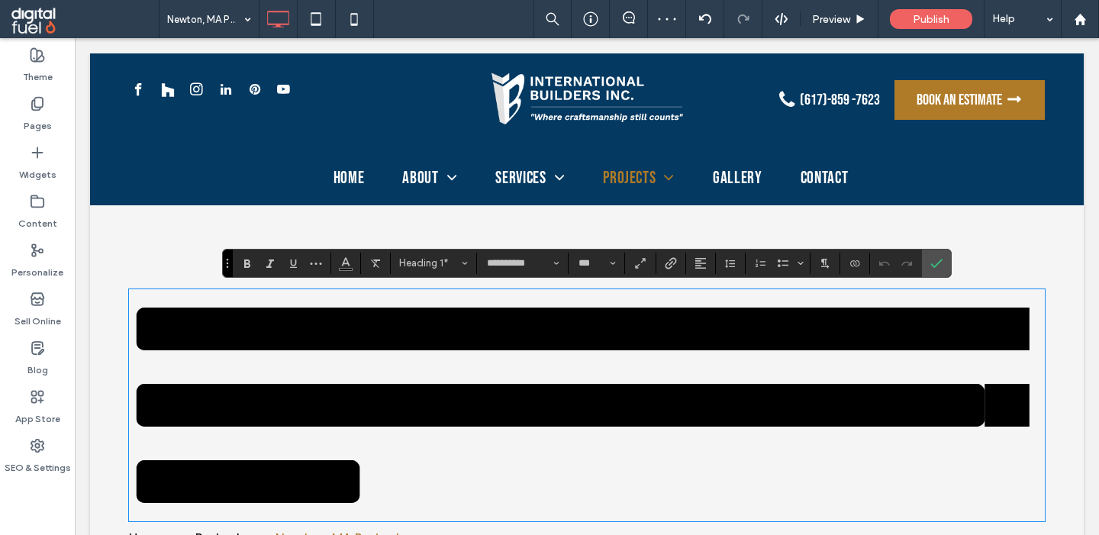
click at [446, 330] on span "**********" at bounding box center [575, 405] width 893 height 228
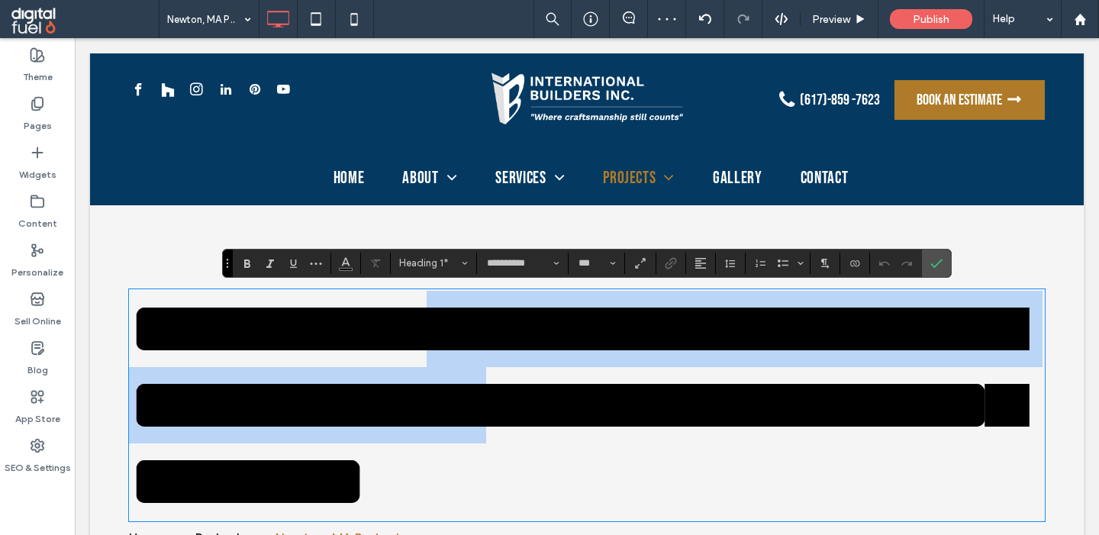
drag, startPoint x: 427, startPoint y: 321, endPoint x: 432, endPoint y: 411, distance: 90.2
click at [432, 414] on span "**********" at bounding box center [575, 405] width 893 height 228
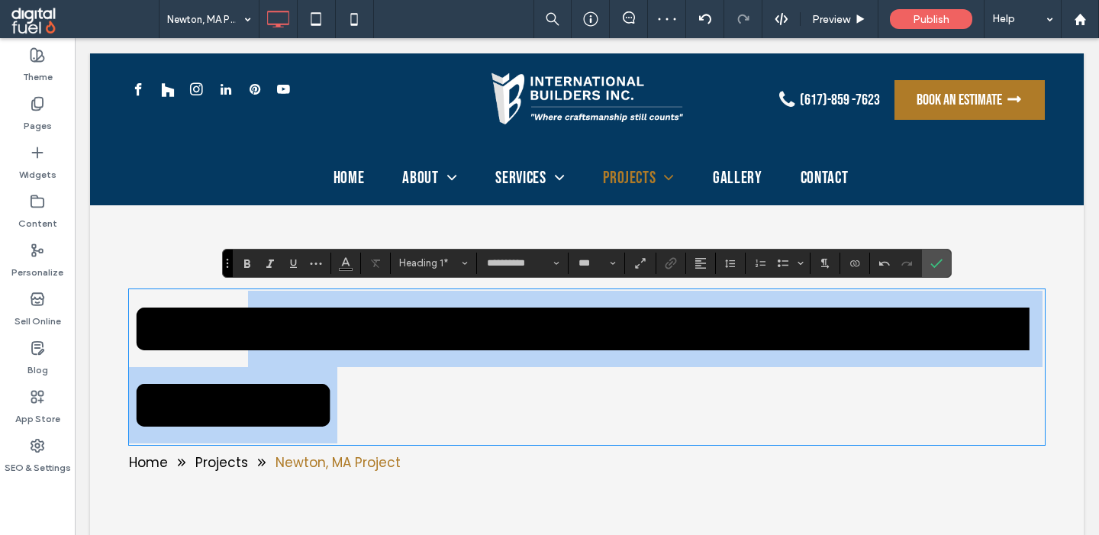
drag, startPoint x: 256, startPoint y: 306, endPoint x: 256, endPoint y: 456, distance: 150.4
click at [256, 443] on div "**********" at bounding box center [587, 367] width 916 height 153
type input "*******"
type input "**"
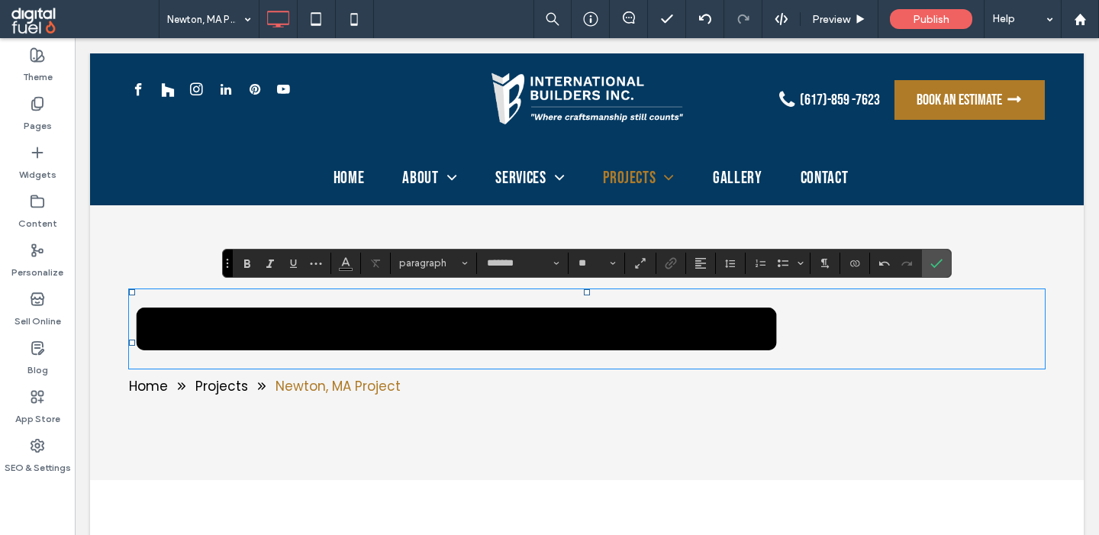
type input "**********"
type input "***"
drag, startPoint x: 251, startPoint y: 316, endPoint x: 77, endPoint y: 316, distance: 174.0
click at [129, 316] on div "**********" at bounding box center [587, 329] width 916 height 76
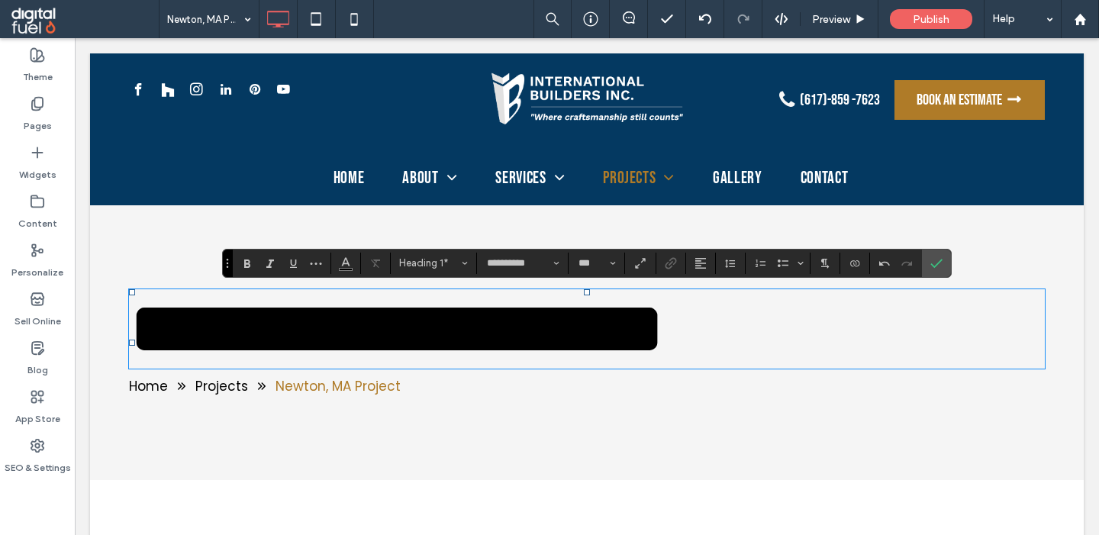
click at [372, 314] on span "**********" at bounding box center [397, 329] width 536 height 76
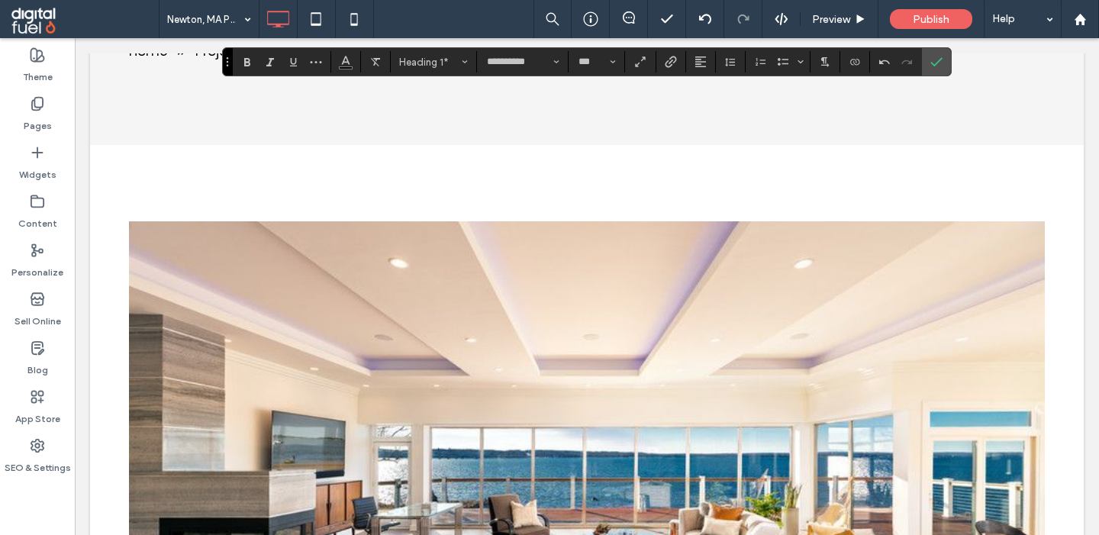
scroll to position [812, 0]
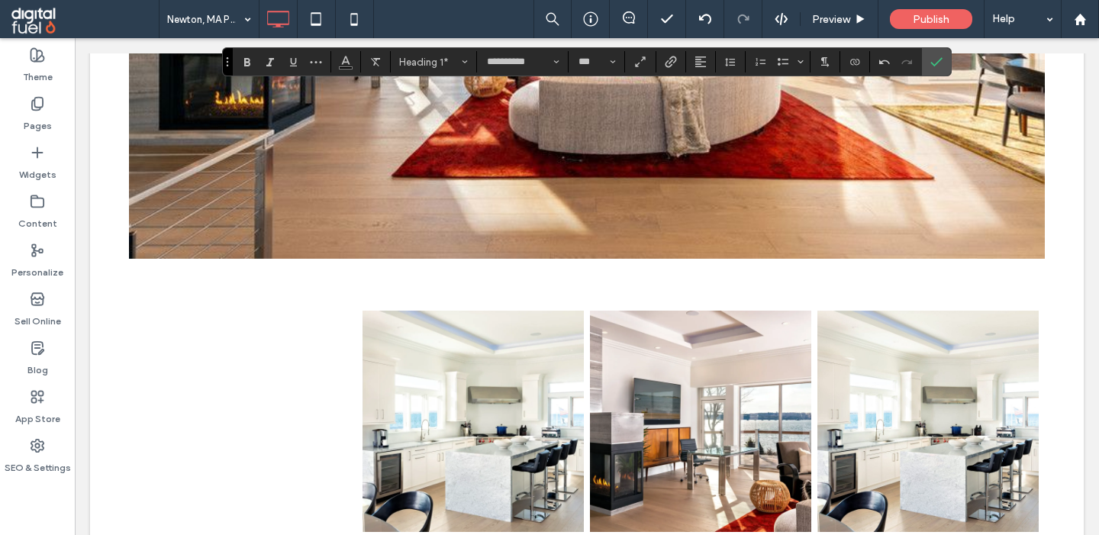
click at [371, 247] on img at bounding box center [587, 1] width 916 height 515
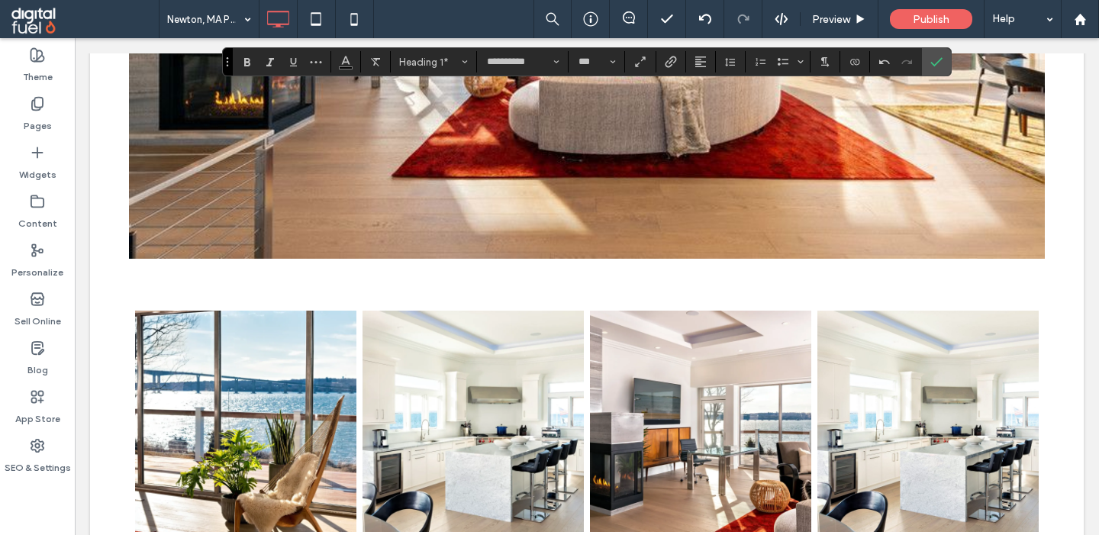
click at [371, 247] on img at bounding box center [587, 1] width 916 height 515
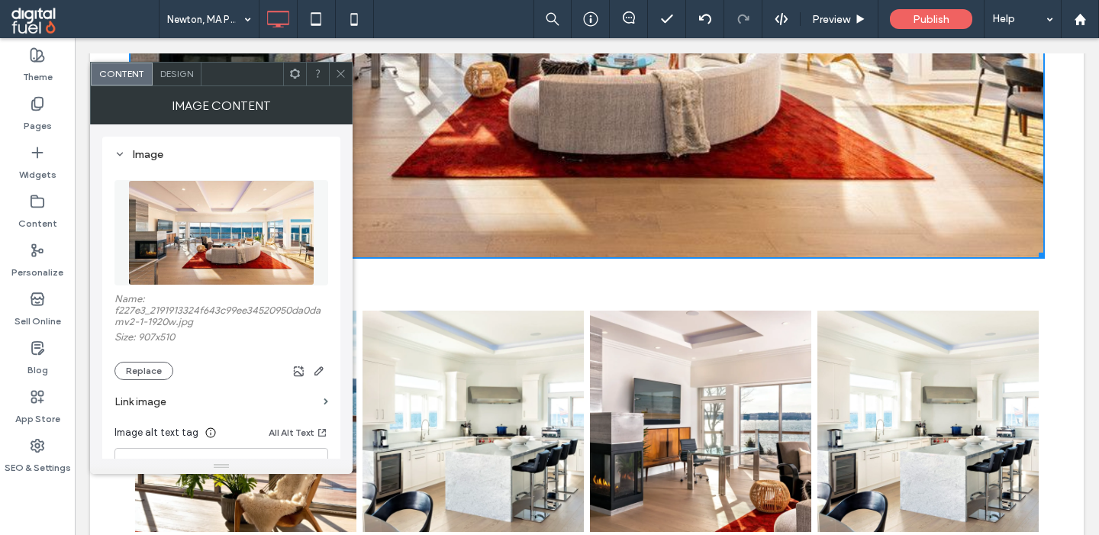
click at [190, 236] on img at bounding box center [221, 232] width 186 height 105
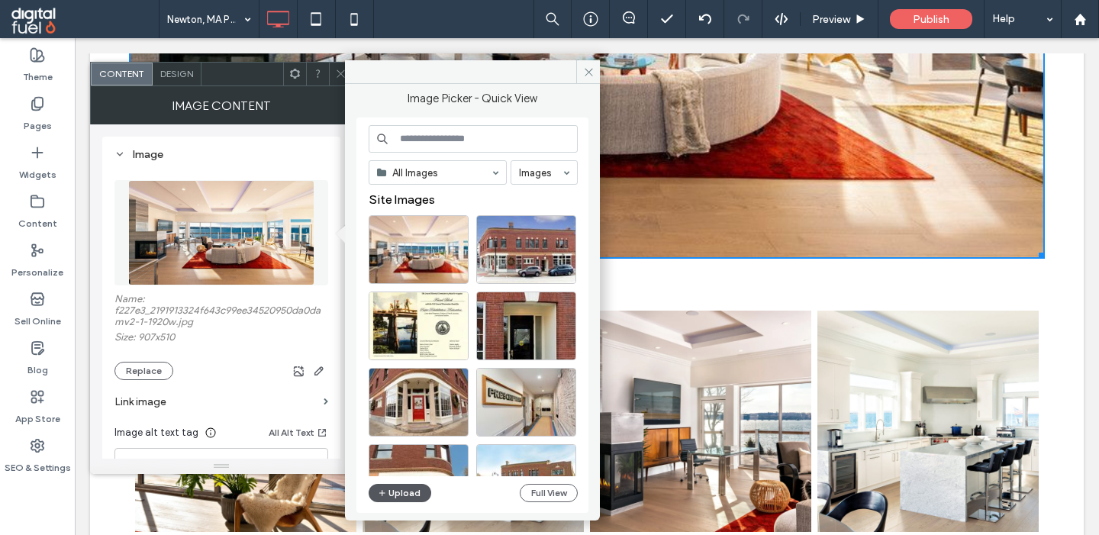
click at [394, 486] on button "Upload" at bounding box center [400, 493] width 63 height 18
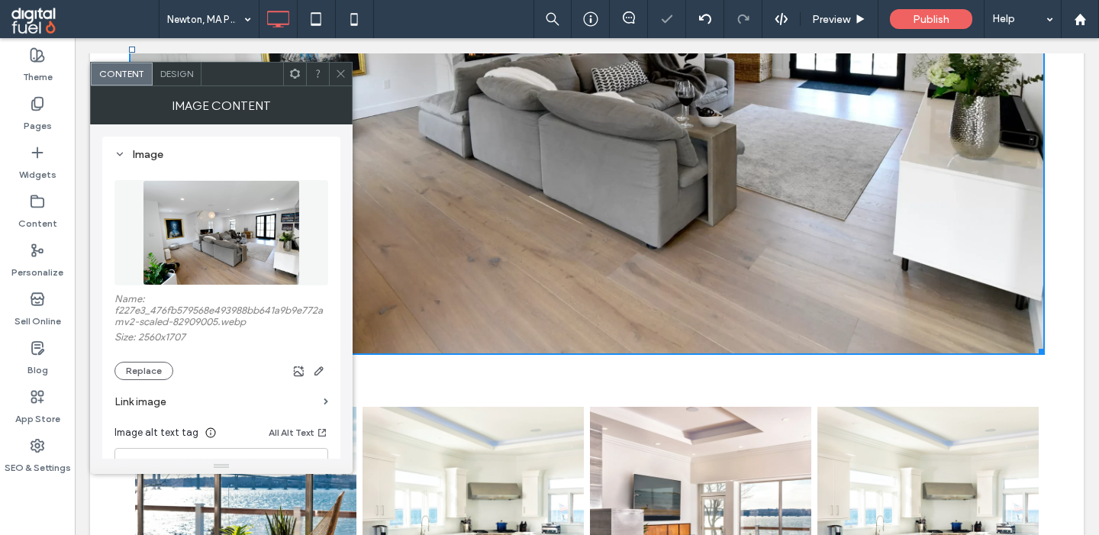
click at [341, 73] on icon at bounding box center [340, 73] width 11 height 11
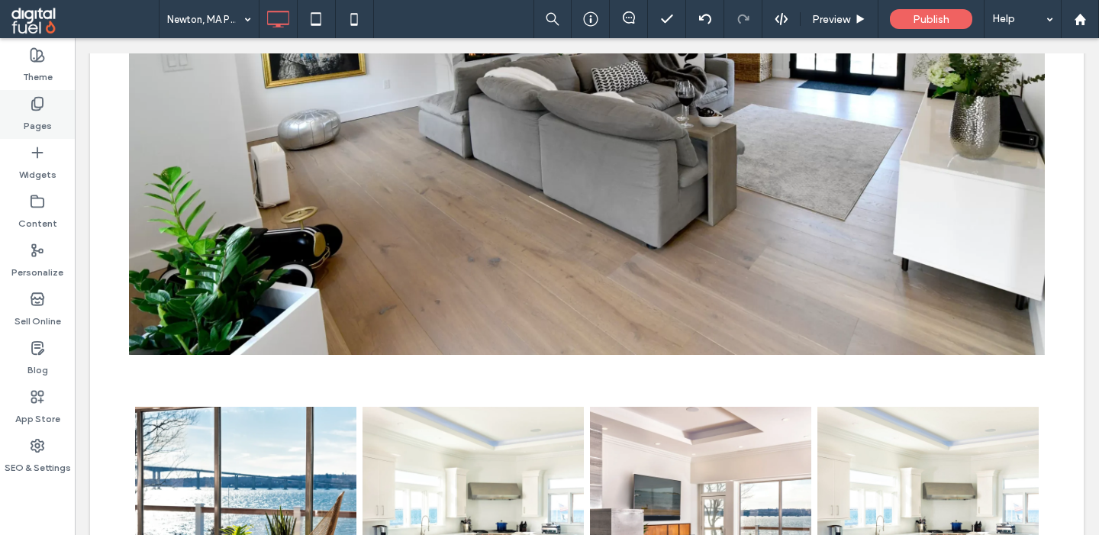
click at [34, 120] on label "Pages" at bounding box center [38, 121] width 28 height 21
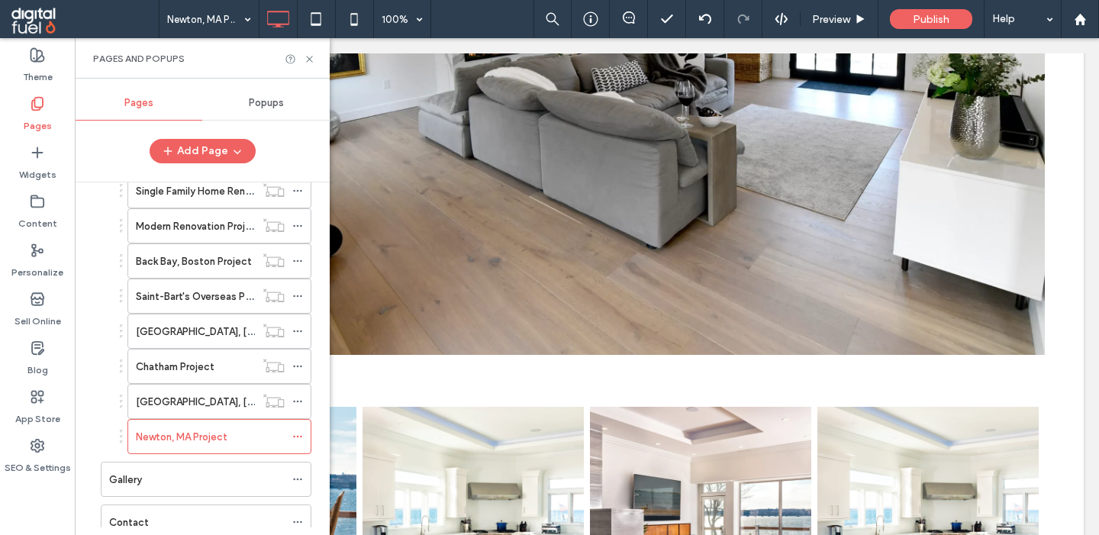
scroll to position [424, 0]
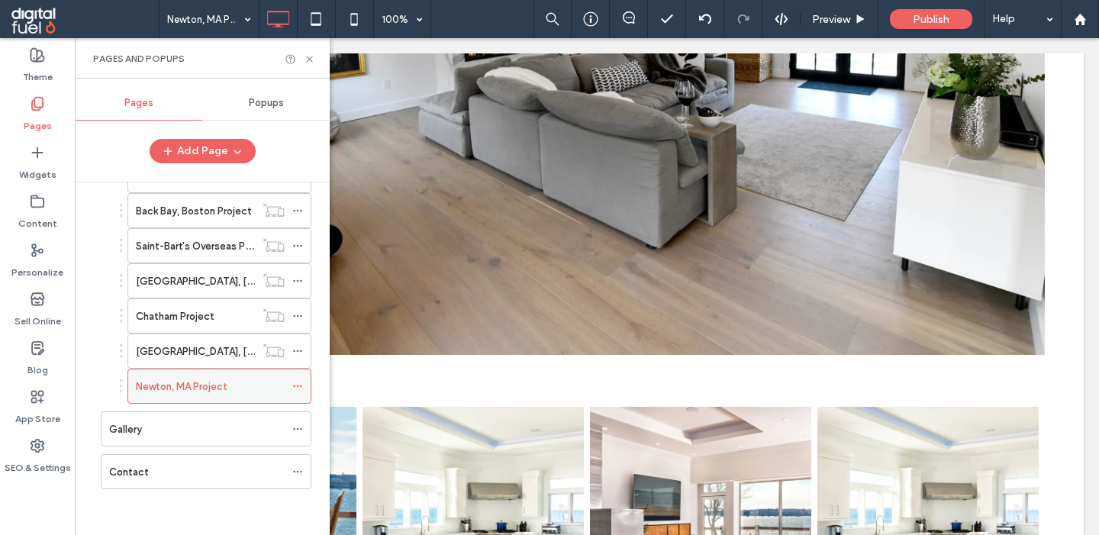
click at [303, 385] on icon at bounding box center [297, 386] width 11 height 11
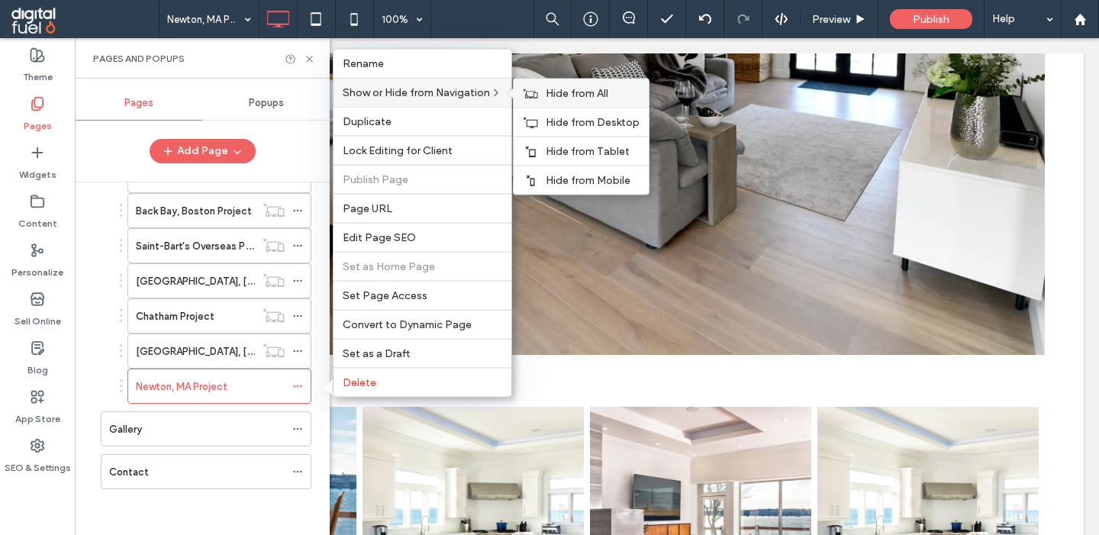
click at [579, 92] on span "Hide from All" at bounding box center [577, 93] width 63 height 13
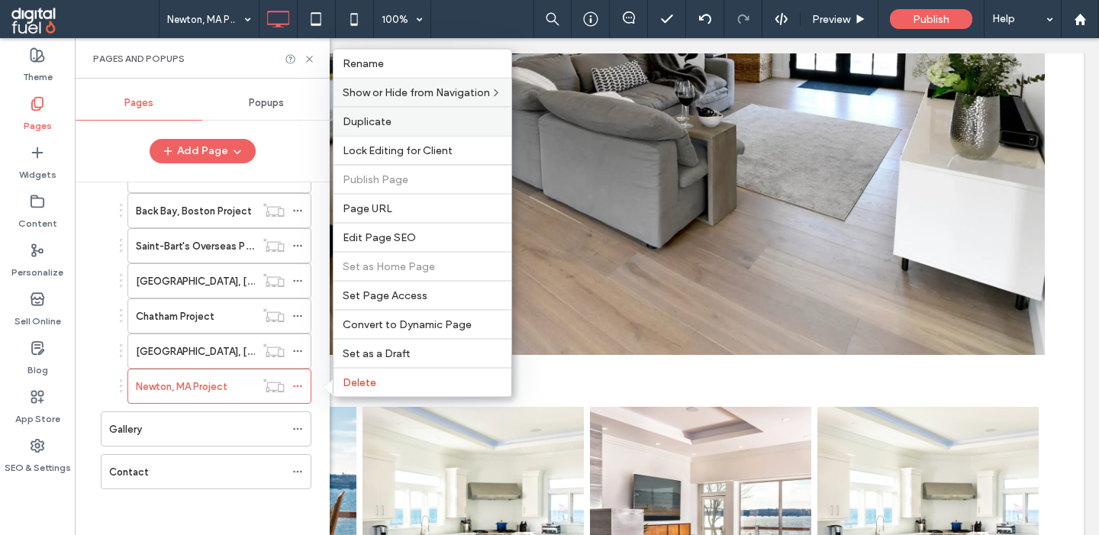
click at [399, 120] on label "Duplicate" at bounding box center [423, 121] width 160 height 13
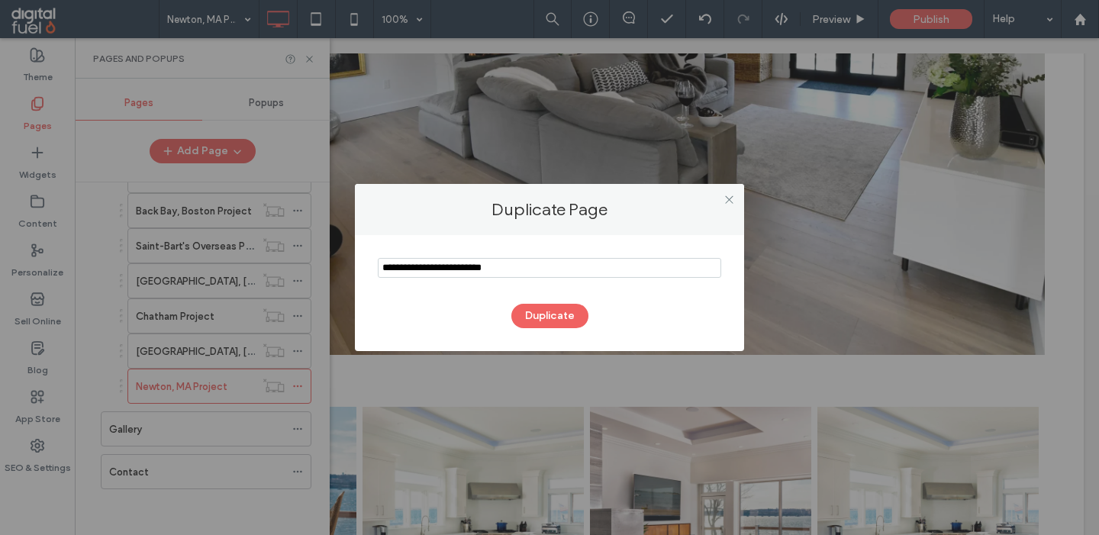
click at [429, 276] on input "notEmpty" at bounding box center [549, 268] width 343 height 20
type input "**********"
click at [510, 231] on div "Duplicate Page" at bounding box center [549, 209] width 389 height 51
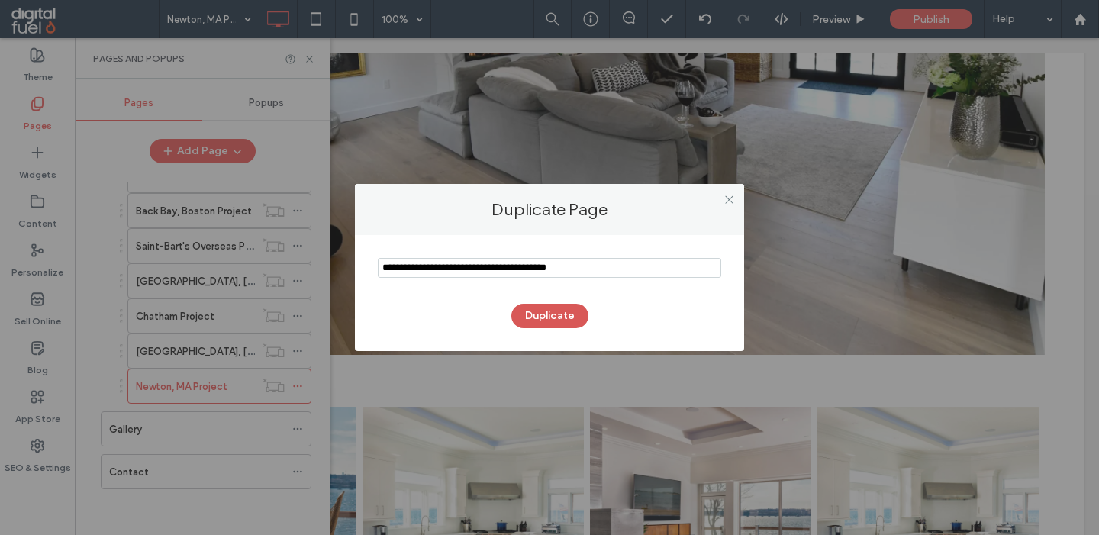
click at [533, 312] on button "Duplicate" at bounding box center [549, 316] width 77 height 24
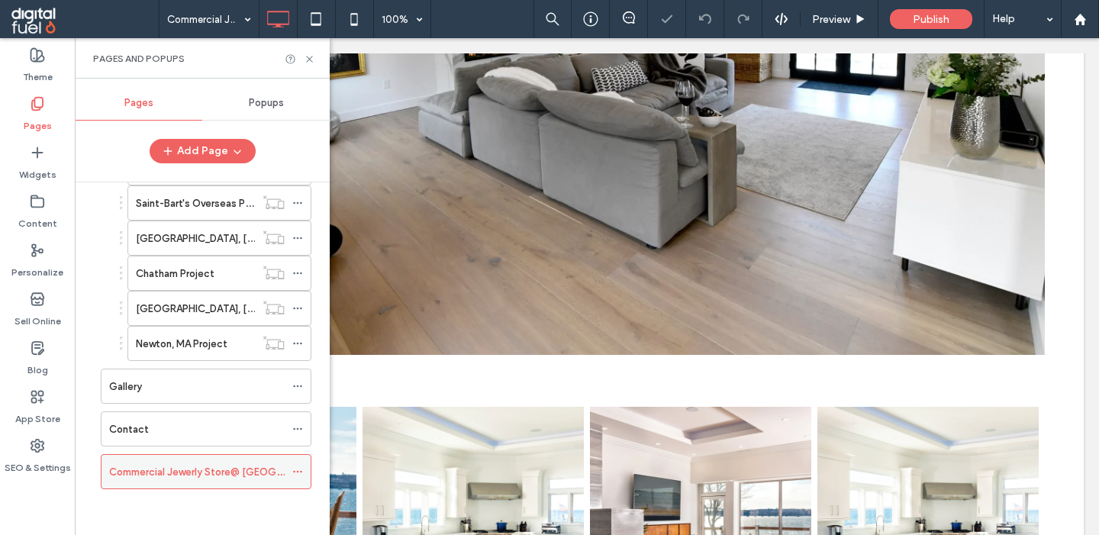
scroll to position [432, 0]
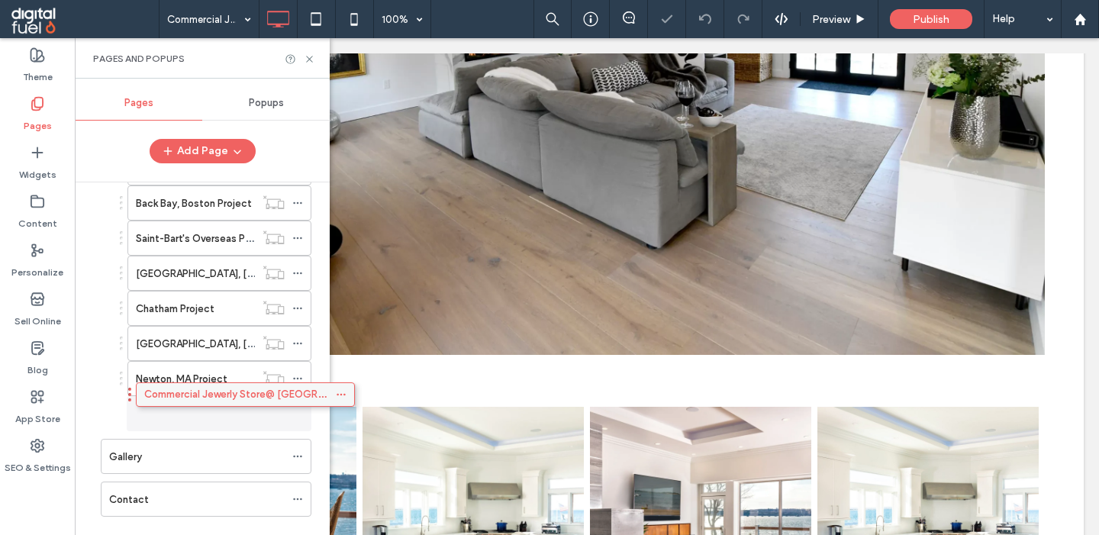
drag, startPoint x: 179, startPoint y: 472, endPoint x: 214, endPoint y: 400, distance: 79.9
click at [214, 400] on div "Home About Affiliations And Awards Testimonials Magazines Services Custom Homes…" at bounding box center [211, 354] width 237 height 345
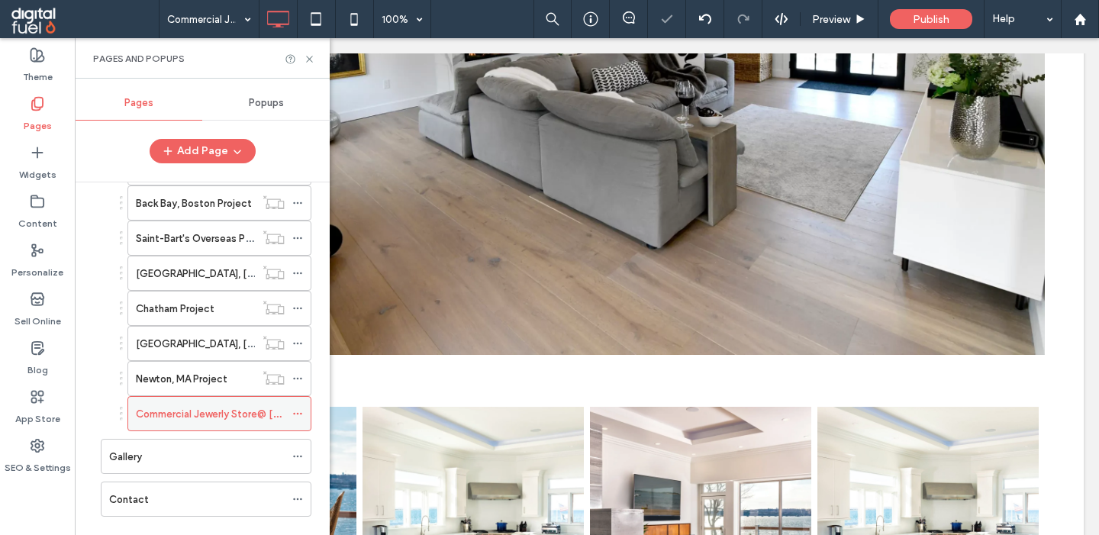
click at [301, 413] on icon at bounding box center [297, 413] width 11 height 11
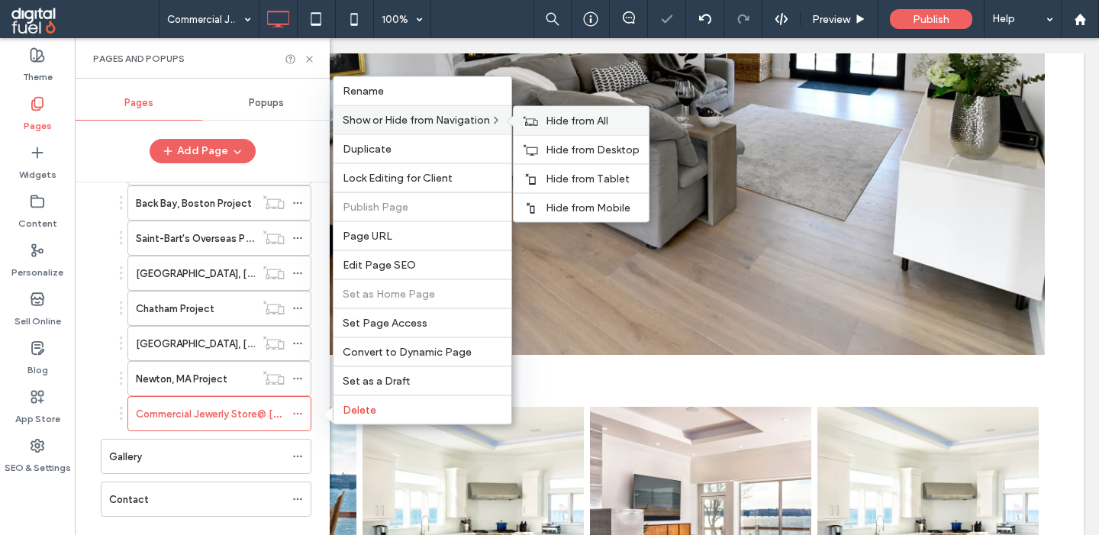
click at [546, 119] on div "Hide from All" at bounding box center [581, 121] width 135 height 28
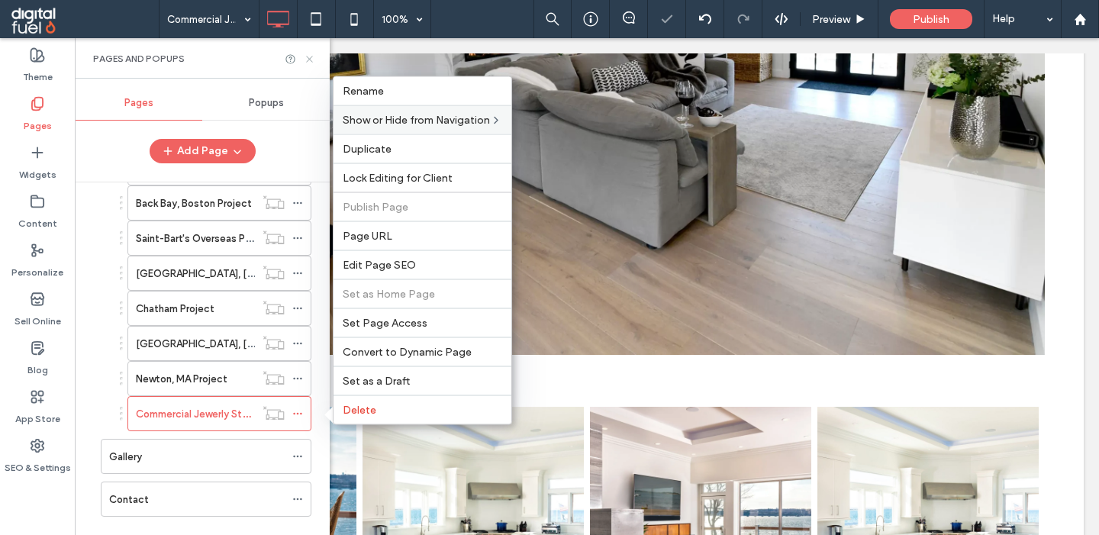
click at [311, 56] on icon at bounding box center [309, 58] width 11 height 11
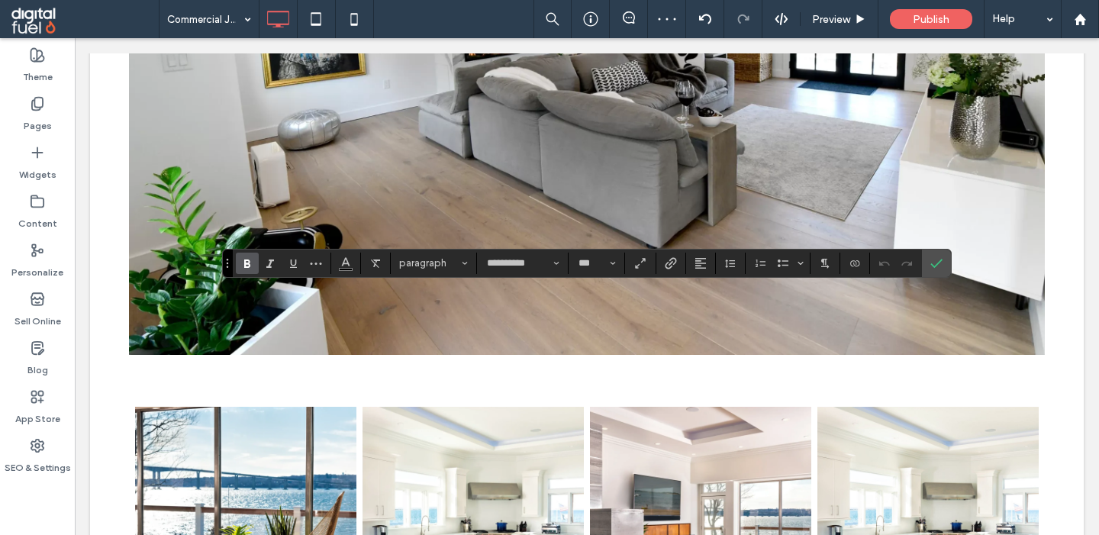
type input "*"
type input "**********"
type input "***"
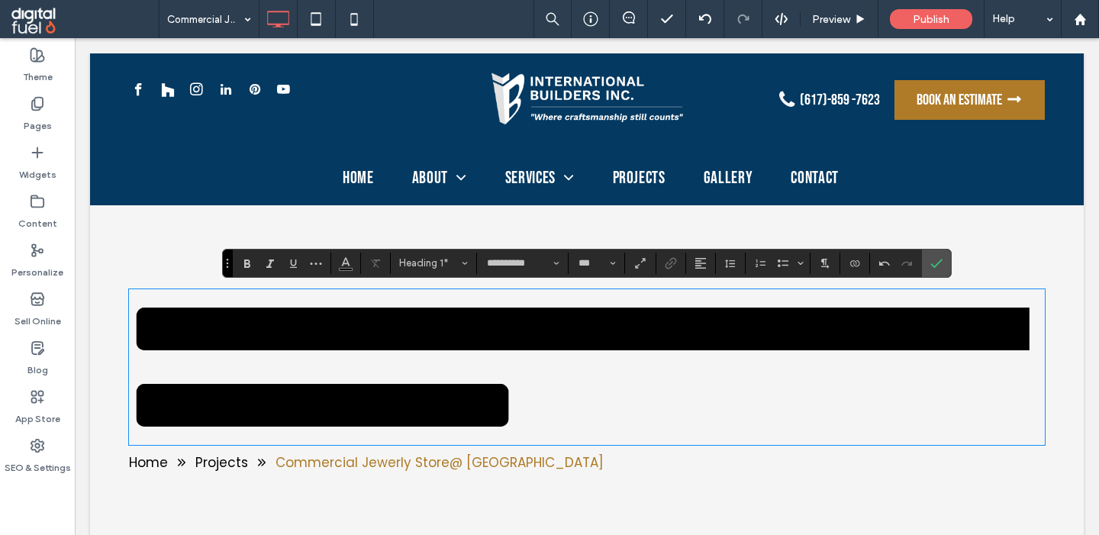
scroll to position [0, 0]
click at [246, 360] on span "**********" at bounding box center [575, 367] width 893 height 152
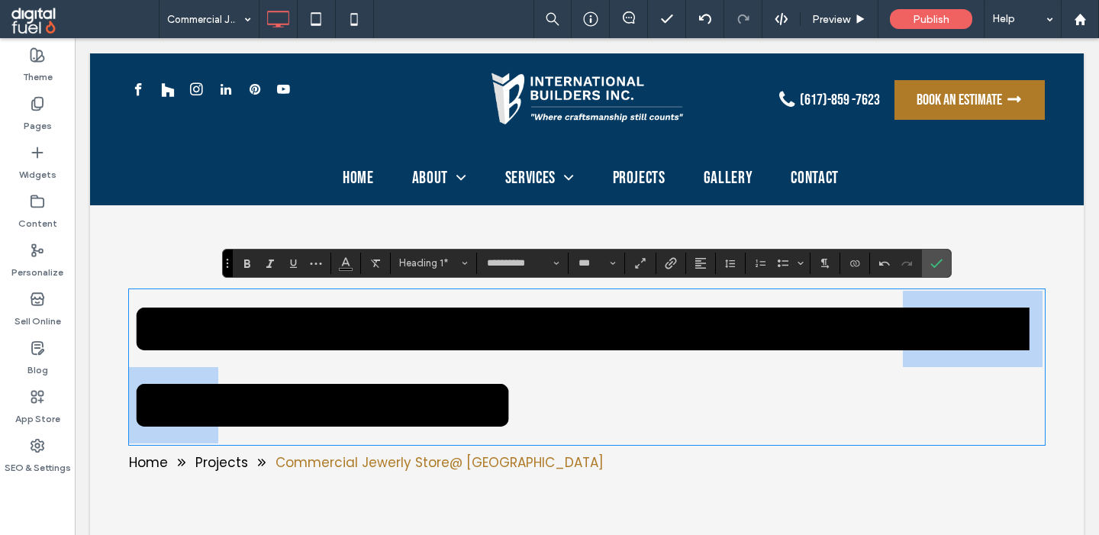
click at [246, 360] on span "**********" at bounding box center [575, 367] width 893 height 152
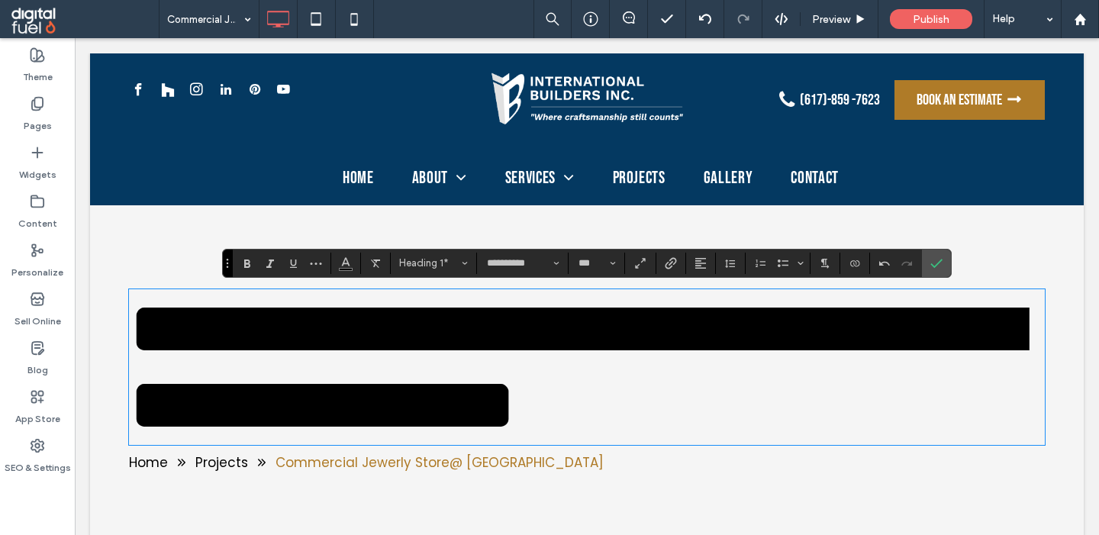
scroll to position [0, 0]
click at [935, 262] on icon "Confirm" at bounding box center [936, 263] width 12 height 12
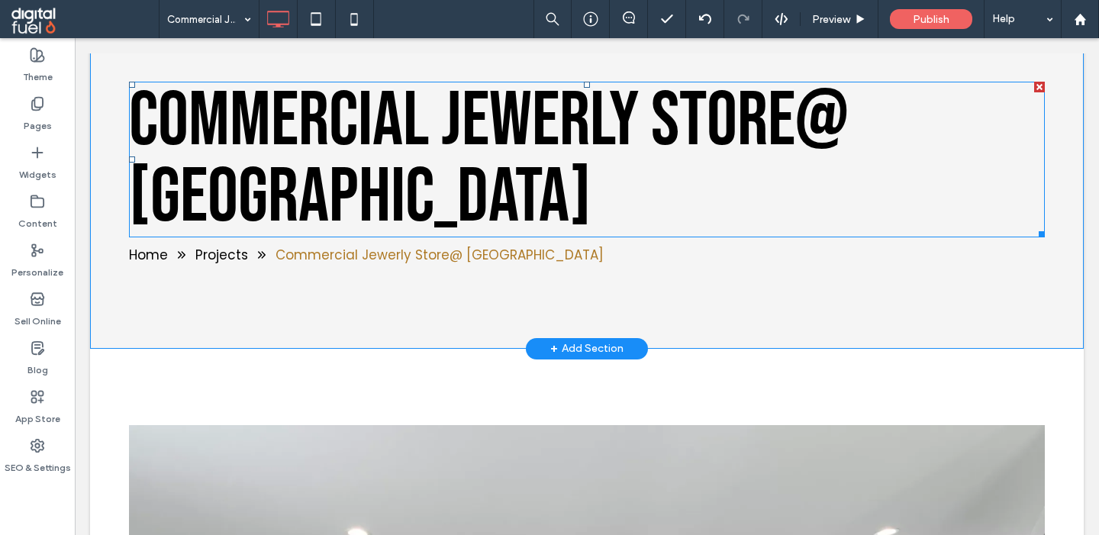
scroll to position [347, 0]
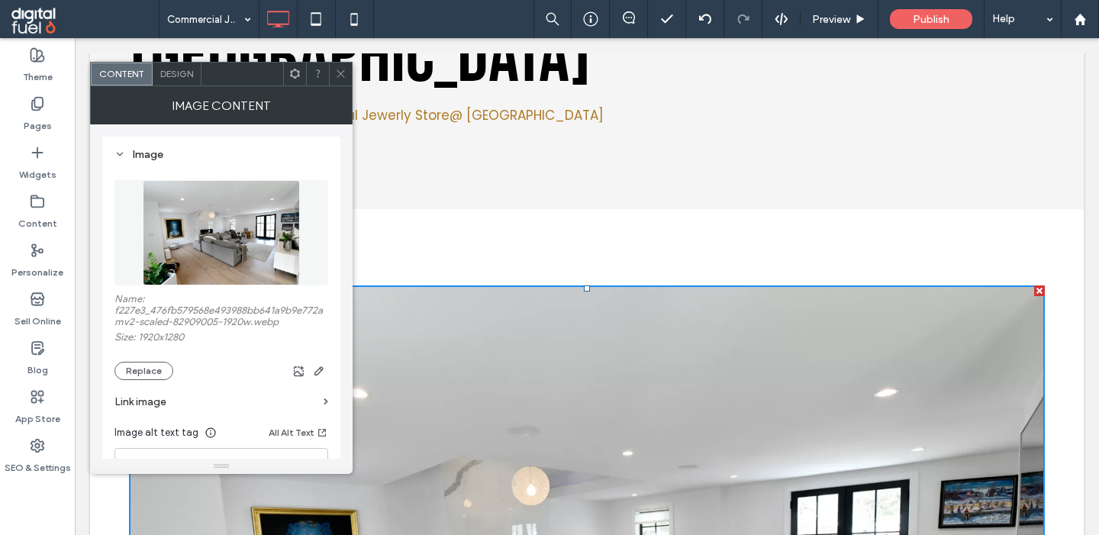
click at [235, 220] on figure at bounding box center [221, 232] width 214 height 105
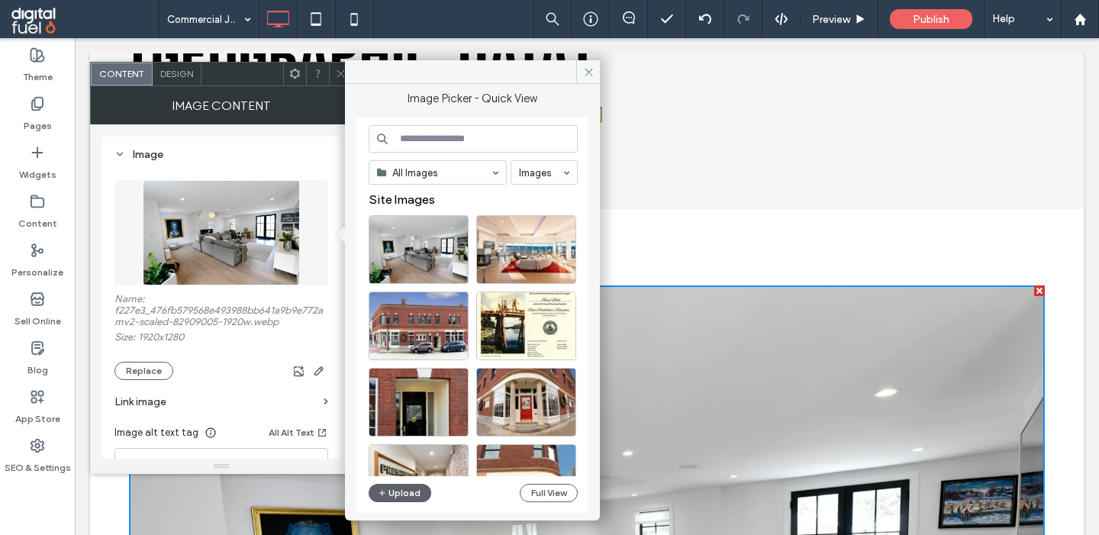
click at [402, 484] on div "All Images Images Site Images Upload Full View" at bounding box center [473, 315] width 209 height 381
click at [400, 496] on button "Upload" at bounding box center [400, 493] width 63 height 18
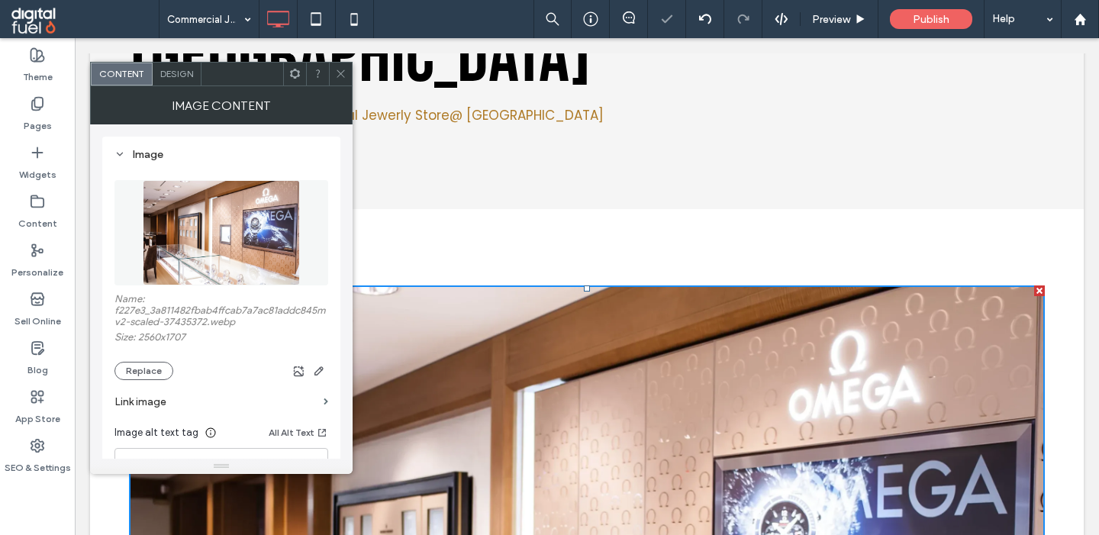
click at [337, 72] on icon at bounding box center [340, 73] width 11 height 11
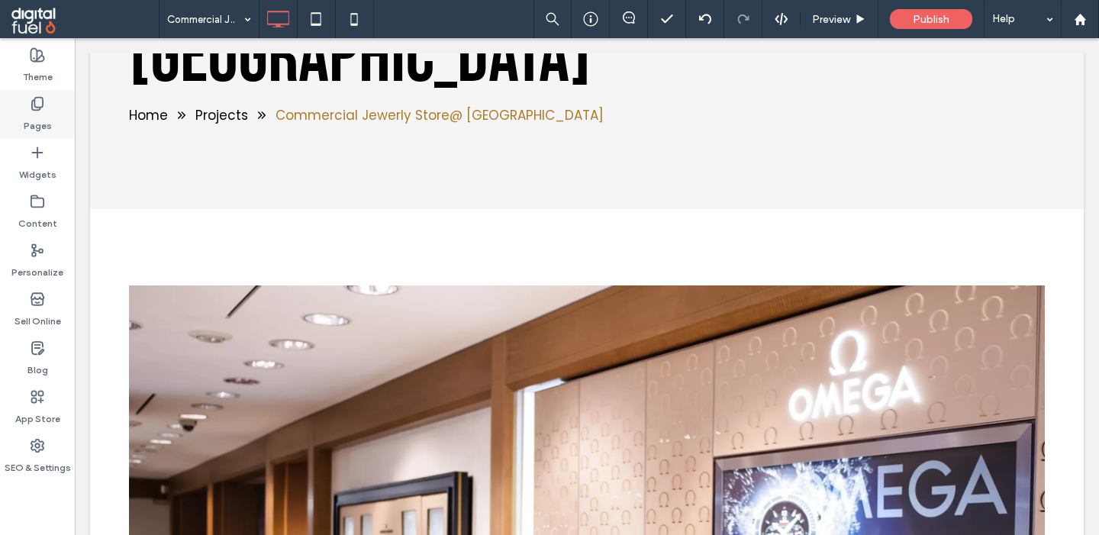
click at [17, 115] on div "Pages" at bounding box center [37, 114] width 75 height 49
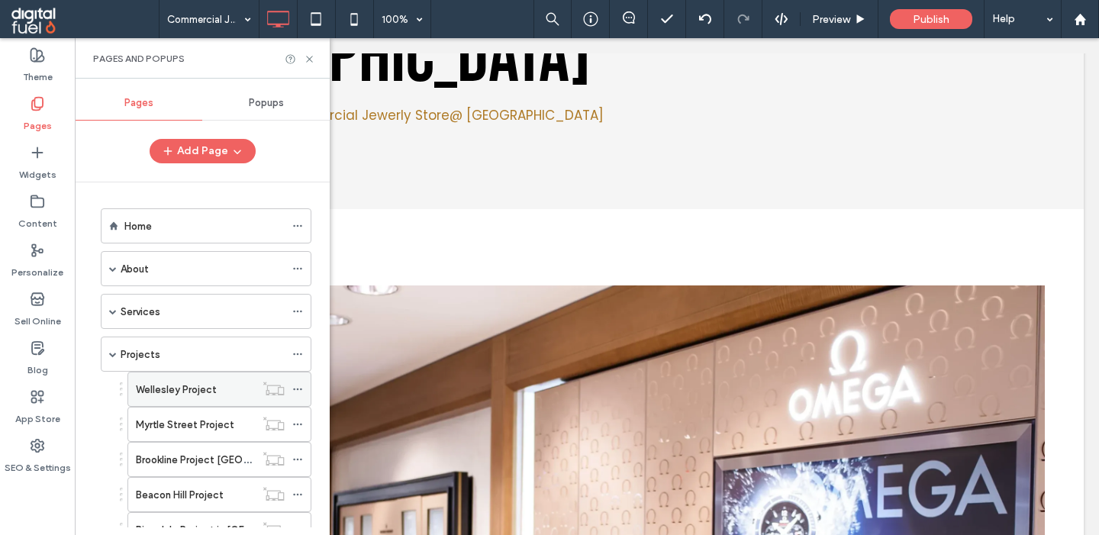
scroll to position [459, 0]
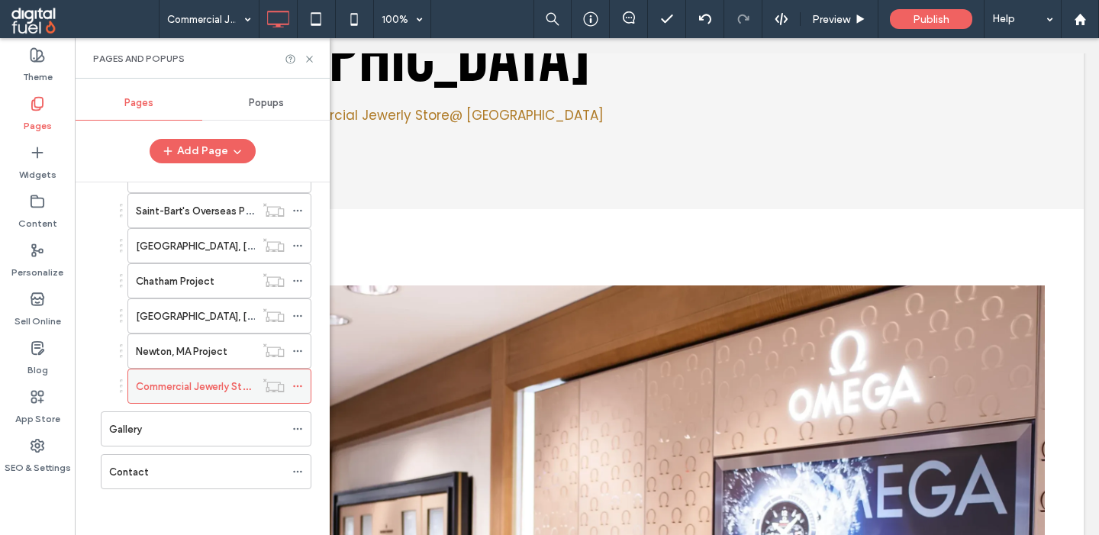
click at [303, 383] on icon at bounding box center [297, 386] width 11 height 11
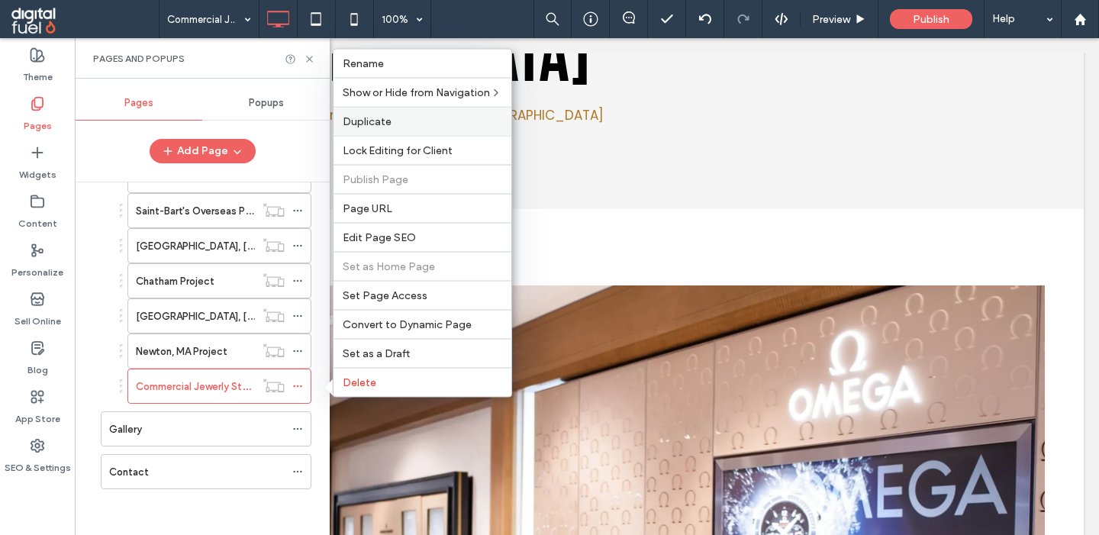
click at [385, 125] on div "Duplicate" at bounding box center [423, 121] width 178 height 29
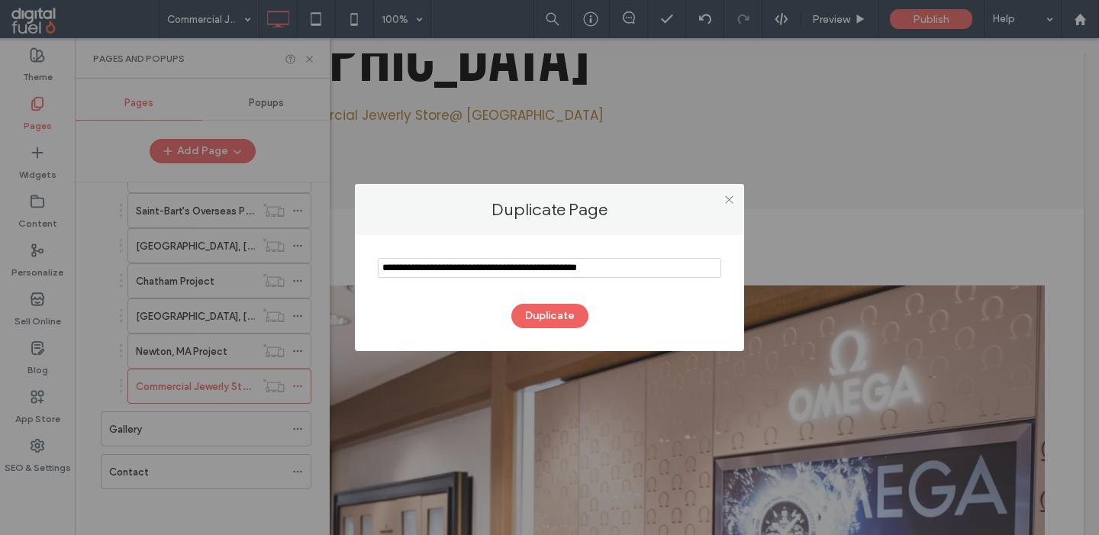
click at [449, 262] on input "notEmpty" at bounding box center [549, 268] width 343 height 20
type input "**********"
click at [542, 305] on button "Duplicate" at bounding box center [549, 316] width 77 height 24
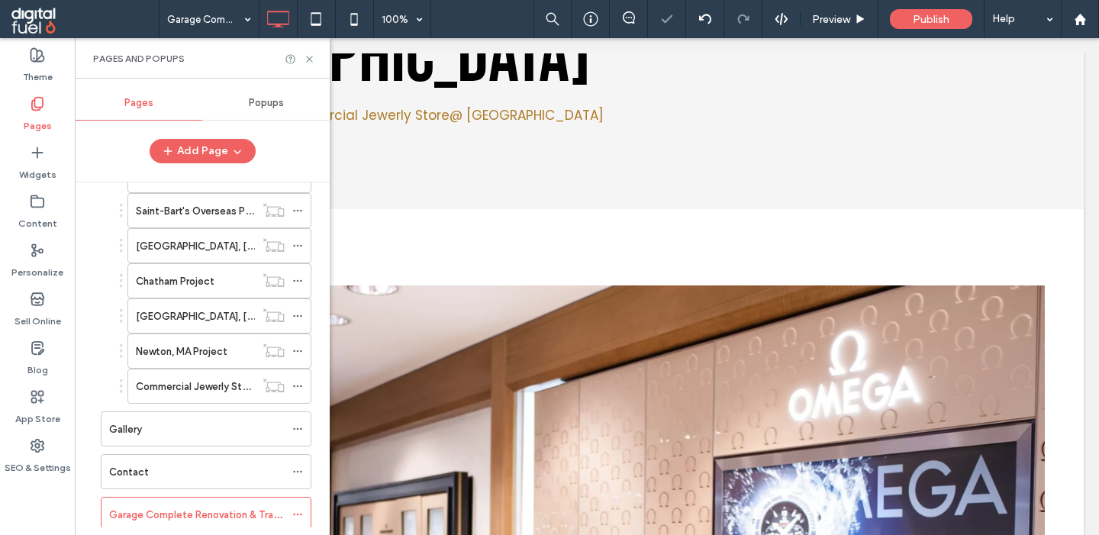
scroll to position [502, 0]
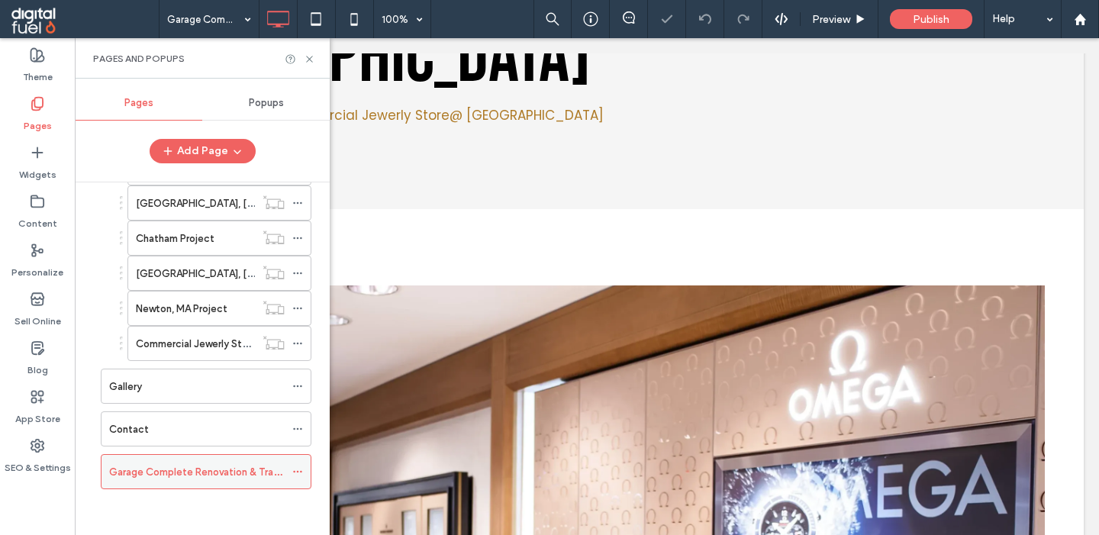
click at [303, 467] on icon at bounding box center [297, 471] width 11 height 11
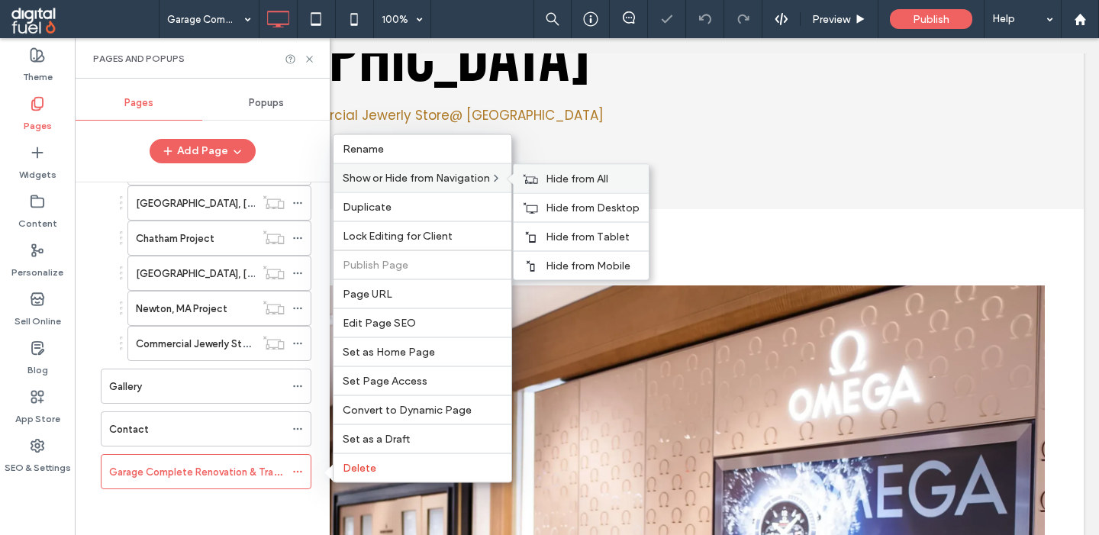
click at [566, 179] on span "Hide from All" at bounding box center [577, 178] width 63 height 13
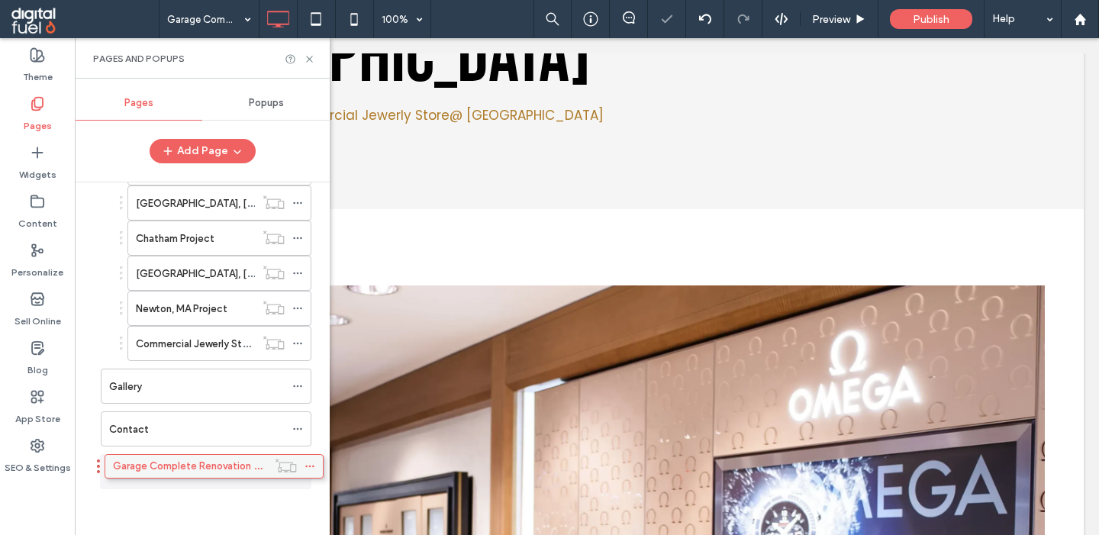
scroll to position [467, 0]
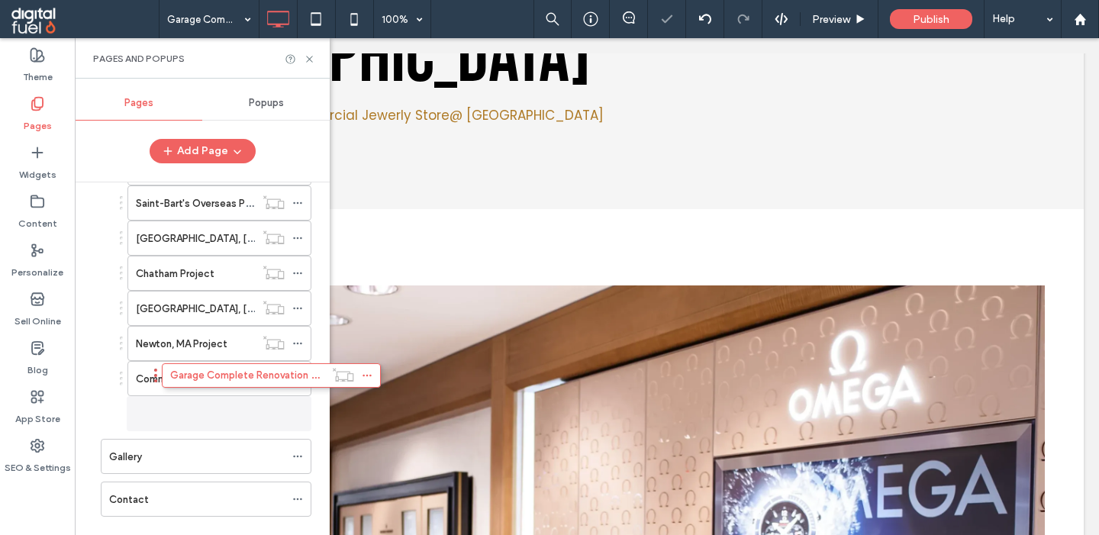
drag, startPoint x: 201, startPoint y: 481, endPoint x: 261, endPoint y: 390, distance: 109.0
click at [261, 390] on div "Home About Affiliations And Awards Testimonials Magazines Services Custom Homes…" at bounding box center [211, 354] width 237 height 345
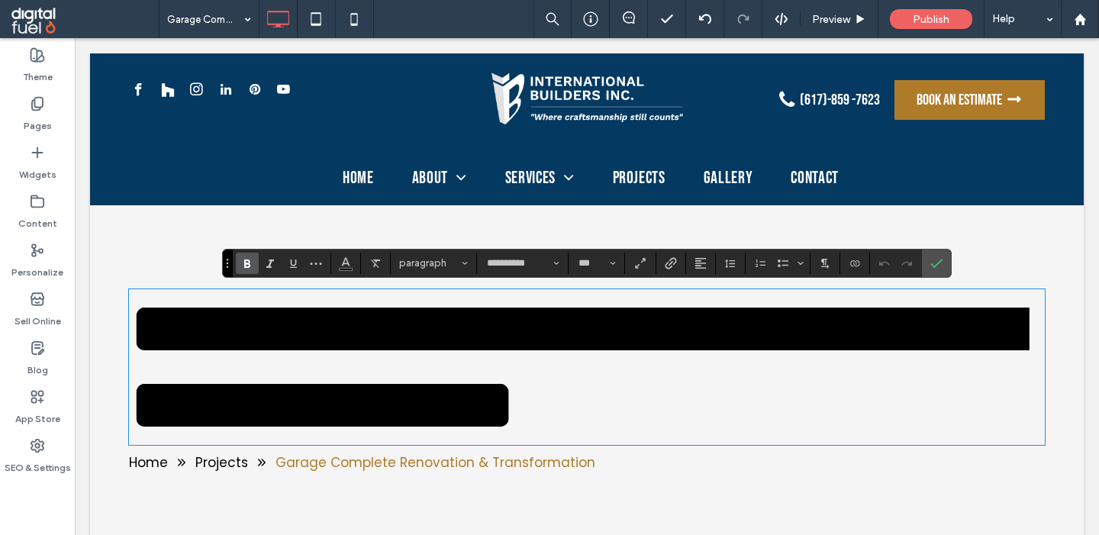
scroll to position [0, 0]
type input "*******"
type input "**"
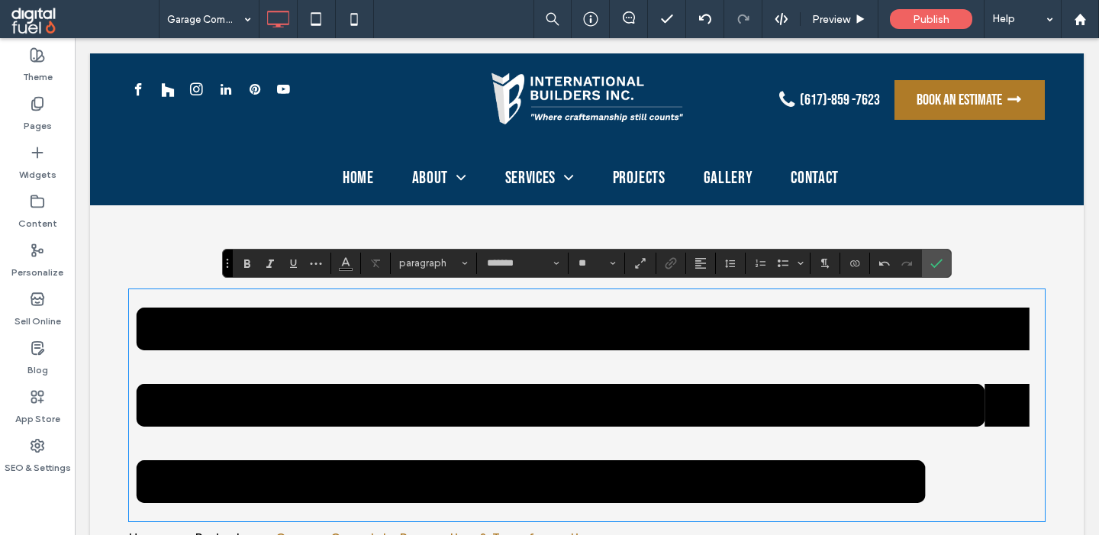
type input "**********"
type input "***"
drag, startPoint x: 300, startPoint y: 319, endPoint x: 115, endPoint y: 319, distance: 184.7
click at [129, 319] on div "**********" at bounding box center [587, 405] width 916 height 229
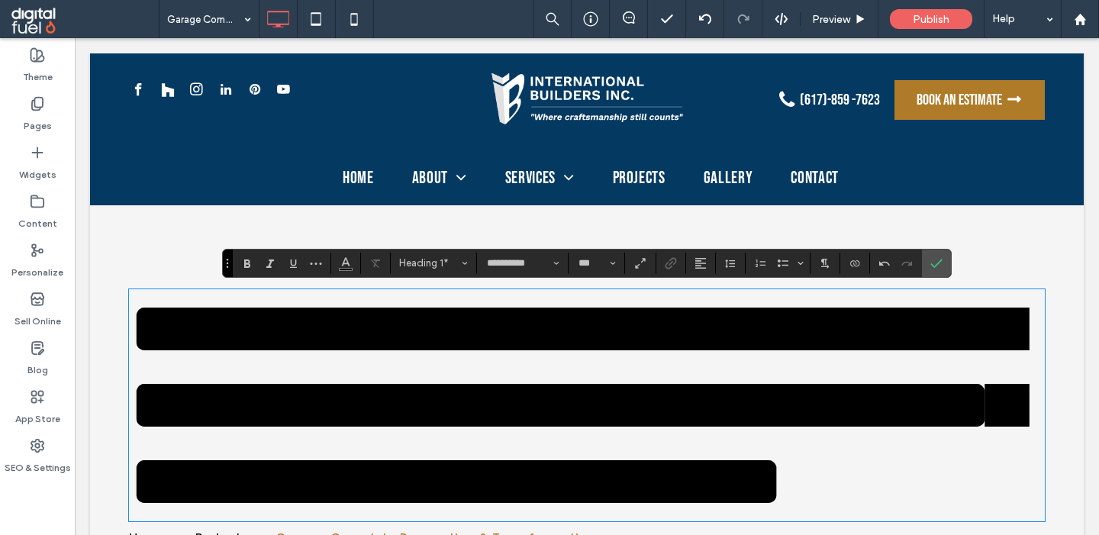
click at [430, 406] on span "**********" at bounding box center [575, 405] width 893 height 228
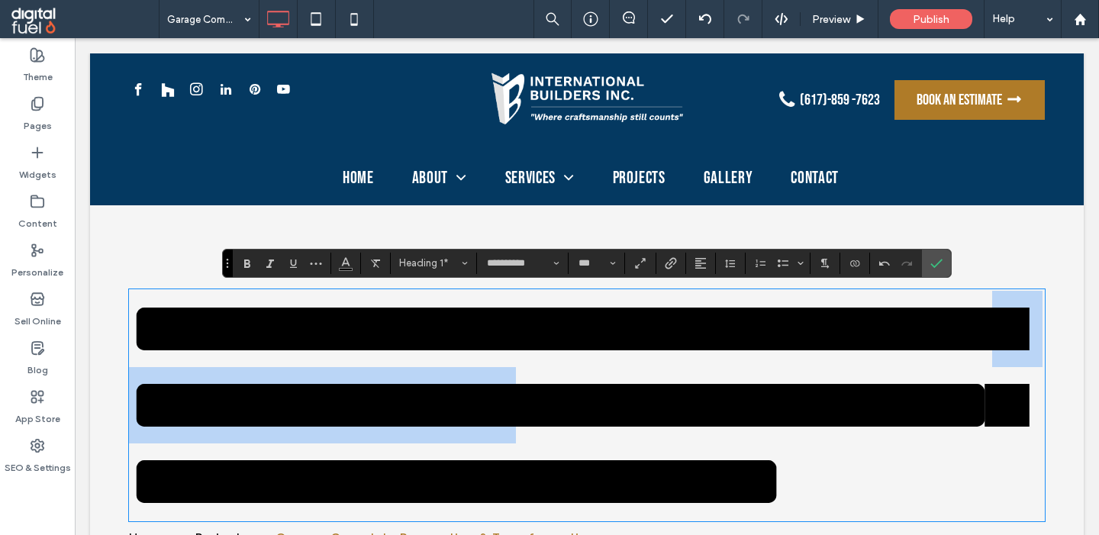
click at [430, 406] on span "**********" at bounding box center [575, 405] width 893 height 228
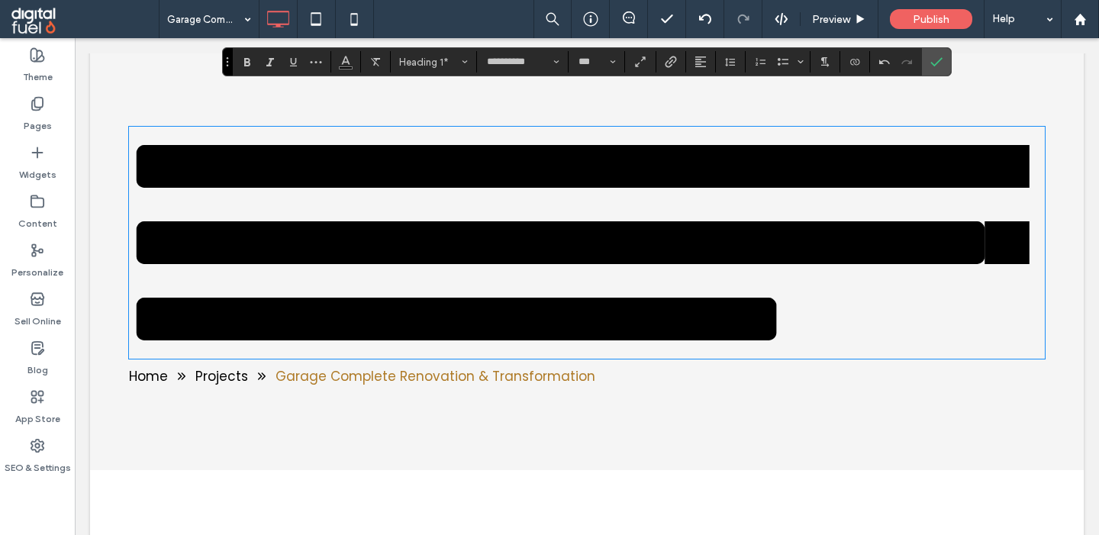
scroll to position [345, 0]
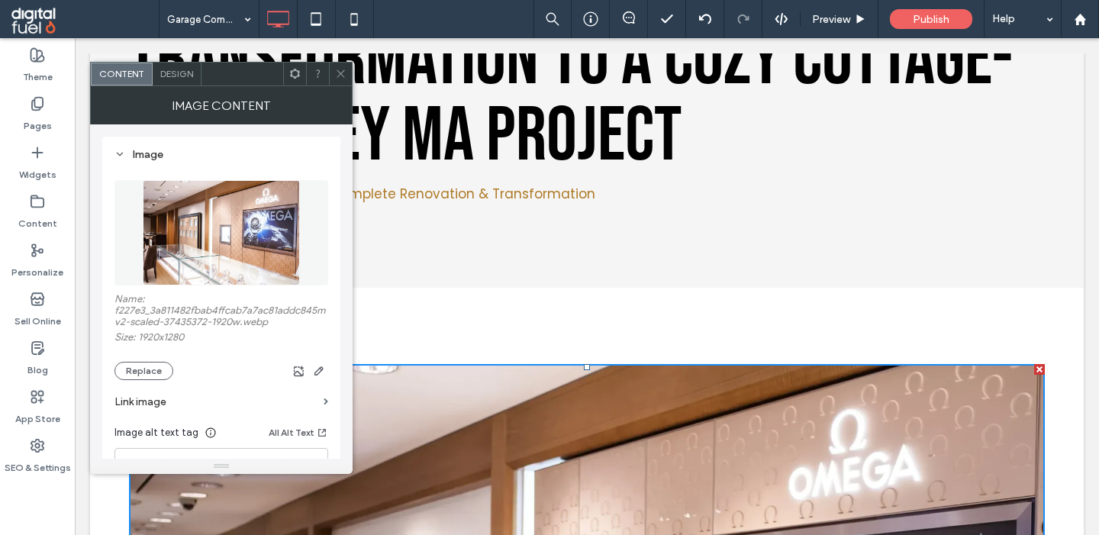
click at [192, 236] on img at bounding box center [221, 232] width 157 height 105
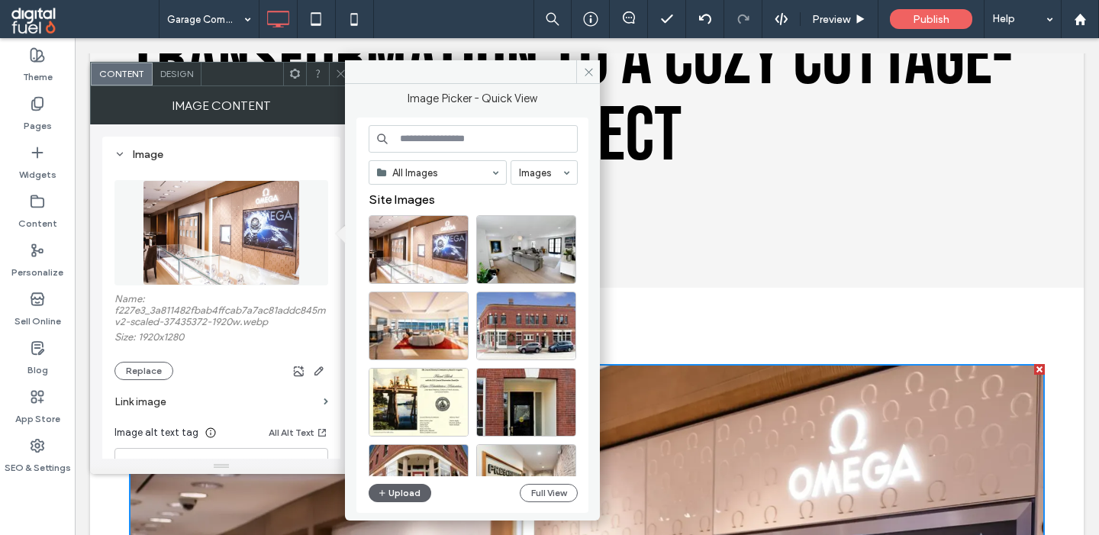
click at [416, 136] on input at bounding box center [473, 138] width 209 height 27
paste input "**********"
type input "**********"
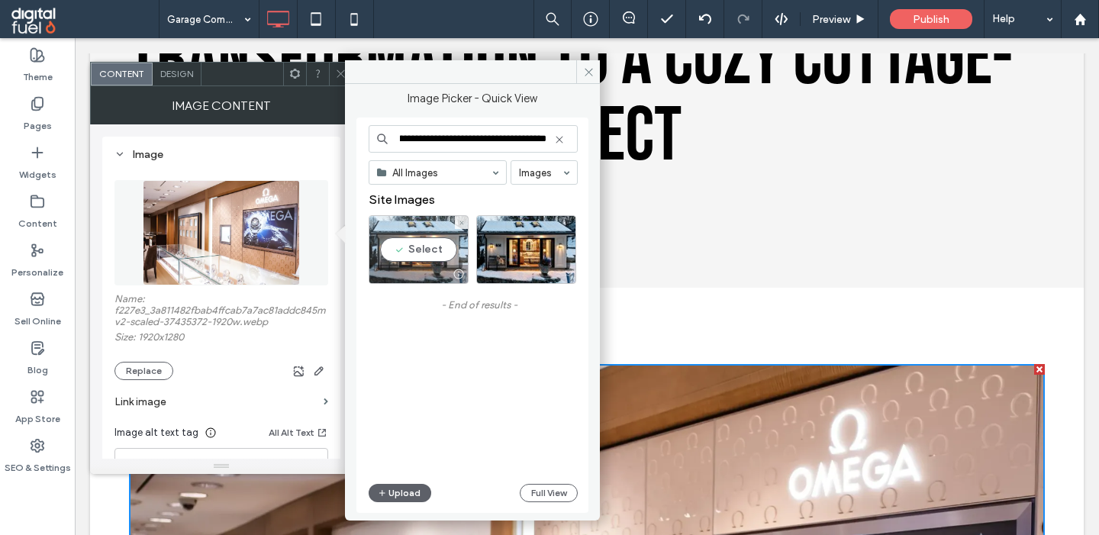
click at [421, 253] on div "Select" at bounding box center [419, 249] width 100 height 69
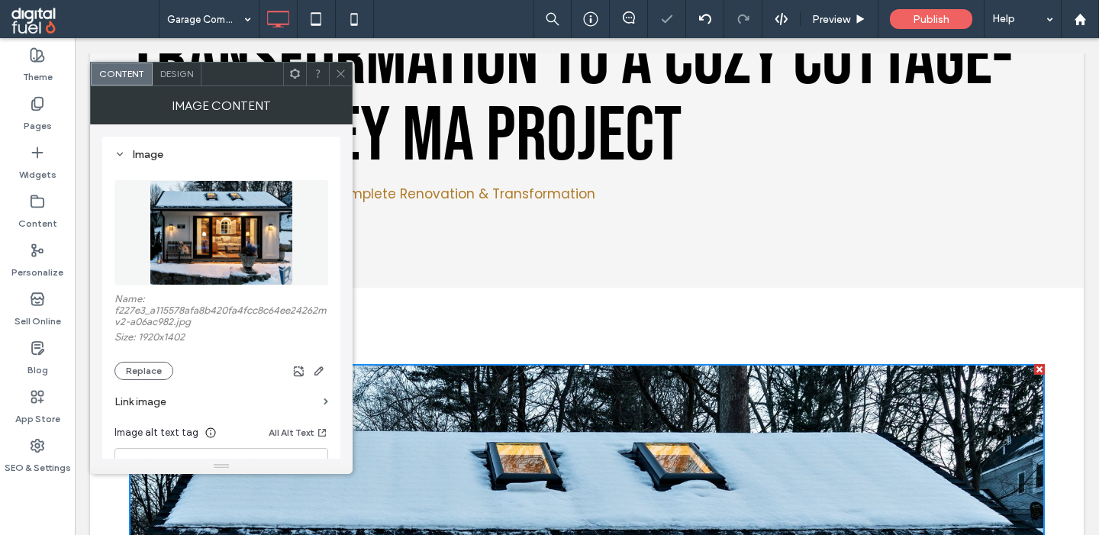
click at [337, 81] on span at bounding box center [340, 74] width 11 height 23
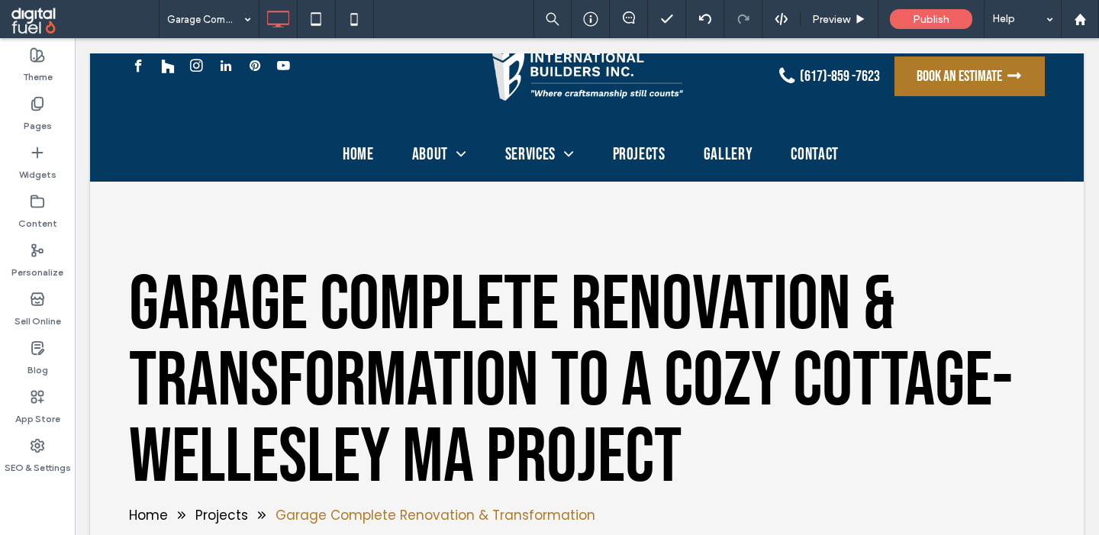
scroll to position [11, 0]
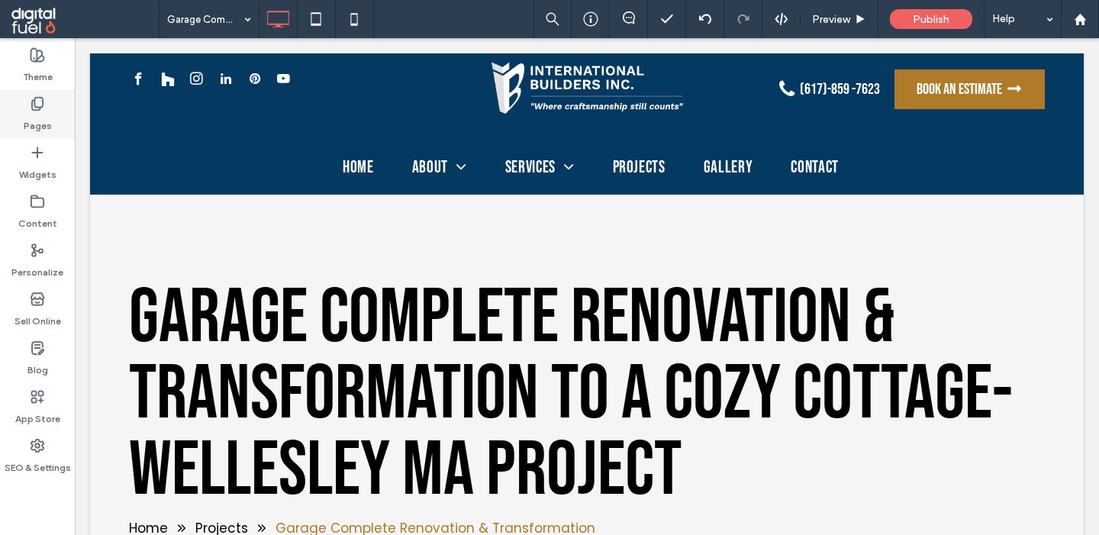
click at [38, 112] on label "Pages" at bounding box center [38, 121] width 28 height 21
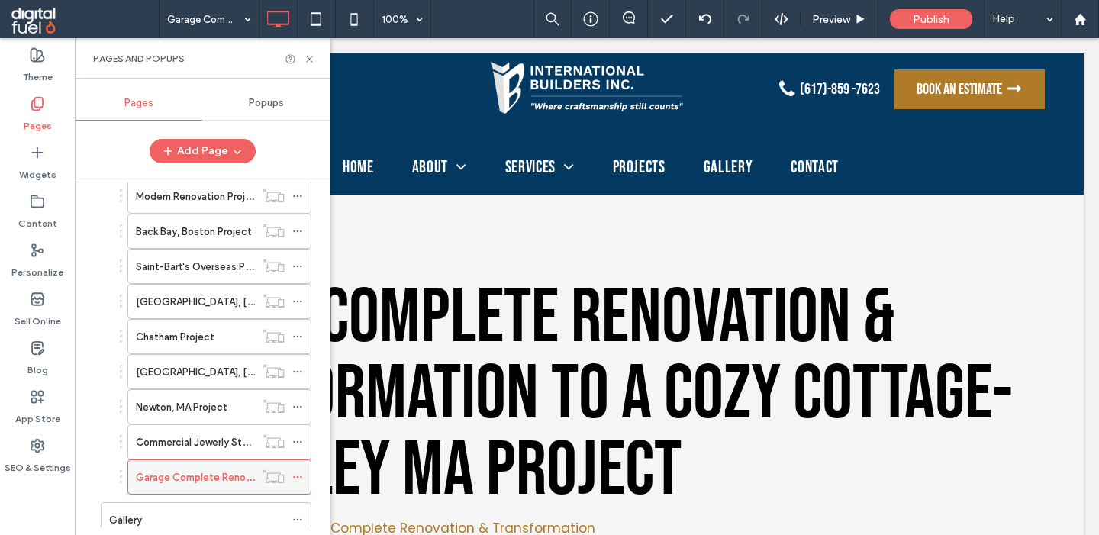
scroll to position [495, 0]
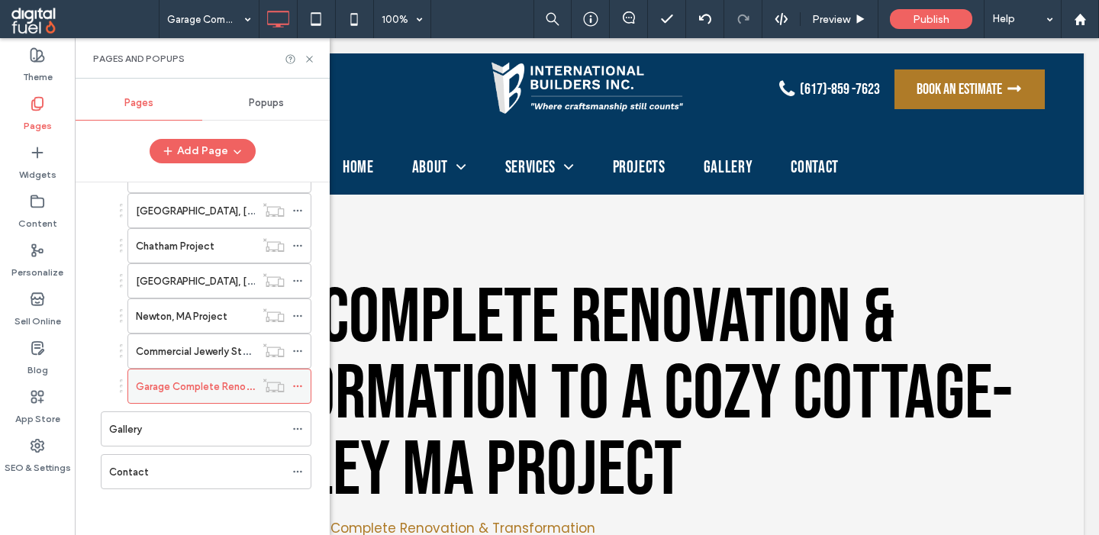
click at [303, 384] on icon at bounding box center [297, 386] width 11 height 11
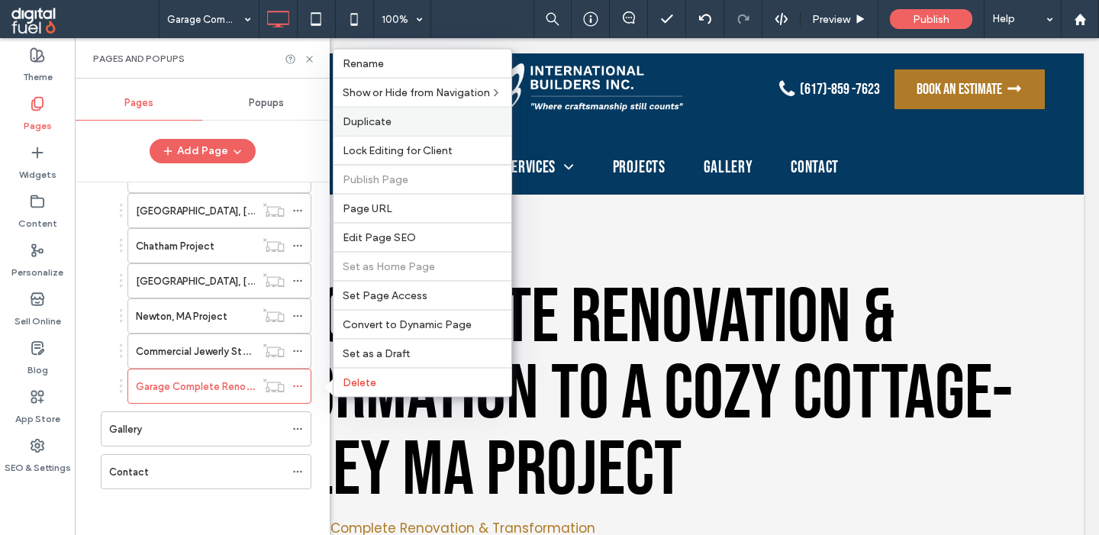
click at [393, 110] on div "Duplicate" at bounding box center [423, 121] width 178 height 29
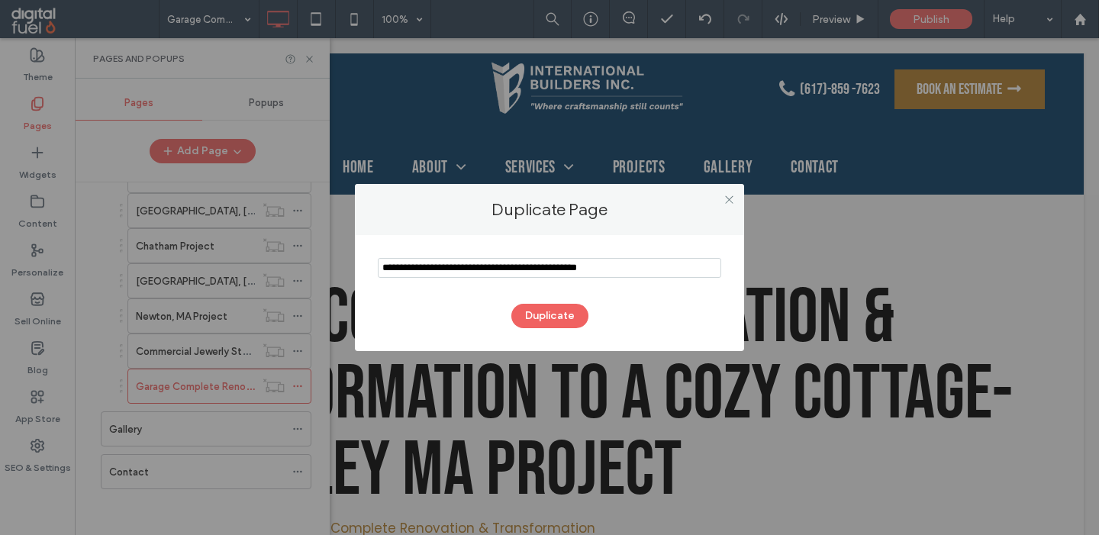
click at [448, 268] on input "notEmpty" at bounding box center [549, 268] width 343 height 20
click at [535, 309] on button "Duplicate" at bounding box center [549, 316] width 77 height 24
type input "**********"
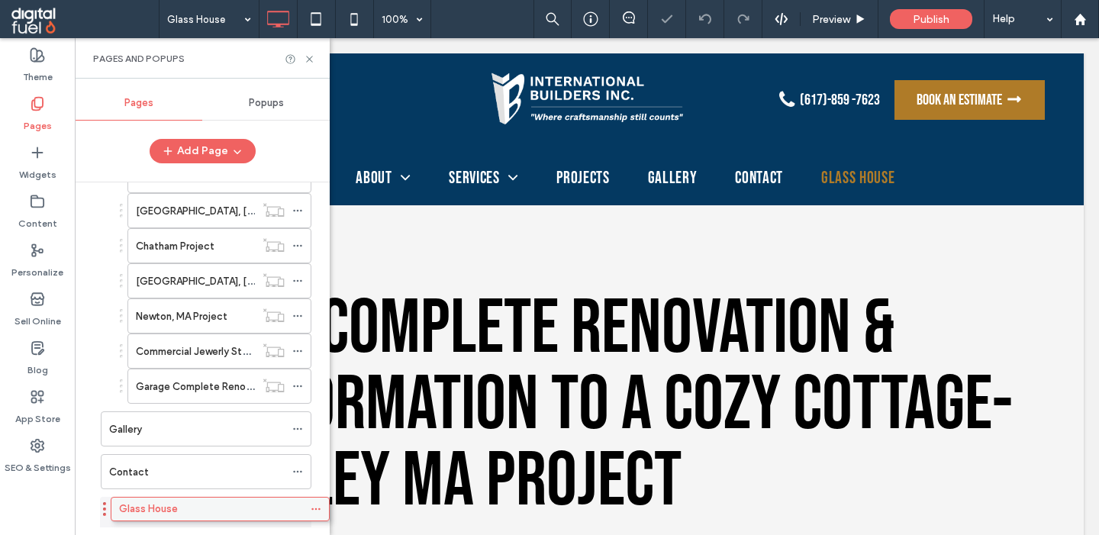
scroll to position [525, 0]
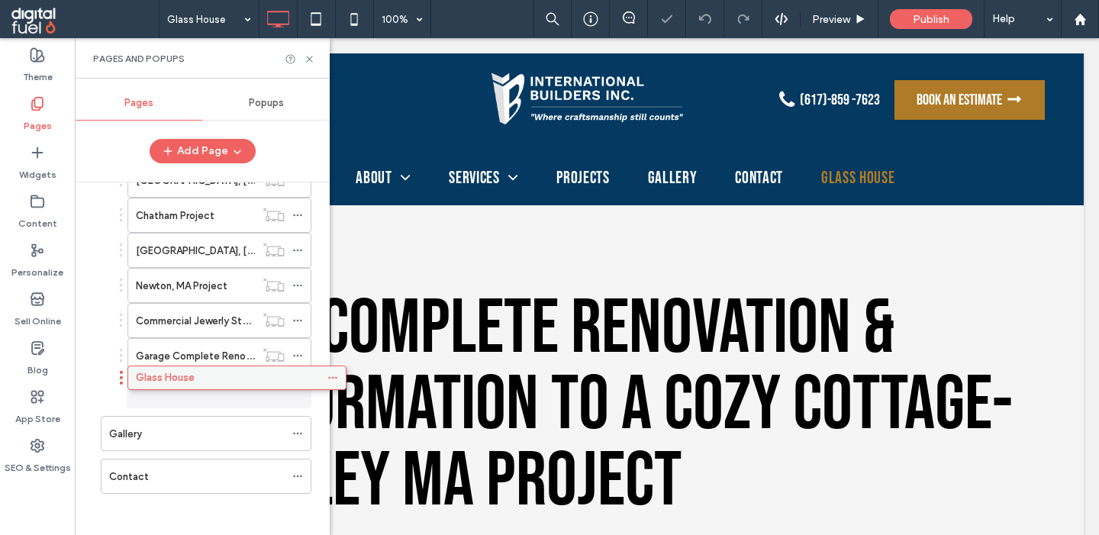
drag, startPoint x: 188, startPoint y: 517, endPoint x: 214, endPoint y: 385, distance: 135.5
click at [214, 385] on div "Home About Affiliations And Awards Testimonials Magazines Services Custom Homes…" at bounding box center [211, 354] width 237 height 345
click at [303, 391] on icon at bounding box center [297, 390] width 11 height 11
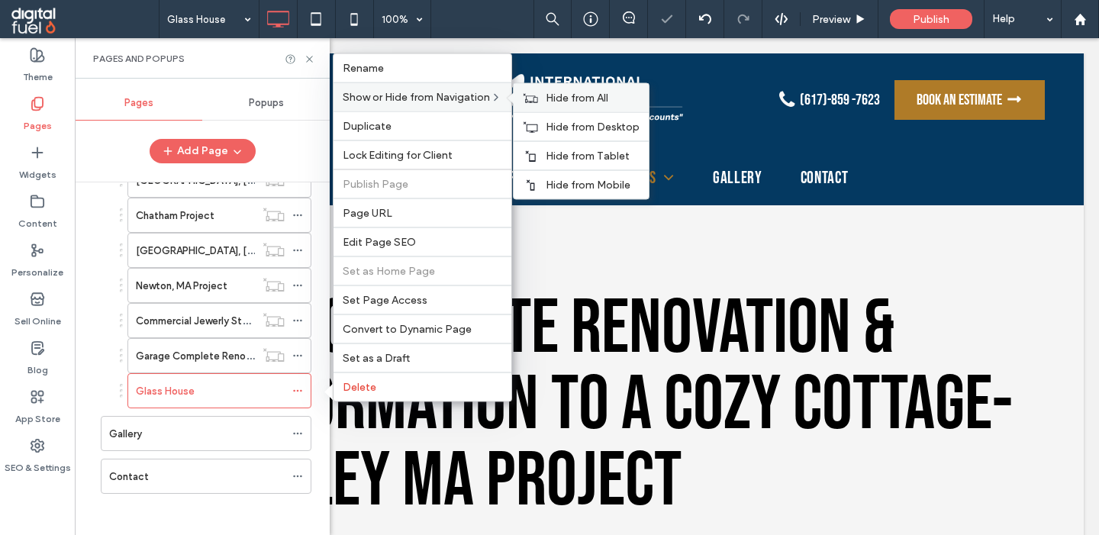
click at [573, 105] on div "Hide from All" at bounding box center [581, 98] width 135 height 28
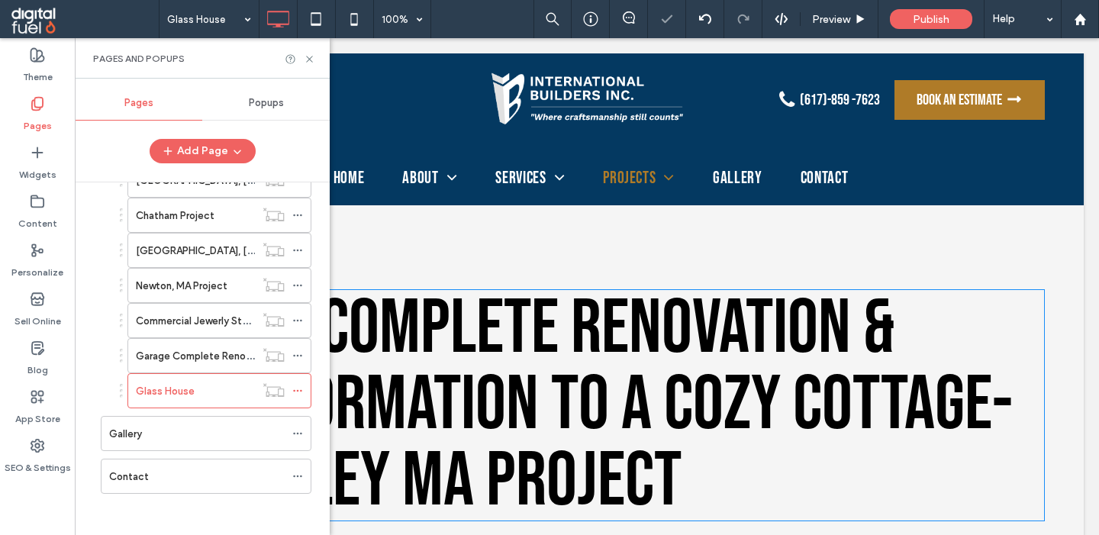
click at [628, 326] on span "Garage Complete Renovation & Transformation to a Cozy Cottage-Wellesley MA Proj…" at bounding box center [571, 405] width 884 height 244
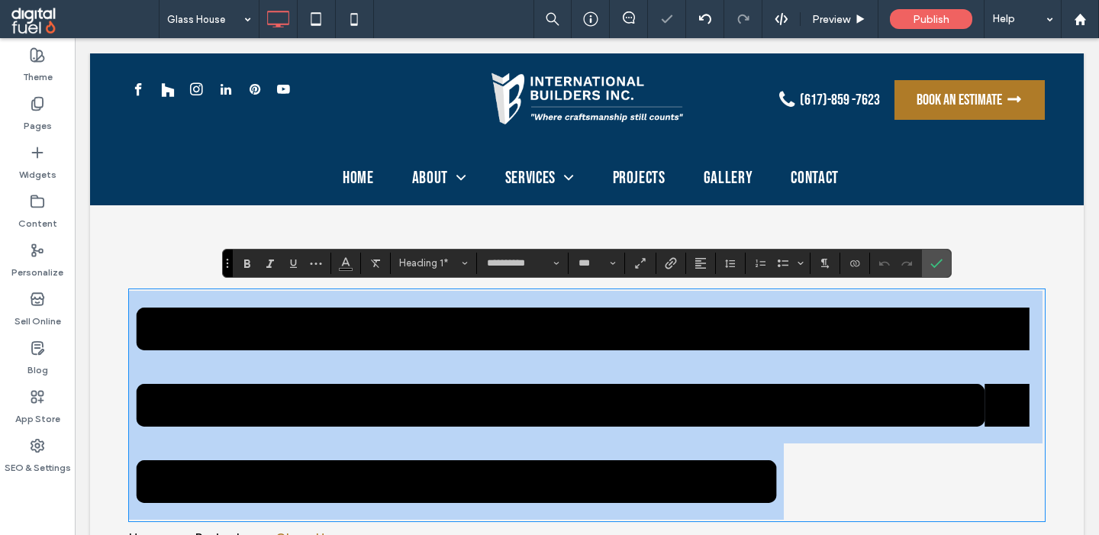
click at [389, 339] on span "**********" at bounding box center [575, 405] width 893 height 228
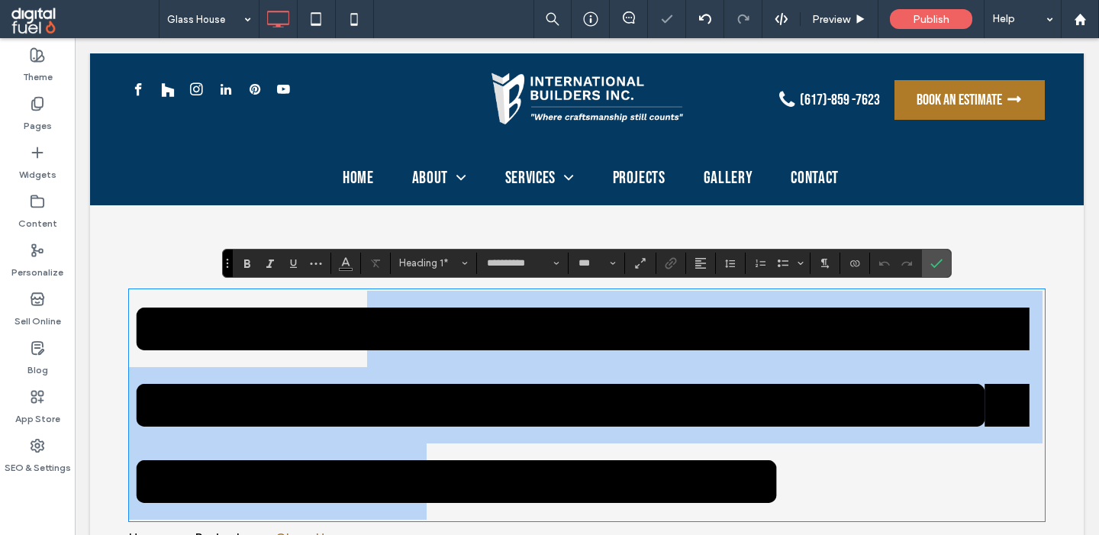
drag, startPoint x: 356, startPoint y: 330, endPoint x: 356, endPoint y: 455, distance: 124.4
click at [356, 456] on span "**********" at bounding box center [575, 405] width 893 height 228
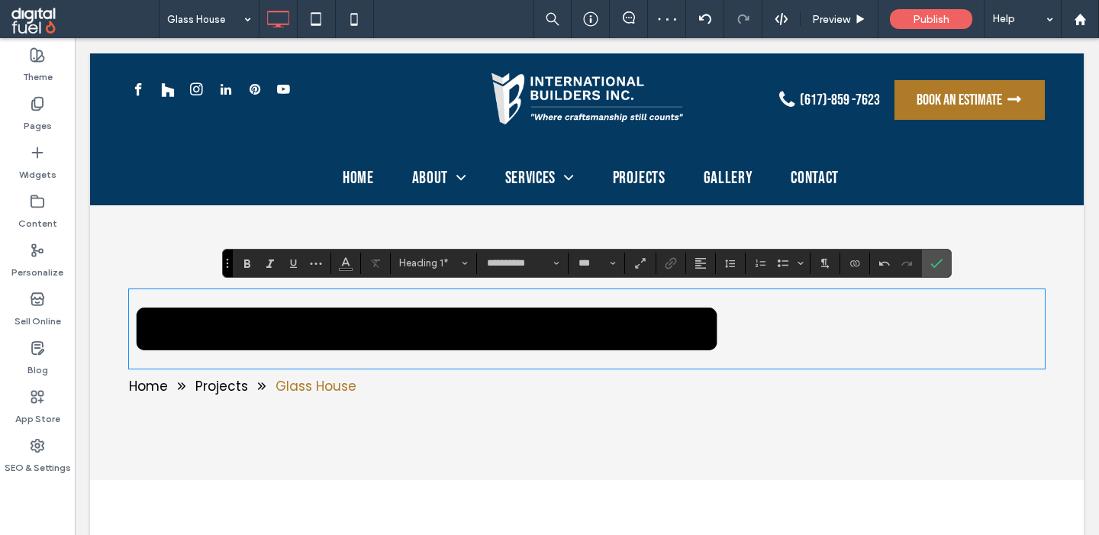
drag, startPoint x: 330, startPoint y: 317, endPoint x: 334, endPoint y: 445, distance: 128.3
click at [333, 367] on div "**********" at bounding box center [587, 329] width 916 height 76
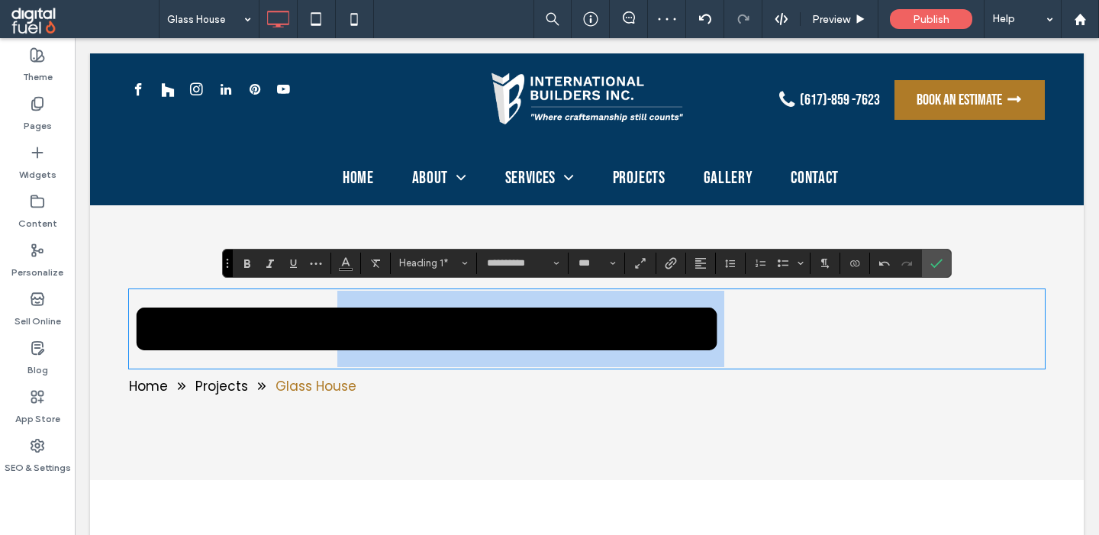
type input "*******"
type input "**"
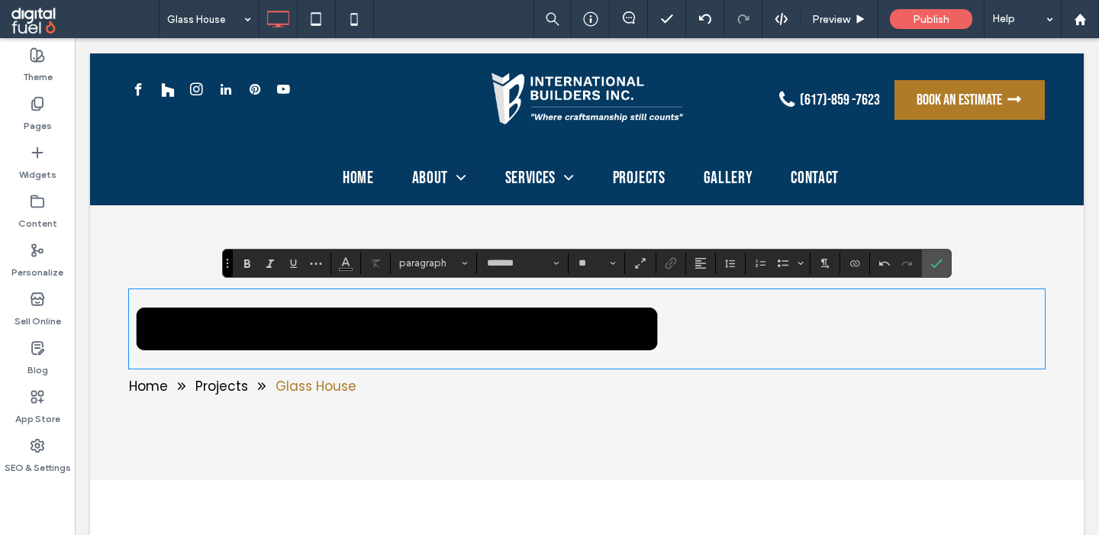
type input "**********"
type input "***"
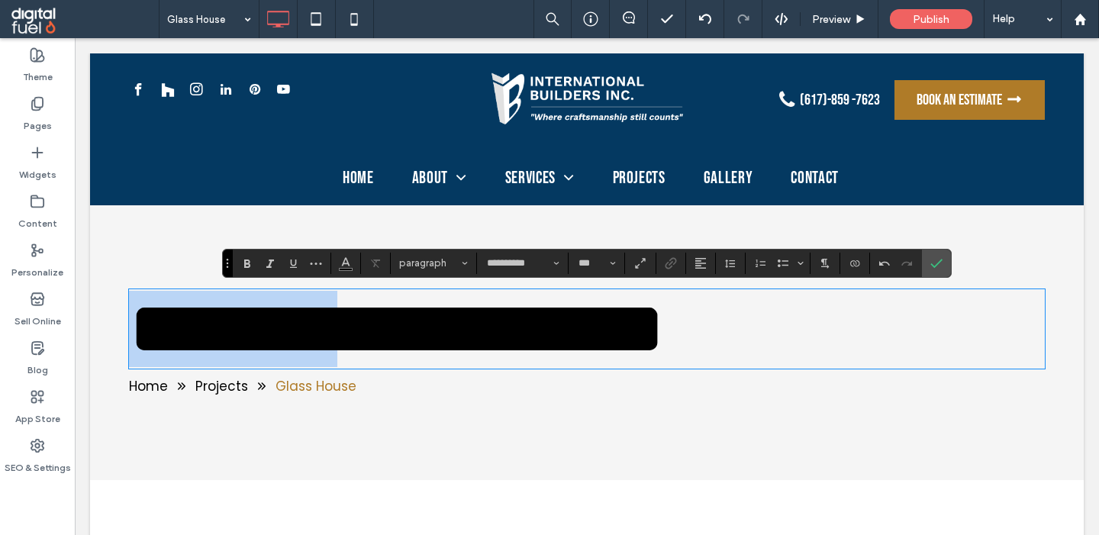
drag, startPoint x: 316, startPoint y: 326, endPoint x: 49, endPoint y: 326, distance: 267.1
click at [129, 326] on div "**********" at bounding box center [587, 329] width 916 height 76
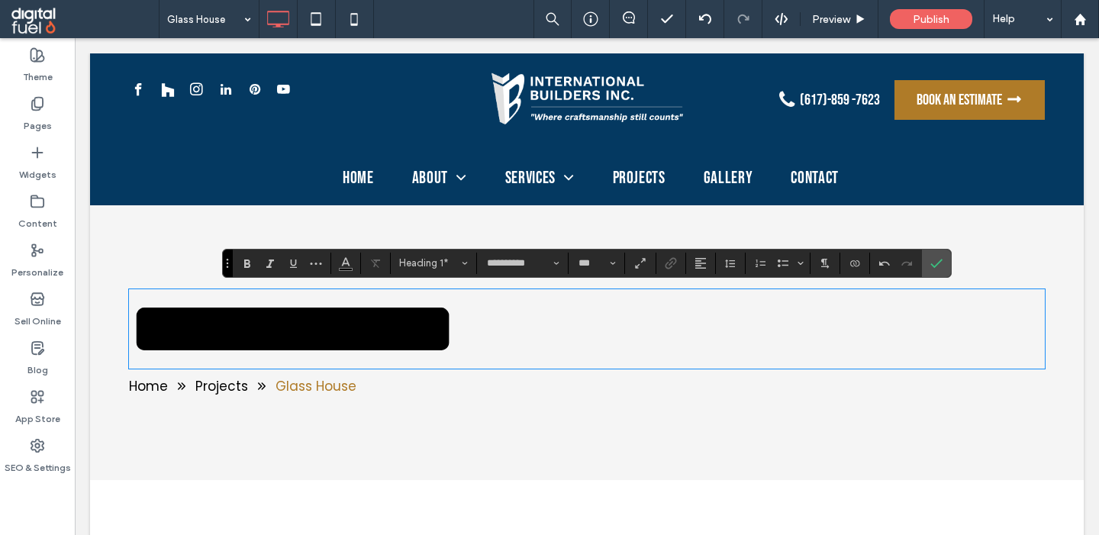
click at [251, 328] on span "**********" at bounding box center [292, 329] width 327 height 76
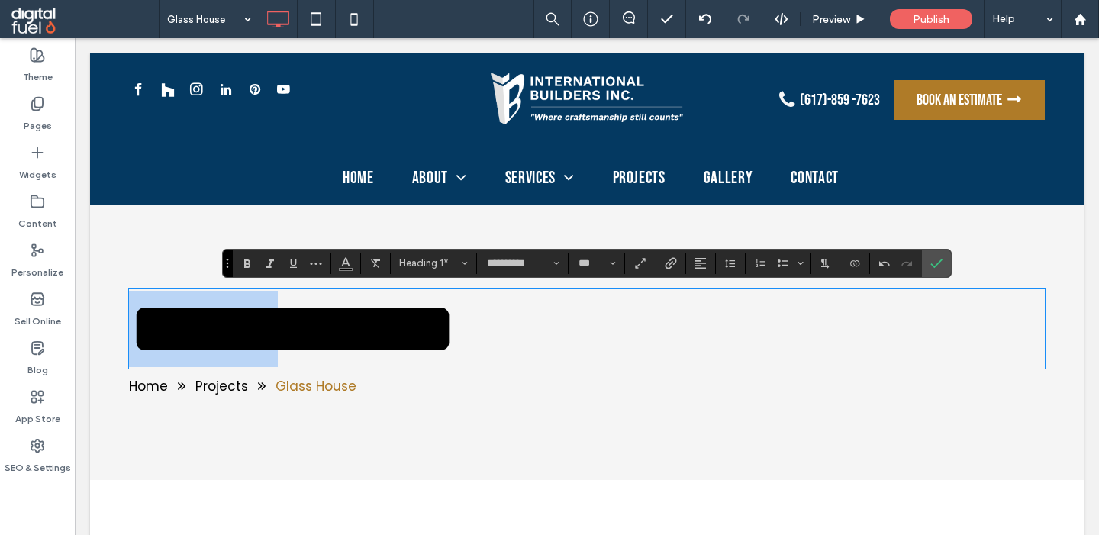
click at [251, 328] on span "**********" at bounding box center [292, 329] width 327 height 76
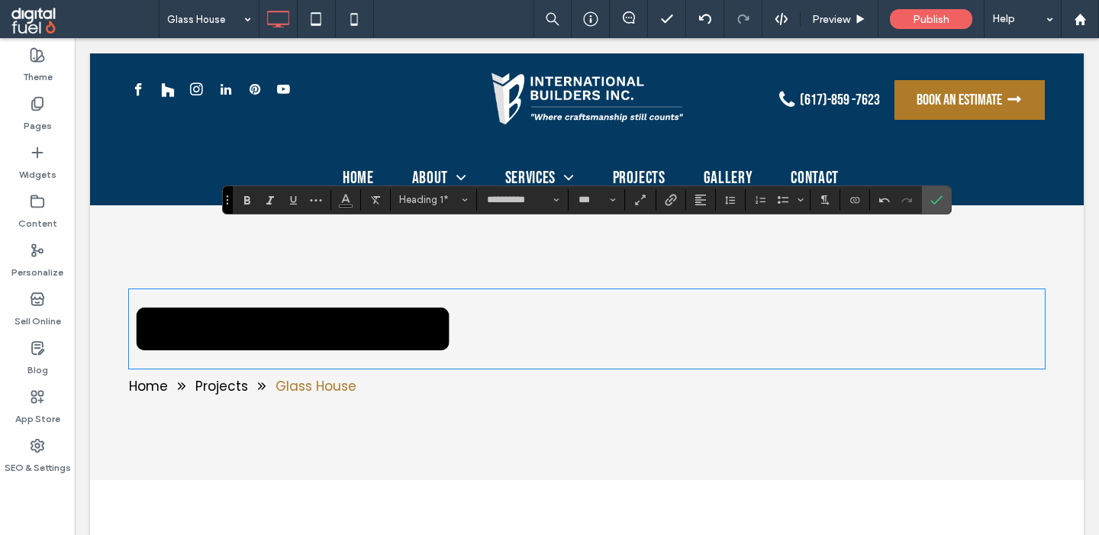
scroll to position [336, 0]
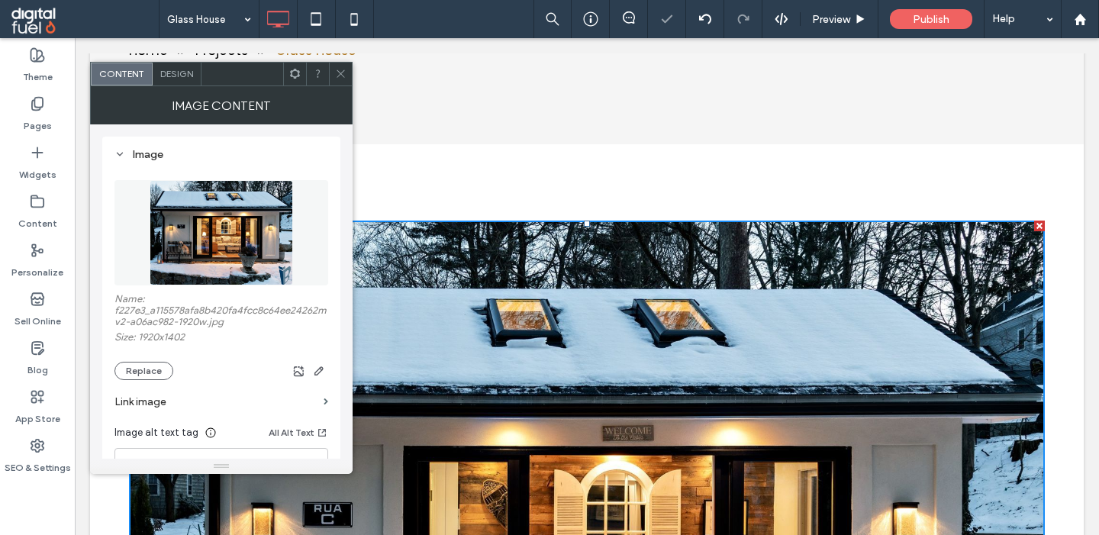
click at [216, 224] on img at bounding box center [221, 232] width 143 height 105
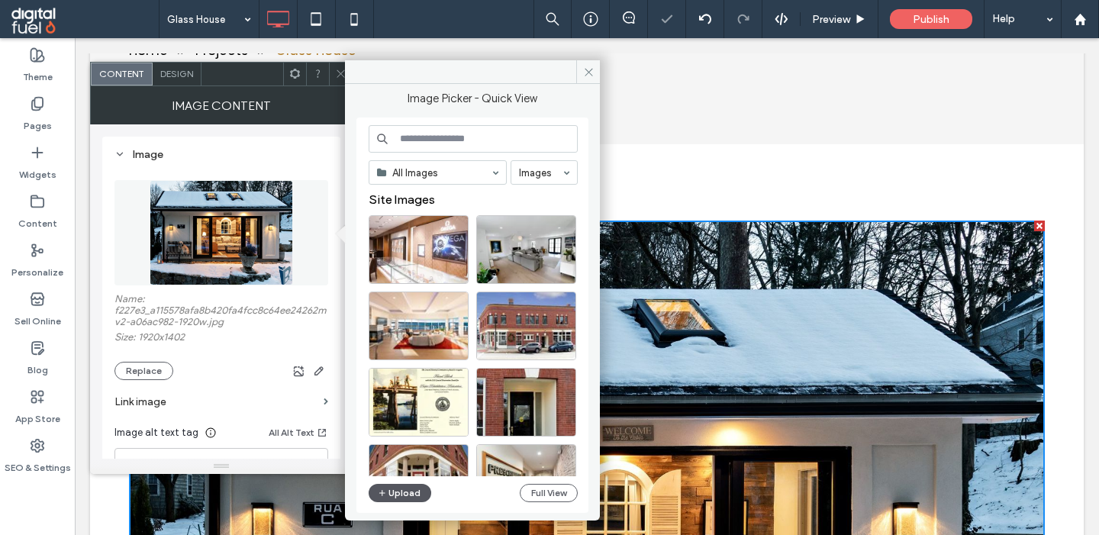
click at [392, 486] on button "Upload" at bounding box center [400, 493] width 63 height 18
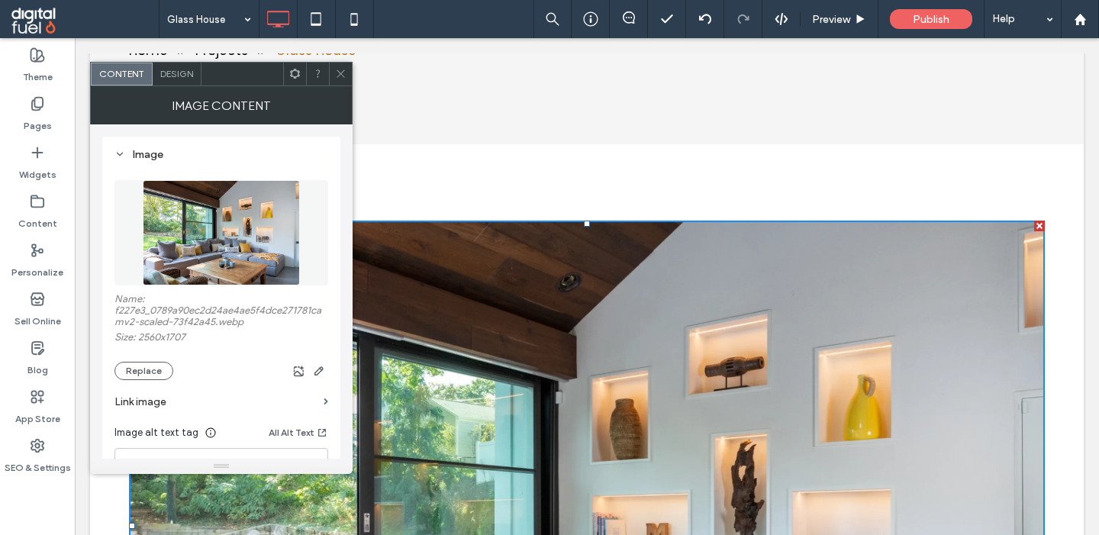
click at [343, 69] on icon at bounding box center [340, 73] width 11 height 11
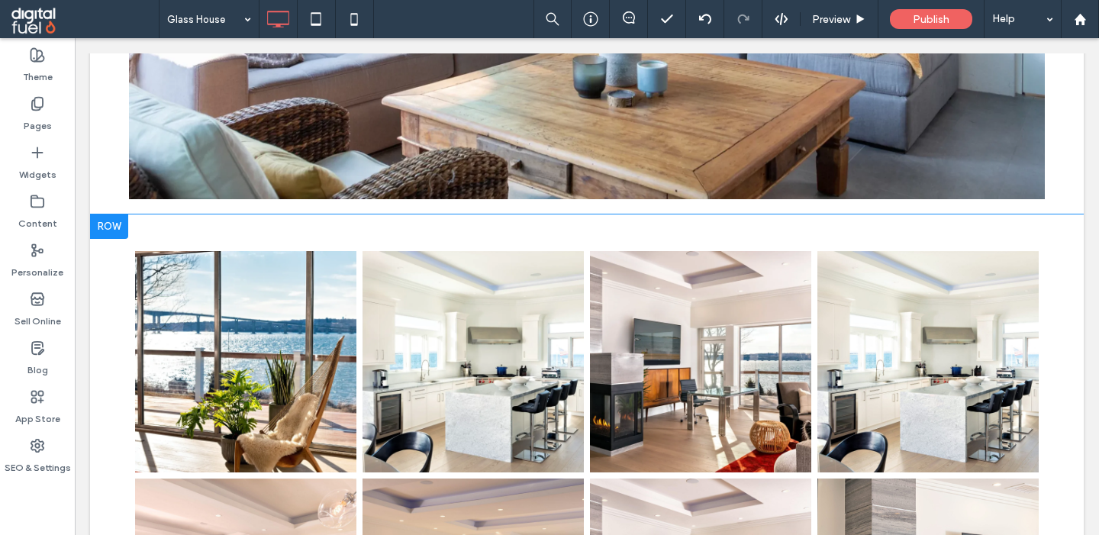
scroll to position [1056, 0]
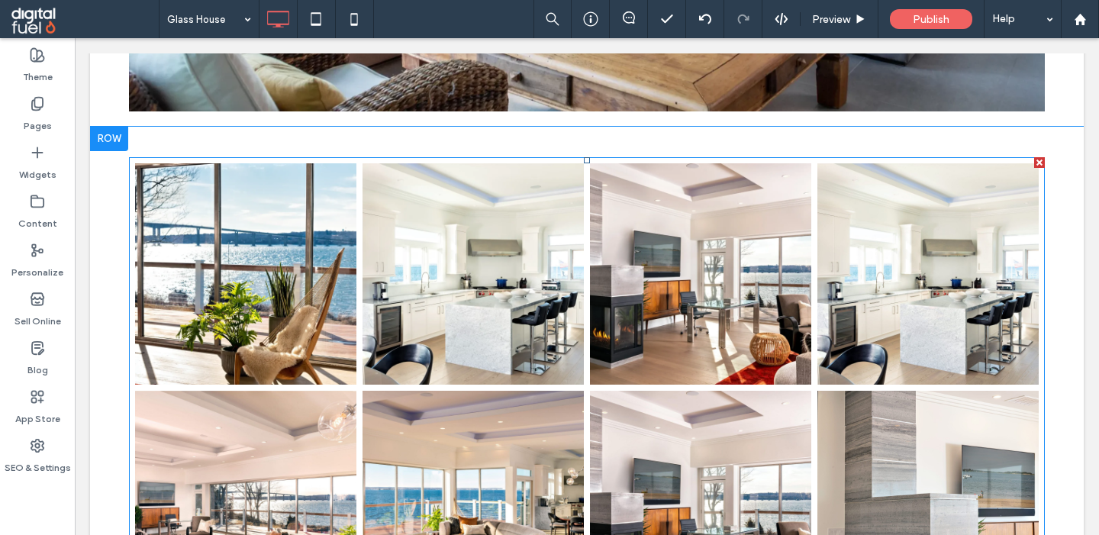
click at [265, 324] on link at bounding box center [245, 273] width 221 height 221
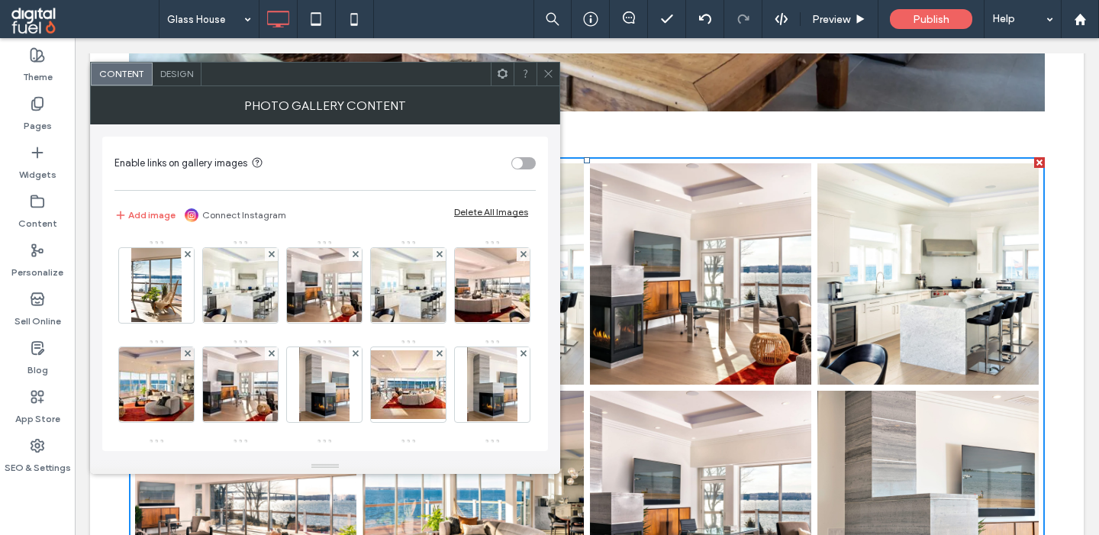
click at [491, 207] on div "Delete All Images" at bounding box center [491, 211] width 74 height 11
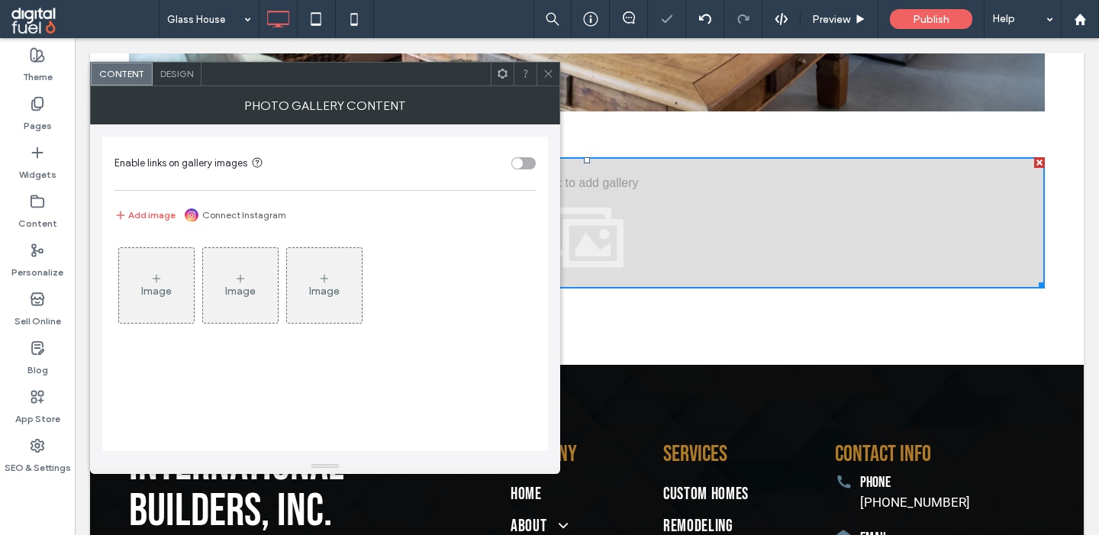
click at [550, 73] on icon at bounding box center [548, 73] width 11 height 11
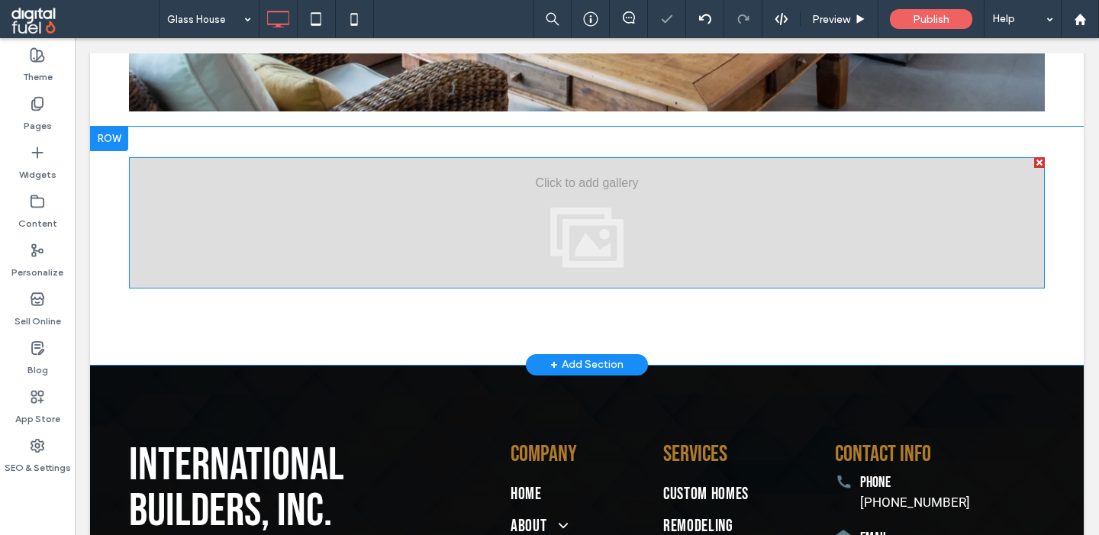
click at [384, 224] on div at bounding box center [587, 222] width 916 height 131
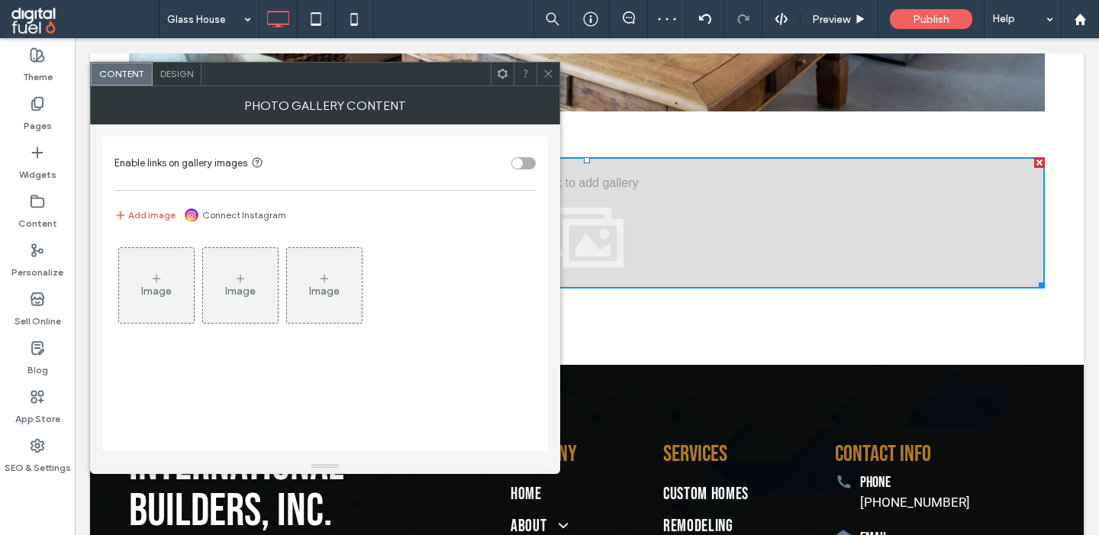
click at [139, 302] on div "Image" at bounding box center [156, 286] width 75 height 72
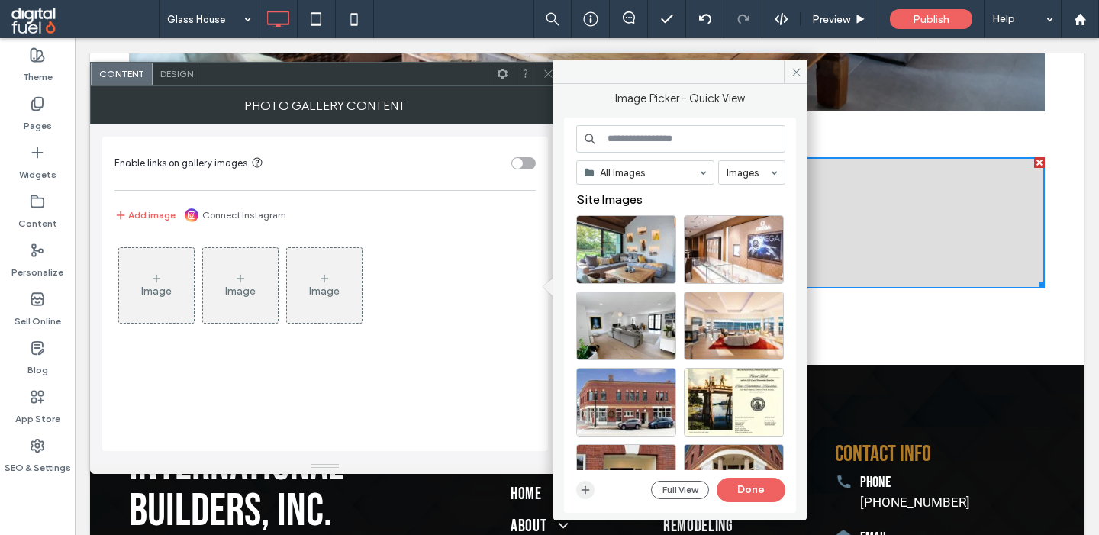
click at [585, 488] on icon "button" at bounding box center [585, 490] width 12 height 12
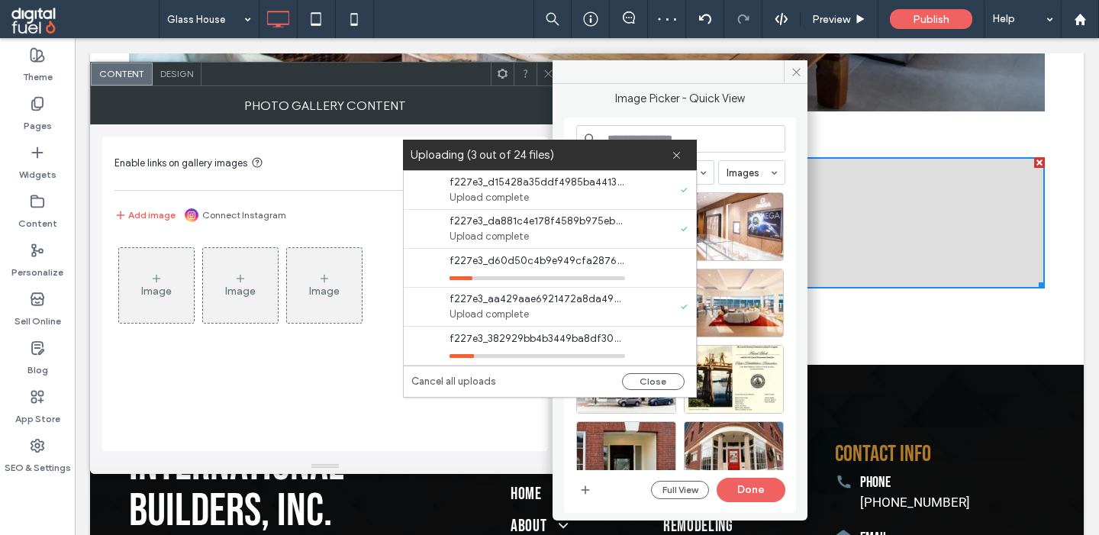
scroll to position [740, 0]
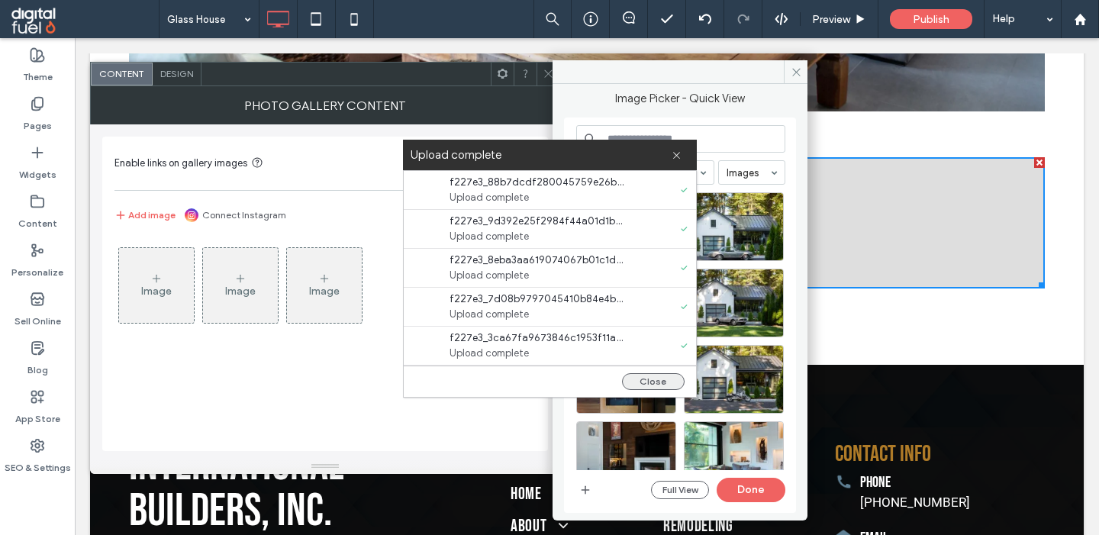
click at [649, 381] on button "Close" at bounding box center [653, 381] width 63 height 17
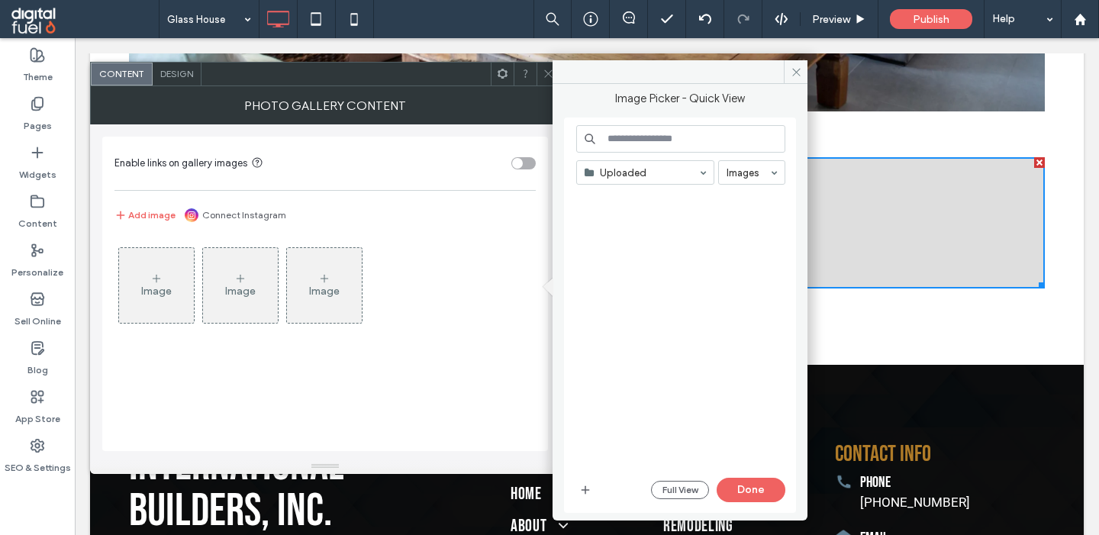
scroll to position [0, 0]
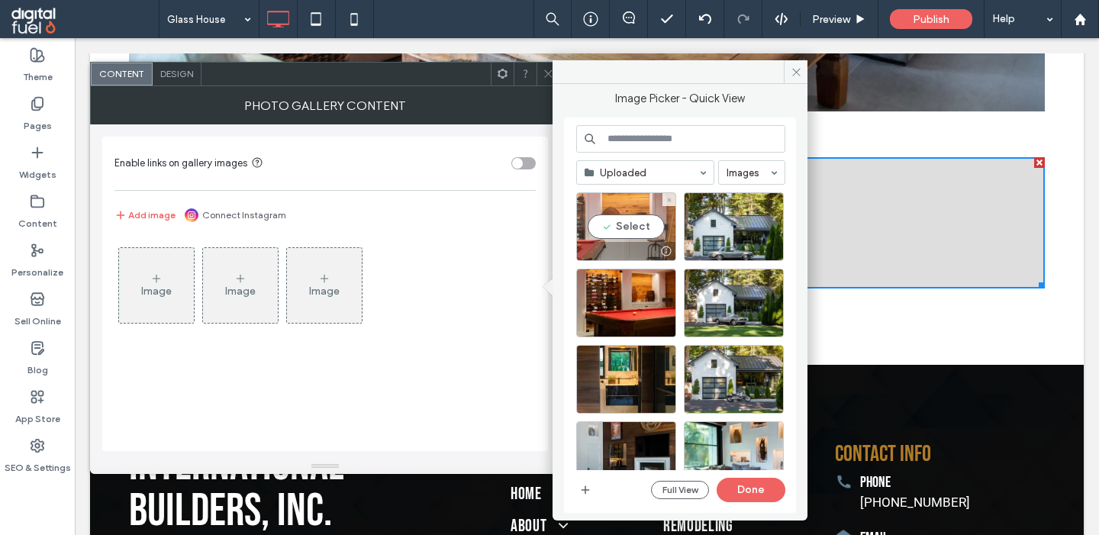
click at [617, 230] on div "Select" at bounding box center [626, 226] width 100 height 69
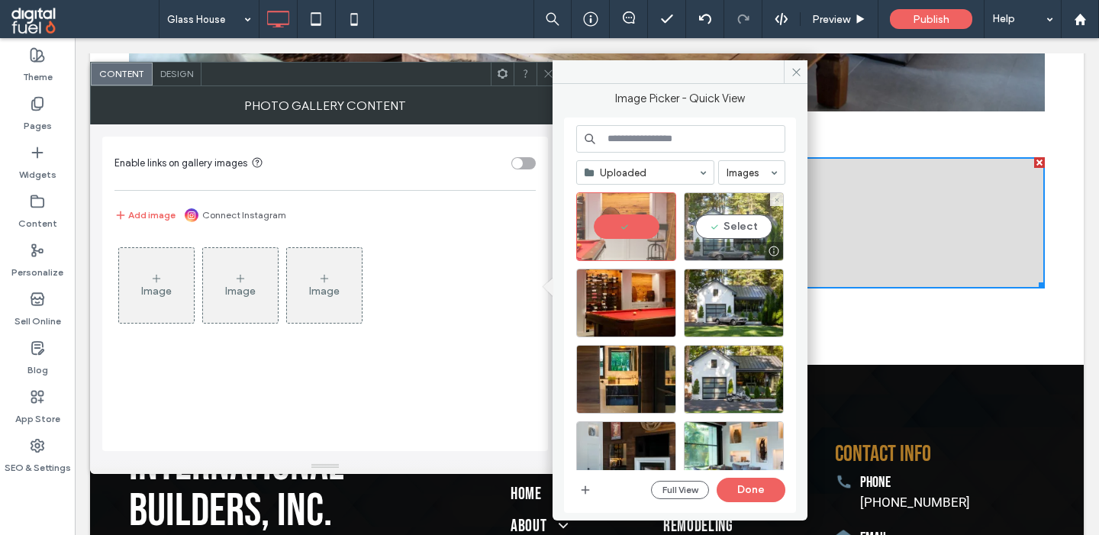
click at [742, 222] on div "Select" at bounding box center [734, 226] width 100 height 69
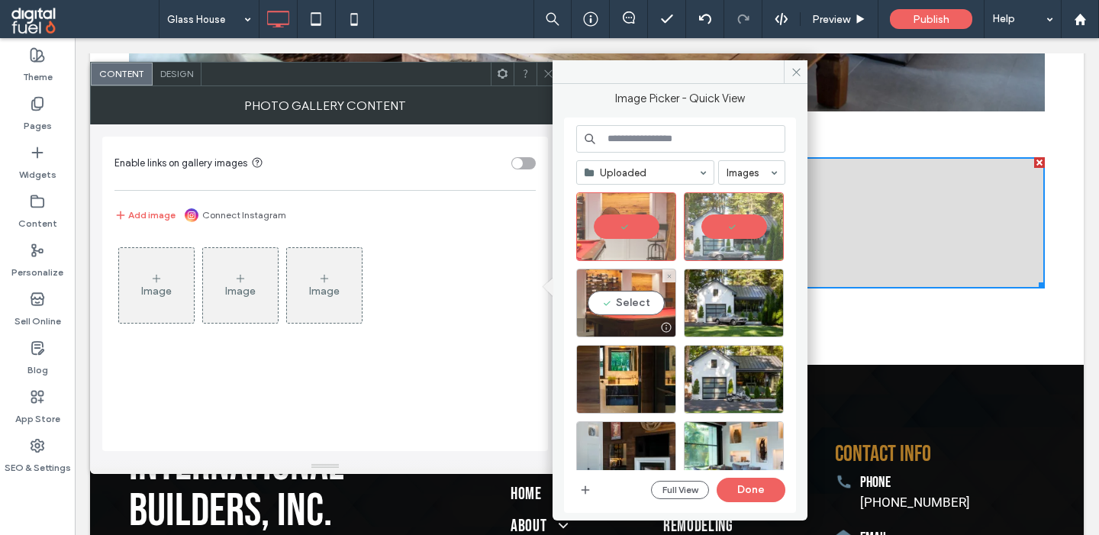
click at [599, 292] on div "Select" at bounding box center [626, 303] width 100 height 69
click at [689, 137] on input at bounding box center [680, 138] width 209 height 27
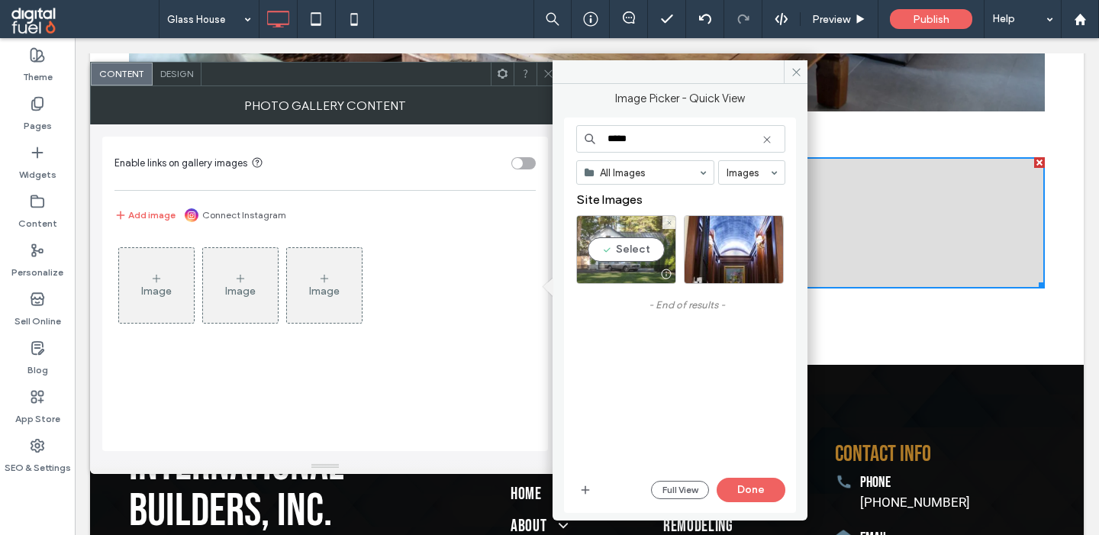
type input "*****"
click at [640, 251] on div "Select" at bounding box center [626, 249] width 100 height 69
click at [762, 487] on button "Done" at bounding box center [751, 490] width 69 height 24
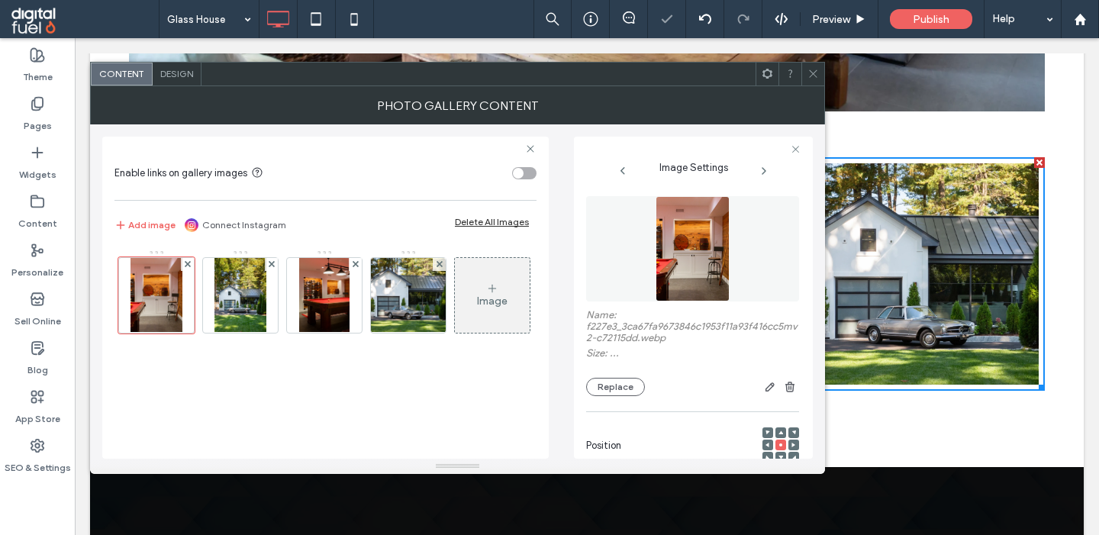
click at [510, 312] on div "Image" at bounding box center [492, 296] width 75 height 72
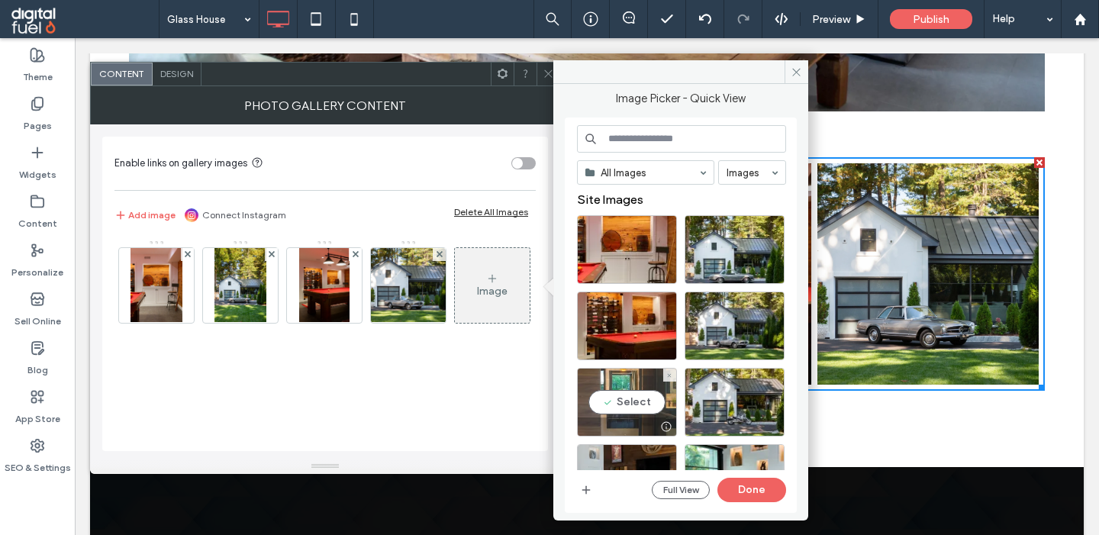
click at [618, 392] on div "Select" at bounding box center [627, 402] width 100 height 69
click at [663, 147] on input at bounding box center [681, 138] width 209 height 27
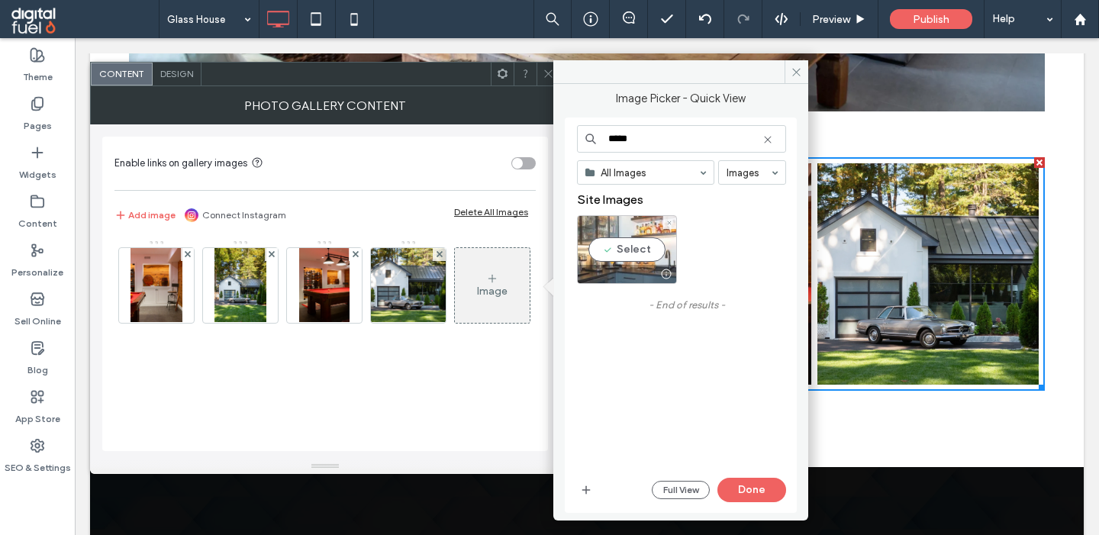
type input "*****"
click at [620, 236] on div "Select" at bounding box center [627, 249] width 100 height 69
click at [738, 486] on button "Done" at bounding box center [751, 490] width 69 height 24
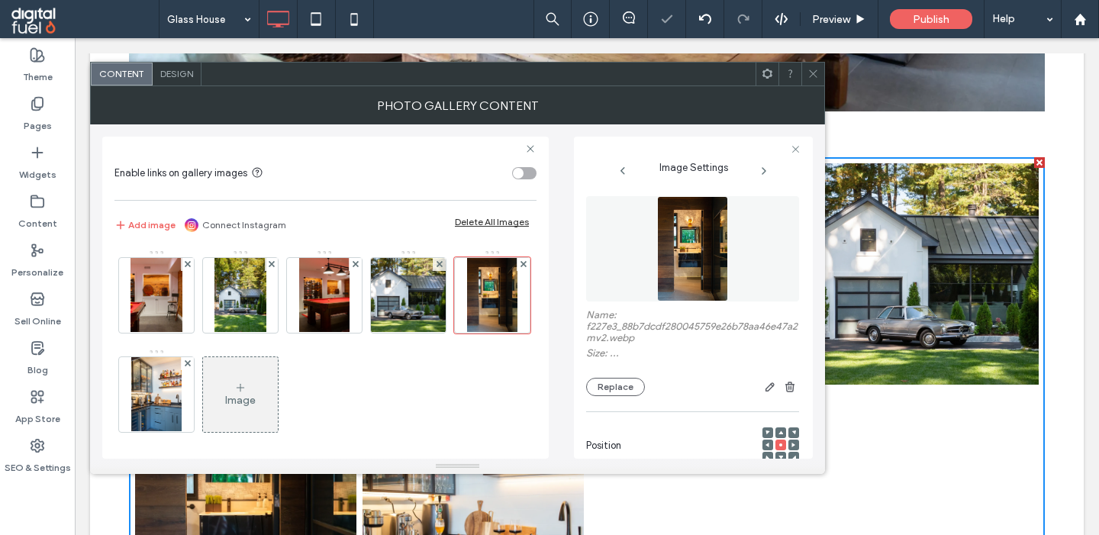
click at [269, 398] on div "Image" at bounding box center [240, 395] width 75 height 72
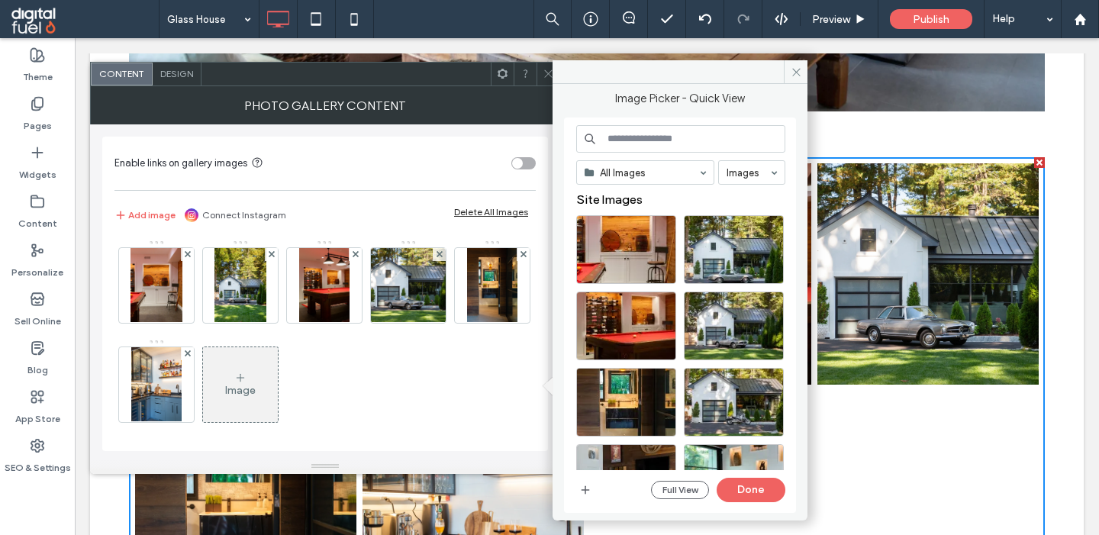
click at [646, 150] on input at bounding box center [680, 138] width 209 height 27
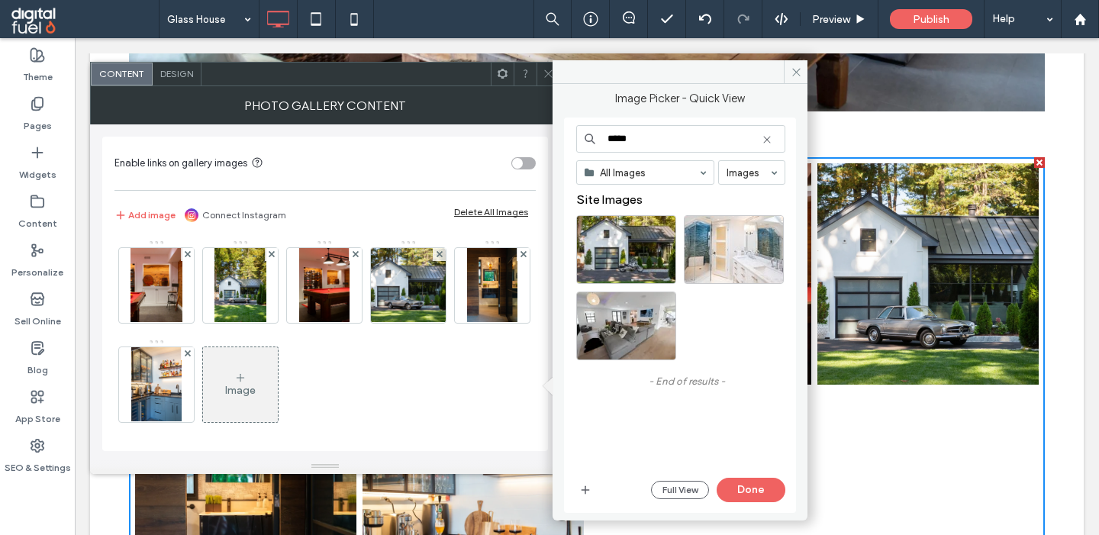
type input "*****"
click at [620, 250] on div "Select" at bounding box center [626, 249] width 100 height 69
click at [768, 144] on icon at bounding box center [767, 140] width 12 height 12
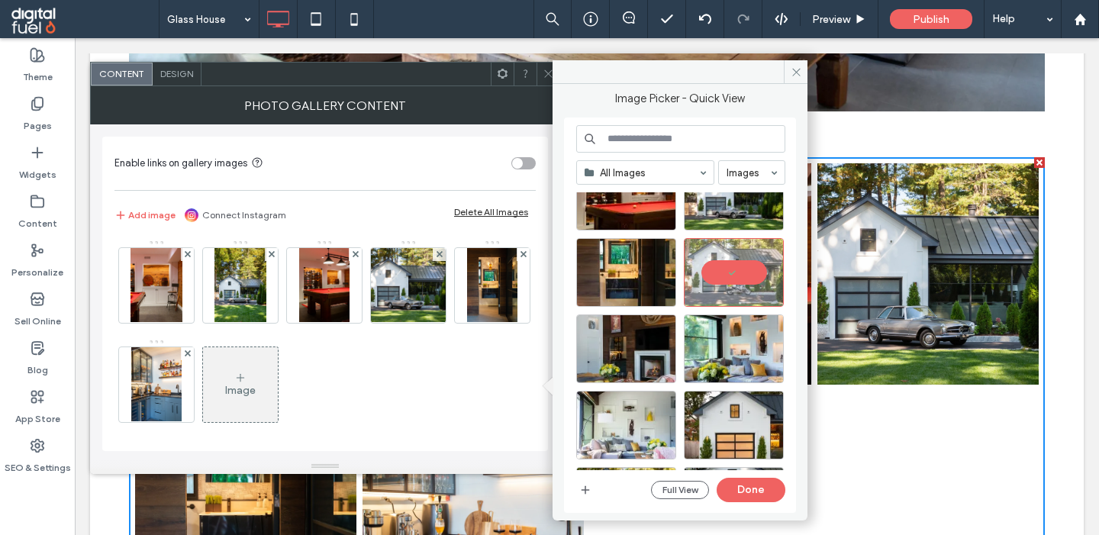
scroll to position [151, 0]
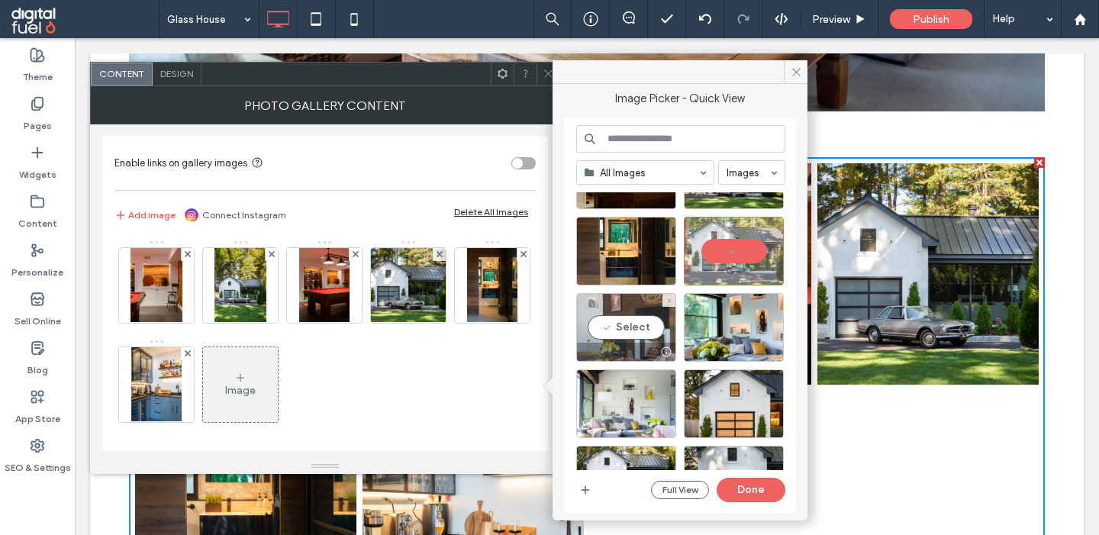
click at [616, 323] on div "Select" at bounding box center [626, 327] width 100 height 69
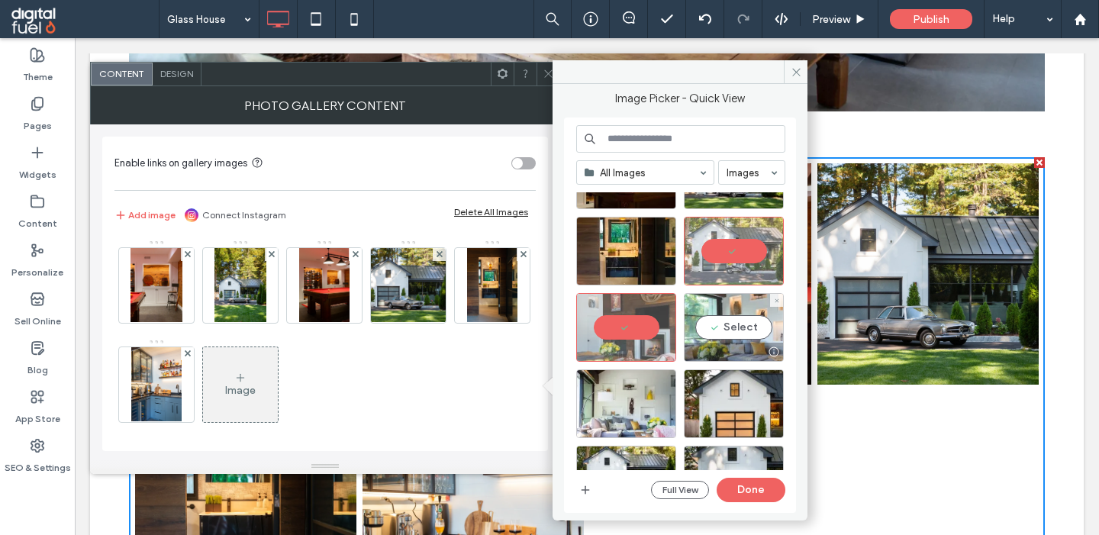
click at [716, 337] on div "Select" at bounding box center [734, 327] width 100 height 69
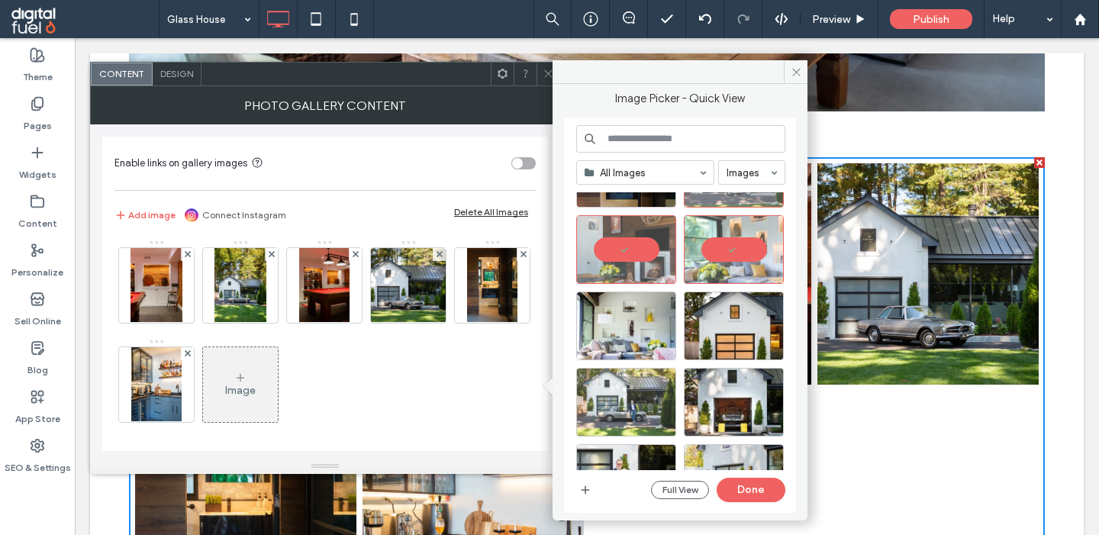
scroll to position [0, 0]
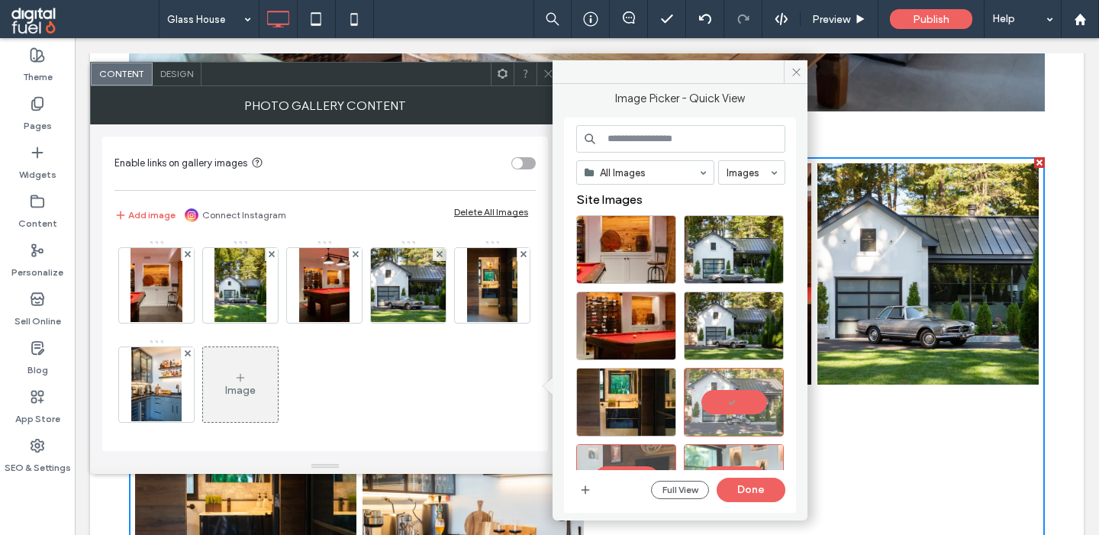
click at [624, 141] on input at bounding box center [680, 138] width 209 height 27
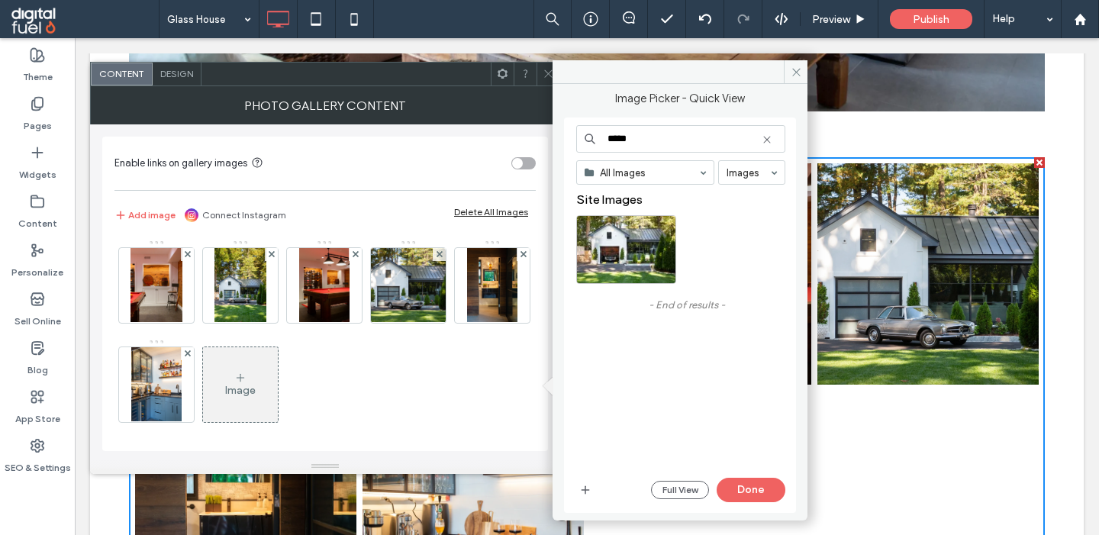
type input "*****"
click at [603, 250] on div "Select" at bounding box center [626, 249] width 100 height 69
click at [767, 137] on icon at bounding box center [767, 140] width 12 height 12
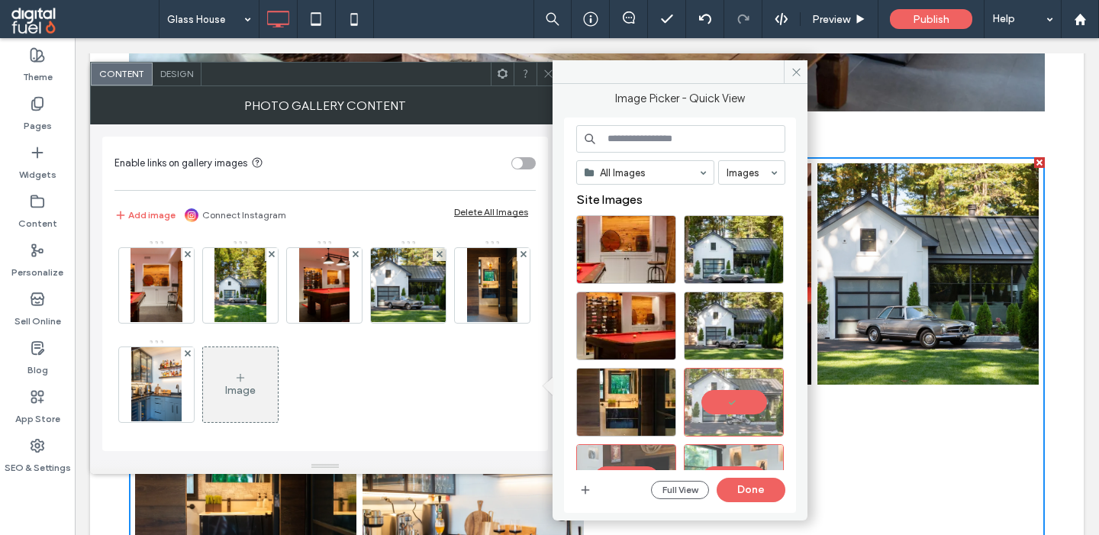
click at [696, 149] on input at bounding box center [680, 138] width 209 height 27
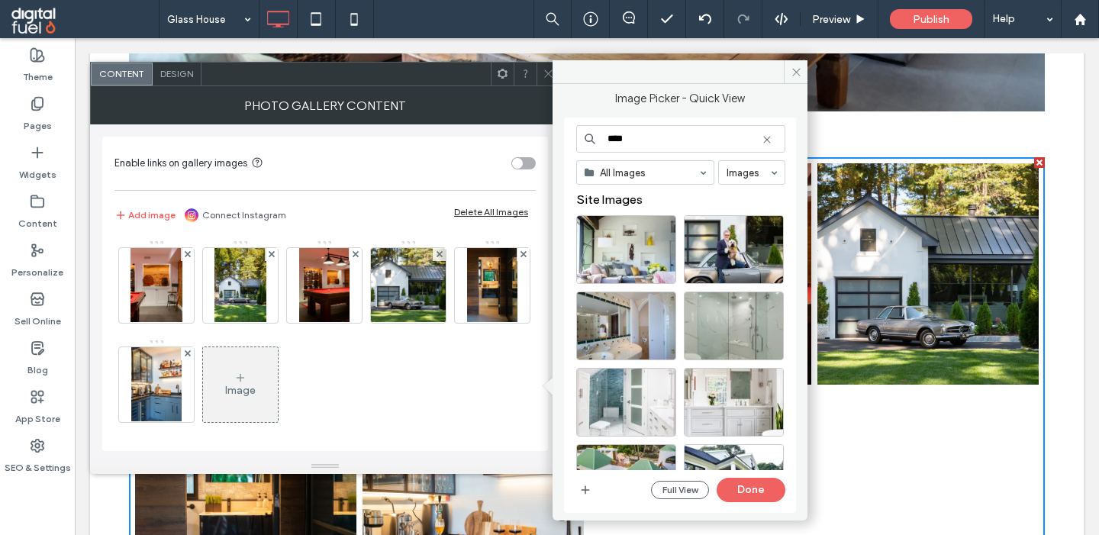
drag, startPoint x: 611, startPoint y: 140, endPoint x: 566, endPoint y: 140, distance: 45.0
click at [576, 140] on input "****" at bounding box center [680, 138] width 209 height 27
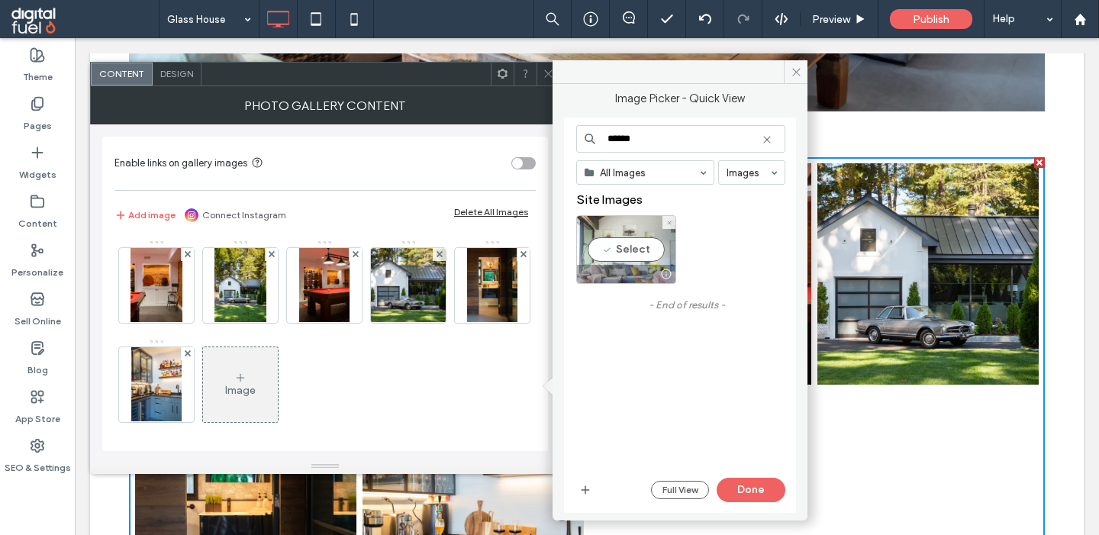
click at [605, 250] on div "Select" at bounding box center [626, 249] width 100 height 69
drag, startPoint x: 624, startPoint y: 142, endPoint x: 530, endPoint y: 142, distance: 93.9
click at [576, 142] on input "******" at bounding box center [680, 138] width 209 height 27
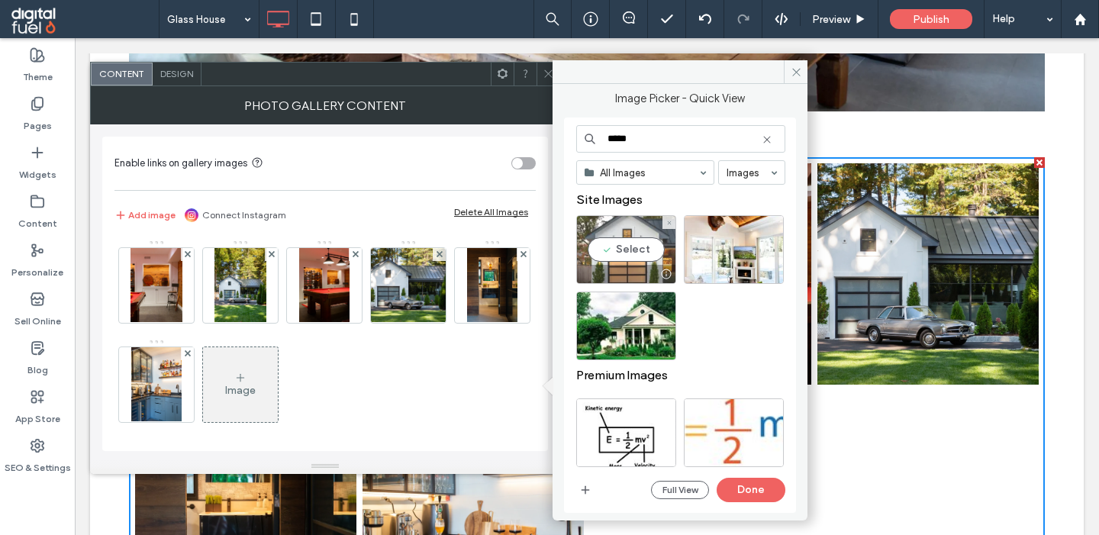
click at [615, 239] on div "Select" at bounding box center [626, 249] width 100 height 69
drag, startPoint x: 616, startPoint y: 142, endPoint x: 525, endPoint y: 133, distance: 91.3
click at [576, 135] on input "*****" at bounding box center [680, 138] width 209 height 27
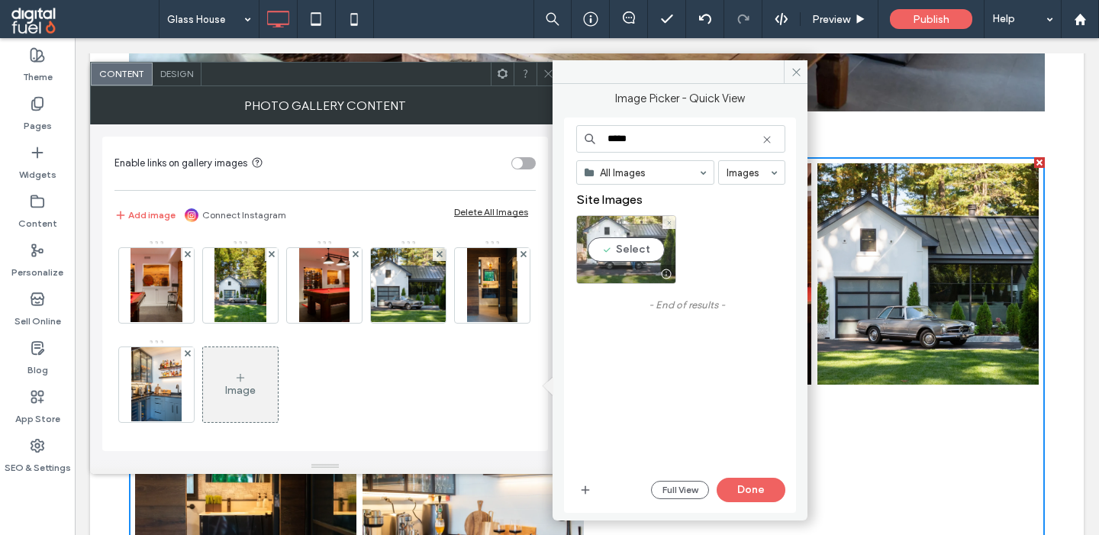
type input "*****"
click at [613, 253] on div "Select" at bounding box center [626, 249] width 100 height 69
click at [750, 482] on button "Done" at bounding box center [751, 490] width 69 height 24
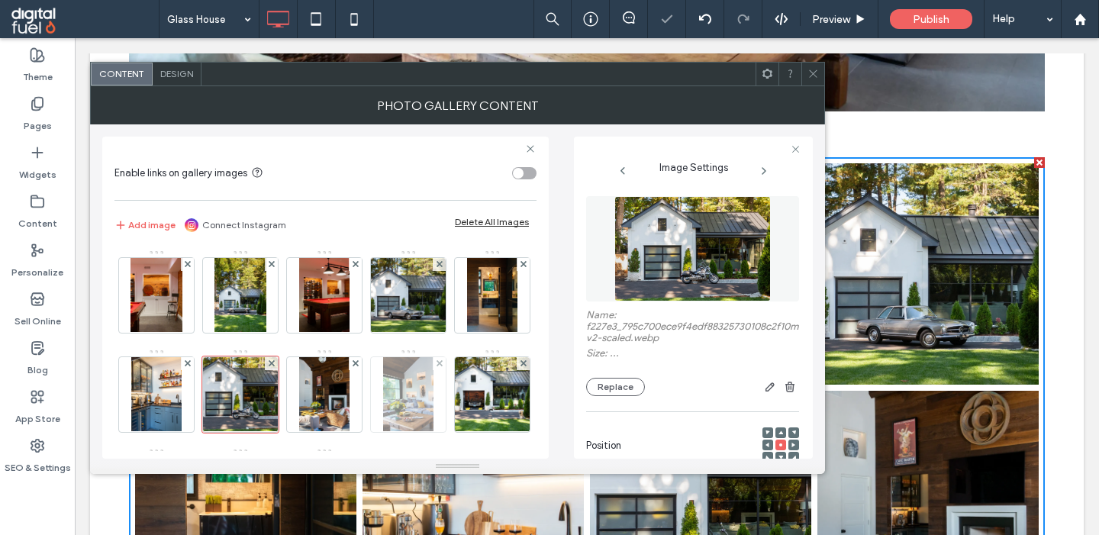
scroll to position [105, 0]
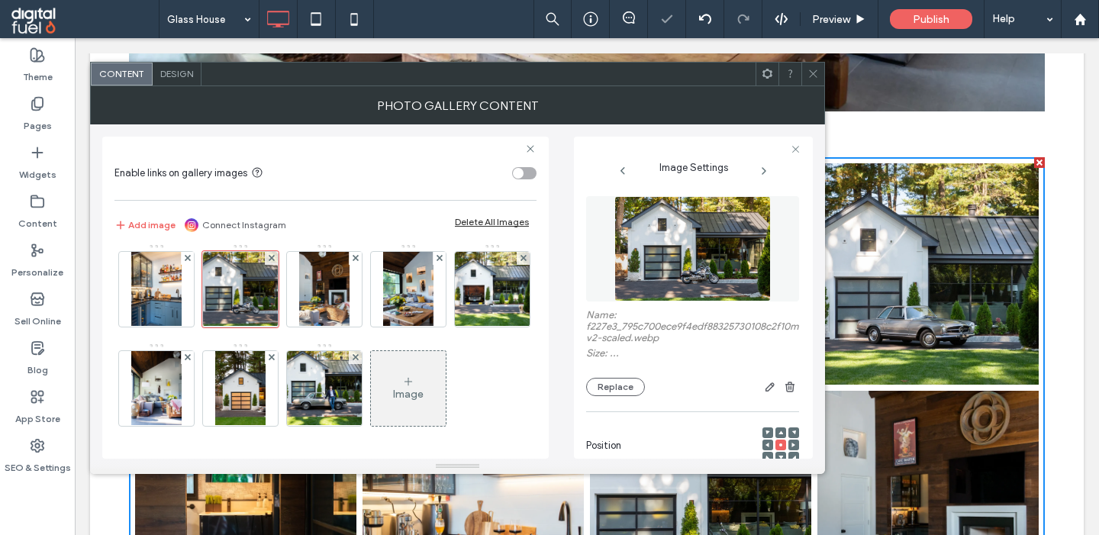
click at [398, 382] on div "Image" at bounding box center [408, 389] width 75 height 72
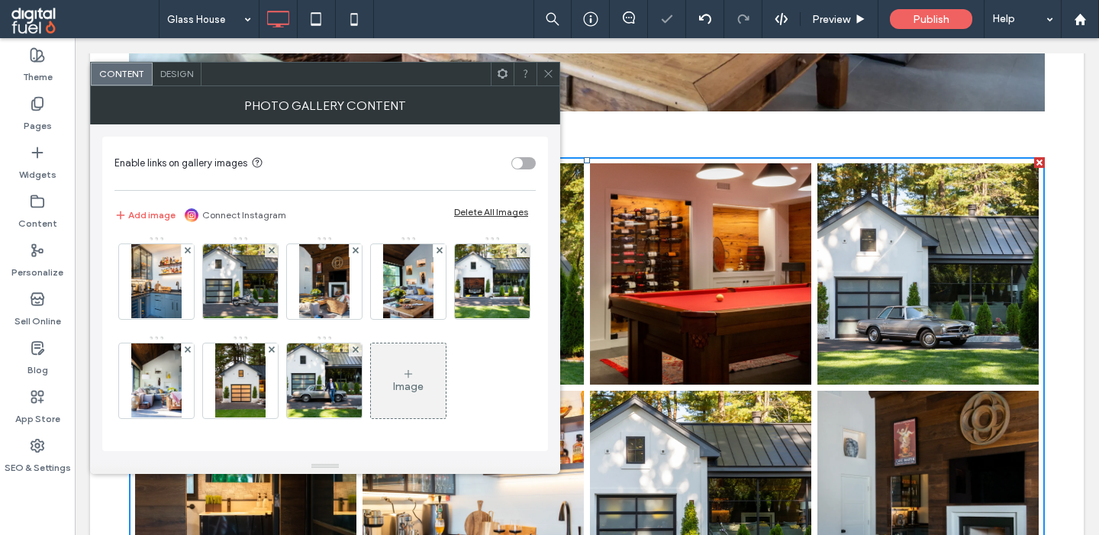
scroll to position [103, 0]
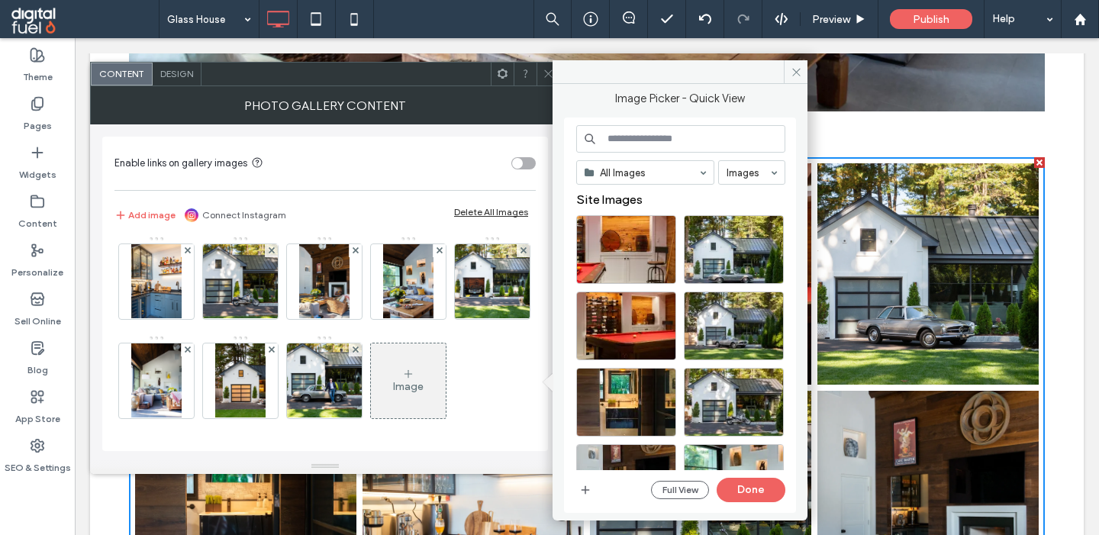
click at [630, 140] on input at bounding box center [680, 138] width 209 height 27
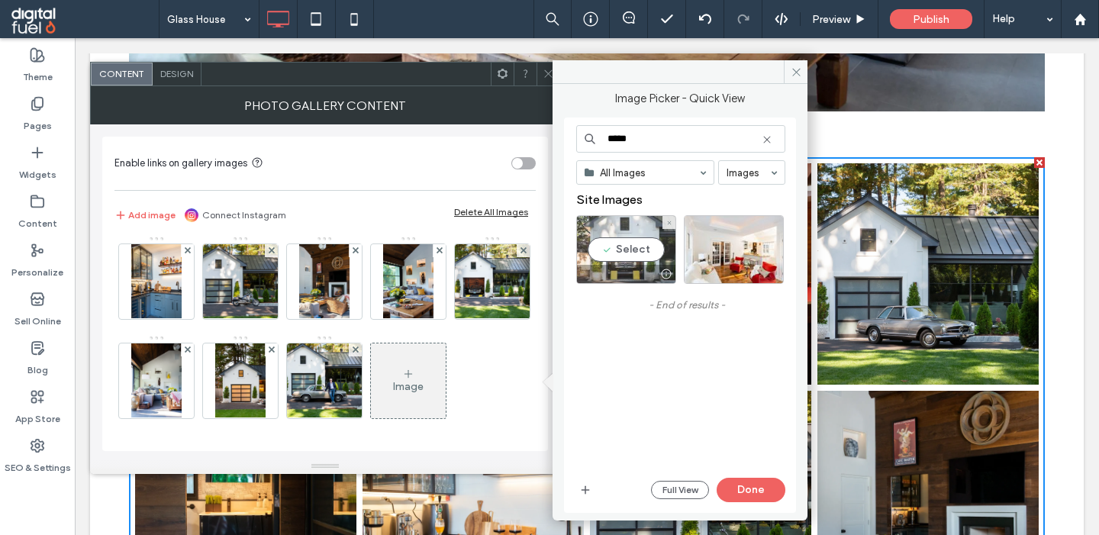
click at [630, 252] on div "Select" at bounding box center [626, 249] width 100 height 69
drag, startPoint x: 617, startPoint y: 138, endPoint x: 578, endPoint y: 138, distance: 38.9
click at [578, 138] on input "*****" at bounding box center [680, 138] width 209 height 27
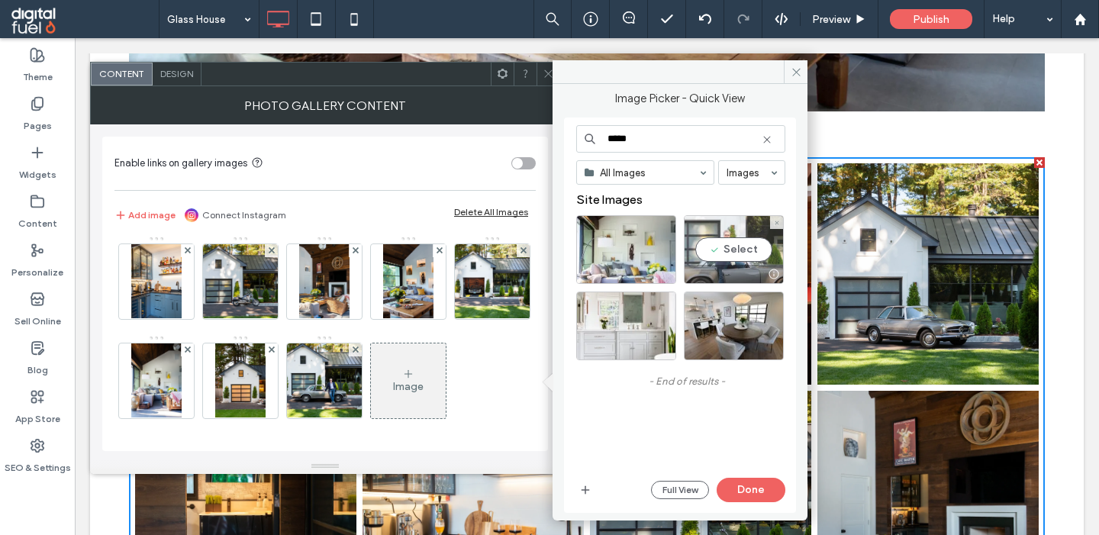
click at [711, 242] on div "Select" at bounding box center [734, 249] width 100 height 69
drag, startPoint x: 616, startPoint y: 142, endPoint x: 561, endPoint y: 142, distance: 55.0
click at [576, 142] on input "*****" at bounding box center [680, 138] width 209 height 27
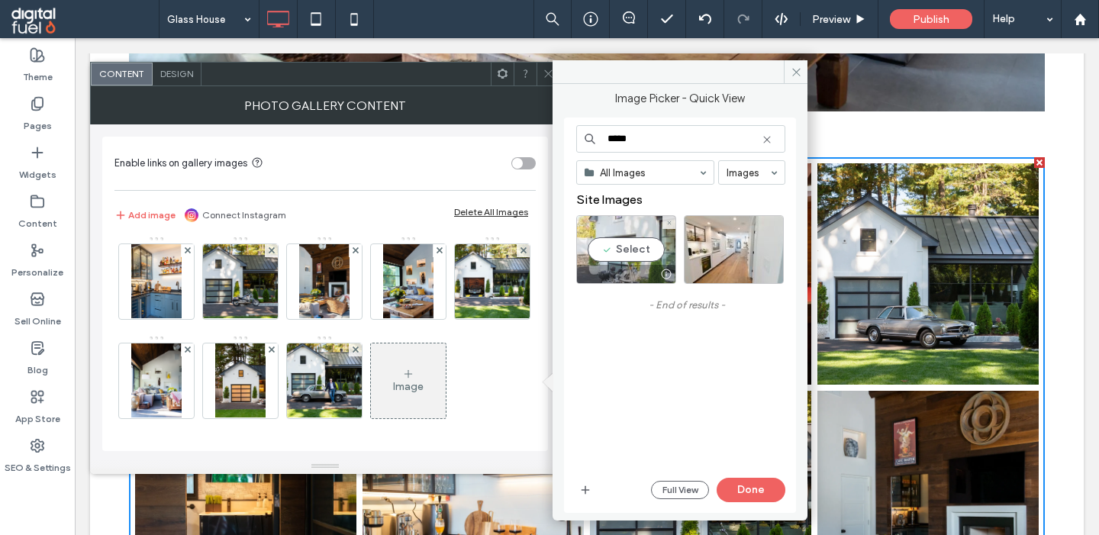
click at [638, 250] on div "Select" at bounding box center [626, 249] width 100 height 69
drag, startPoint x: 615, startPoint y: 139, endPoint x: 555, endPoint y: 137, distance: 60.3
click at [576, 137] on input "*****" at bounding box center [680, 138] width 209 height 27
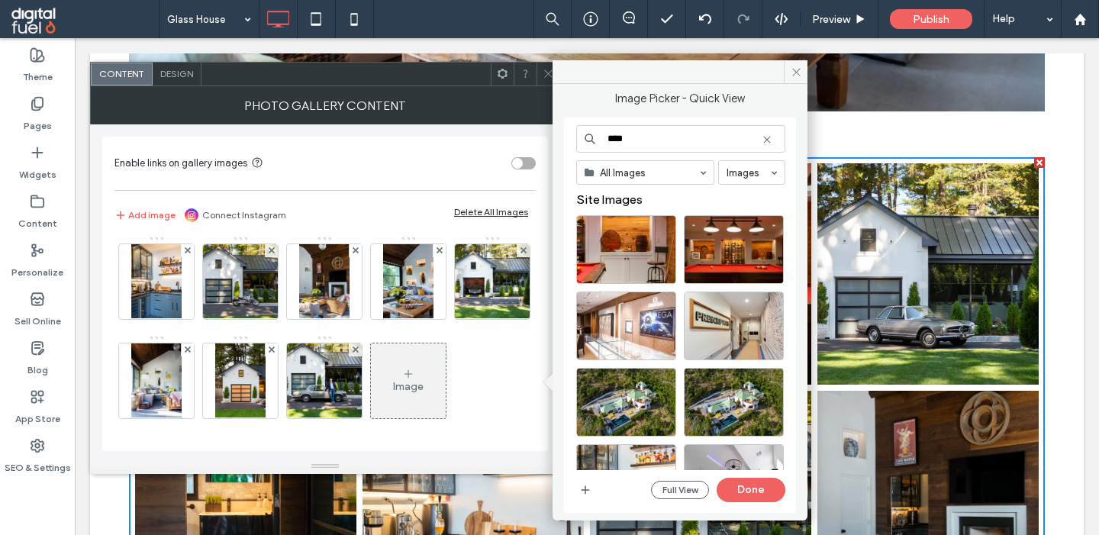
type input "****"
click at [721, 241] on div "Select" at bounding box center [734, 249] width 100 height 69
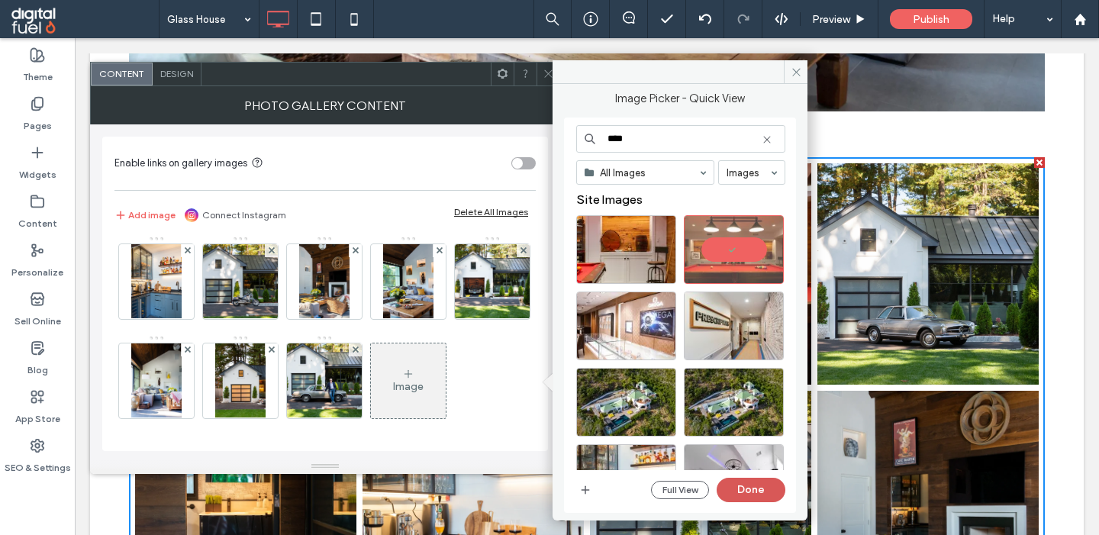
click at [740, 496] on button "Done" at bounding box center [751, 490] width 69 height 24
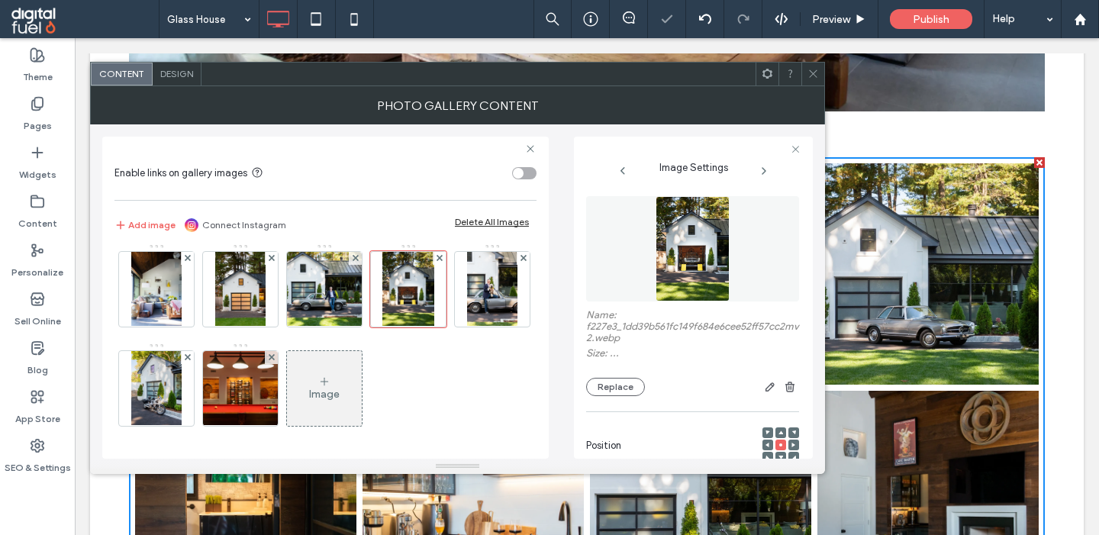
click at [301, 363] on div "Image" at bounding box center [324, 389] width 75 height 72
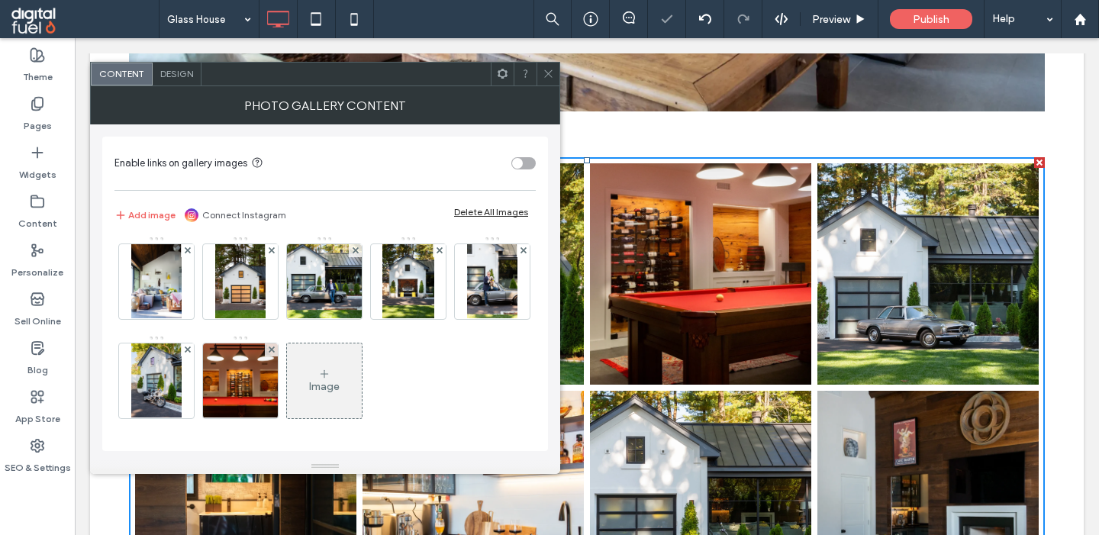
scroll to position [202, 0]
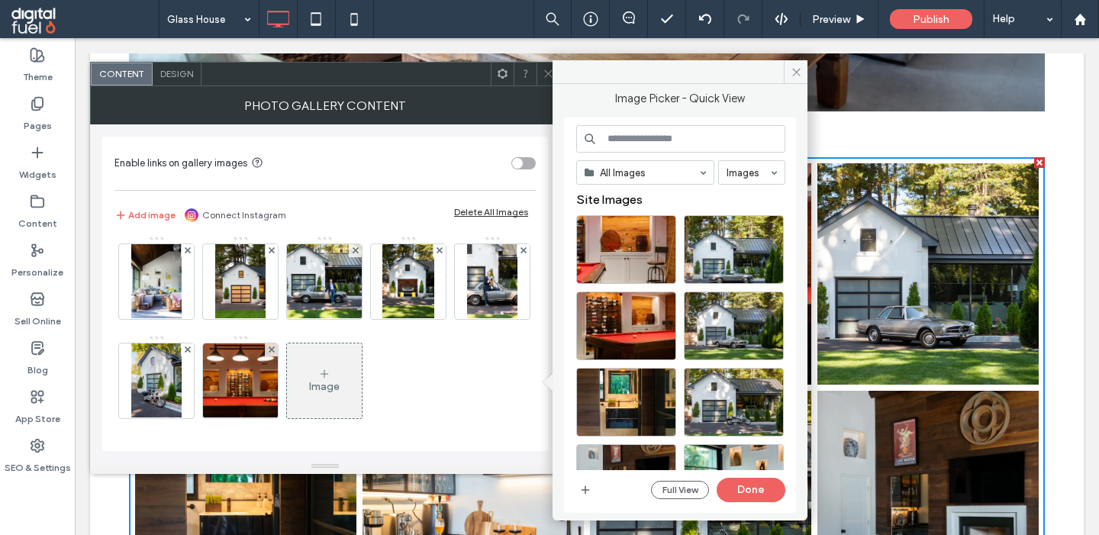
click at [648, 142] on input at bounding box center [680, 138] width 209 height 27
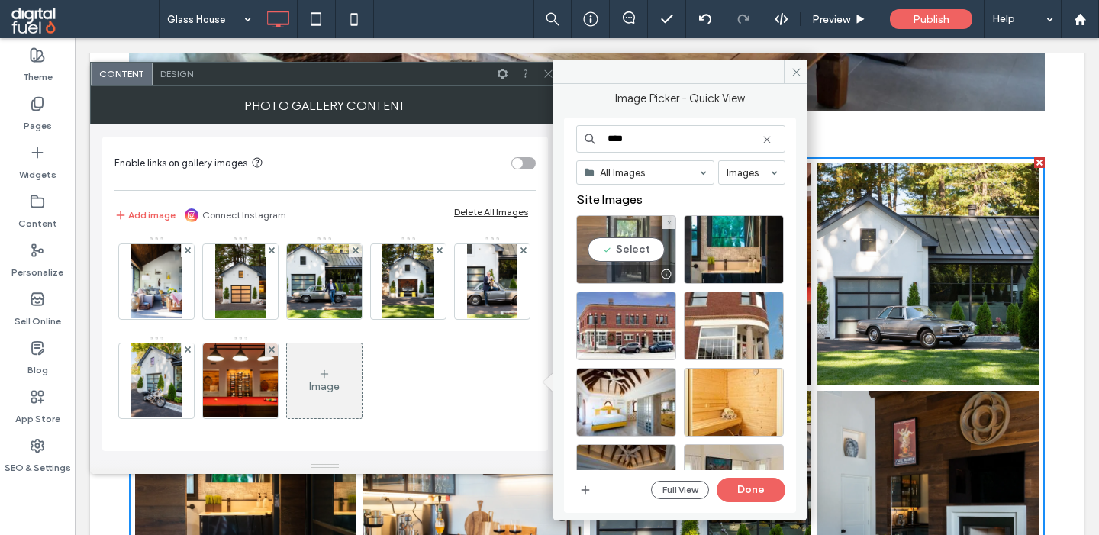
click at [600, 247] on div "Select" at bounding box center [626, 249] width 100 height 69
drag, startPoint x: 611, startPoint y: 137, endPoint x: 589, endPoint y: 137, distance: 21.4
click at [589, 137] on input "****" at bounding box center [680, 138] width 209 height 27
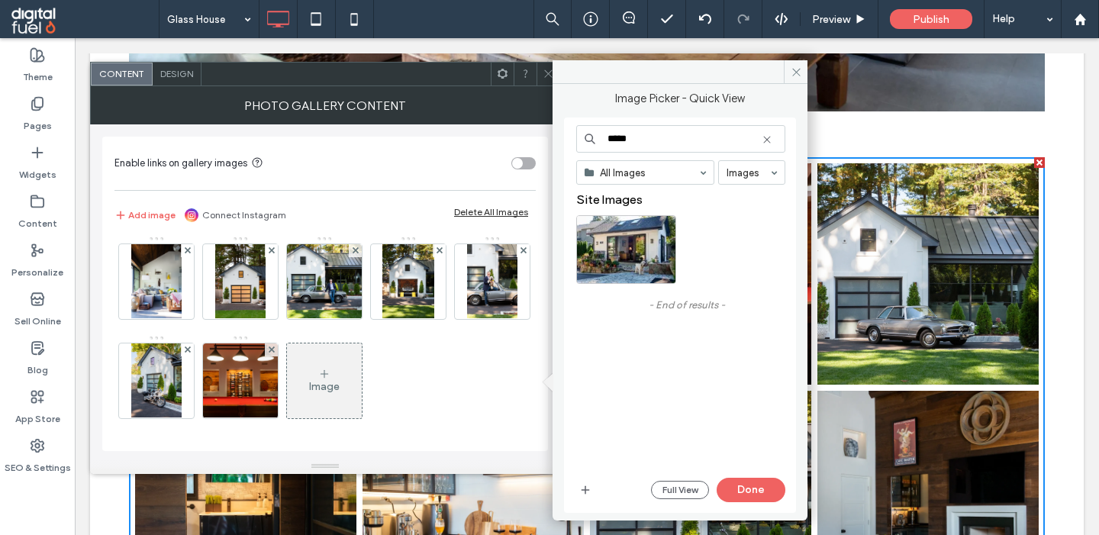
click at [568, 224] on div "***** All Images Images Site Images - End of results - Full View Done" at bounding box center [680, 315] width 232 height 395
click at [627, 241] on div "Select" at bounding box center [626, 249] width 100 height 69
drag, startPoint x: 617, startPoint y: 137, endPoint x: 541, endPoint y: 136, distance: 75.6
click at [576, 137] on input "*****" at bounding box center [680, 138] width 209 height 27
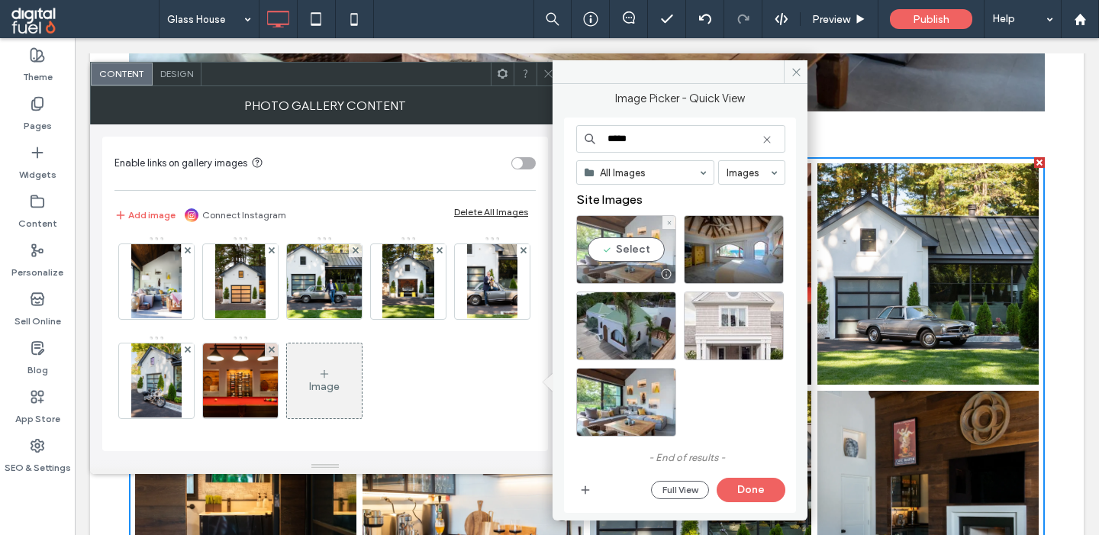
click at [614, 255] on div "Select" at bounding box center [626, 249] width 100 height 69
drag, startPoint x: 618, startPoint y: 145, endPoint x: 583, endPoint y: 143, distance: 35.2
click at [583, 143] on input "*****" at bounding box center [680, 138] width 209 height 27
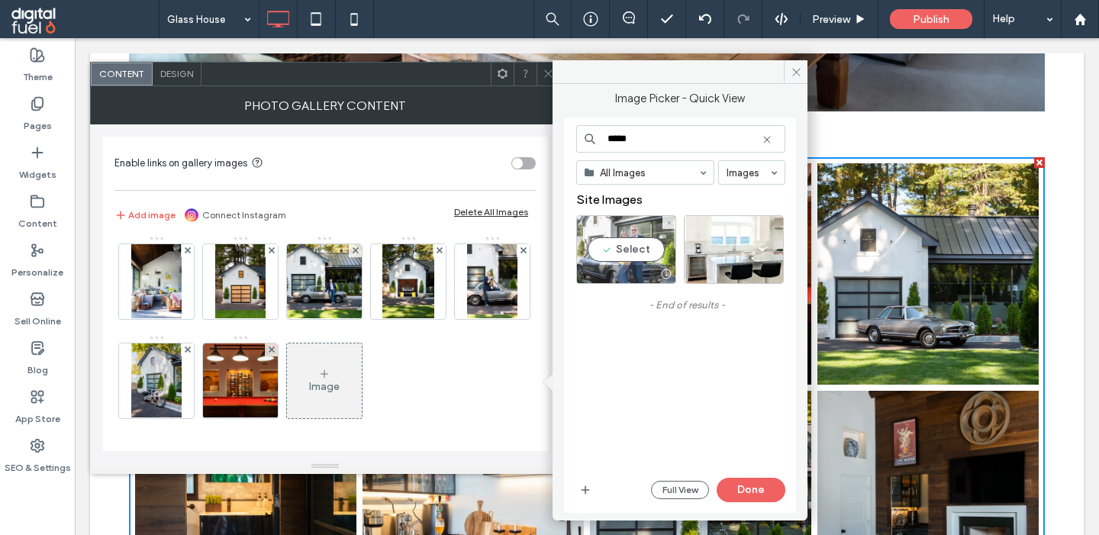
click at [601, 222] on div "Select" at bounding box center [626, 249] width 100 height 69
drag, startPoint x: 601, startPoint y: 138, endPoint x: 514, endPoint y: 138, distance: 87.8
click at [576, 138] on input "*****" at bounding box center [680, 138] width 209 height 27
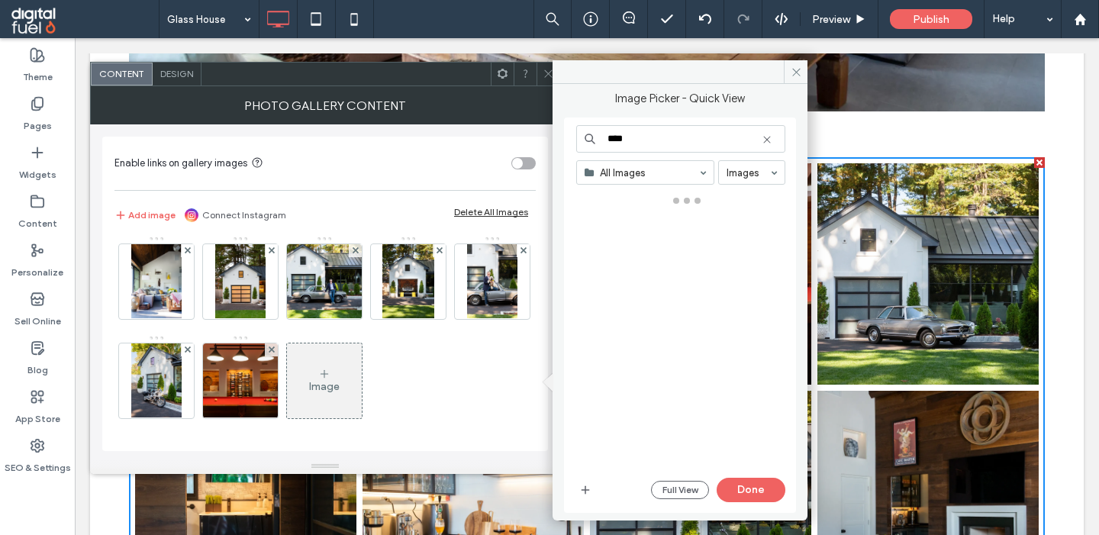
type input "****"
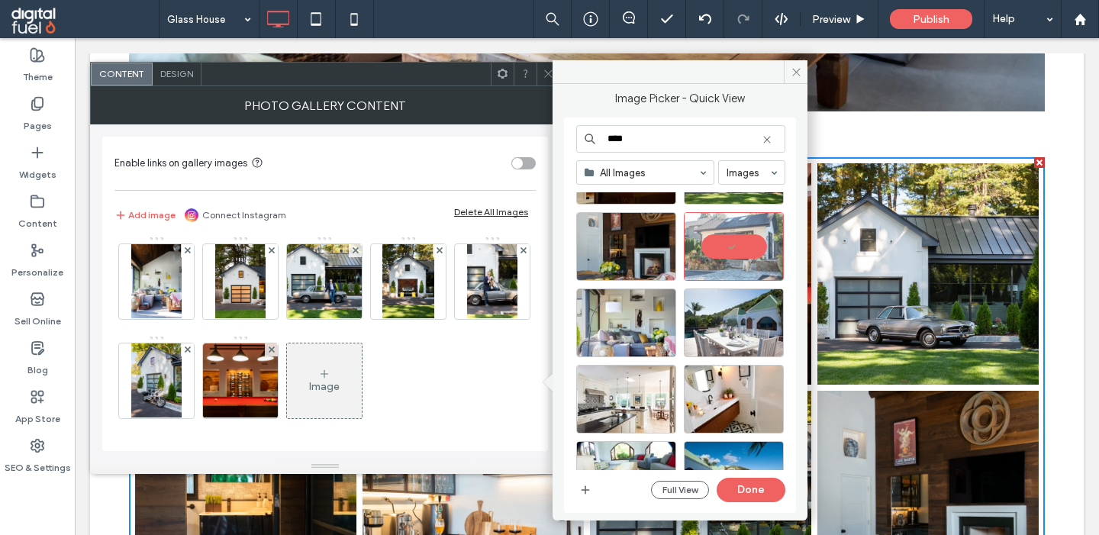
scroll to position [81, 0]
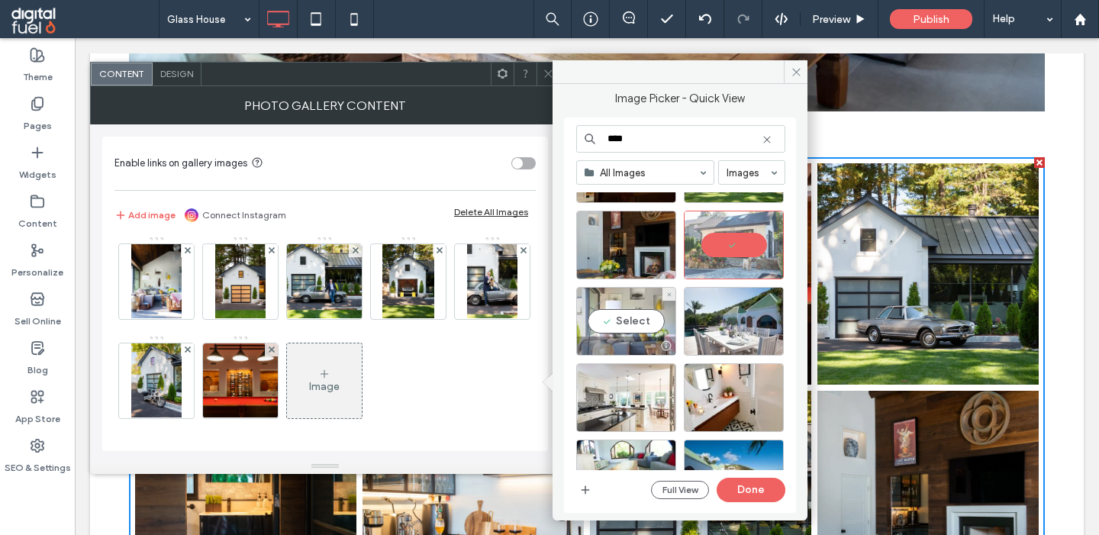
click at [617, 306] on div "Select" at bounding box center [626, 321] width 100 height 69
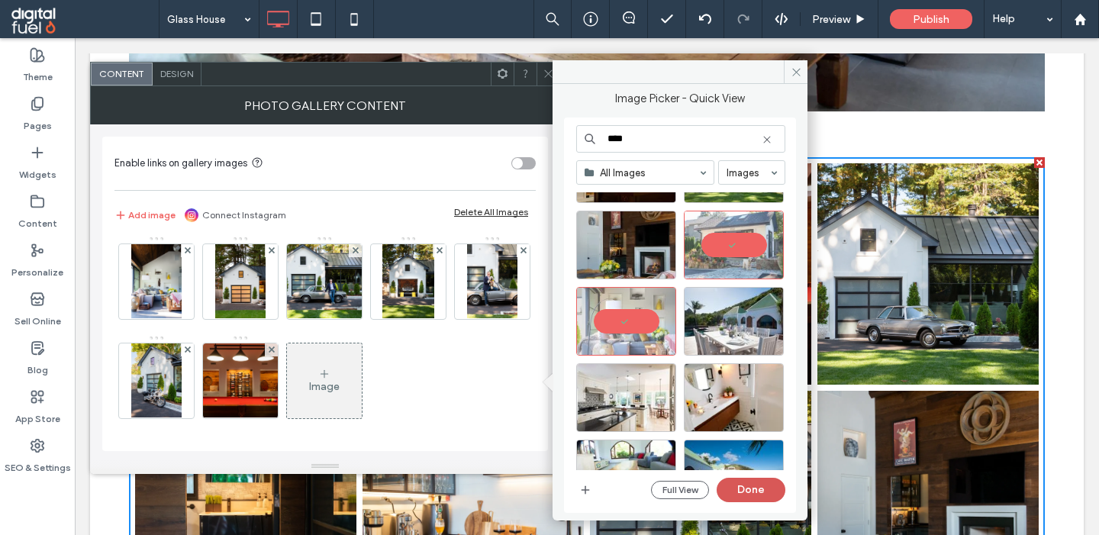
click at [734, 491] on button "Done" at bounding box center [751, 490] width 69 height 24
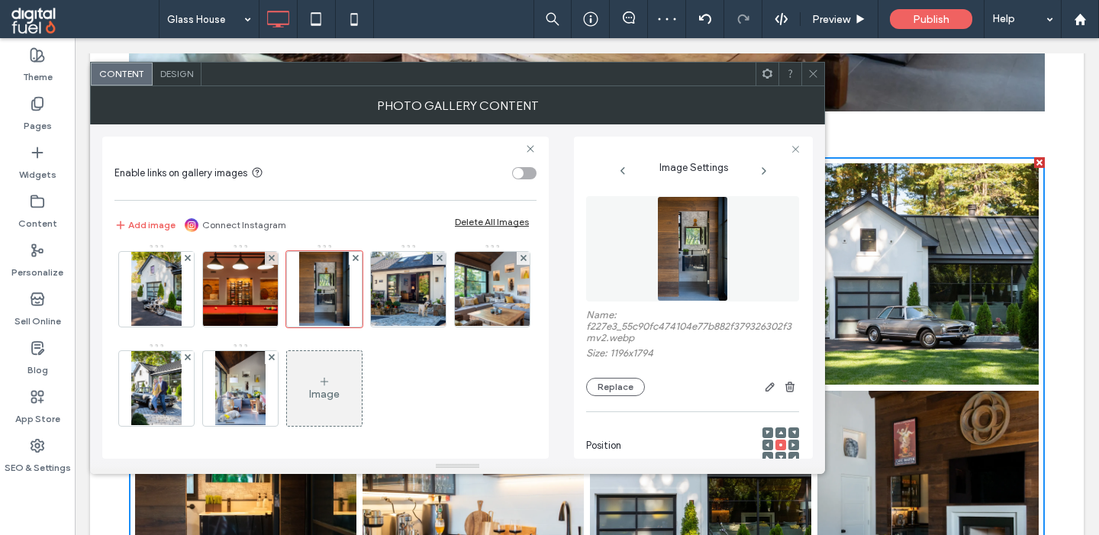
click at [315, 397] on div "Image" at bounding box center [324, 394] width 31 height 13
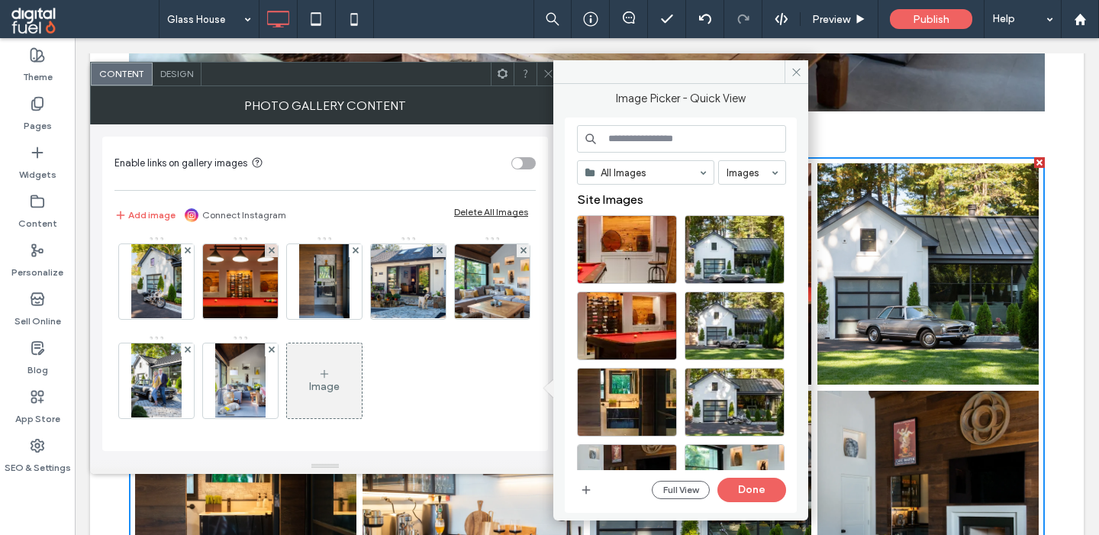
click at [666, 140] on input at bounding box center [681, 138] width 209 height 27
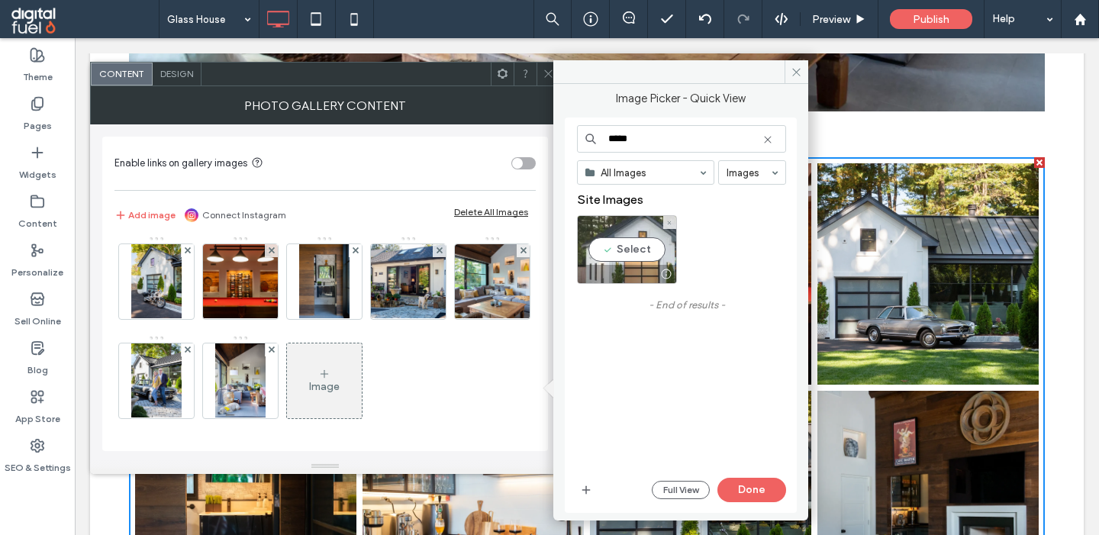
click at [615, 249] on div "Select" at bounding box center [627, 249] width 100 height 69
drag, startPoint x: 617, startPoint y: 140, endPoint x: 563, endPoint y: 133, distance: 54.7
click at [577, 133] on input "*****" at bounding box center [681, 138] width 209 height 27
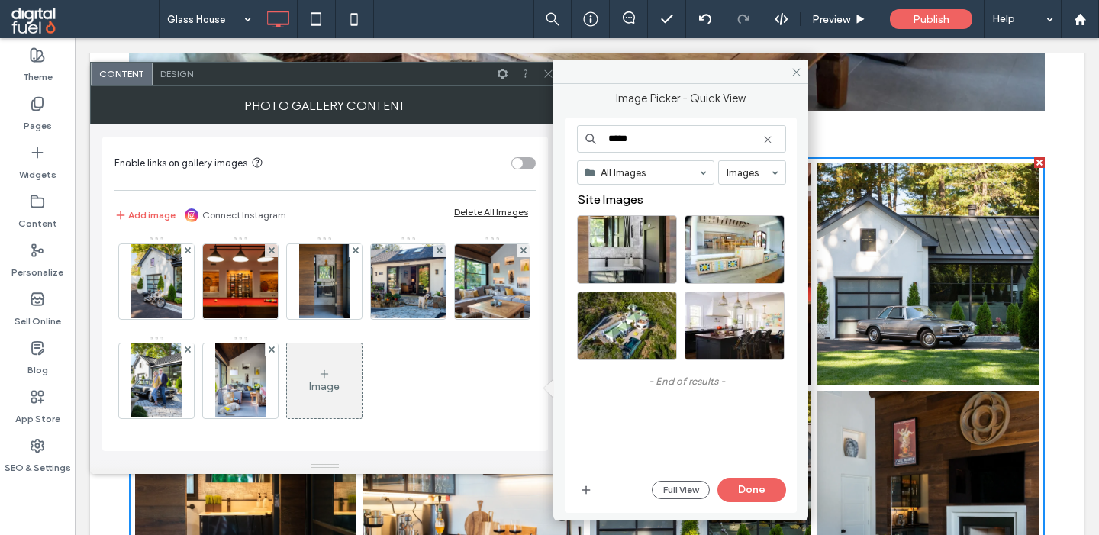
type input "*****"
click at [627, 248] on div "Select" at bounding box center [627, 249] width 100 height 69
click at [764, 488] on button "Done" at bounding box center [751, 490] width 69 height 24
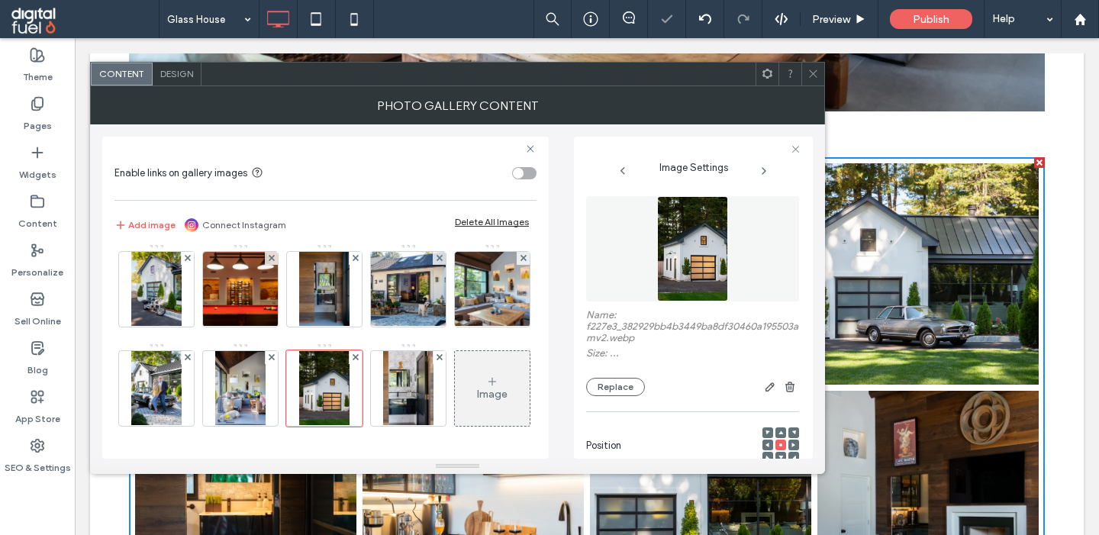
click at [471, 385] on div "Image" at bounding box center [492, 389] width 75 height 72
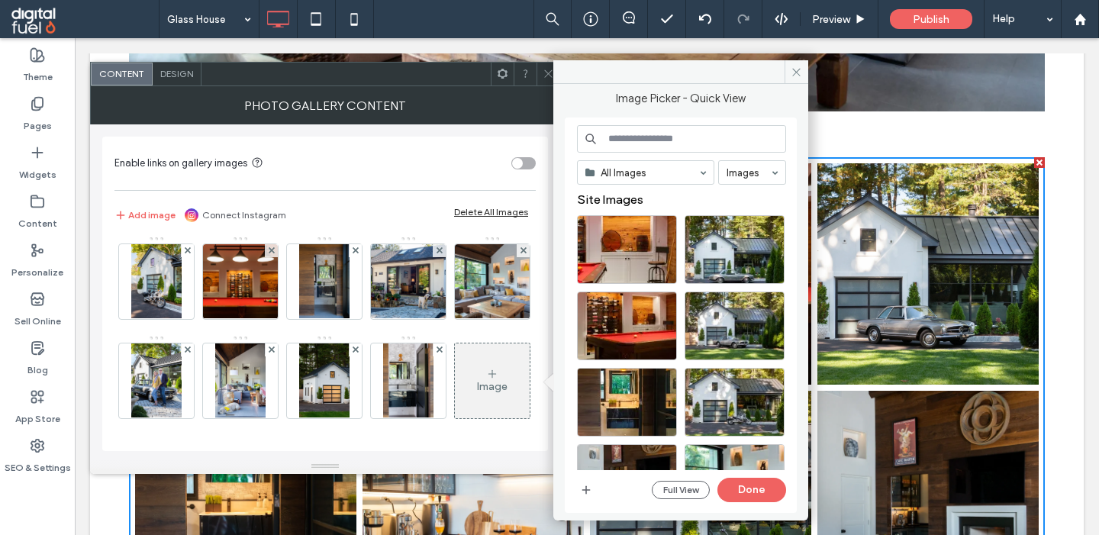
click at [636, 136] on input at bounding box center [681, 138] width 209 height 27
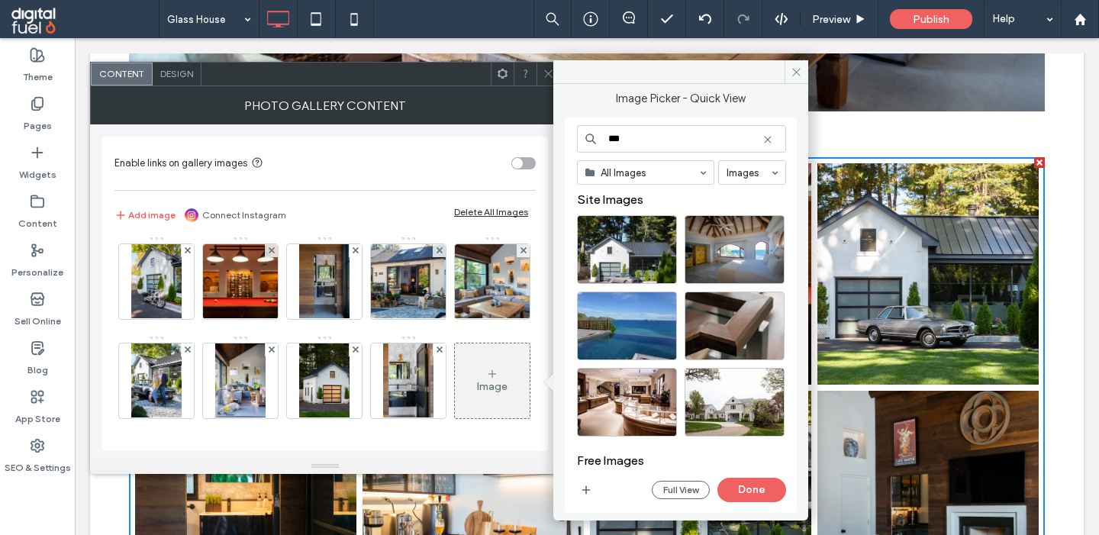
type input "***"
click at [611, 252] on div "Select" at bounding box center [627, 249] width 100 height 69
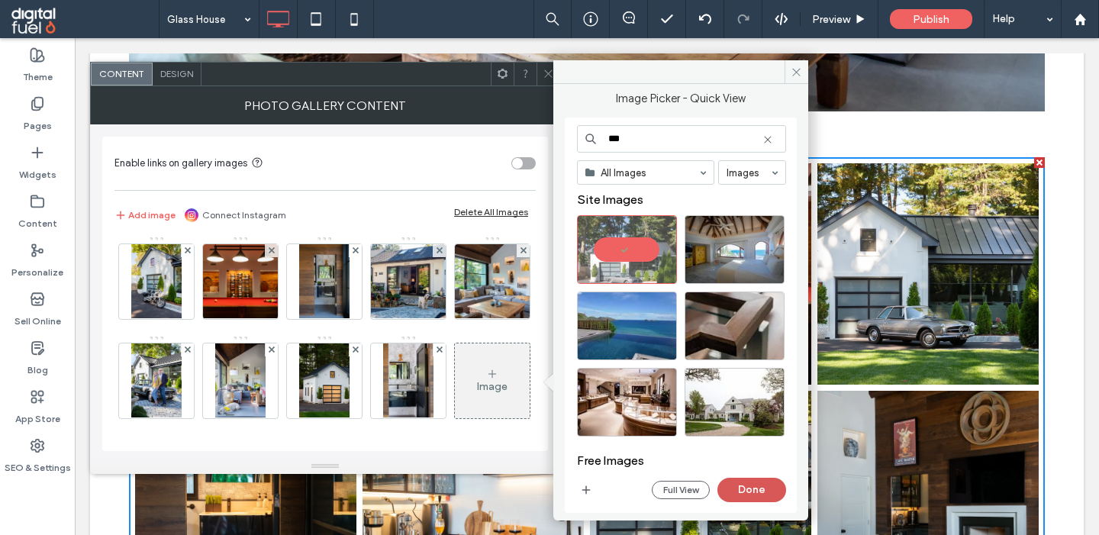
click at [747, 482] on button "Done" at bounding box center [751, 490] width 69 height 24
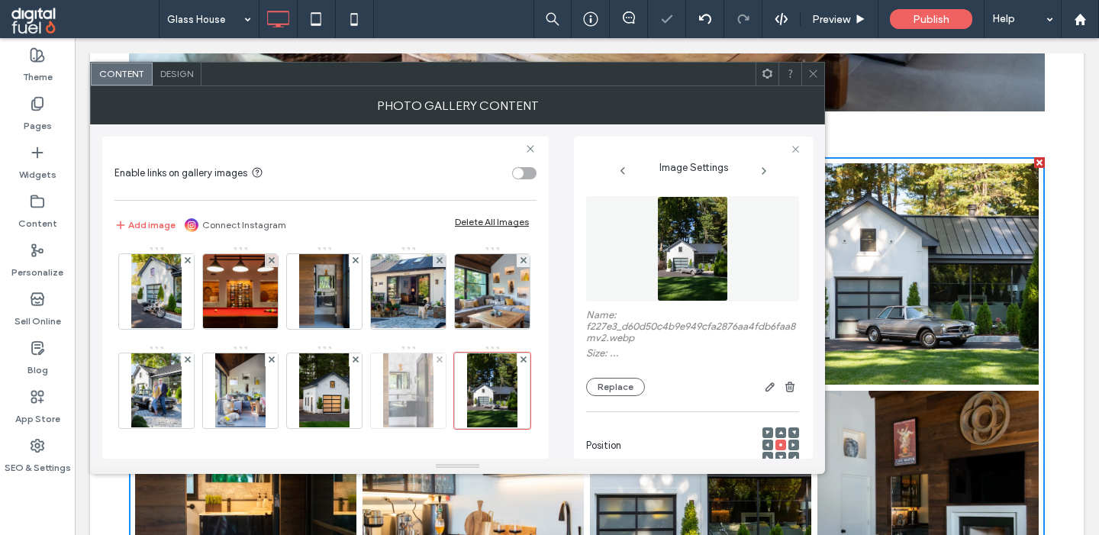
scroll to position [401, 0]
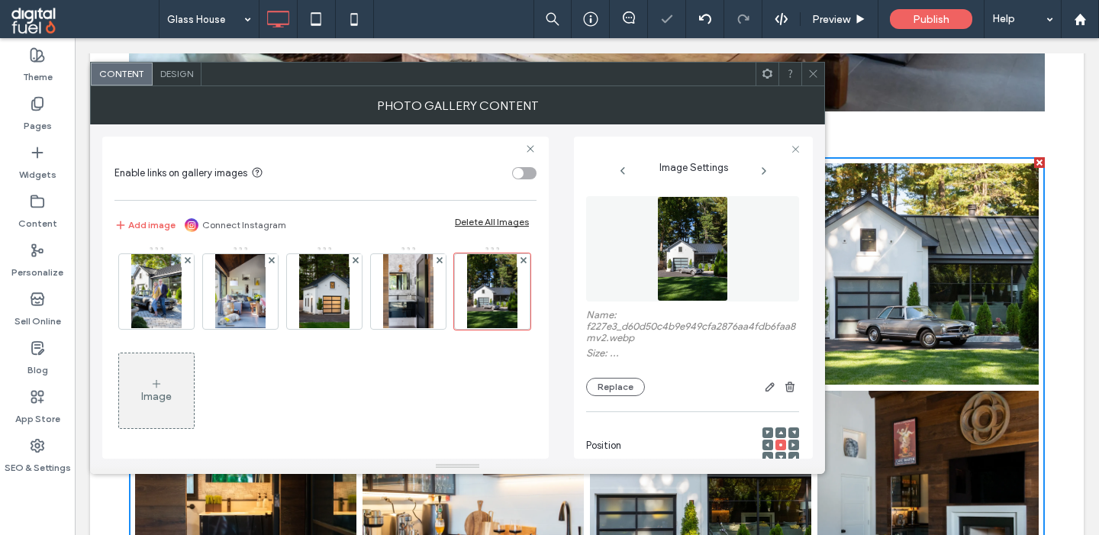
click at [169, 394] on div "Image" at bounding box center [156, 396] width 31 height 13
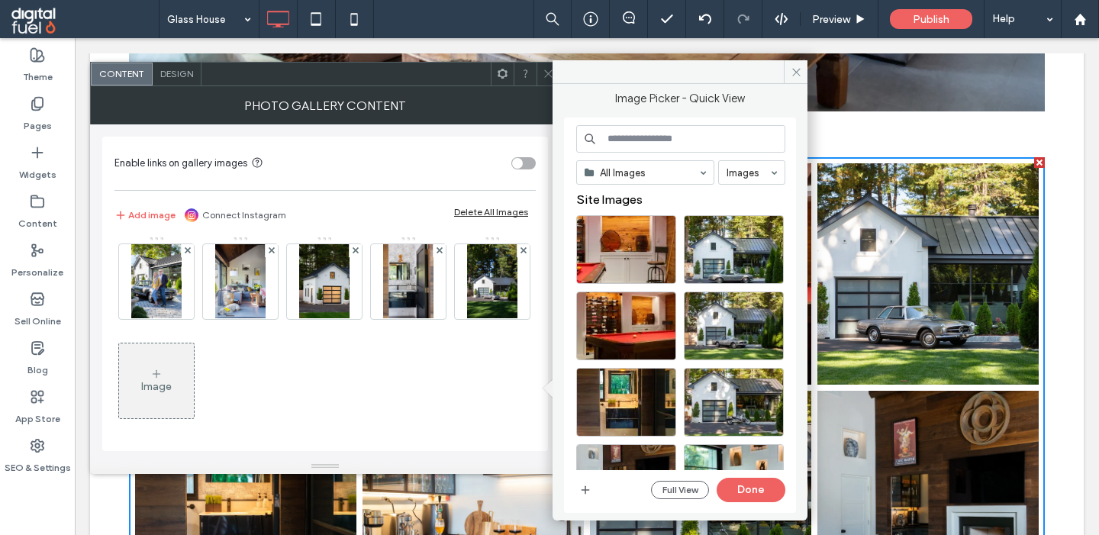
click at [662, 143] on input at bounding box center [680, 138] width 209 height 27
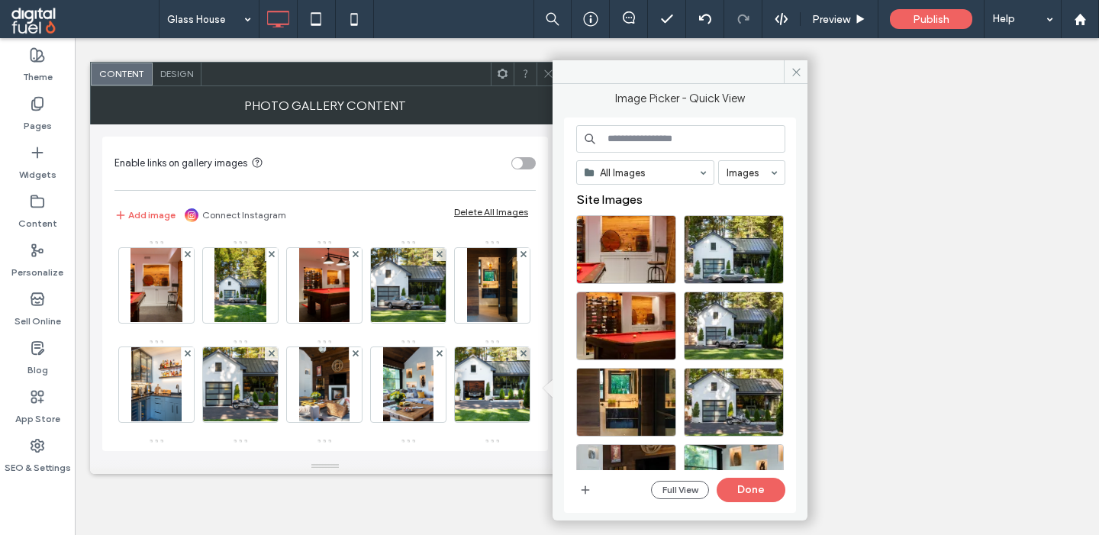
click at [629, 137] on input at bounding box center [680, 138] width 209 height 27
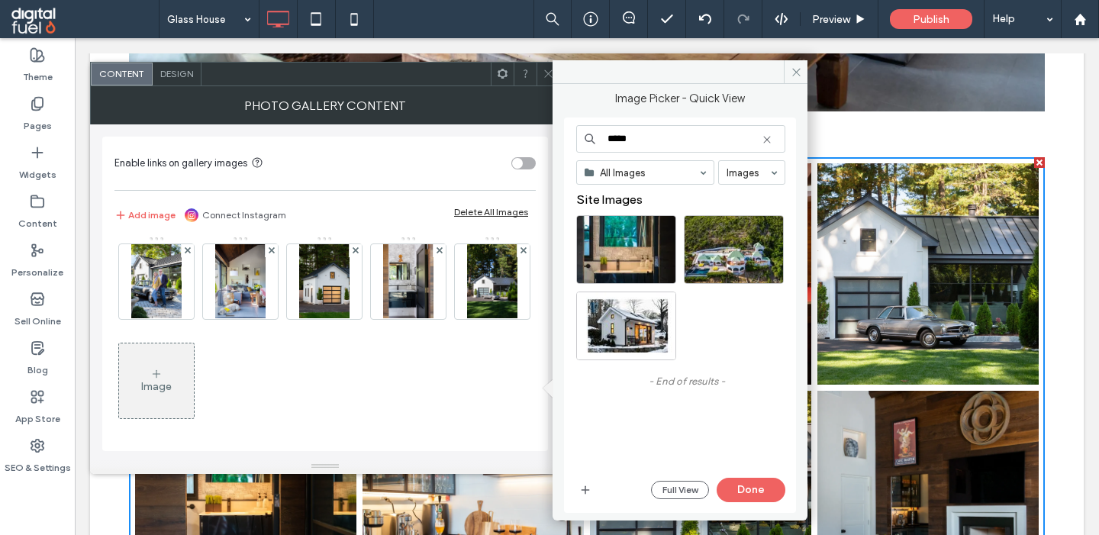
type input "*****"
click at [628, 246] on div "Select" at bounding box center [626, 249] width 100 height 69
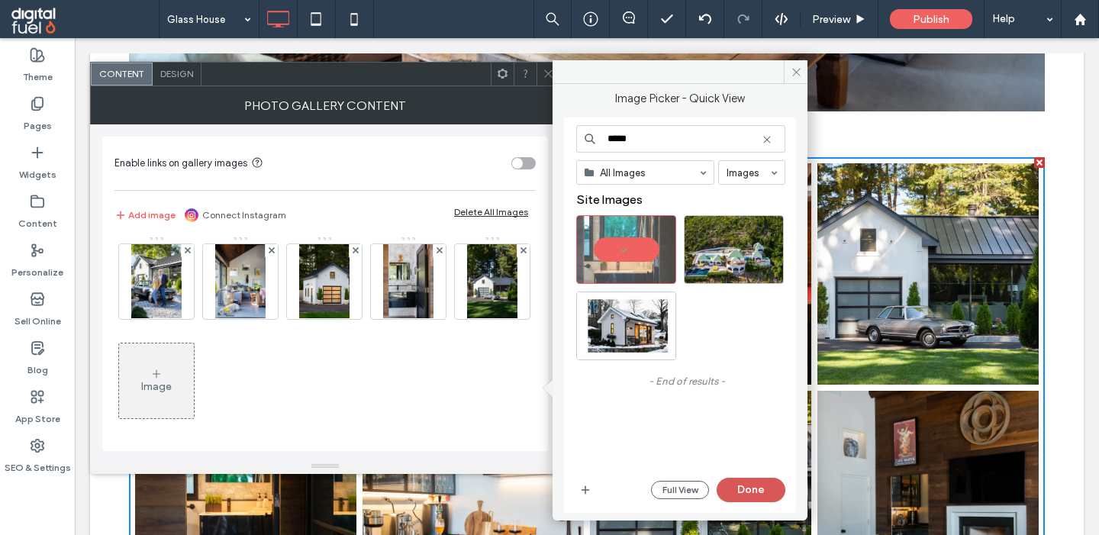
click at [736, 485] on button "Done" at bounding box center [751, 490] width 69 height 24
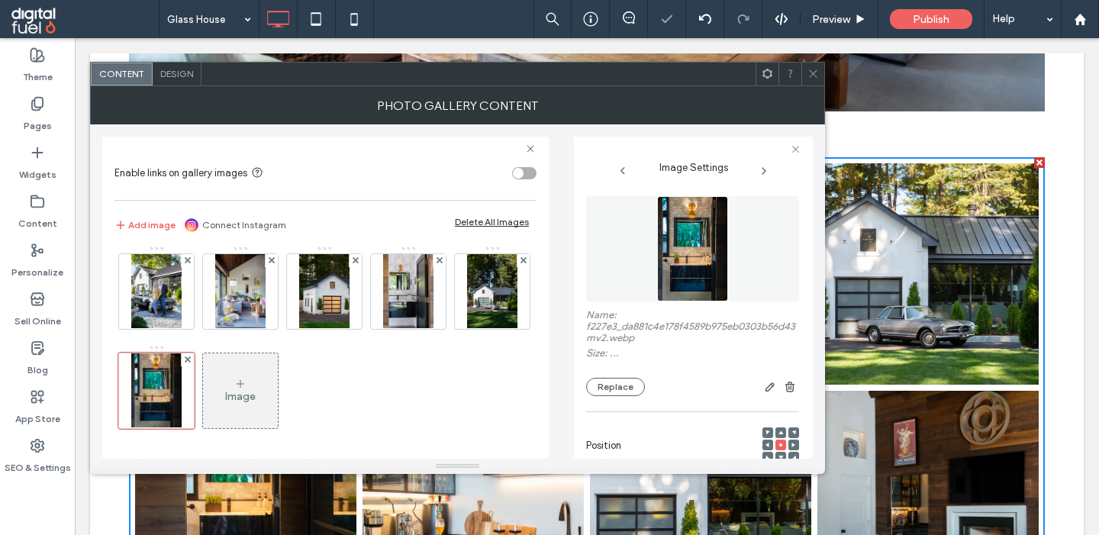
click at [234, 377] on div "Image" at bounding box center [240, 391] width 75 height 72
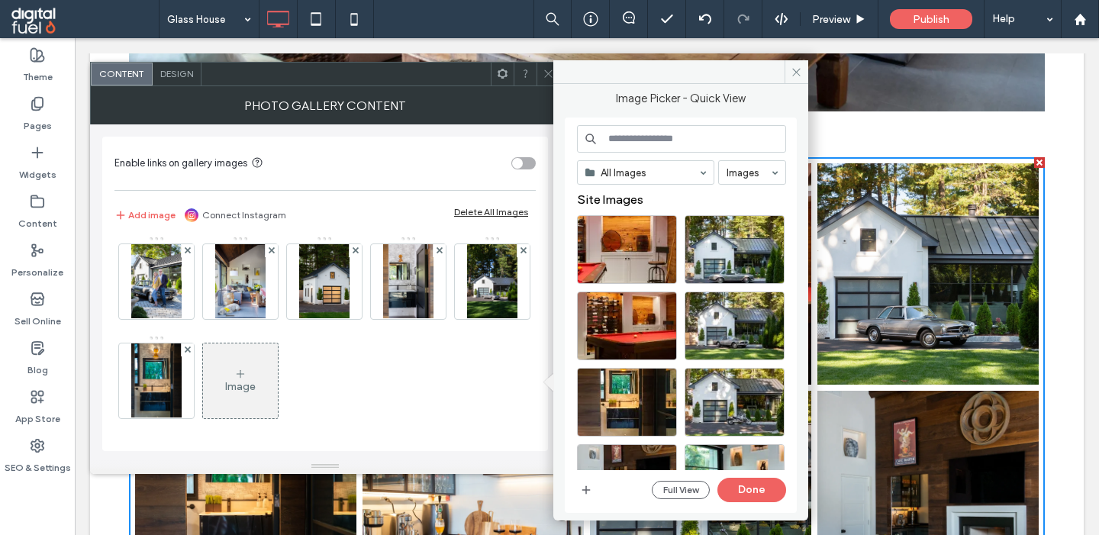
click at [647, 140] on input at bounding box center [681, 138] width 209 height 27
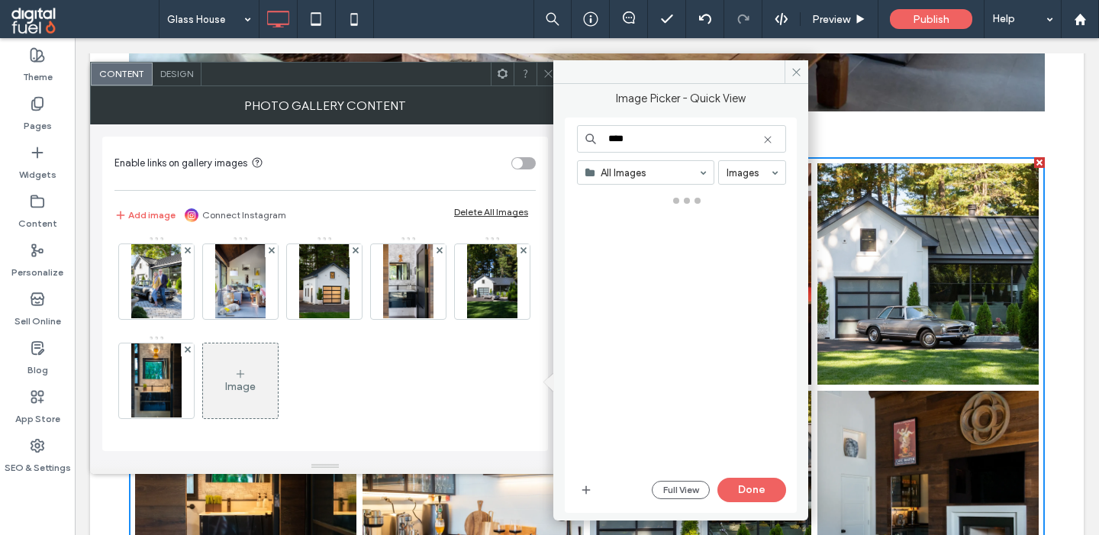
type input "****"
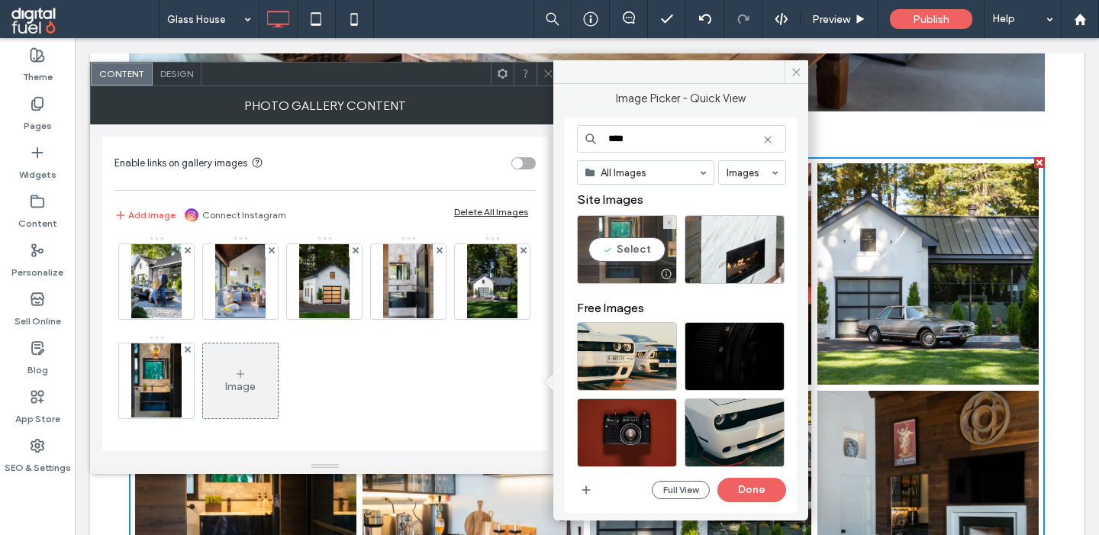
click at [649, 255] on div "Select" at bounding box center [627, 249] width 100 height 69
click at [747, 488] on button "Done" at bounding box center [751, 490] width 69 height 24
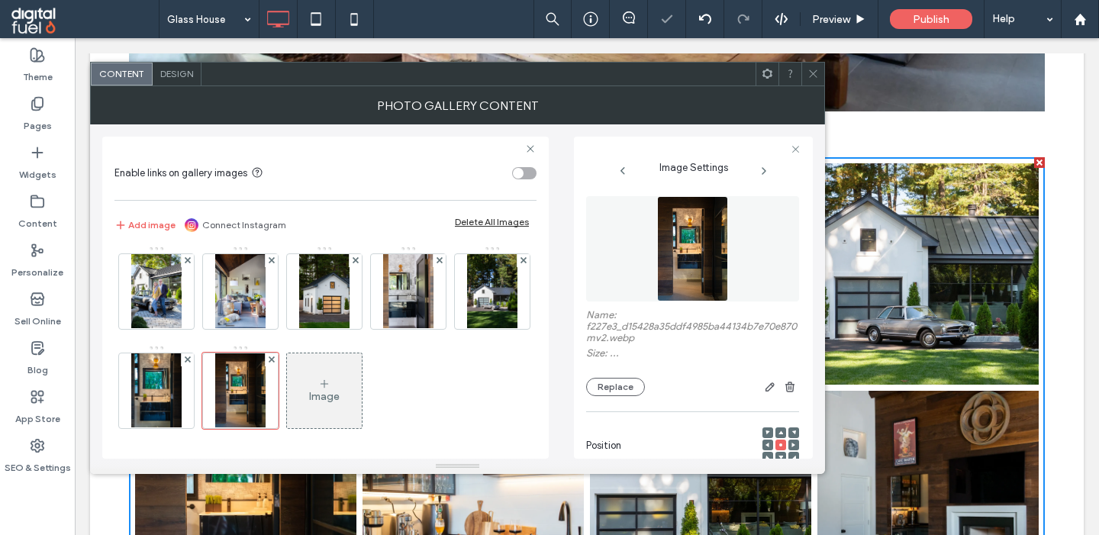
click at [312, 397] on div "Image" at bounding box center [324, 396] width 31 height 13
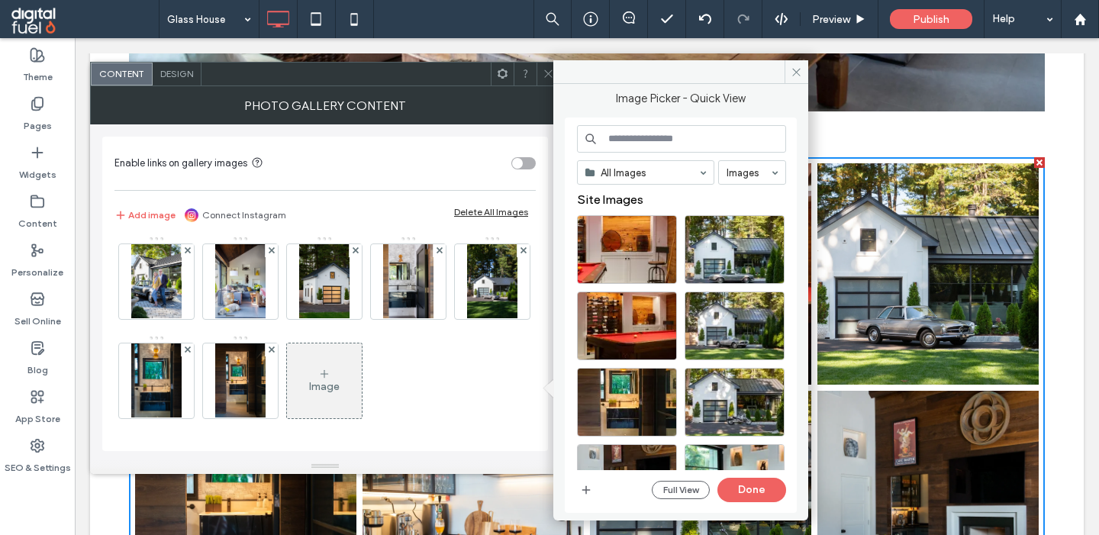
click at [642, 132] on input at bounding box center [681, 138] width 209 height 27
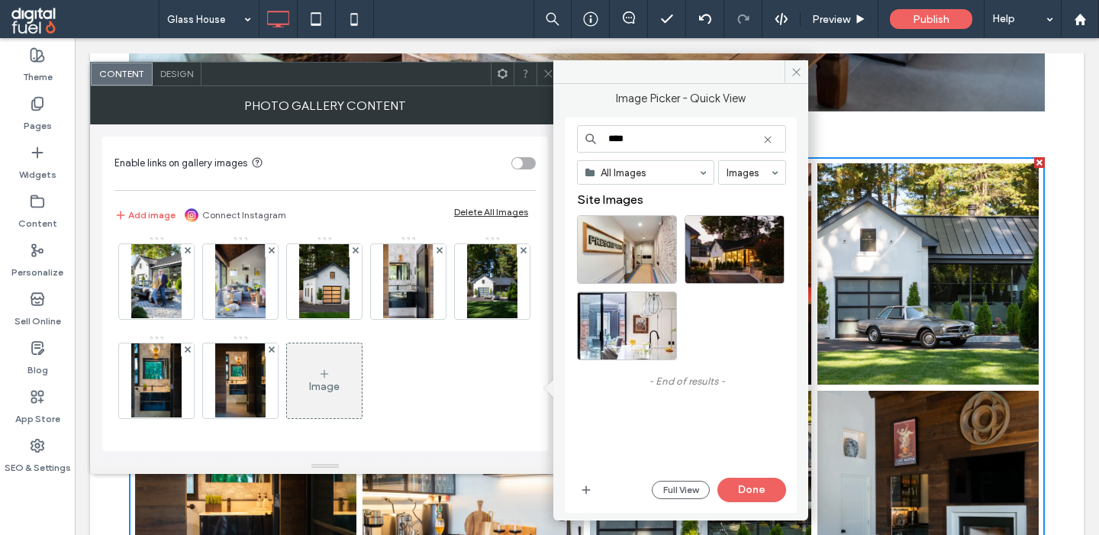
type input "****"
click at [730, 258] on div "Select" at bounding box center [735, 249] width 100 height 69
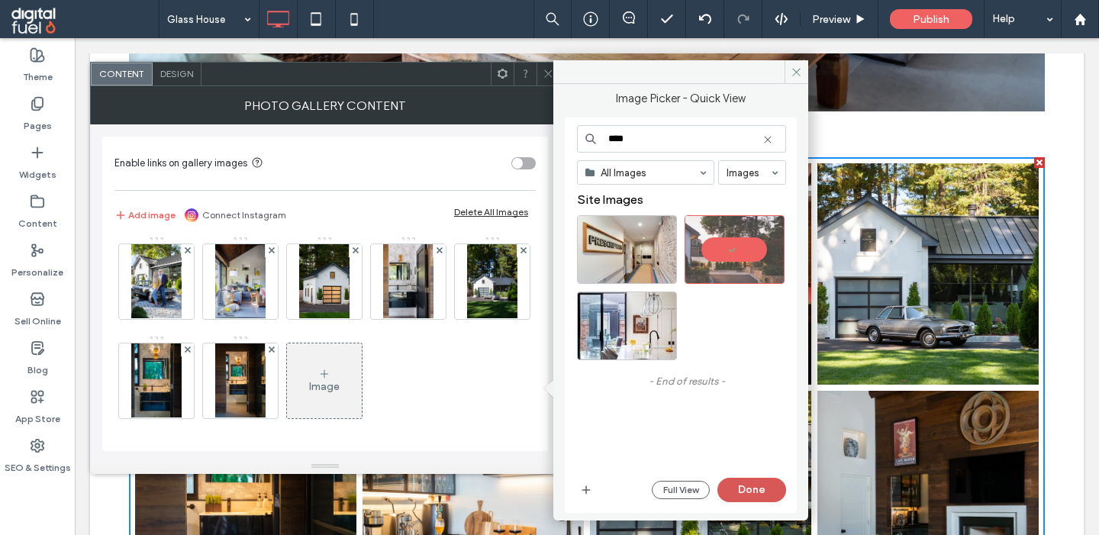
click at [747, 485] on button "Done" at bounding box center [751, 490] width 69 height 24
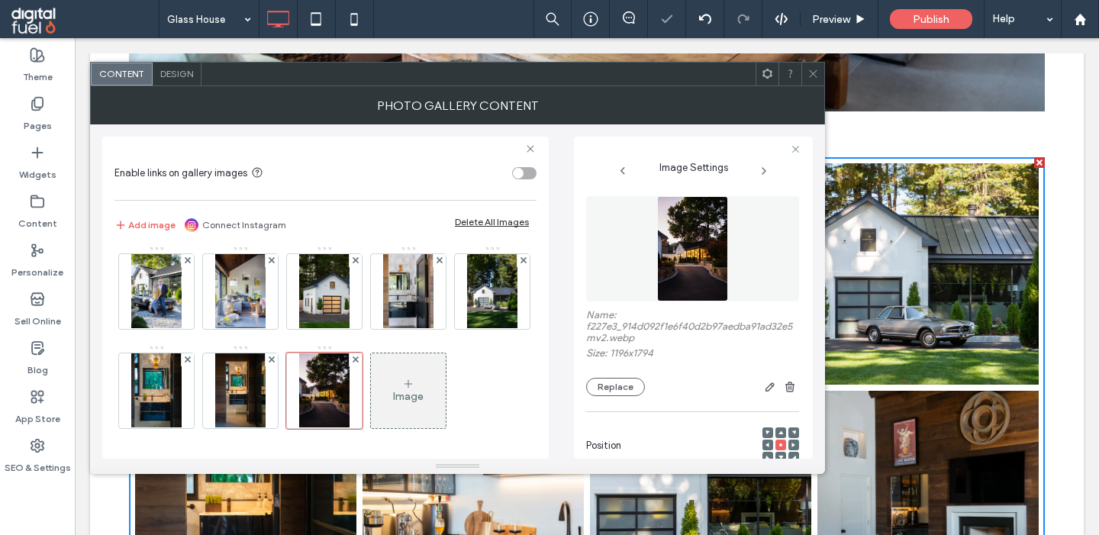
click at [814, 73] on icon at bounding box center [813, 73] width 11 height 11
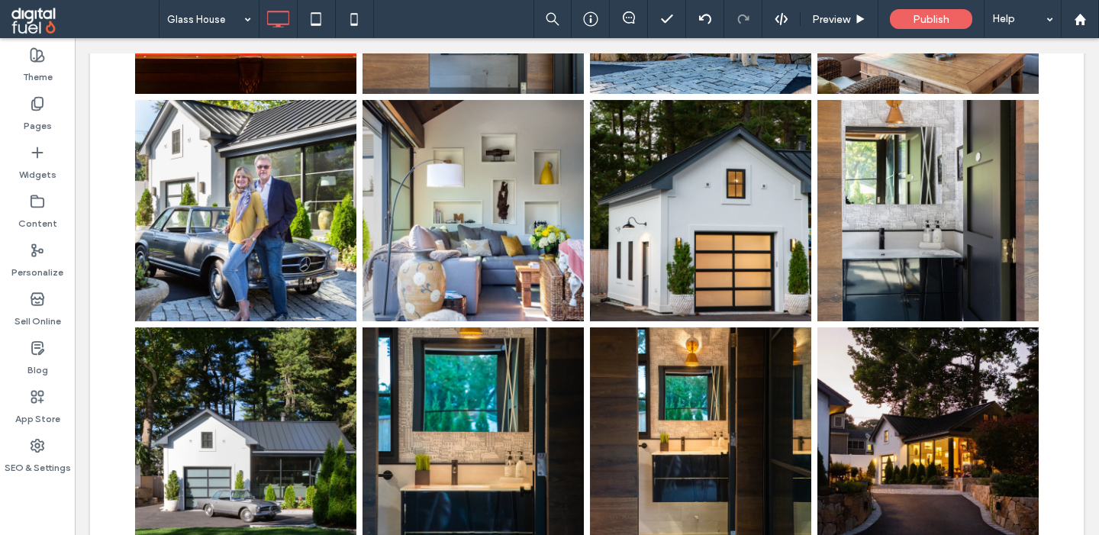
scroll to position [2255, 0]
